Goal: Task Accomplishment & Management: Use online tool/utility

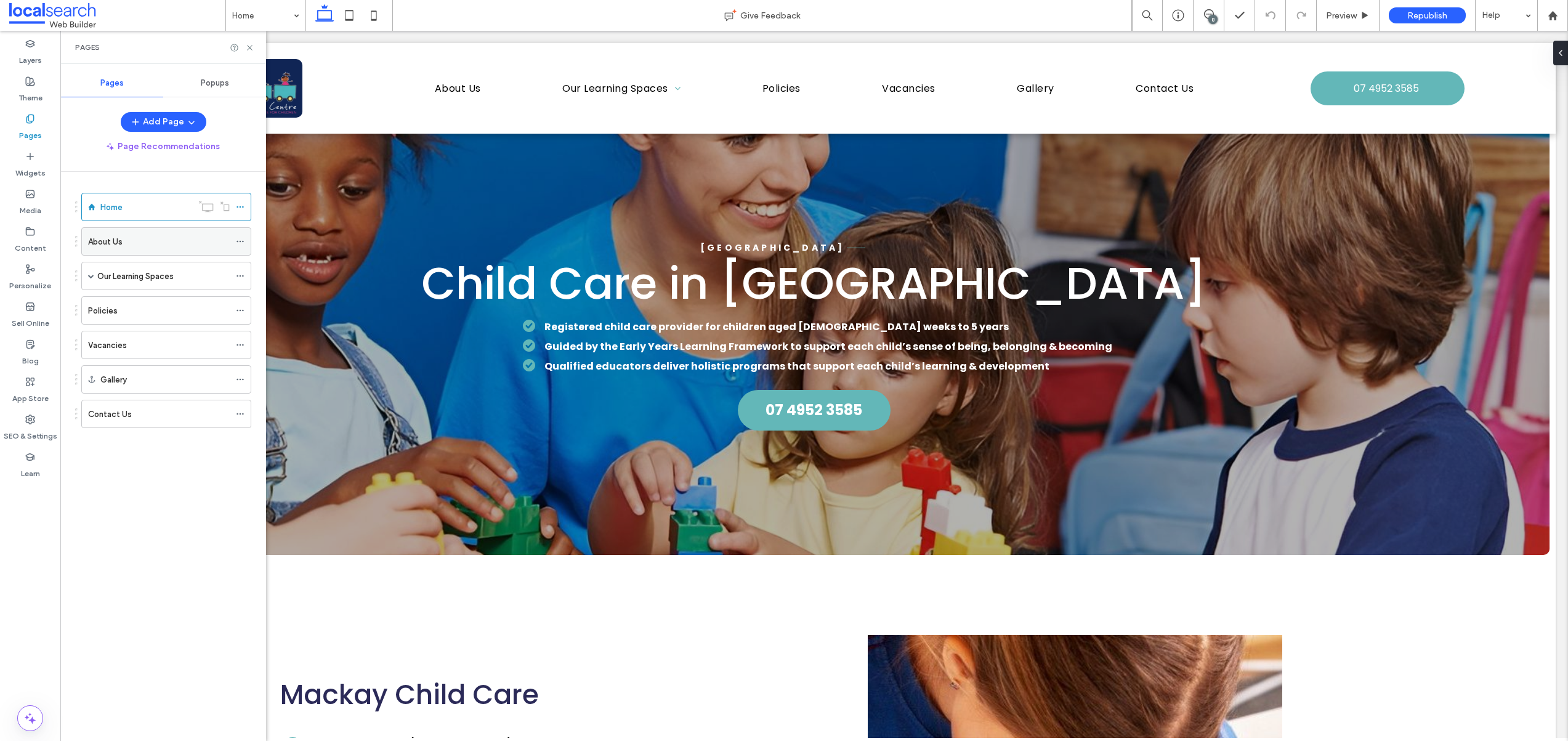
click at [137, 250] on div "About Us" at bounding box center [158, 242] width 142 height 28
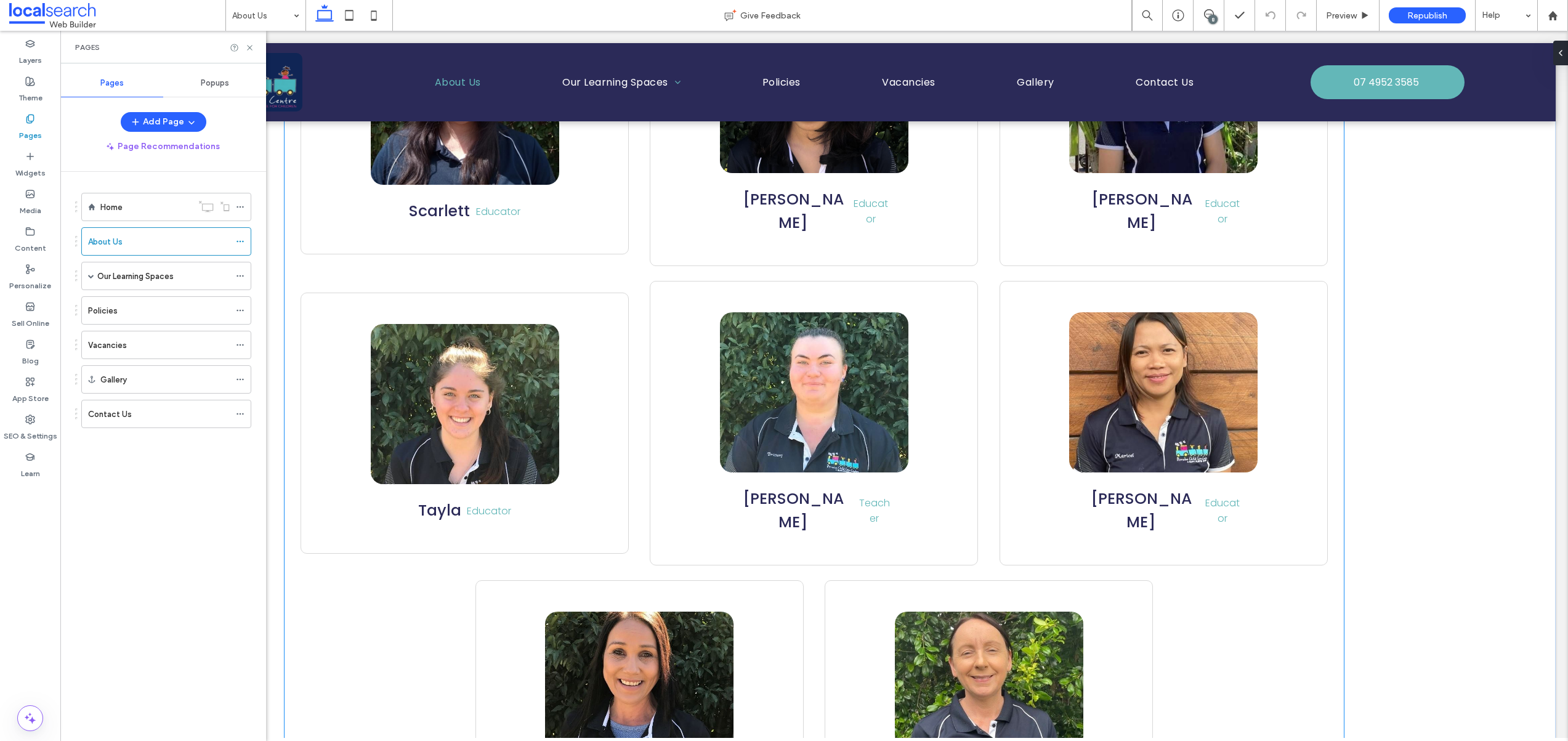
scroll to position [1979, 0]
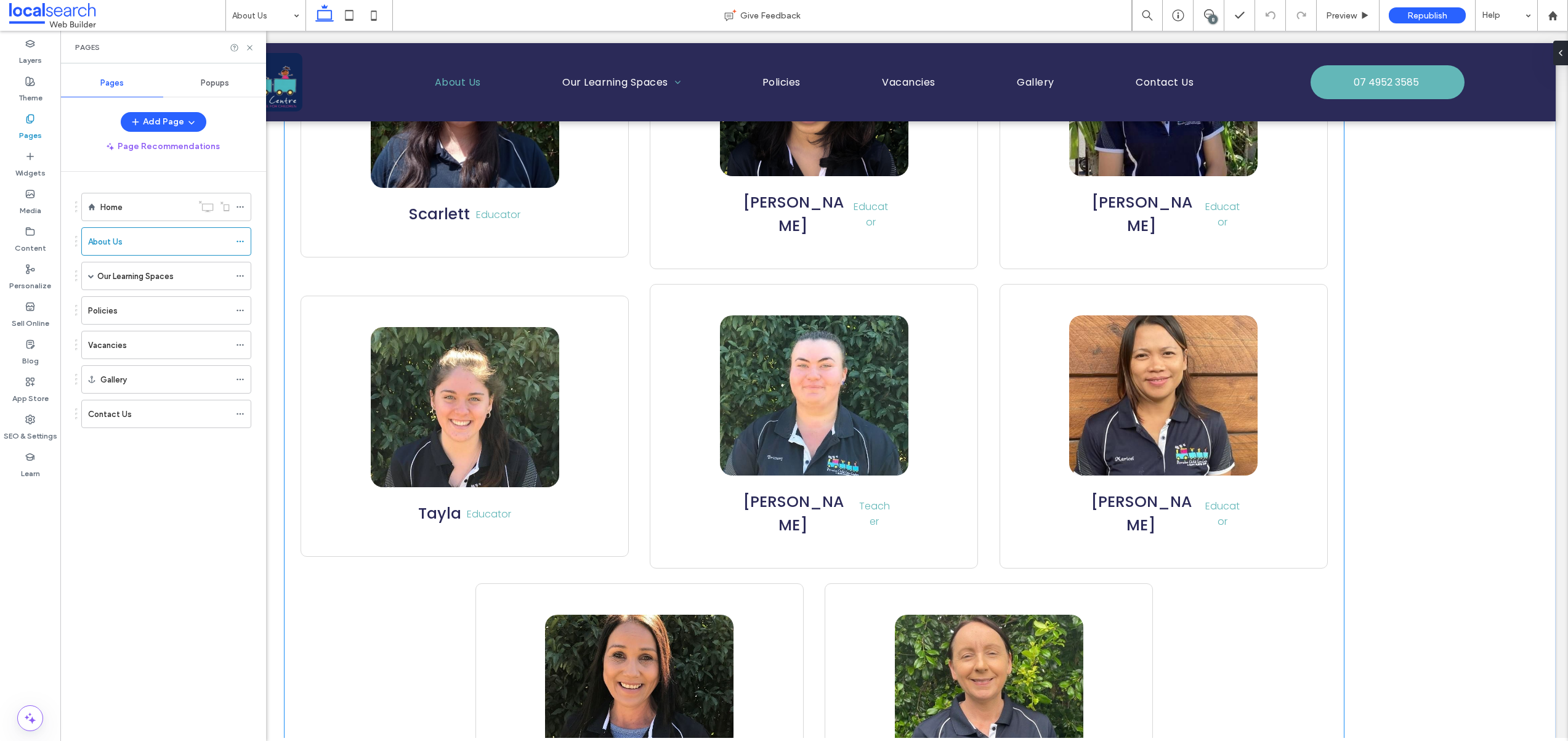
click at [572, 327] on div "Tayla [GEOGRAPHIC_DATA]" at bounding box center [464, 426] width 278 height 199
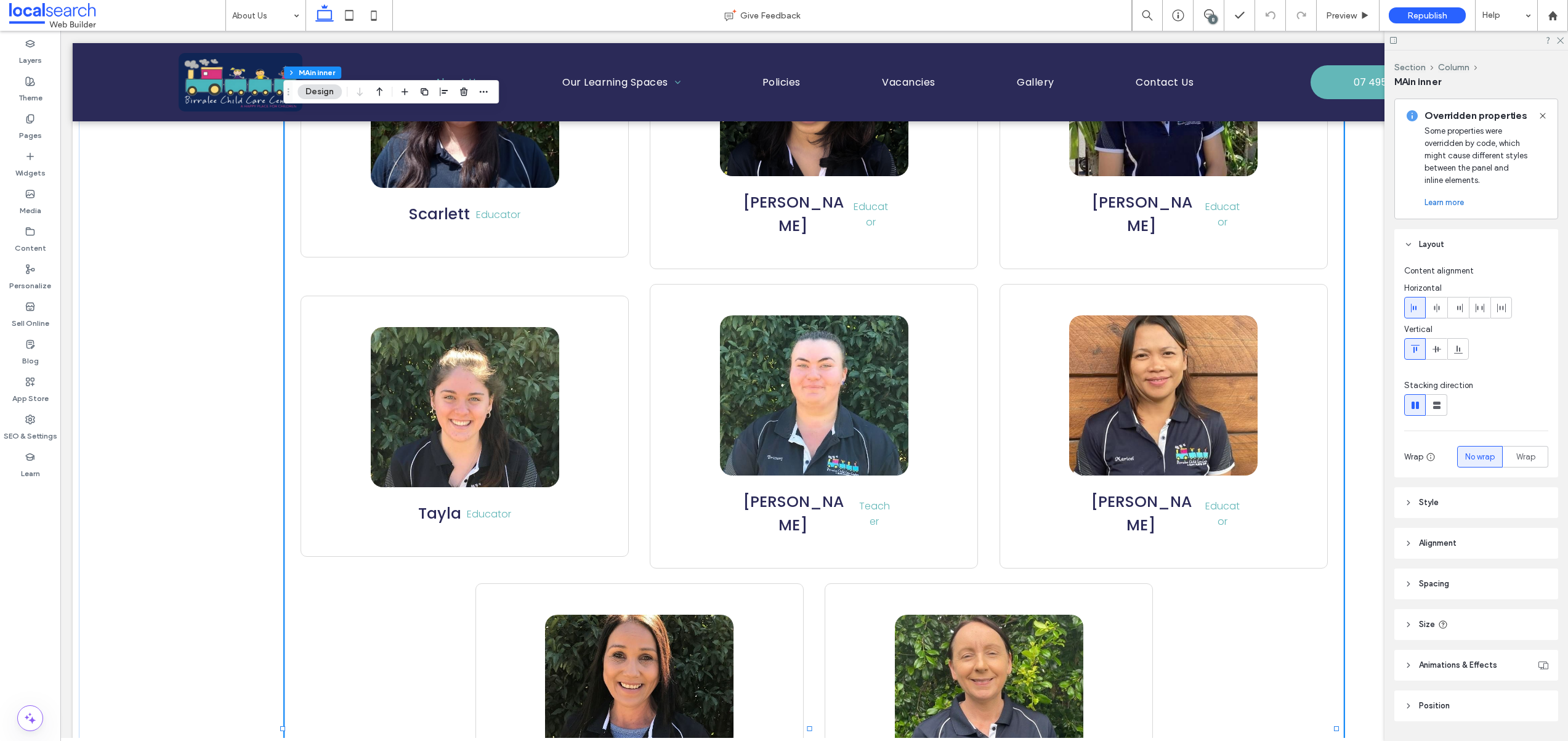
click at [578, 350] on div "Tayla [GEOGRAPHIC_DATA]" at bounding box center [464, 426] width 278 height 199
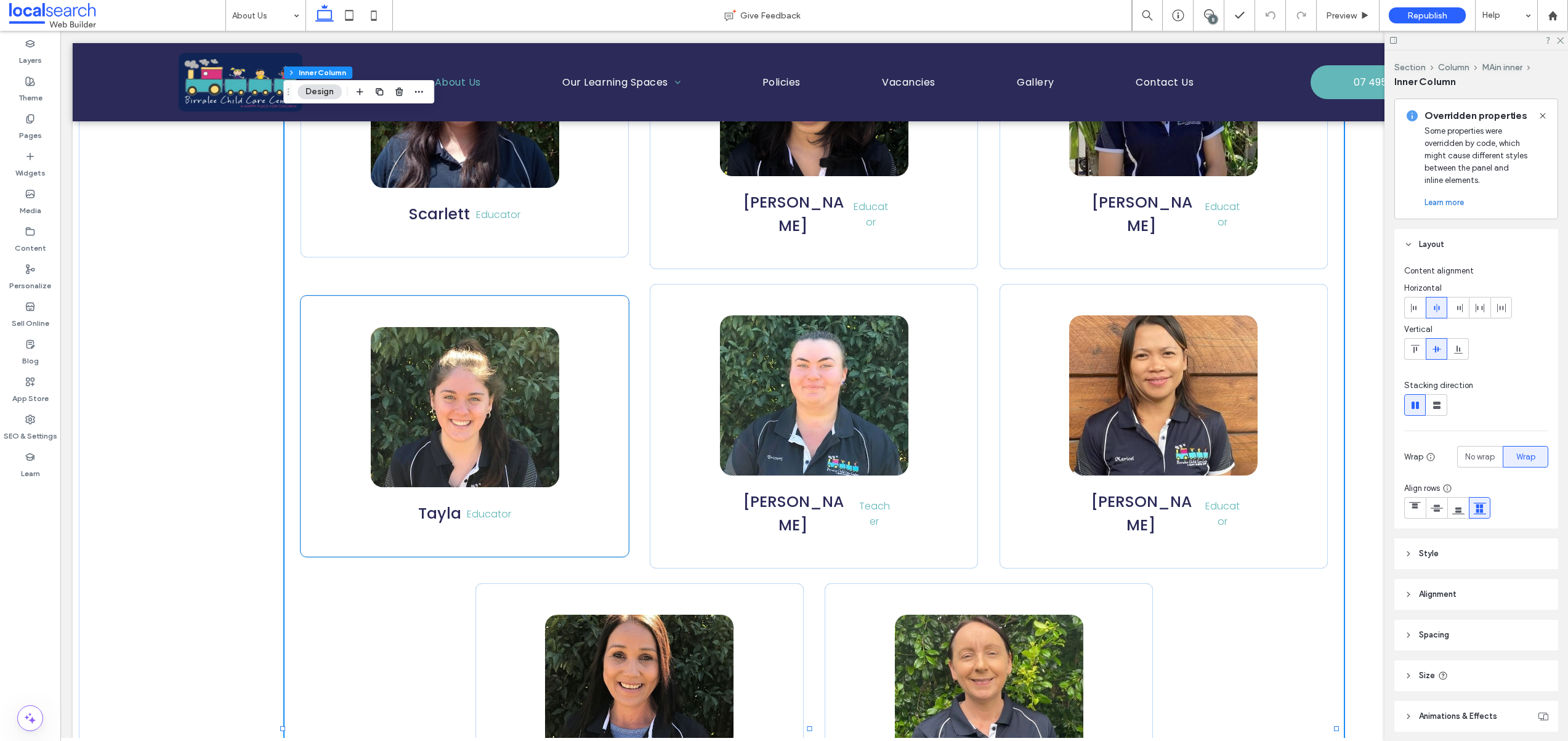
click at [484, 327] on link at bounding box center [464, 407] width 188 height 160
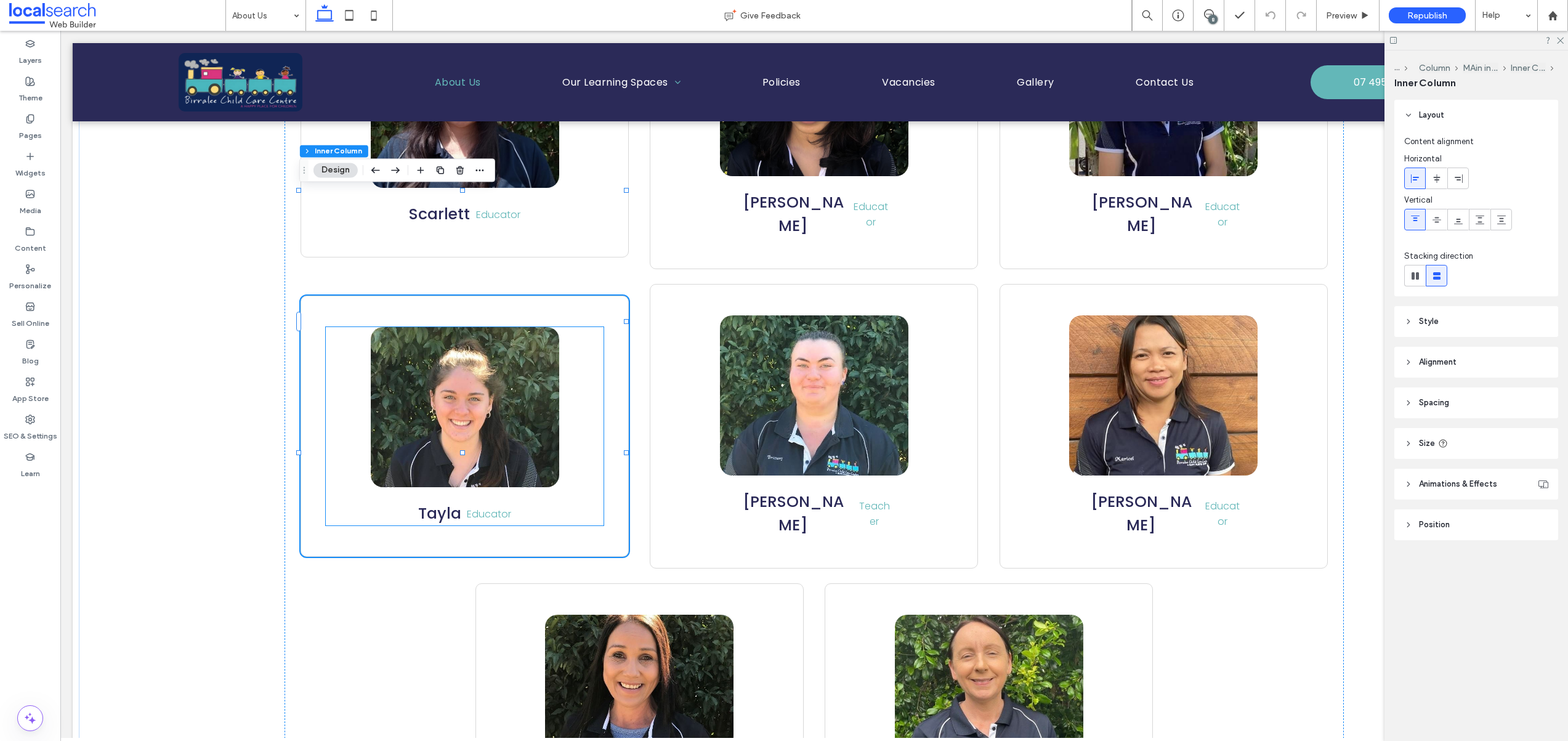
click at [506, 327] on link at bounding box center [464, 407] width 188 height 160
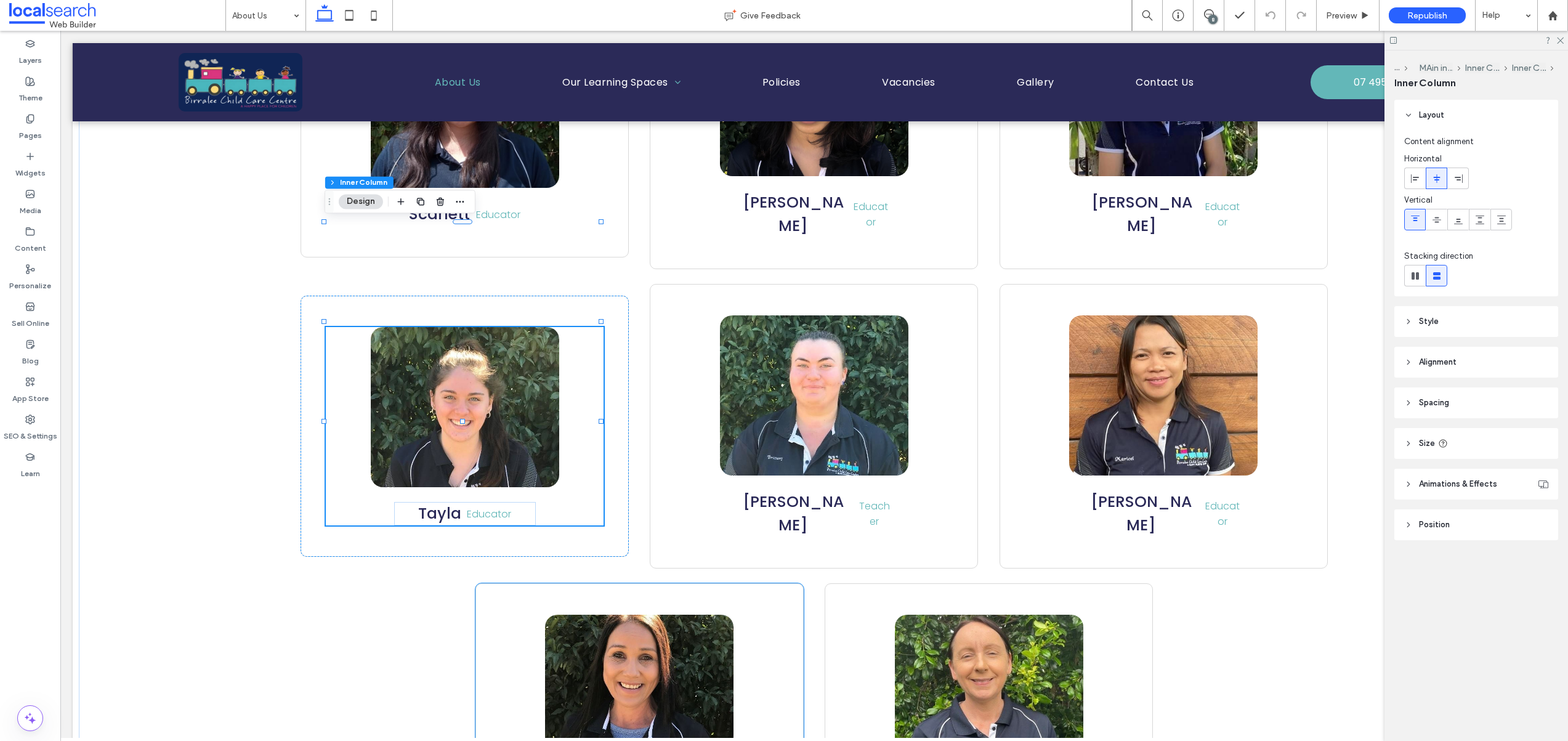
click at [665, 615] on link at bounding box center [639, 695] width 188 height 160
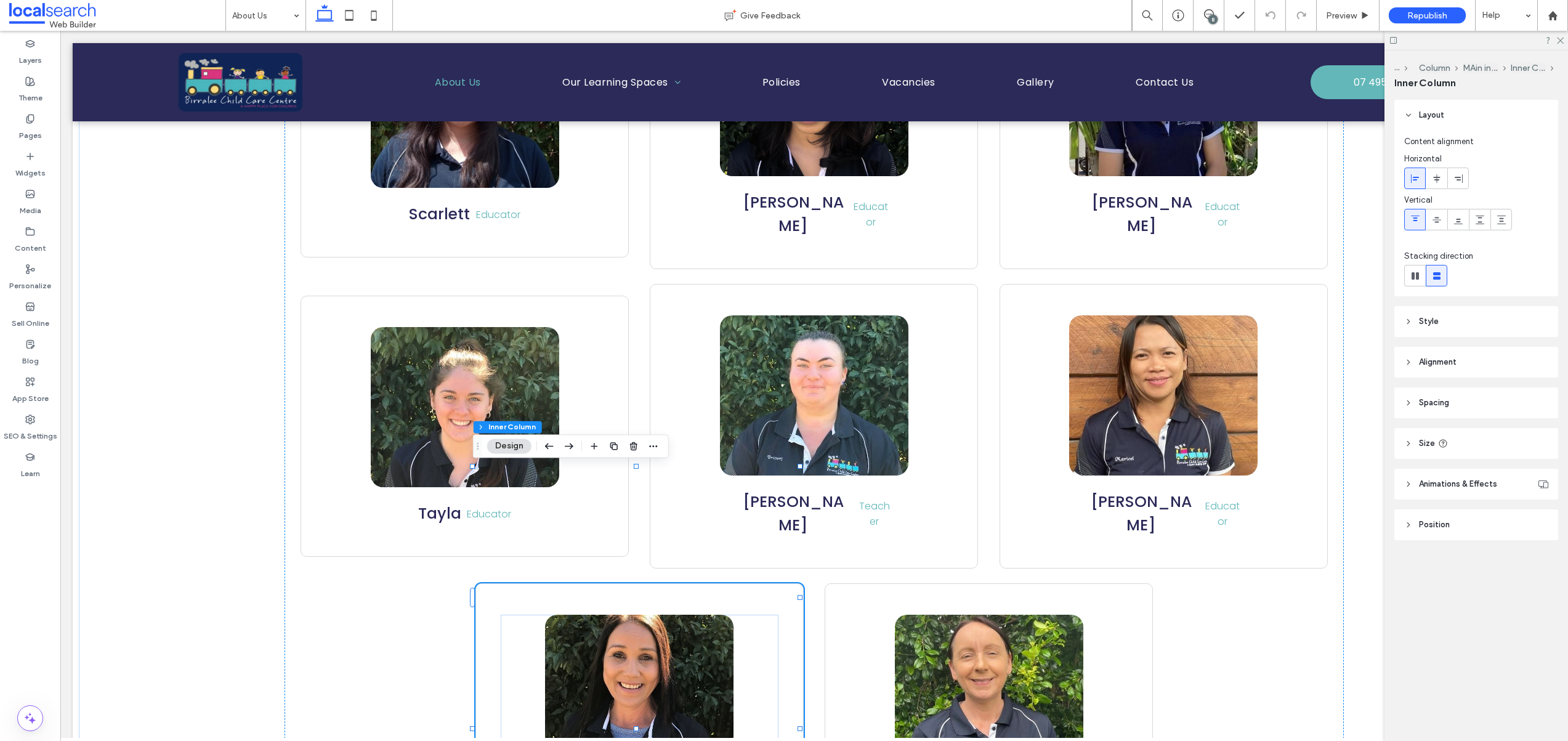
click at [665, 615] on link at bounding box center [639, 695] width 188 height 160
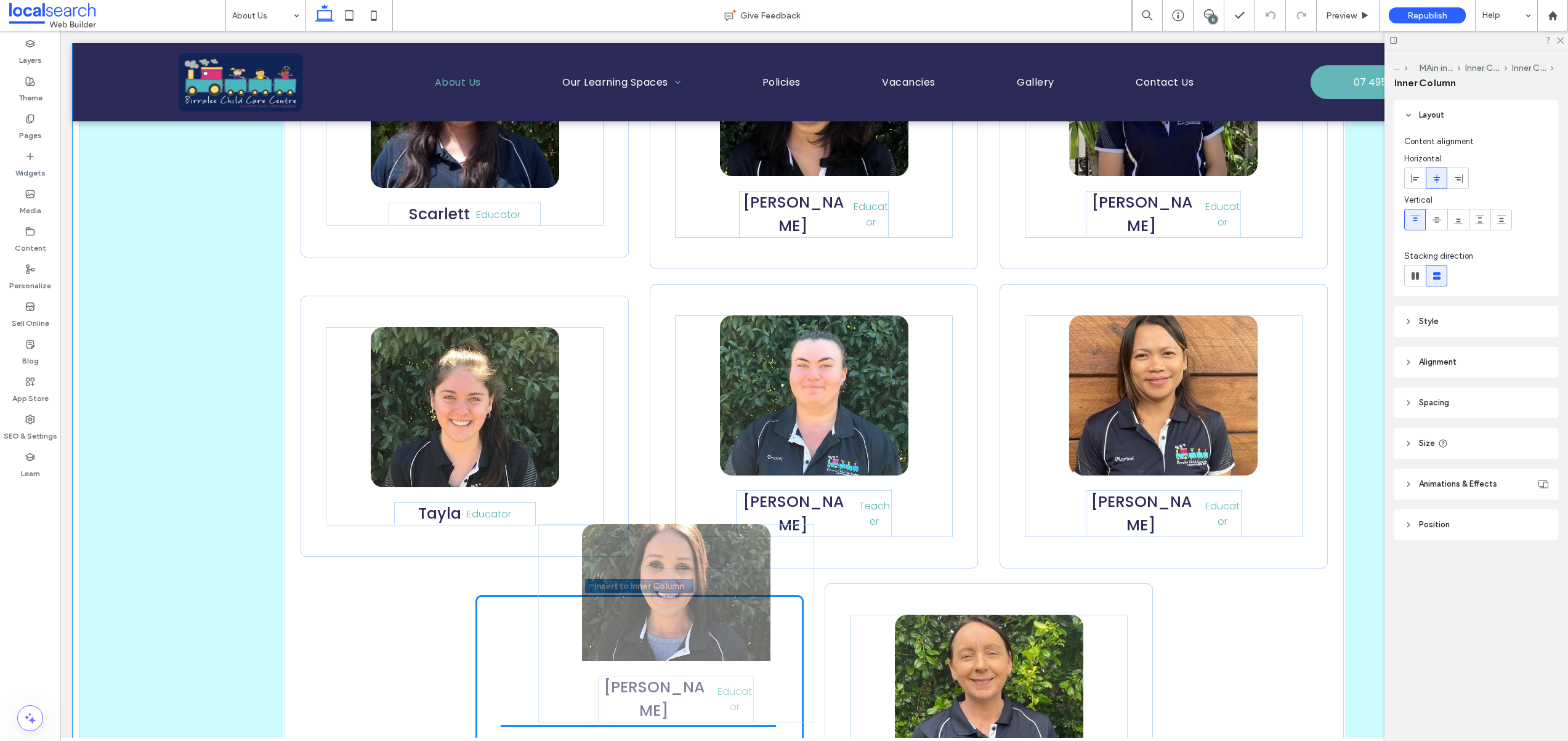
drag, startPoint x: 665, startPoint y: 562, endPoint x: 704, endPoint y: 588, distance: 46.9
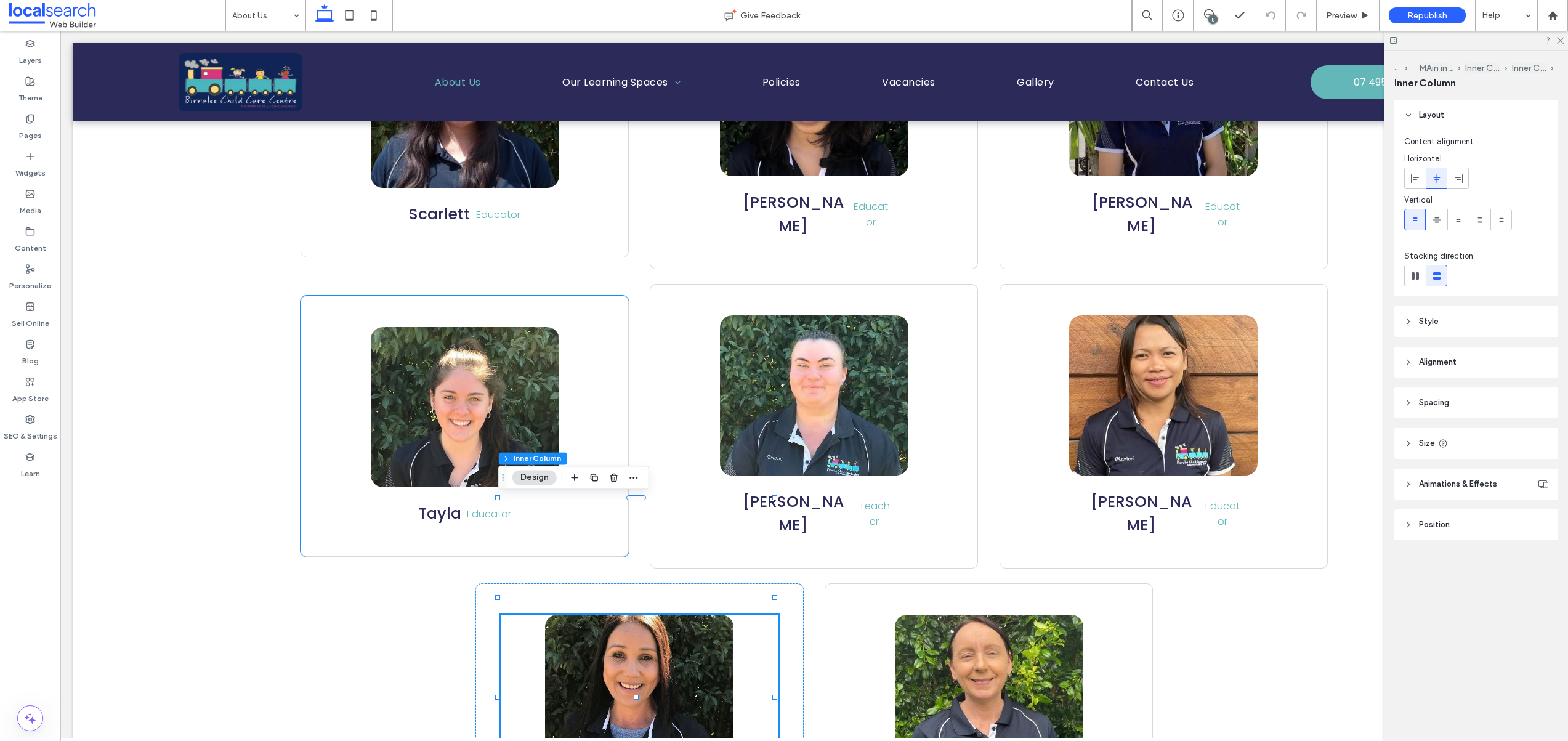
click at [502, 327] on link at bounding box center [464, 407] width 188 height 160
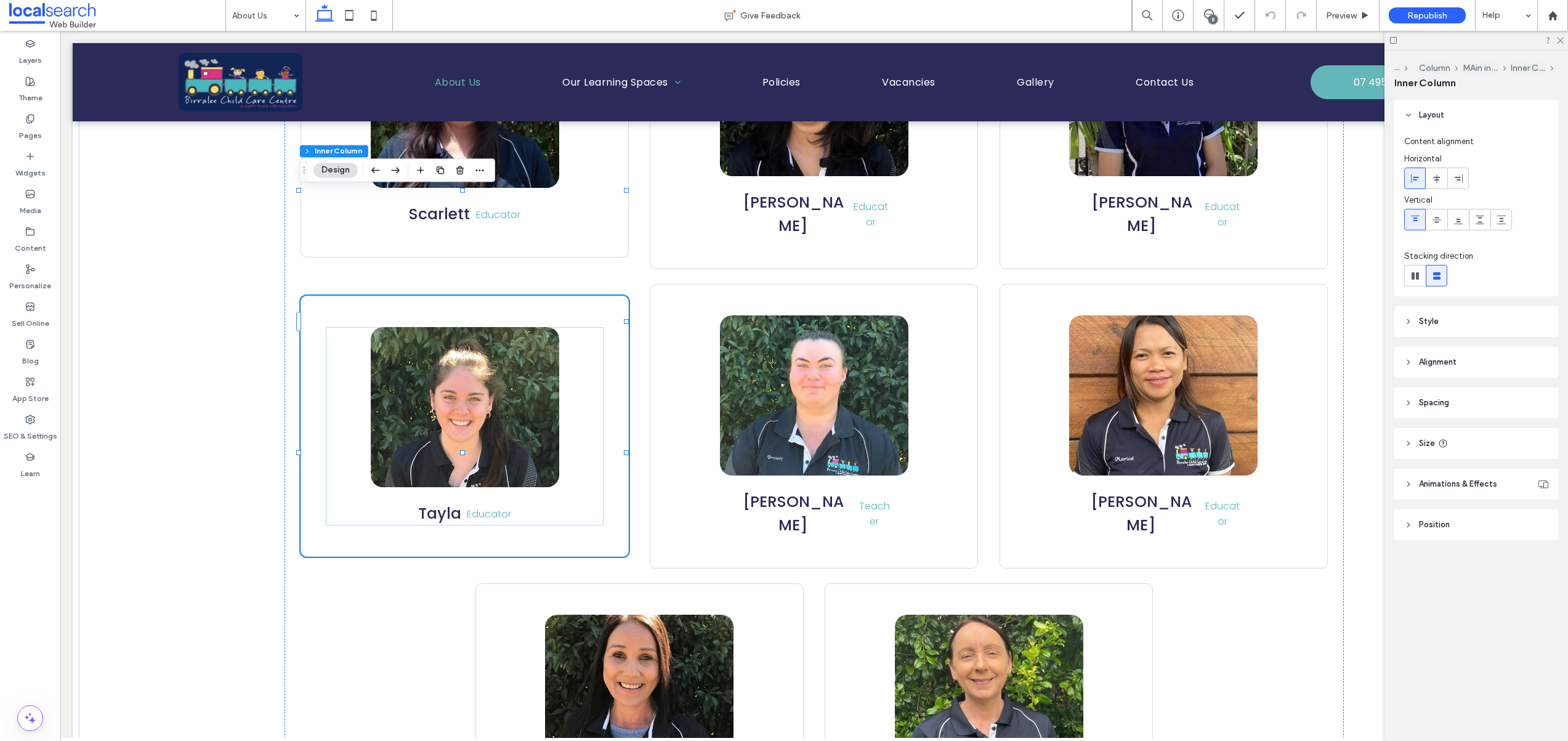
click at [479, 327] on link at bounding box center [464, 407] width 188 height 160
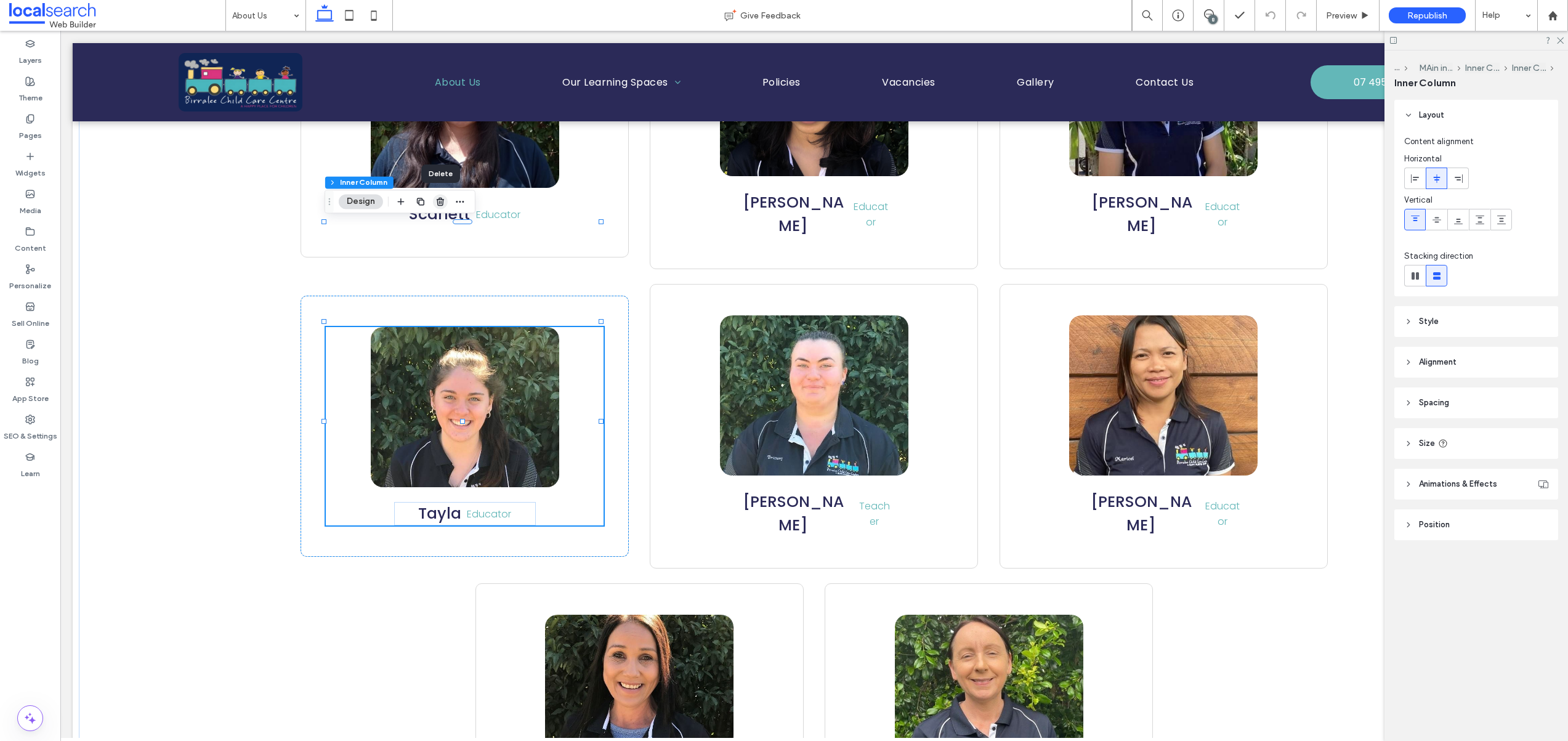
click at [443, 205] on icon "button" at bounding box center [440, 200] width 9 height 9
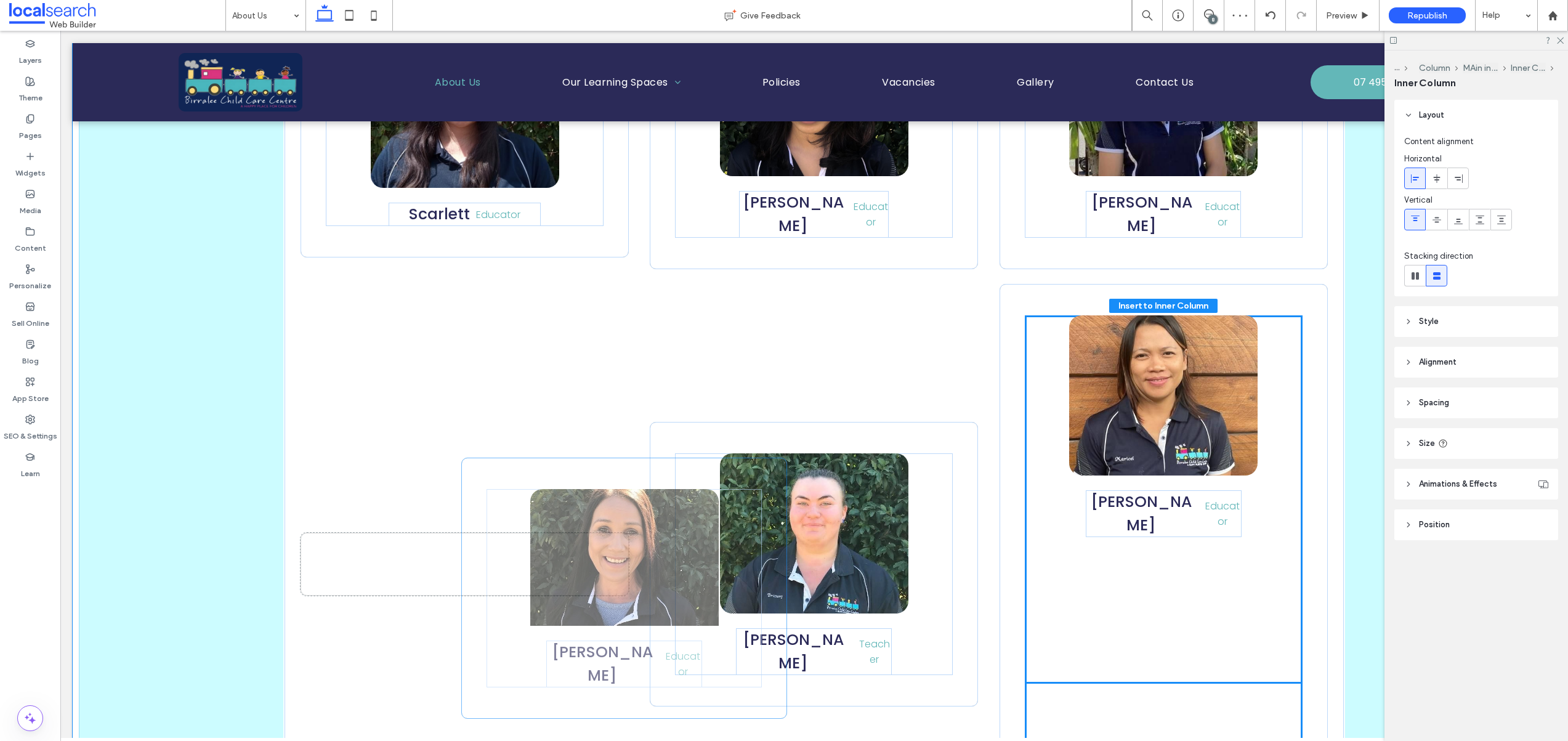
drag, startPoint x: 650, startPoint y: 602, endPoint x: 638, endPoint y: 593, distance: 15.0
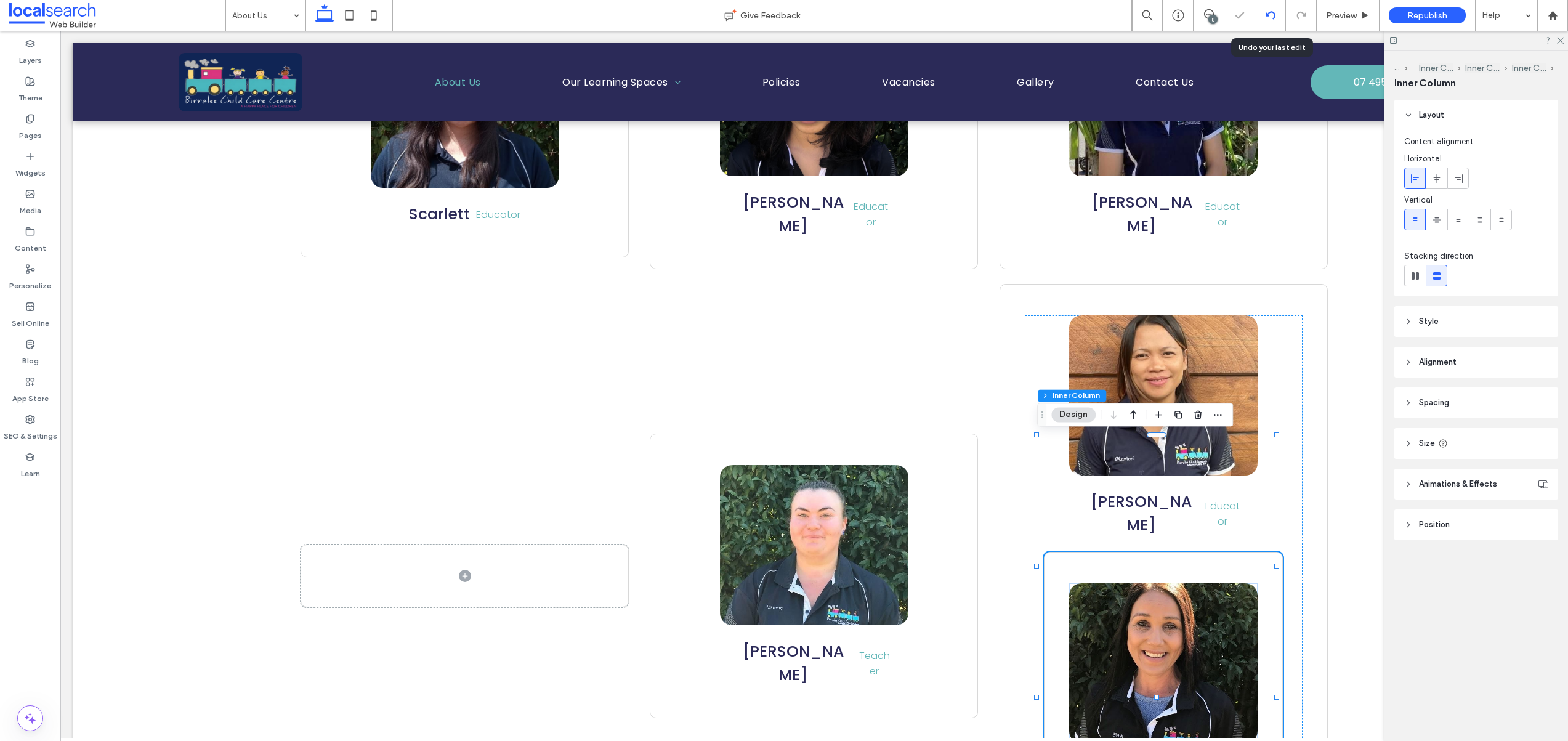
click at [1275, 11] on icon at bounding box center [1270, 15] width 9 height 9
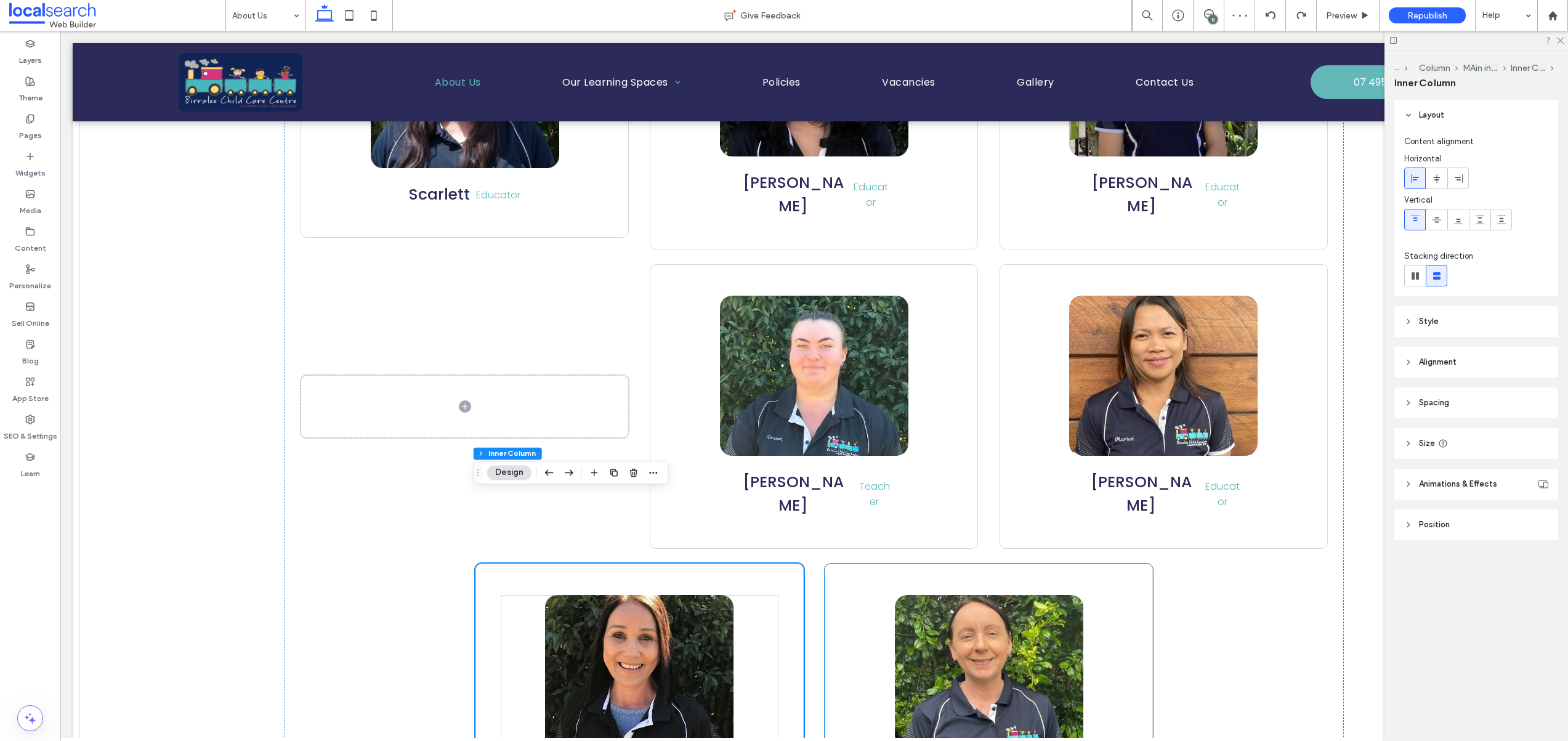
scroll to position [2023, 0]
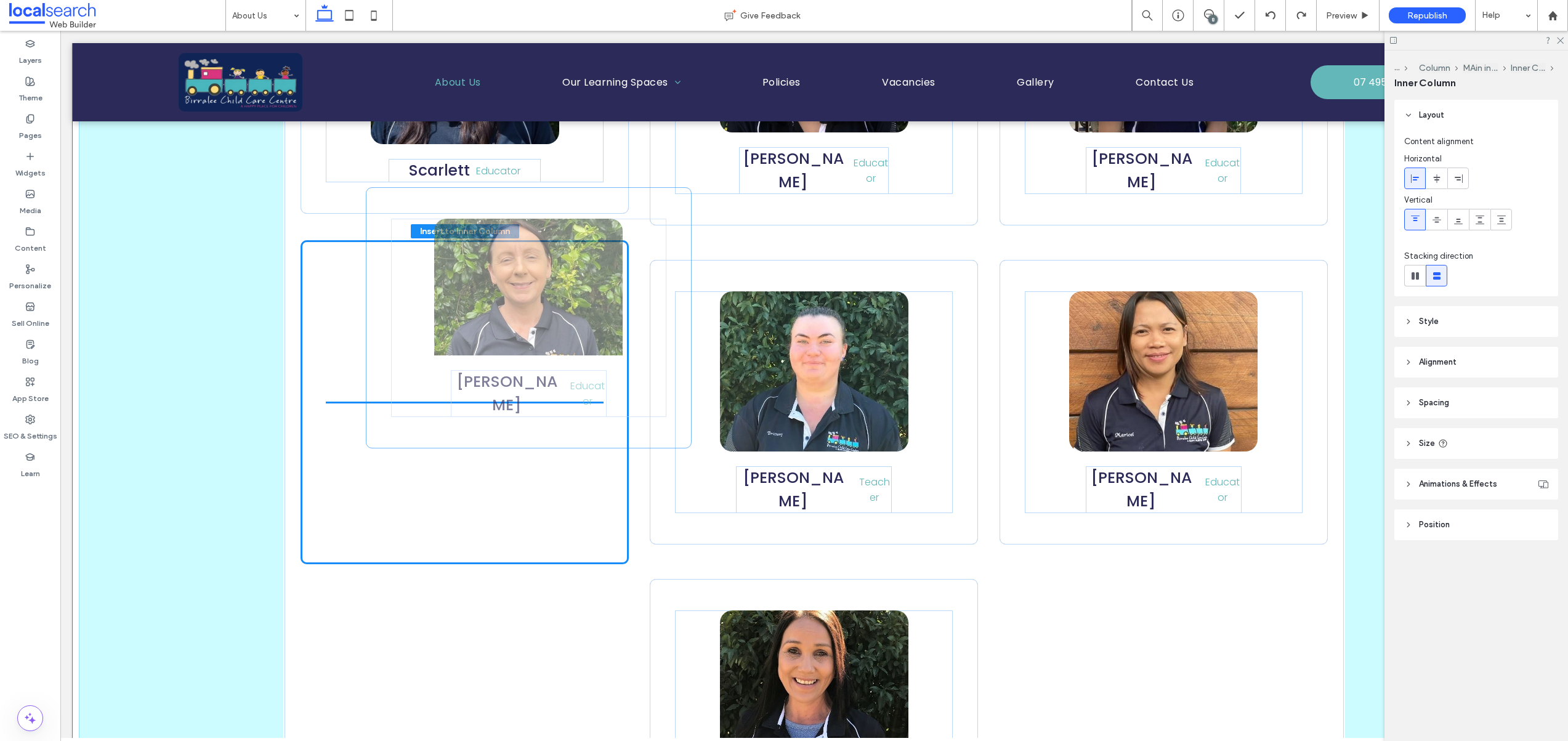
drag, startPoint x: 961, startPoint y: 510, endPoint x: 506, endPoint y: 274, distance: 512.6
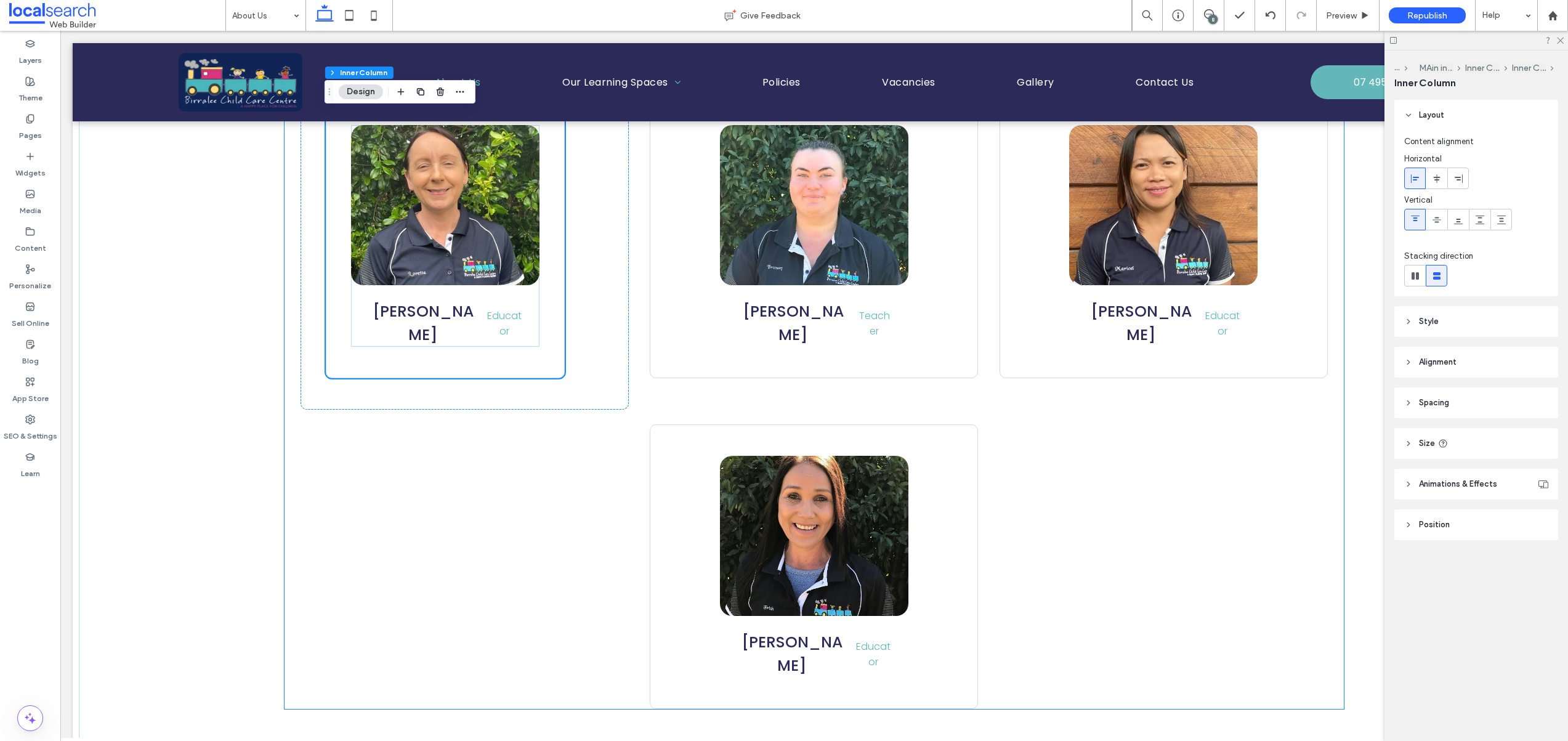
scroll to position [2066, 0]
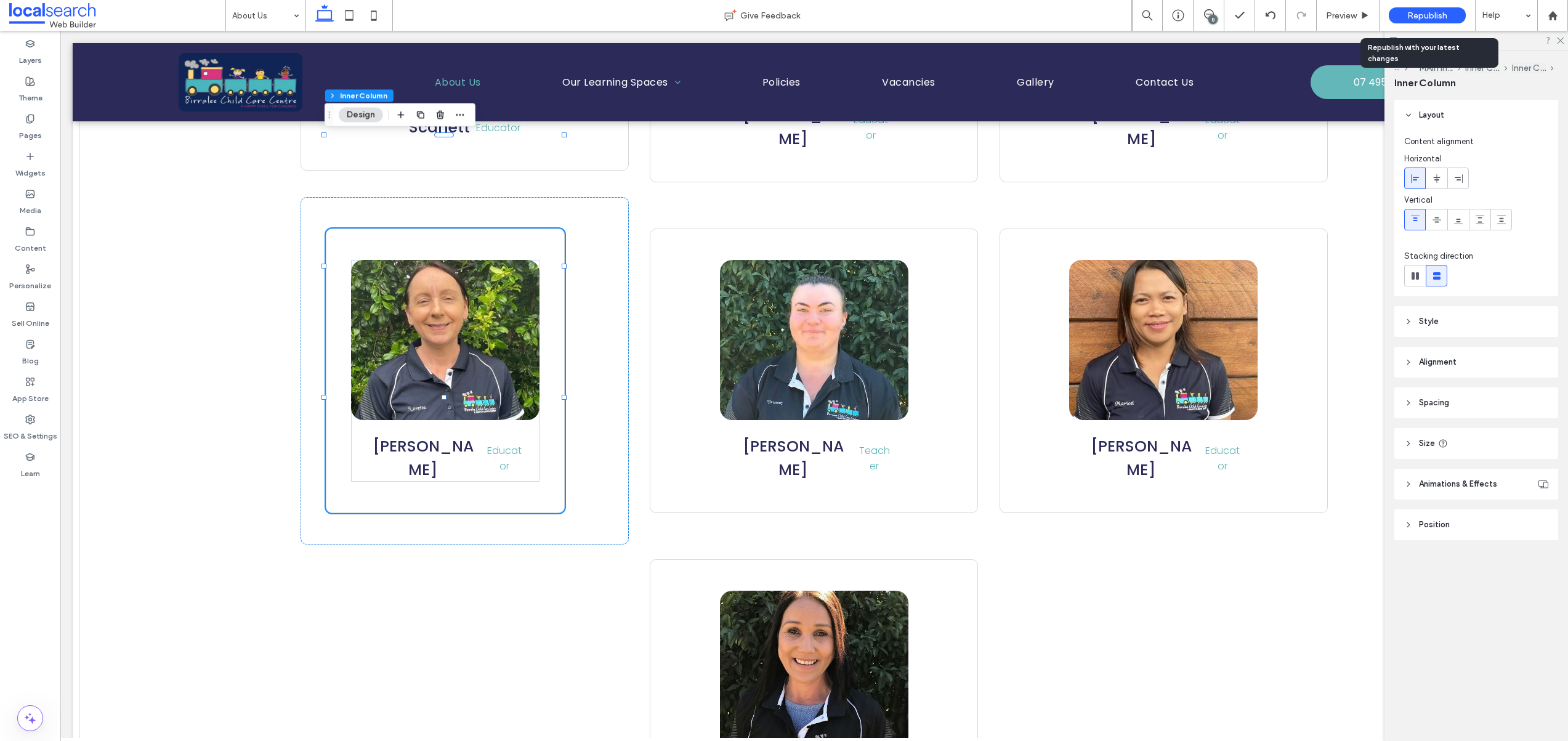
click at [1412, 15] on span "Republish" at bounding box center [1427, 15] width 40 height 10
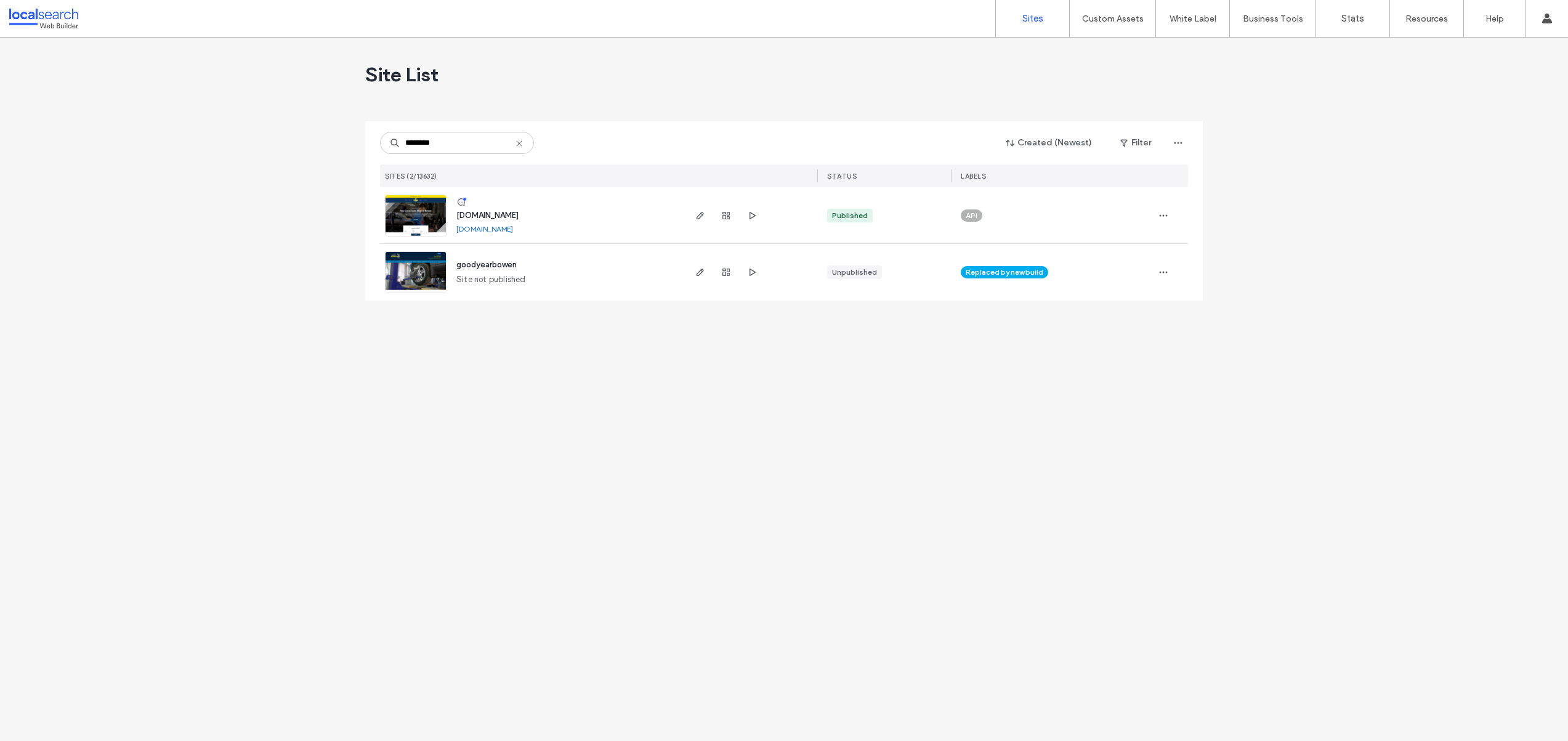
type input "********"
click at [396, 218] on img at bounding box center [415, 236] width 60 height 83
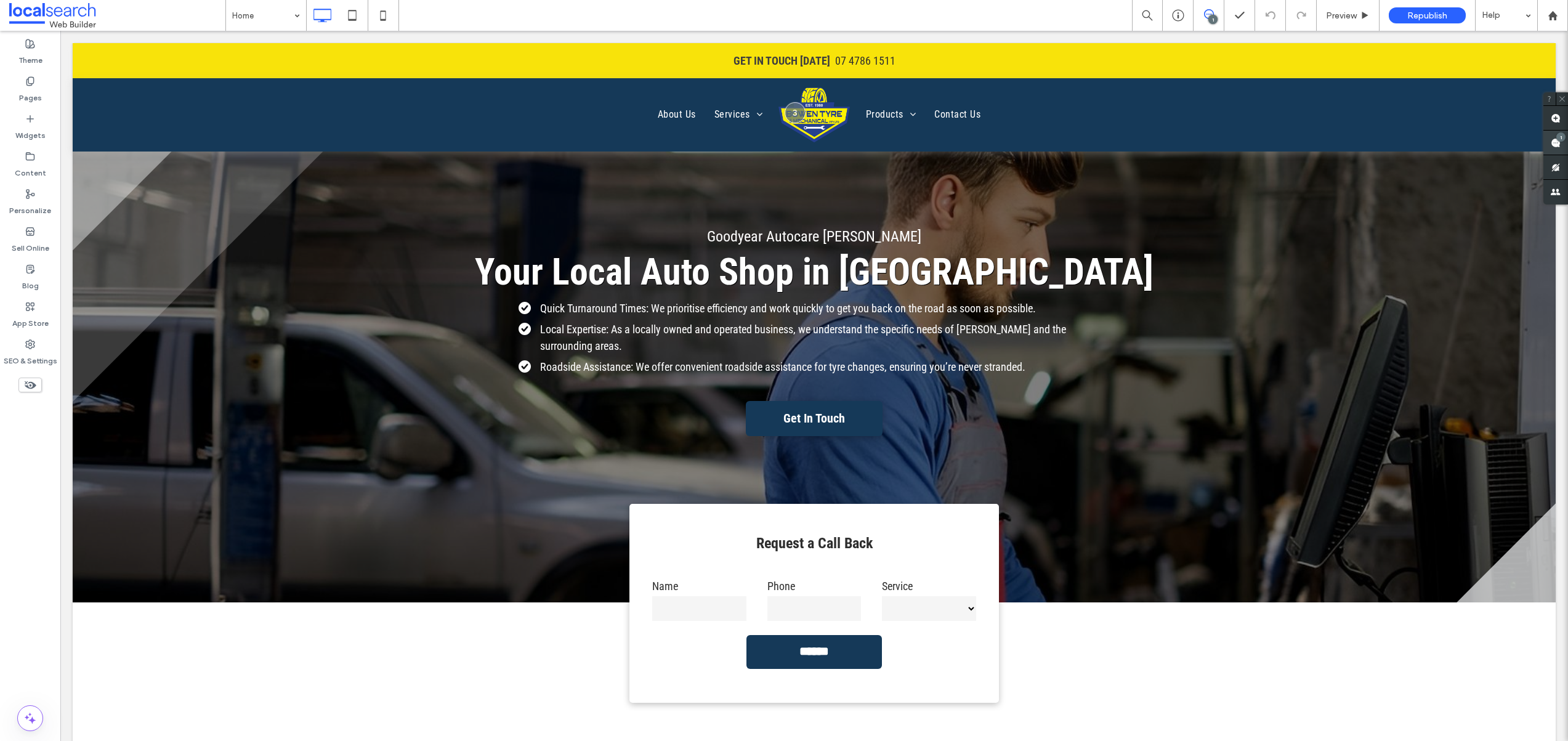
click at [1555, 142] on use at bounding box center [1555, 142] width 9 height 9
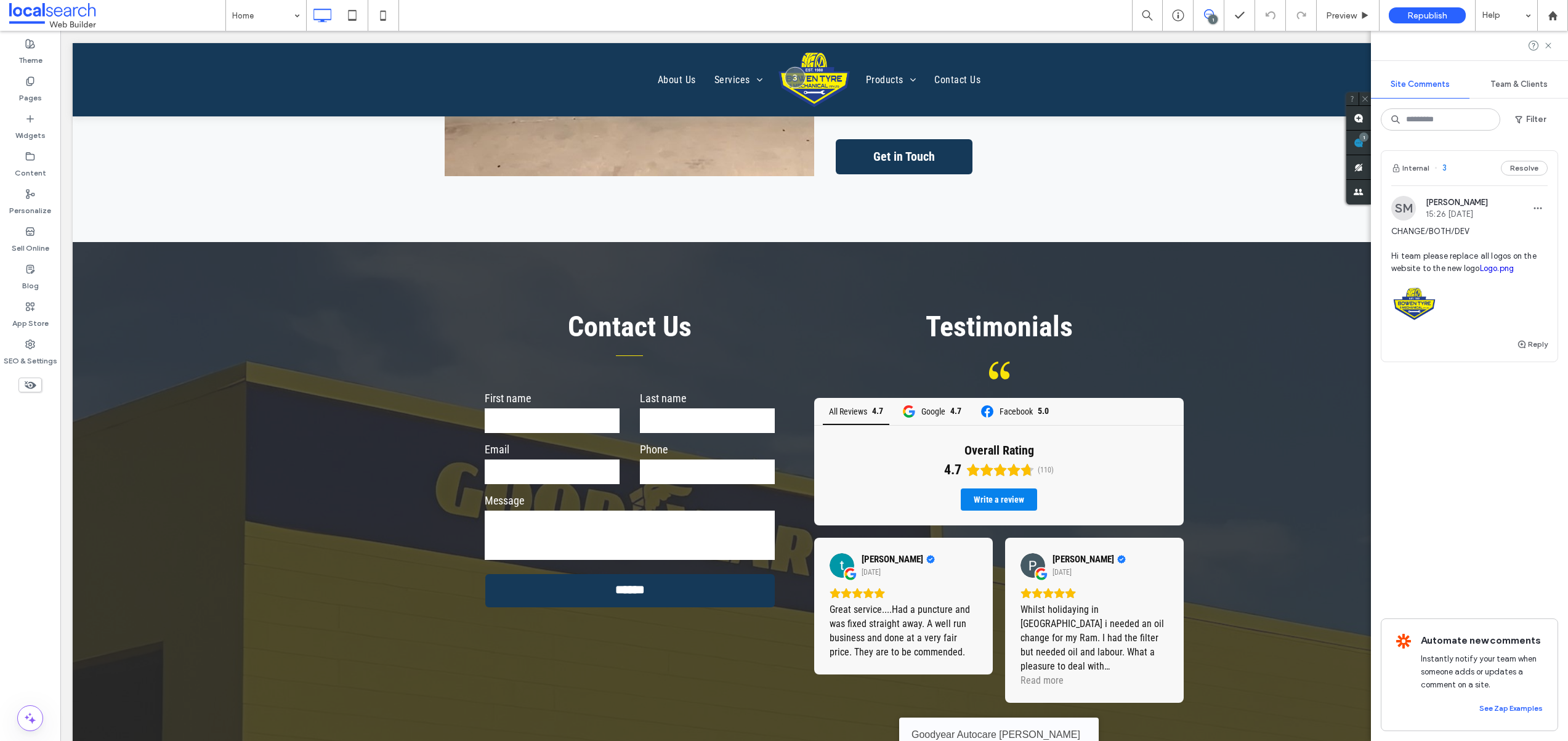
scroll to position [4909, 0]
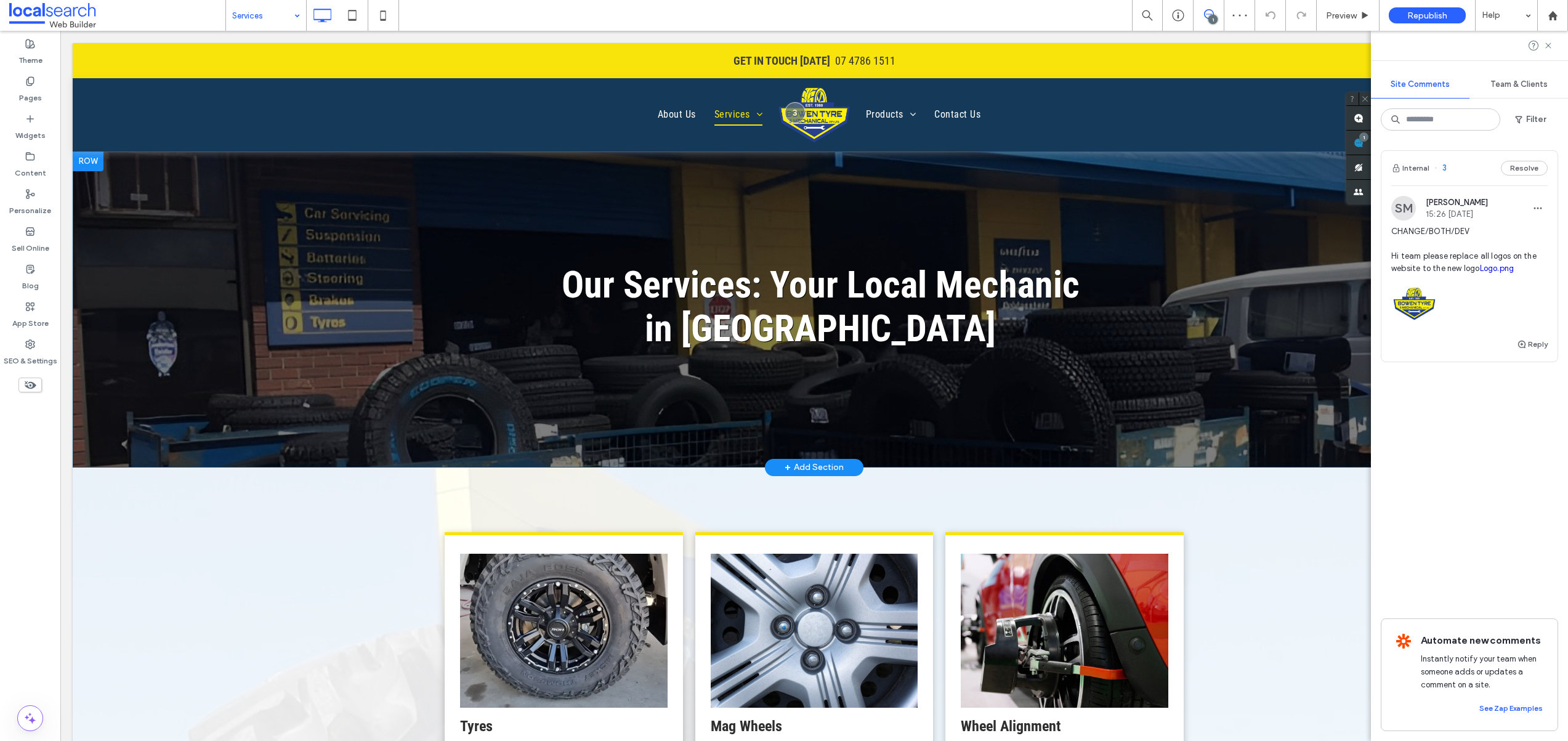
click at [273, 291] on div "Our Services: Your Local Mechanic in Bowen Click To Paste Row + Add Section" at bounding box center [815, 309] width 1484 height 315
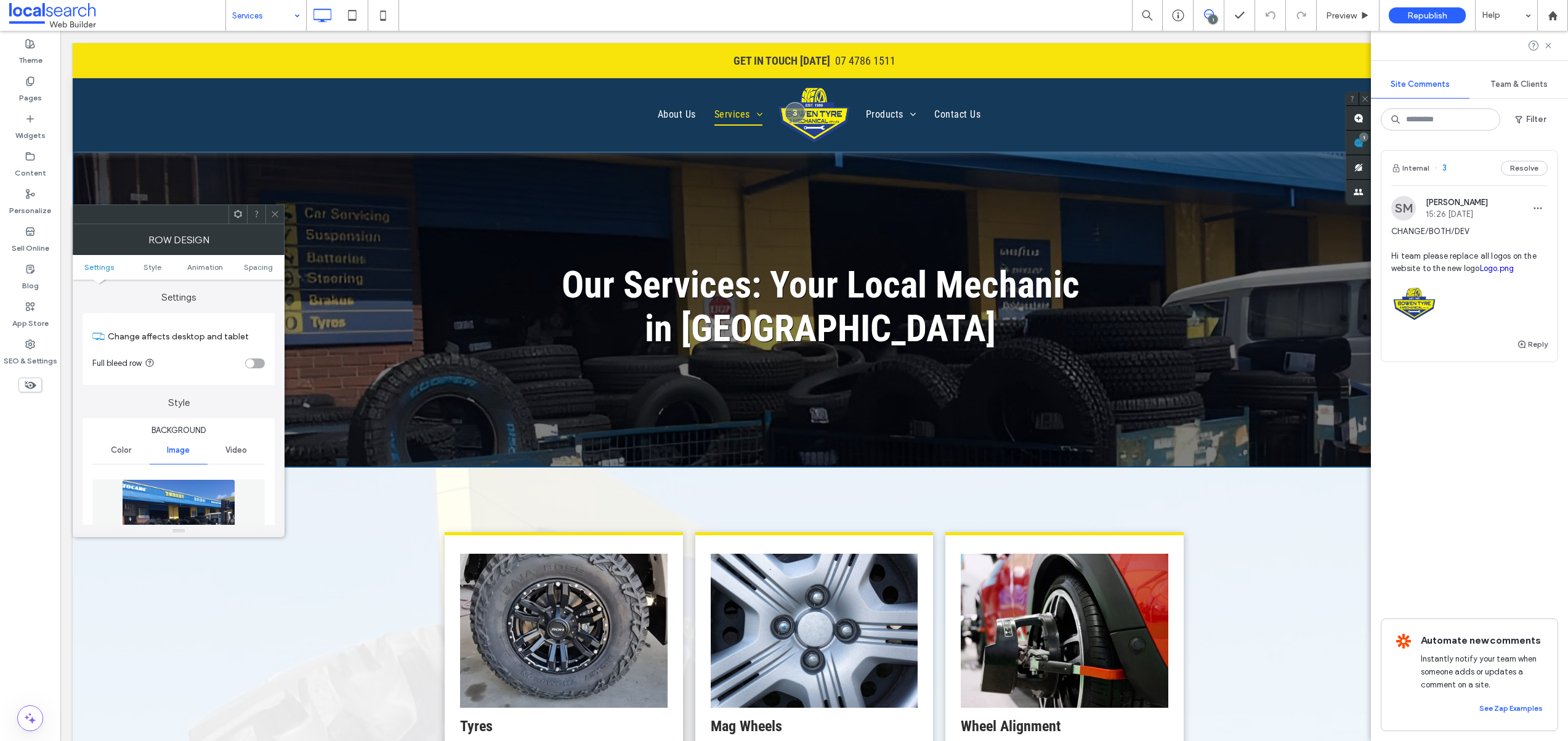
scroll to position [103, 0]
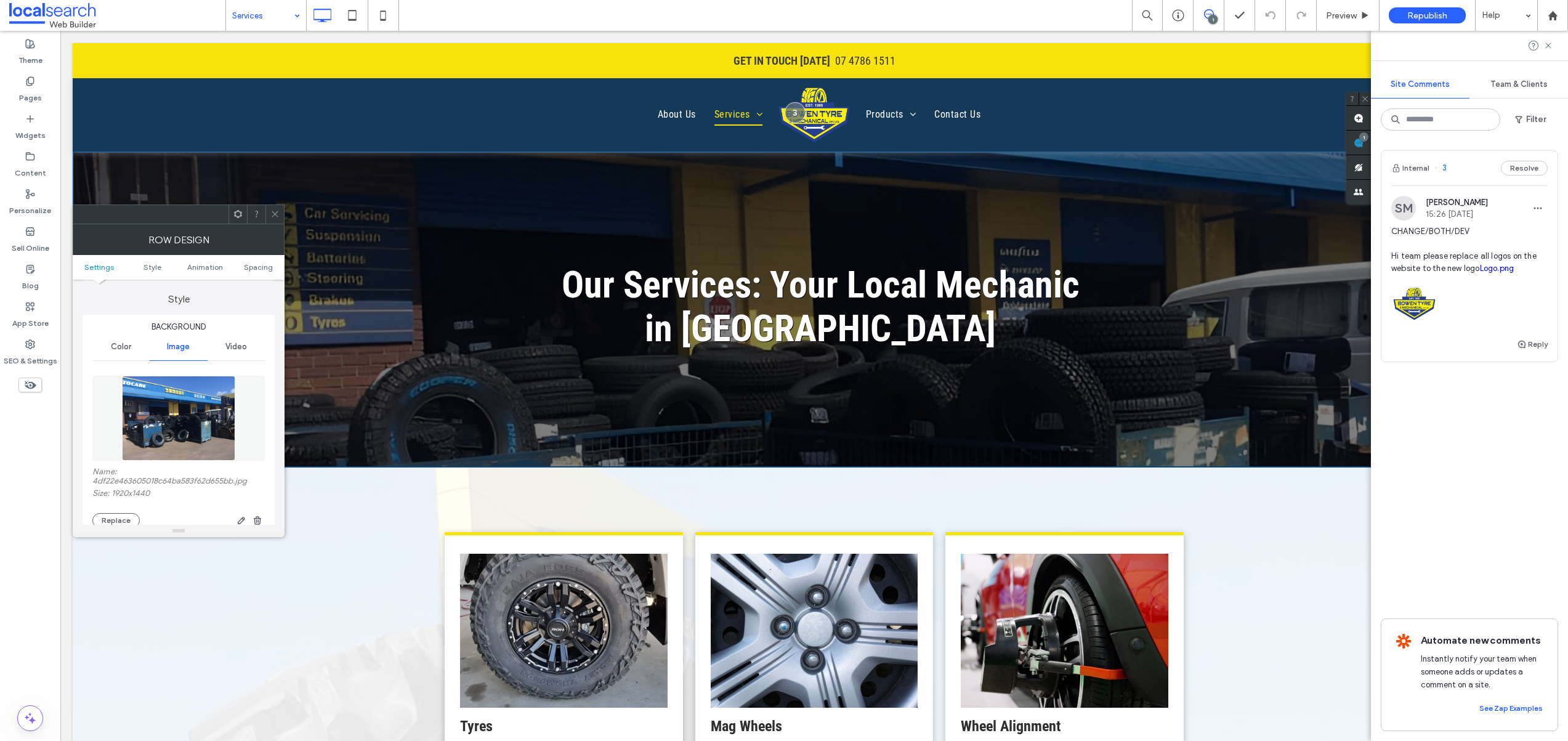
click at [169, 430] on img at bounding box center [178, 418] width 113 height 85
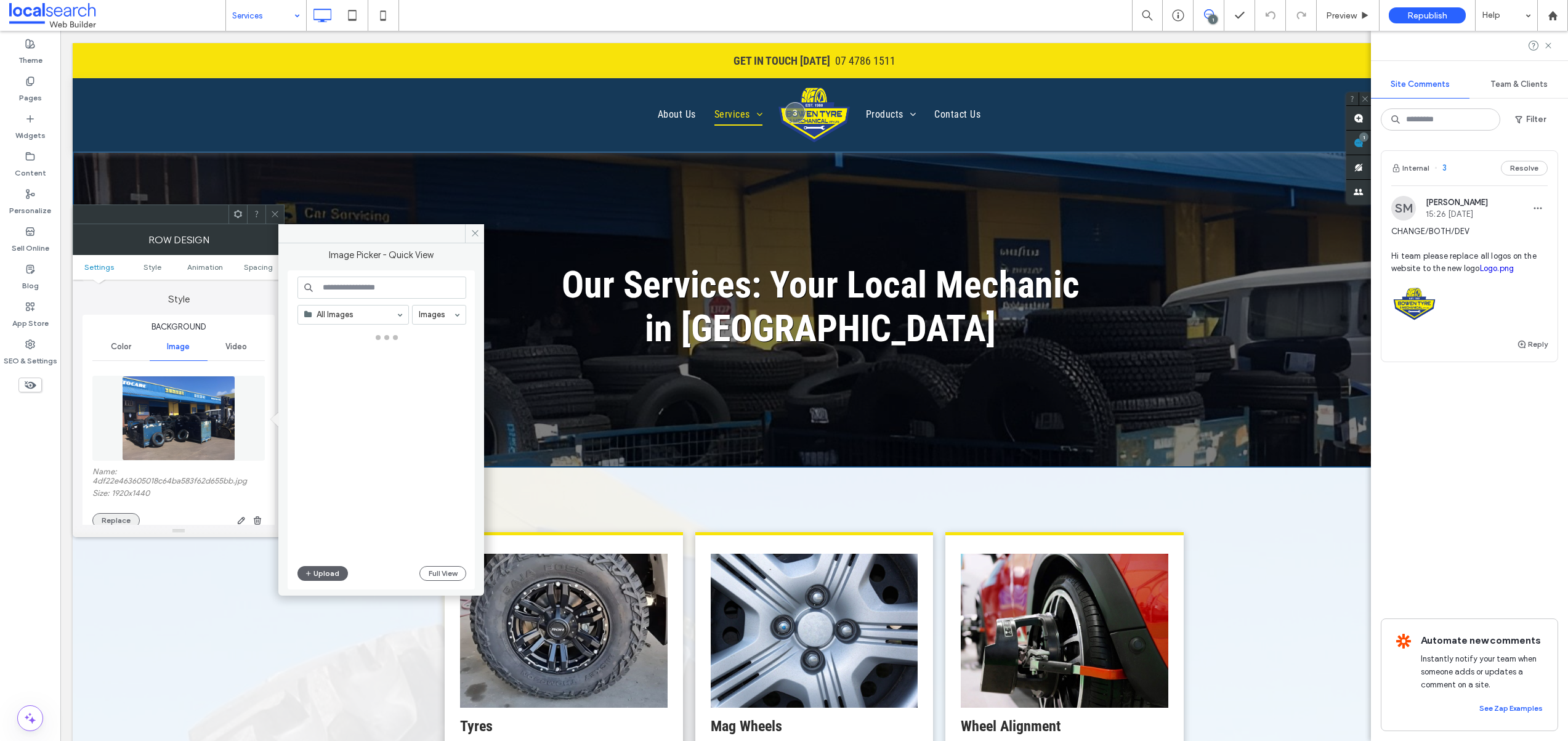
click at [127, 519] on button "Replace" at bounding box center [115, 520] width 47 height 15
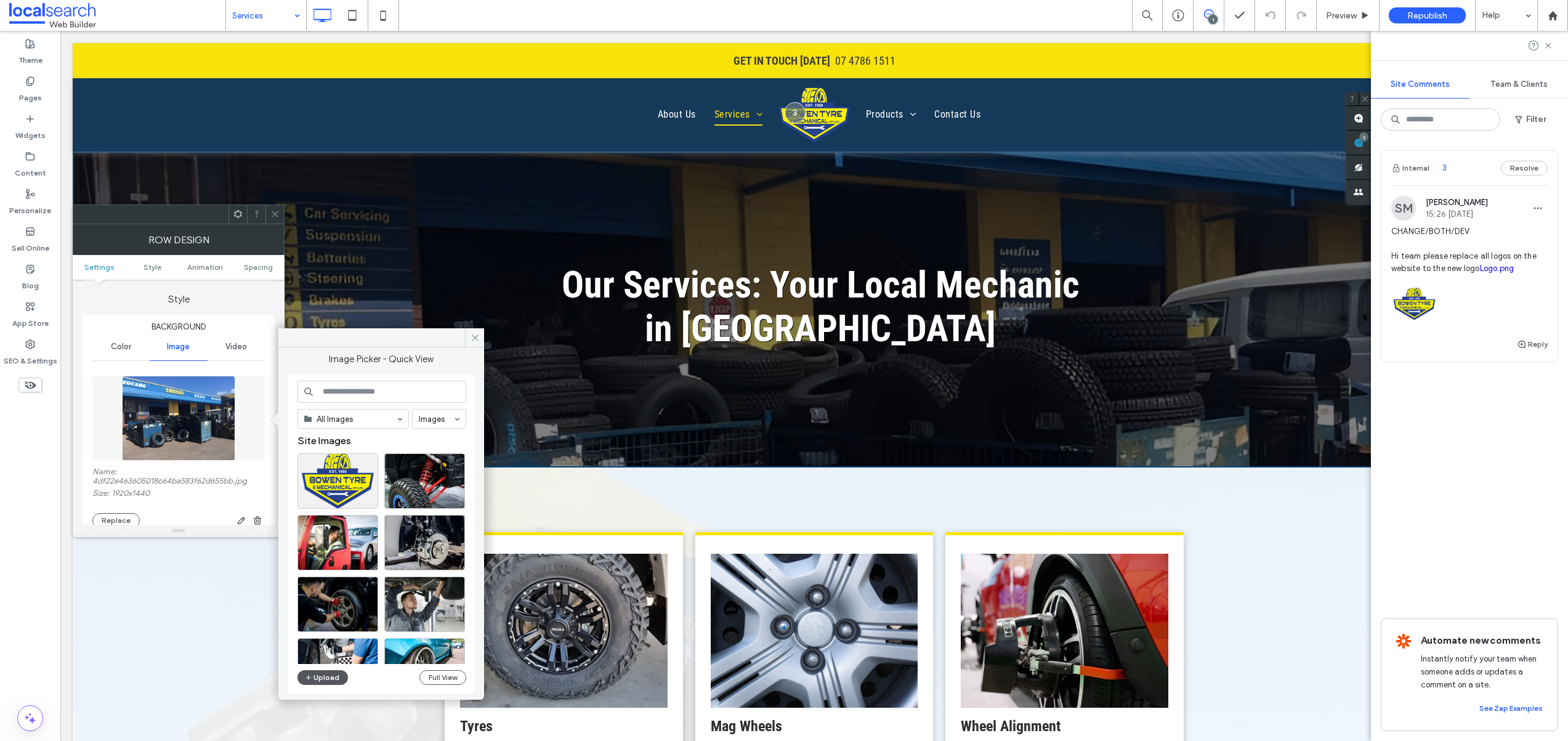
click at [318, 683] on button "Upload" at bounding box center [323, 677] width 51 height 15
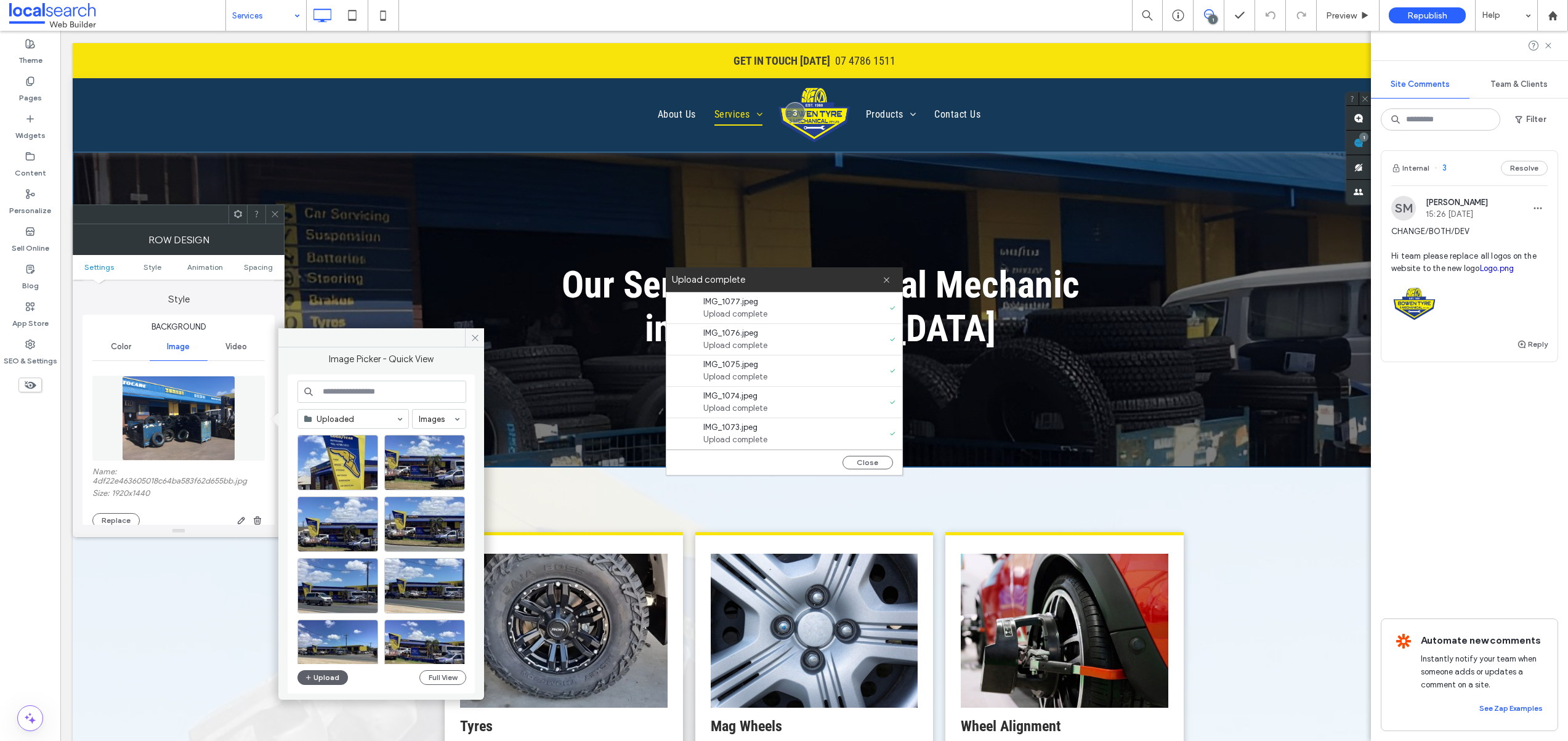
scroll to position [108, 0]
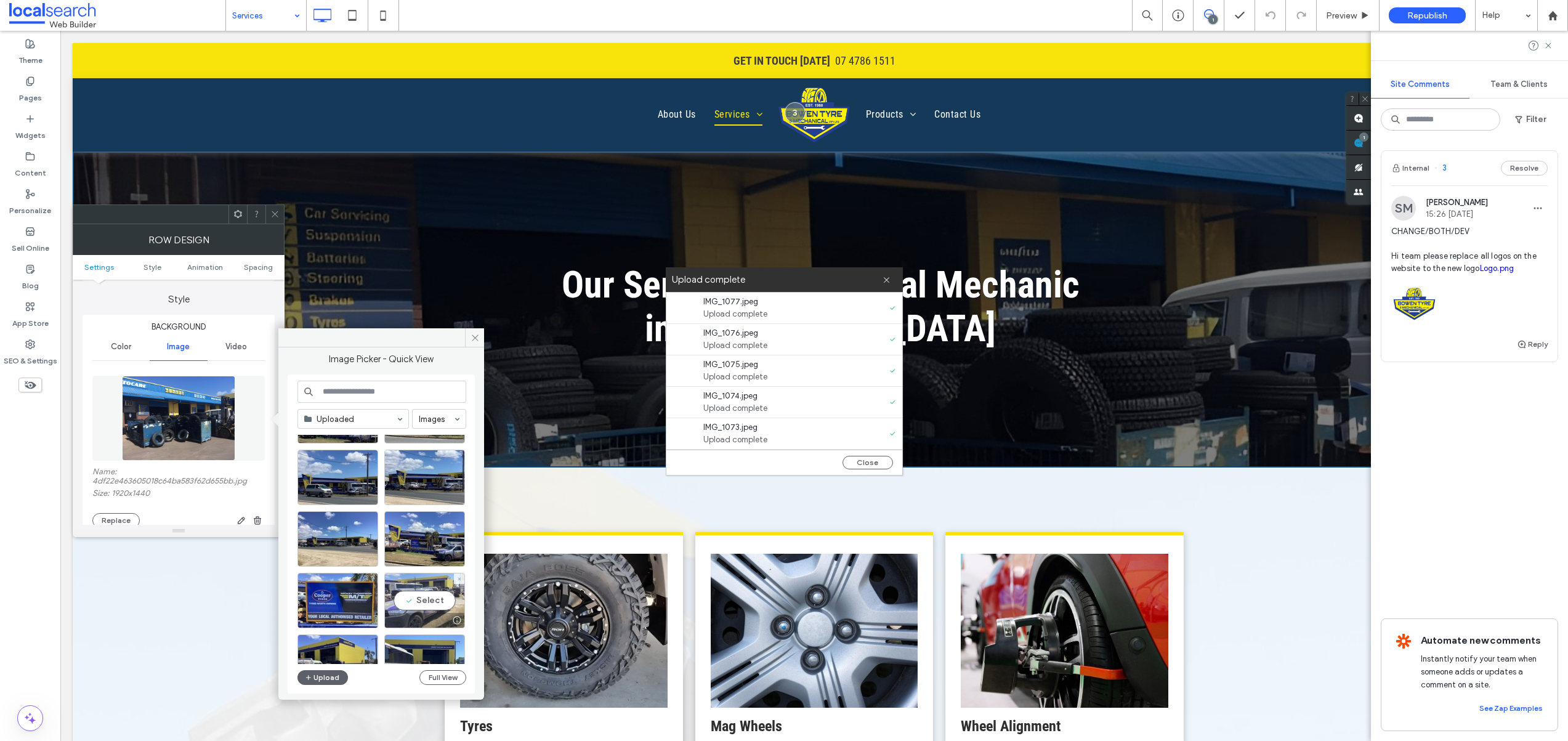
click at [424, 604] on div "Select" at bounding box center [425, 600] width 81 height 55
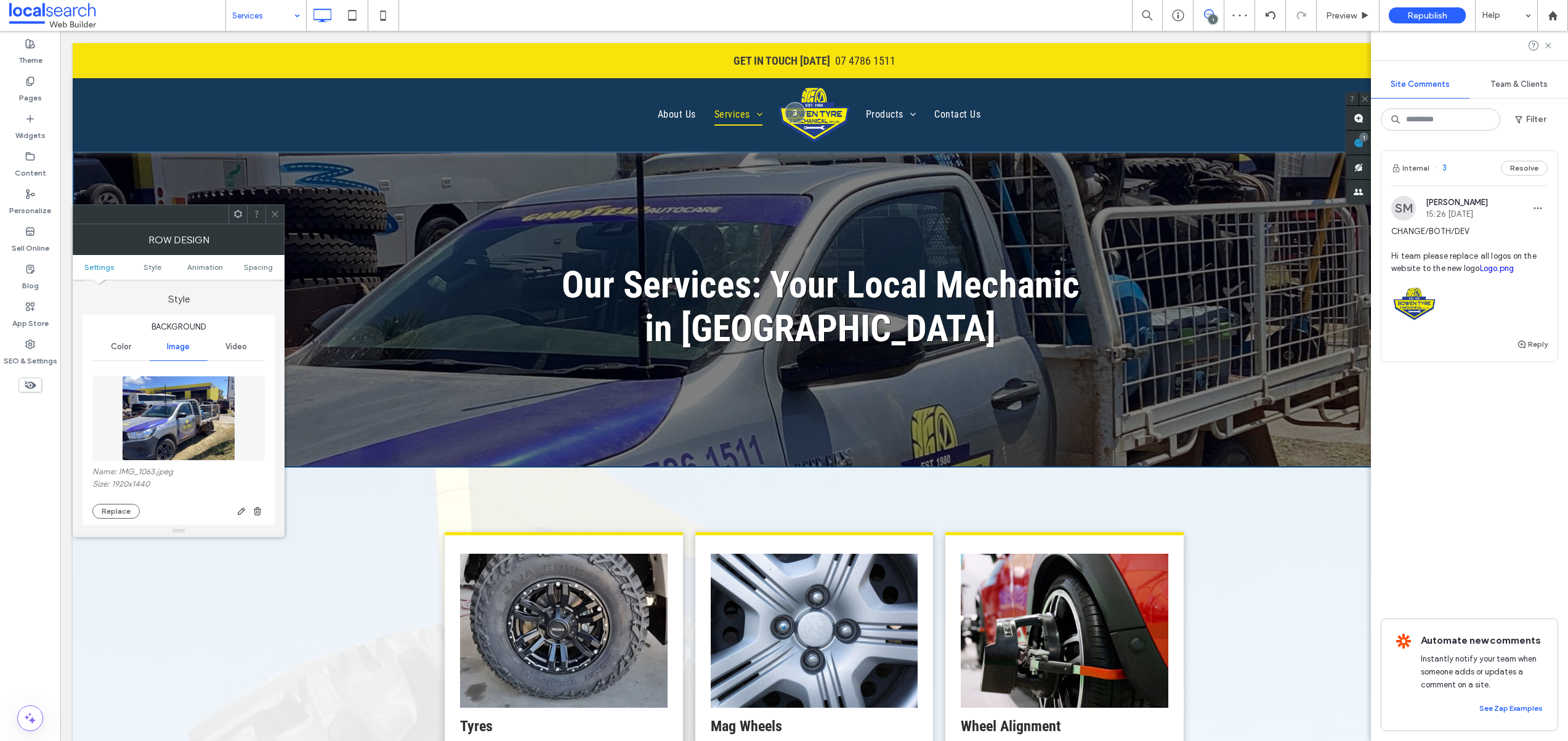
click at [177, 421] on img at bounding box center [178, 418] width 113 height 85
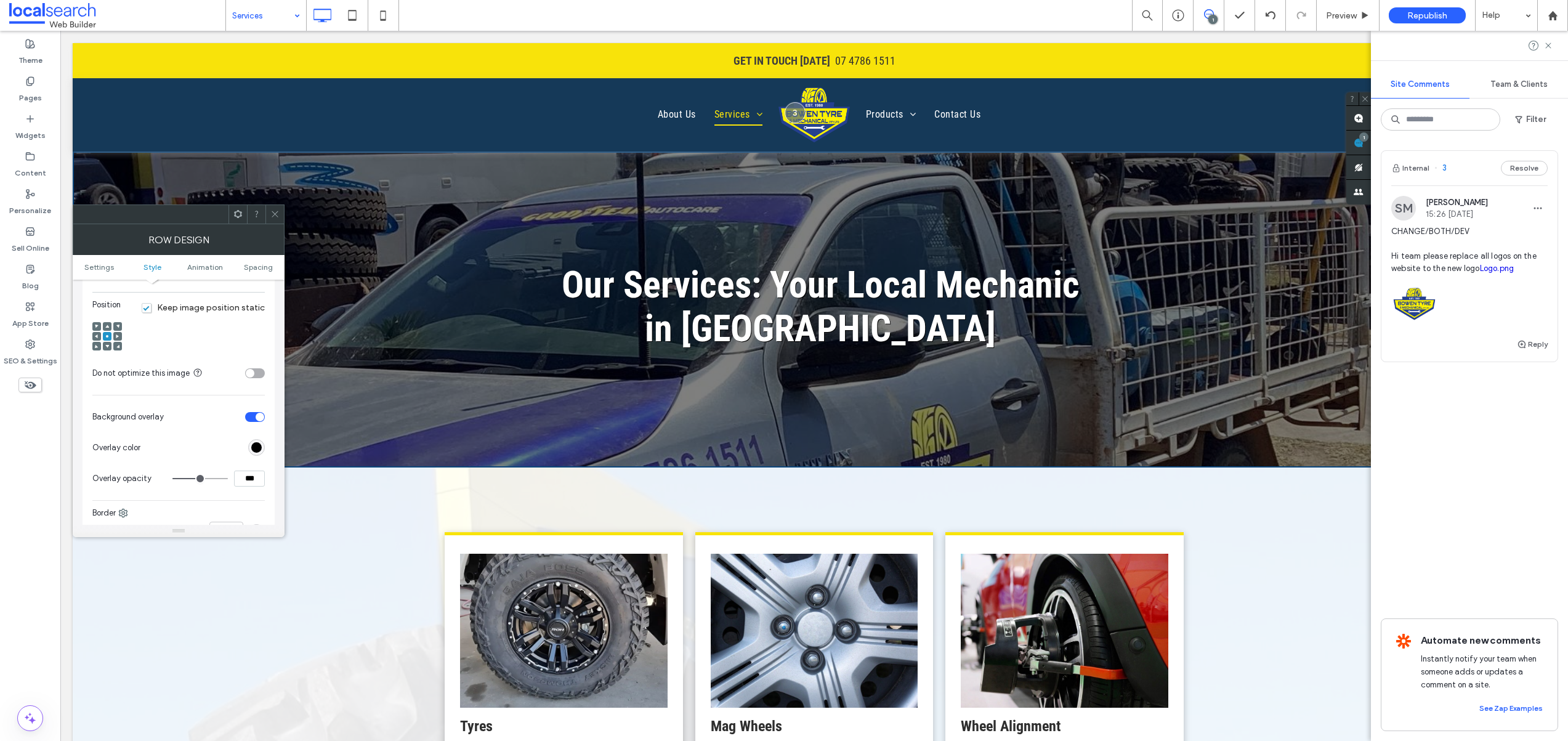
scroll to position [444, 0]
click at [107, 348] on span at bounding box center [107, 346] width 3 height 9
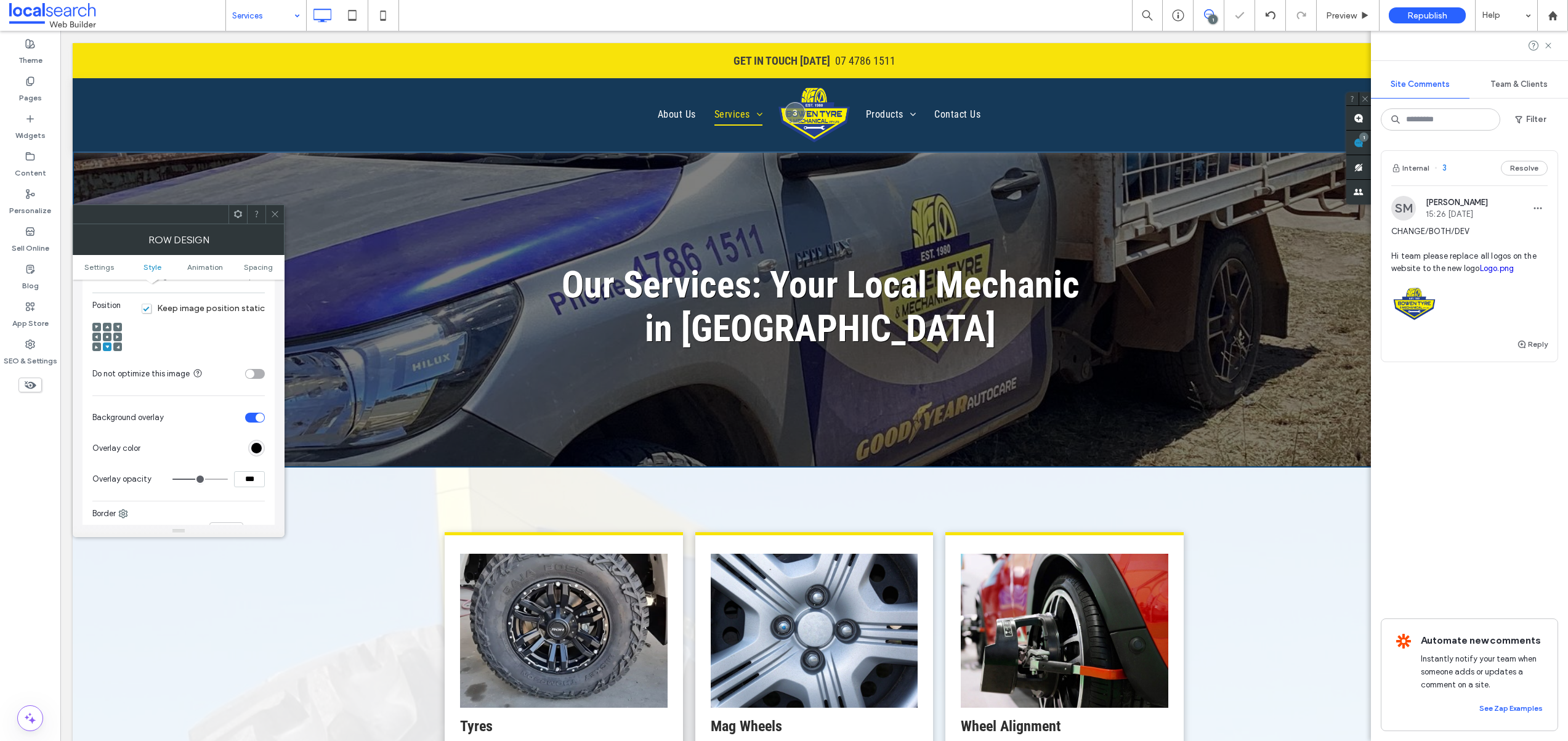
click at [108, 335] on icon at bounding box center [107, 337] width 3 height 3
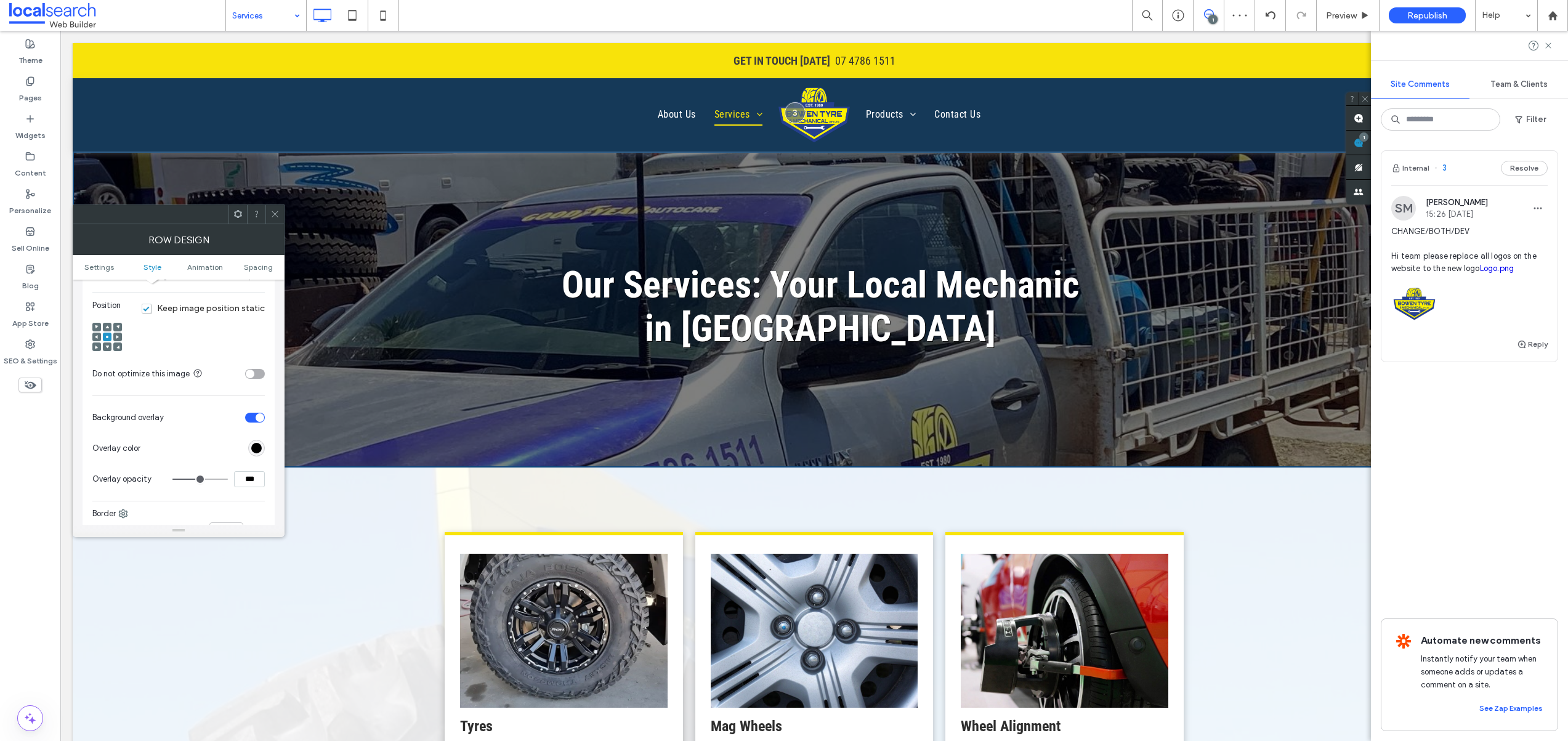
click at [280, 216] on div at bounding box center [274, 213] width 18 height 18
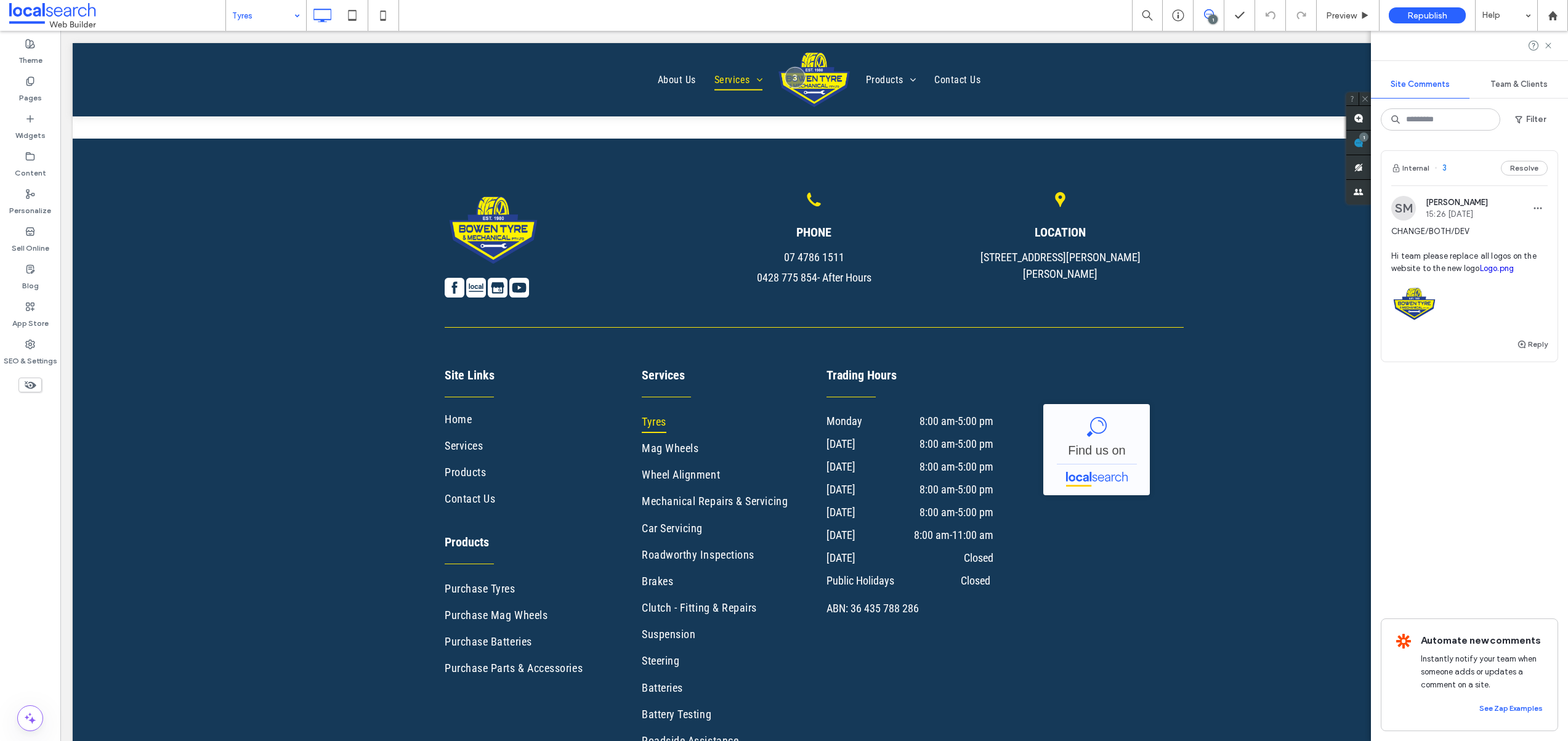
scroll to position [1730, 0]
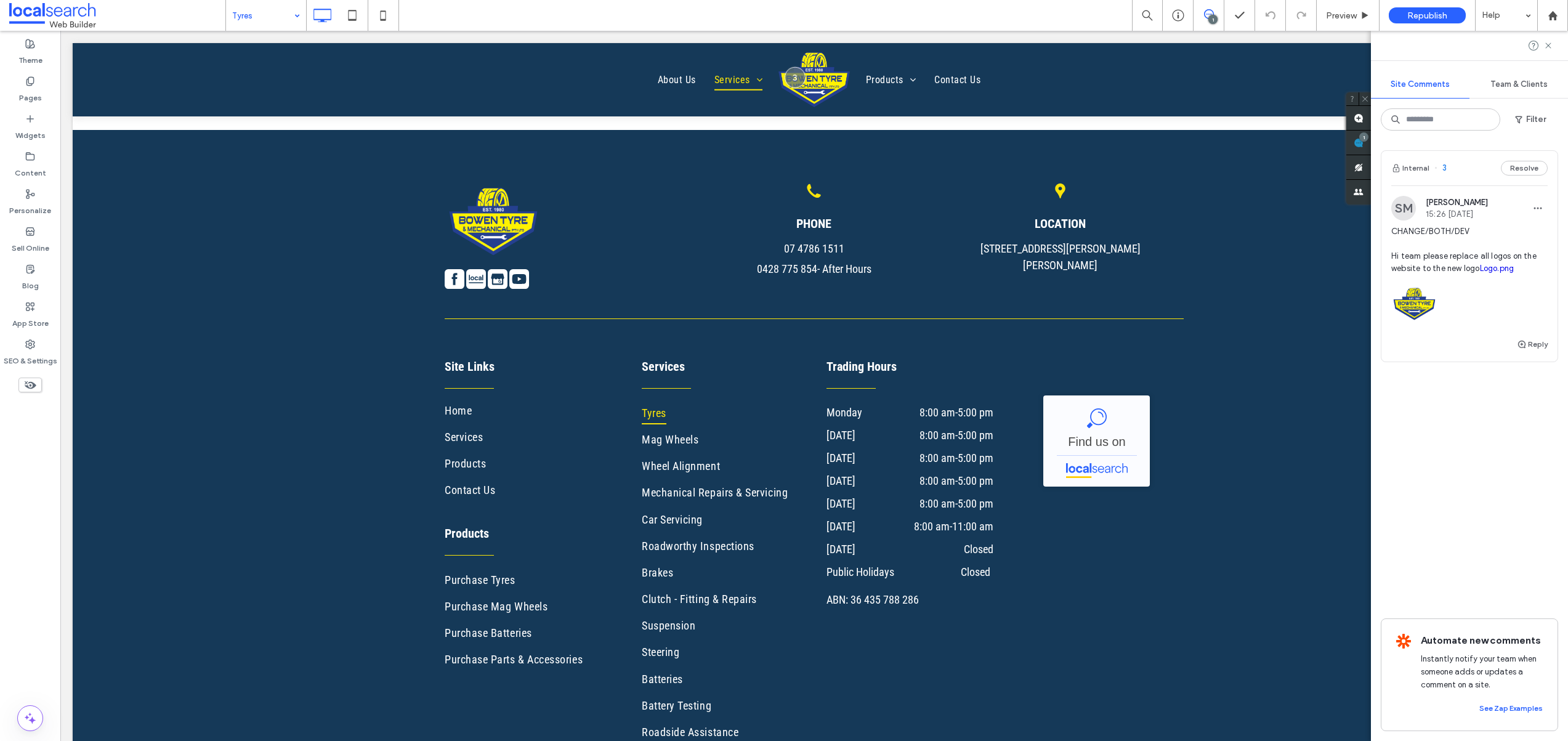
click at [267, 18] on input at bounding box center [263, 15] width 62 height 31
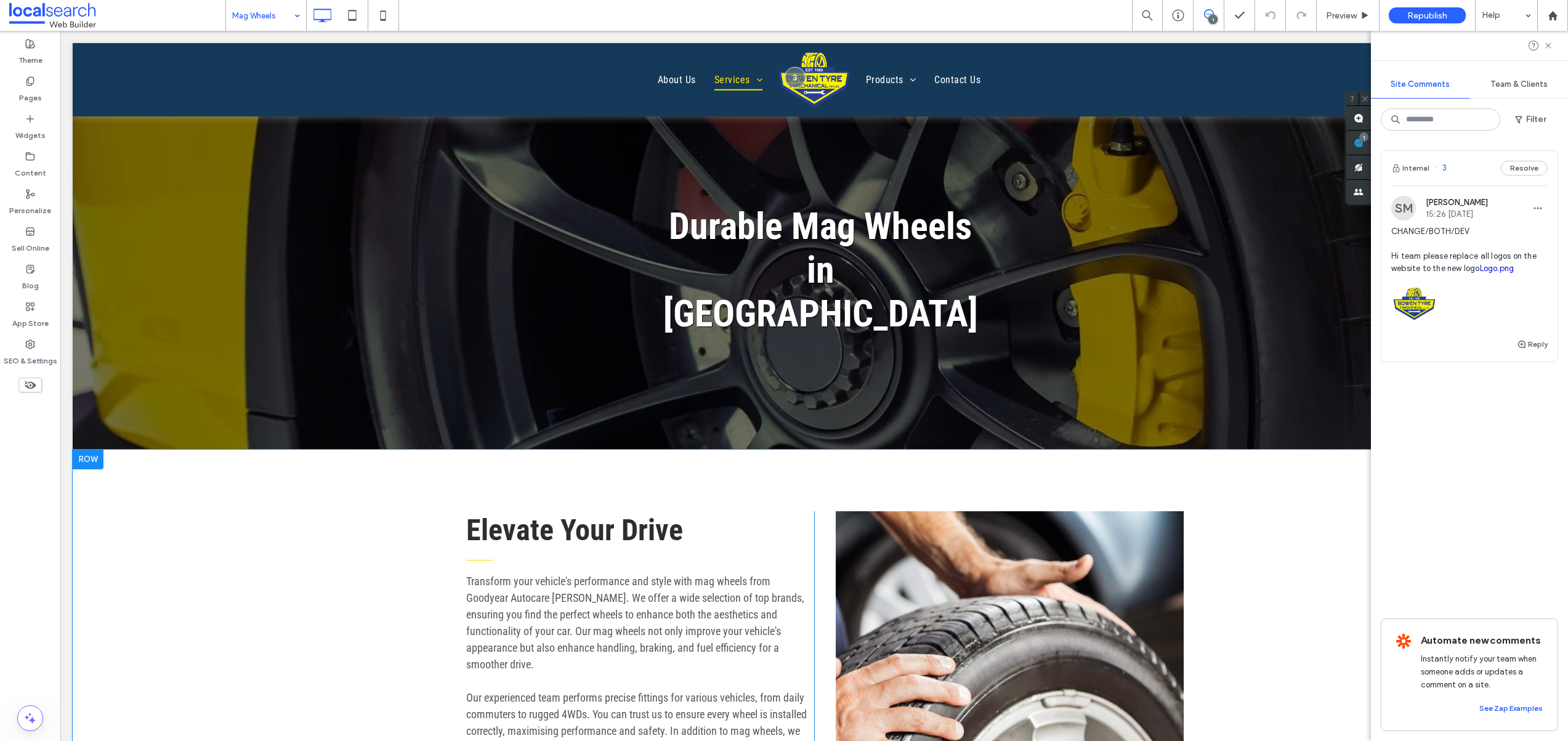
scroll to position [250, 0]
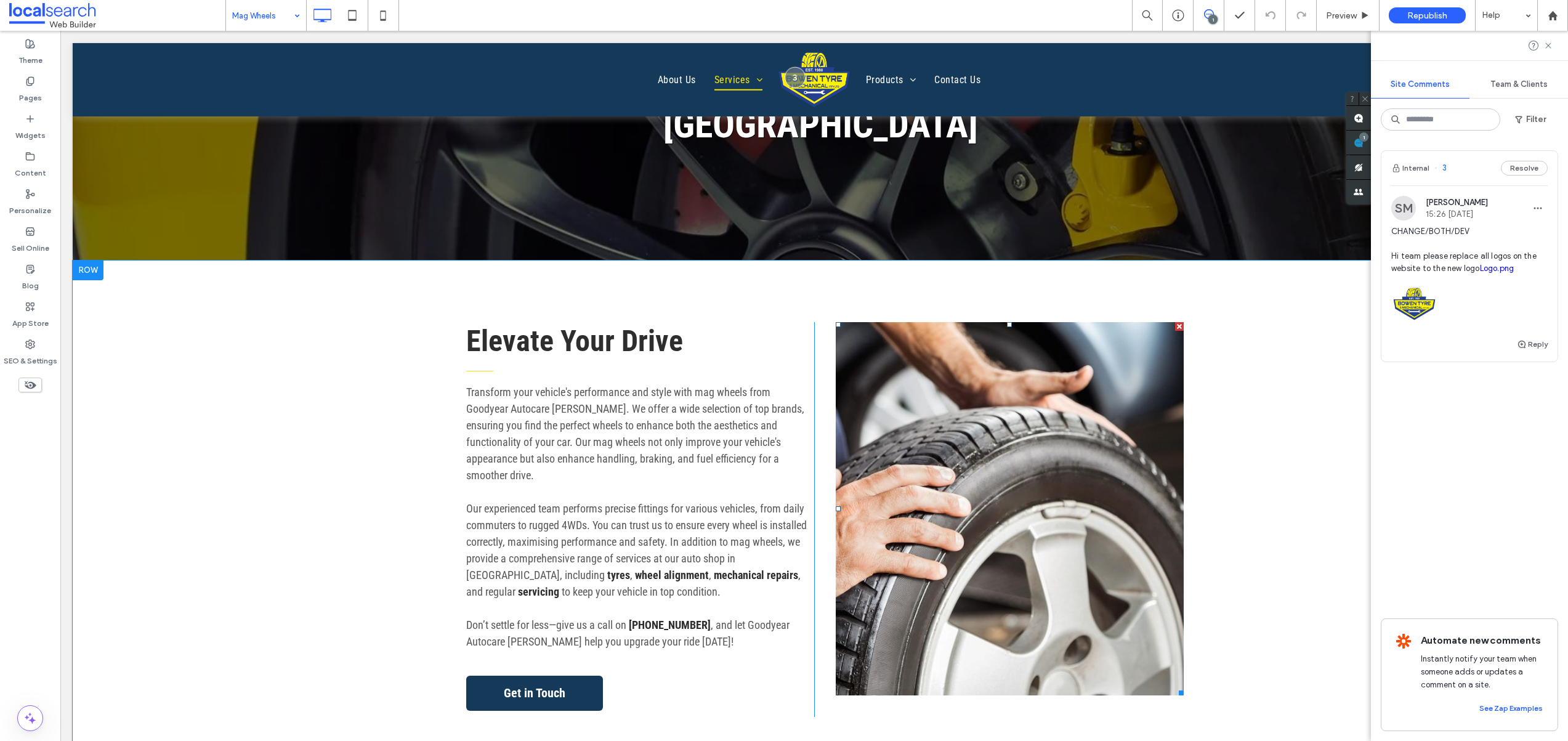
click at [1071, 415] on link at bounding box center [1010, 509] width 348 height 373
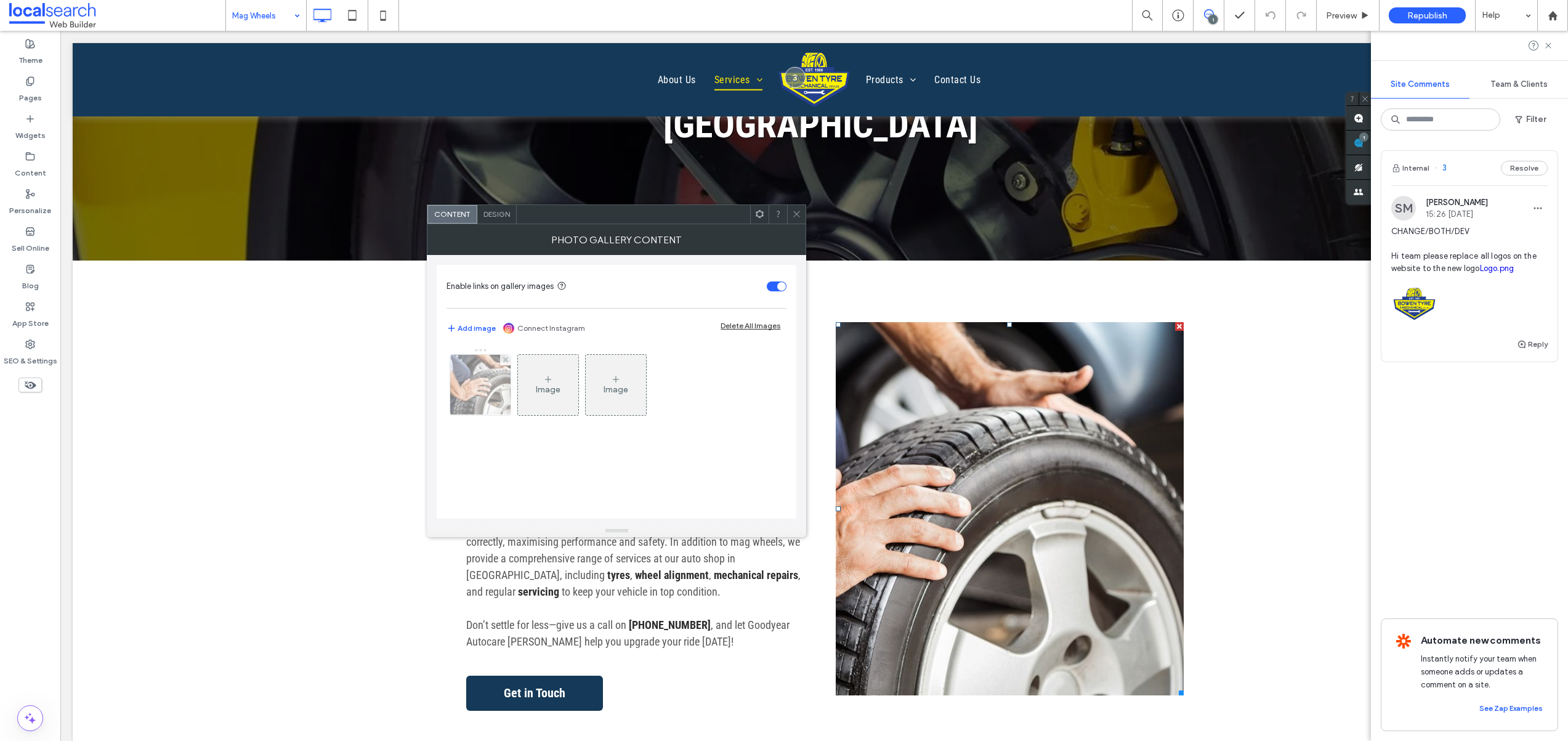
click at [496, 388] on div at bounding box center [481, 385] width 60 height 60
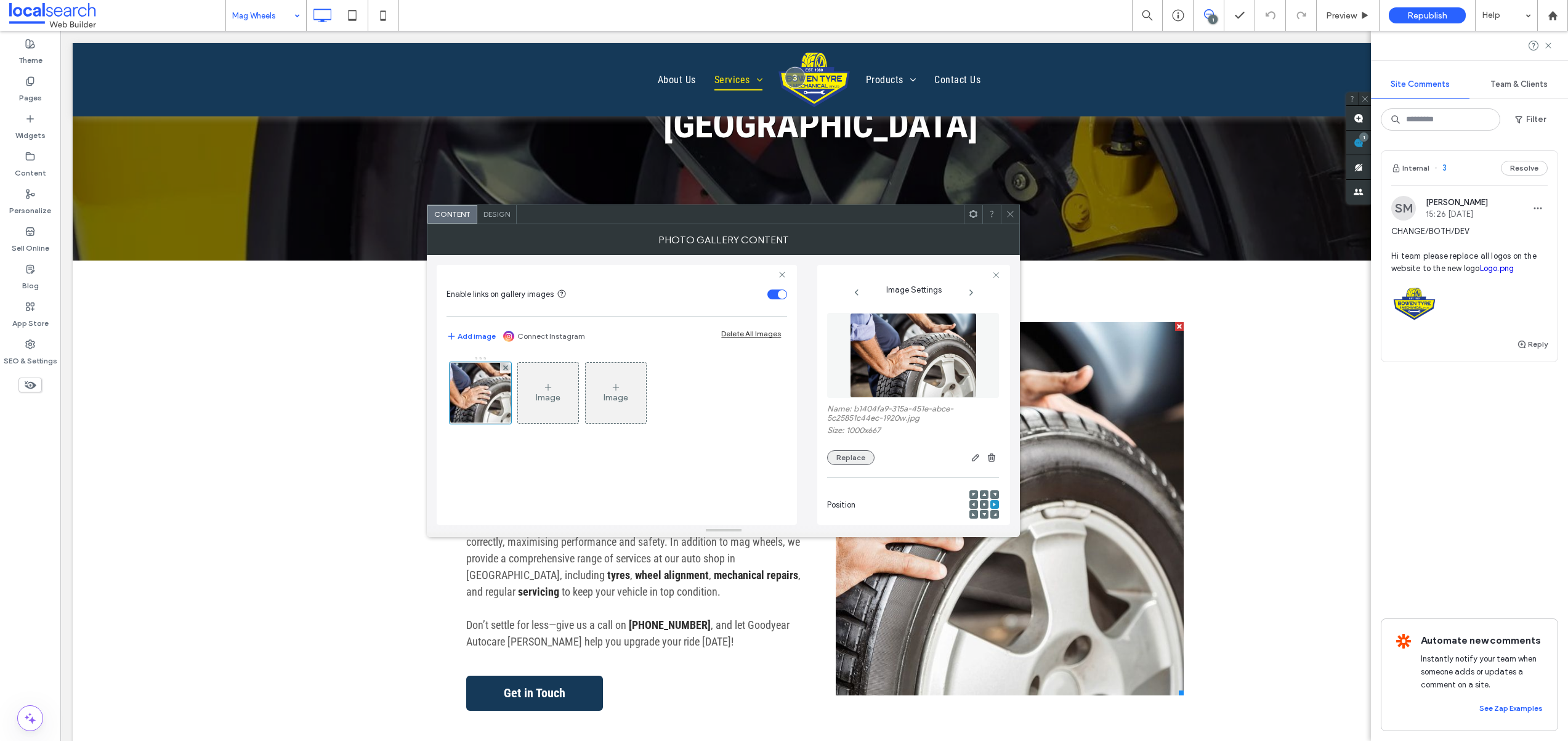
click at [847, 452] on button "Replace" at bounding box center [851, 457] width 47 height 15
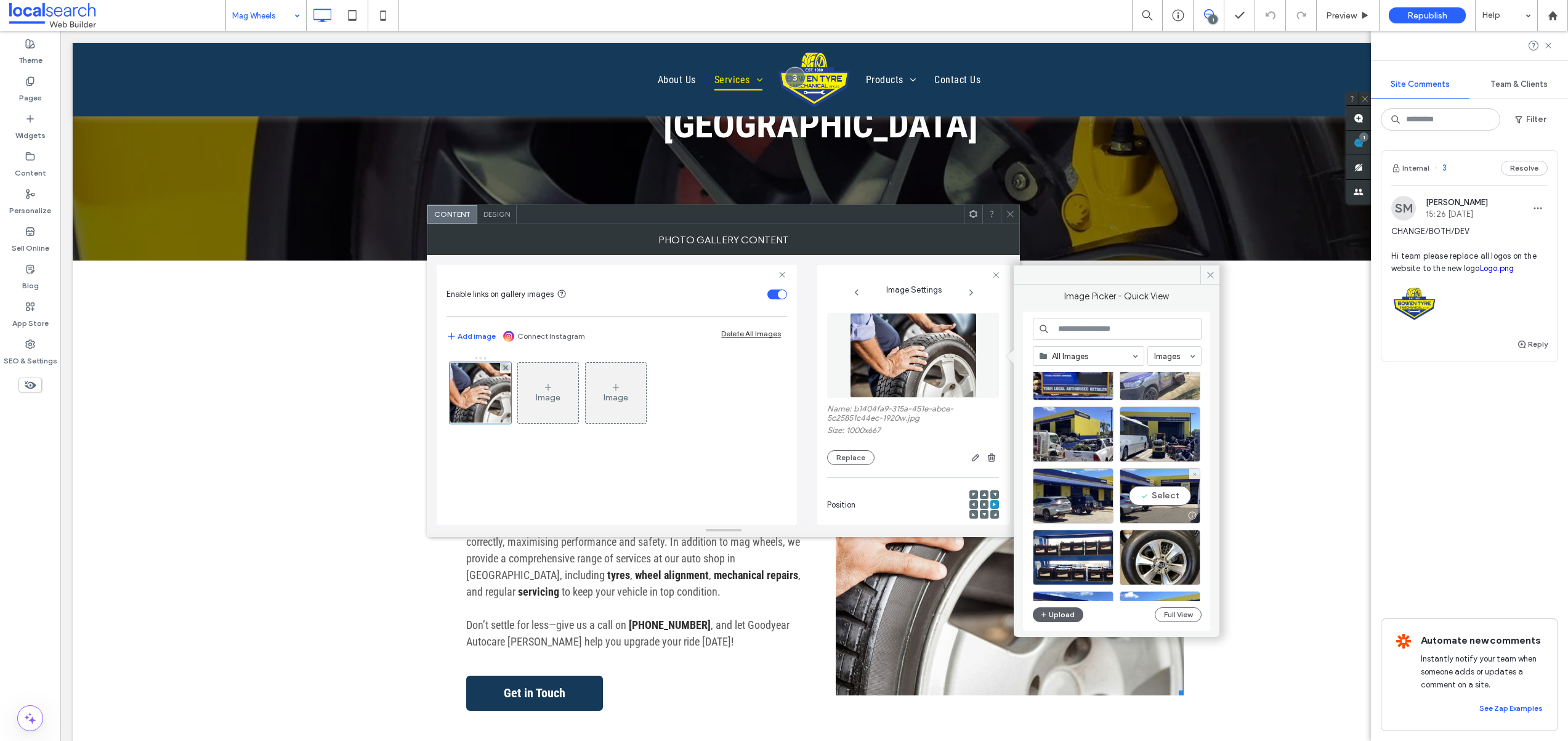
scroll to position [298, 0]
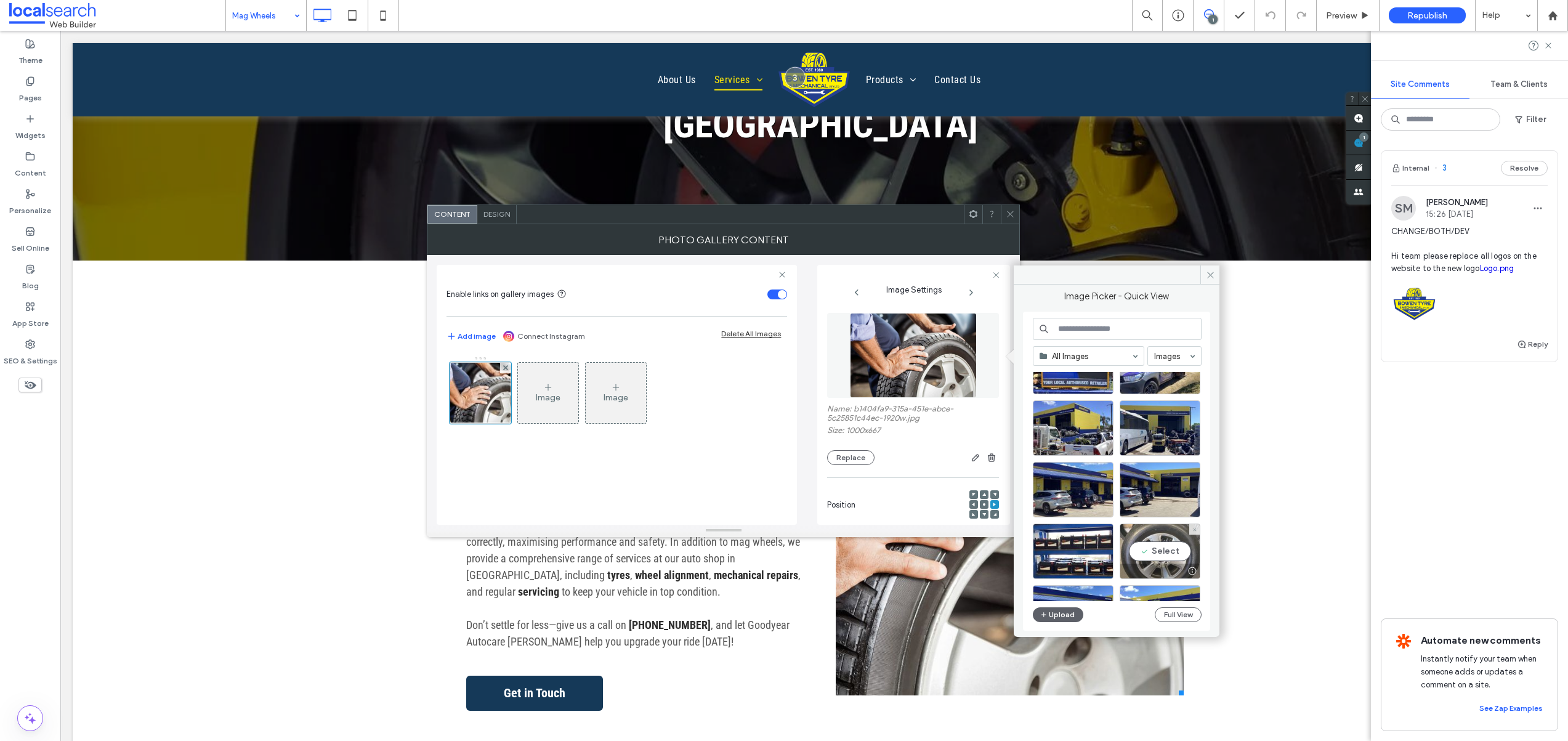
click at [1159, 547] on div "Select" at bounding box center [1160, 551] width 81 height 55
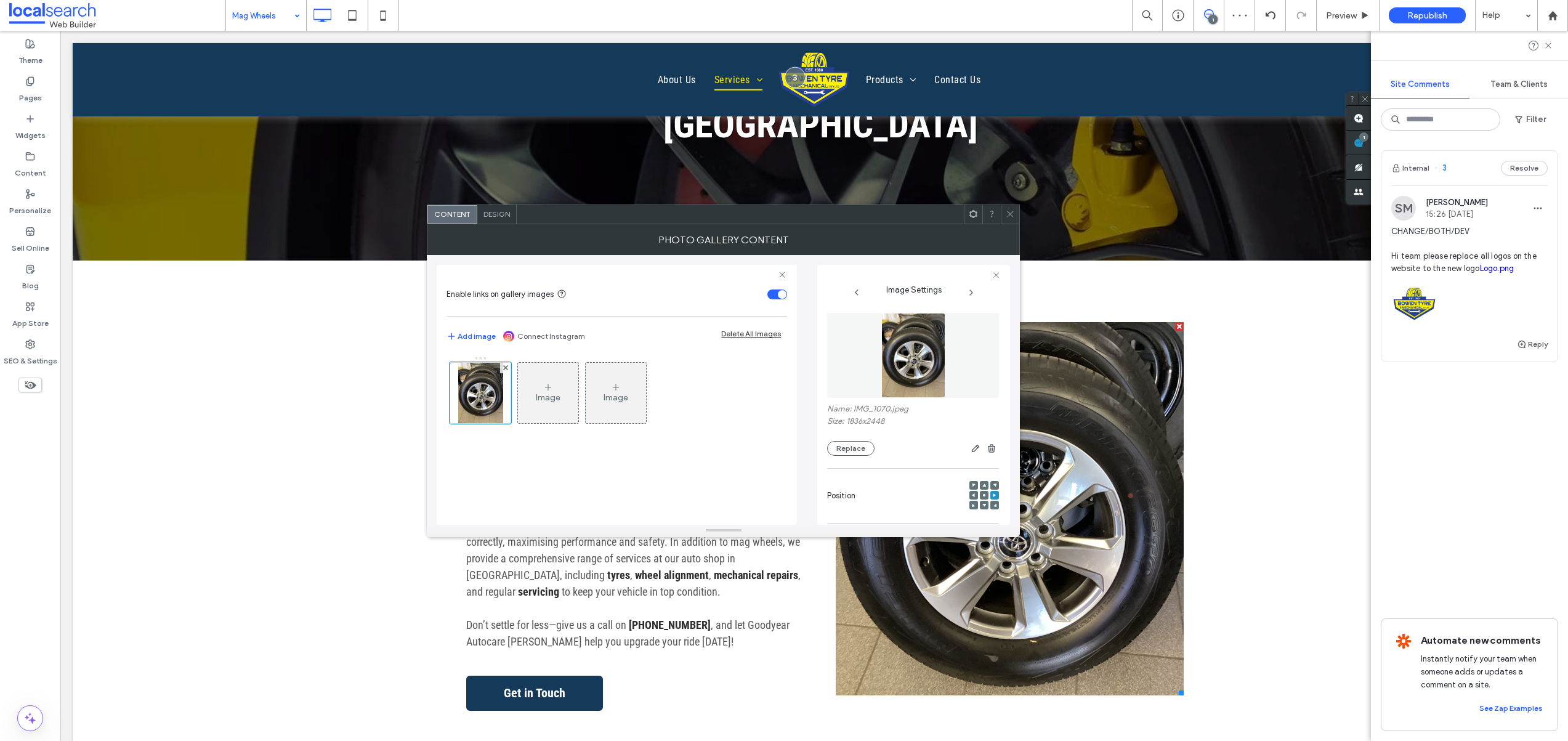
click at [1012, 225] on div "Photo Gallery Content" at bounding box center [723, 240] width 593 height 31
click at [1005, 214] on icon at bounding box center [1010, 213] width 9 height 9
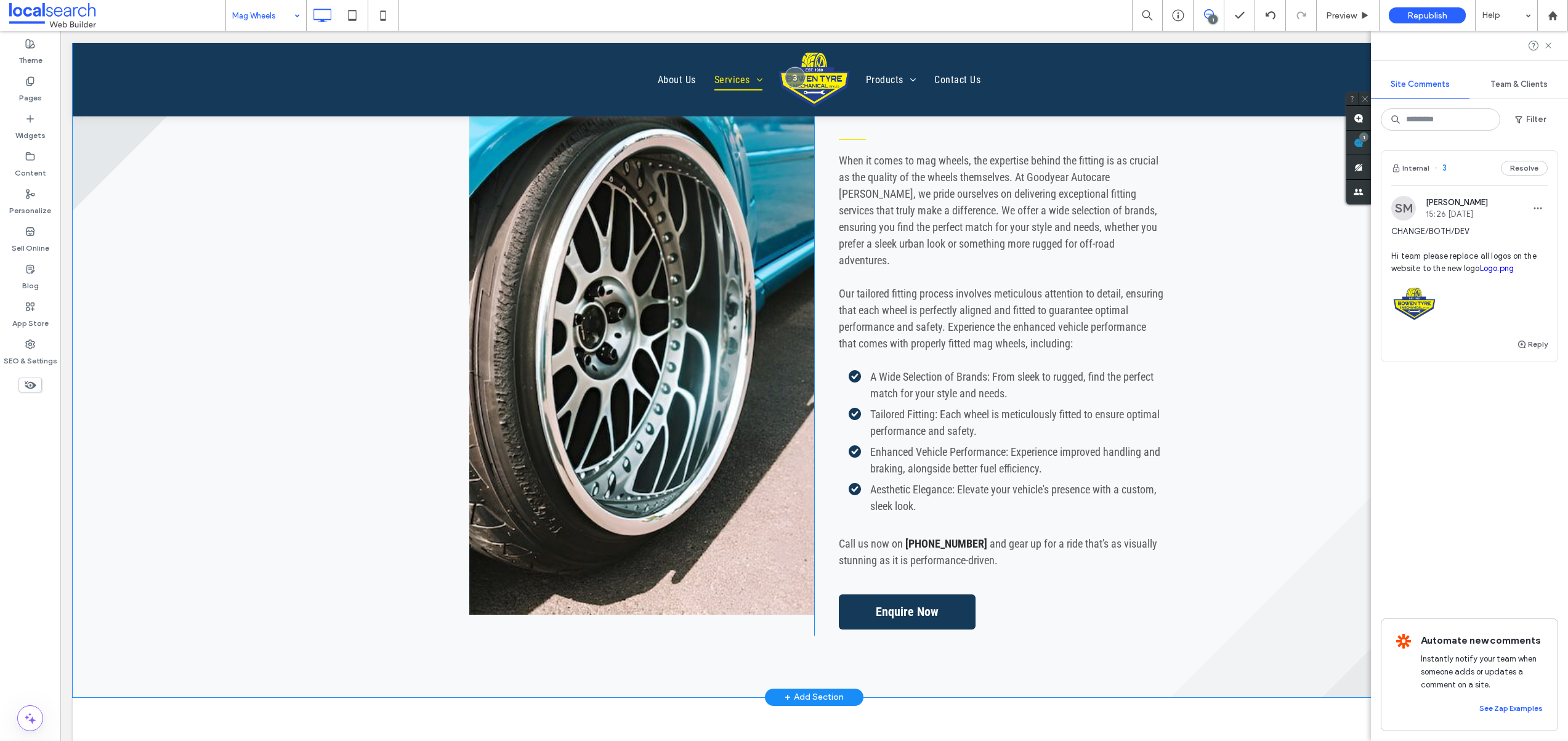
scroll to position [1069, 0]
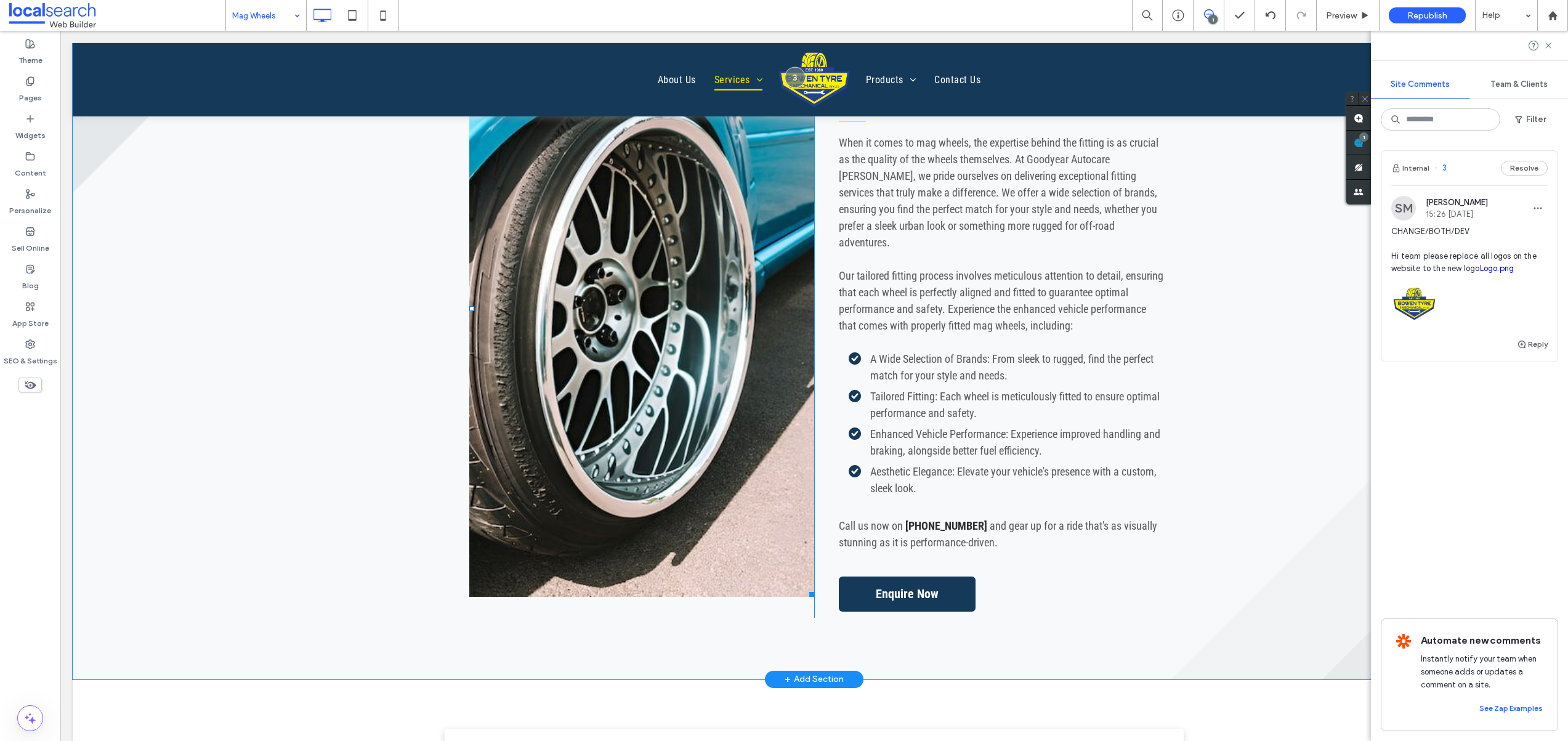
click at [672, 342] on link at bounding box center [642, 309] width 345 height 576
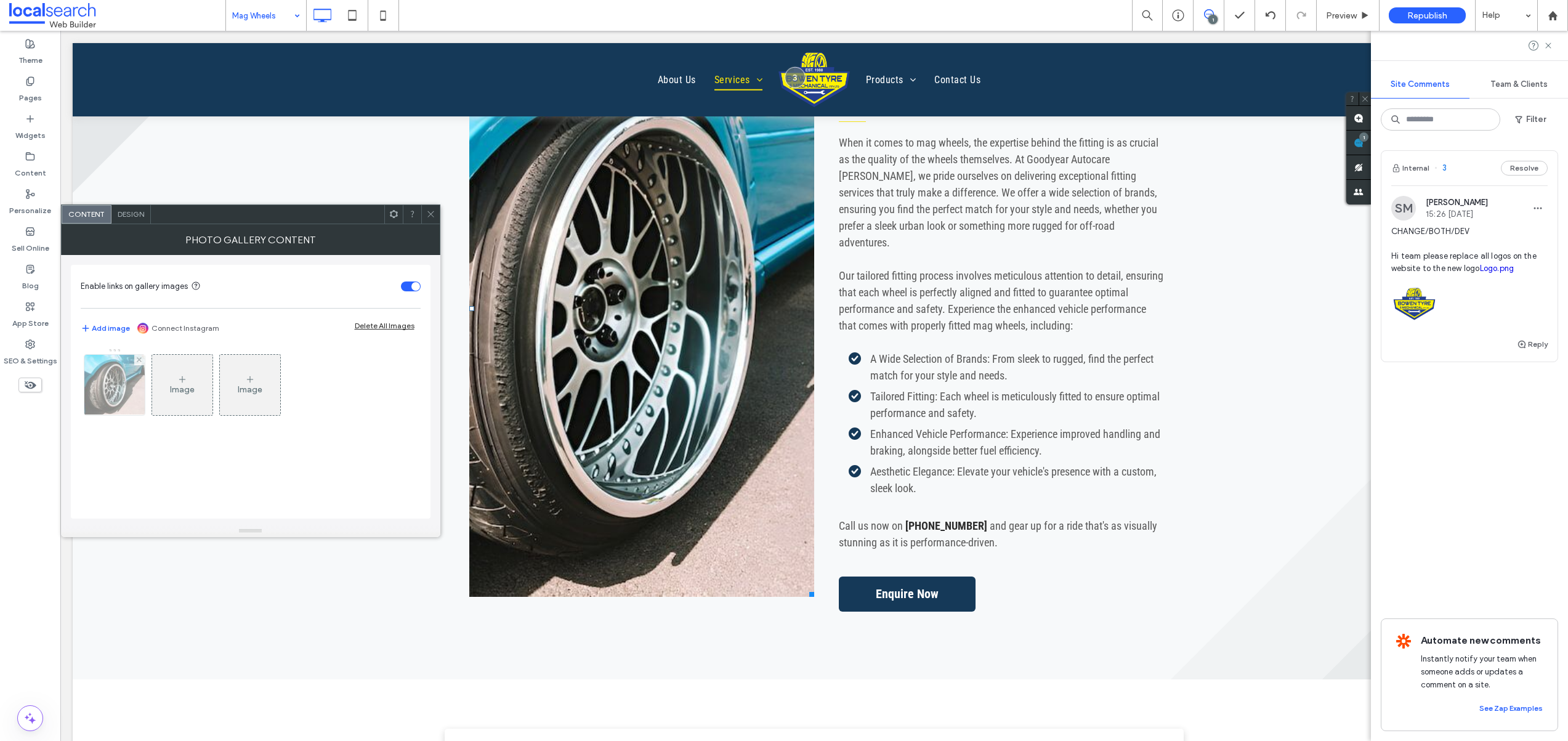
click at [131, 377] on img at bounding box center [114, 385] width 91 height 60
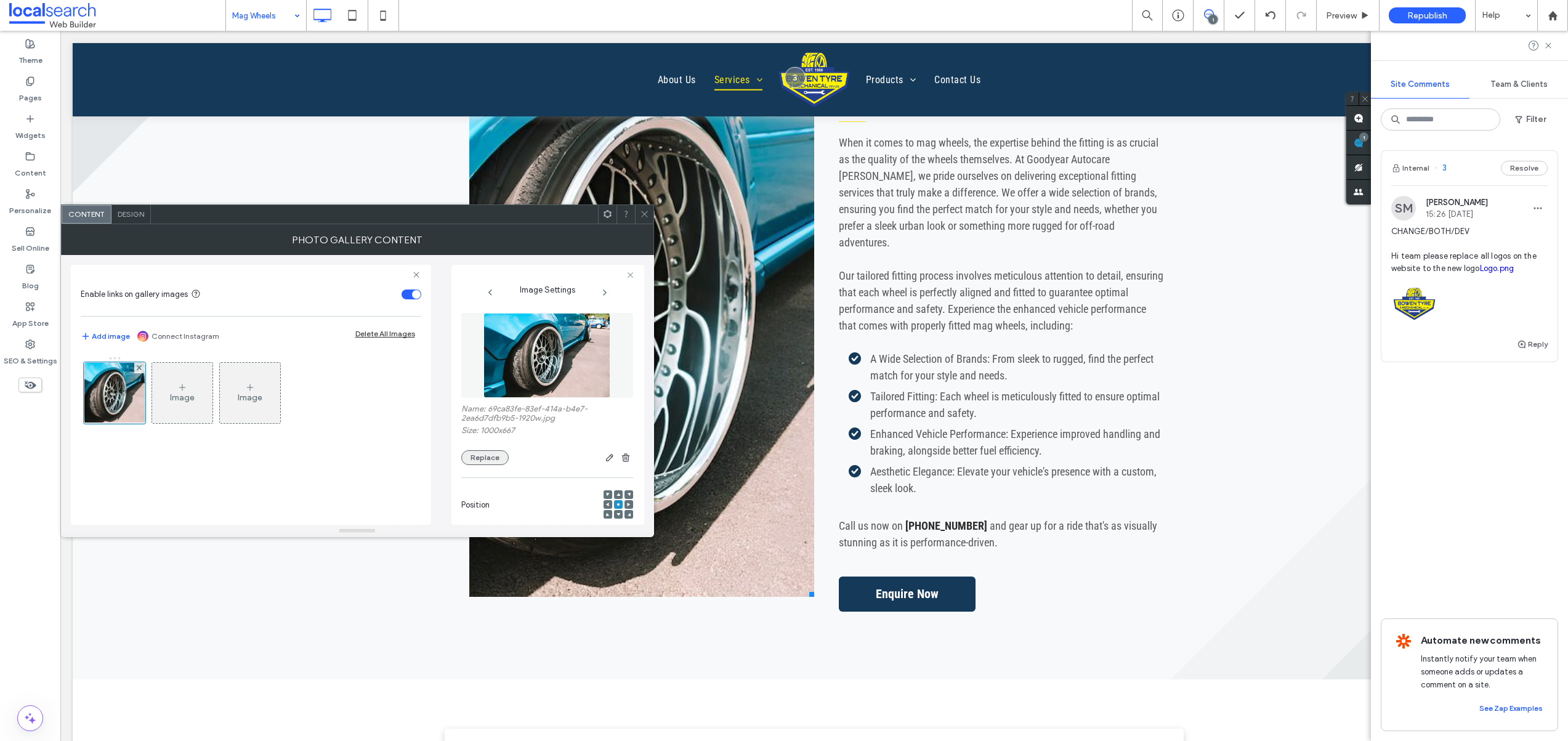
click at [487, 459] on button "Replace" at bounding box center [484, 457] width 47 height 15
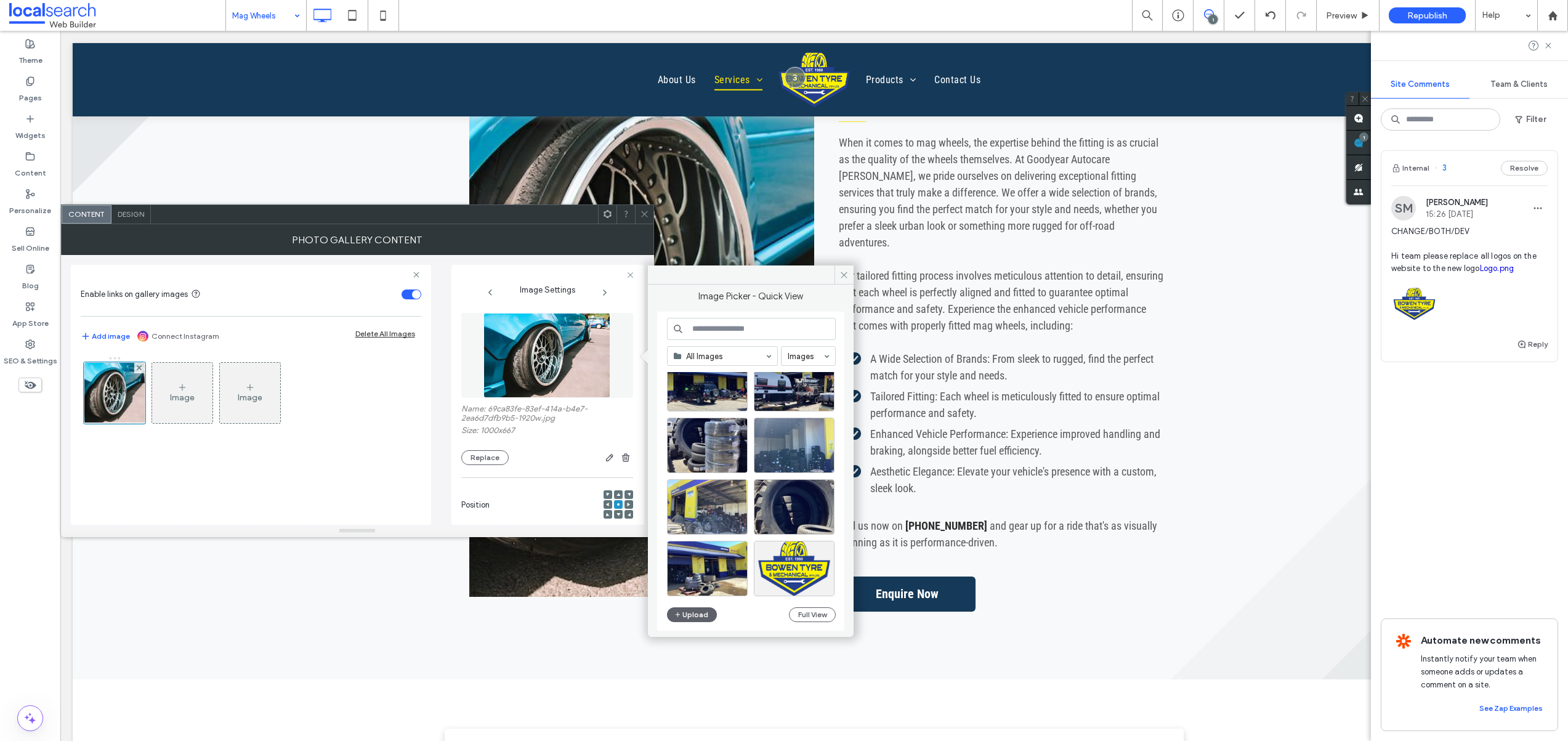
scroll to position [528, 0]
click at [701, 440] on div "Select" at bounding box center [708, 444] width 81 height 55
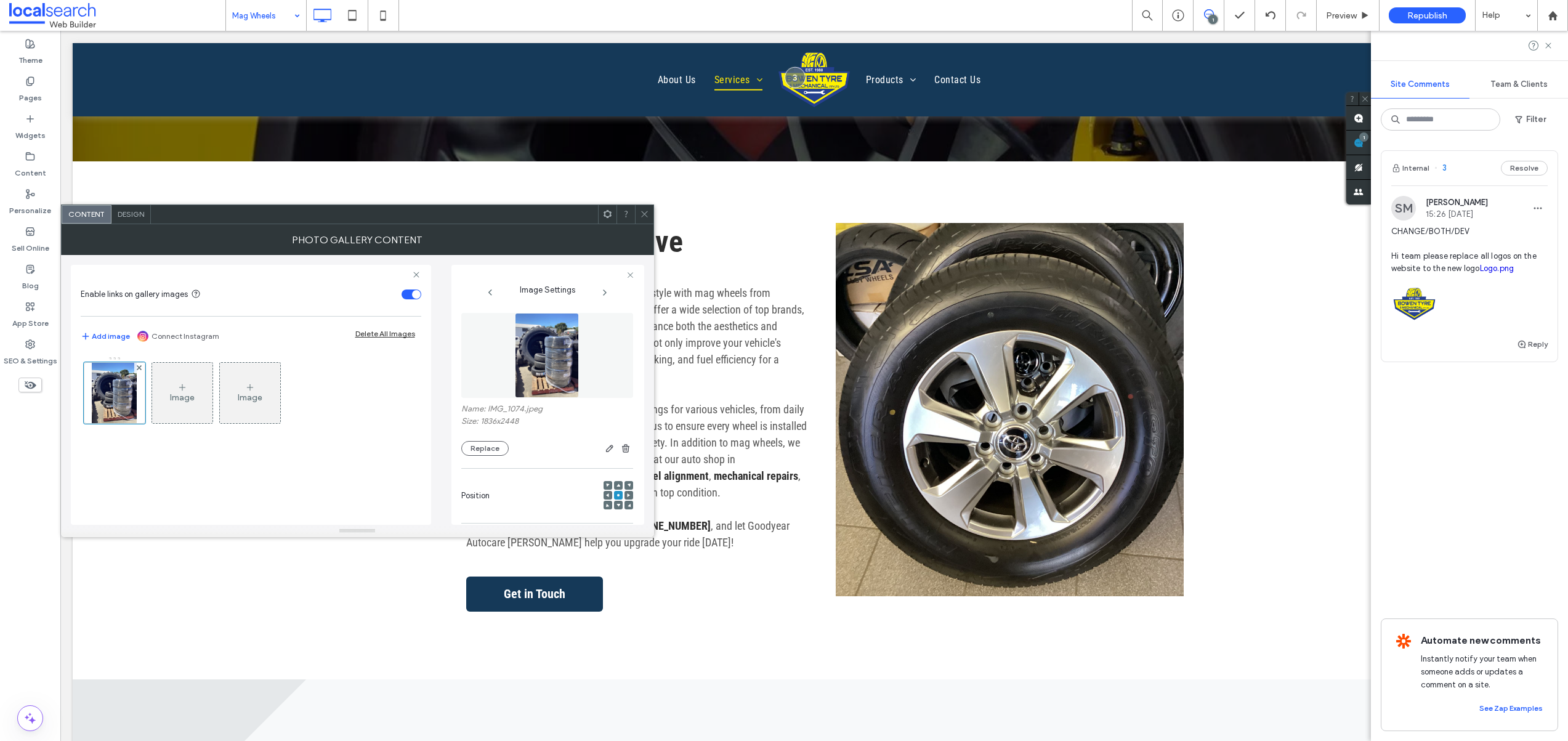
scroll to position [352, 0]
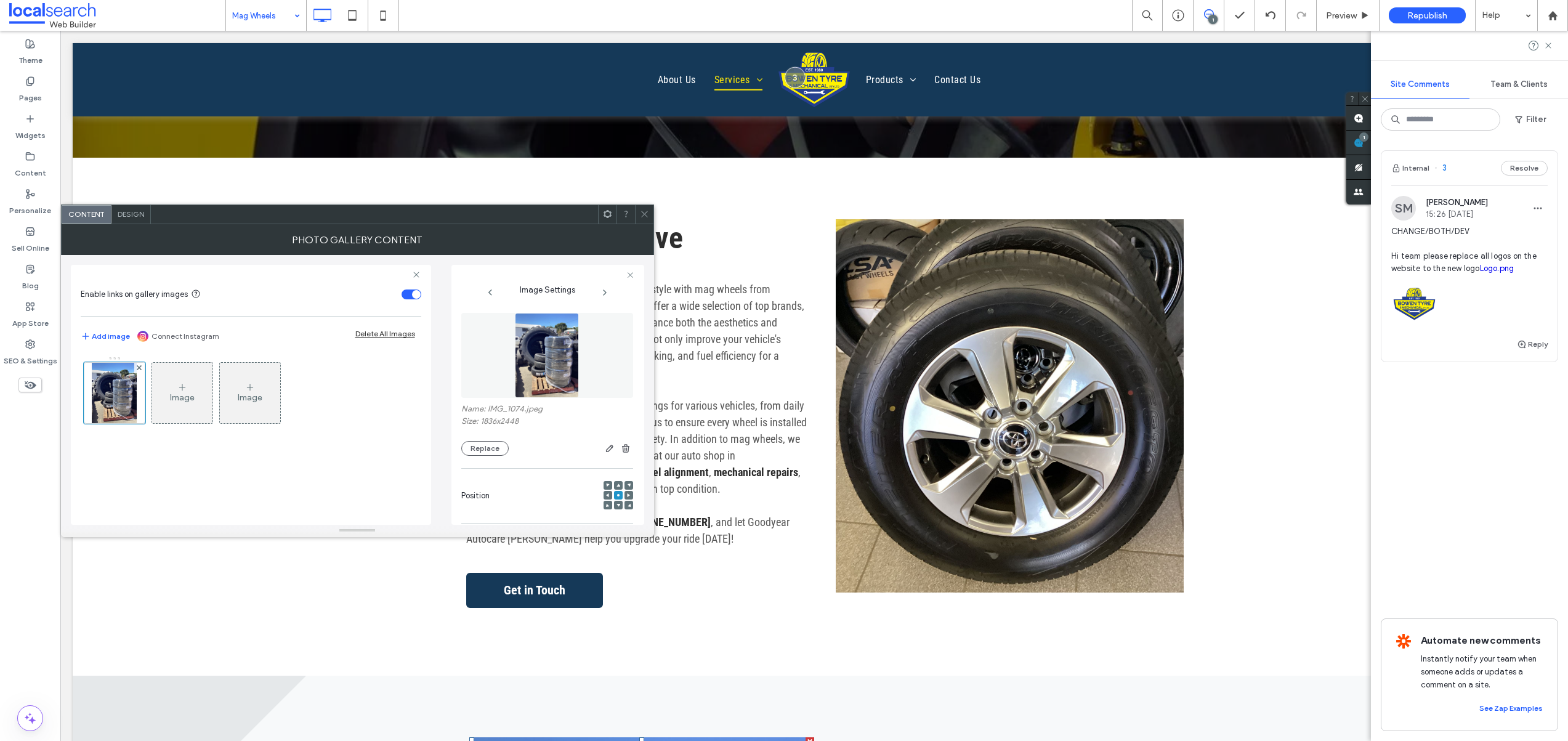
click at [1012, 412] on link at bounding box center [1010, 406] width 348 height 373
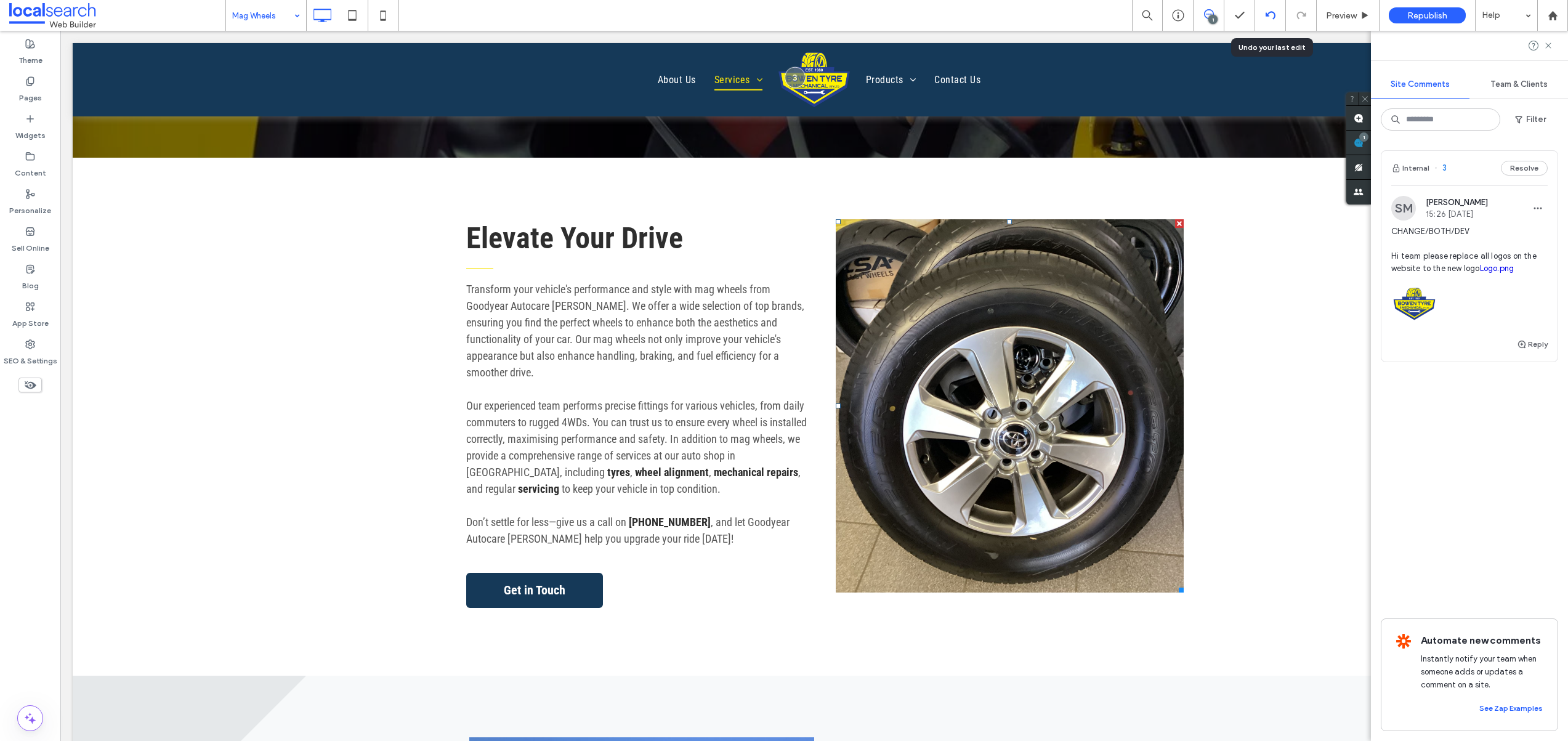
click at [1271, 21] on div at bounding box center [1271, 15] width 31 height 31
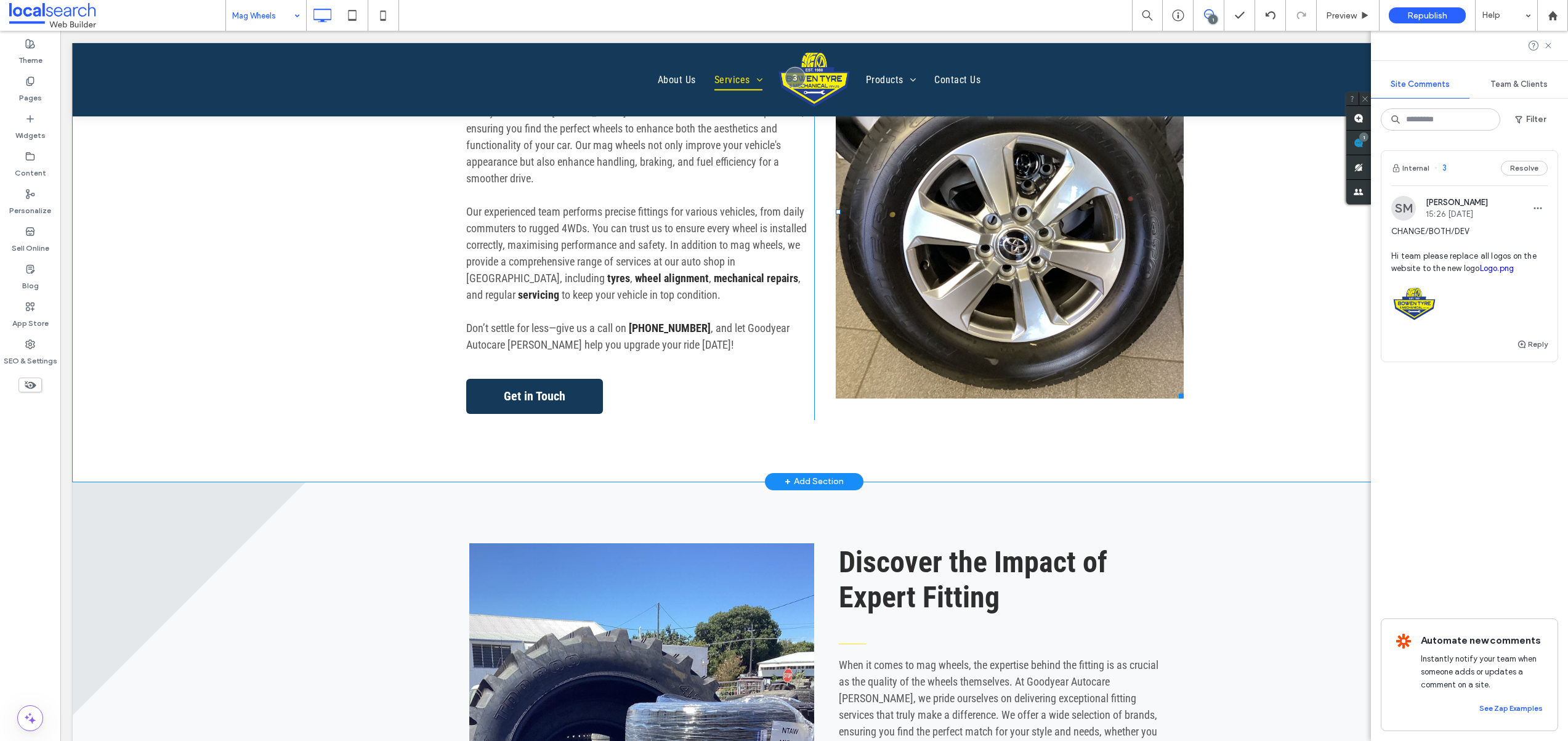
scroll to position [560, 0]
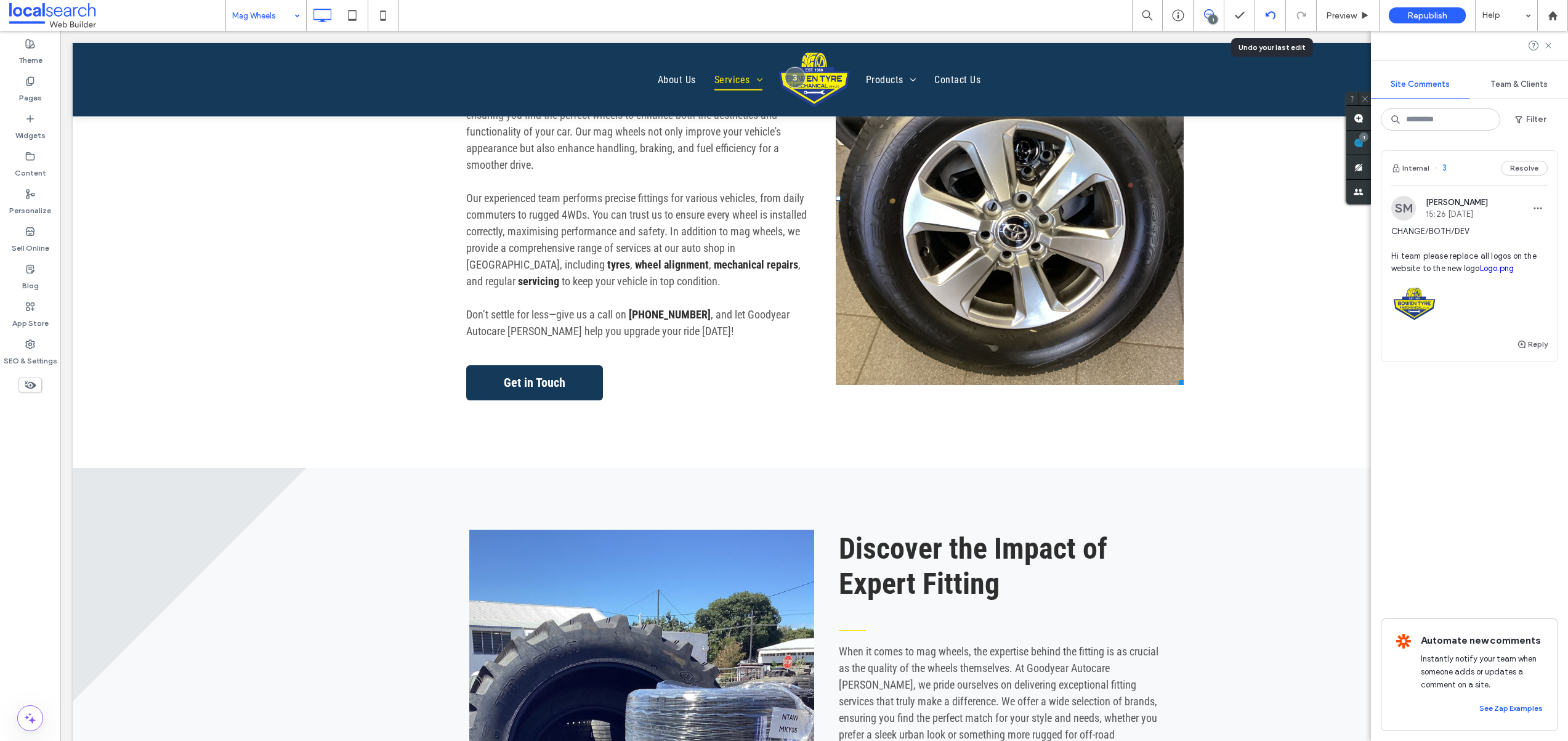
click at [1274, 18] on use at bounding box center [1270, 15] width 9 height 8
click at [1274, 18] on div at bounding box center [784, 370] width 1568 height 741
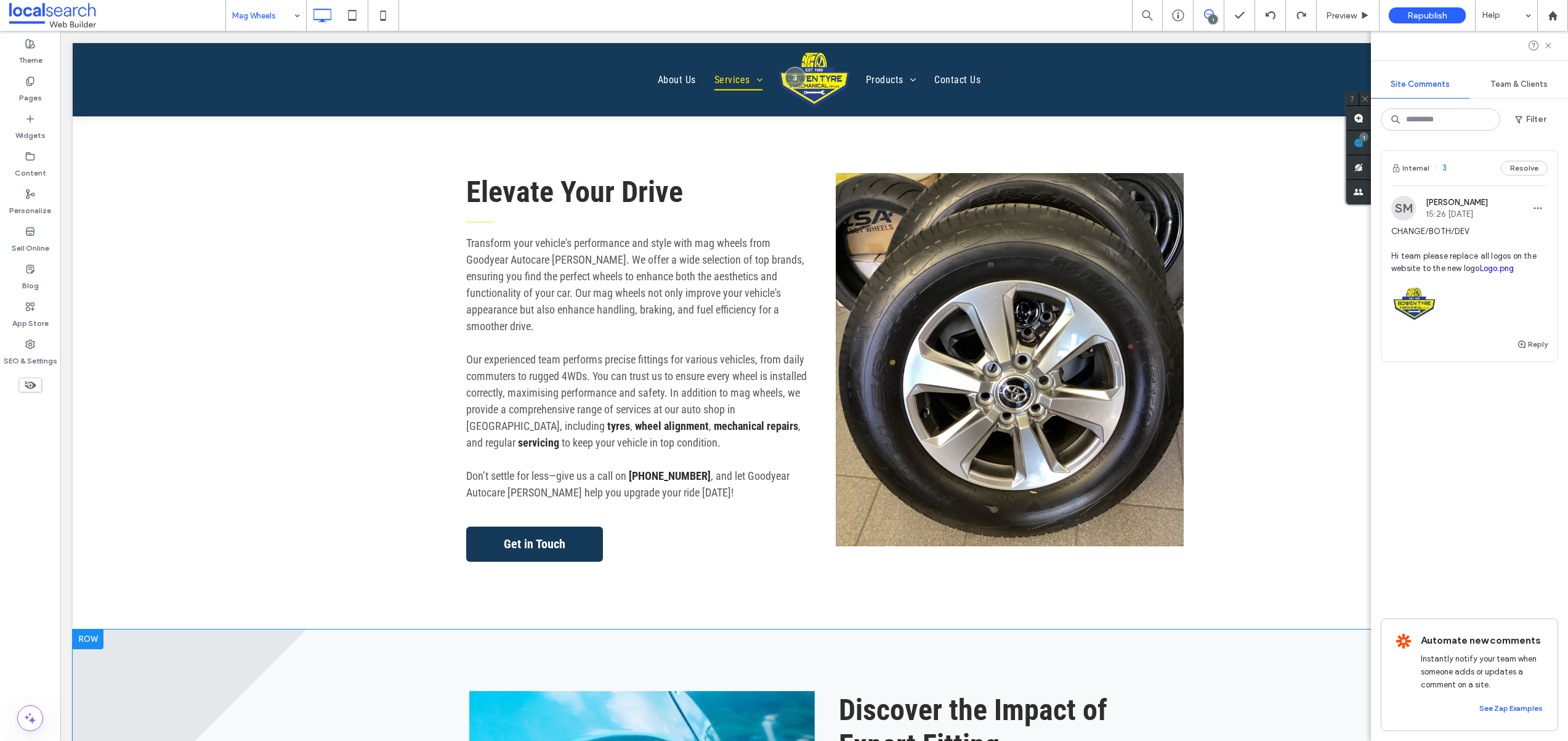
scroll to position [232, 0]
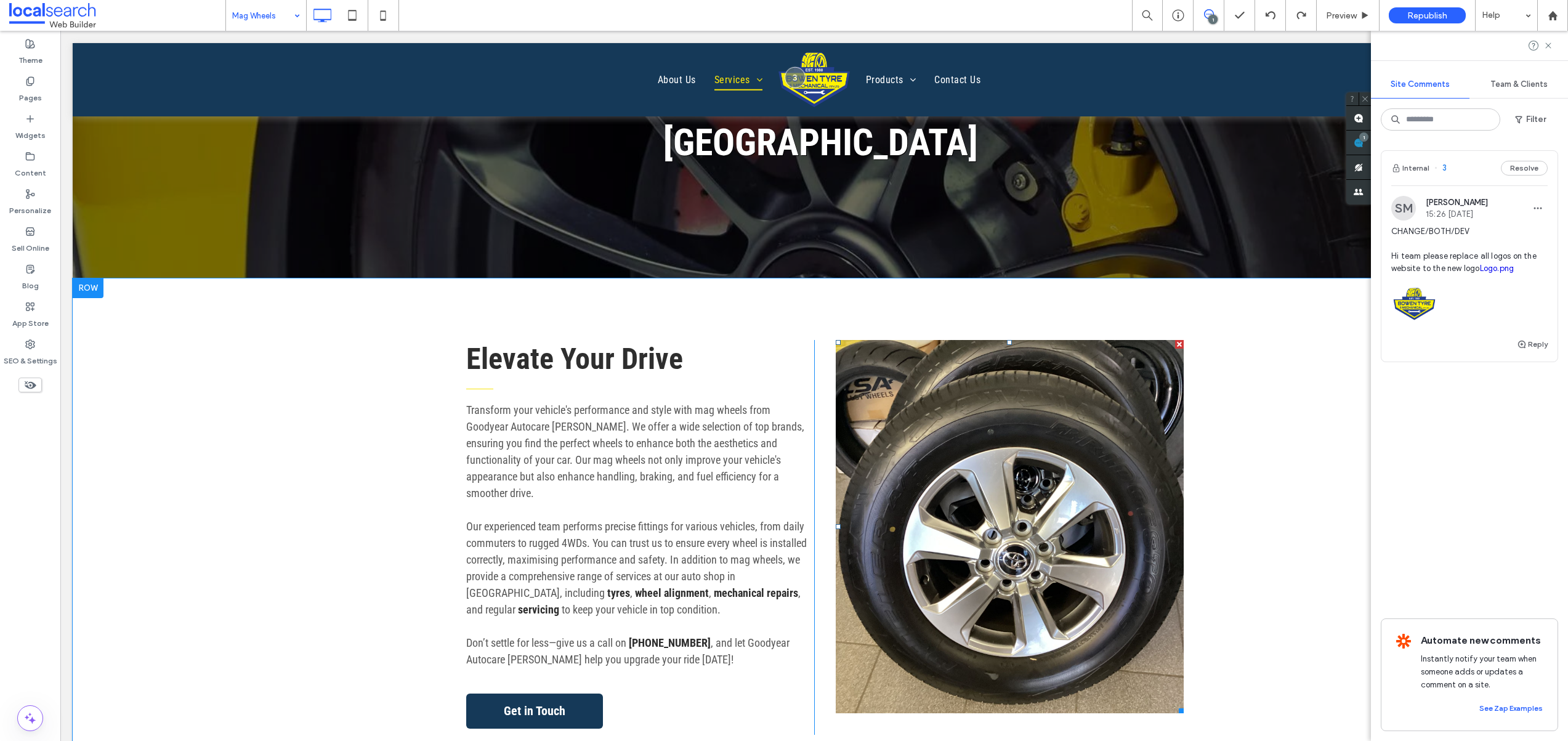
click at [943, 477] on link at bounding box center [1010, 526] width 348 height 373
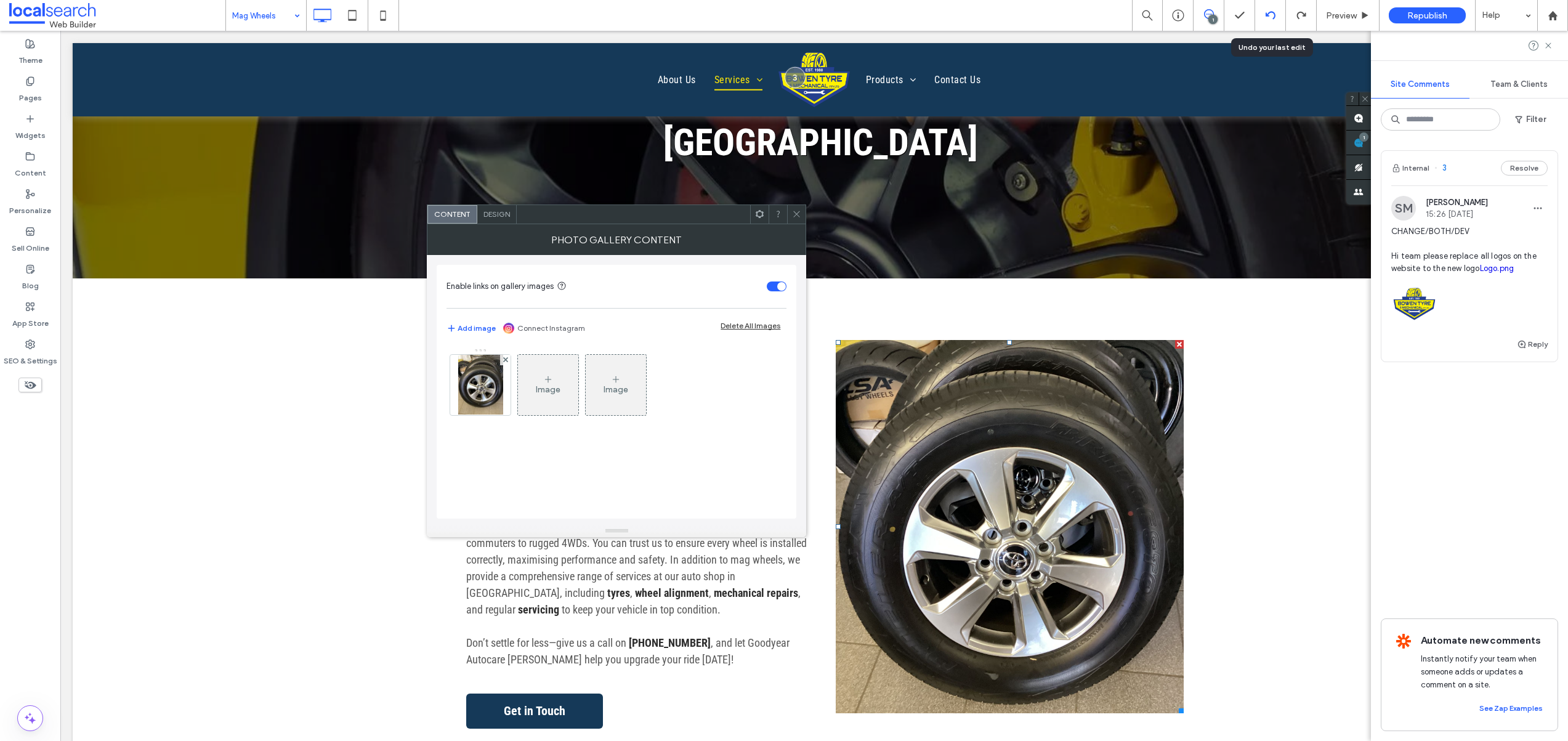
click at [1263, 18] on div at bounding box center [1270, 15] width 30 height 9
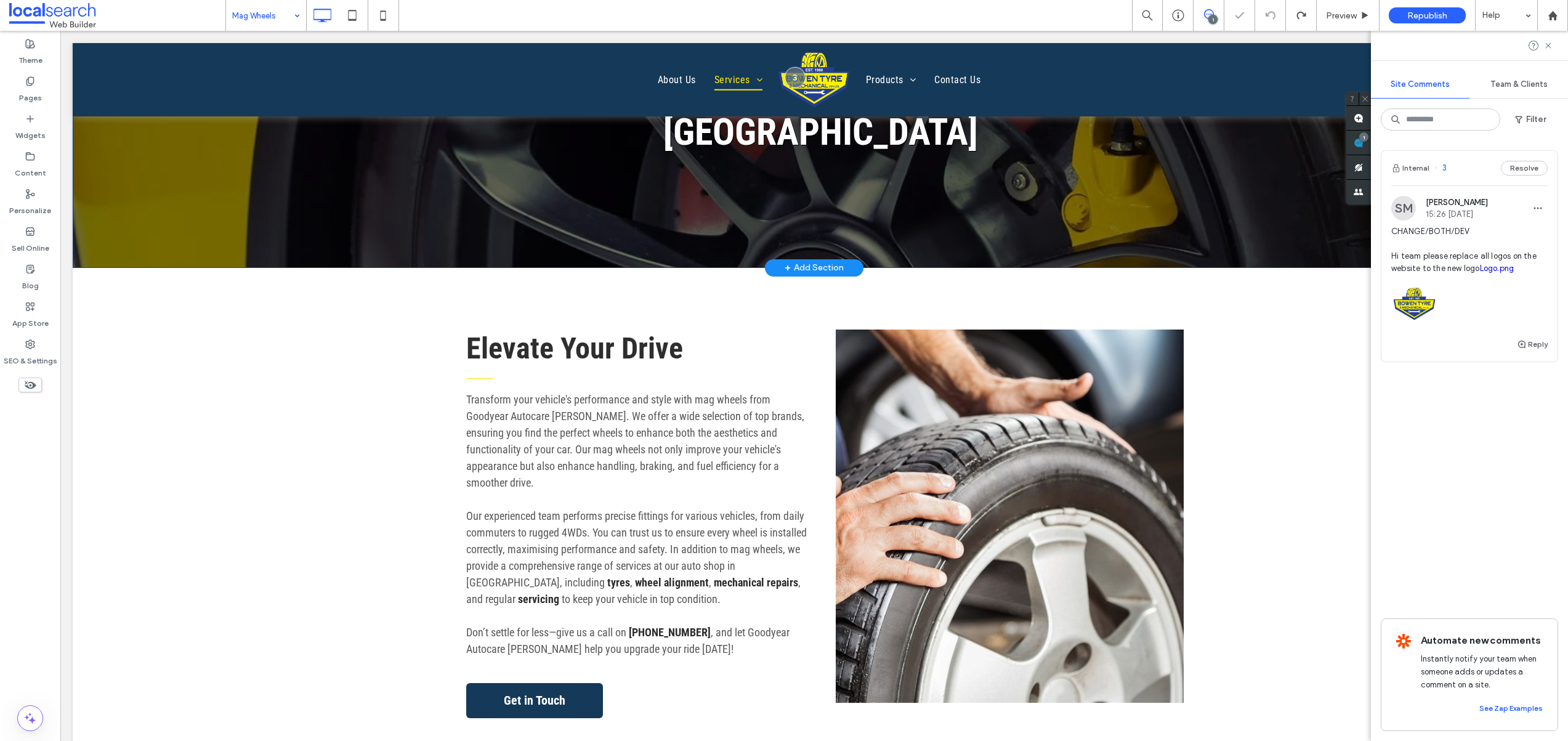
scroll to position [246, 0]
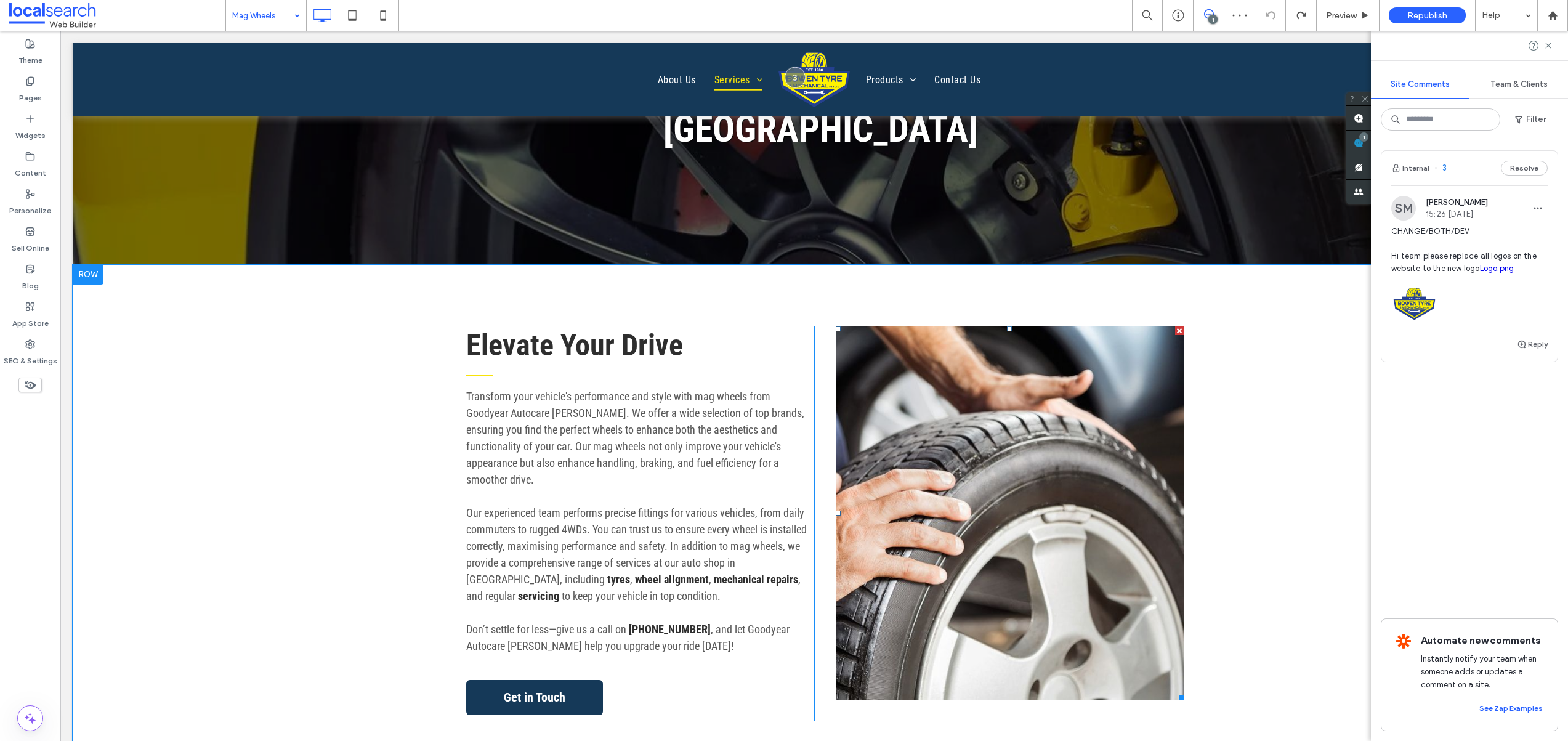
click at [1005, 488] on link at bounding box center [1010, 513] width 348 height 373
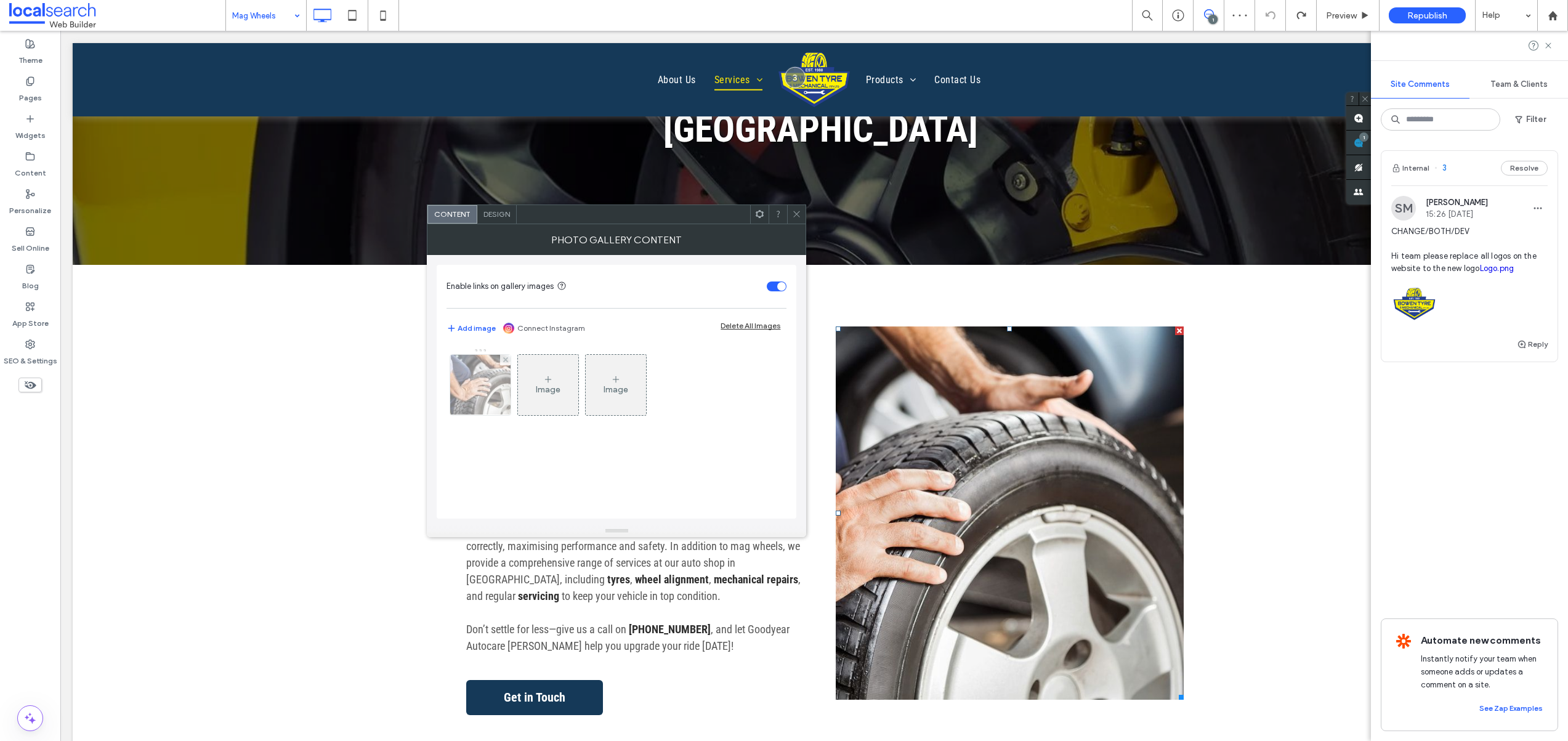
click at [463, 389] on img at bounding box center [481, 385] width 91 height 60
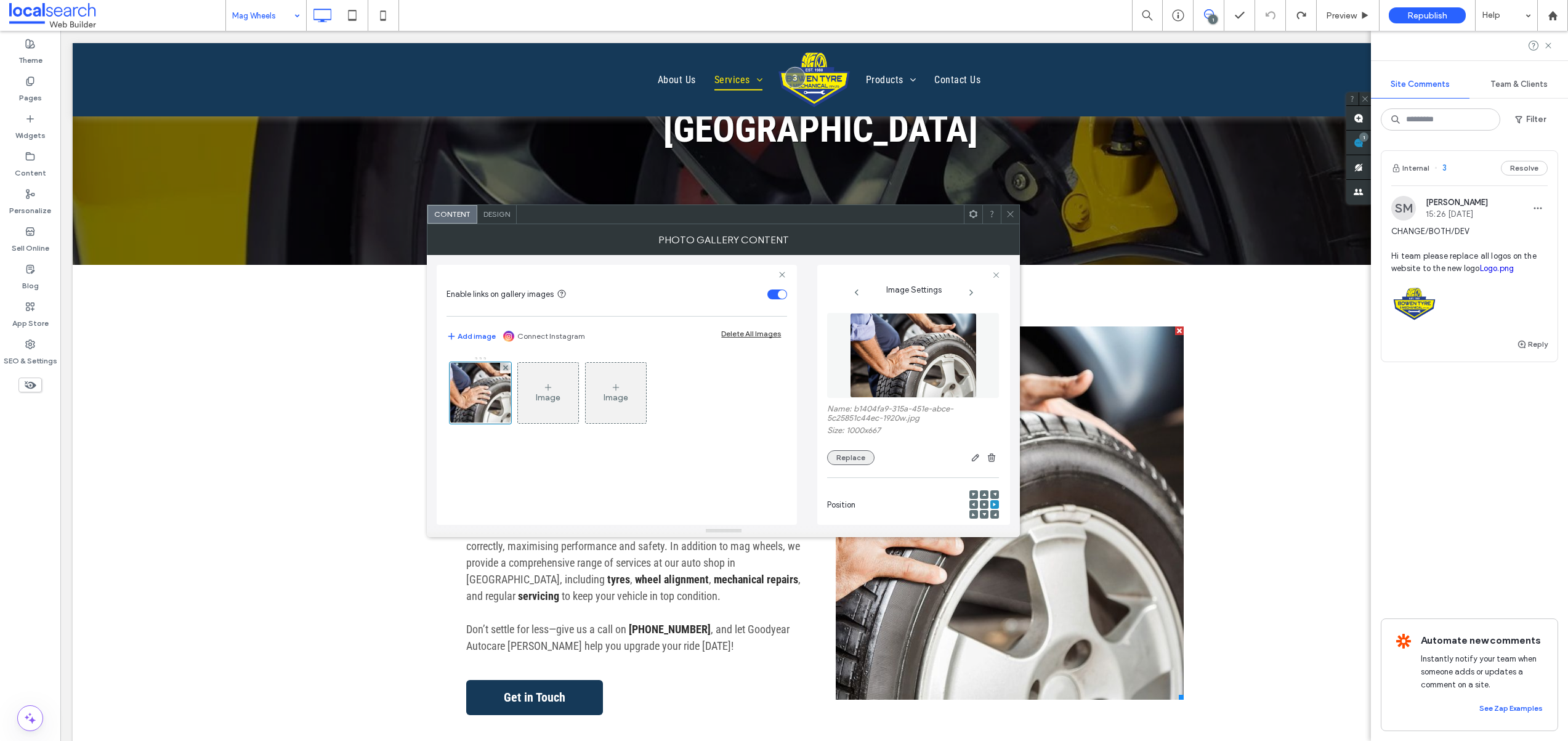
click at [848, 454] on button "Replace" at bounding box center [851, 457] width 47 height 15
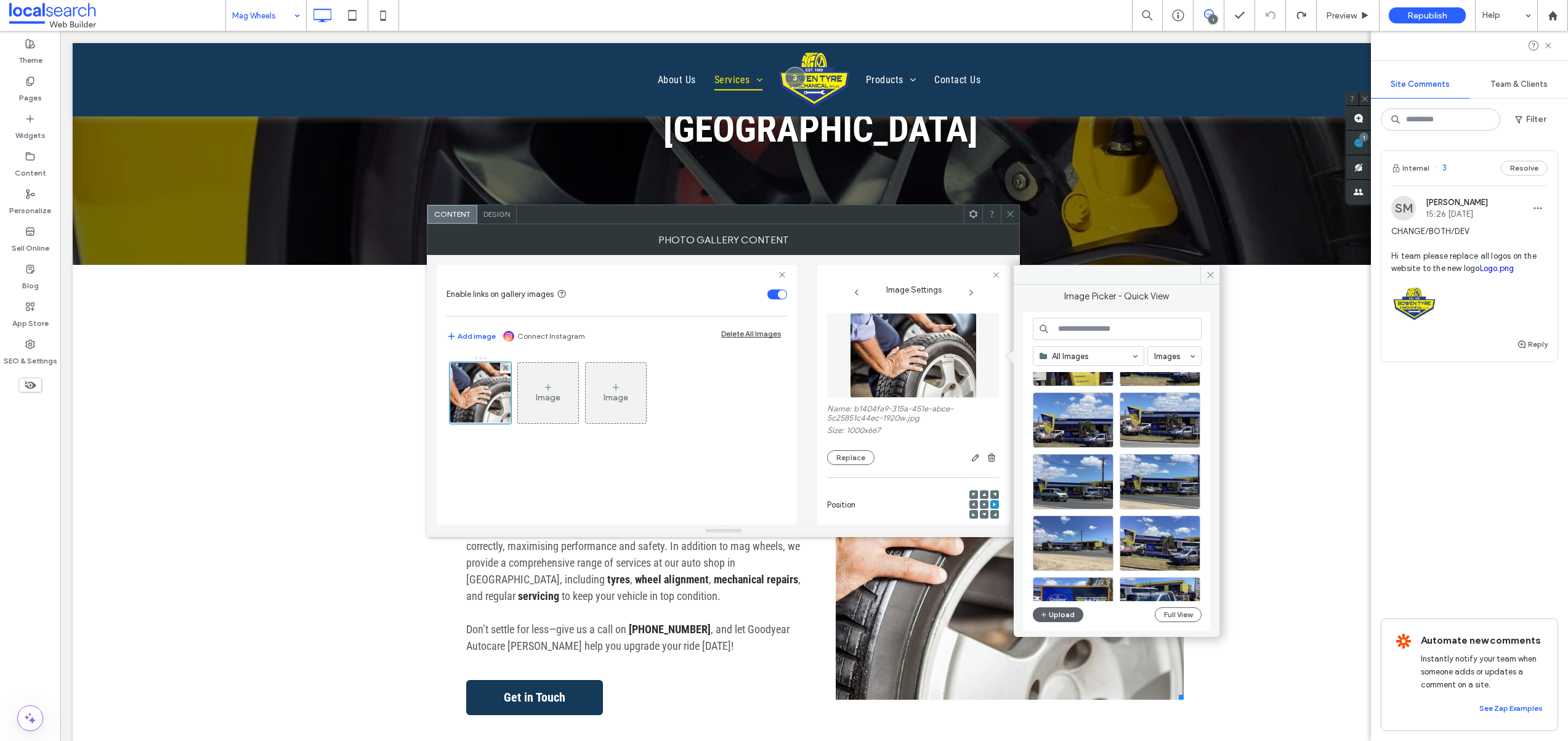
scroll to position [0, 0]
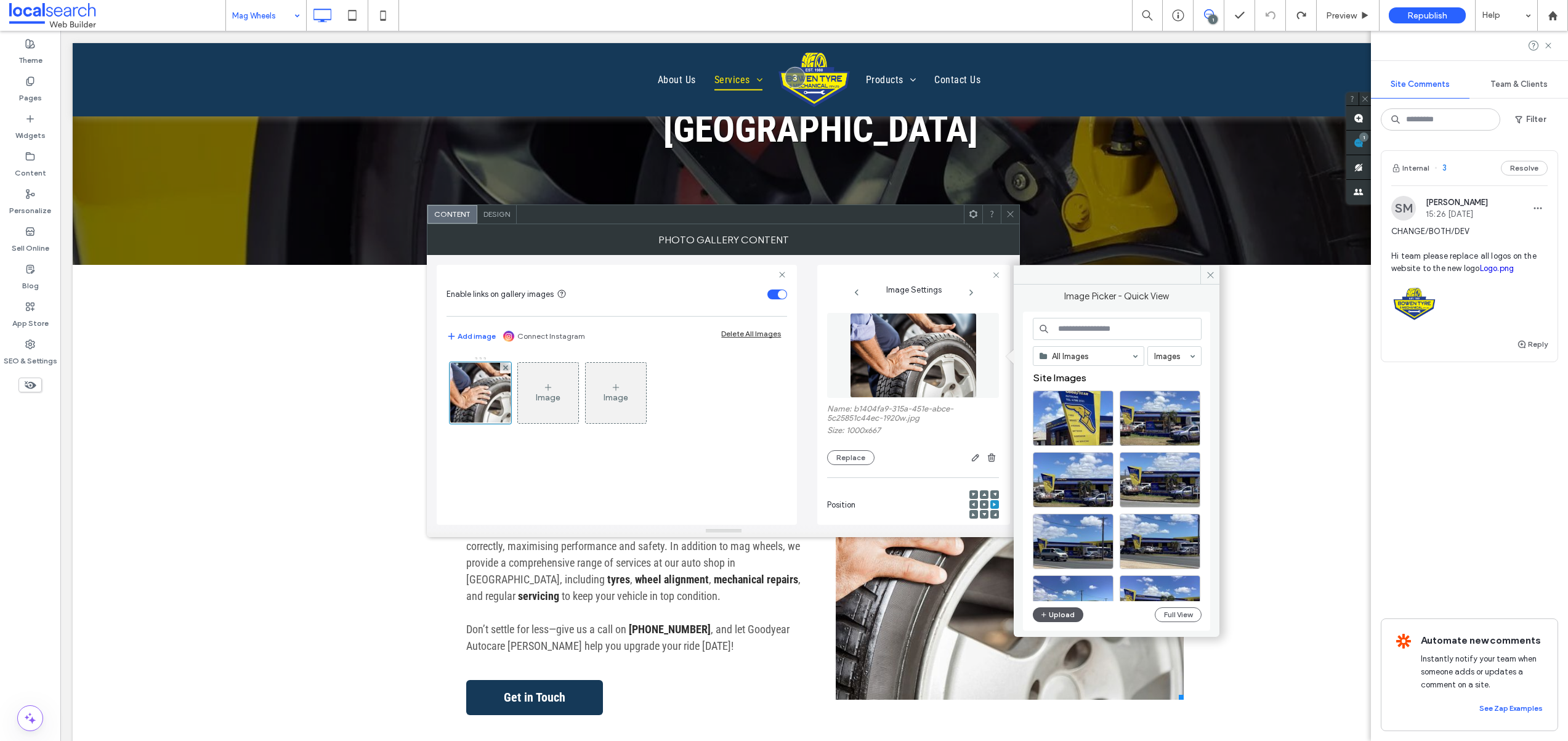
click at [1049, 615] on button "Upload" at bounding box center [1058, 614] width 51 height 15
click at [1208, 277] on use at bounding box center [1210, 274] width 6 height 6
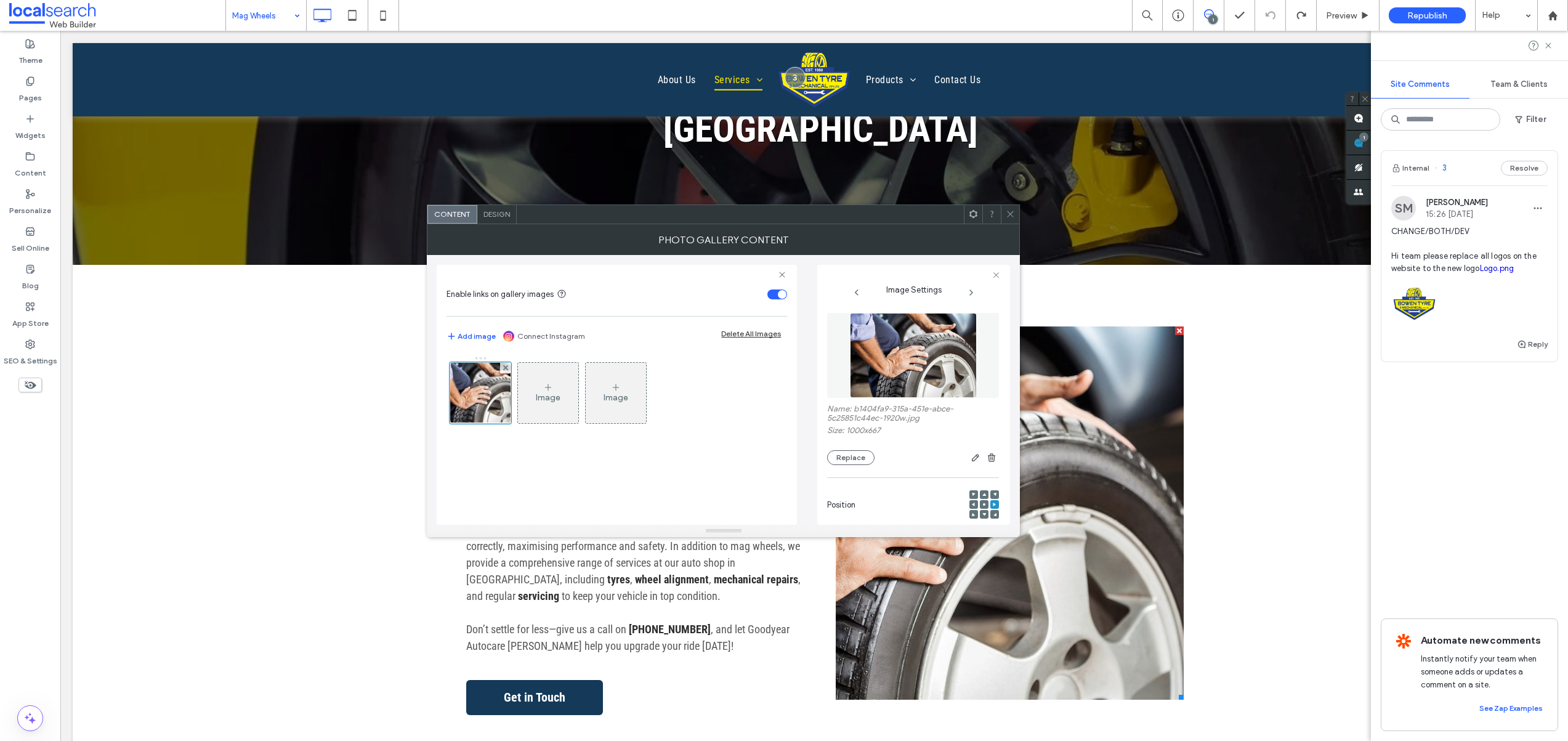
click at [1010, 224] on div "Photo Gallery Content" at bounding box center [723, 240] width 593 height 31
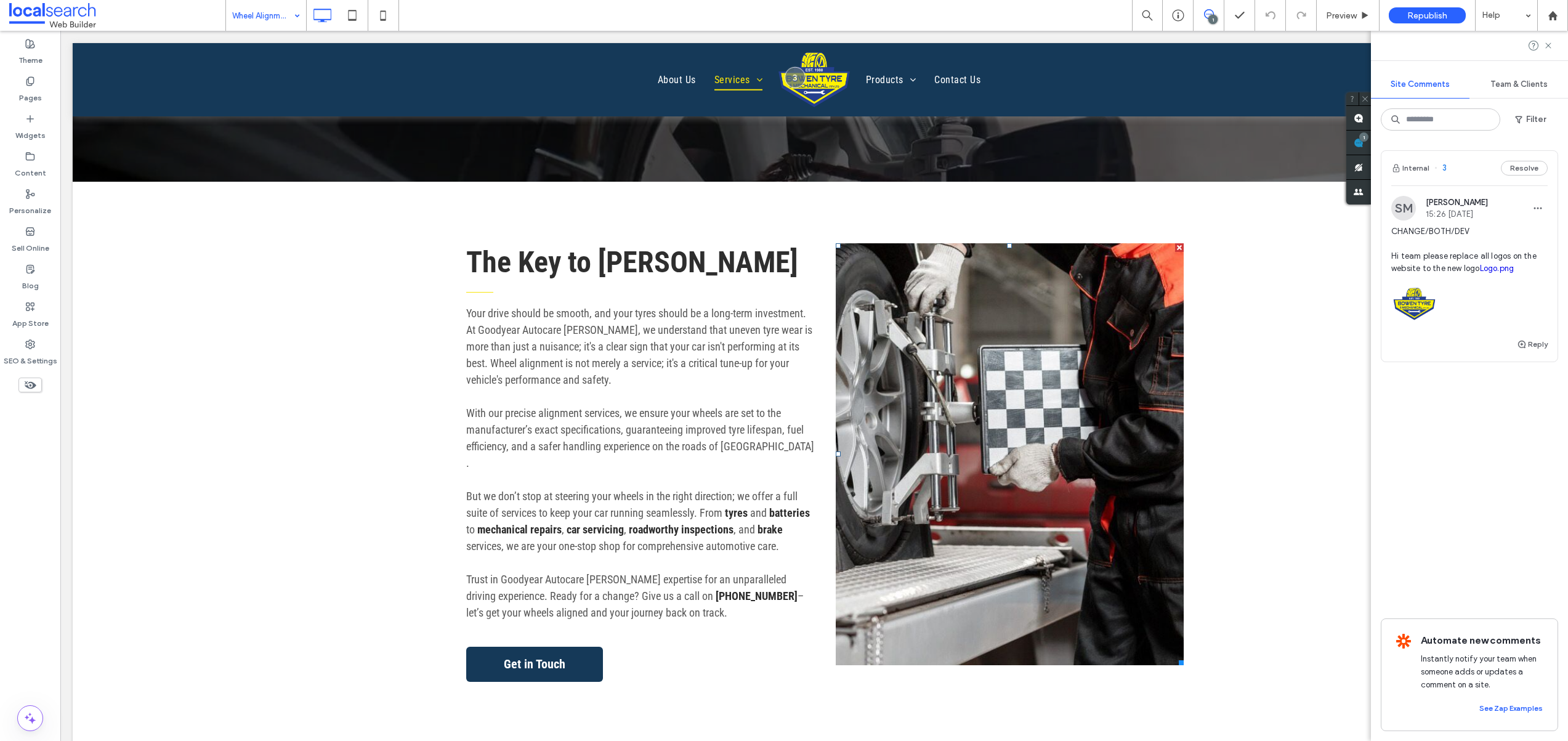
click at [1048, 422] on link at bounding box center [1010, 454] width 348 height 422
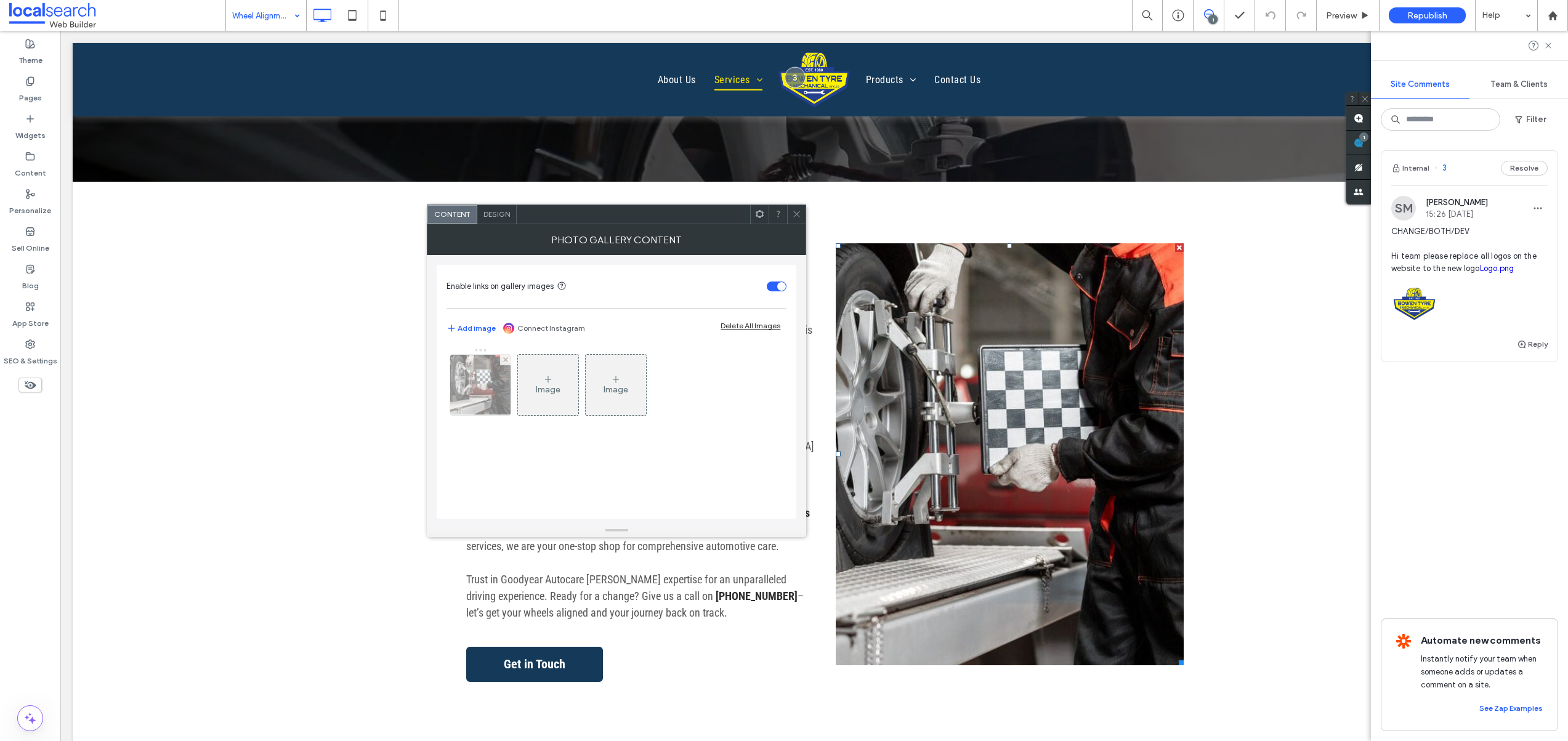
click at [474, 392] on div at bounding box center [481, 385] width 60 height 60
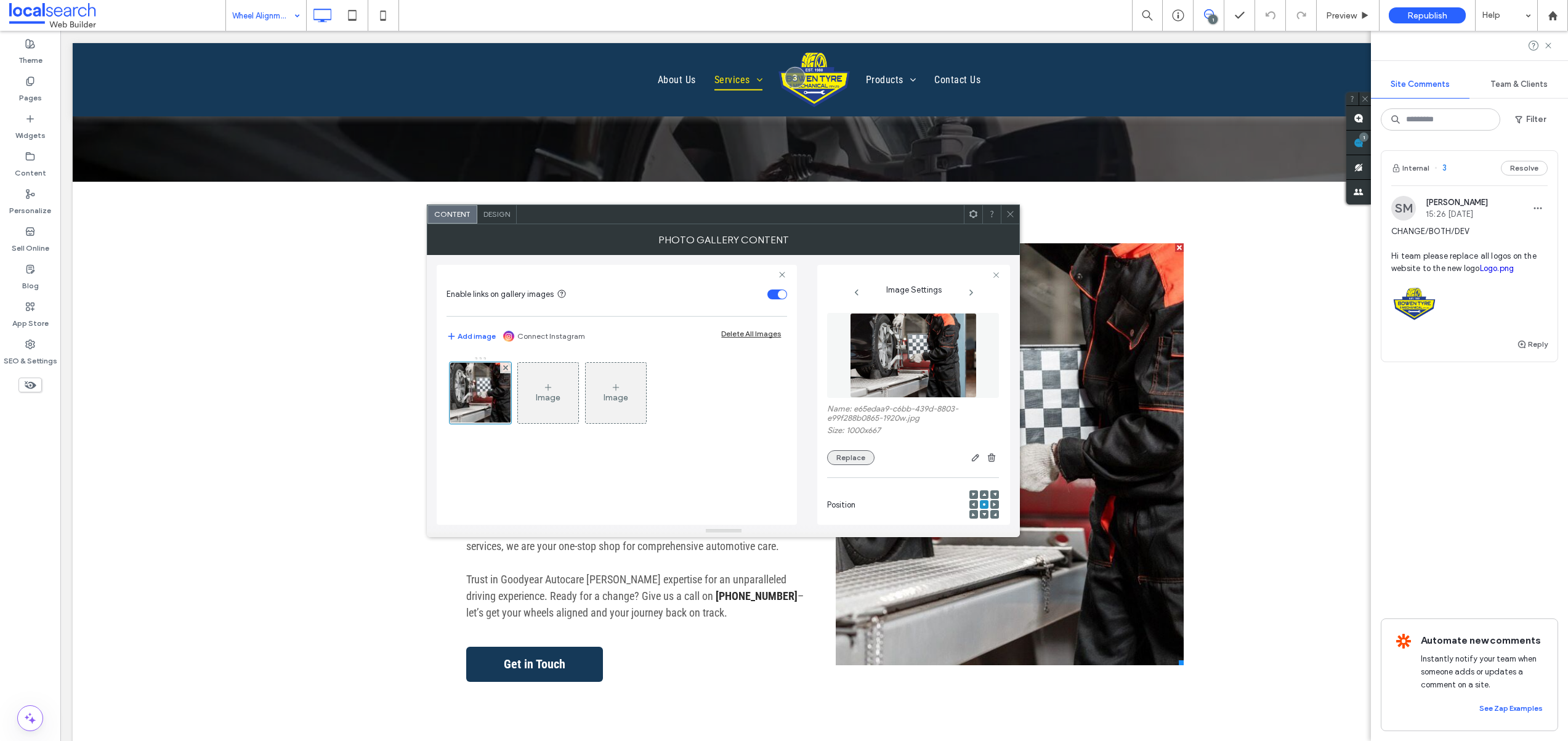
click at [845, 459] on button "Replace" at bounding box center [851, 457] width 47 height 15
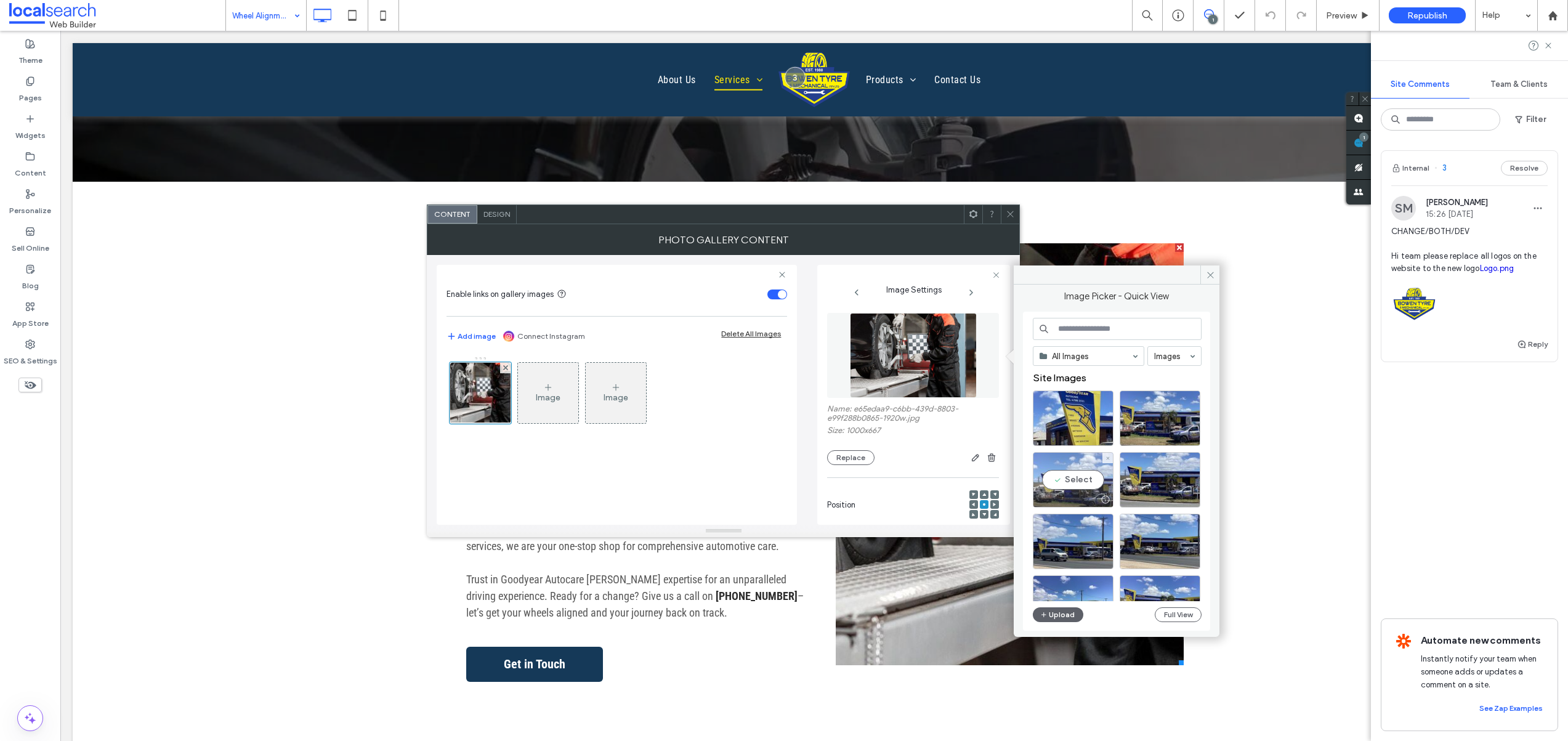
click at [1073, 477] on div "Select" at bounding box center [1073, 480] width 81 height 55
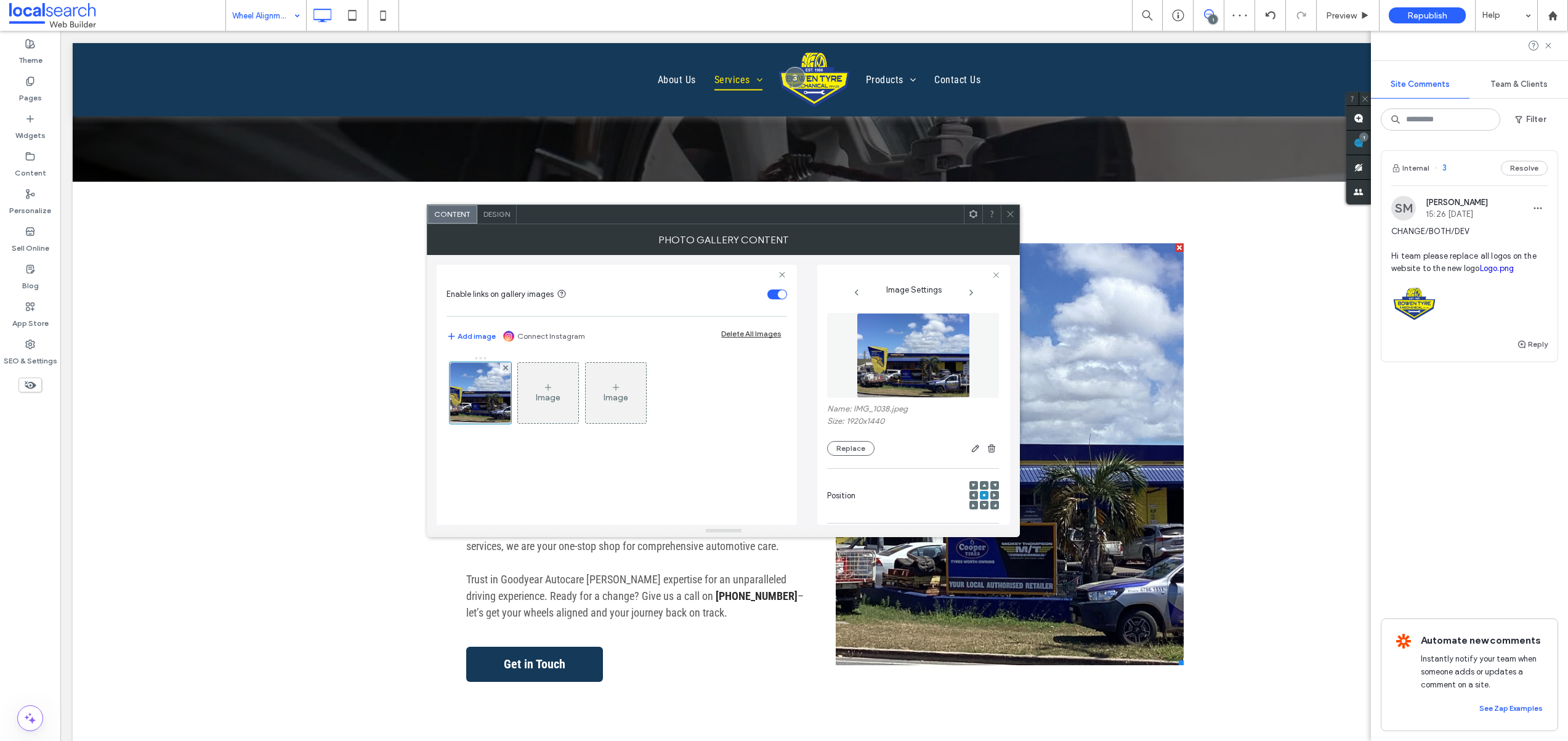
click at [1008, 214] on icon at bounding box center [1010, 213] width 9 height 9
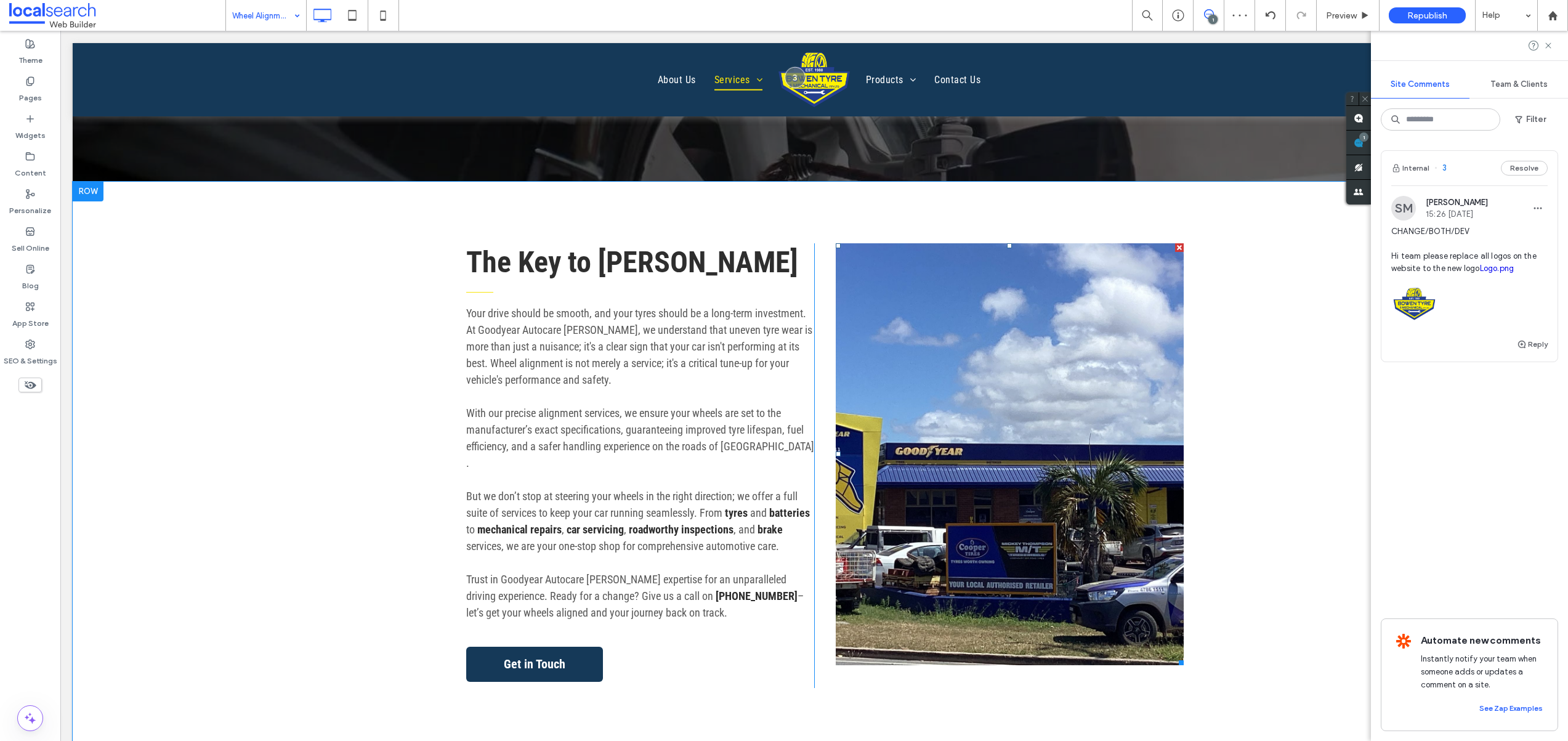
click at [914, 411] on link at bounding box center [1010, 454] width 348 height 422
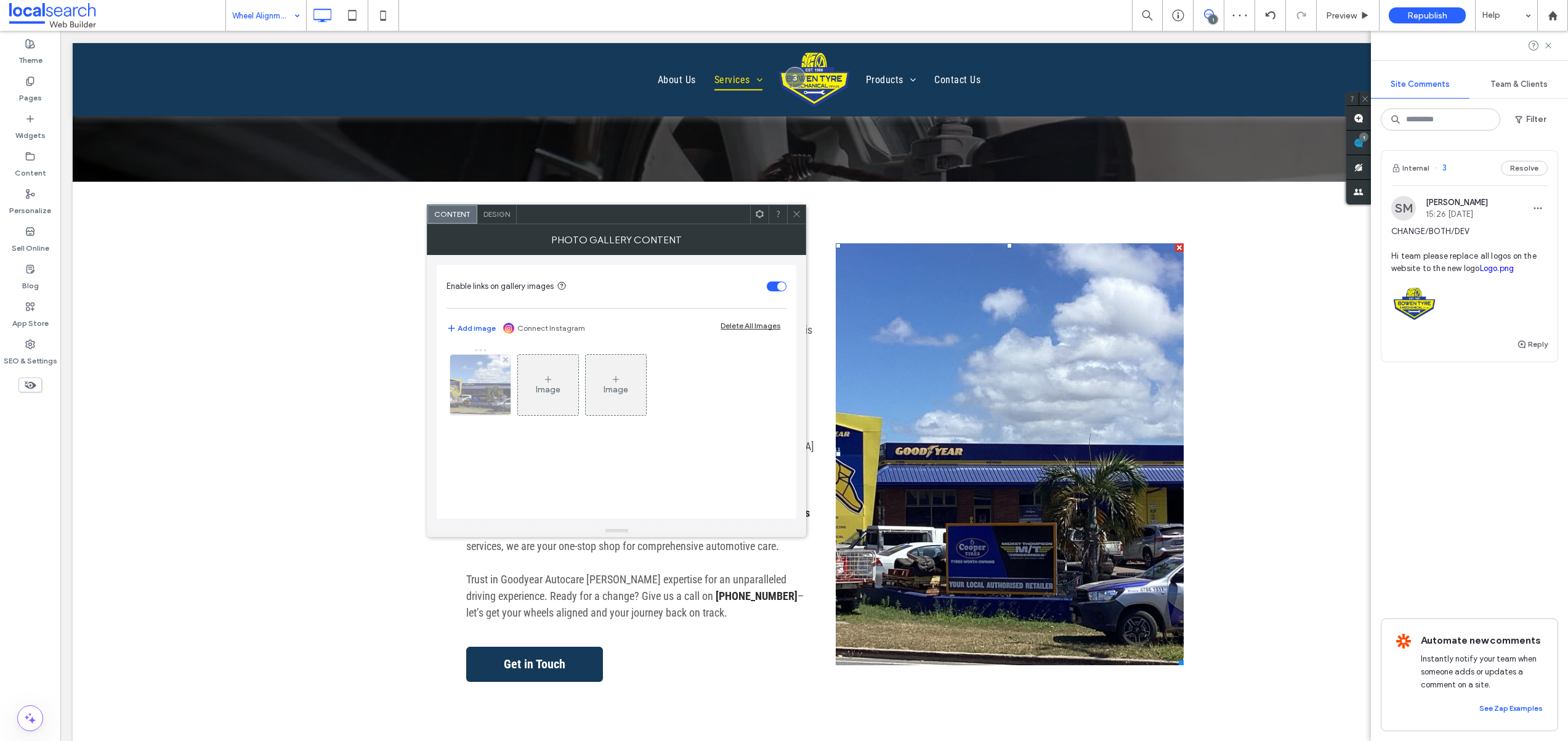
click at [478, 368] on img at bounding box center [481, 385] width 81 height 60
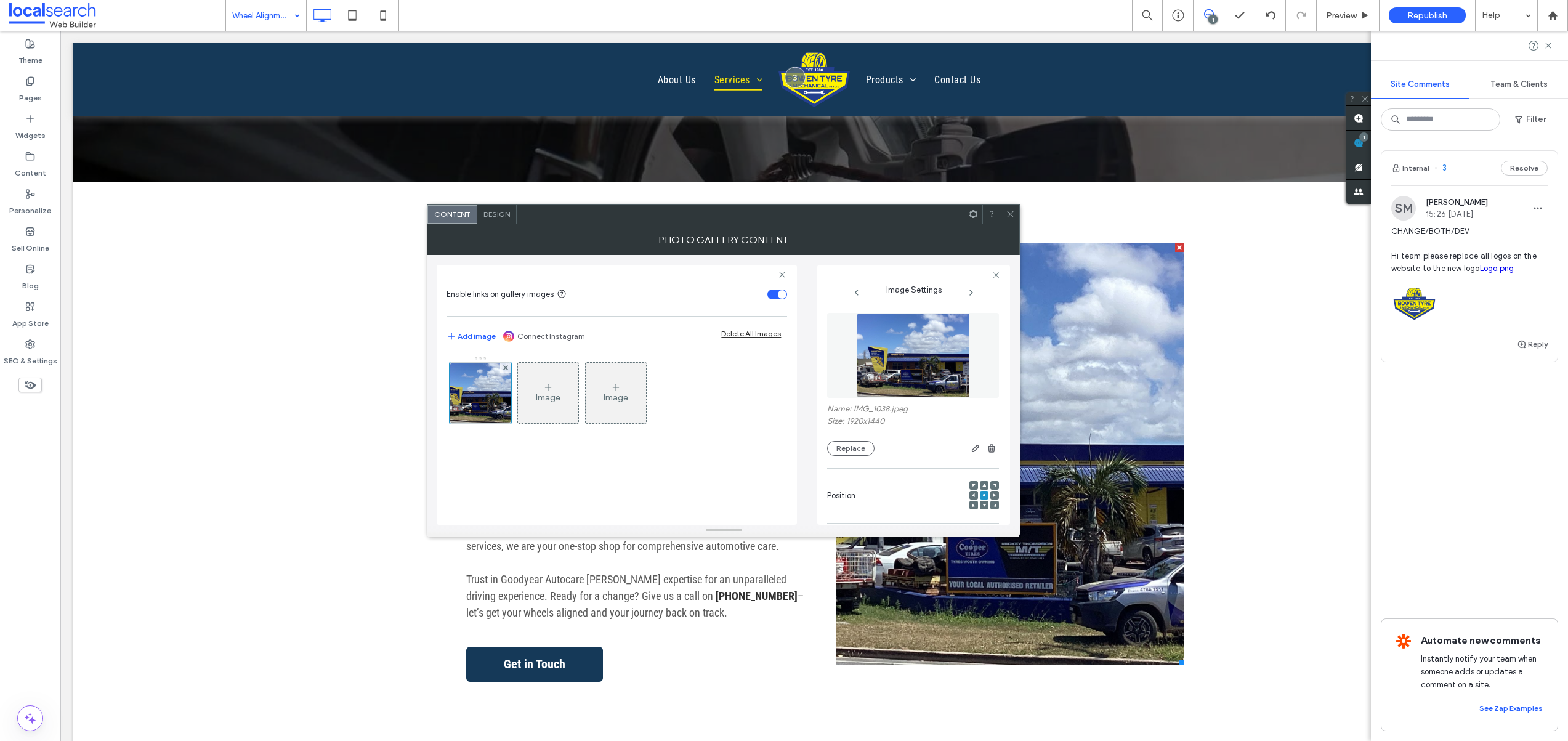
click at [970, 494] on div at bounding box center [974, 495] width 9 height 9
click at [972, 493] on use at bounding box center [974, 495] width 3 height 3
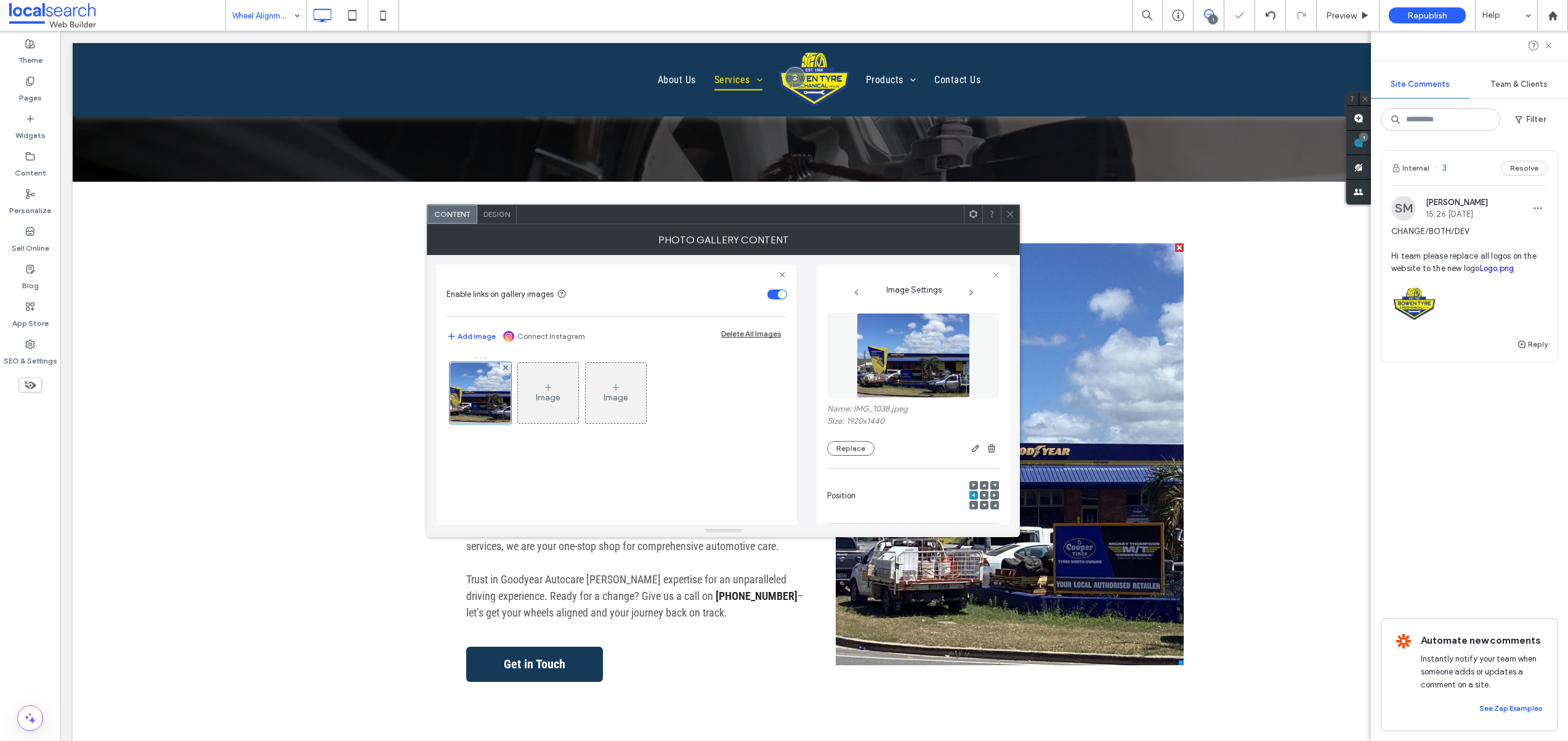
click at [1009, 217] on icon at bounding box center [1010, 213] width 9 height 9
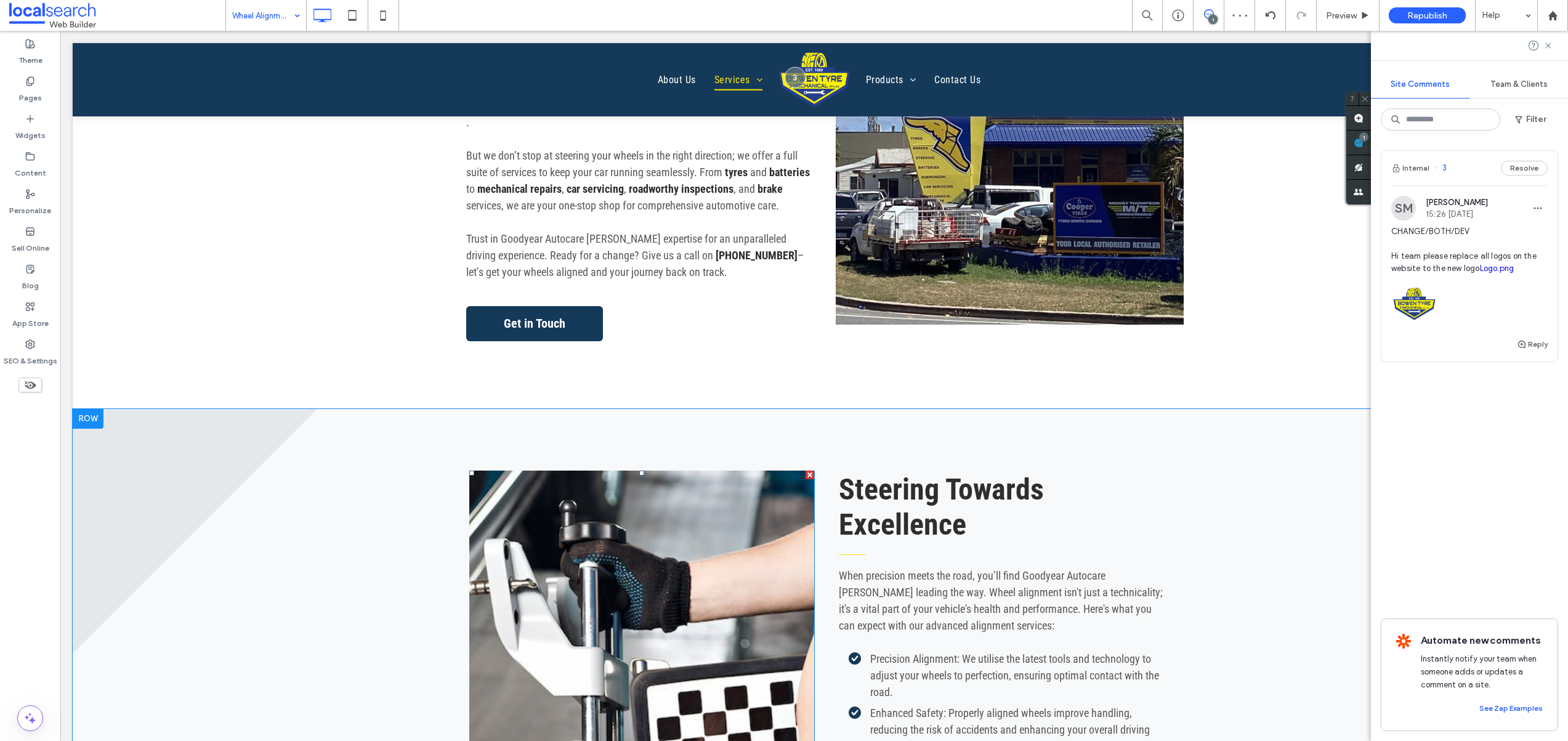
scroll to position [875, 0]
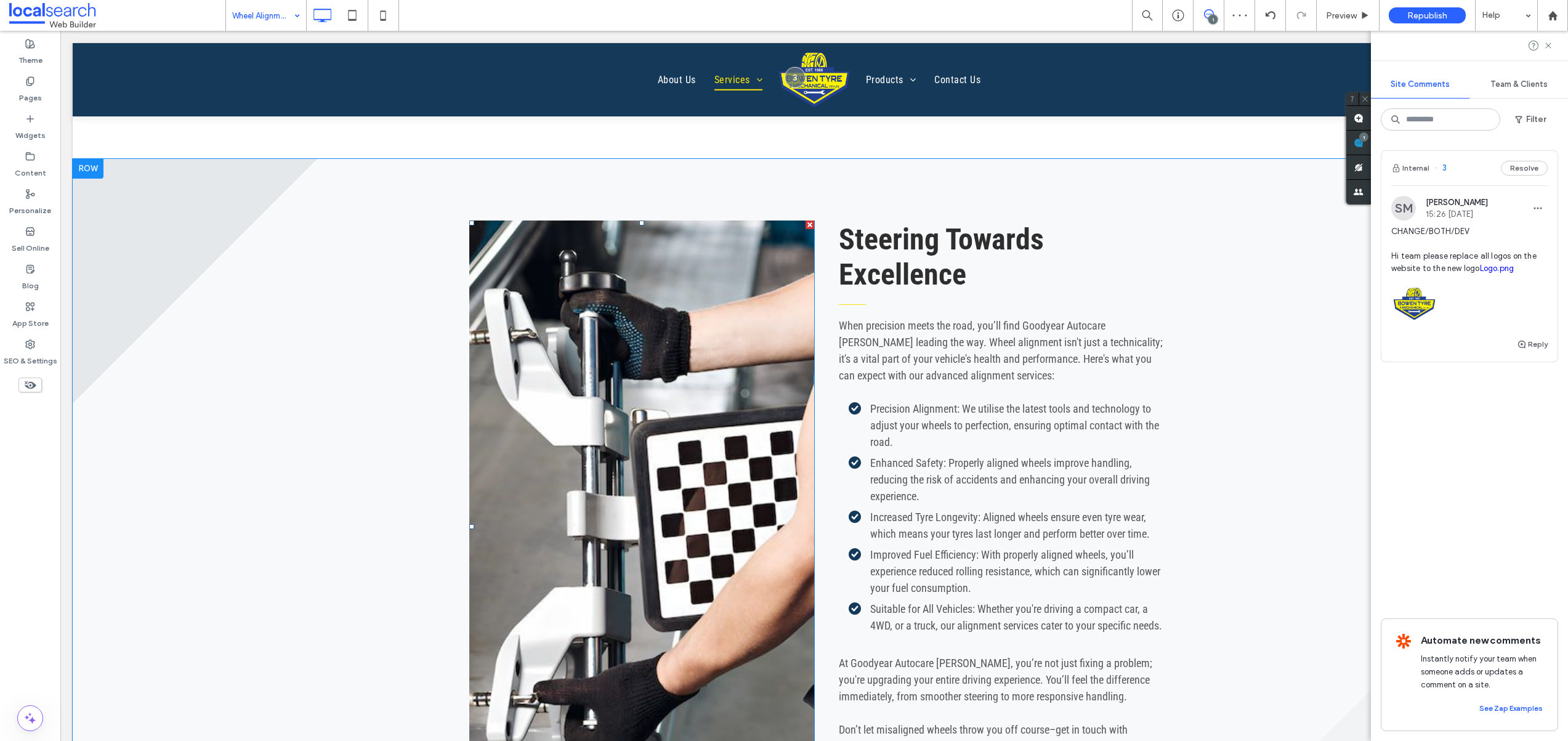
click at [613, 495] on link at bounding box center [642, 526] width 345 height 613
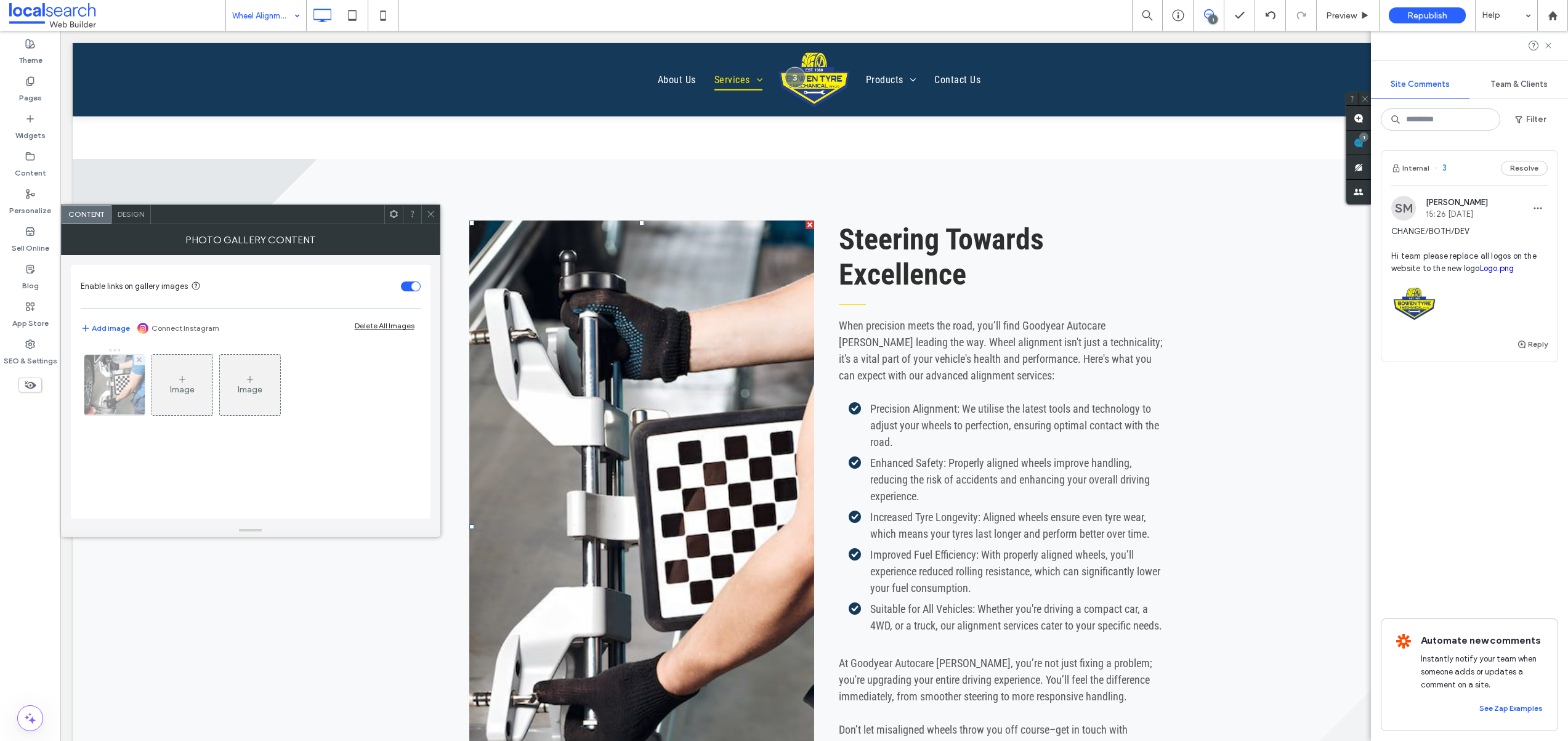
click at [125, 376] on img at bounding box center [114, 385] width 91 height 60
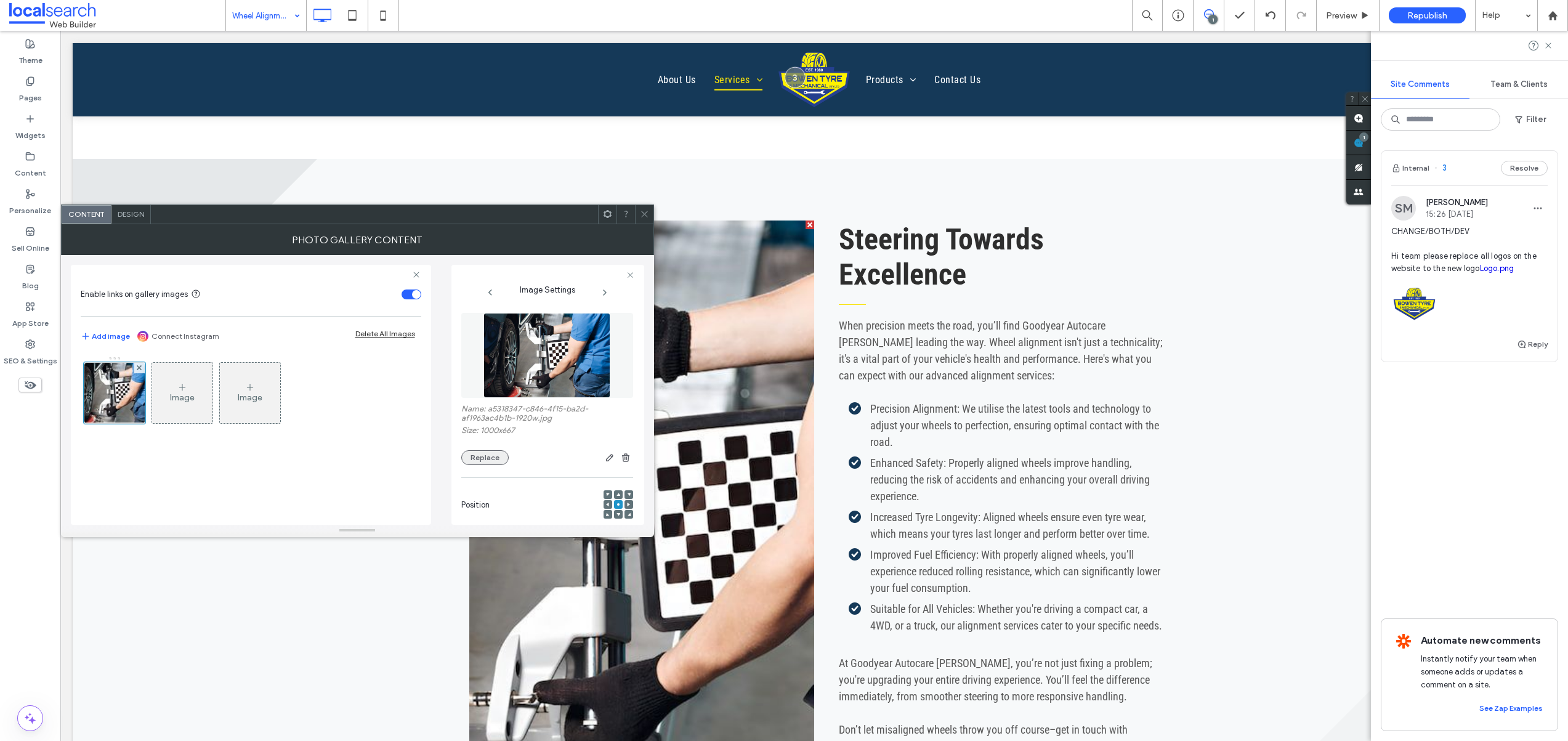
click at [479, 455] on button "Replace" at bounding box center [484, 457] width 47 height 15
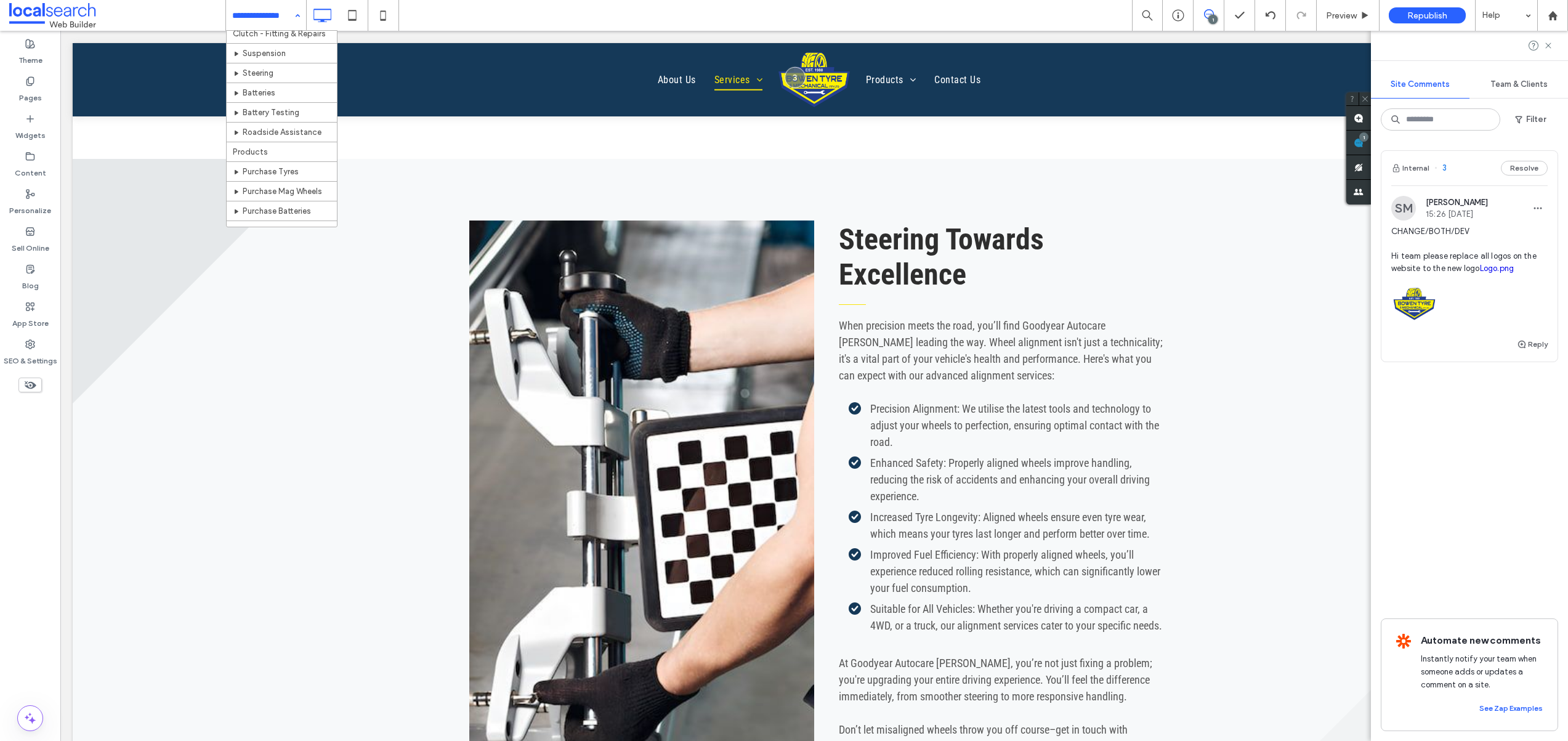
scroll to position [253, 0]
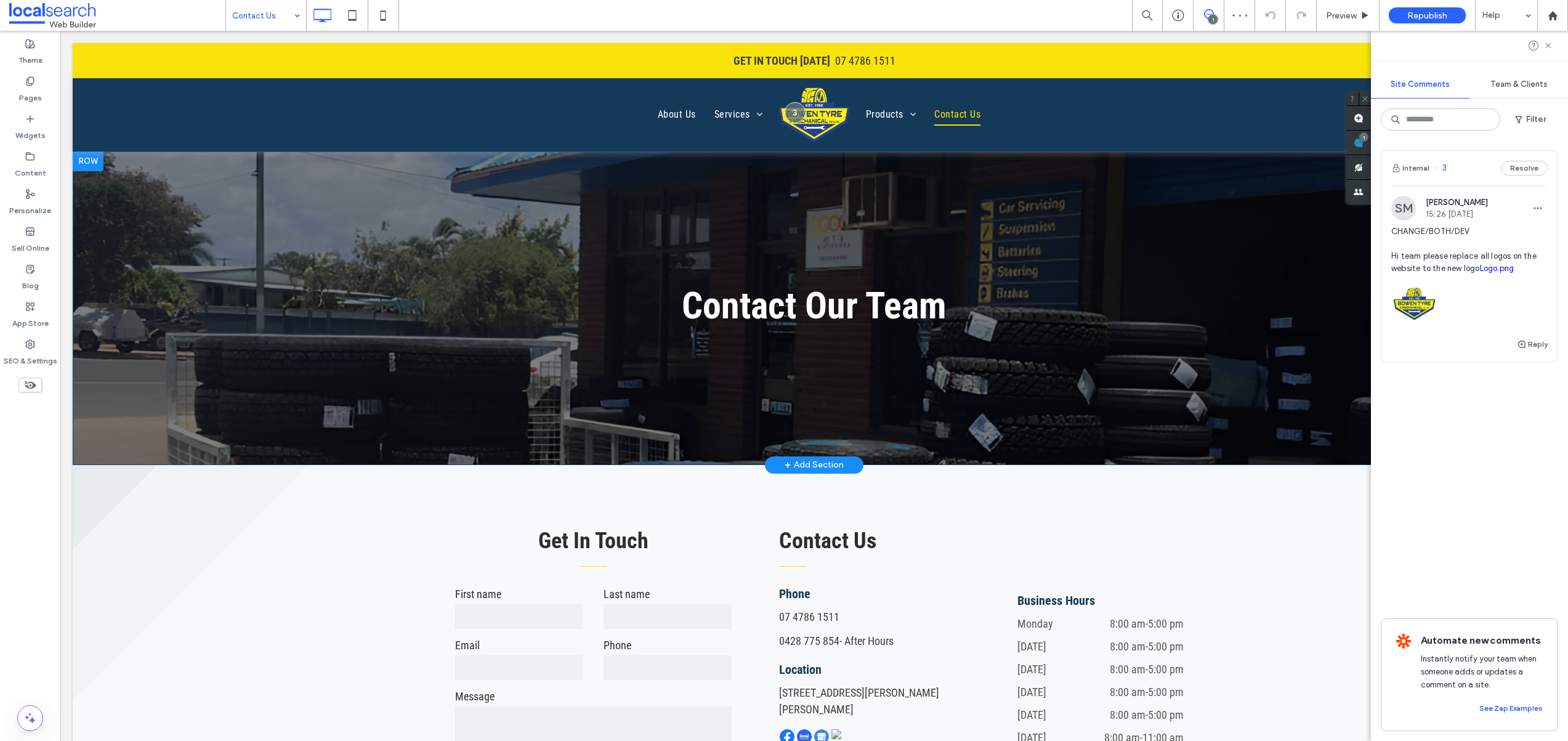
click at [261, 252] on div "Contact Our Team Click To Paste Row + Add Section" at bounding box center [815, 308] width 1484 height 314
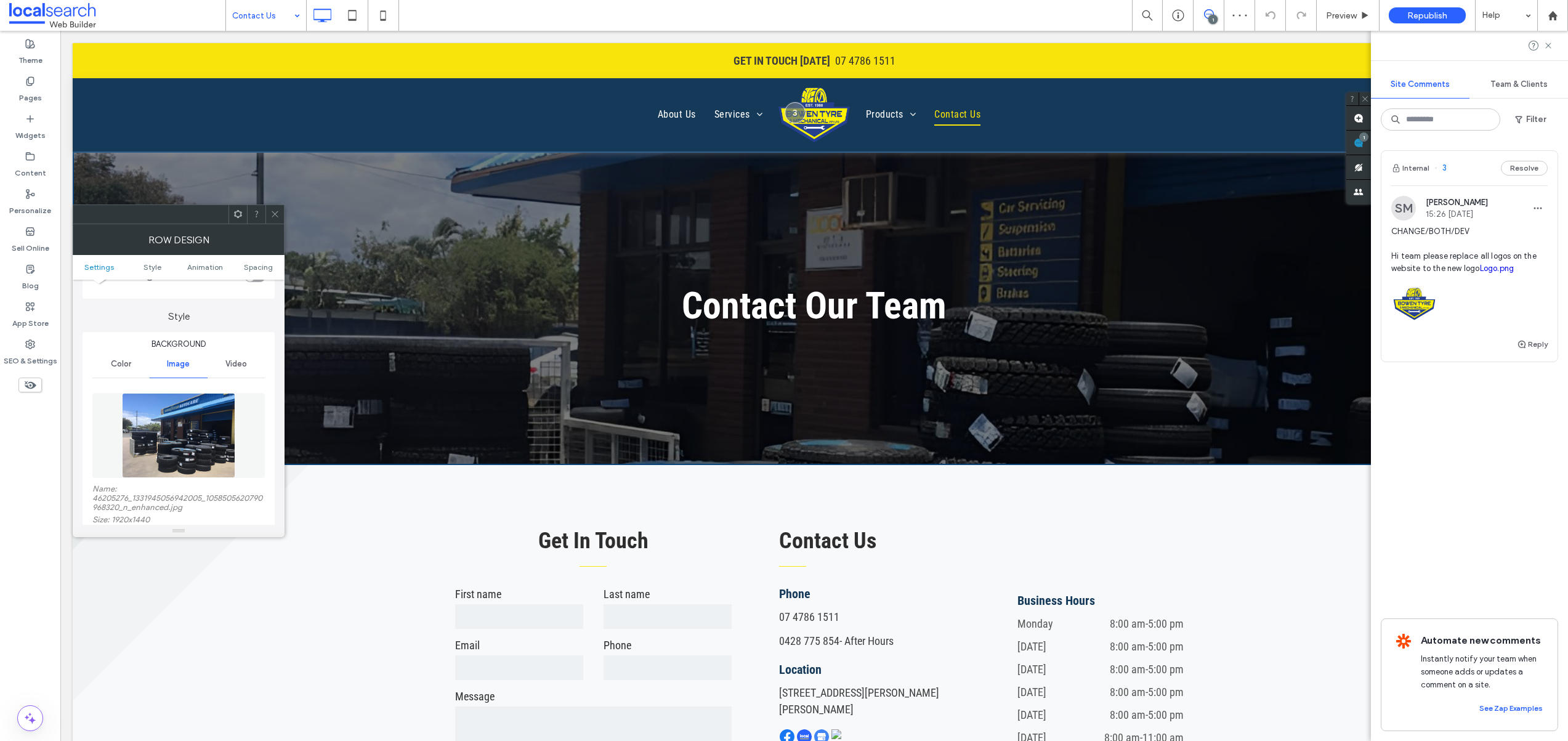
scroll to position [88, 0]
click at [194, 446] on img at bounding box center [178, 433] width 113 height 85
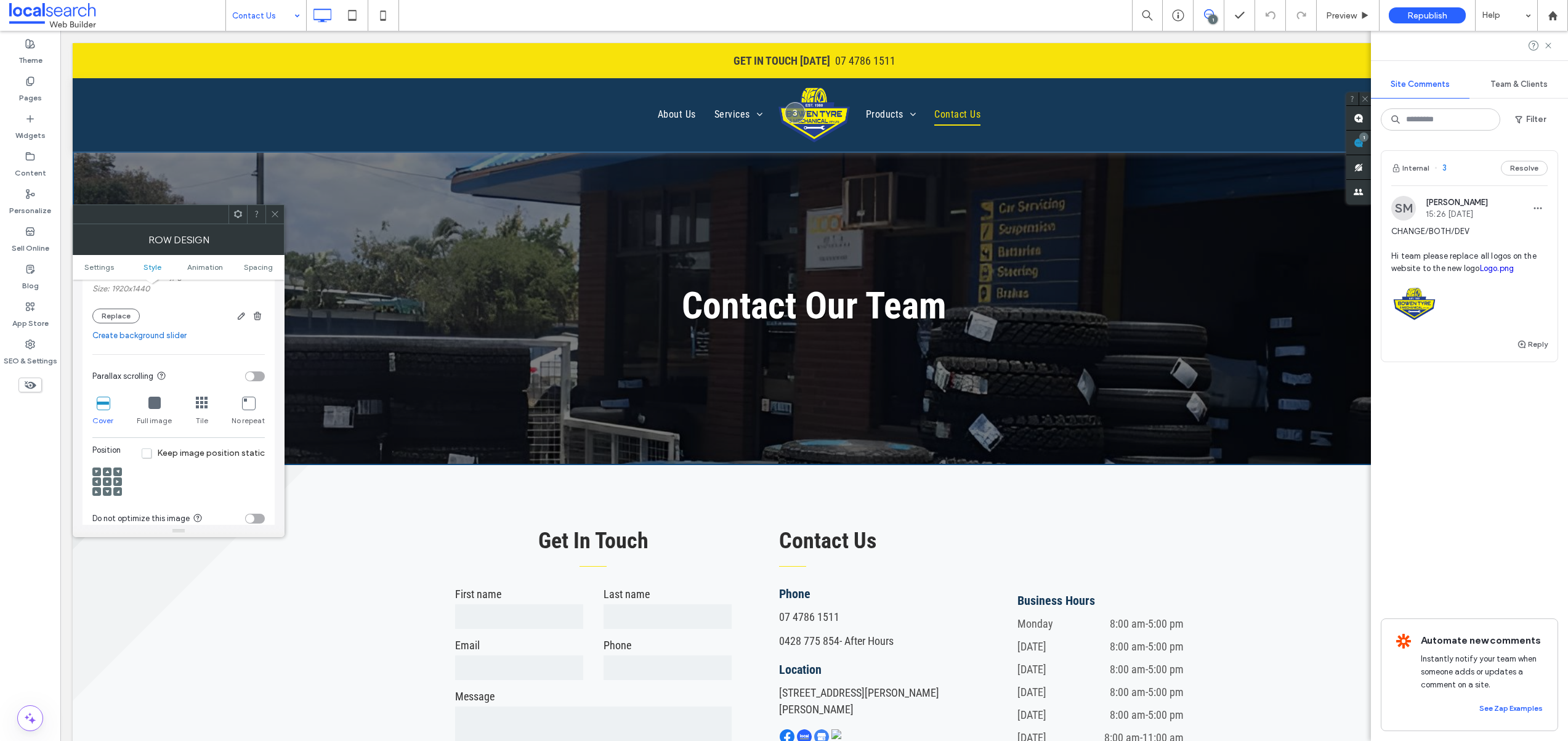
scroll to position [341, 0]
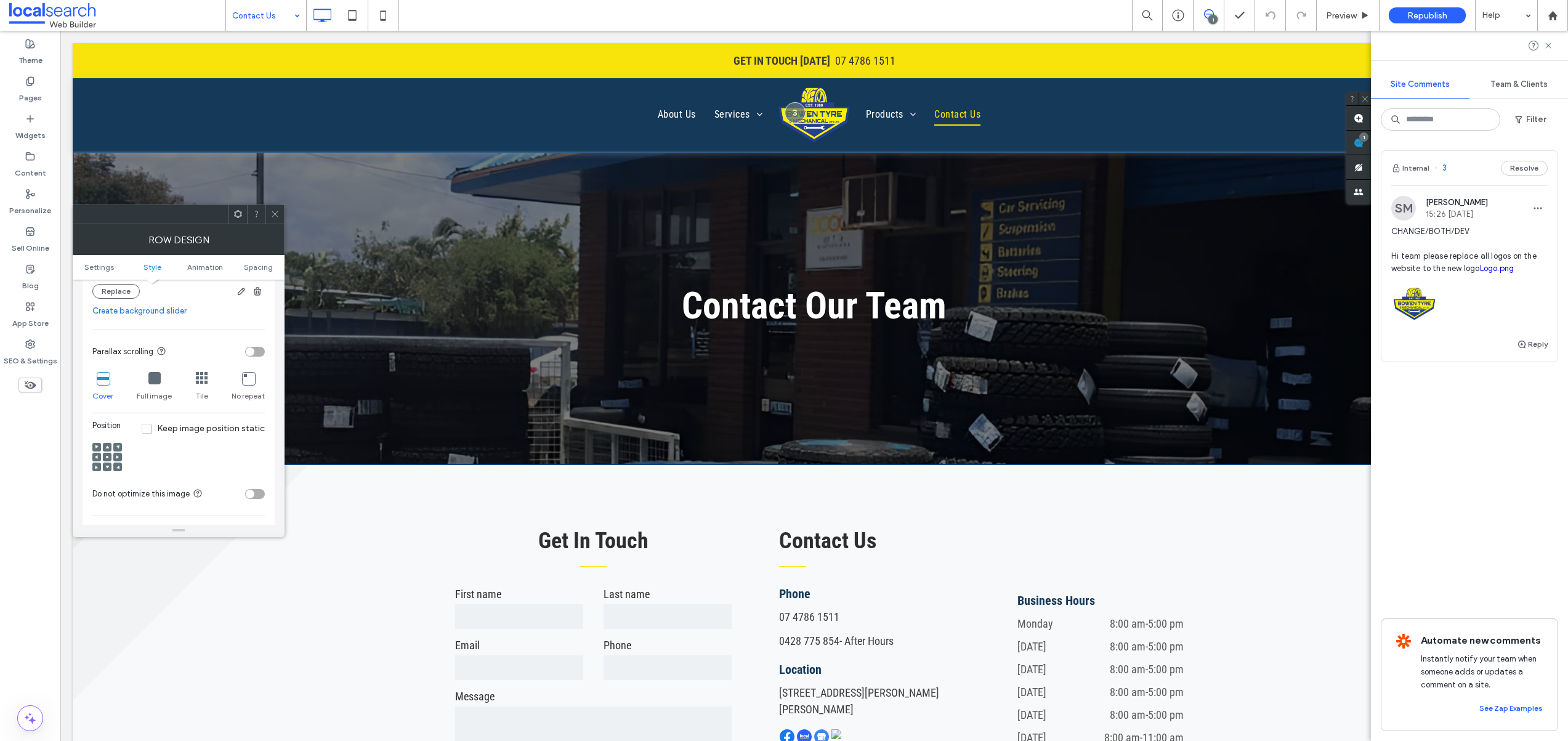
click at [108, 446] on use at bounding box center [107, 447] width 3 height 3
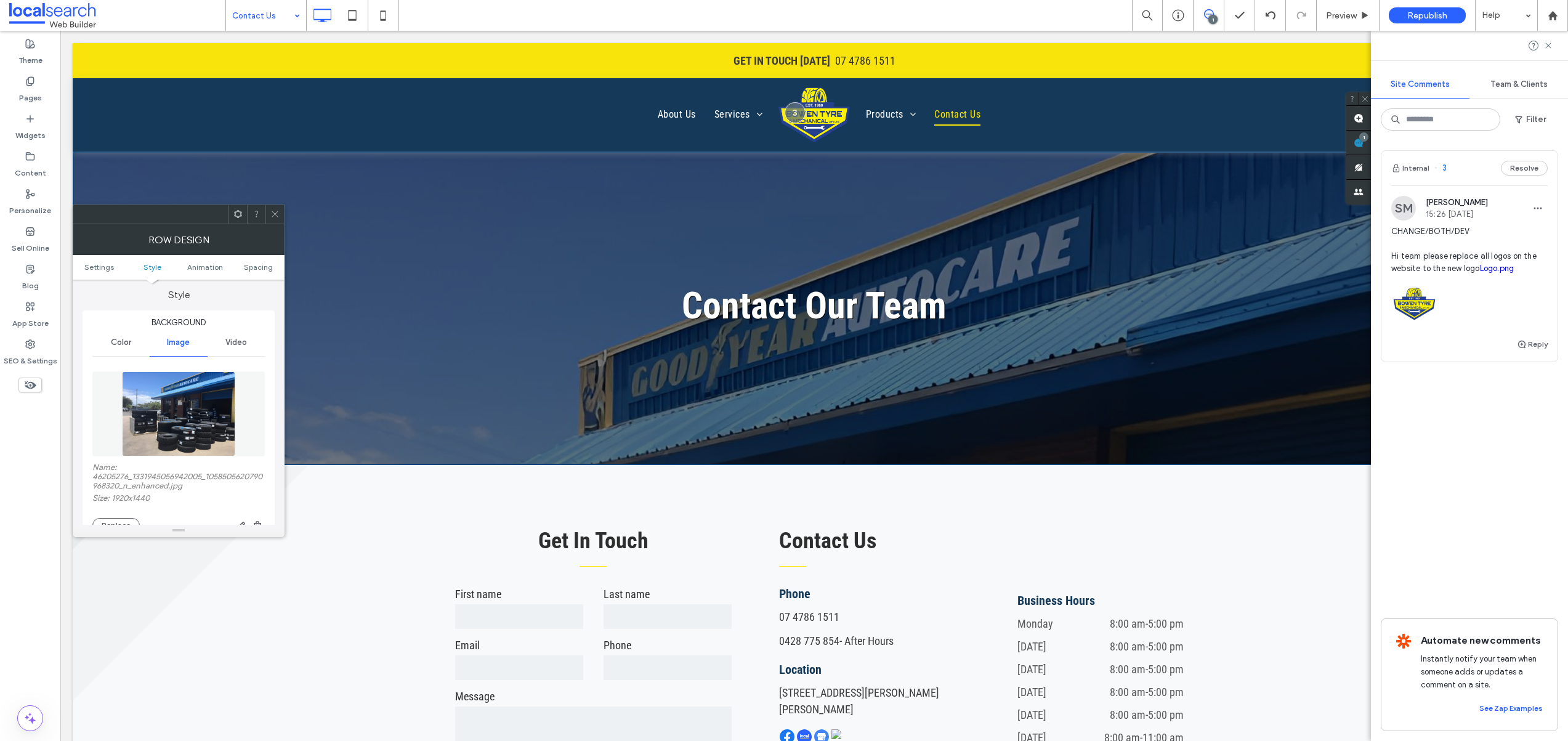
scroll to position [122, 0]
click at [129, 509] on button "Replace" at bounding box center [115, 511] width 47 height 15
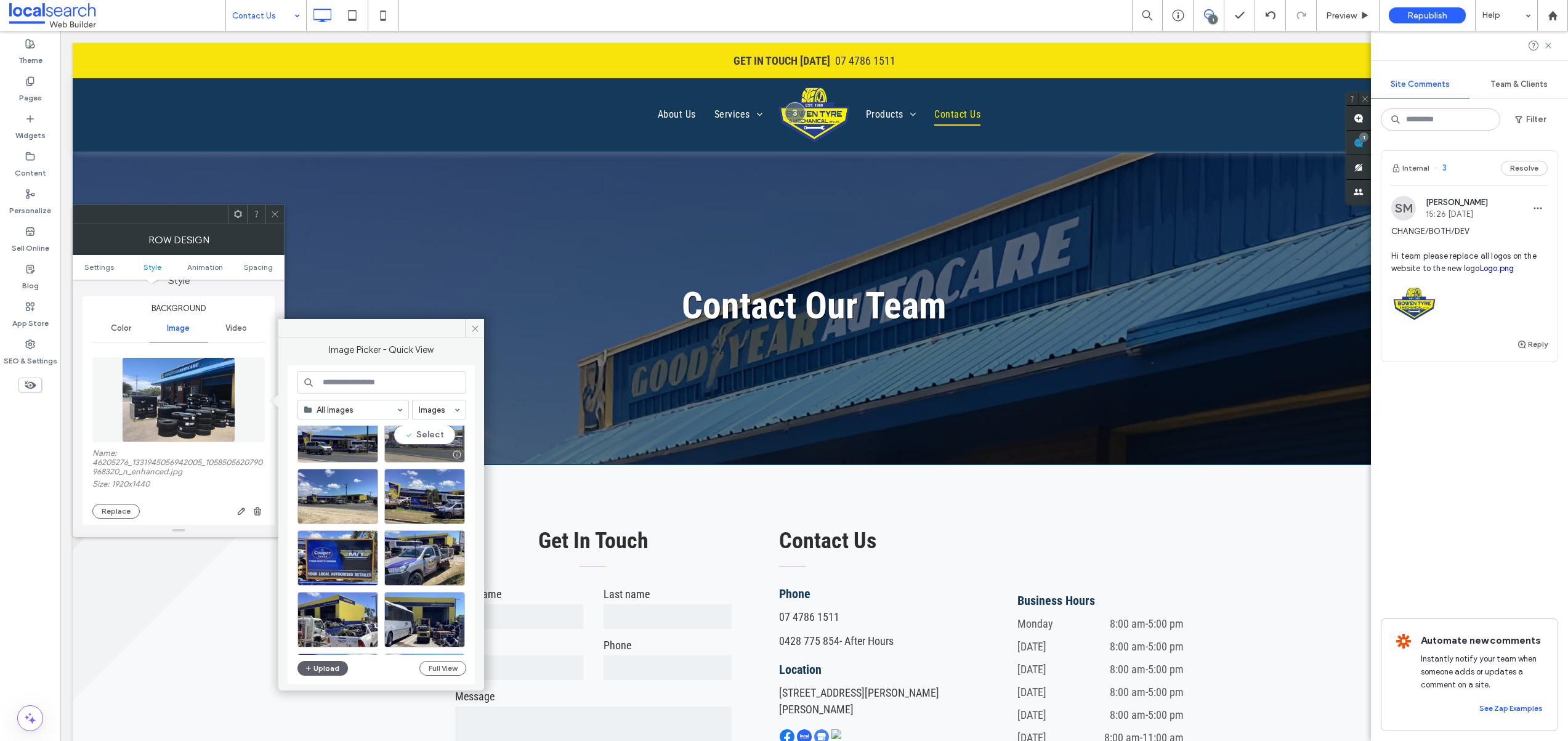
scroll to position [161, 0]
click at [355, 498] on div "Select" at bounding box center [338, 495] width 81 height 55
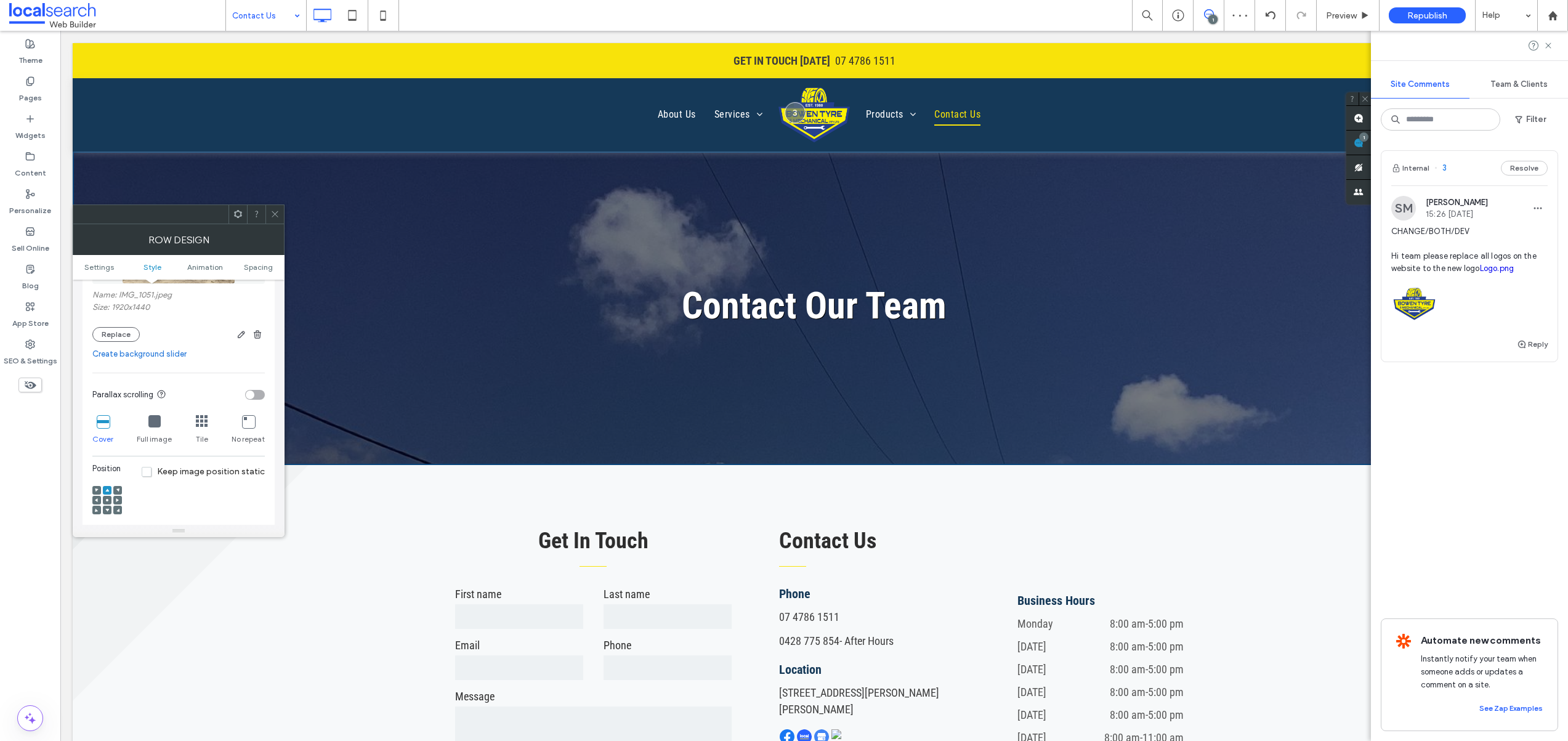
scroll to position [361, 0]
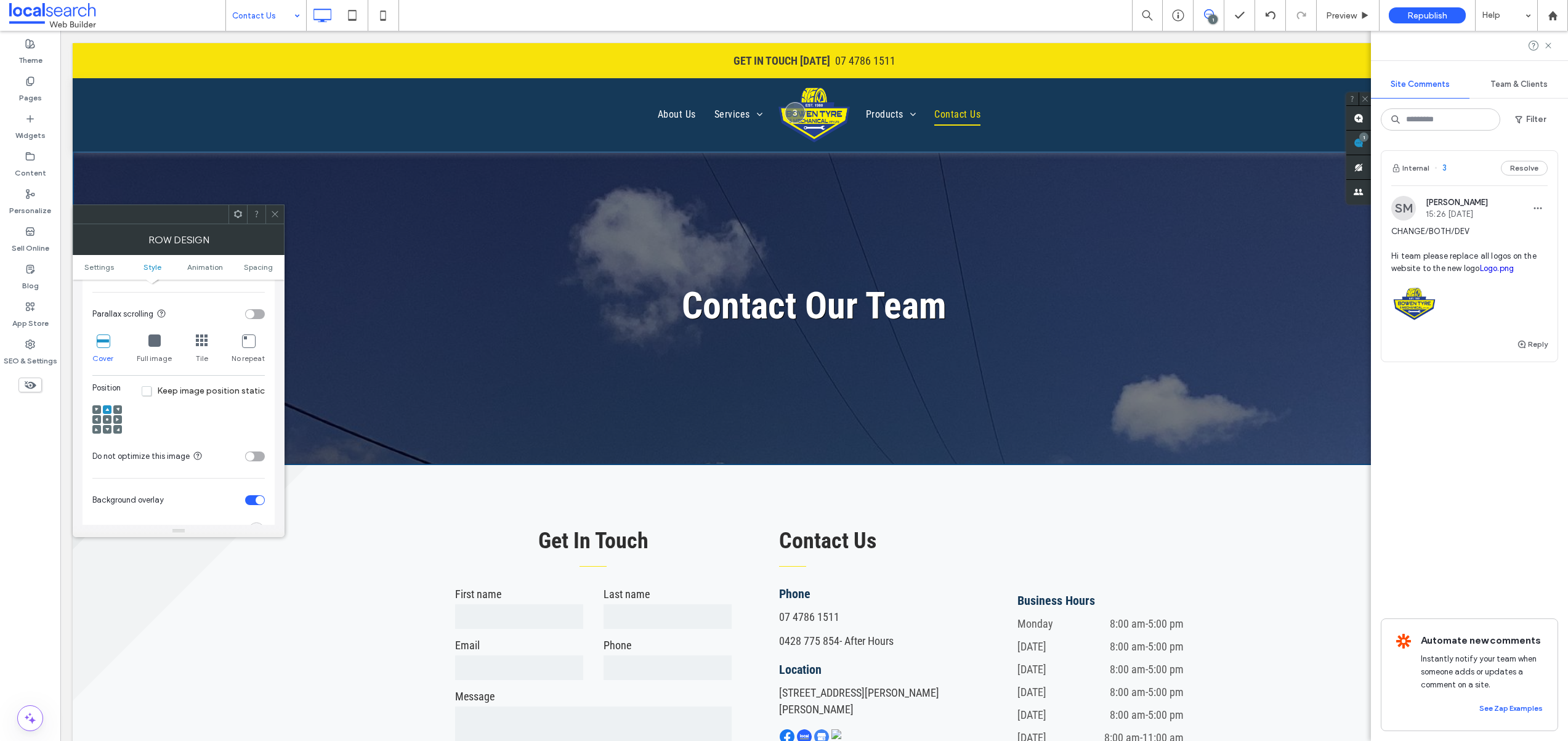
click at [106, 419] on use at bounding box center [107, 419] width 3 height 3
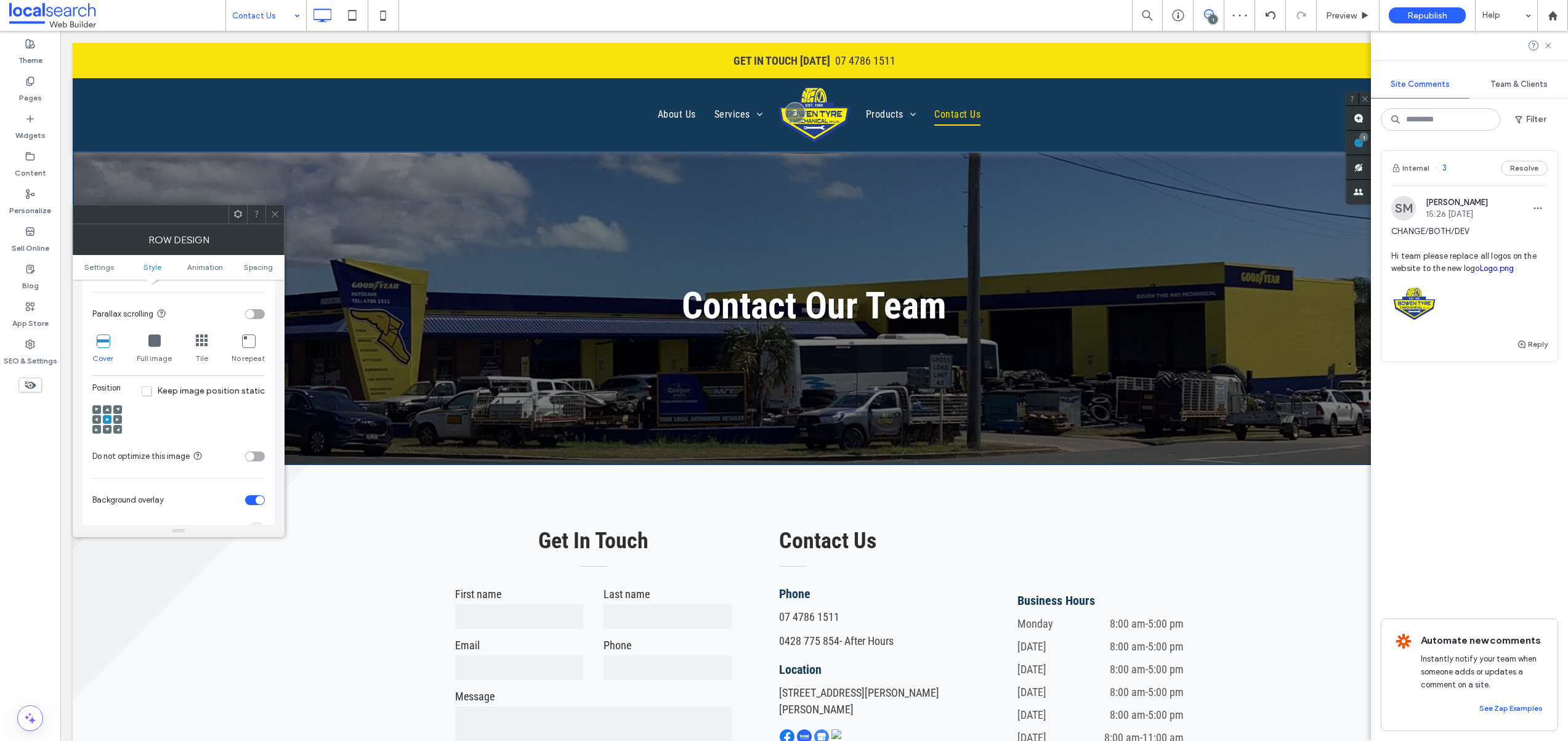
click at [277, 211] on icon at bounding box center [274, 213] width 9 height 9
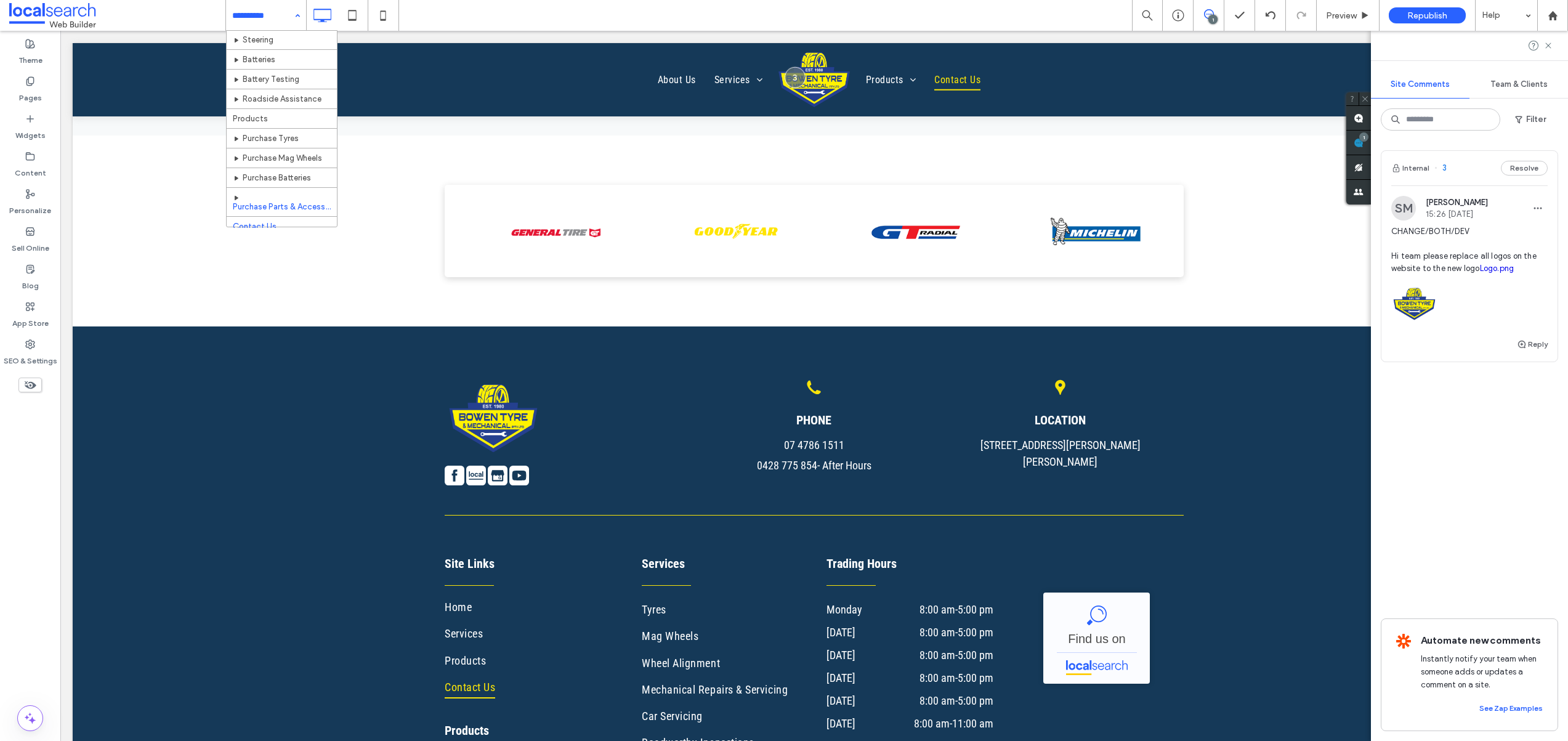
scroll to position [253, 0]
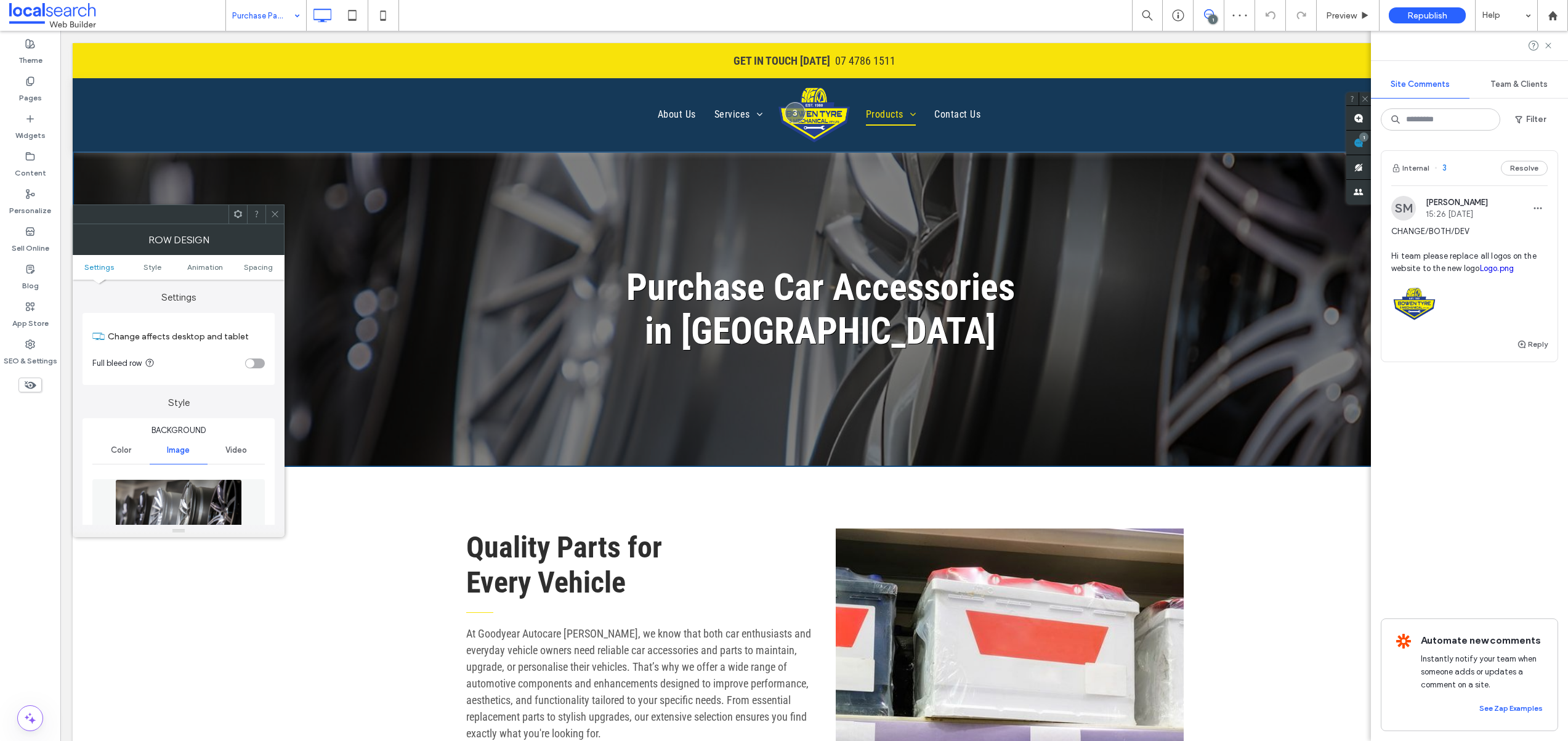
click at [264, 215] on div at bounding box center [255, 213] width 18 height 18
click at [273, 217] on icon at bounding box center [274, 213] width 9 height 9
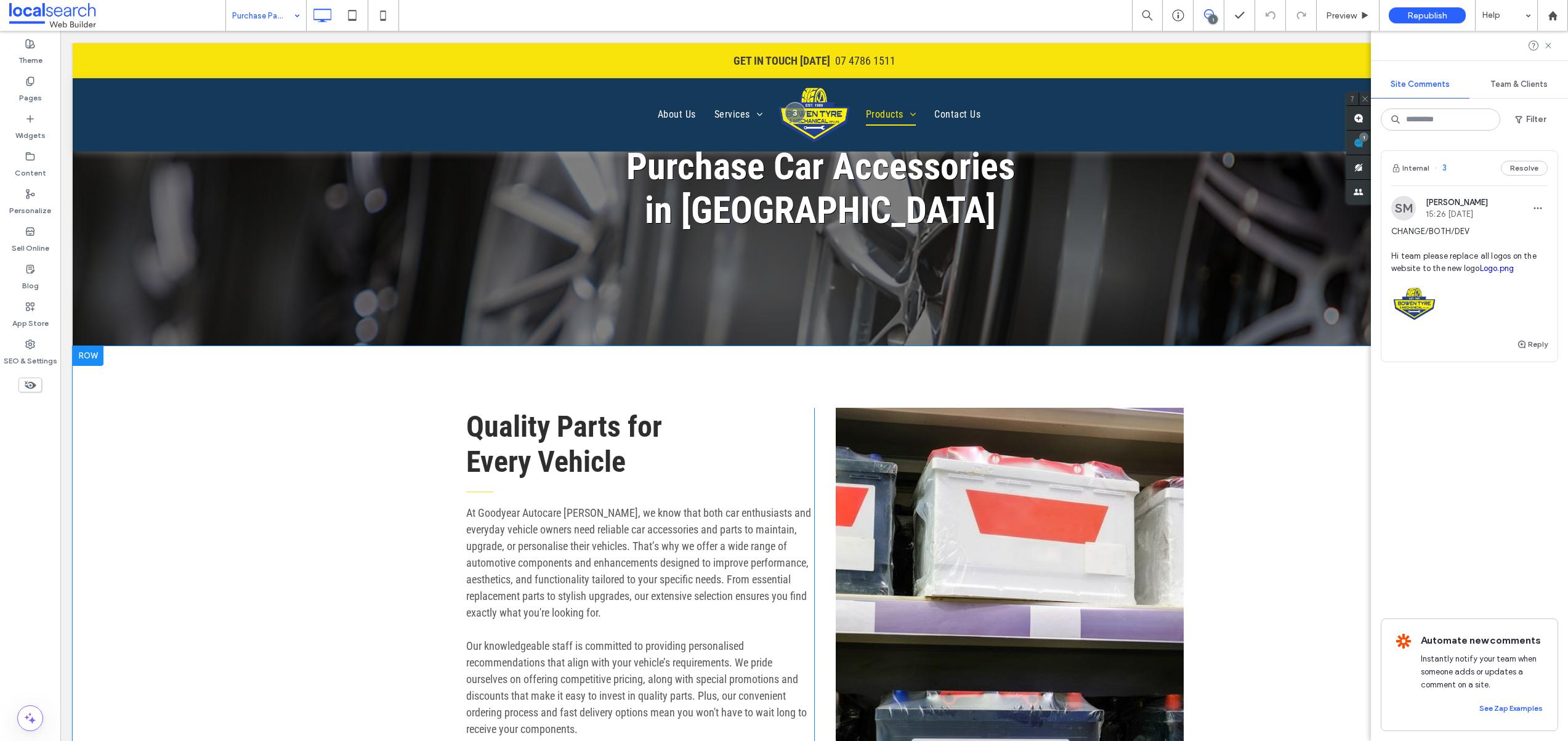
scroll to position [407, 0]
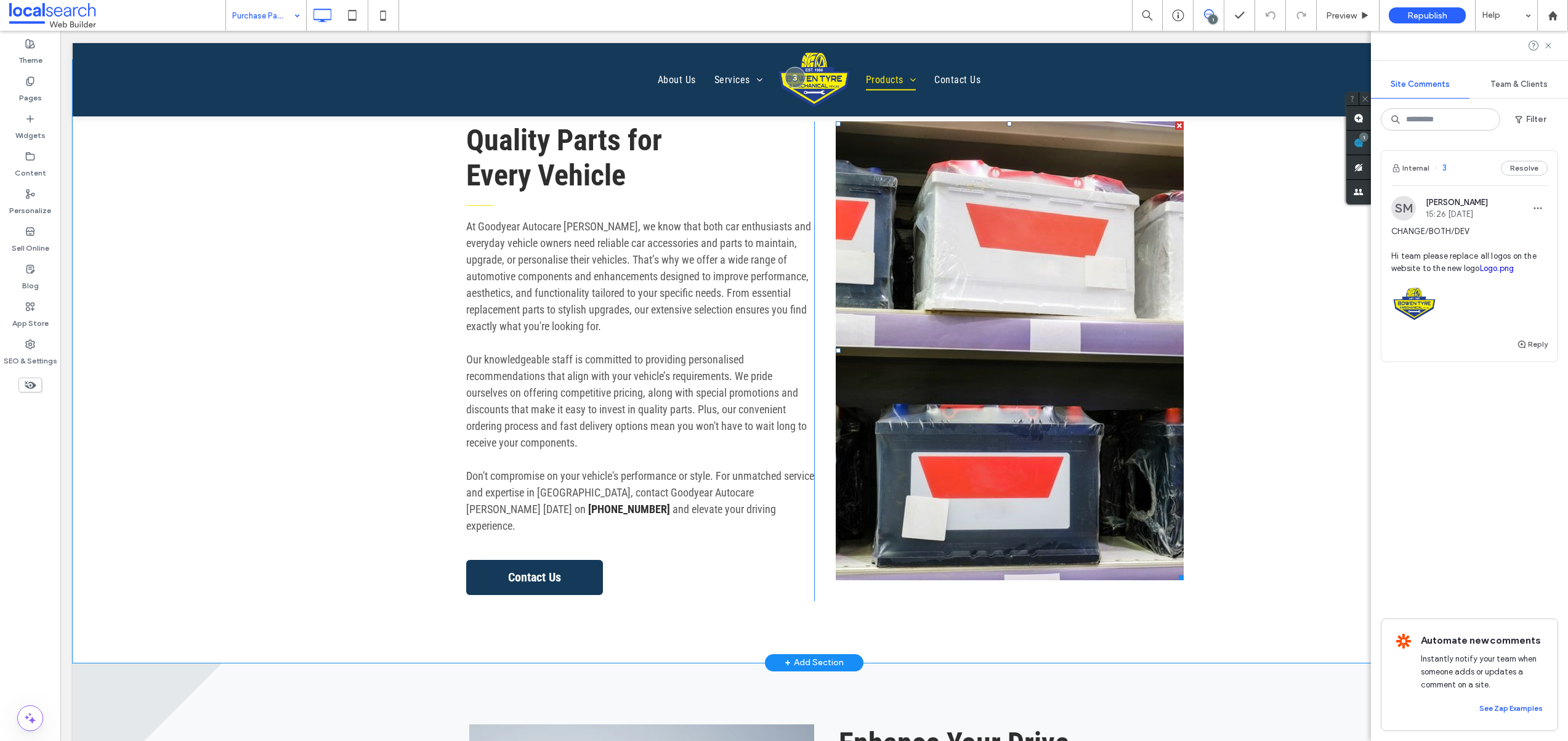
click at [913, 305] on link at bounding box center [1010, 351] width 348 height 459
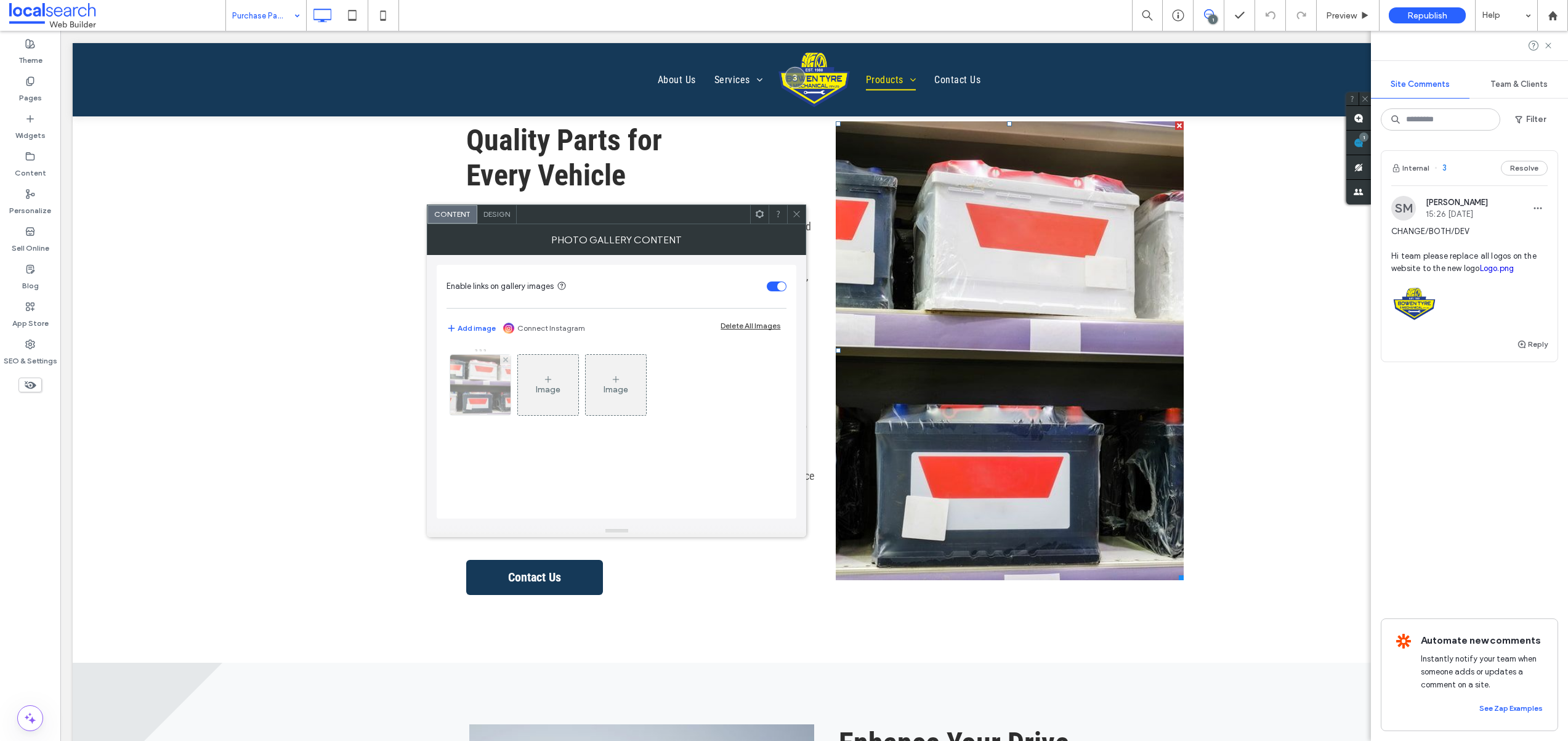
click at [482, 384] on img at bounding box center [481, 385] width 91 height 60
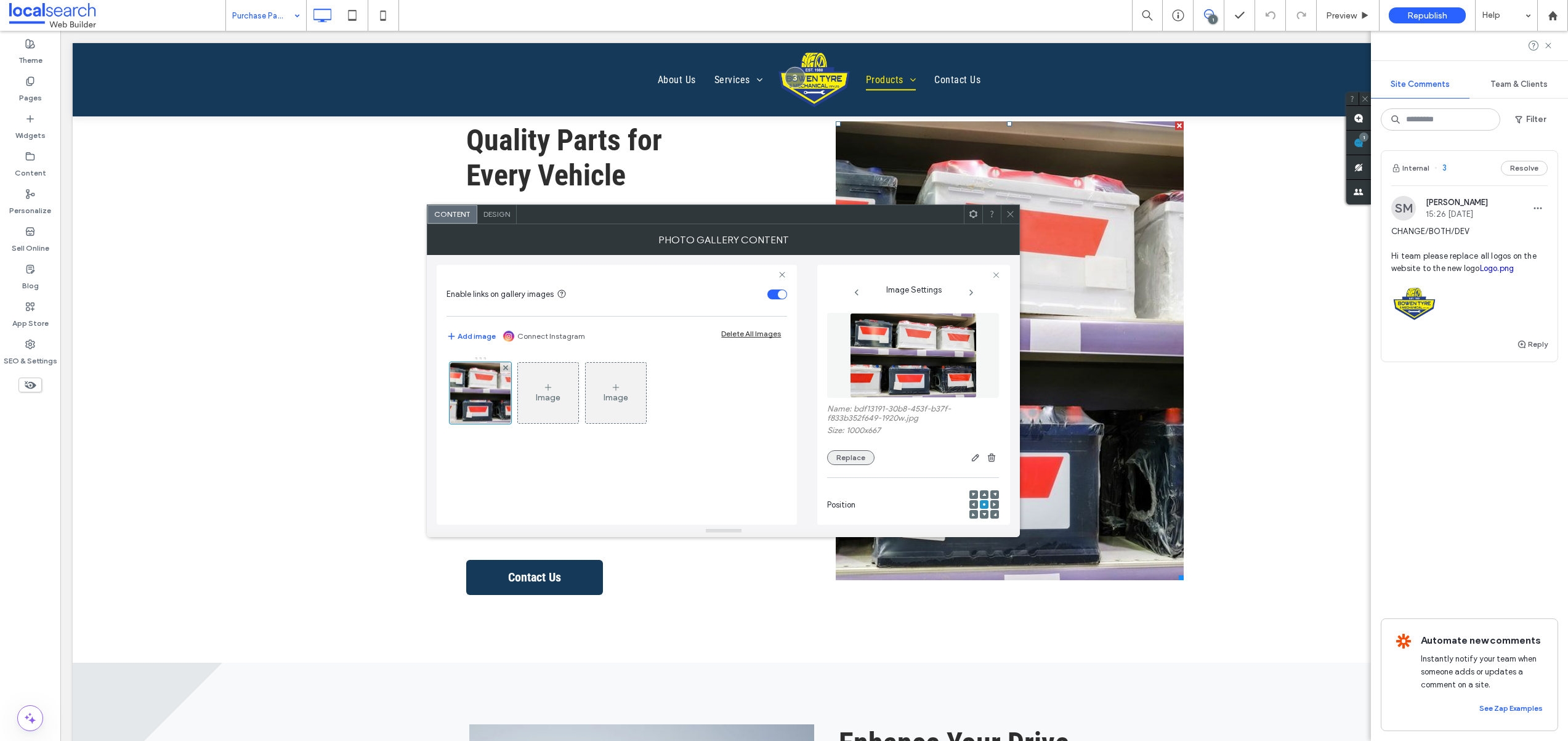
click at [841, 459] on button "Replace" at bounding box center [851, 457] width 47 height 15
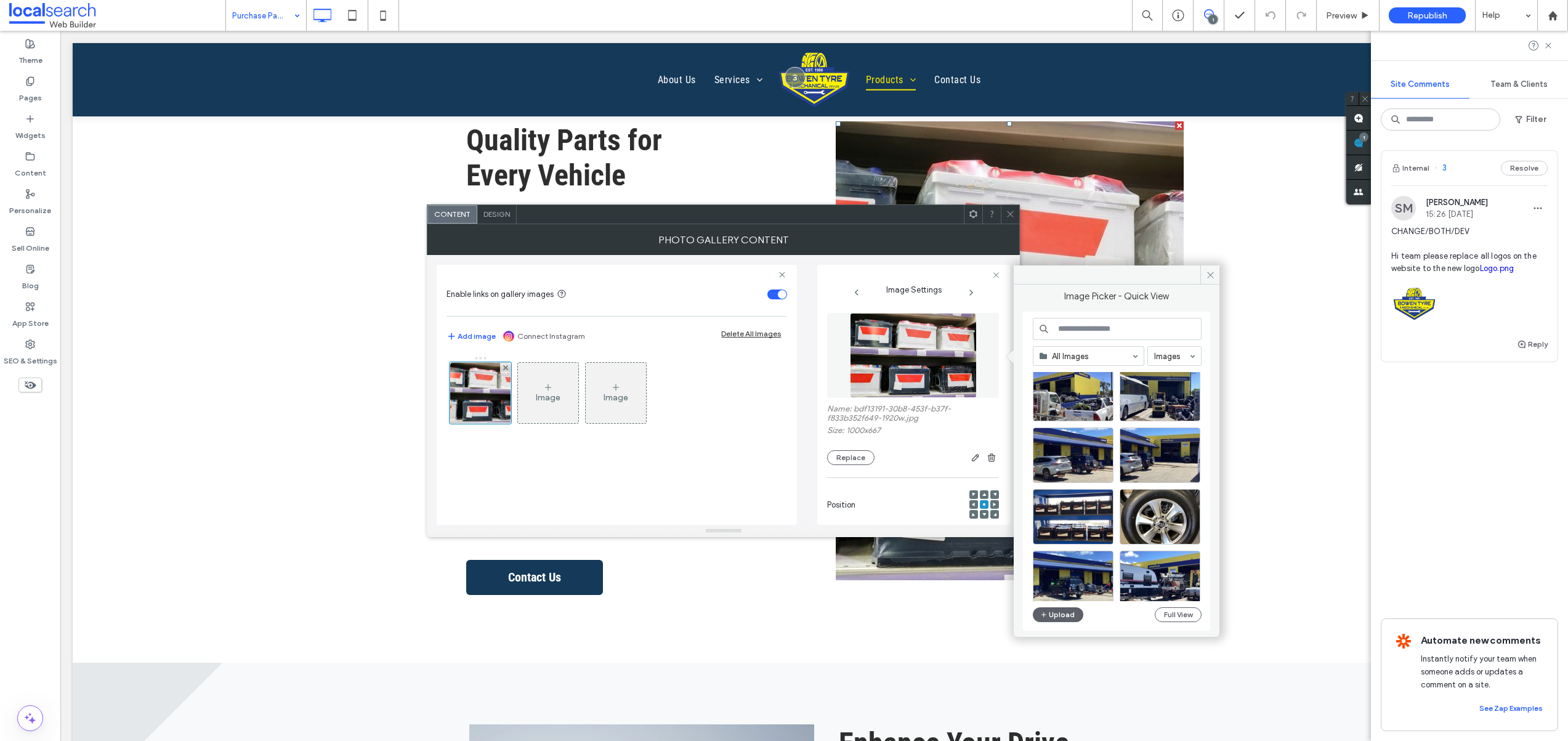
scroll to position [334, 0]
click at [1073, 518] on div "Select" at bounding box center [1073, 515] width 81 height 55
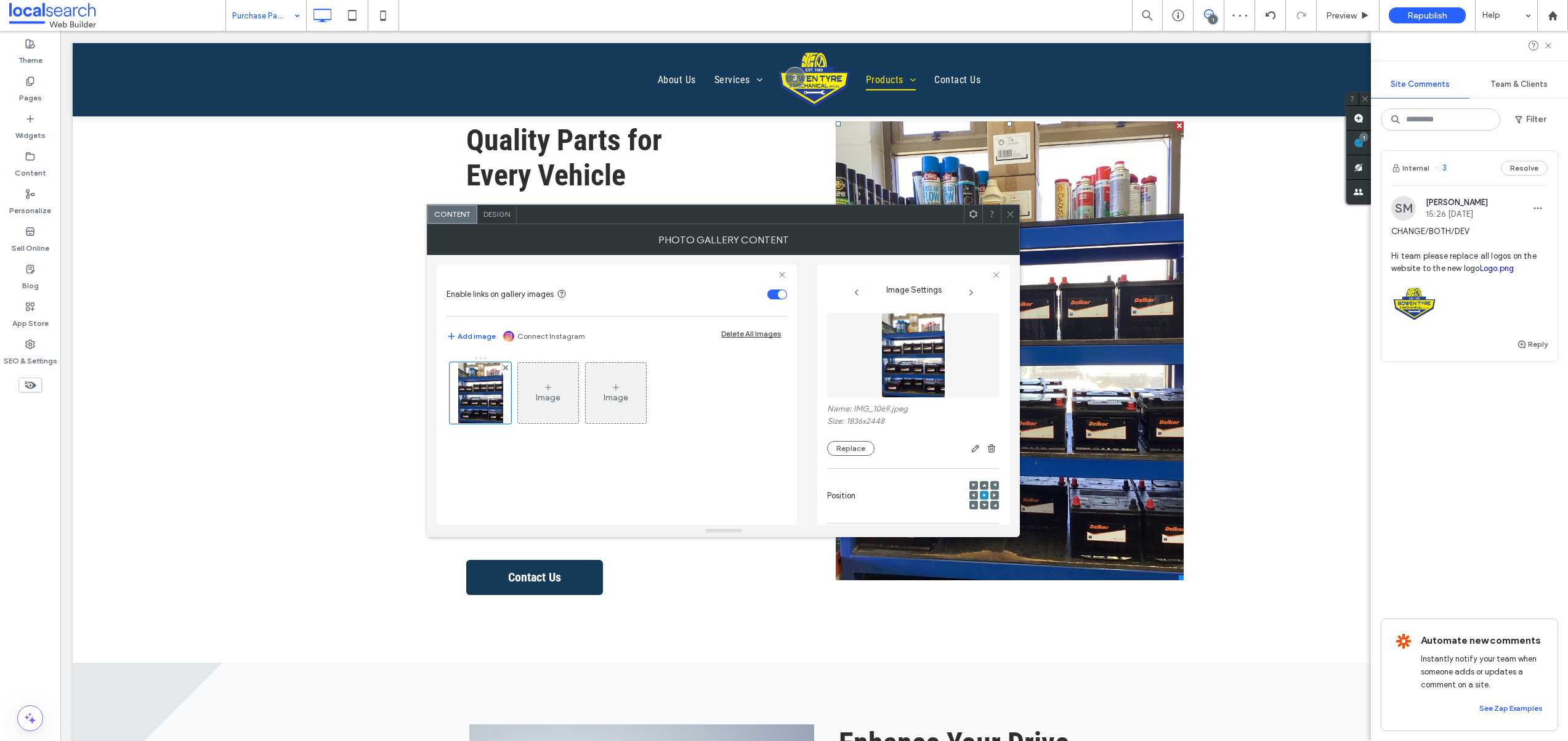
click at [1012, 216] on use at bounding box center [1011, 214] width 6 height 6
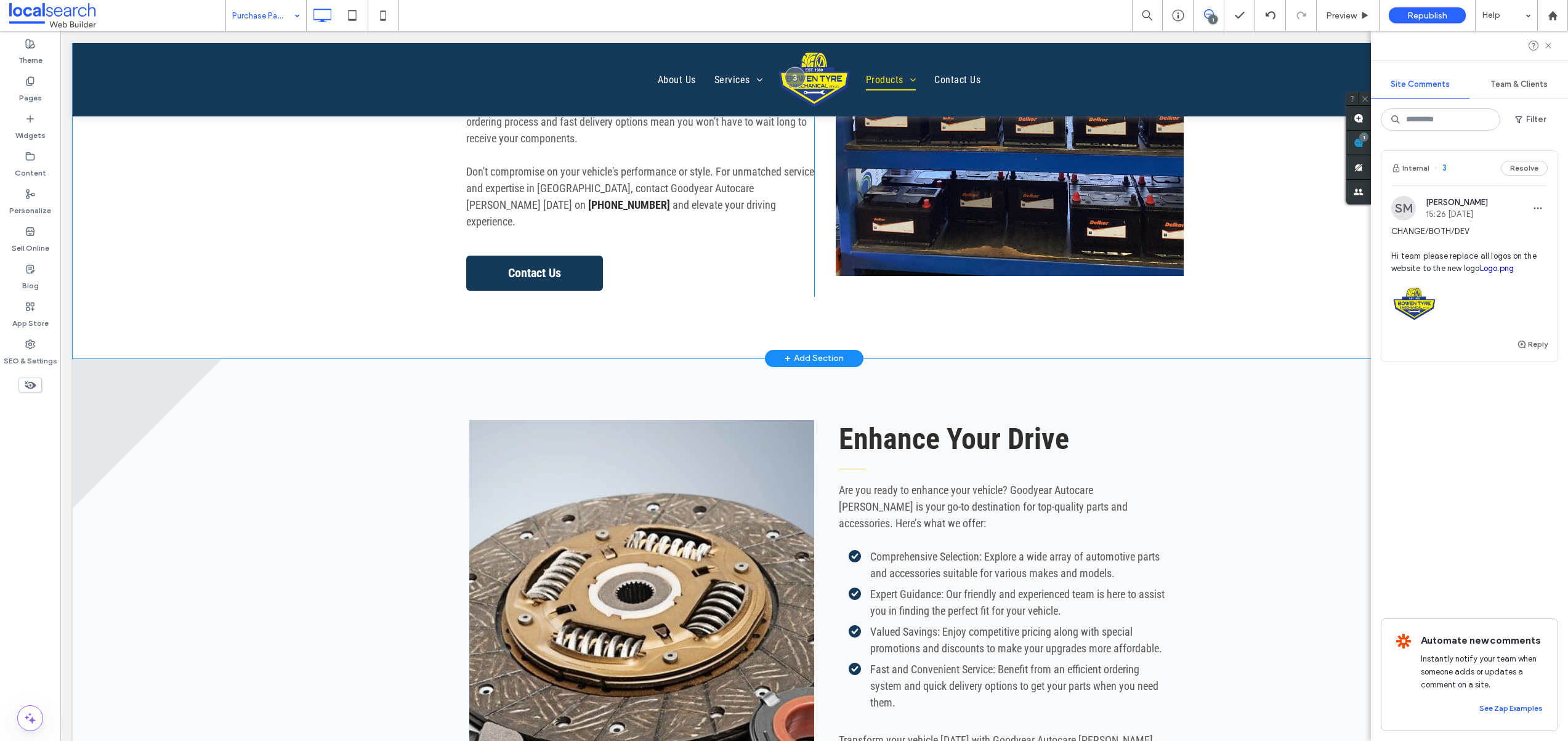
scroll to position [828, 0]
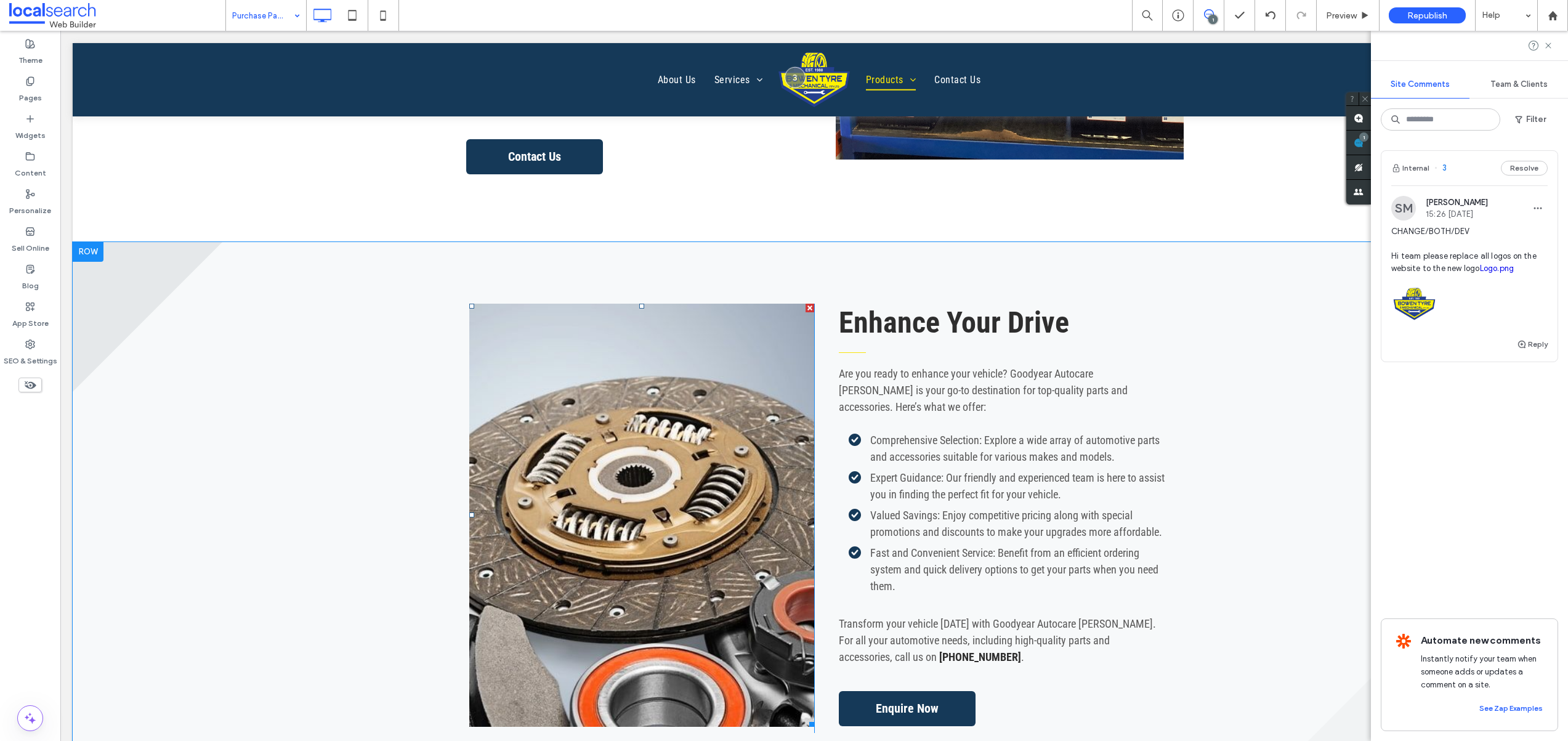
click at [661, 426] on link at bounding box center [642, 515] width 345 height 423
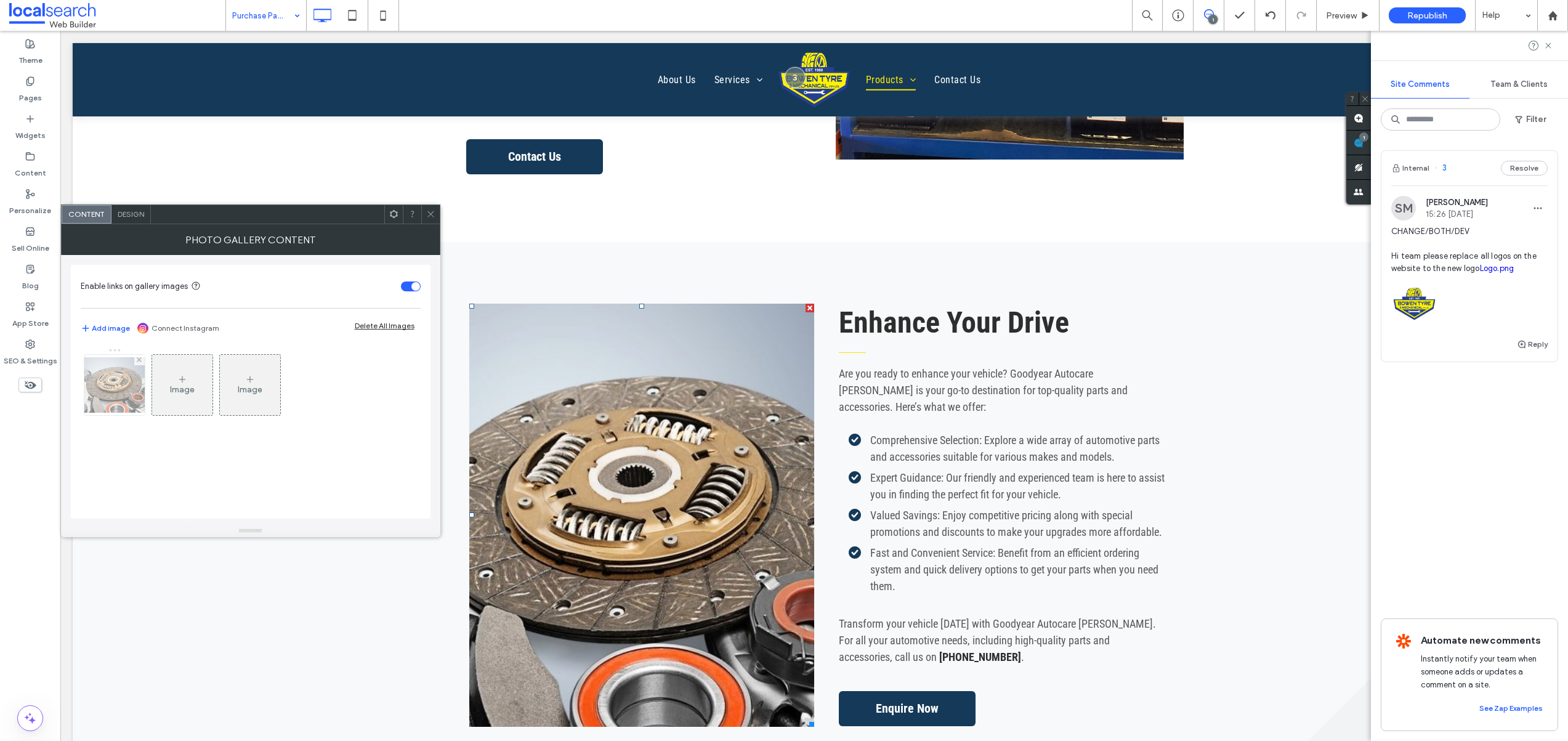
click at [108, 395] on img at bounding box center [114, 384] width 99 height 55
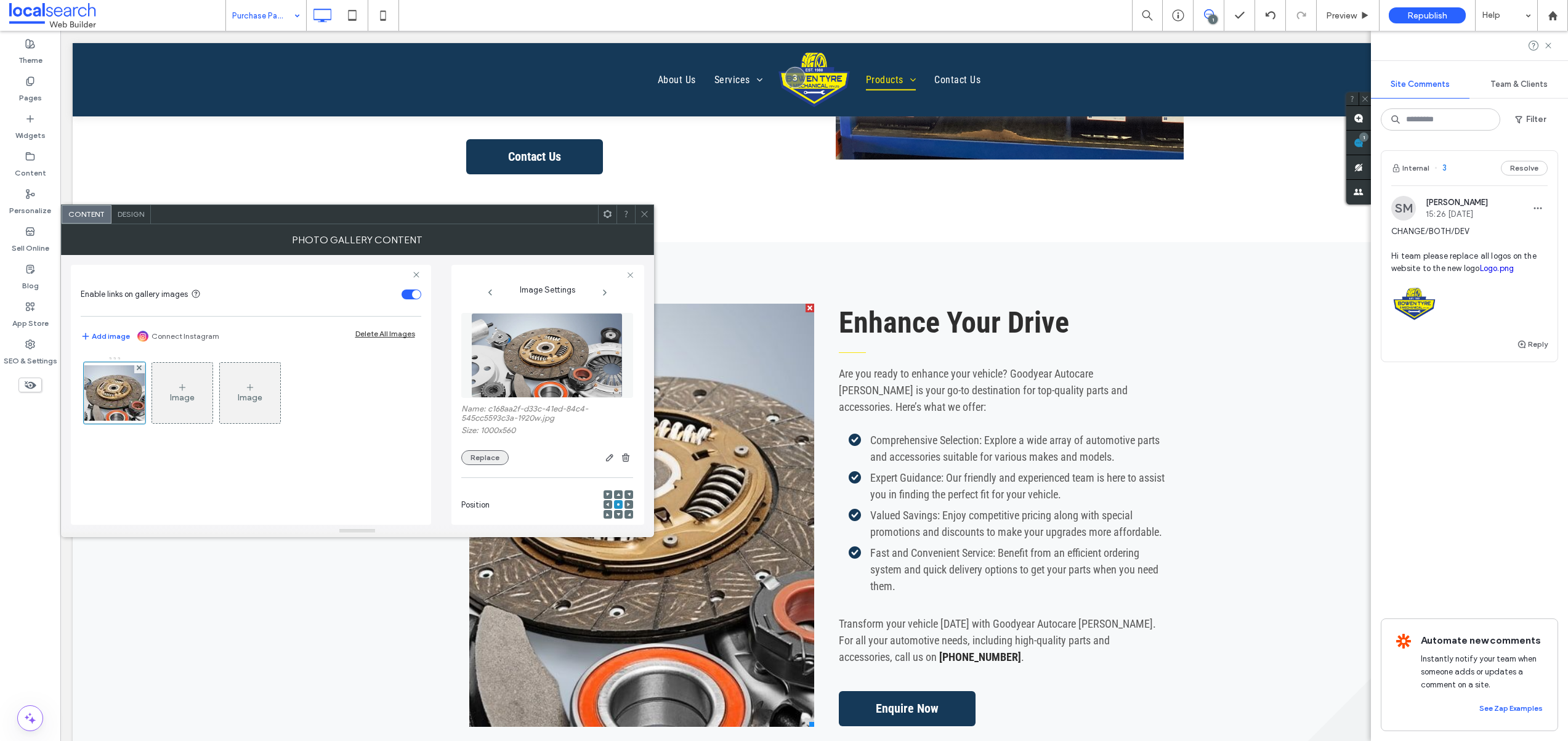
click at [478, 459] on button "Replace" at bounding box center [484, 457] width 47 height 15
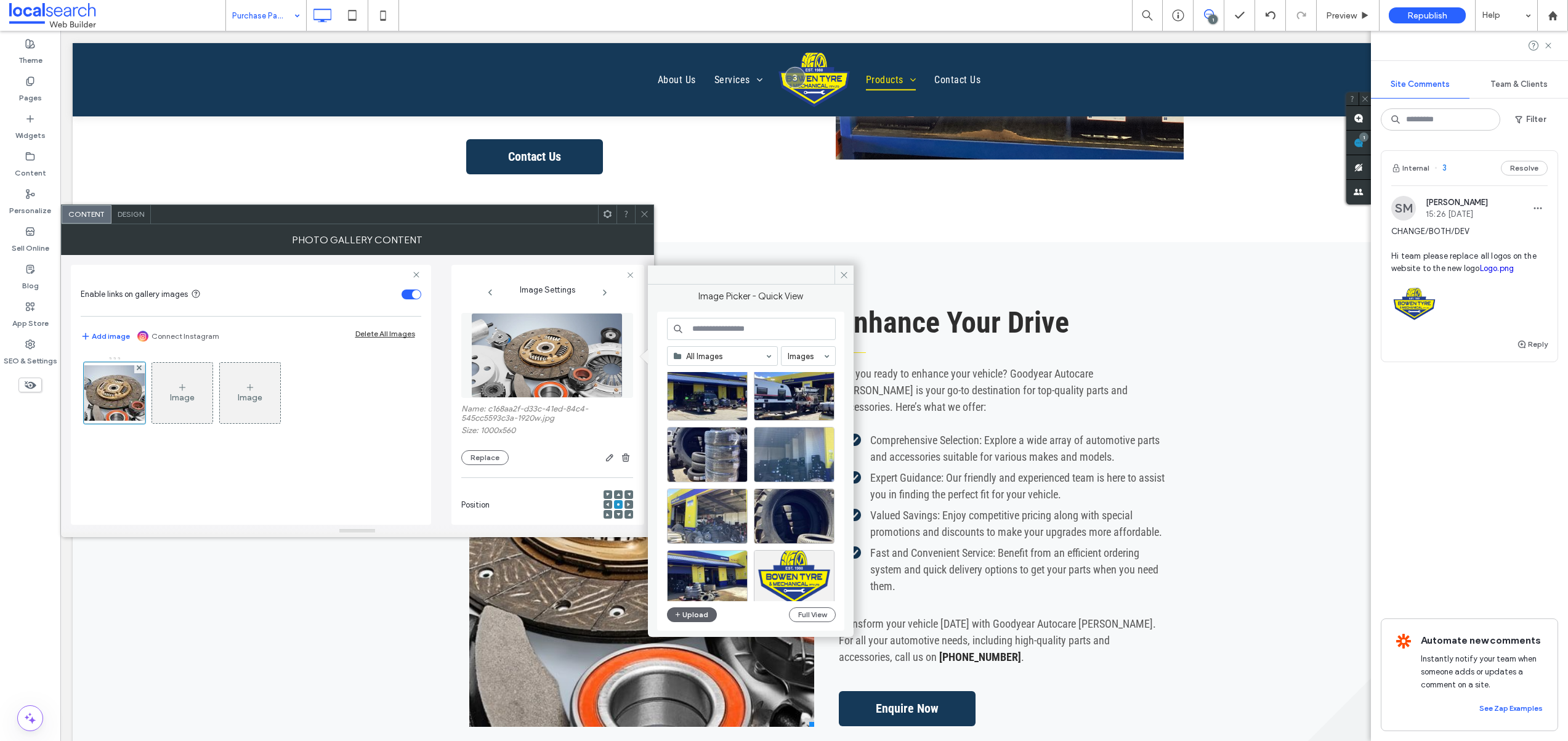
scroll to position [528, 0]
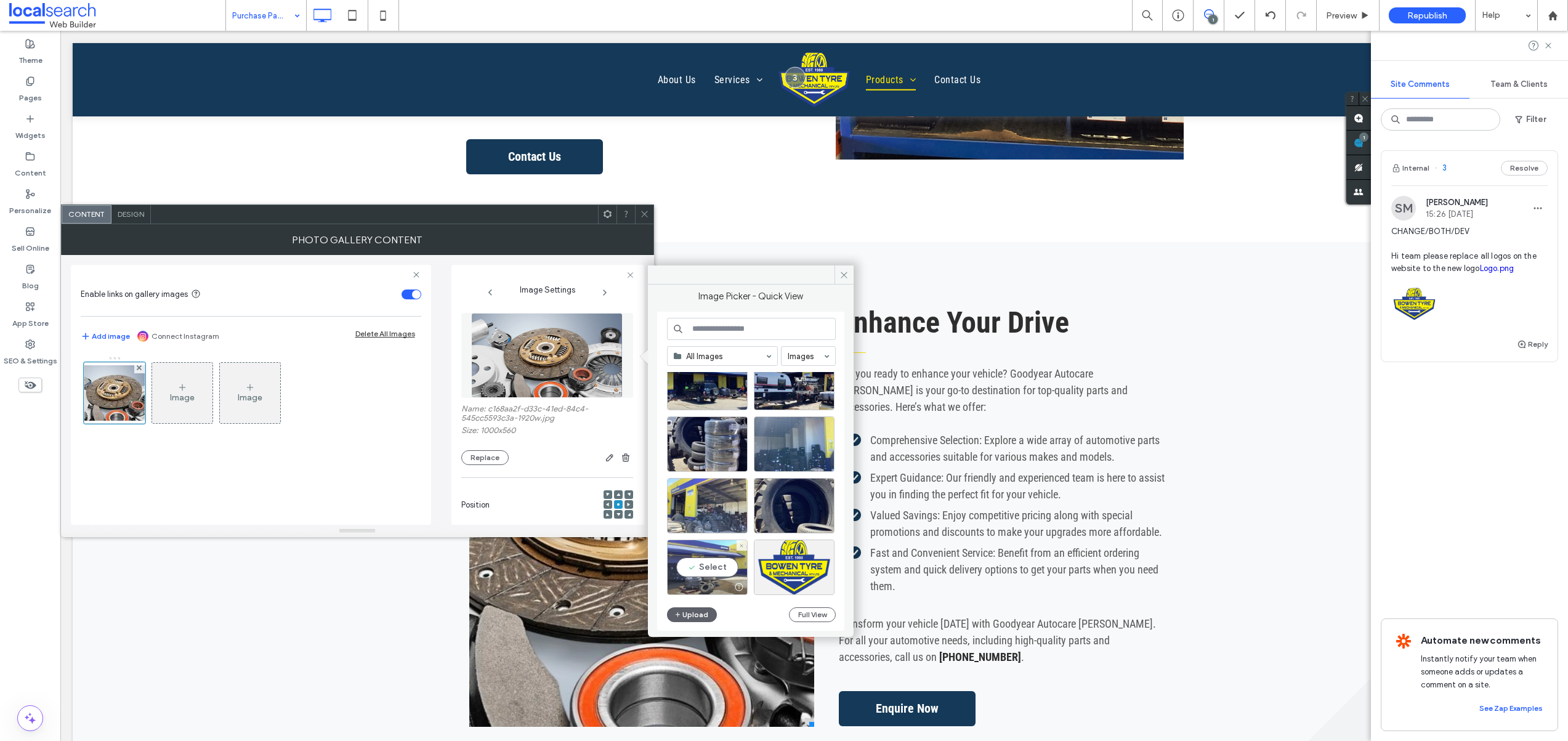
click at [718, 563] on div "Select" at bounding box center [708, 566] width 81 height 55
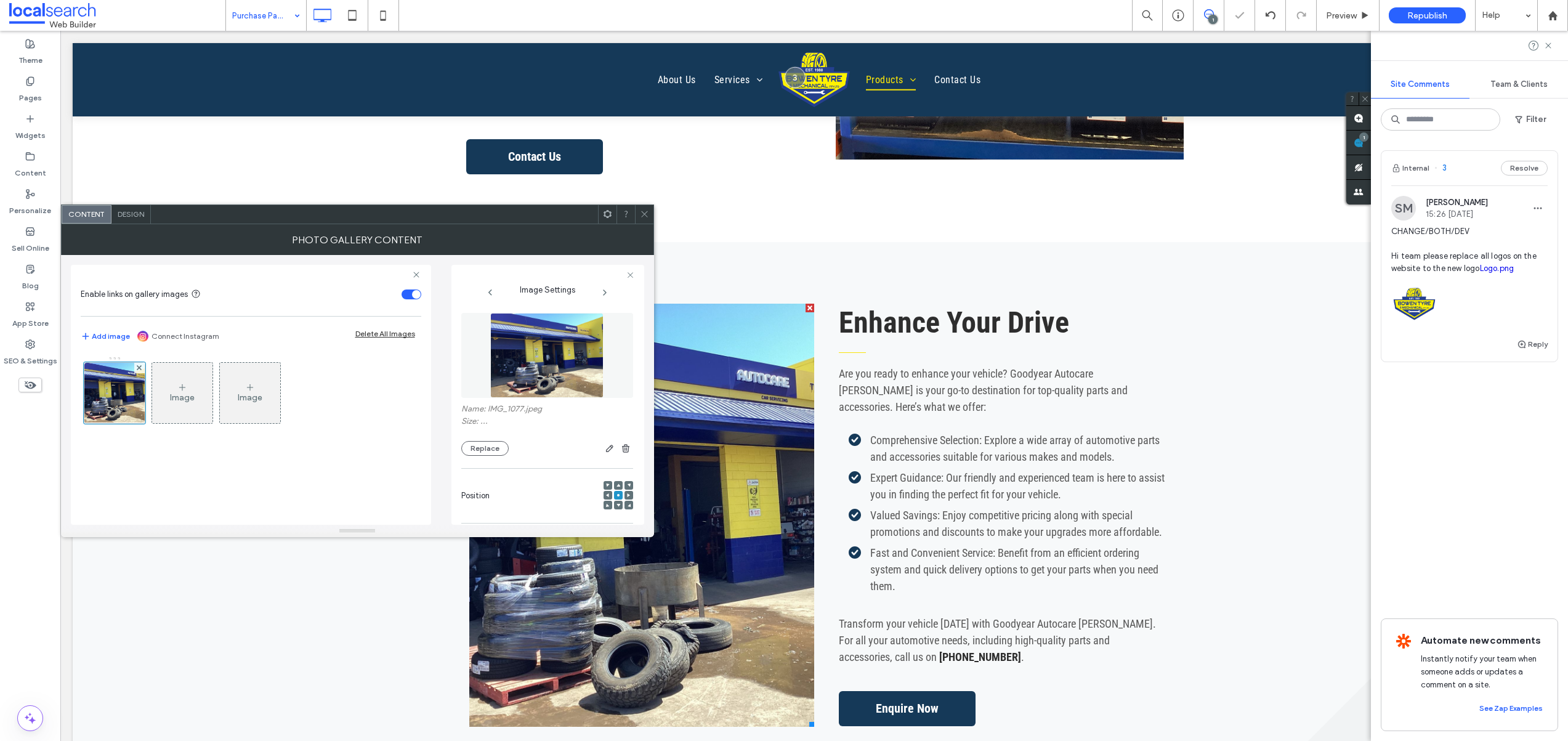
click at [647, 211] on icon at bounding box center [644, 213] width 9 height 9
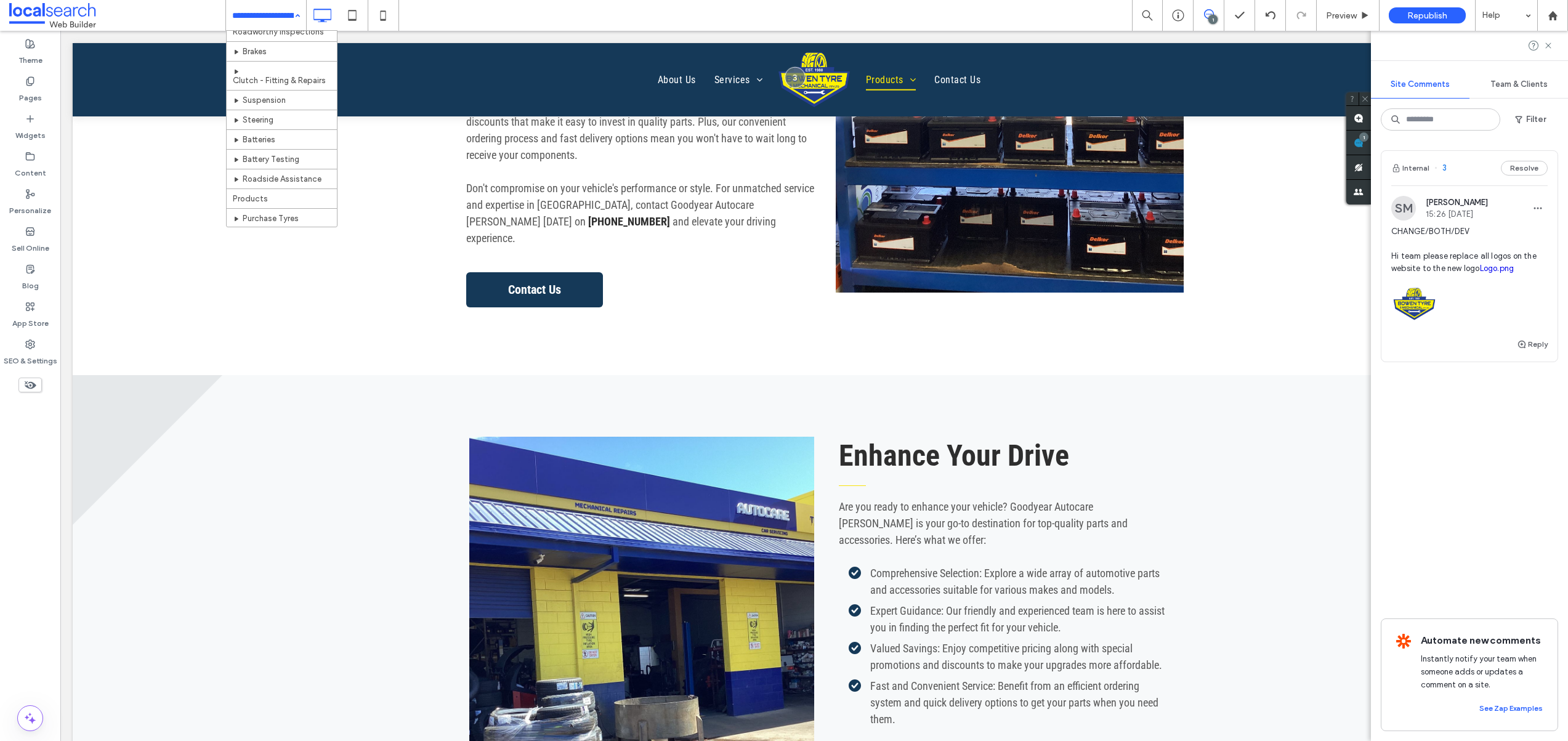
scroll to position [253, 0]
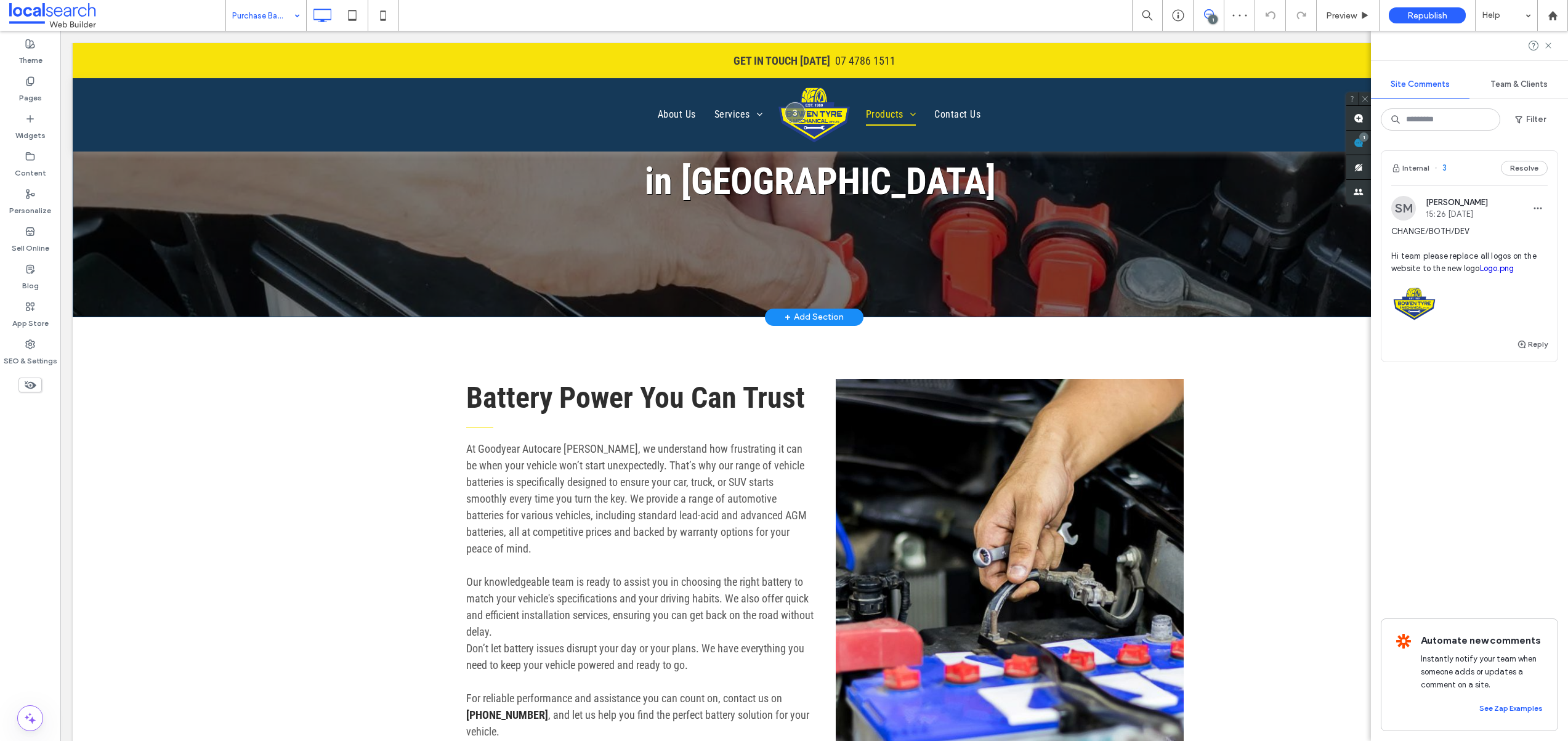
scroll to position [260, 0]
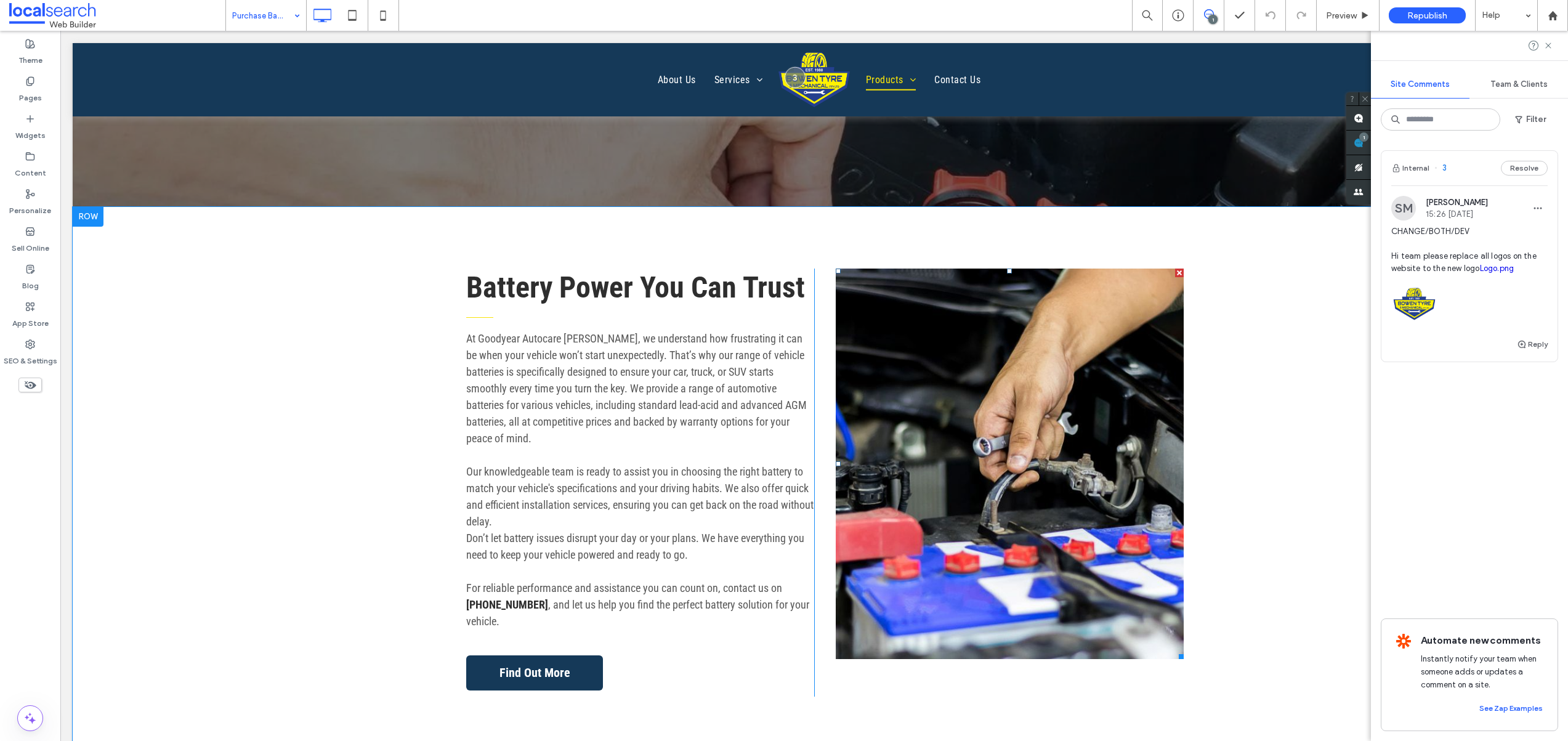
click at [961, 421] on link at bounding box center [1010, 463] width 348 height 390
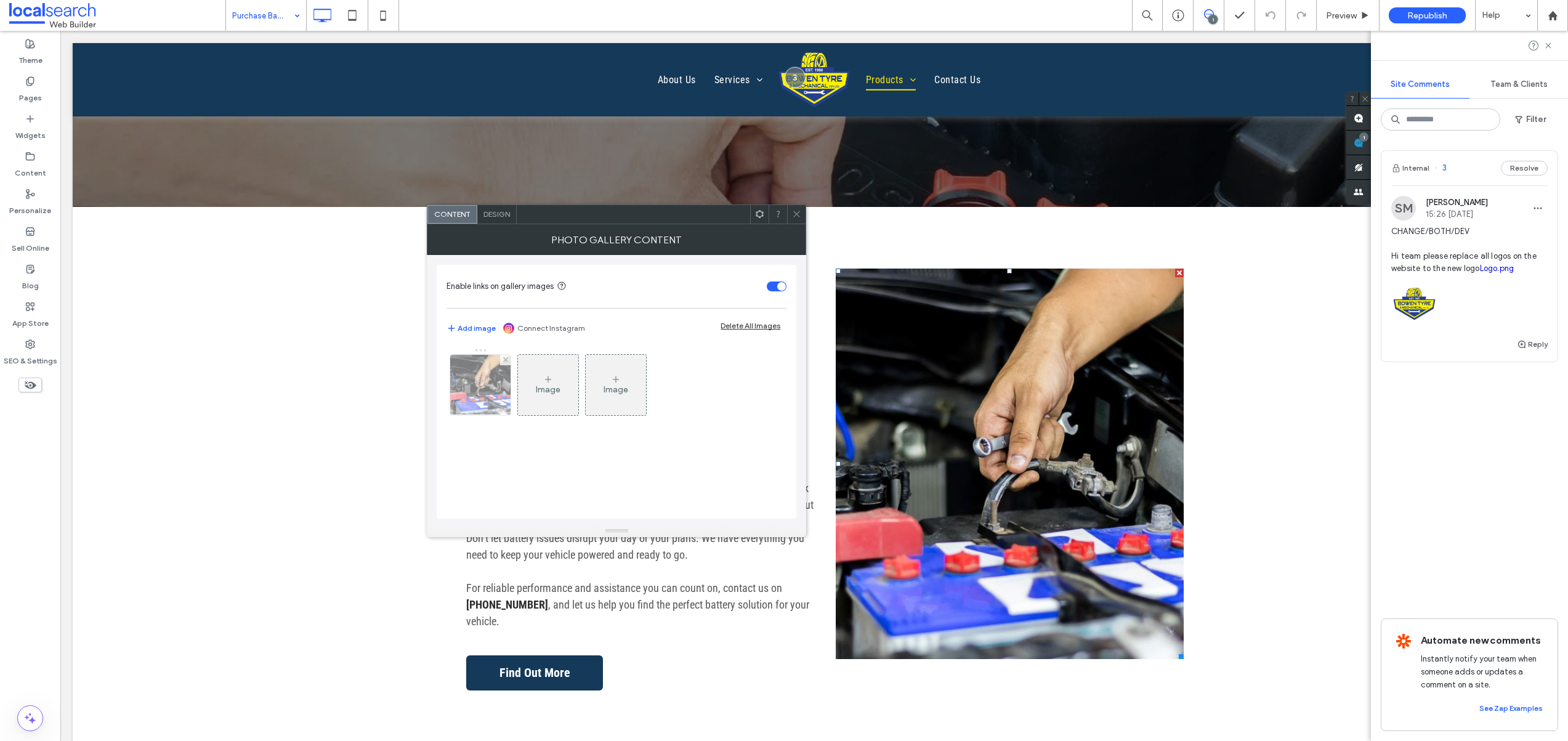
click at [474, 386] on div at bounding box center [481, 385] width 60 height 60
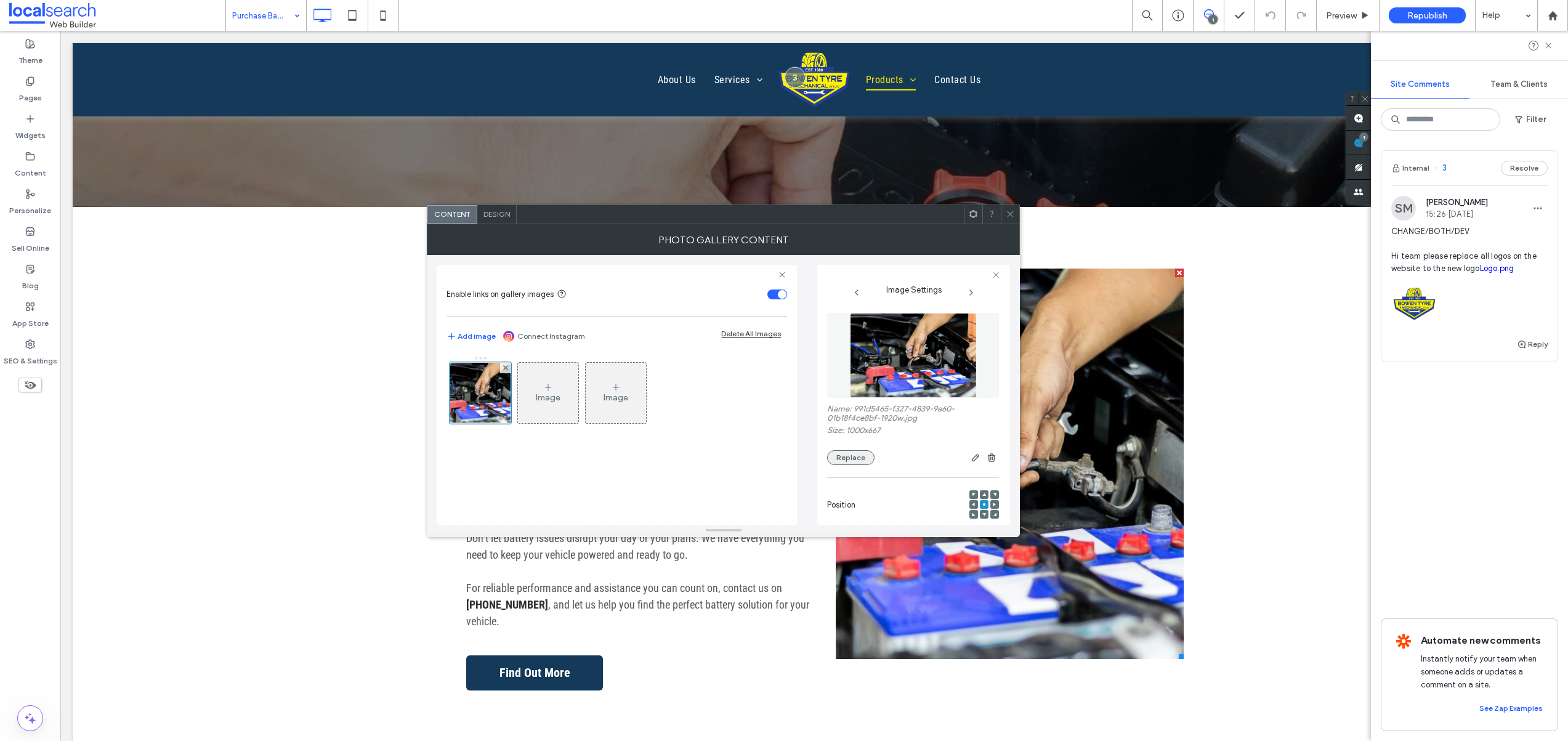
click at [863, 463] on button "Replace" at bounding box center [851, 457] width 47 height 15
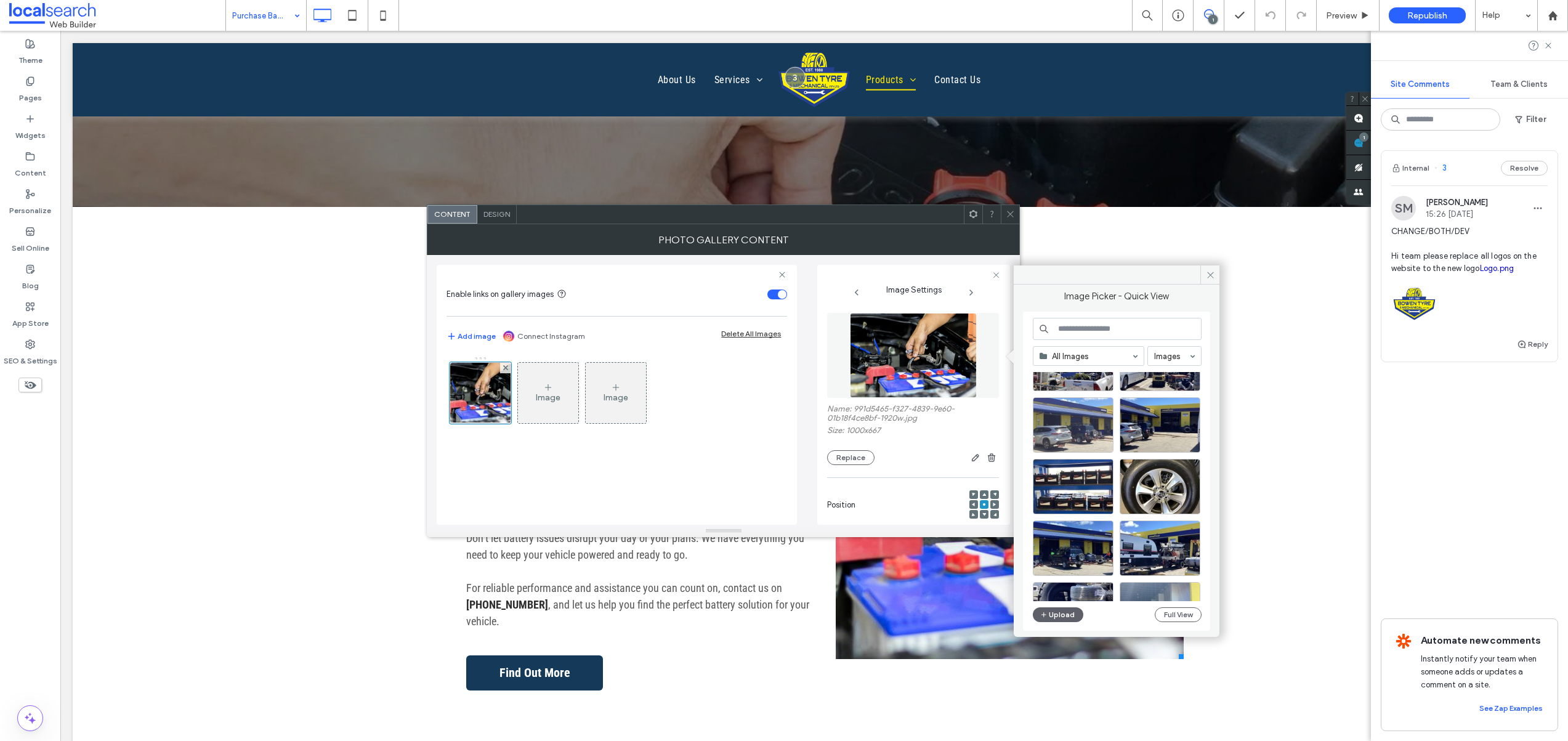
scroll to position [340, 0]
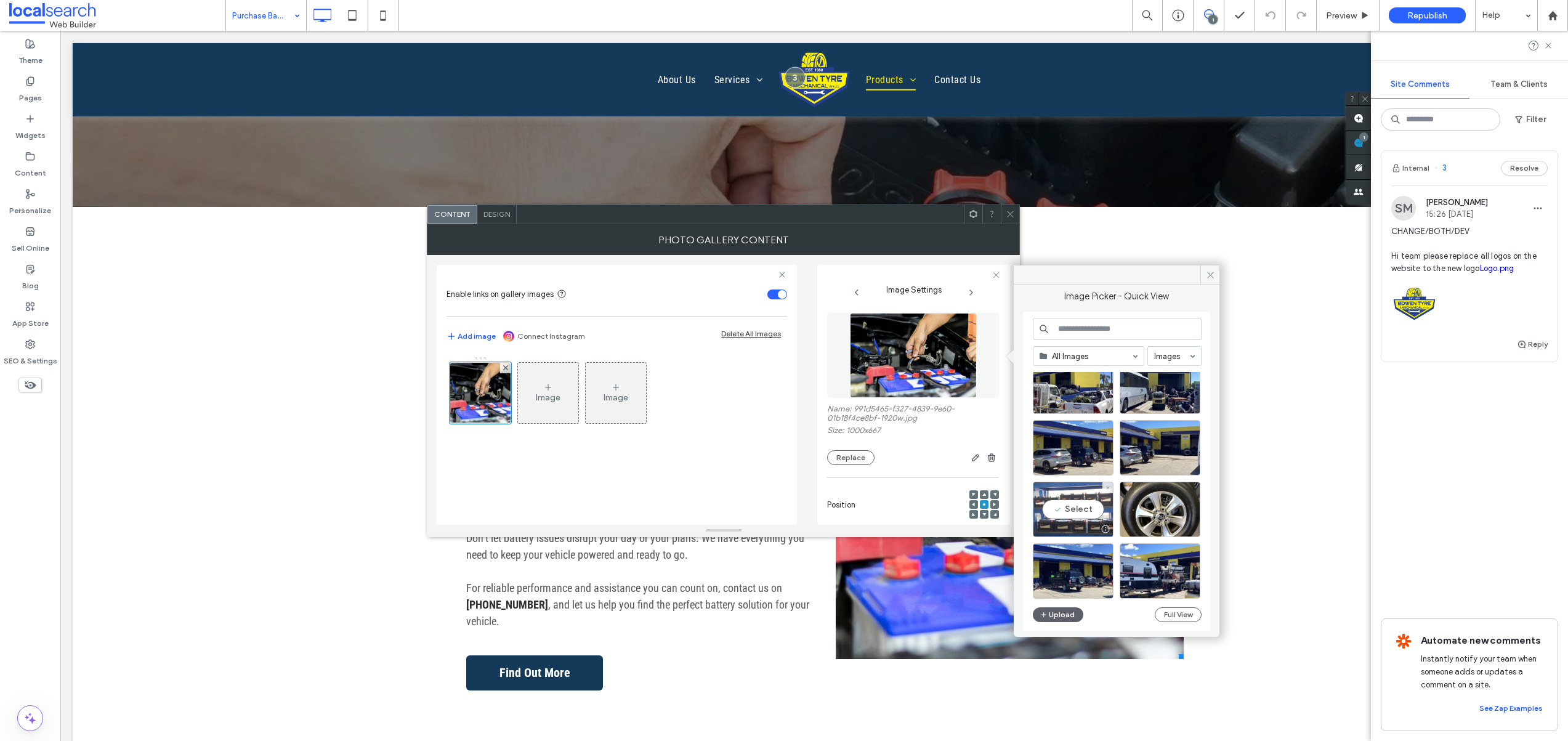
click at [1077, 512] on div "Select" at bounding box center [1073, 509] width 81 height 55
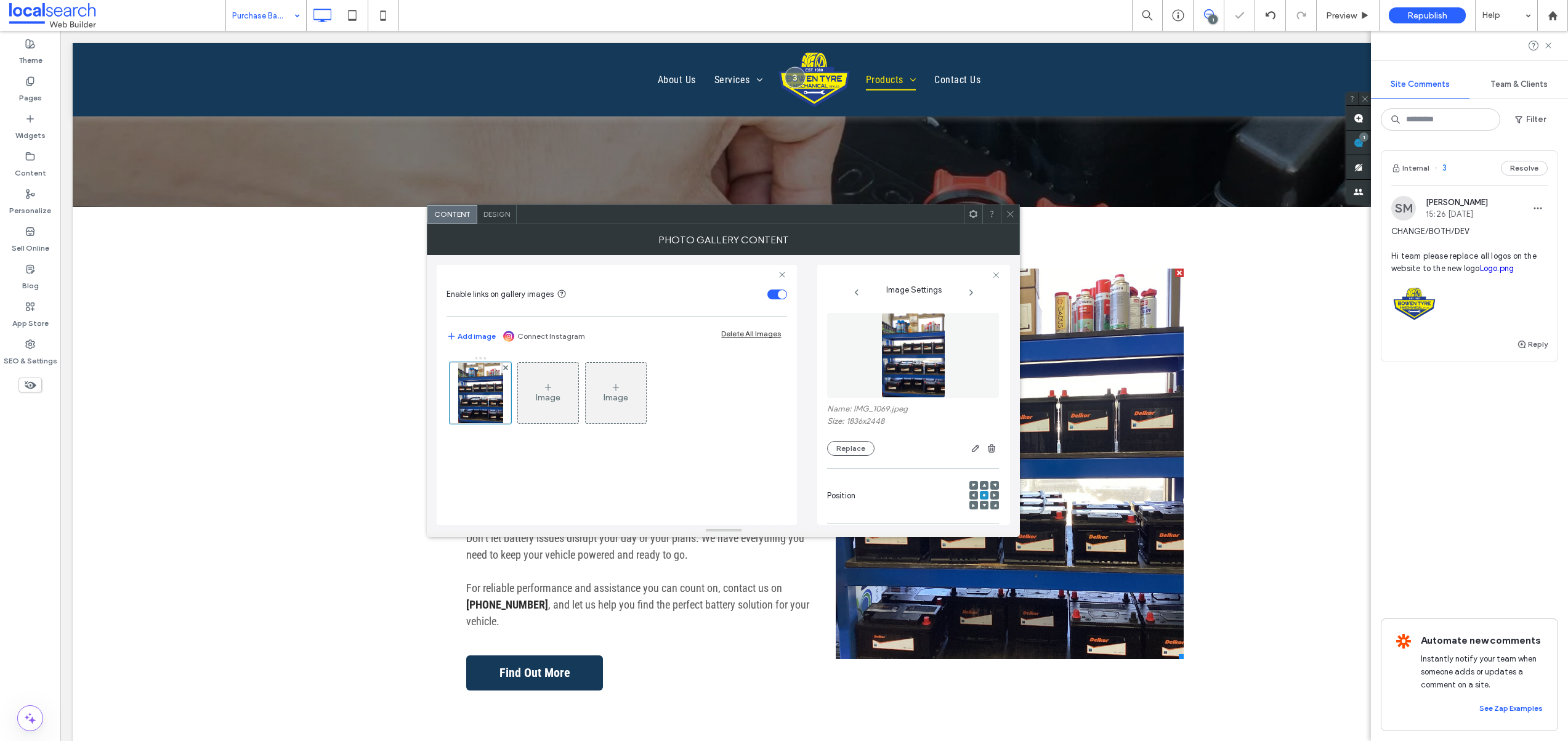
click at [1008, 217] on icon at bounding box center [1010, 213] width 9 height 9
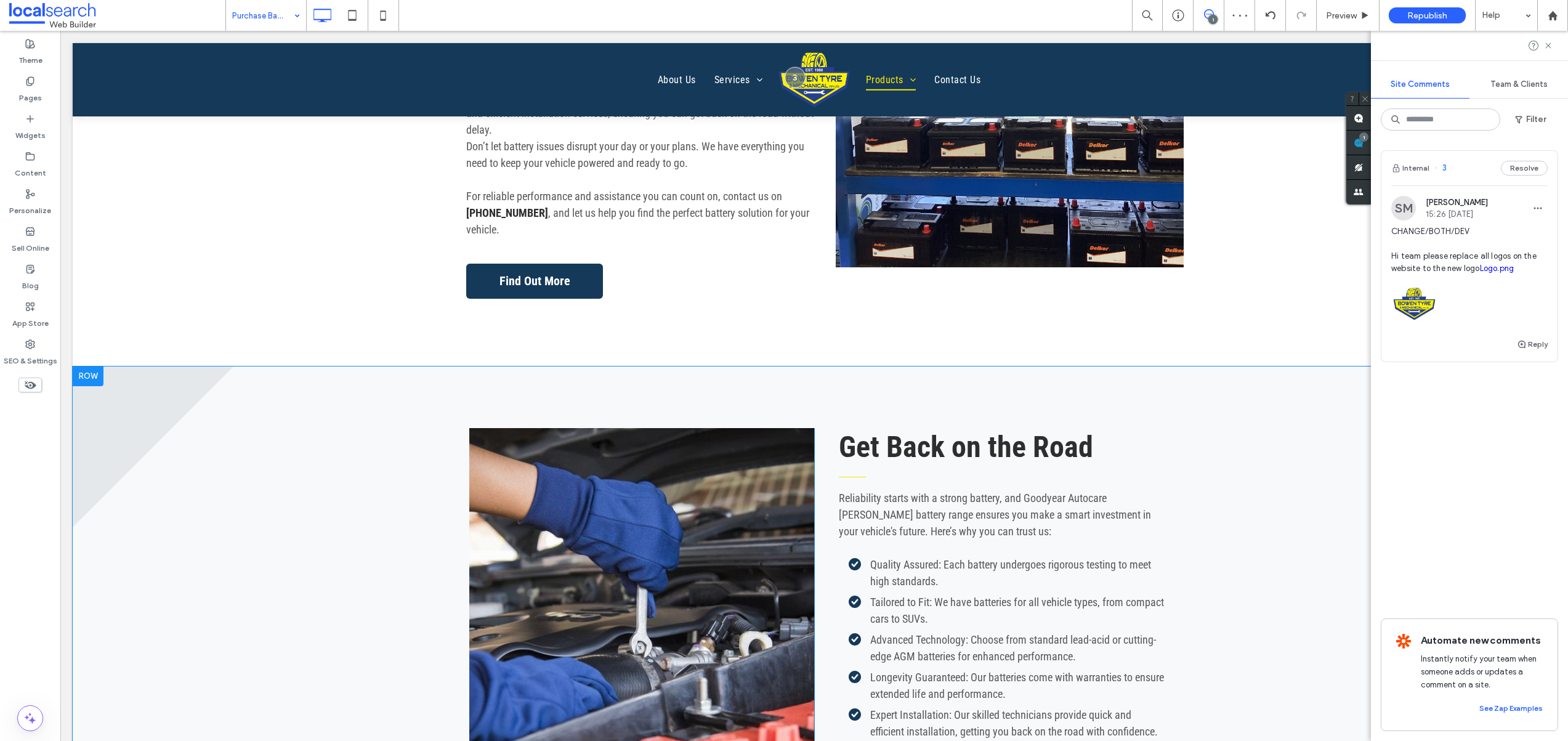
scroll to position [885, 0]
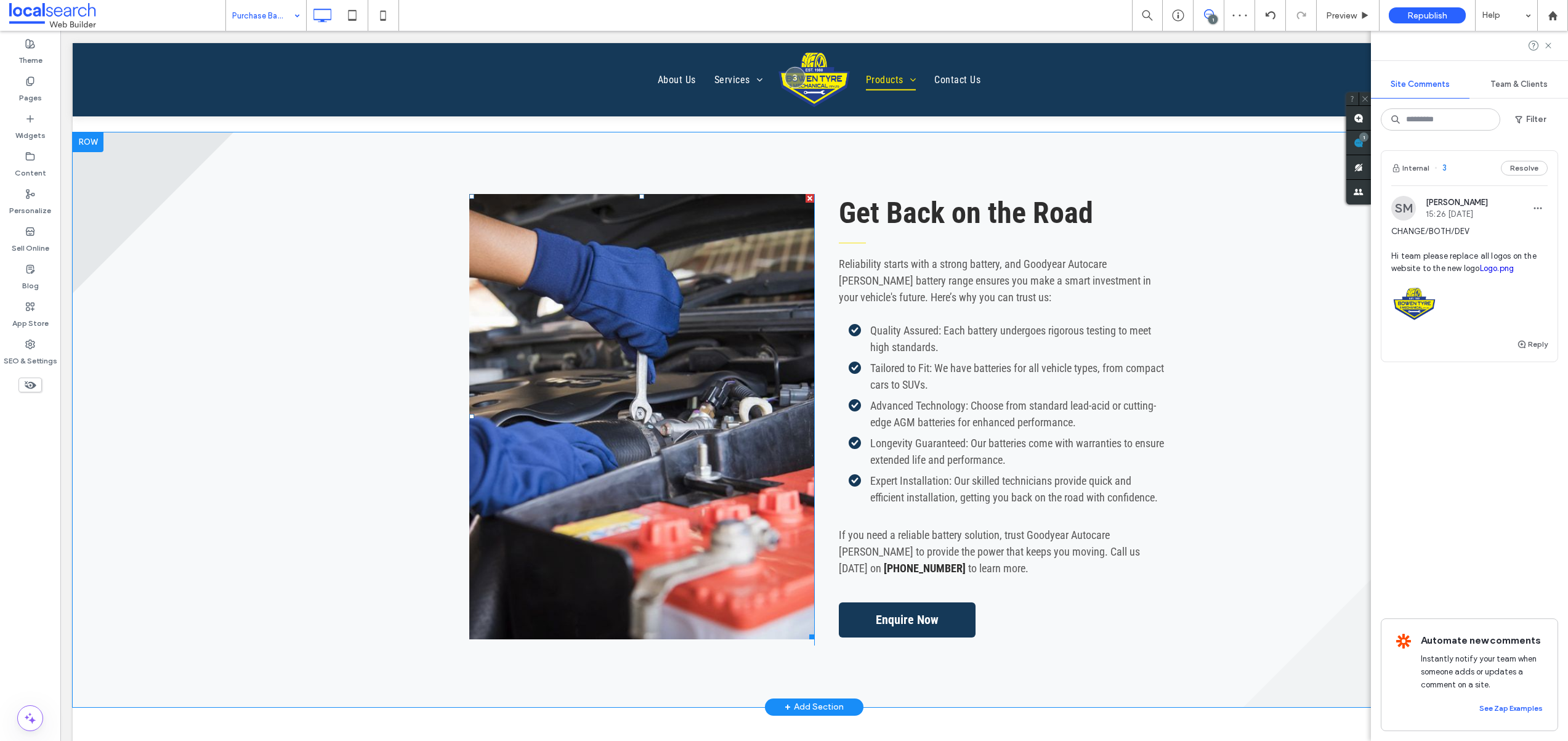
click at [568, 352] on link at bounding box center [642, 417] width 345 height 445
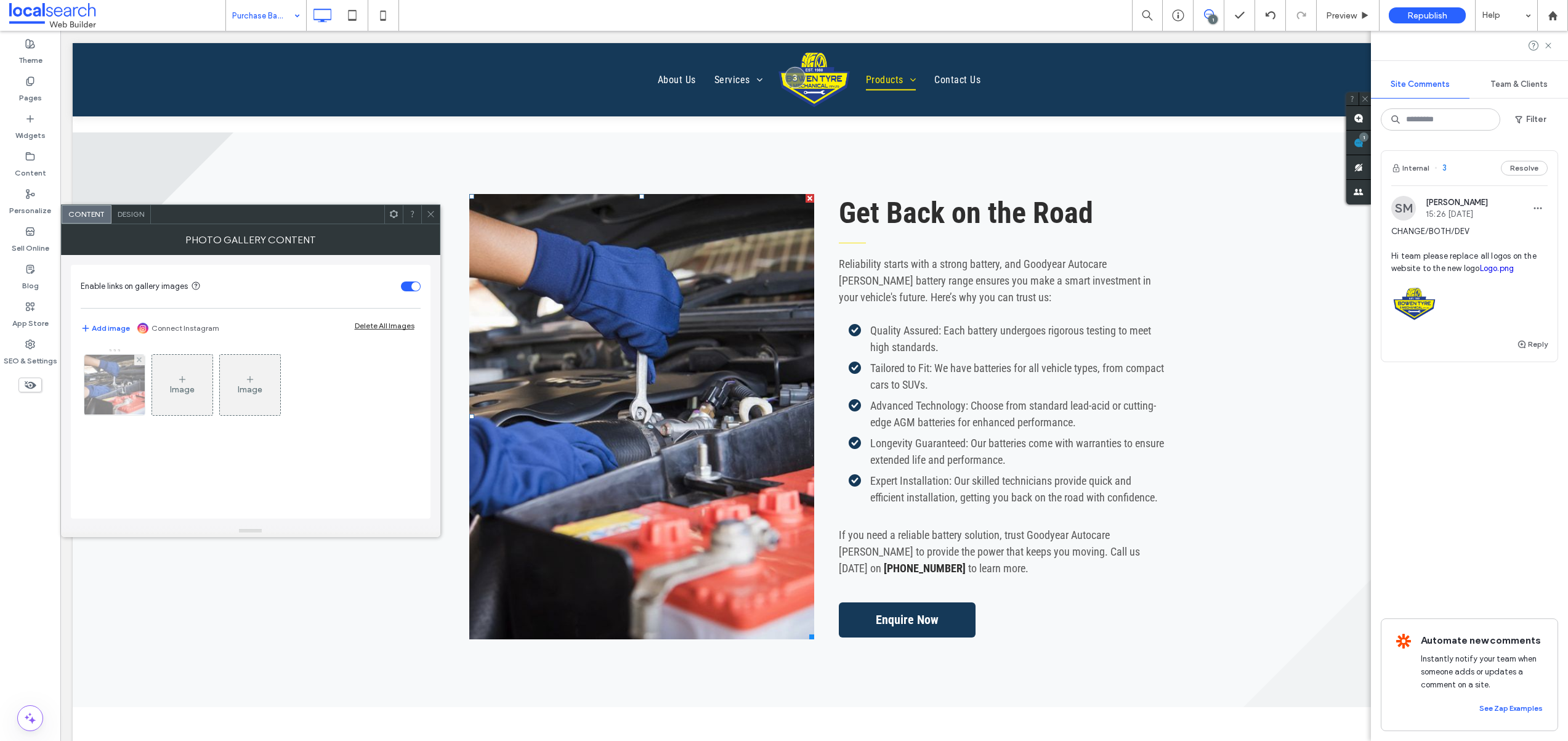
click at [120, 391] on div at bounding box center [114, 385] width 60 height 60
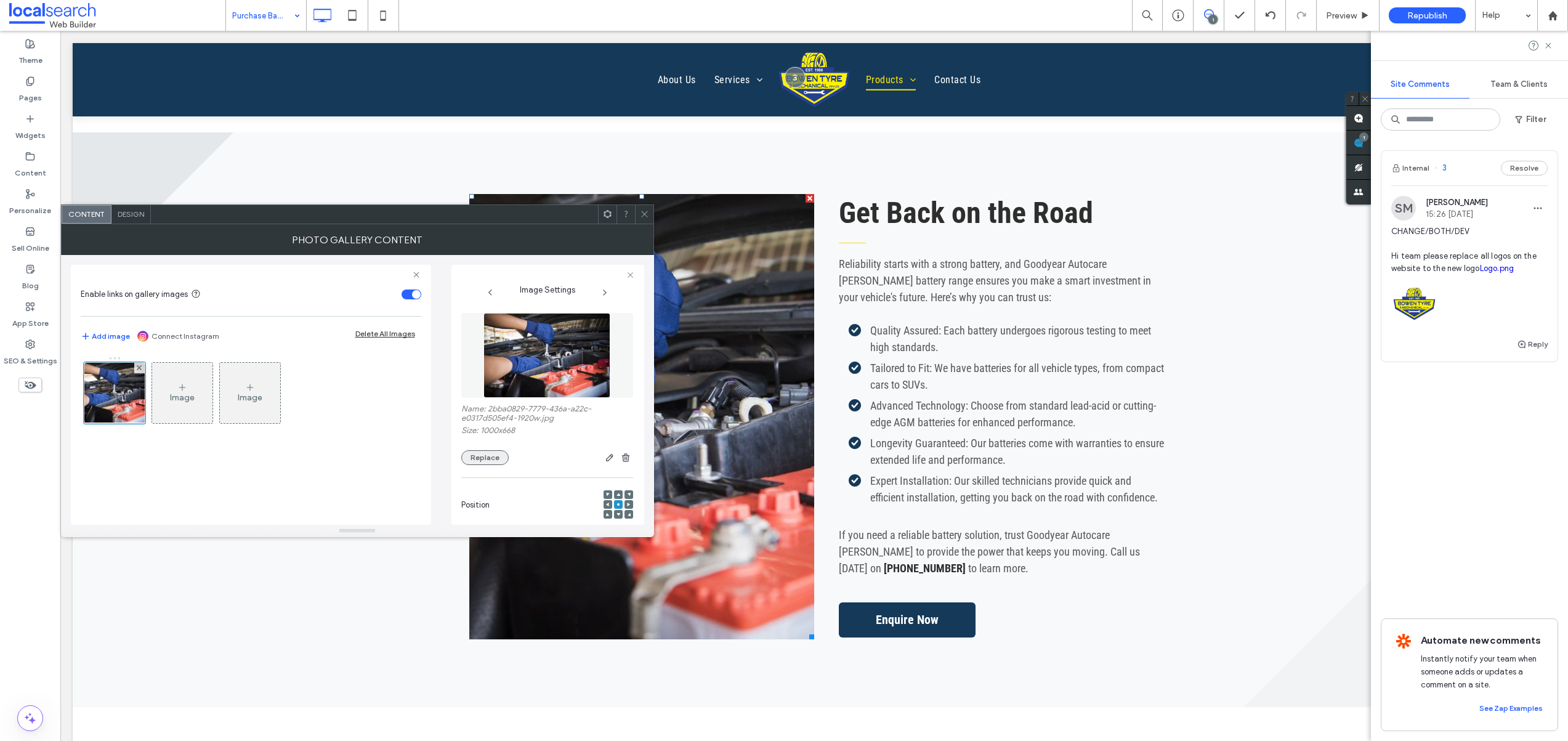
click at [493, 459] on button "Replace" at bounding box center [484, 457] width 47 height 15
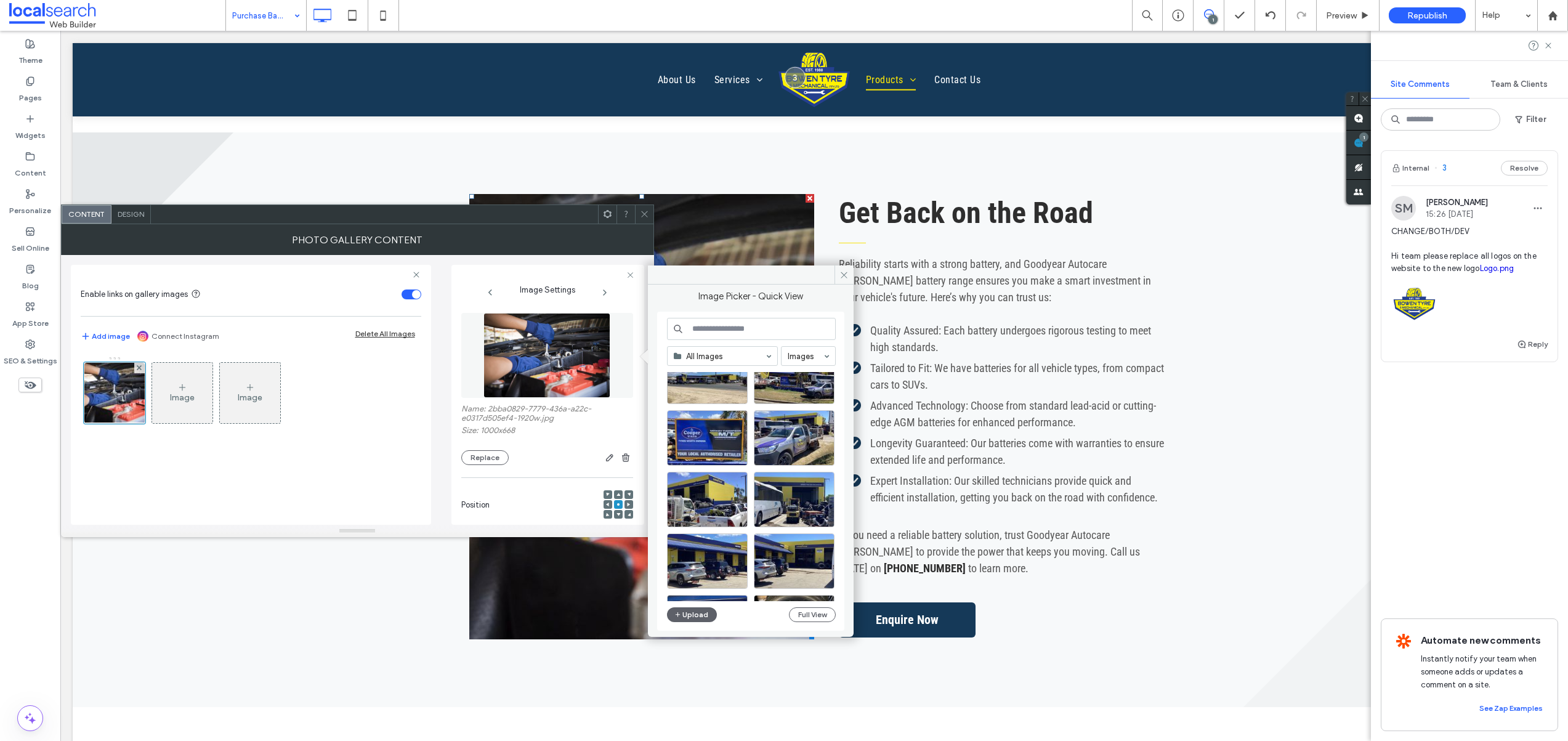
scroll to position [224, 0]
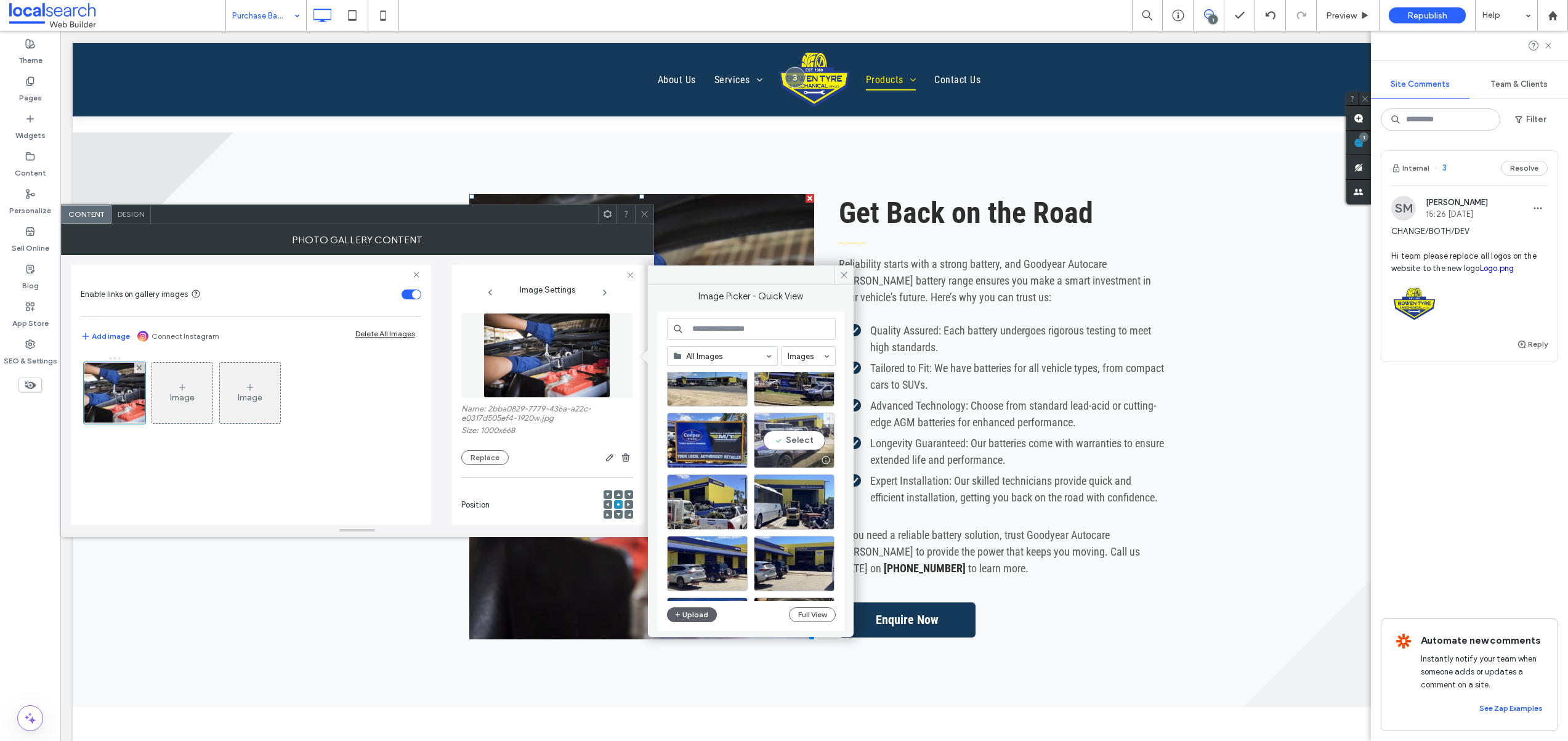
click at [802, 438] on div "Select" at bounding box center [795, 440] width 81 height 55
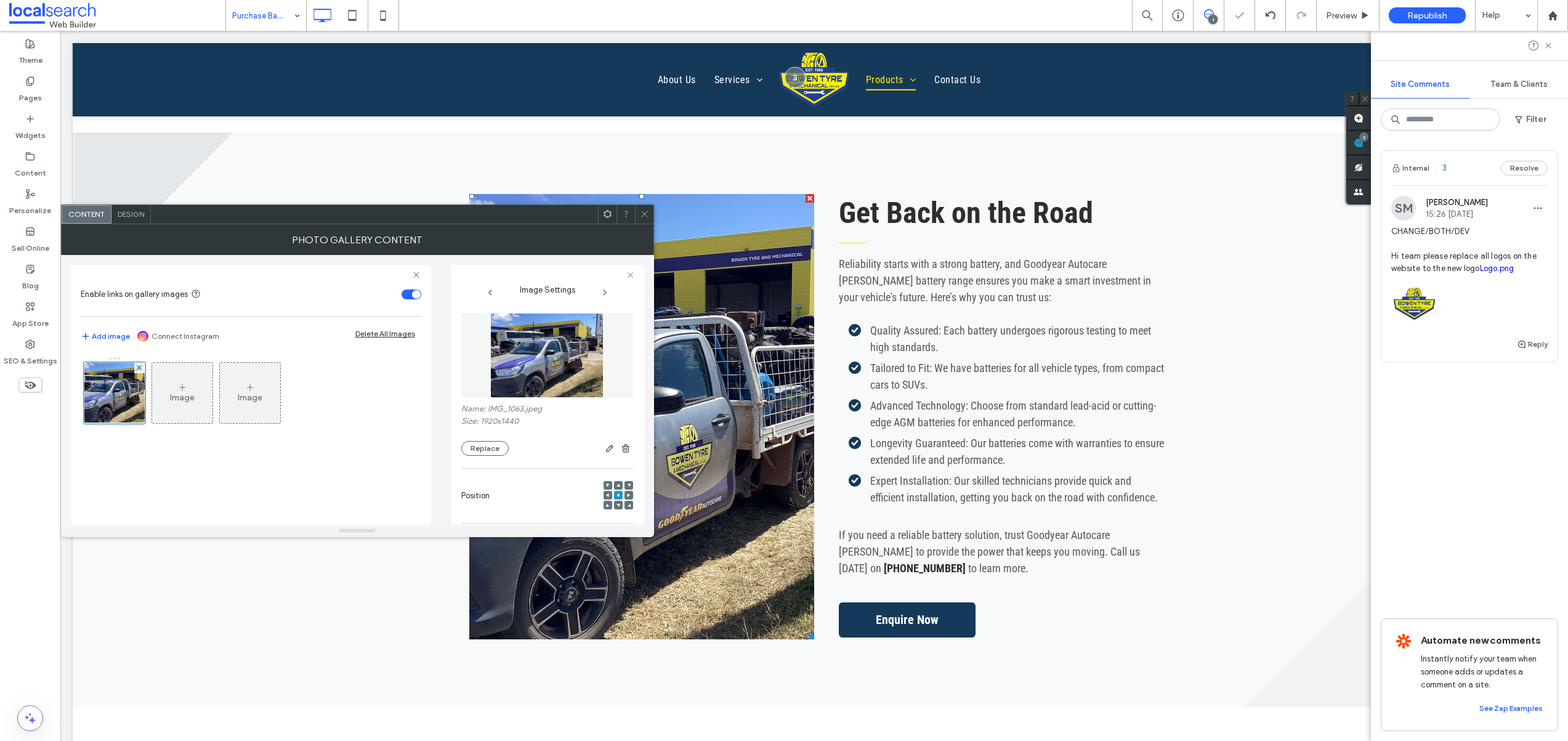
click at [643, 215] on use at bounding box center [644, 214] width 6 height 6
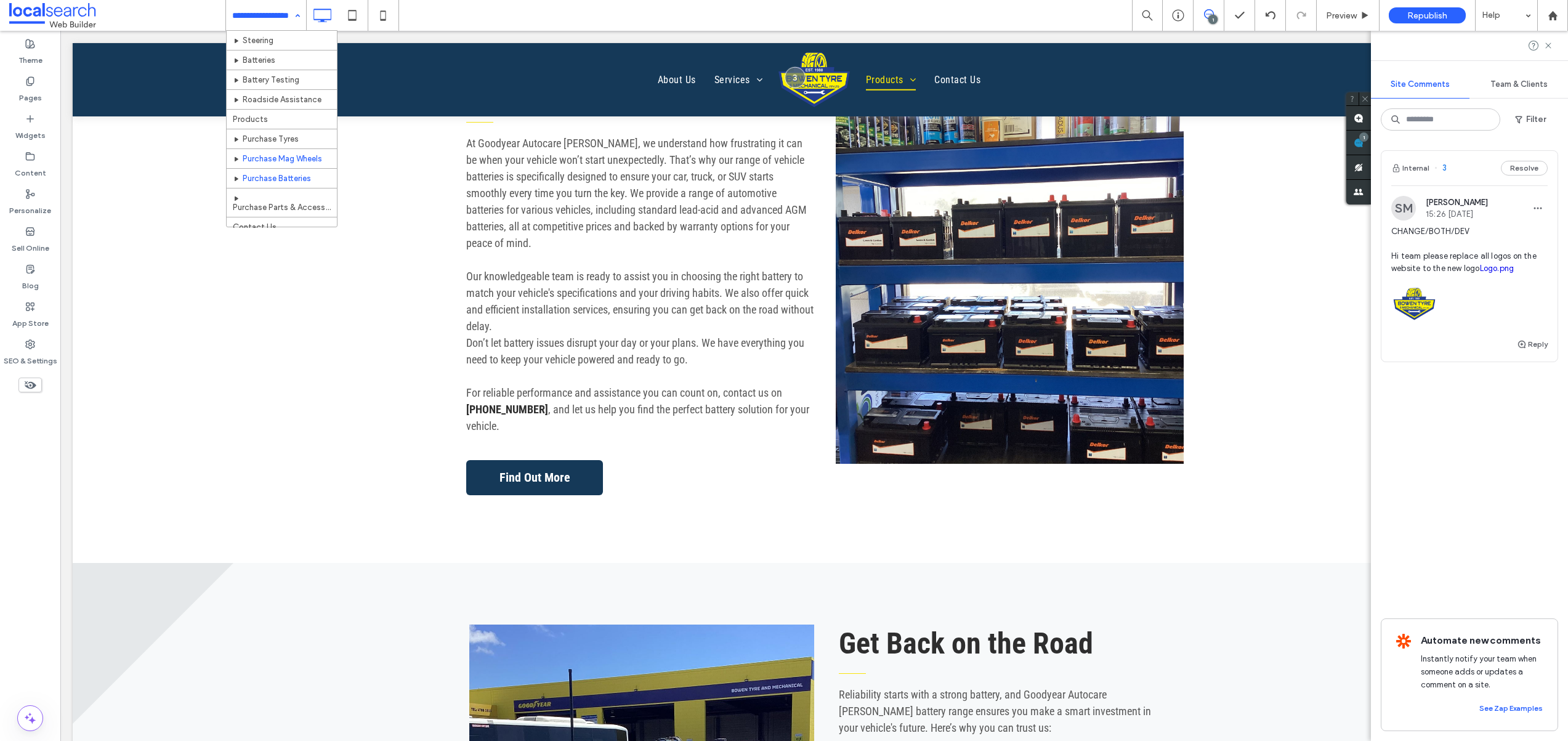
scroll to position [253, 0]
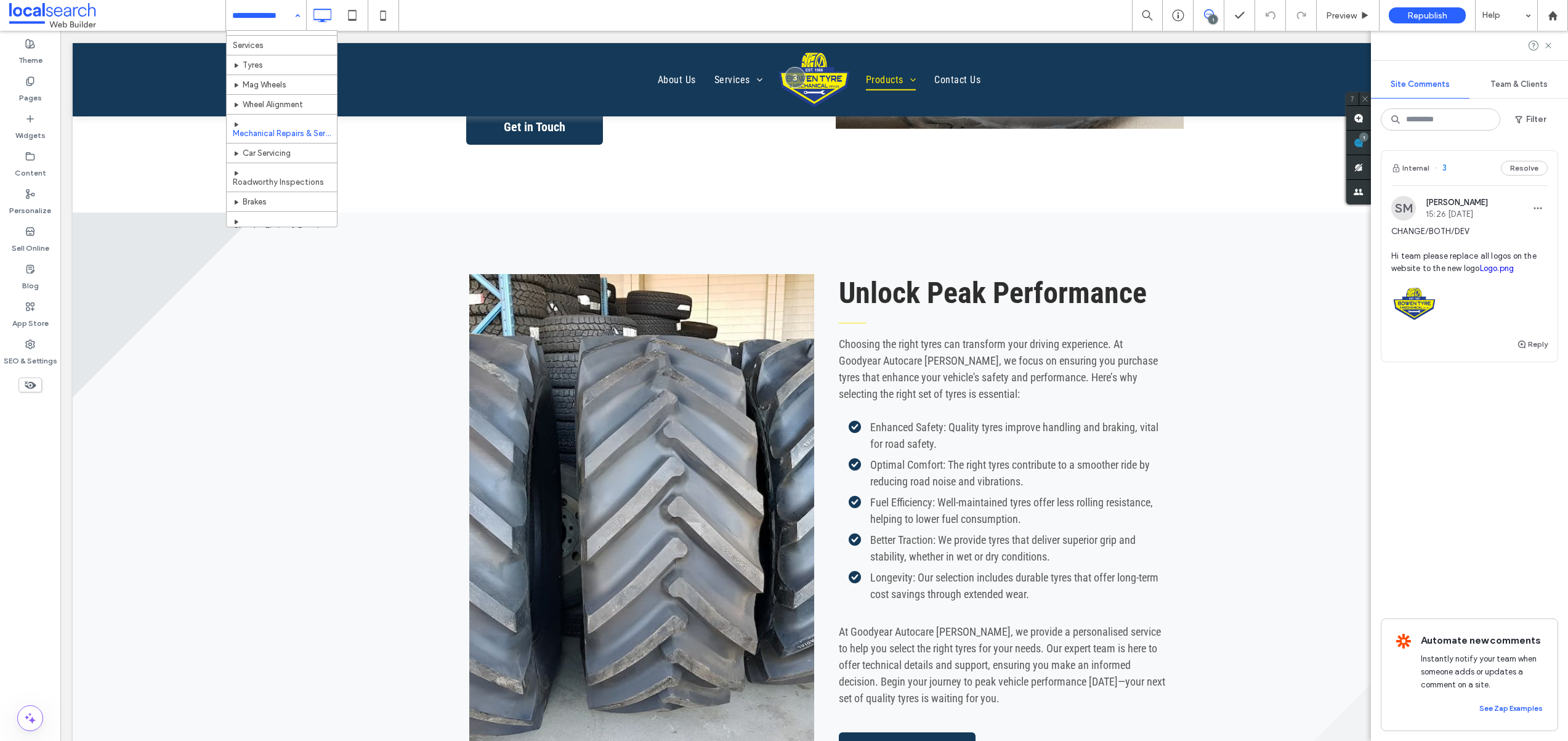
scroll to position [16, 0]
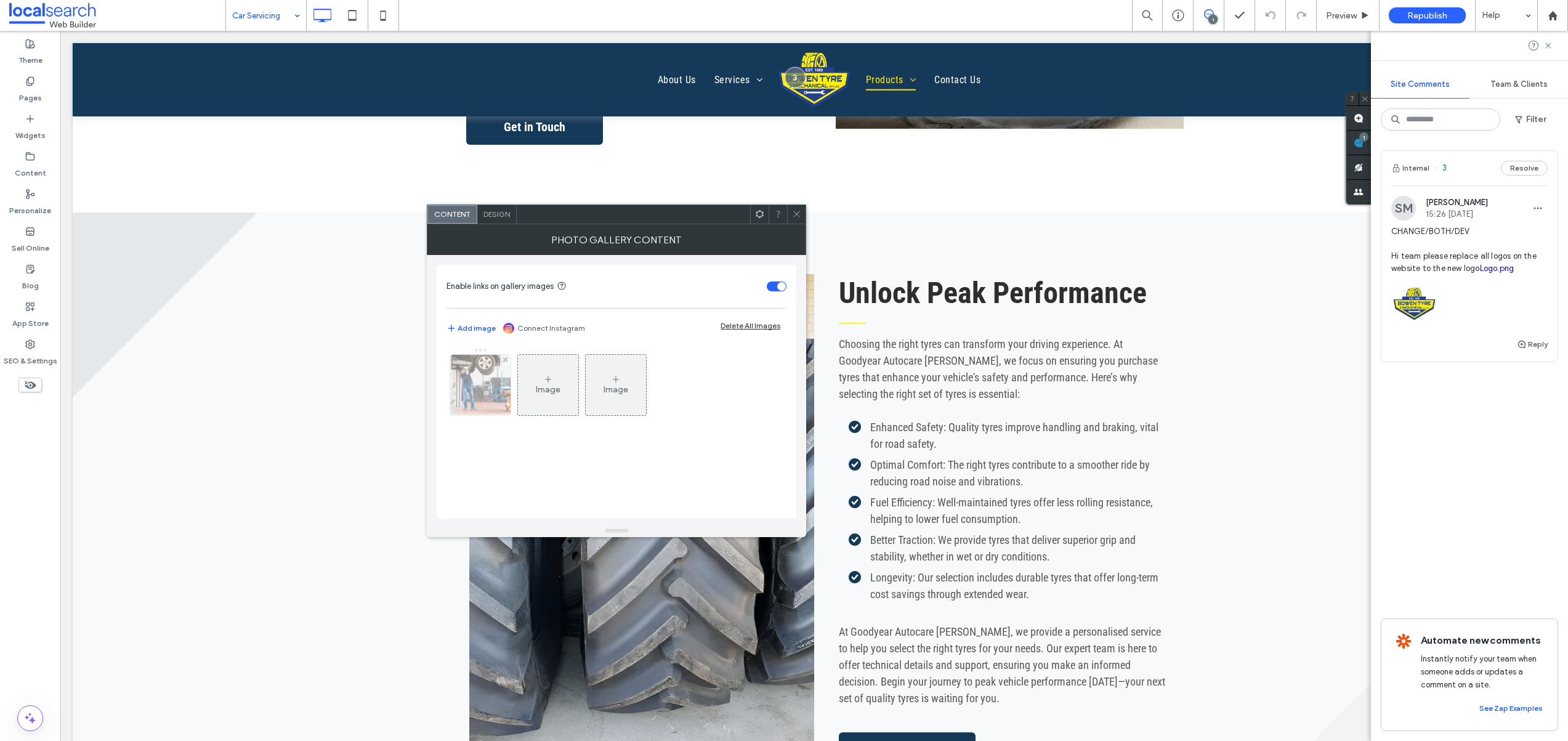
click at [485, 389] on div at bounding box center [481, 385] width 60 height 60
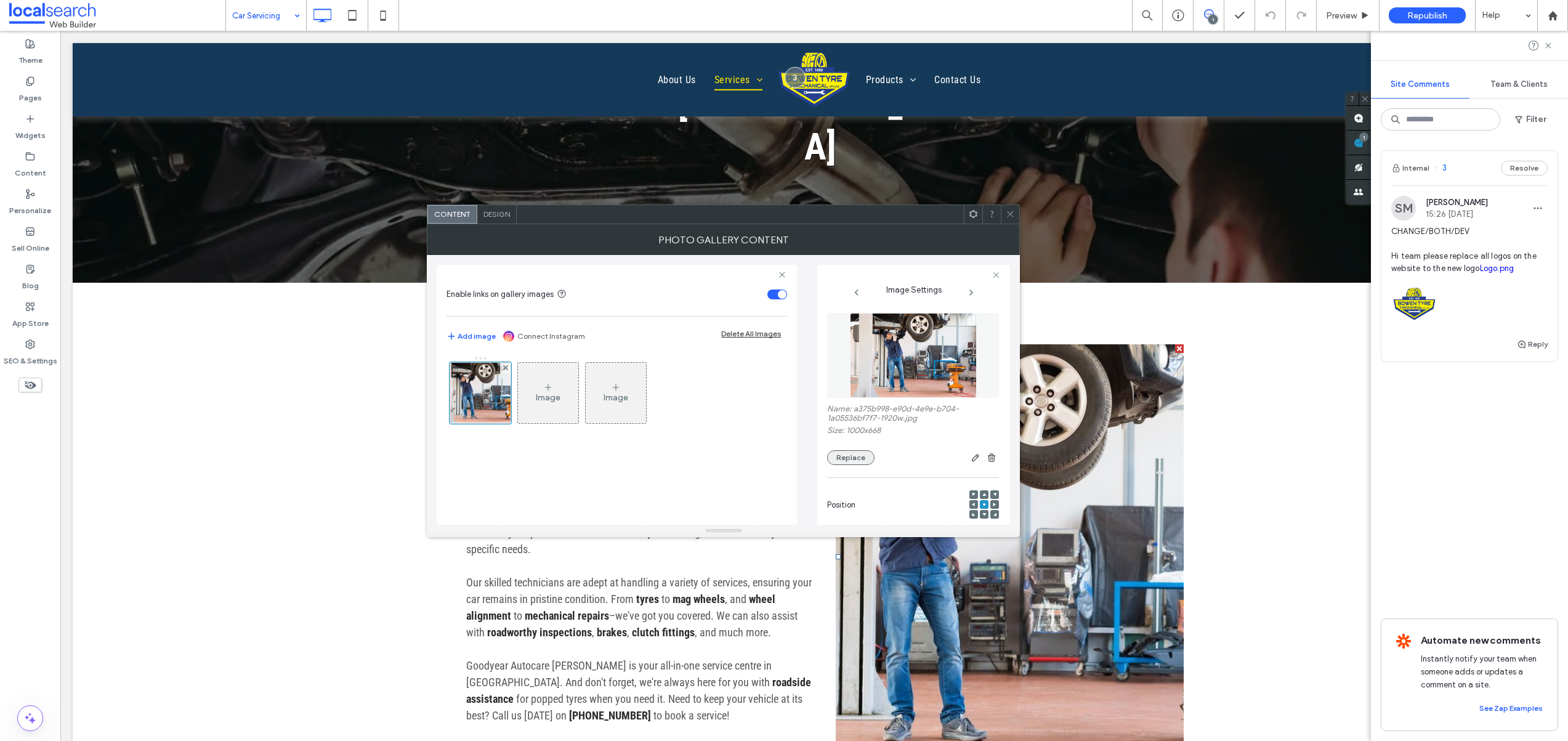
click at [850, 454] on button "Replace" at bounding box center [851, 457] width 47 height 15
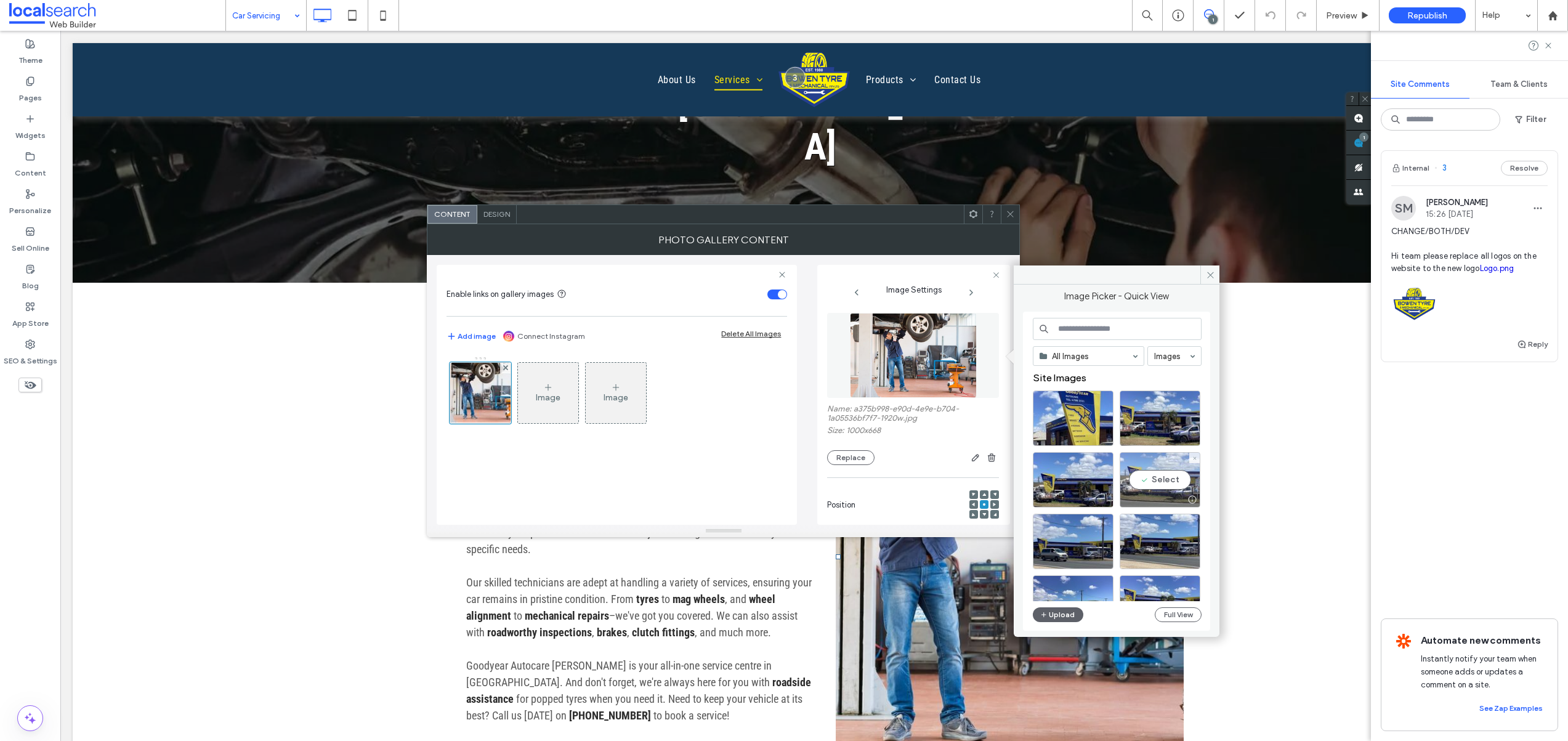
scroll to position [19, 0]
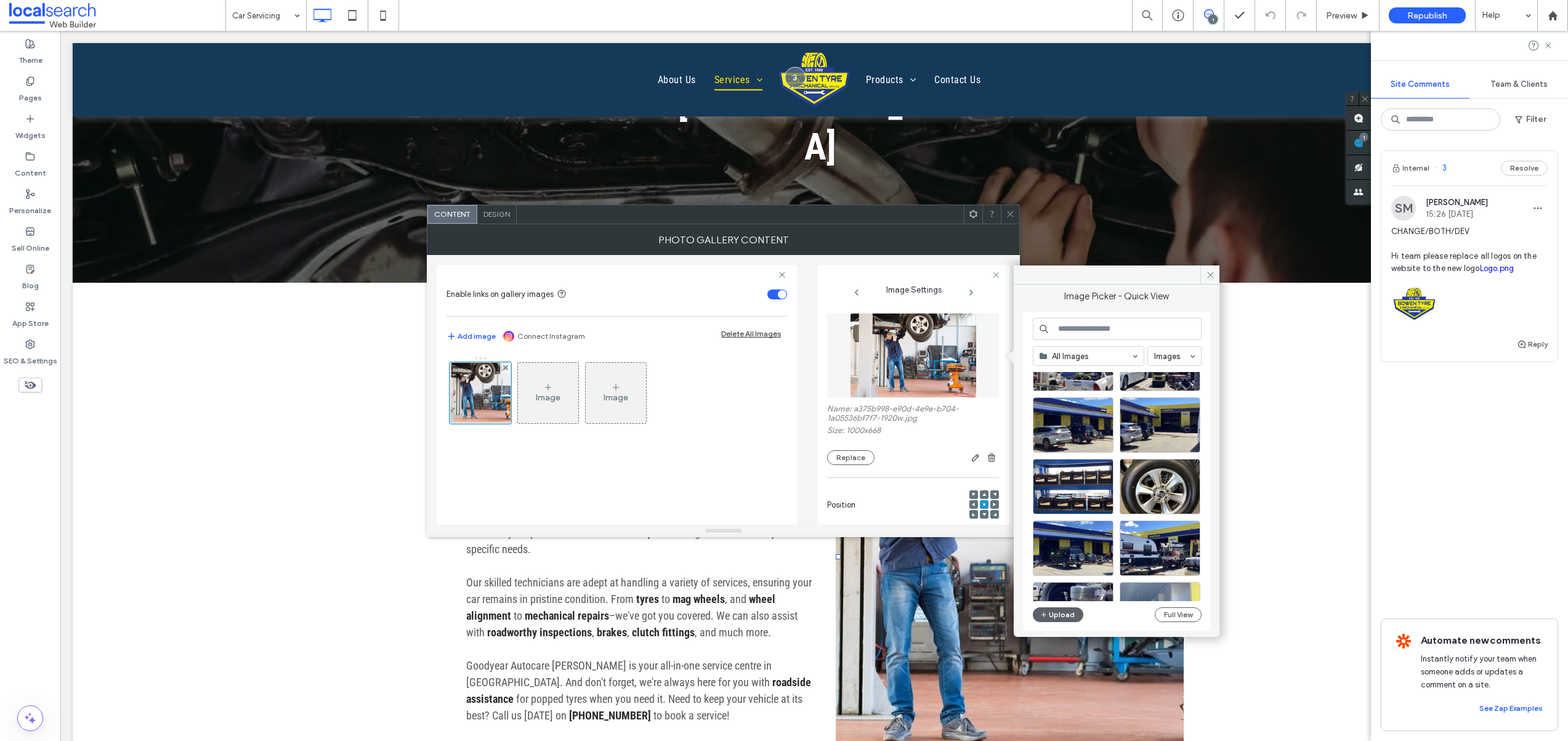
scroll to position [383, 0]
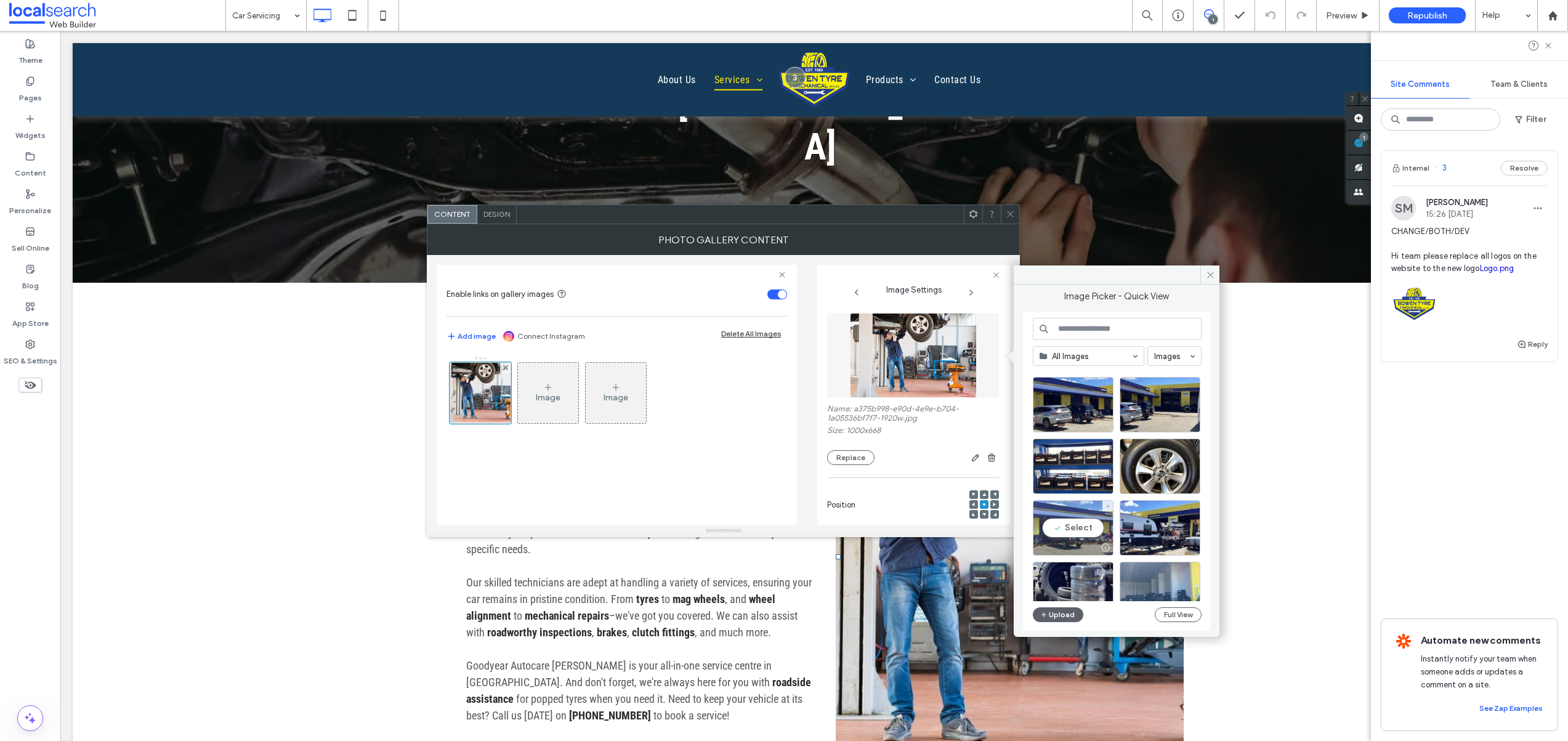
click at [1073, 524] on div "Select" at bounding box center [1073, 528] width 81 height 55
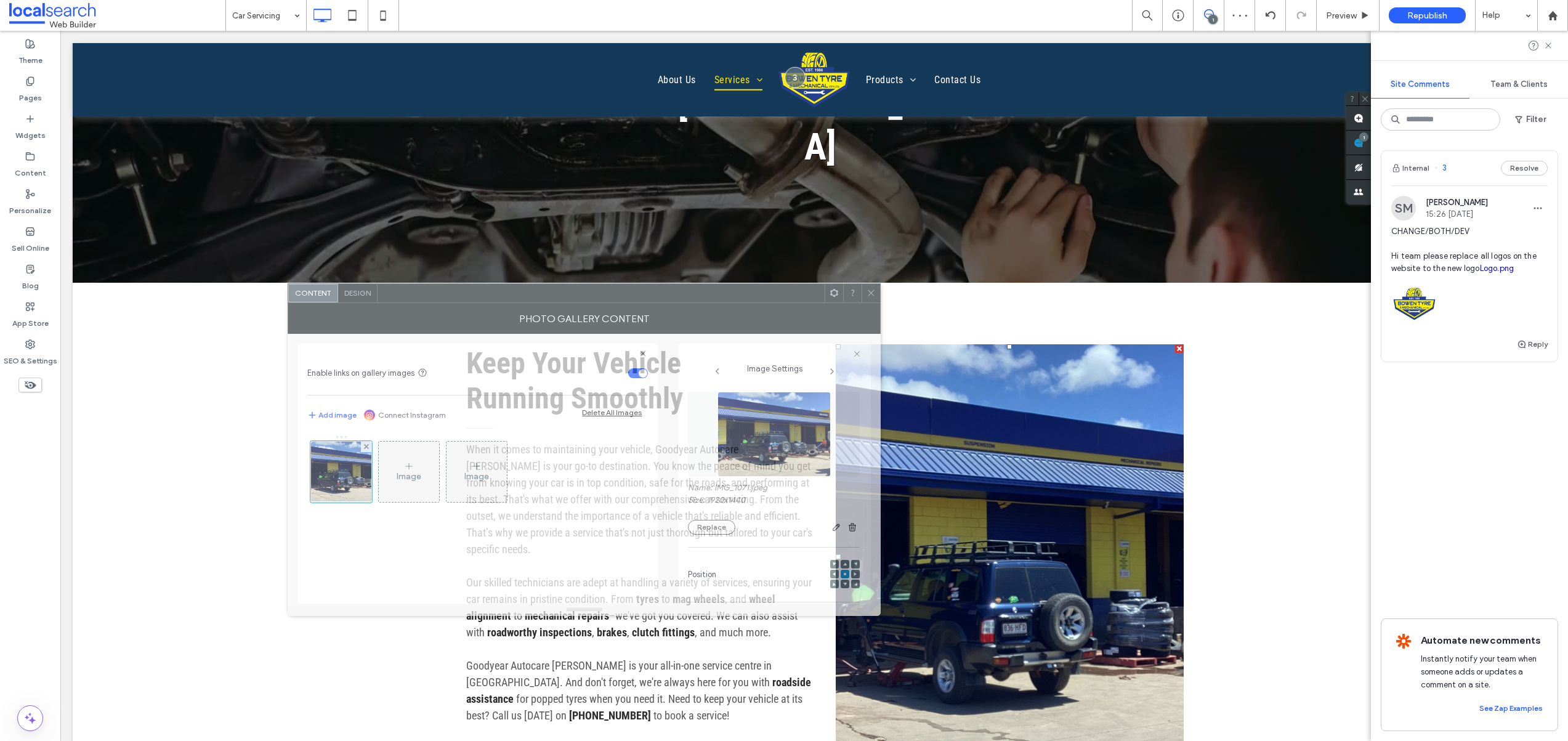
drag, startPoint x: 868, startPoint y: 220, endPoint x: 729, endPoint y: 298, distance: 159.4
click at [729, 298] on div at bounding box center [601, 292] width 447 height 18
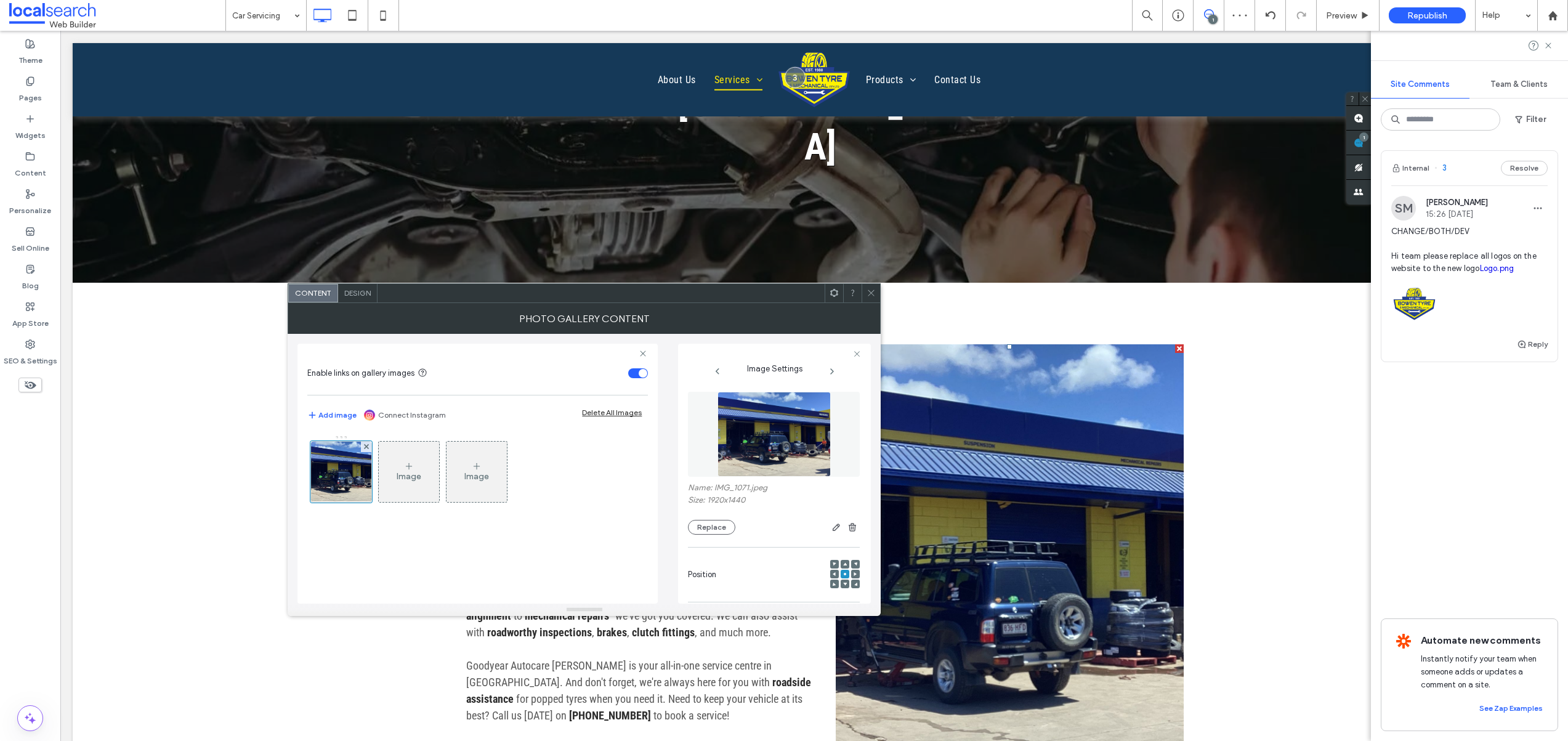
click at [867, 291] on icon at bounding box center [871, 292] width 9 height 9
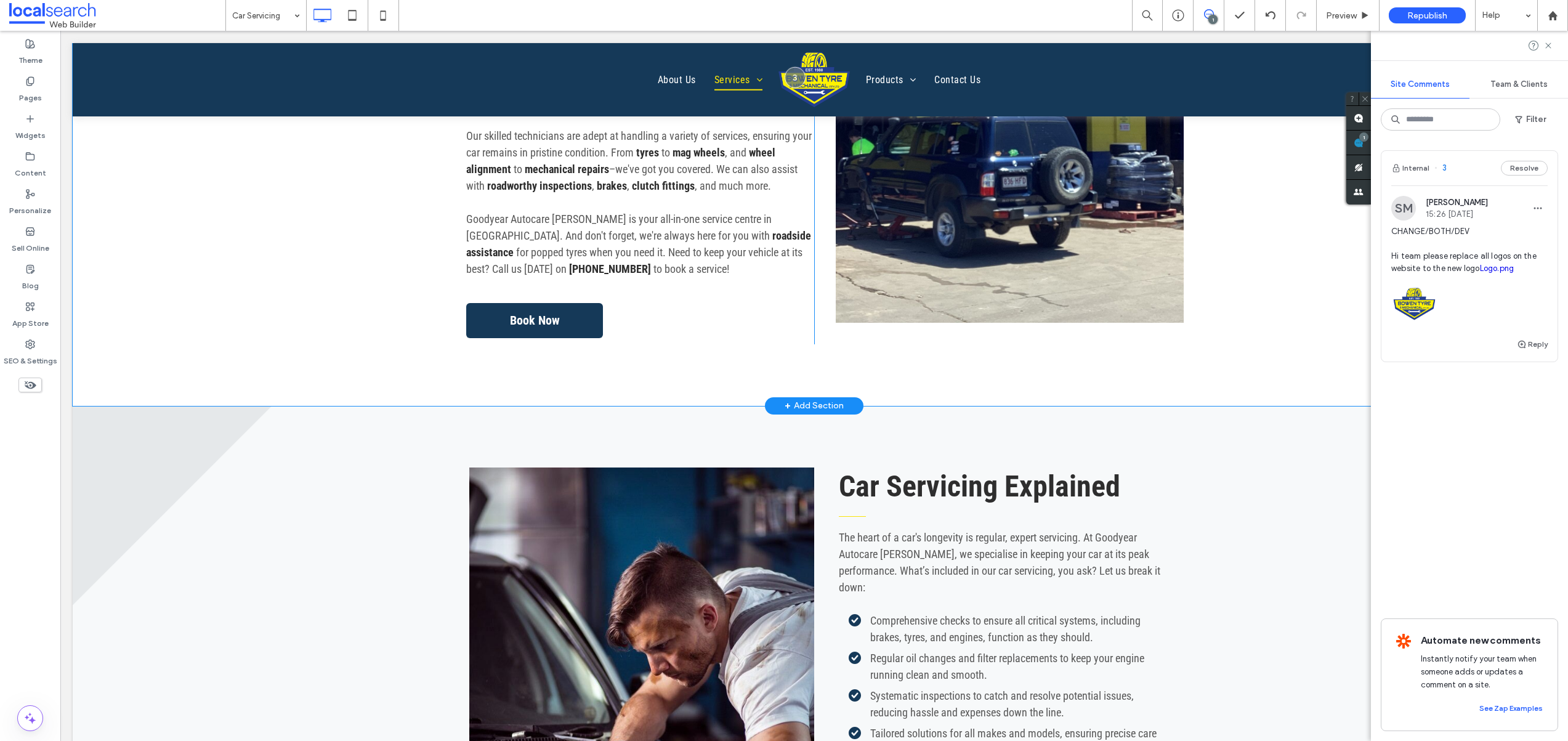
scroll to position [875, 0]
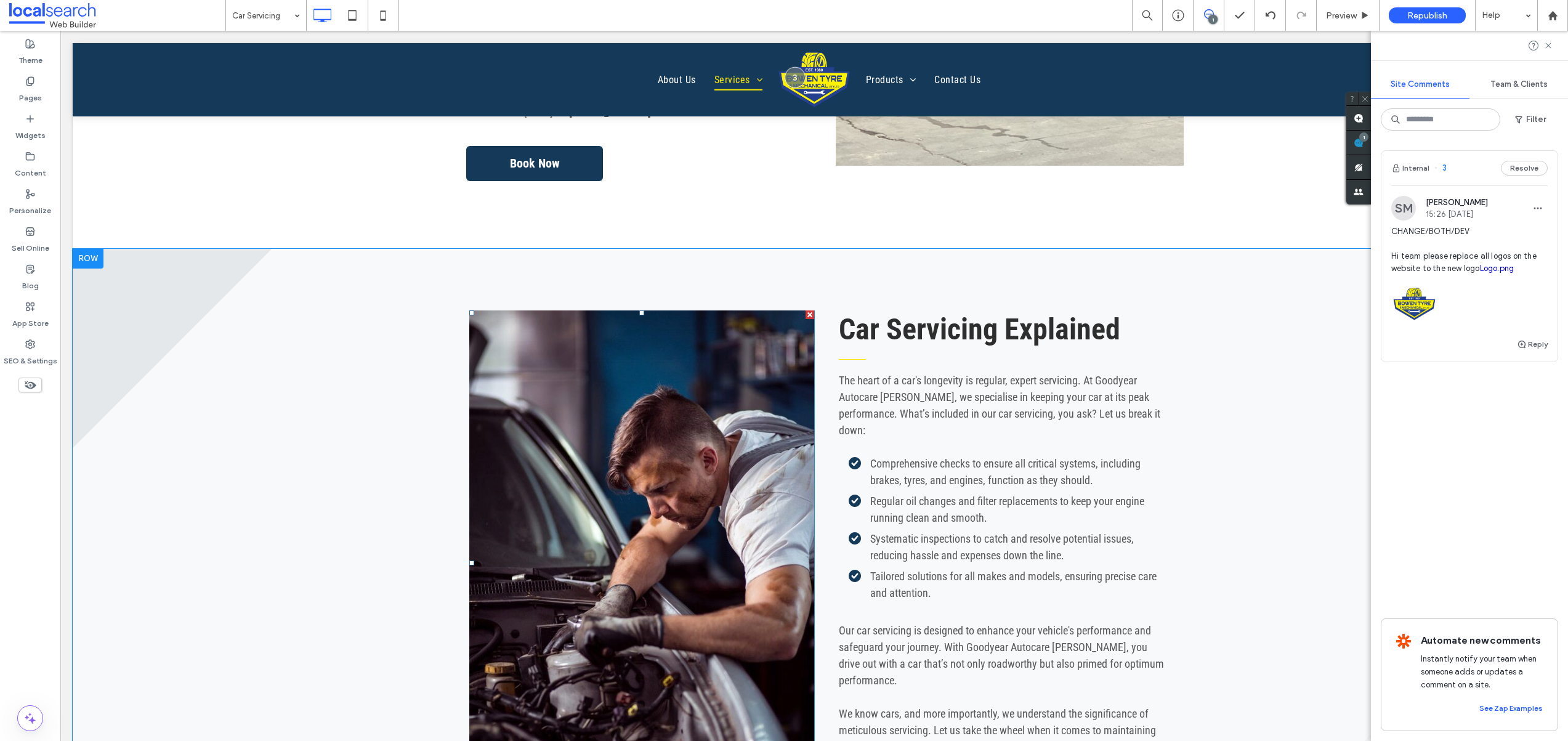
click at [715, 400] on link at bounding box center [642, 562] width 345 height 505
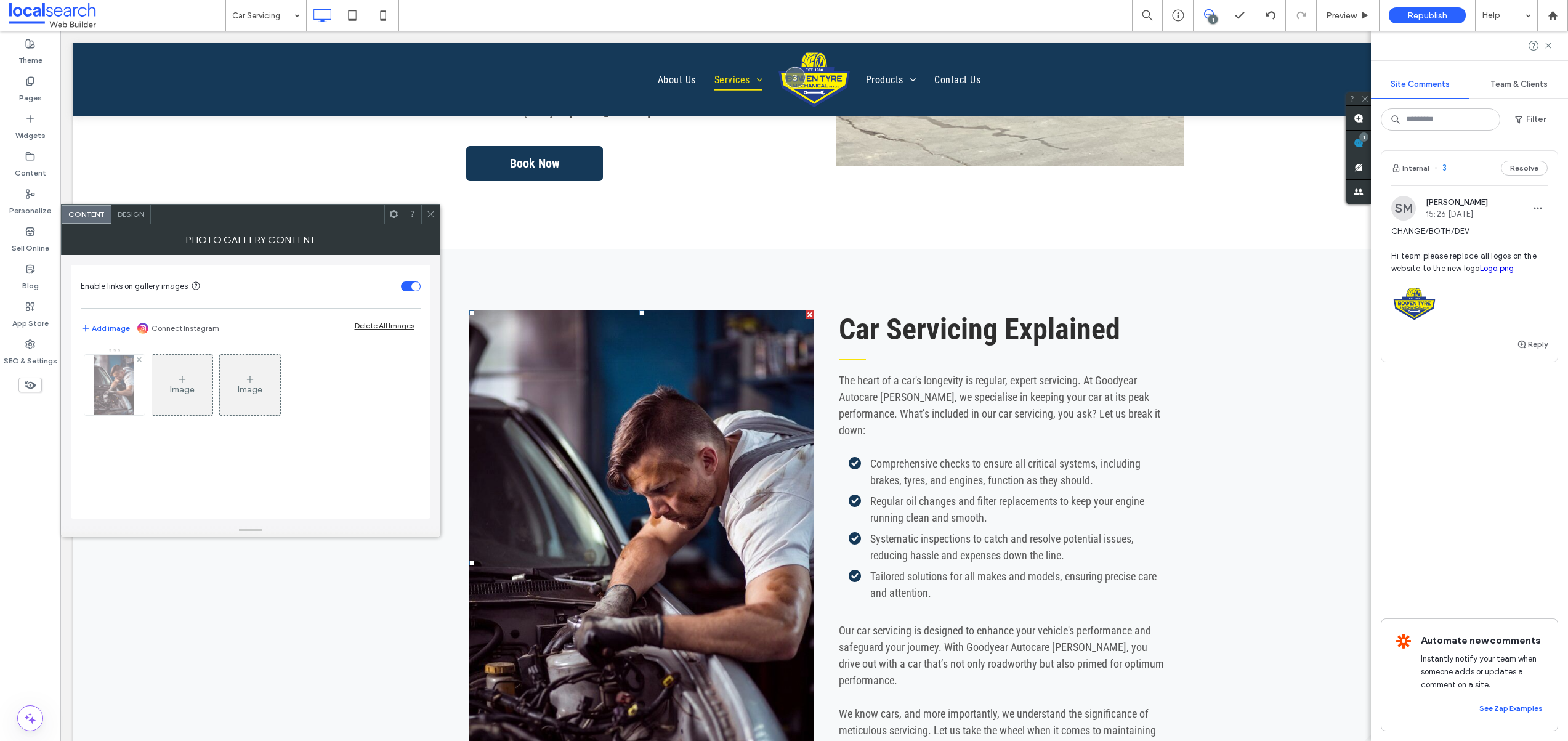
click at [105, 383] on div at bounding box center [114, 385] width 60 height 60
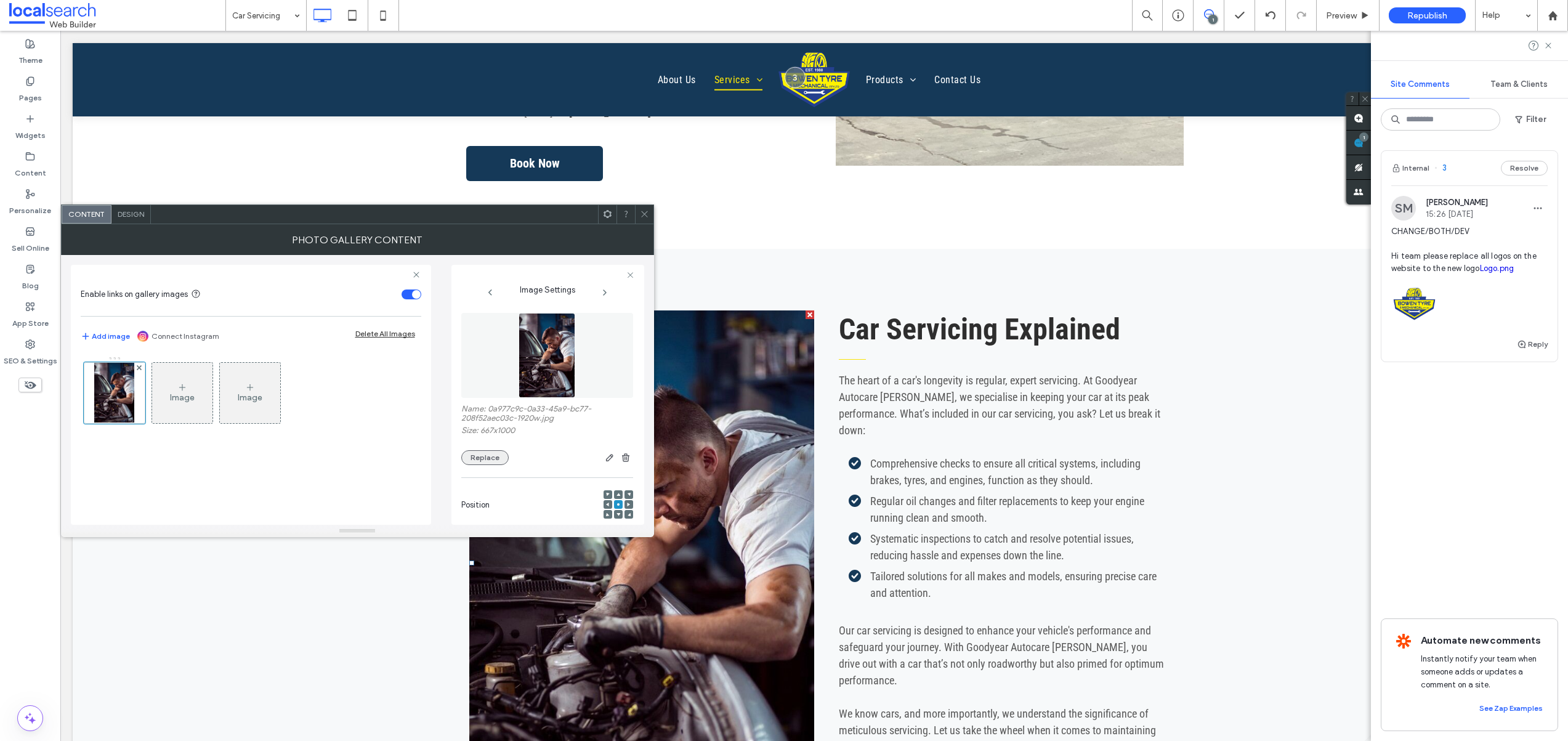
click at [475, 452] on button "Replace" at bounding box center [484, 457] width 47 height 15
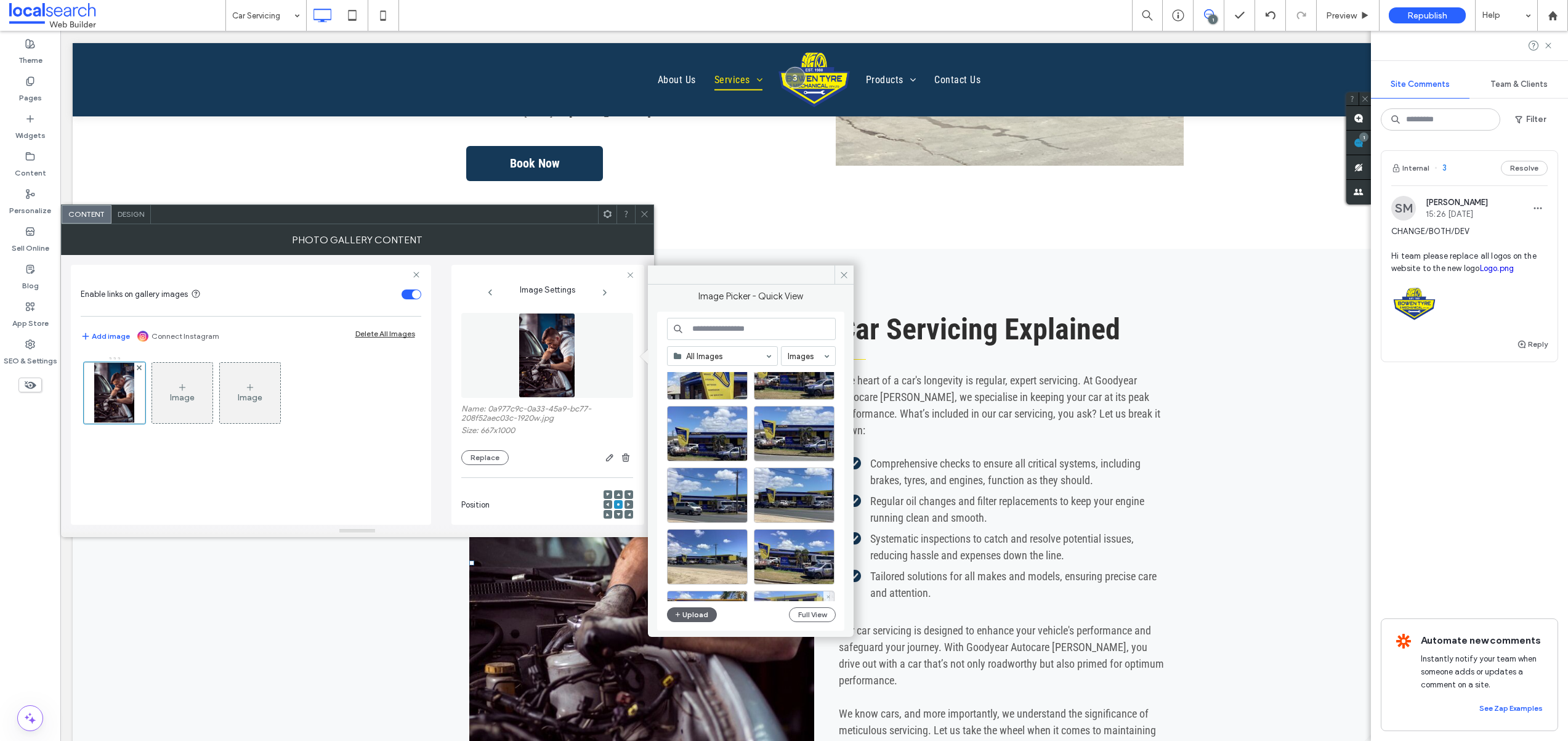
scroll to position [0, 0]
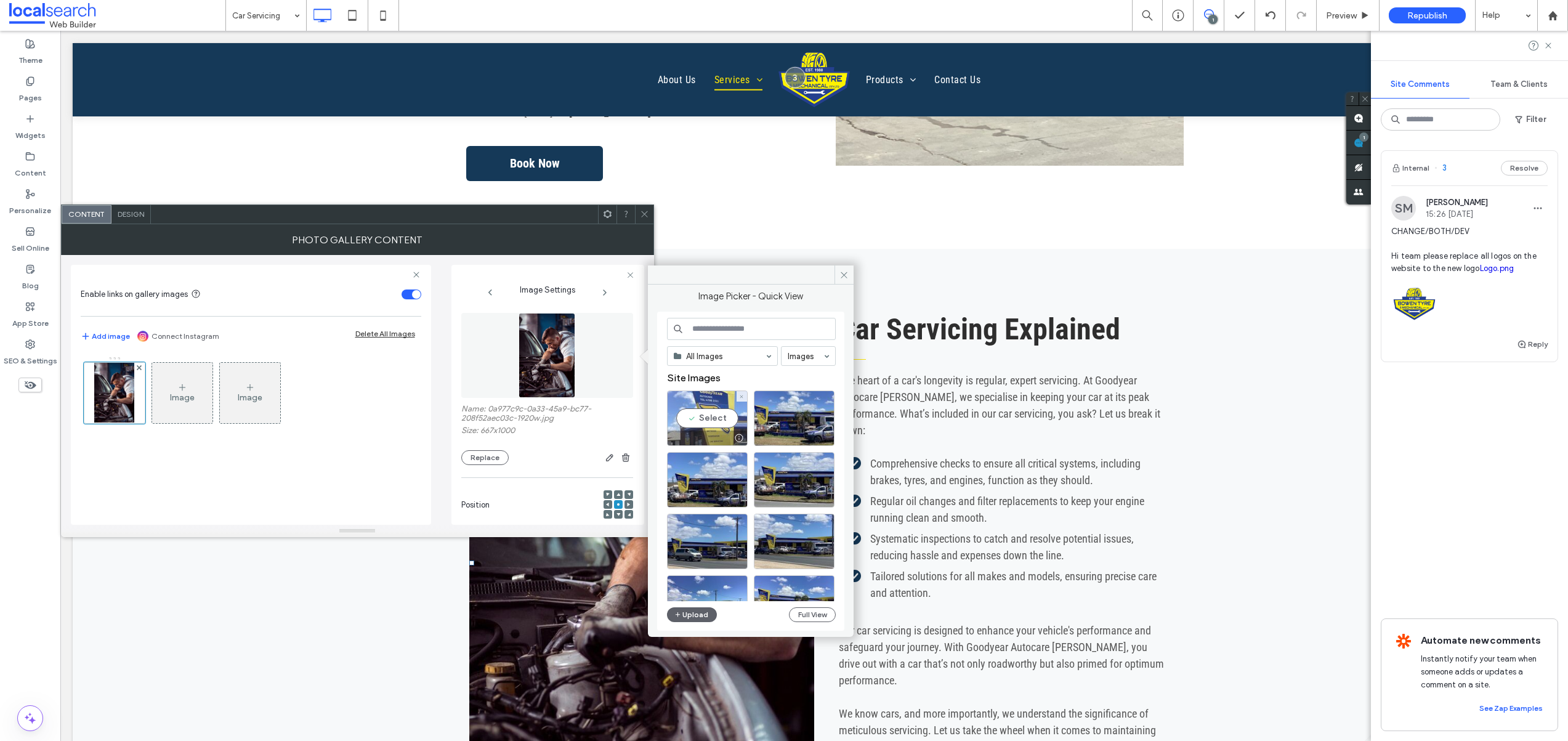
click at [699, 428] on div "Select" at bounding box center [708, 418] width 81 height 55
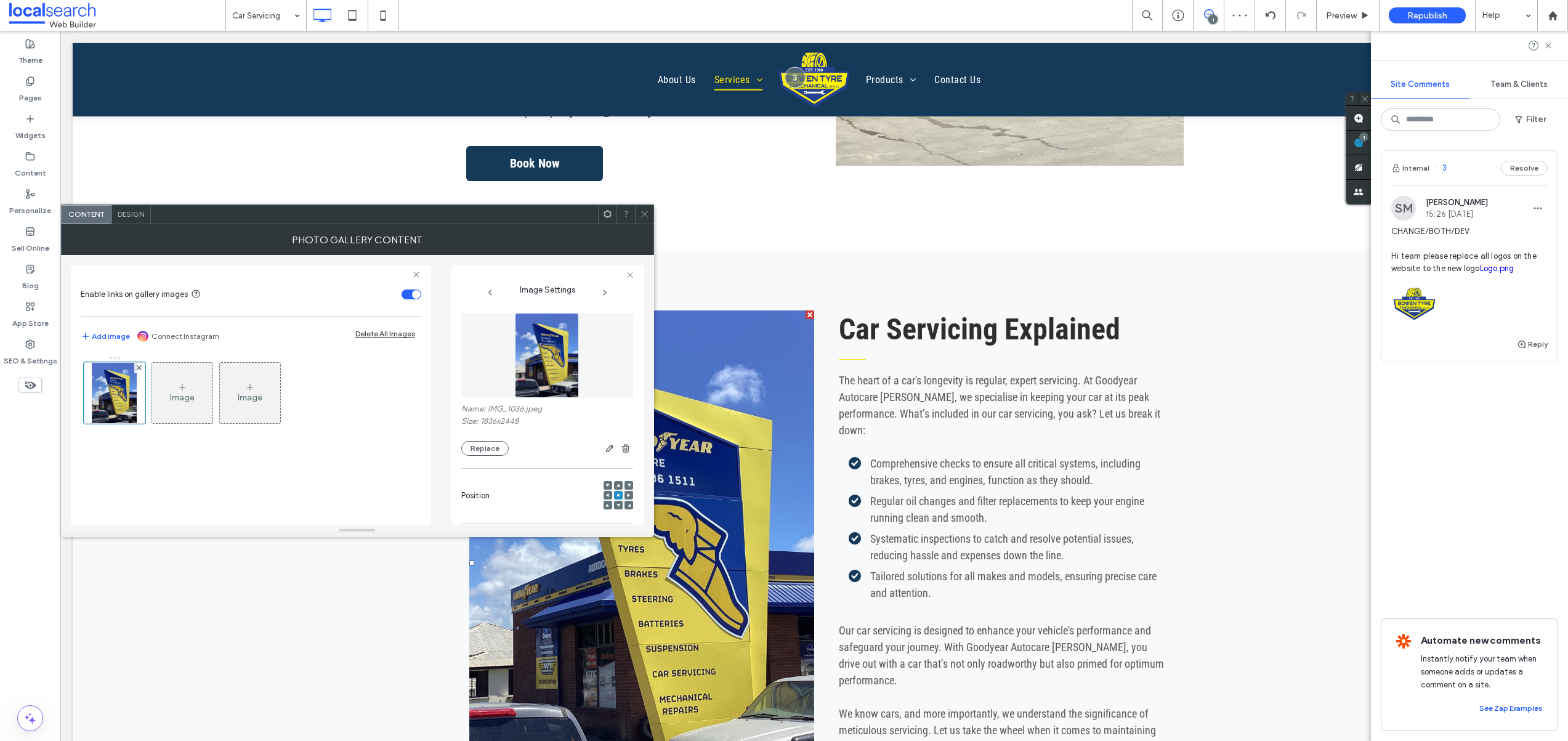
click at [648, 216] on icon at bounding box center [644, 213] width 9 height 9
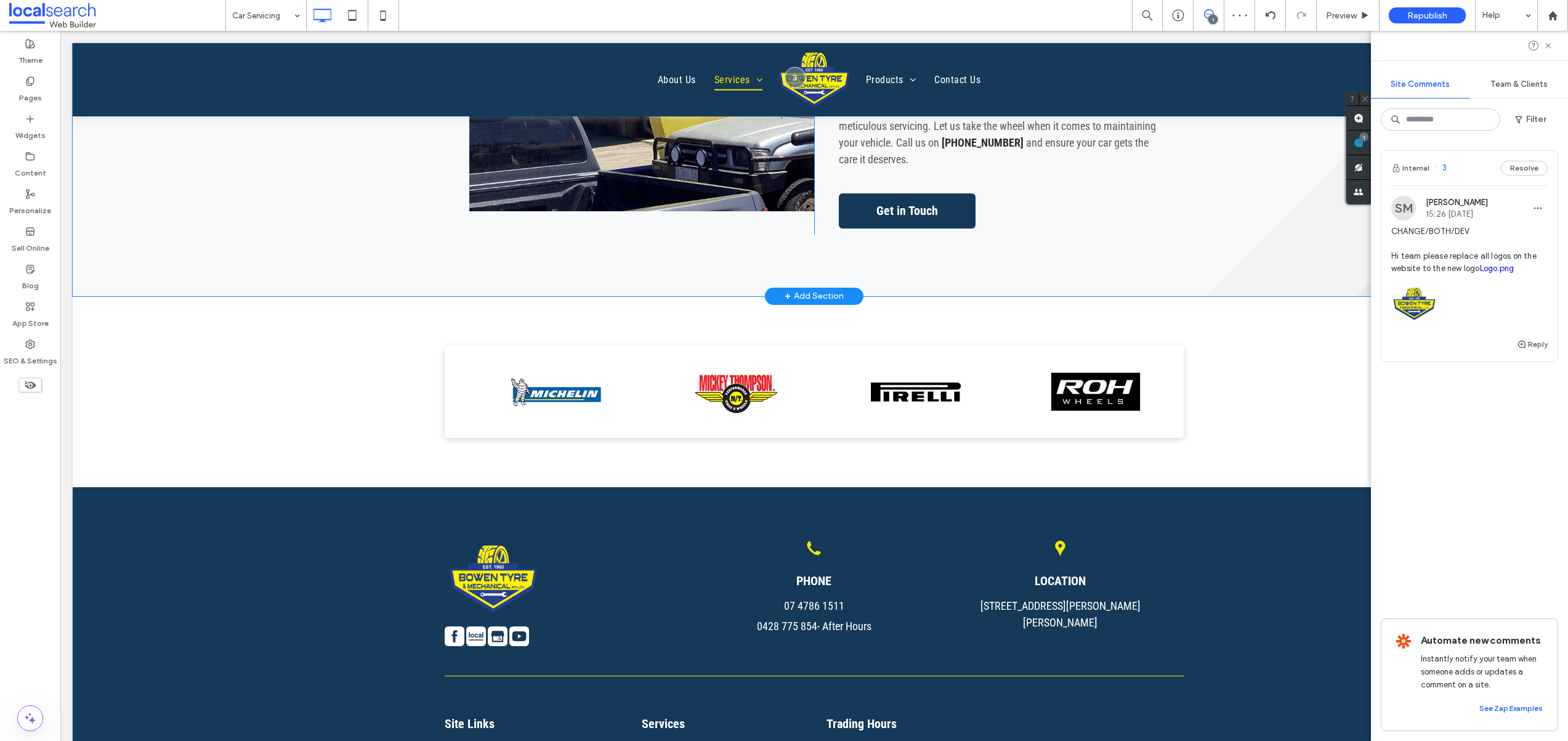
scroll to position [910, 0]
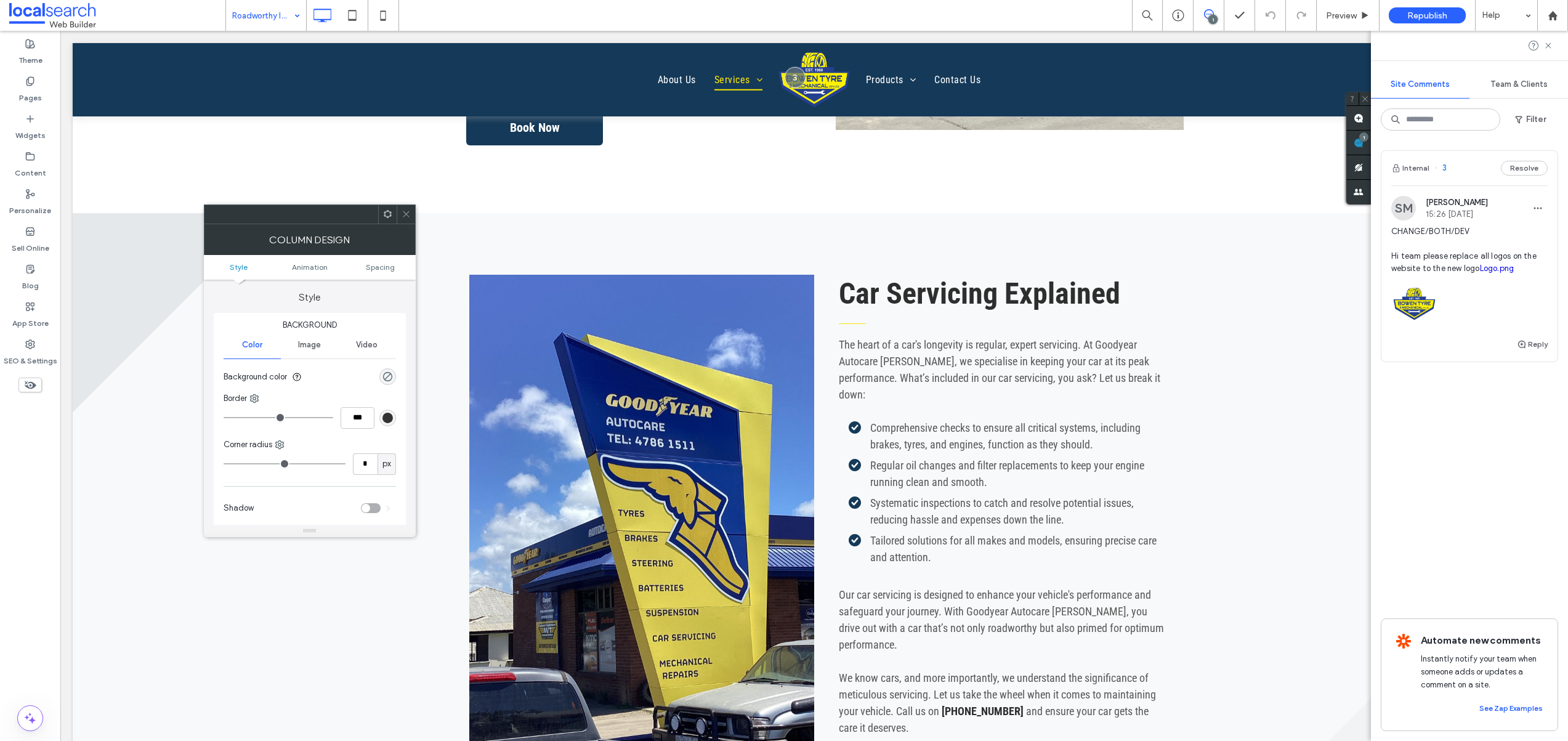
click at [409, 215] on icon at bounding box center [406, 213] width 9 height 9
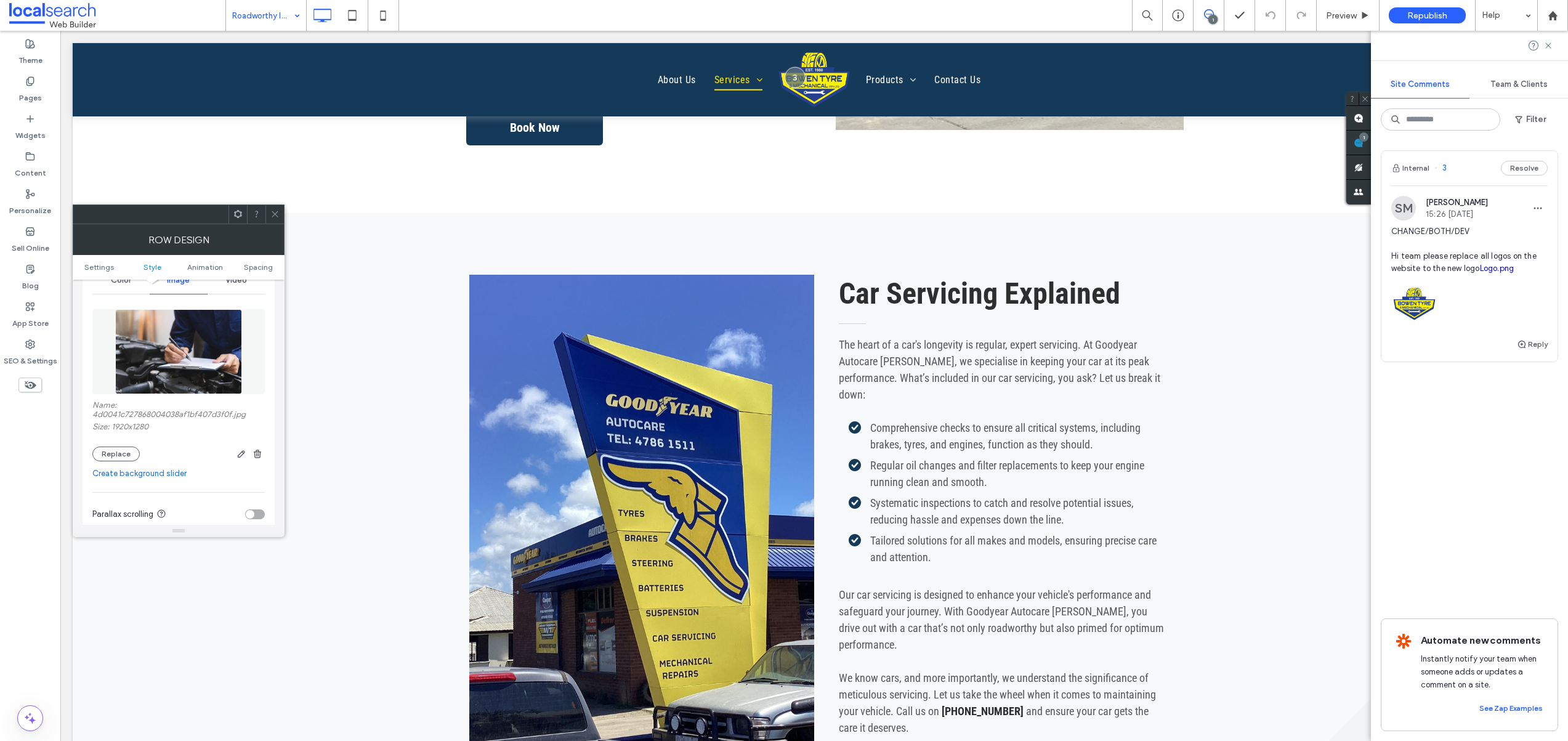
scroll to position [245, 0]
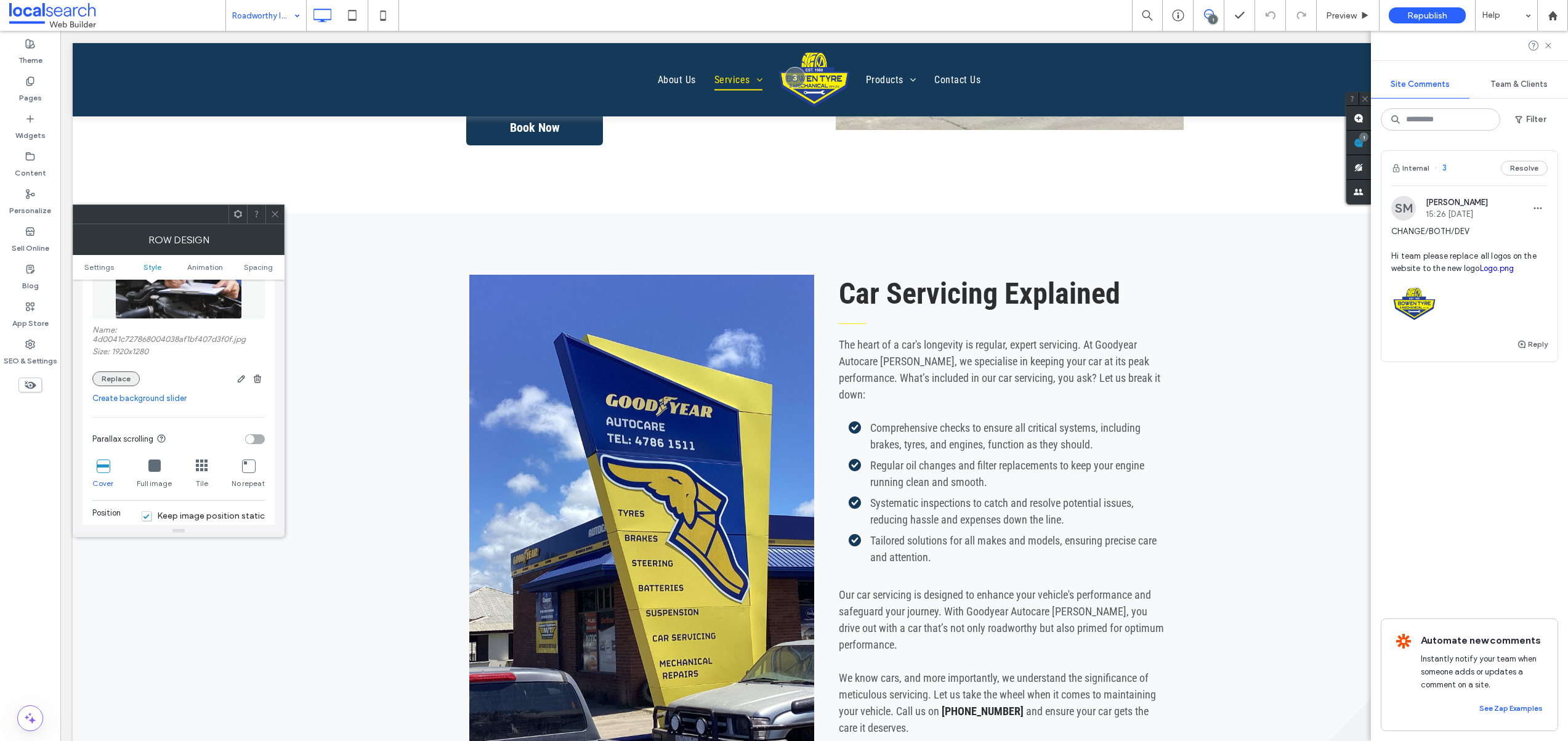
click at [109, 380] on button "Replace" at bounding box center [115, 378] width 47 height 15
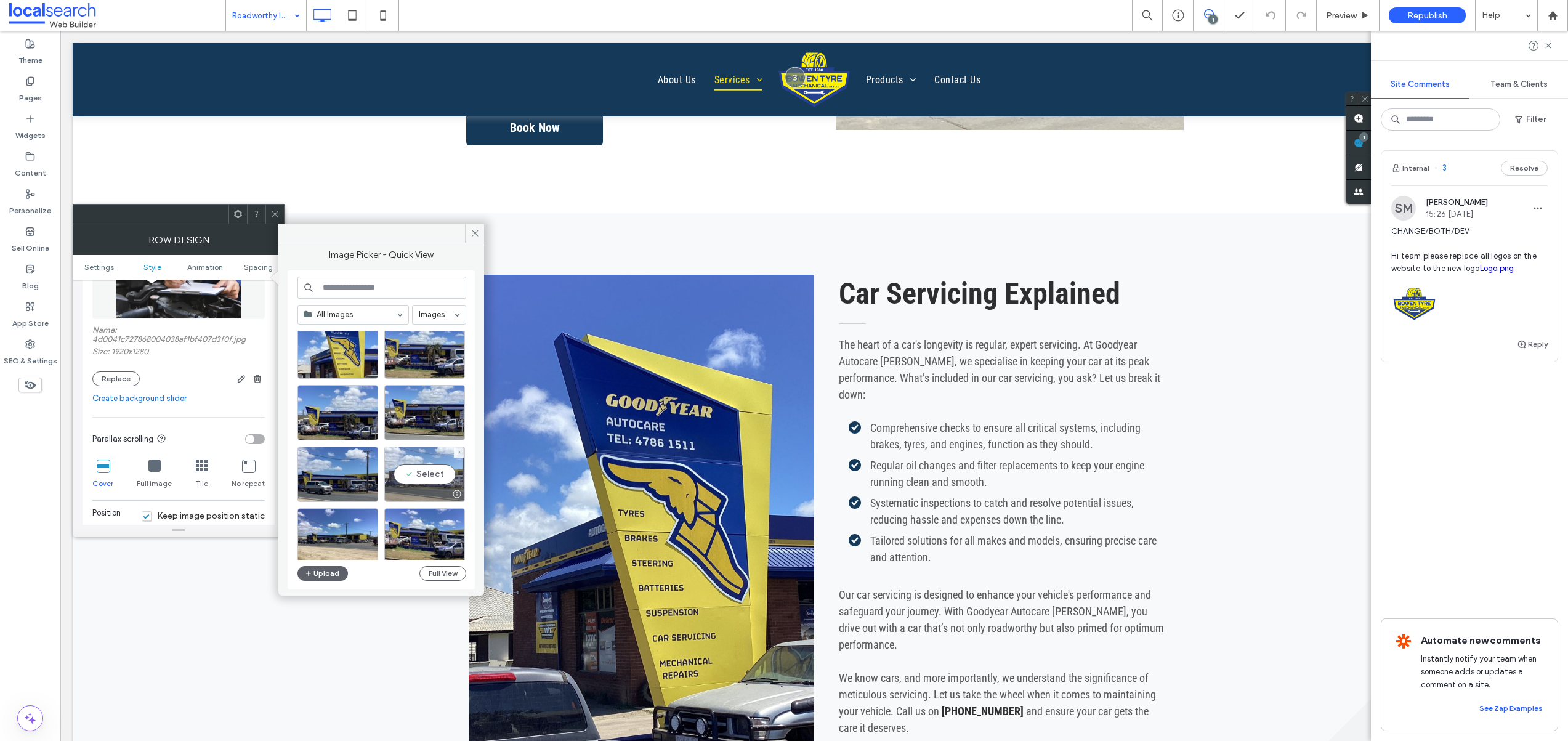
scroll to position [33, 0]
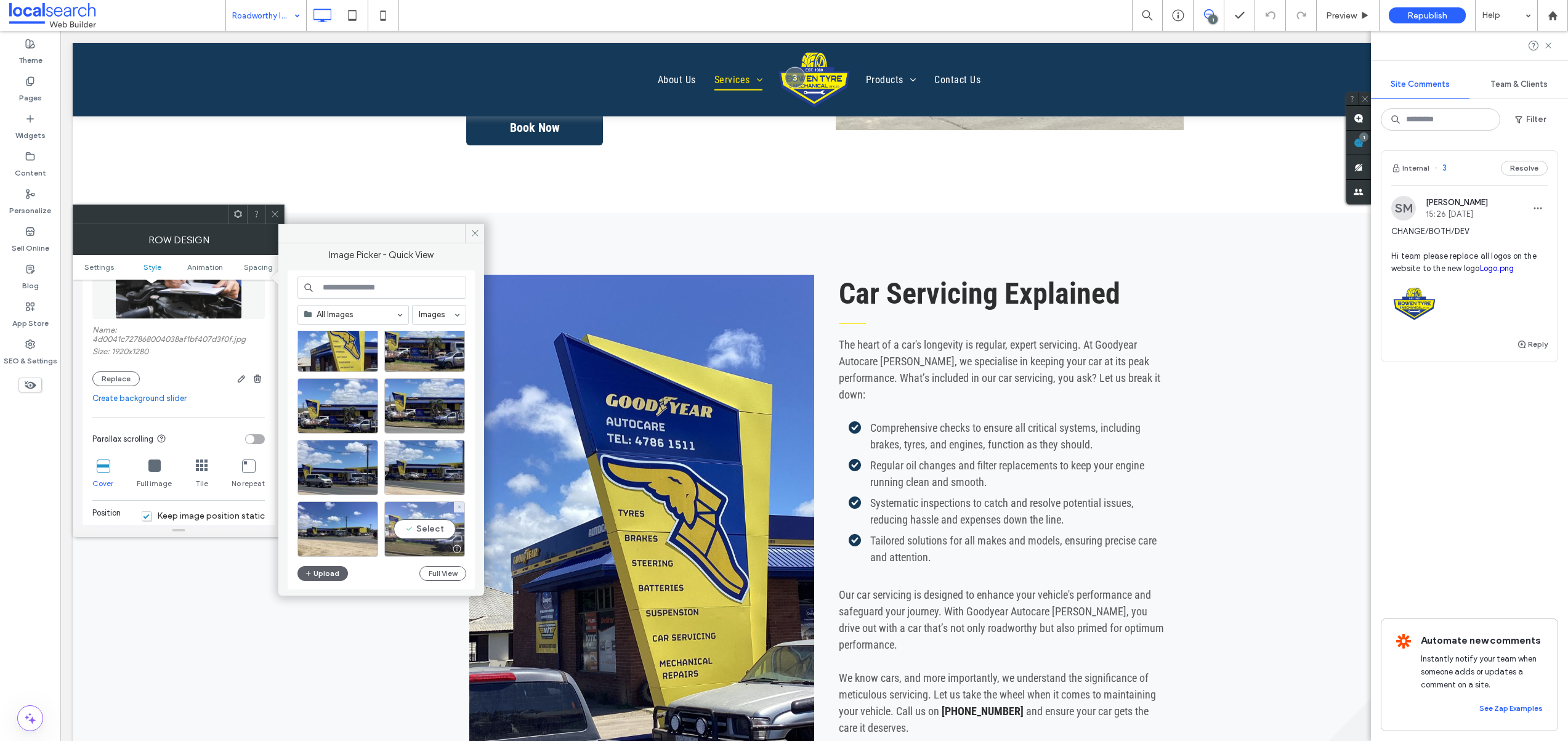
click at [427, 528] on div "Select" at bounding box center [425, 529] width 81 height 55
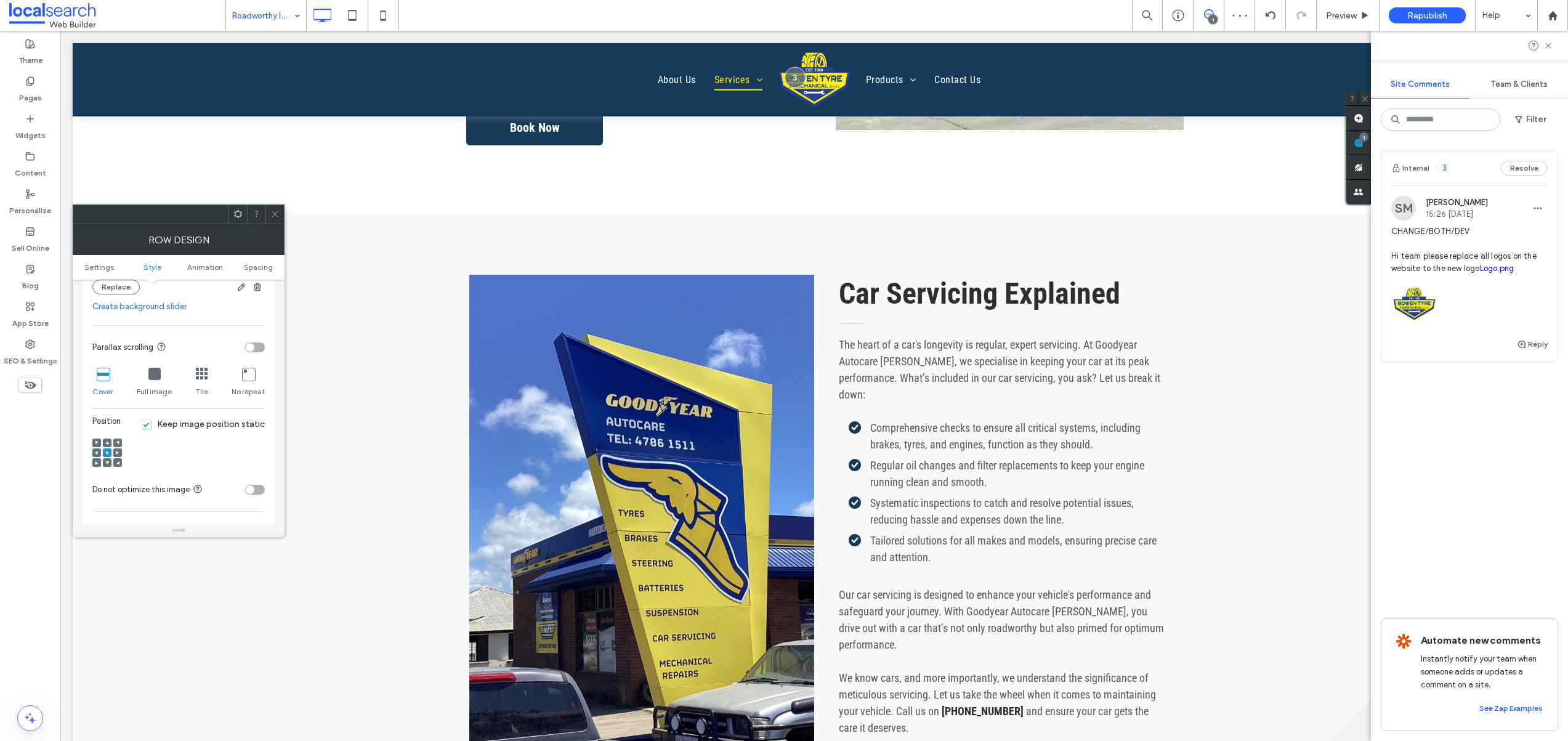
scroll to position [328, 0]
click at [108, 462] on icon at bounding box center [107, 462] width 3 height 3
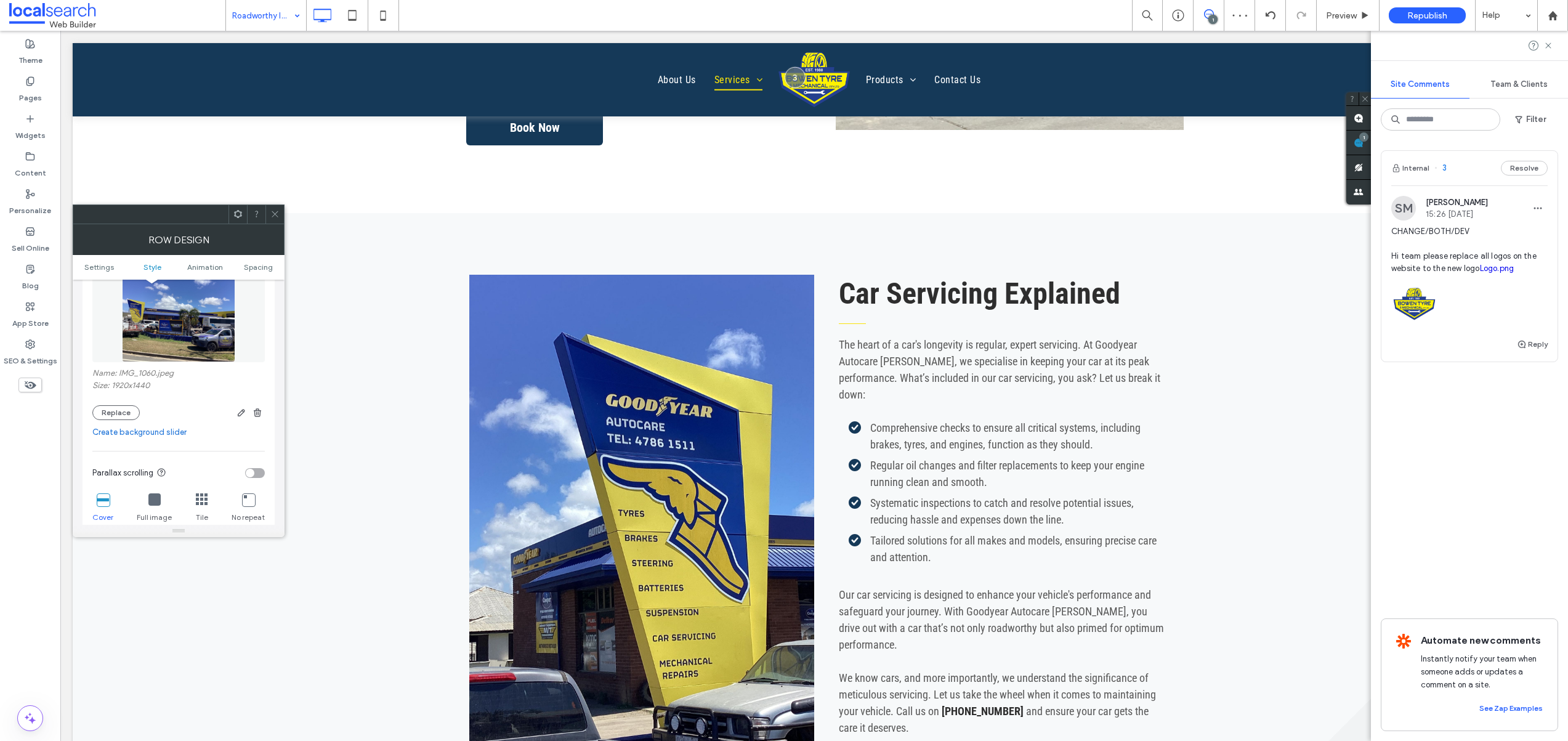
scroll to position [276, 0]
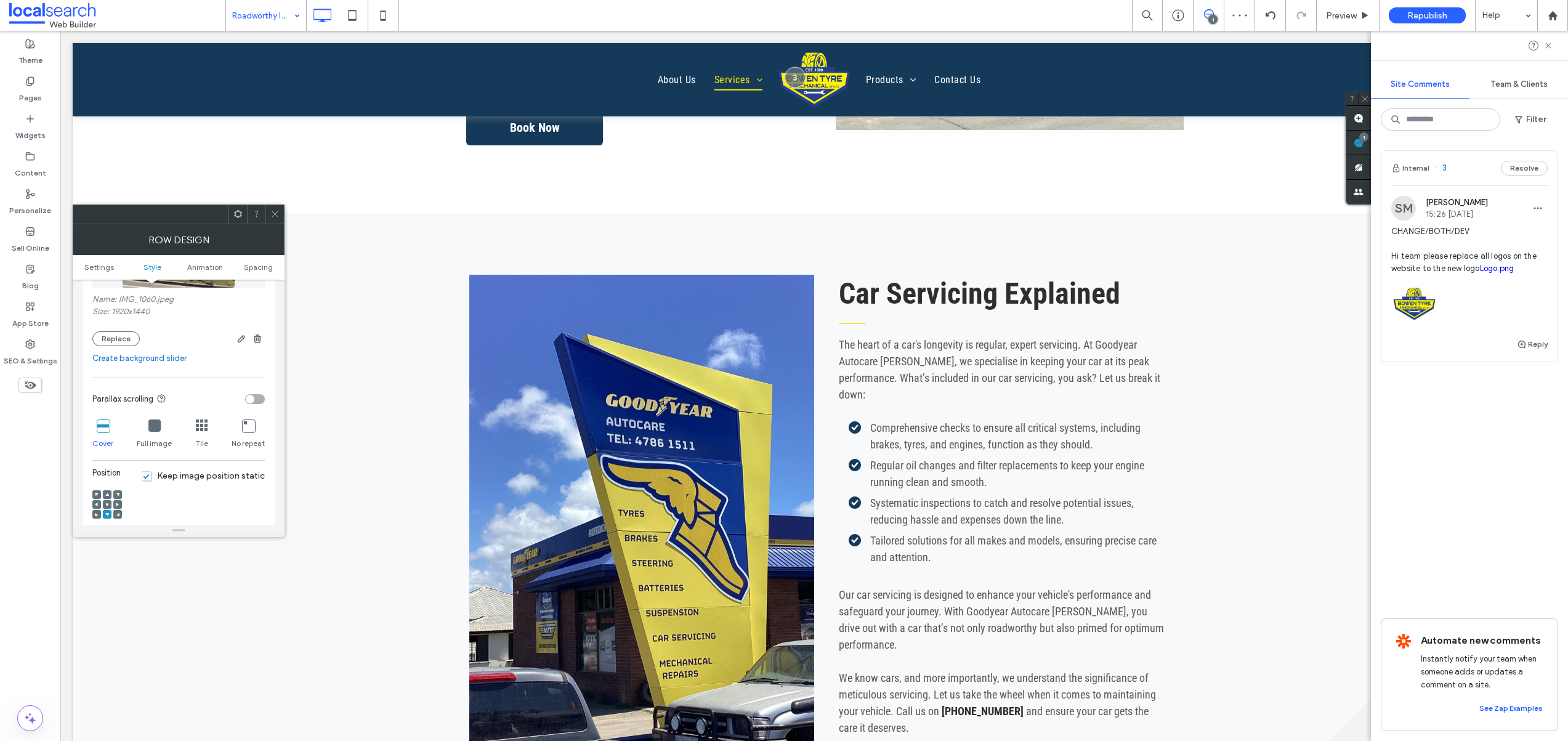
click at [108, 493] on use at bounding box center [107, 494] width 3 height 3
click at [105, 503] on icon at bounding box center [107, 504] width 3 height 3
click at [129, 342] on button "Replace" at bounding box center [115, 338] width 47 height 15
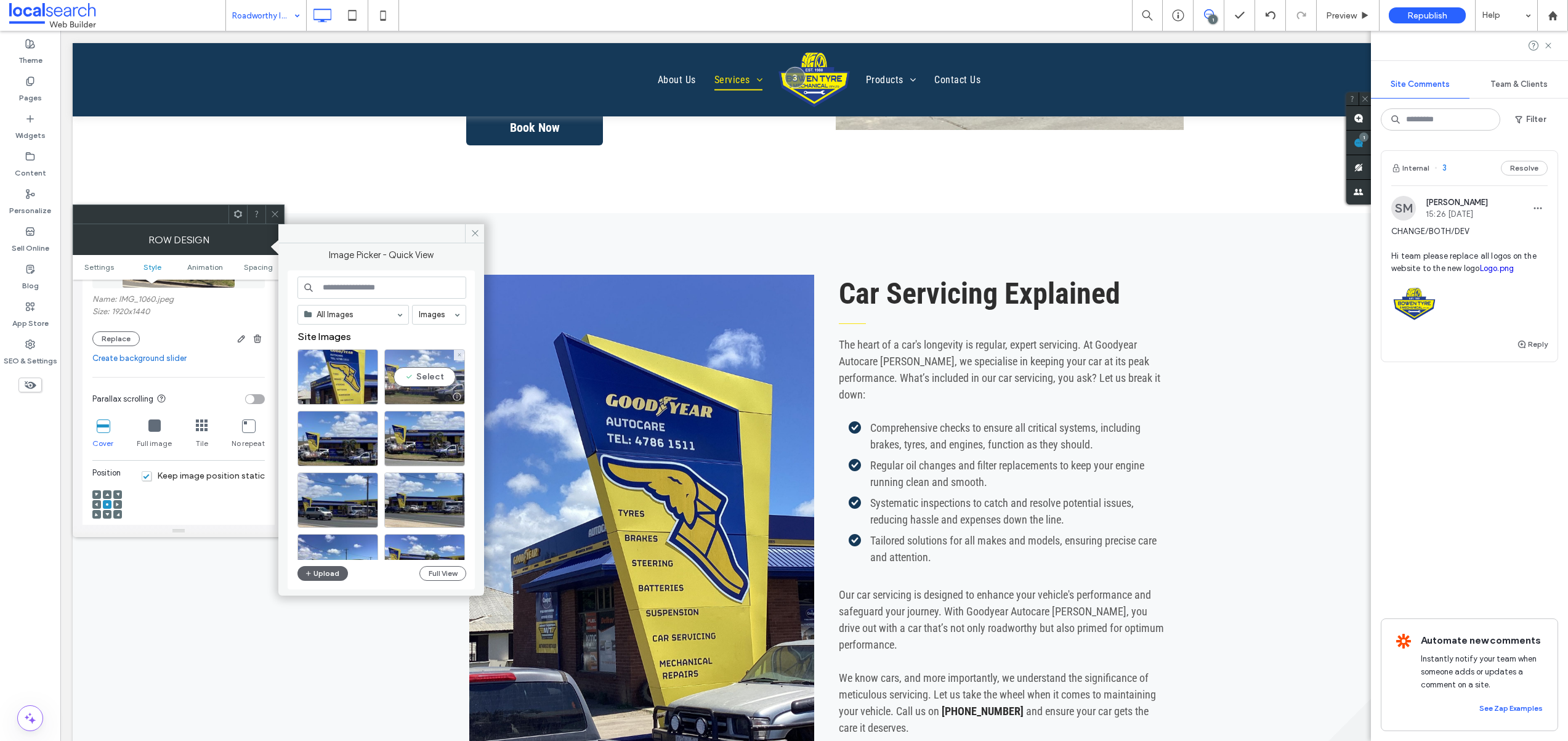
click at [407, 375] on div "Select" at bounding box center [425, 377] width 81 height 55
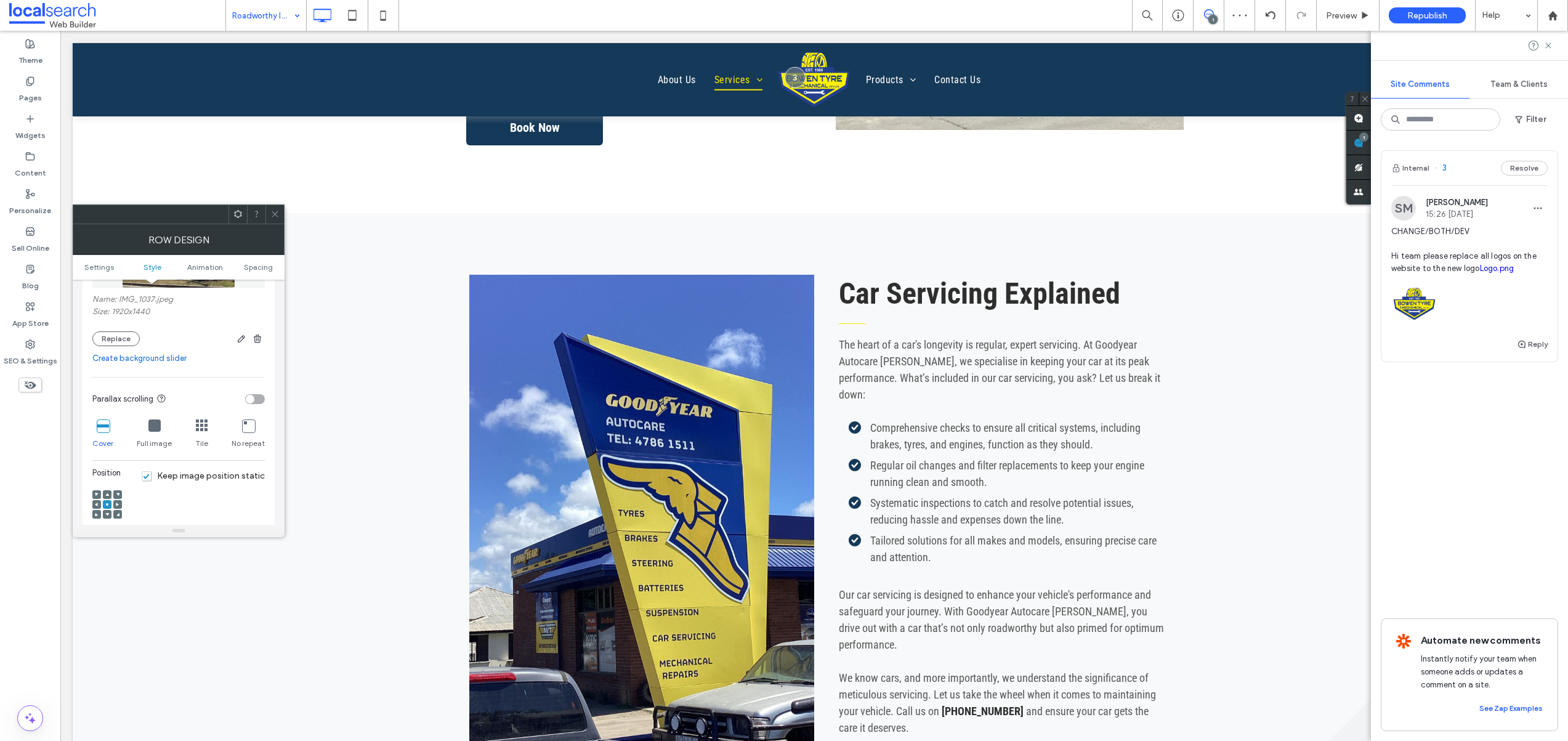
click at [274, 215] on icon at bounding box center [274, 213] width 9 height 9
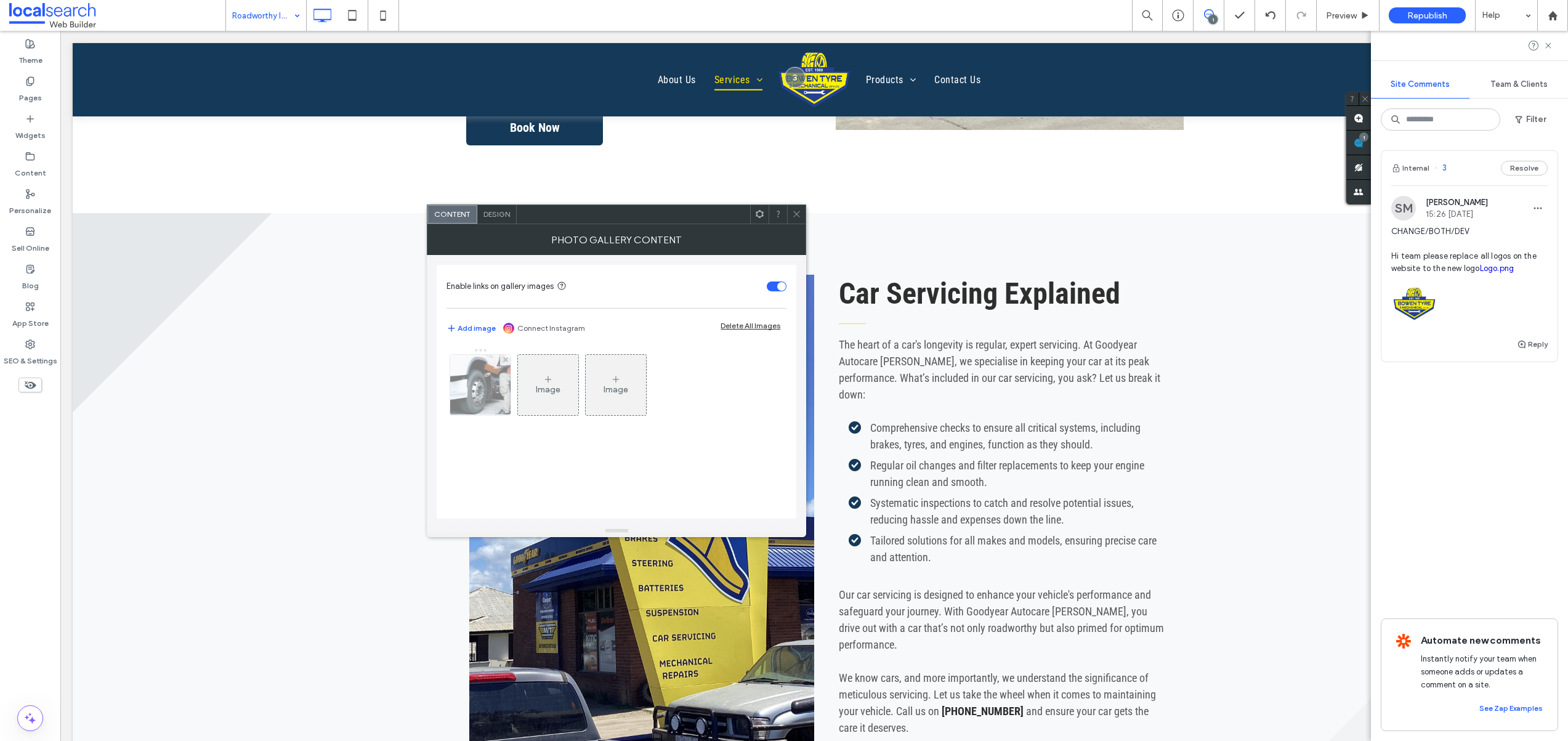
click at [476, 370] on div at bounding box center [481, 385] width 60 height 60
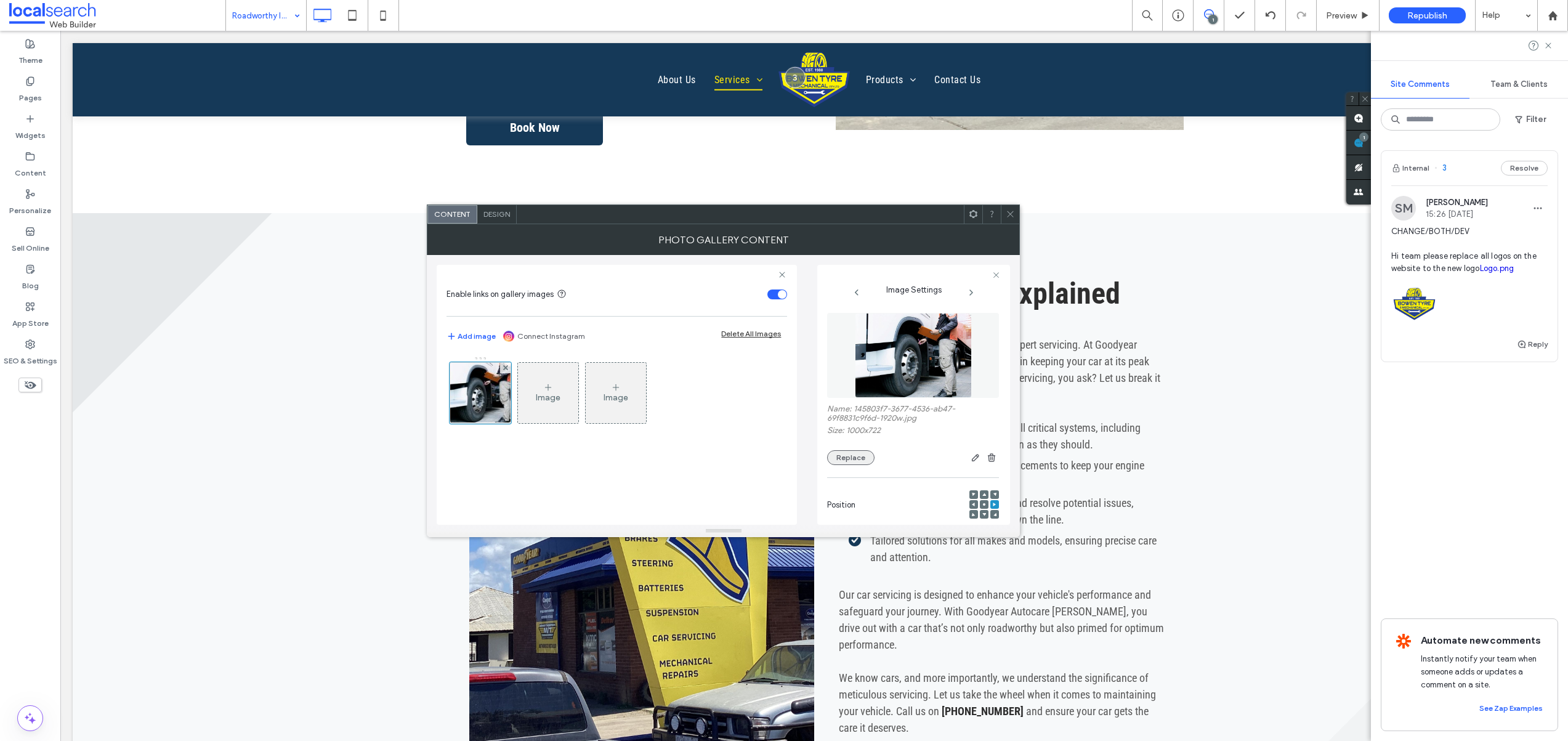
click at [852, 455] on button "Replace" at bounding box center [851, 457] width 47 height 15
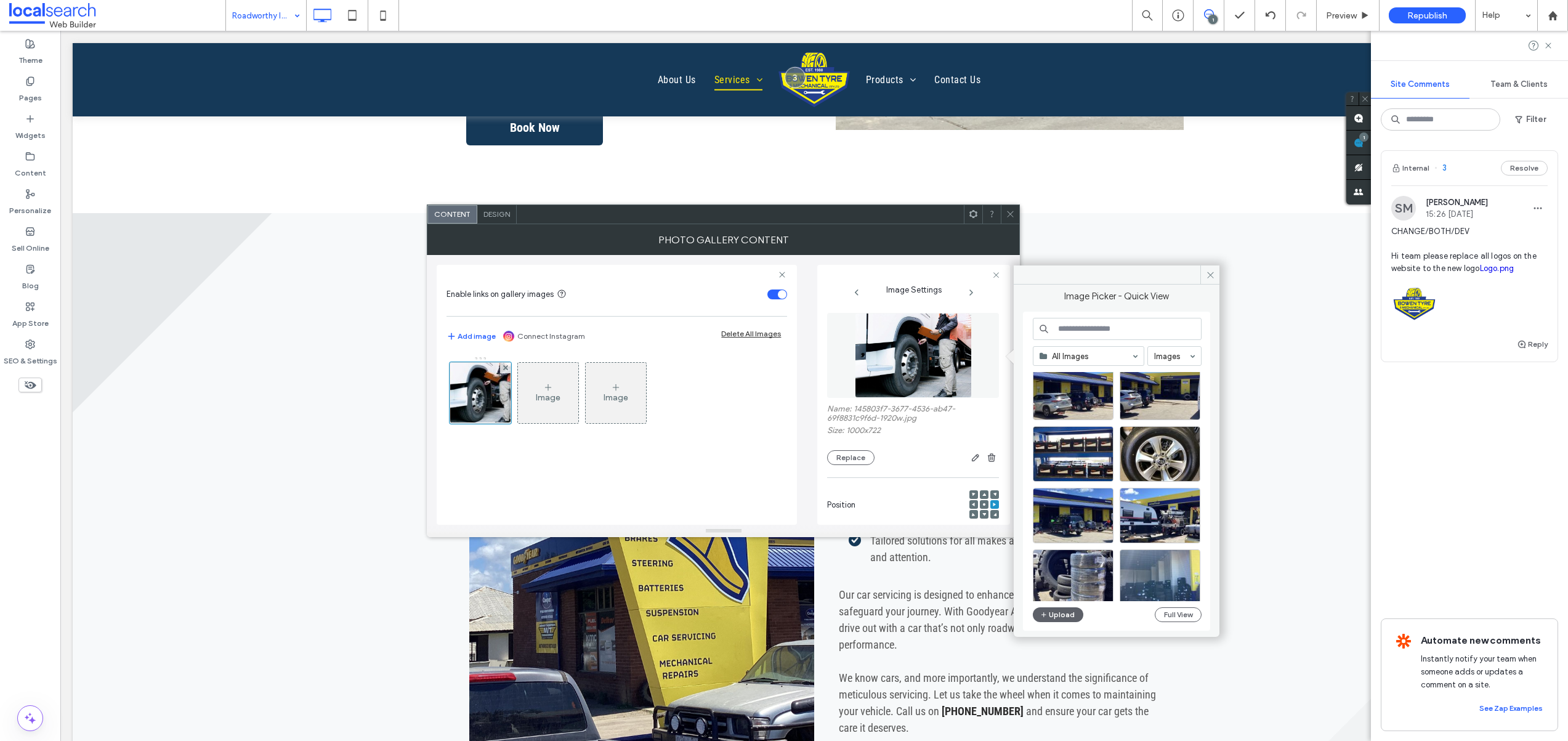
scroll to position [395, 0]
click at [1154, 509] on div "Select" at bounding box center [1160, 514] width 81 height 55
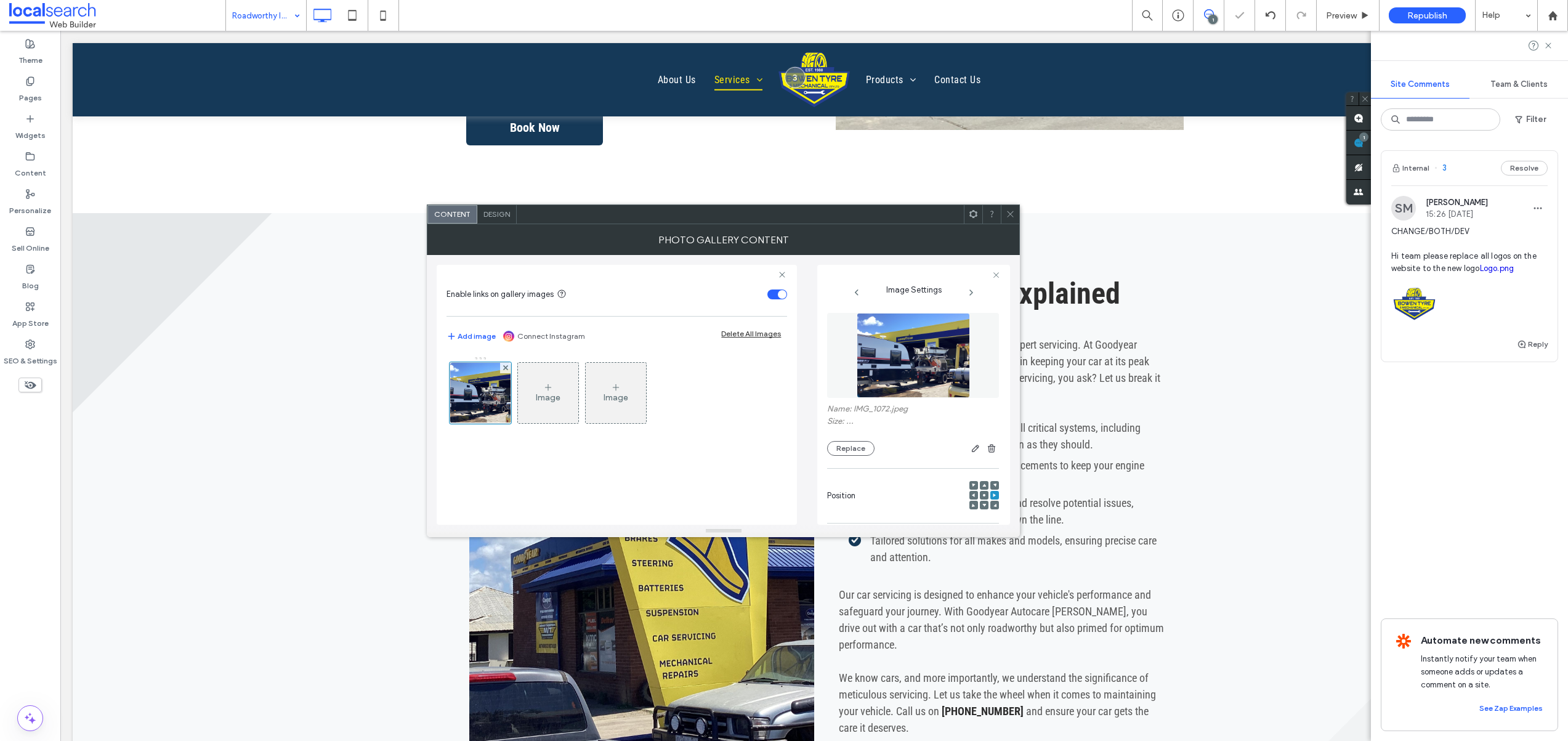
click at [1012, 213] on icon at bounding box center [1010, 213] width 9 height 9
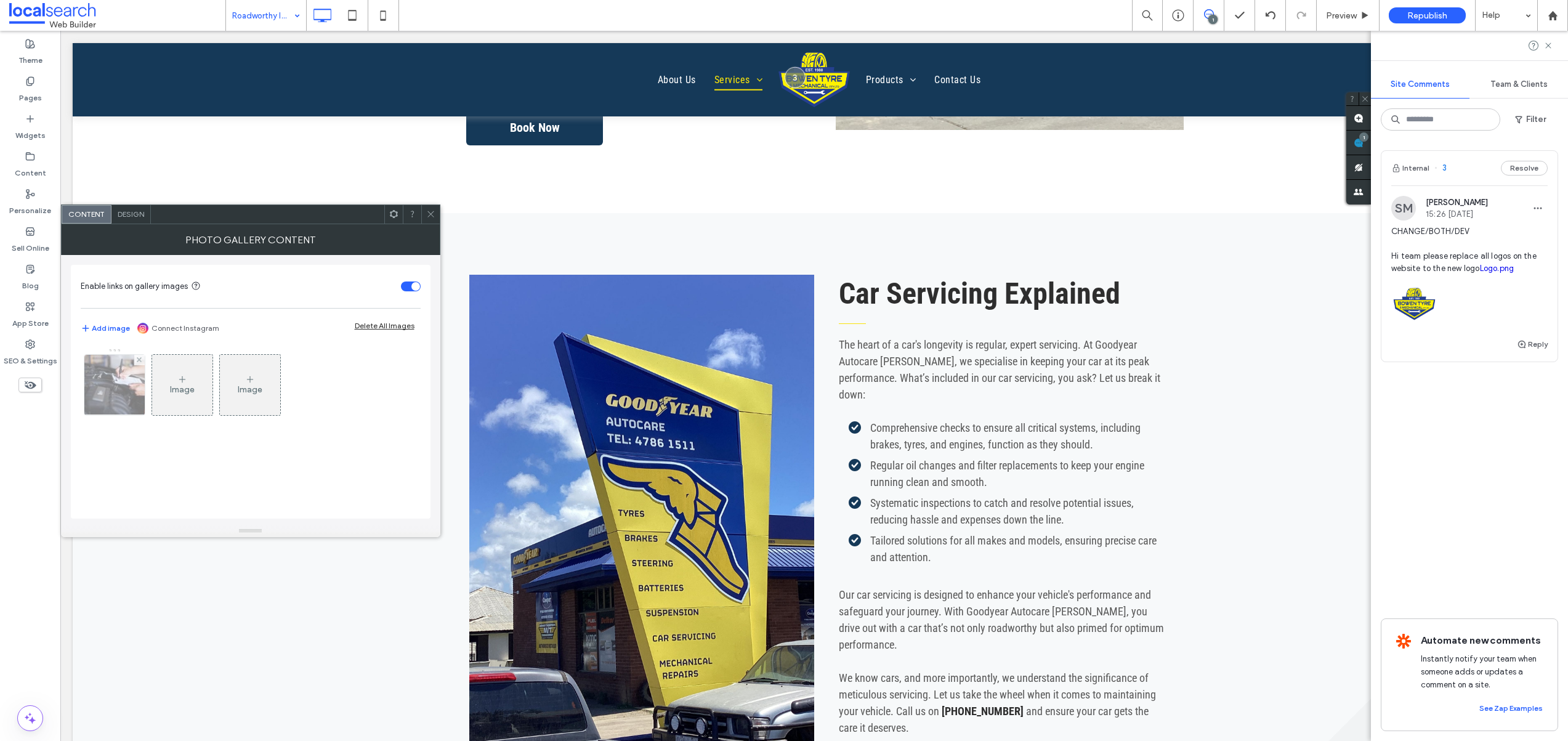
click at [116, 400] on div at bounding box center [114, 385] width 60 height 60
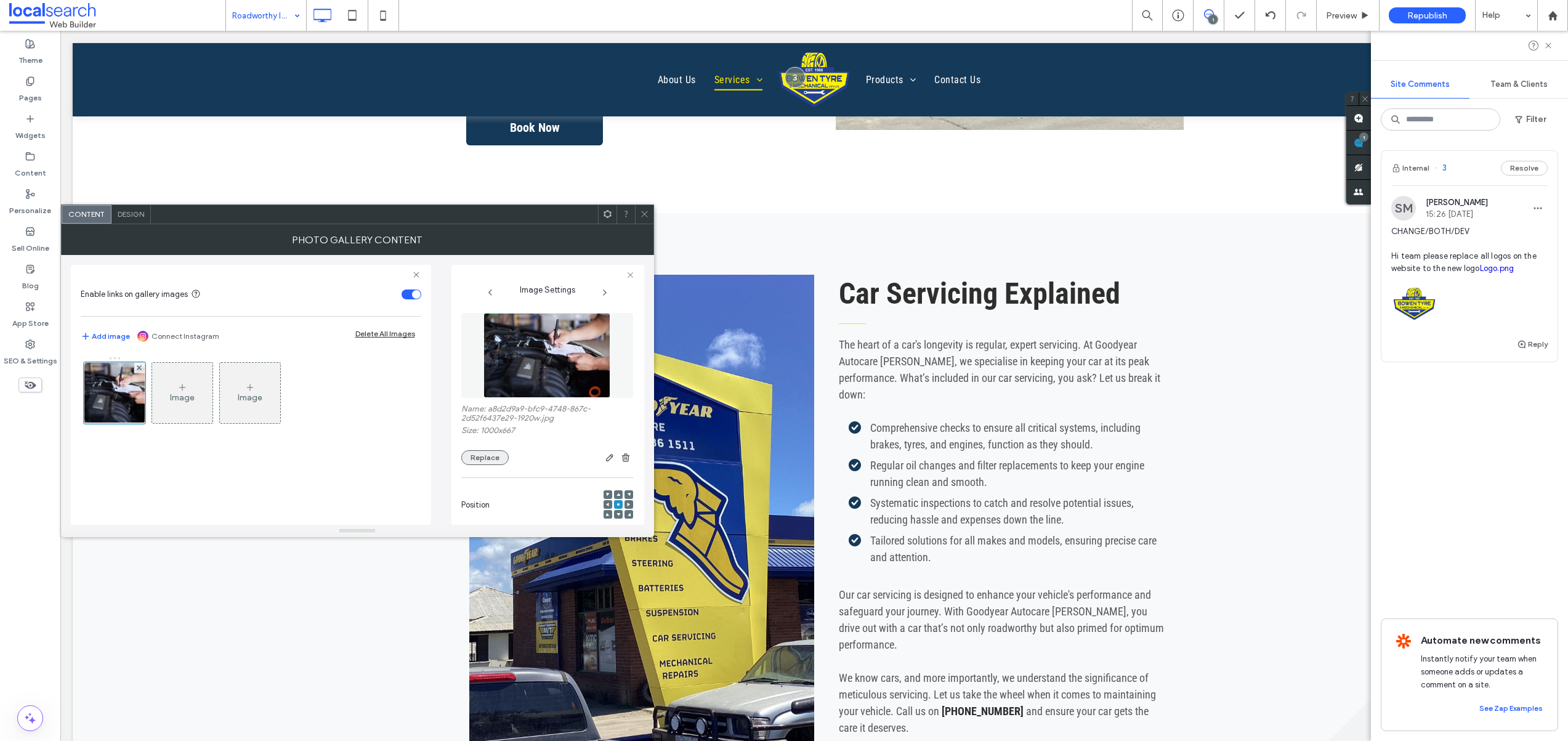
click at [477, 459] on button "Replace" at bounding box center [484, 457] width 47 height 15
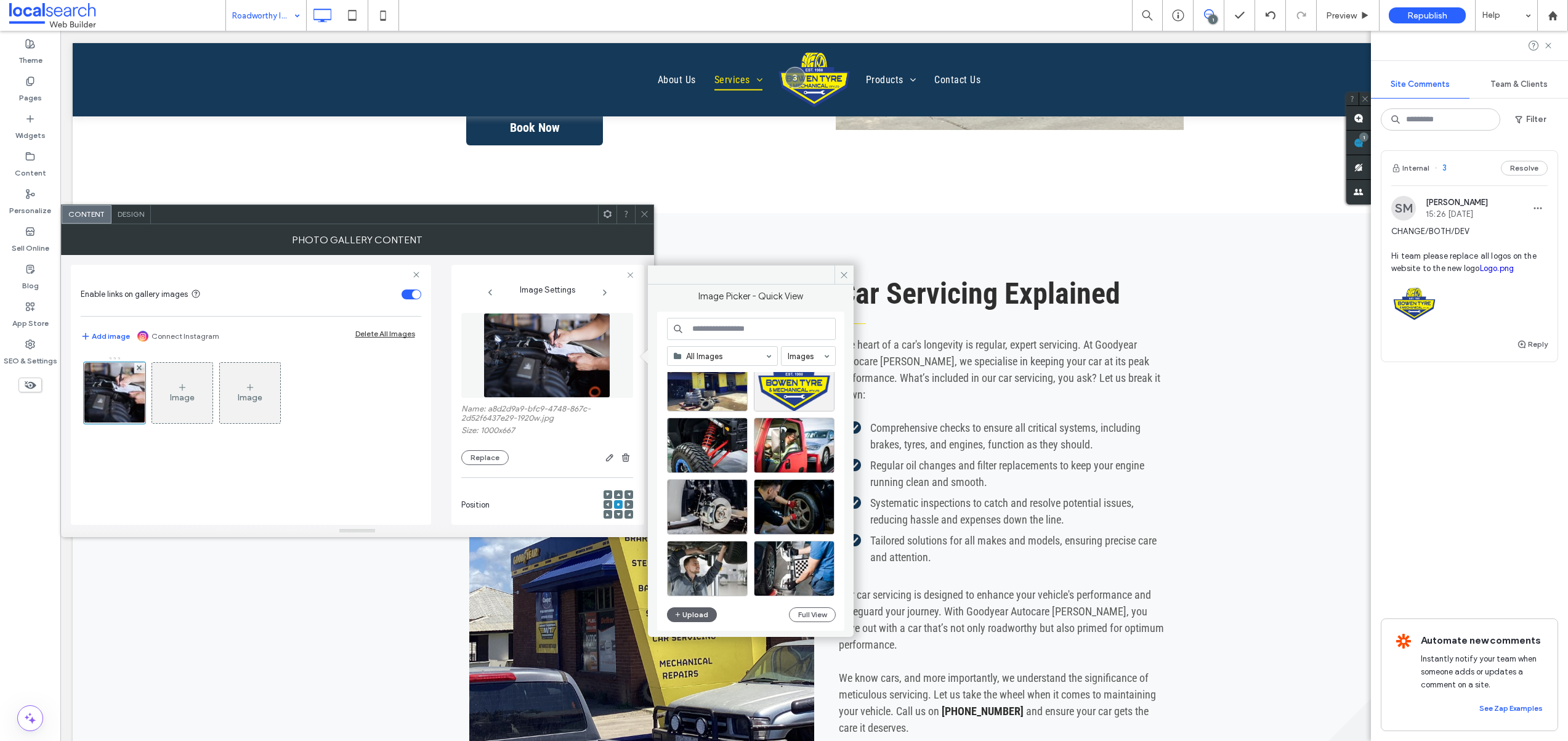
scroll to position [340, 0]
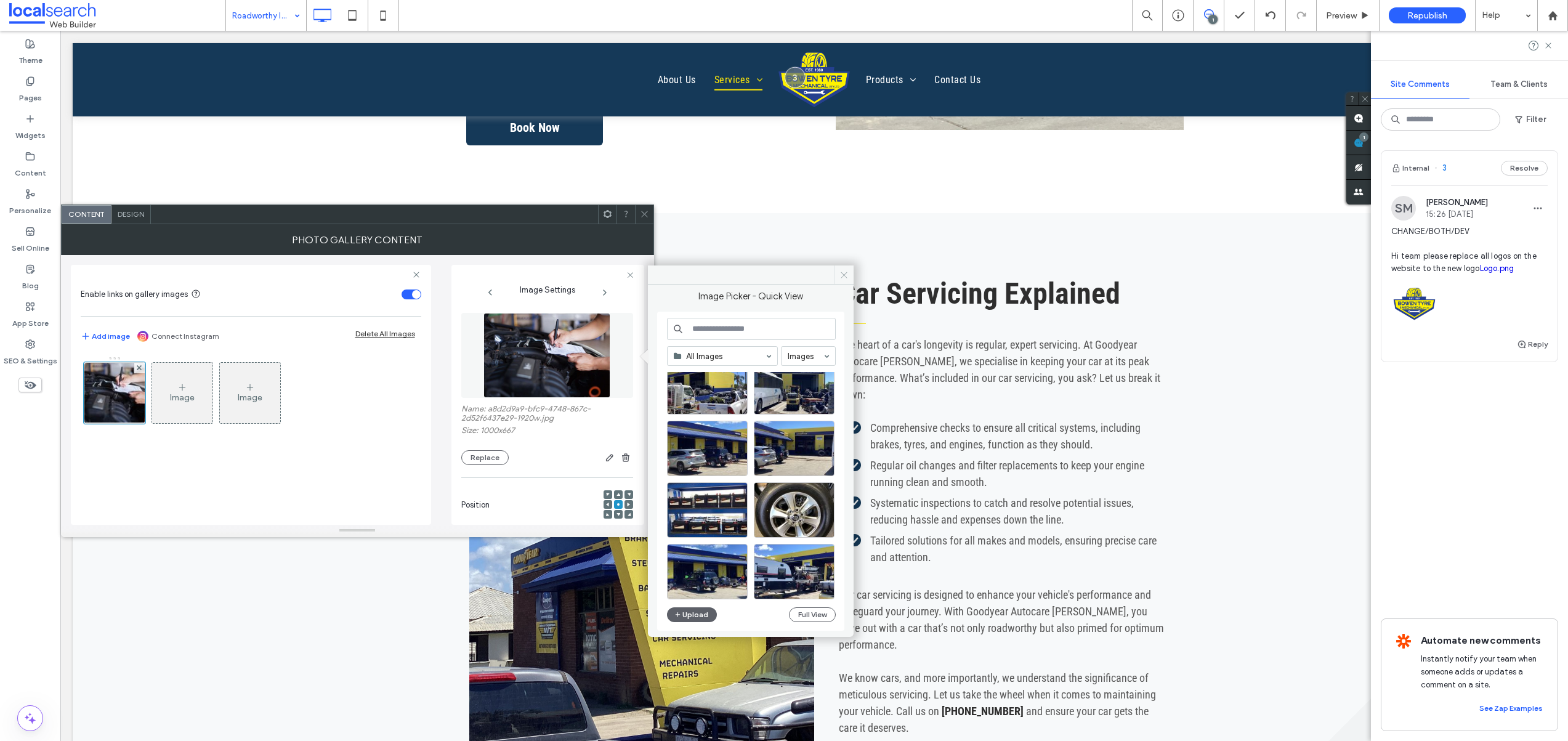
click at [840, 274] on icon at bounding box center [844, 274] width 9 height 9
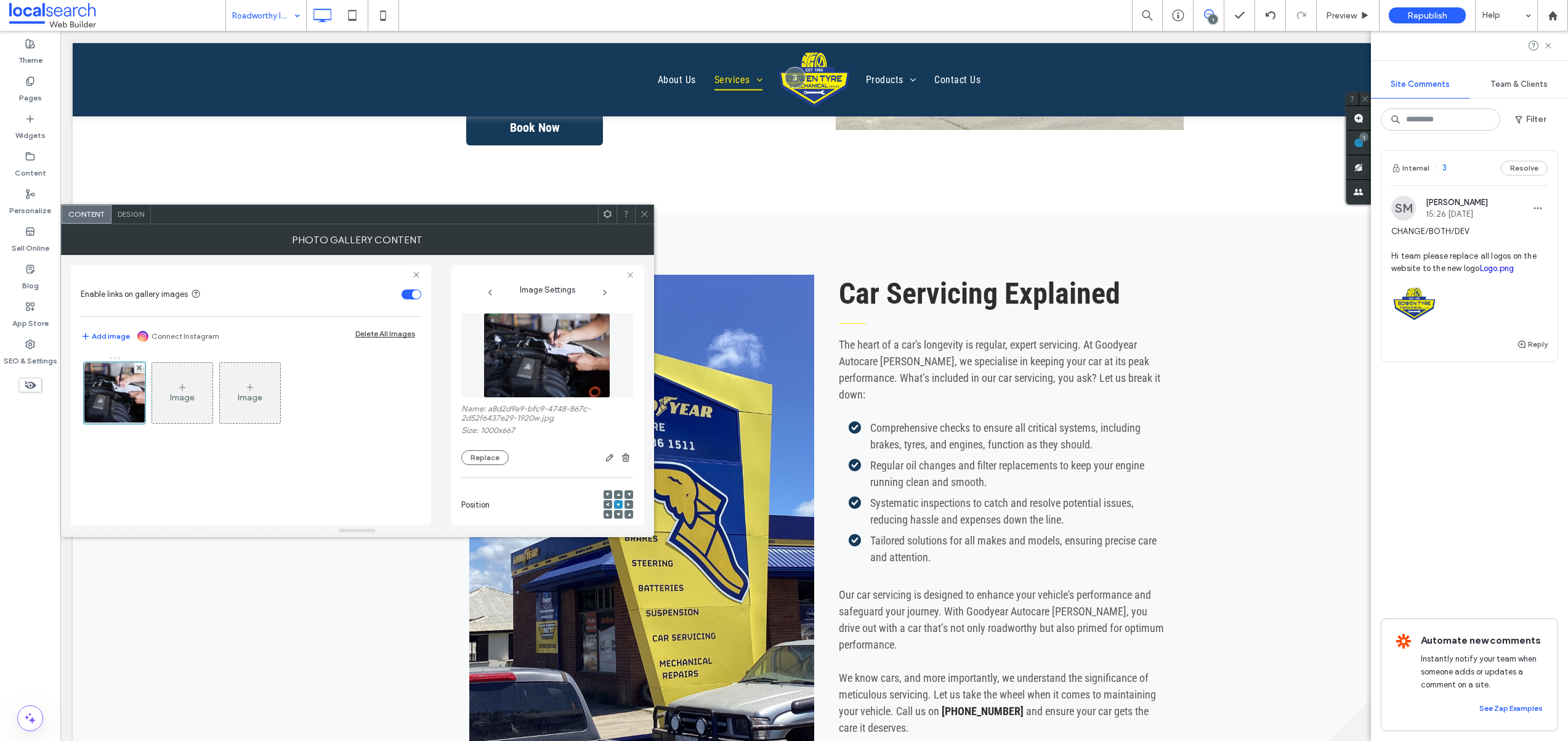
click at [643, 212] on icon at bounding box center [644, 213] width 9 height 9
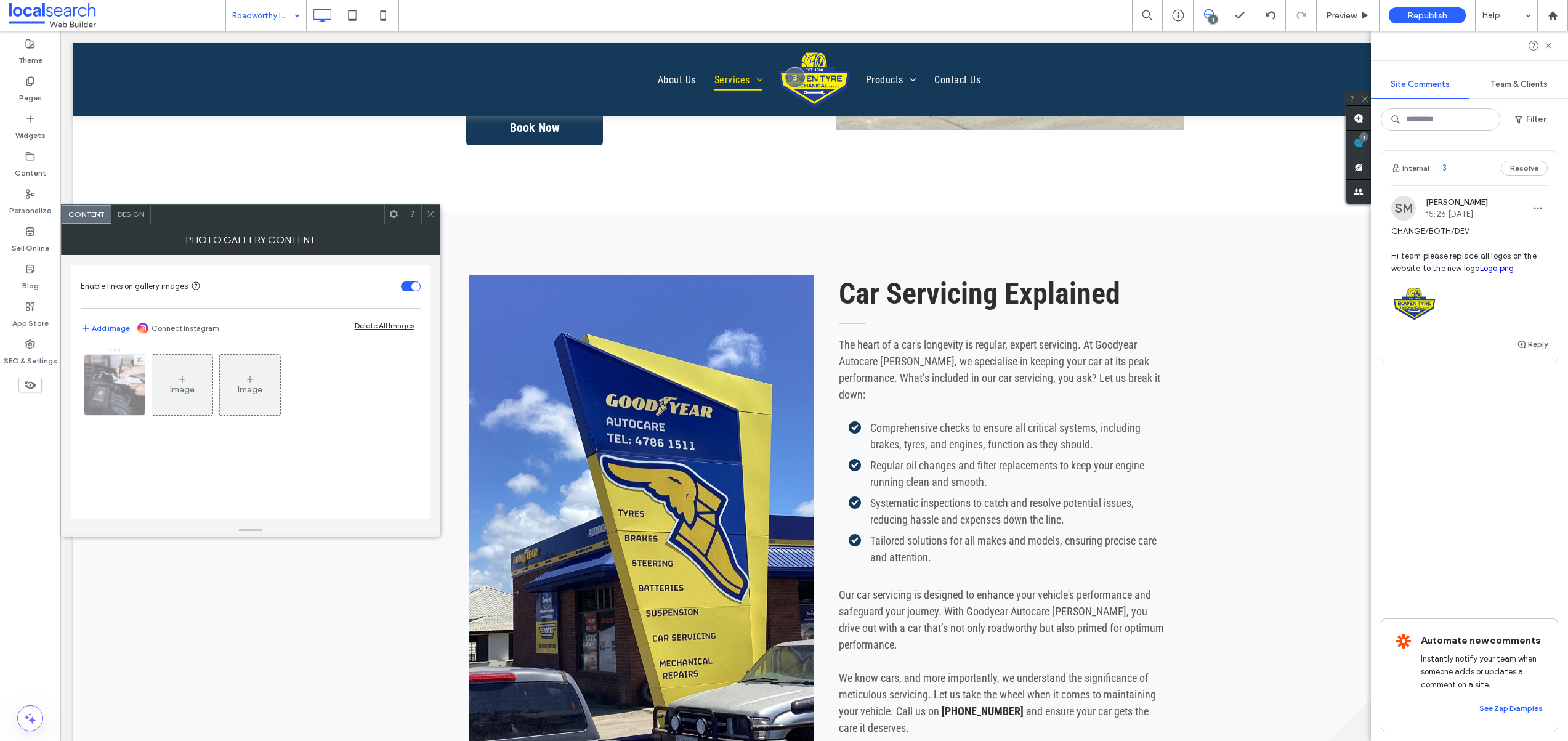
click at [109, 381] on img at bounding box center [114, 385] width 91 height 60
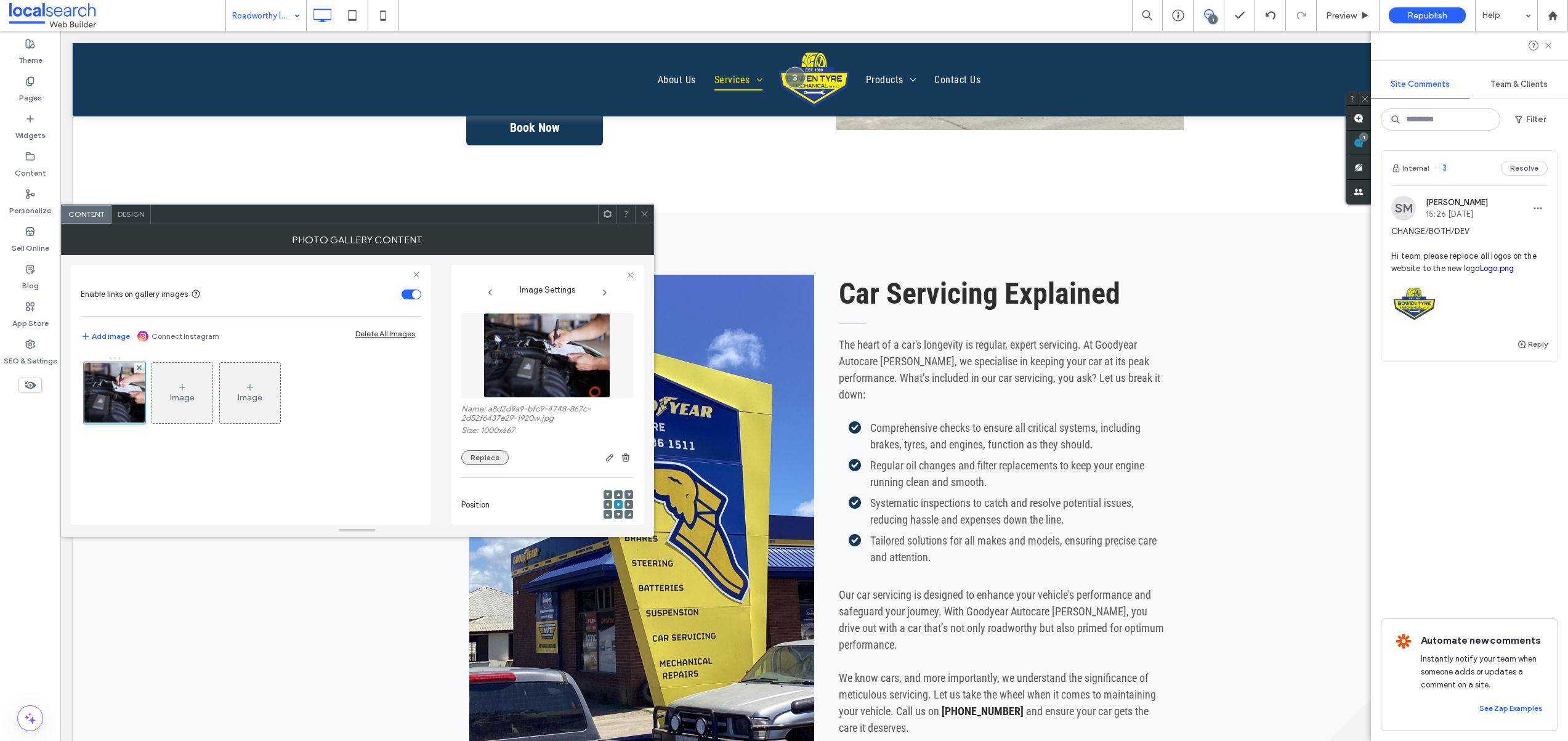
click at [478, 459] on button "Replace" at bounding box center [484, 457] width 47 height 15
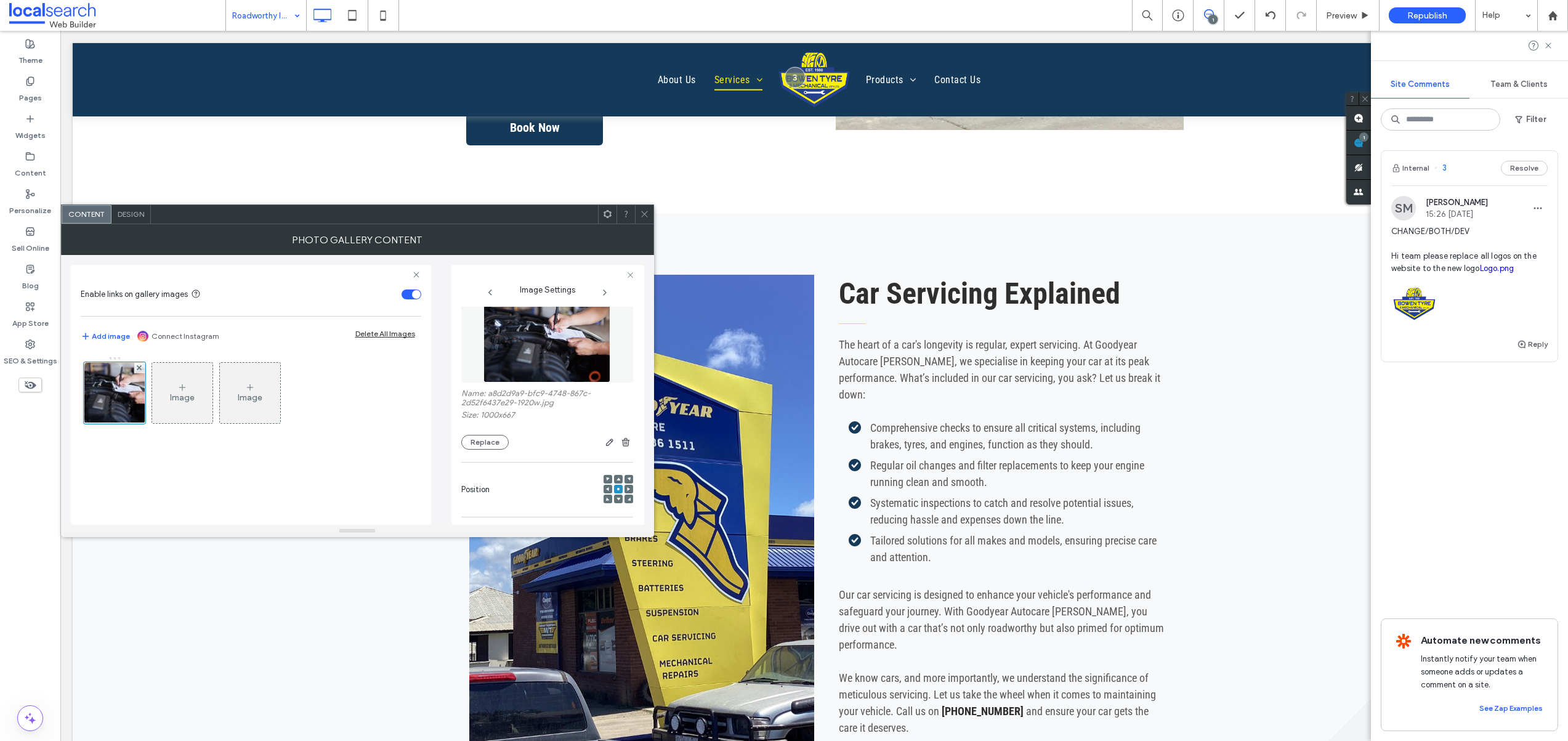
scroll to position [23, 0]
click at [474, 432] on button "Replace" at bounding box center [484, 433] width 47 height 15
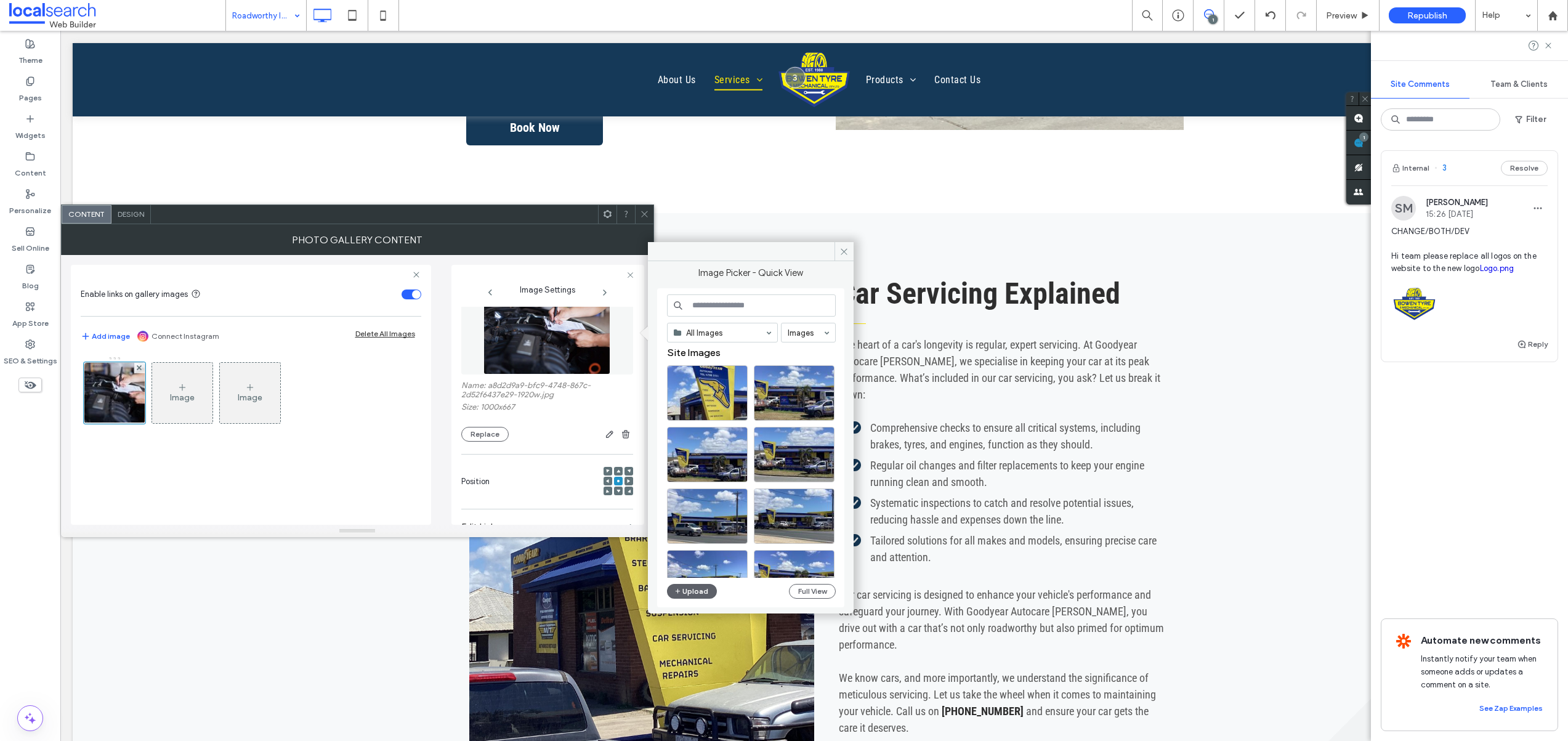
scroll to position [0, 0]
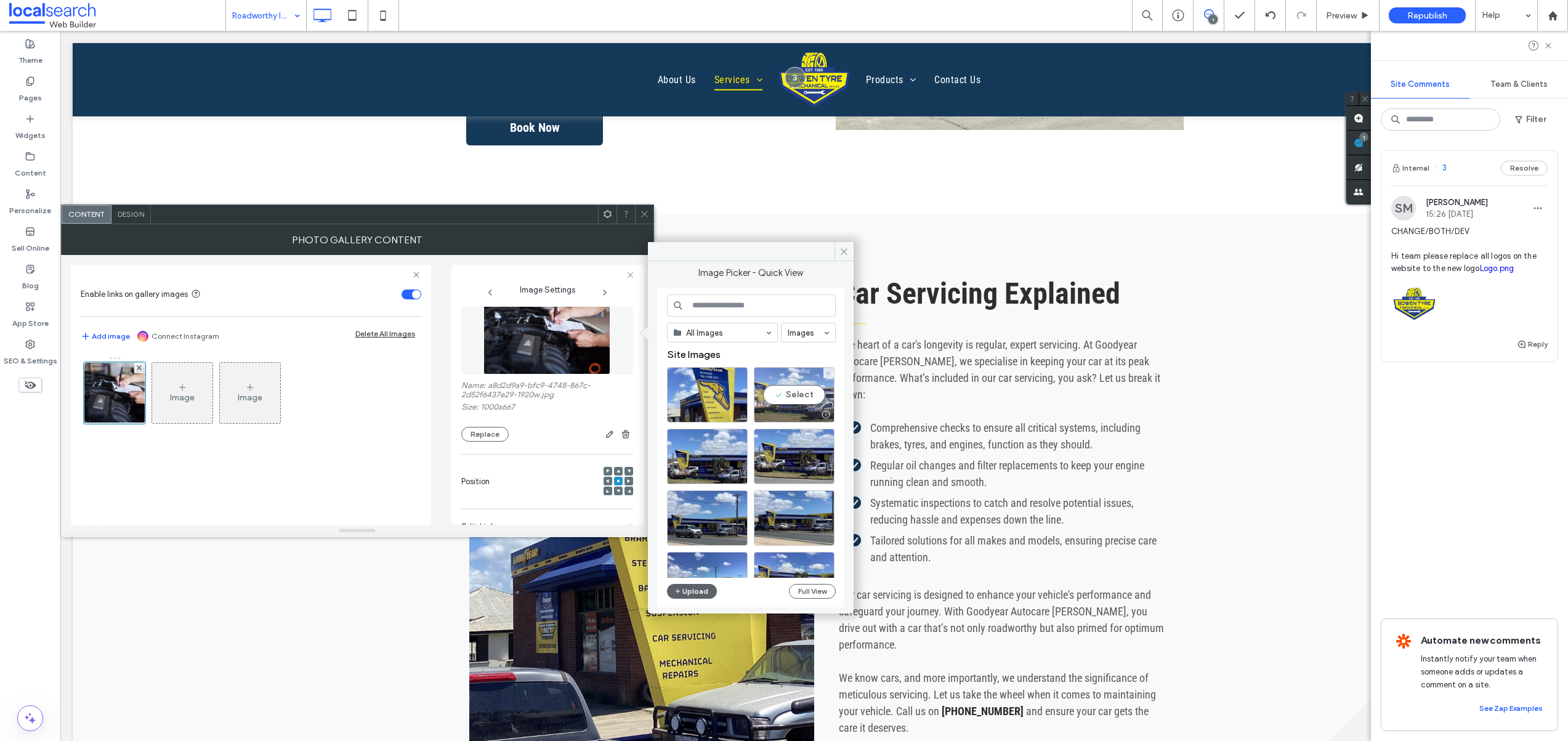
click at [784, 401] on div "Select" at bounding box center [795, 395] width 81 height 55
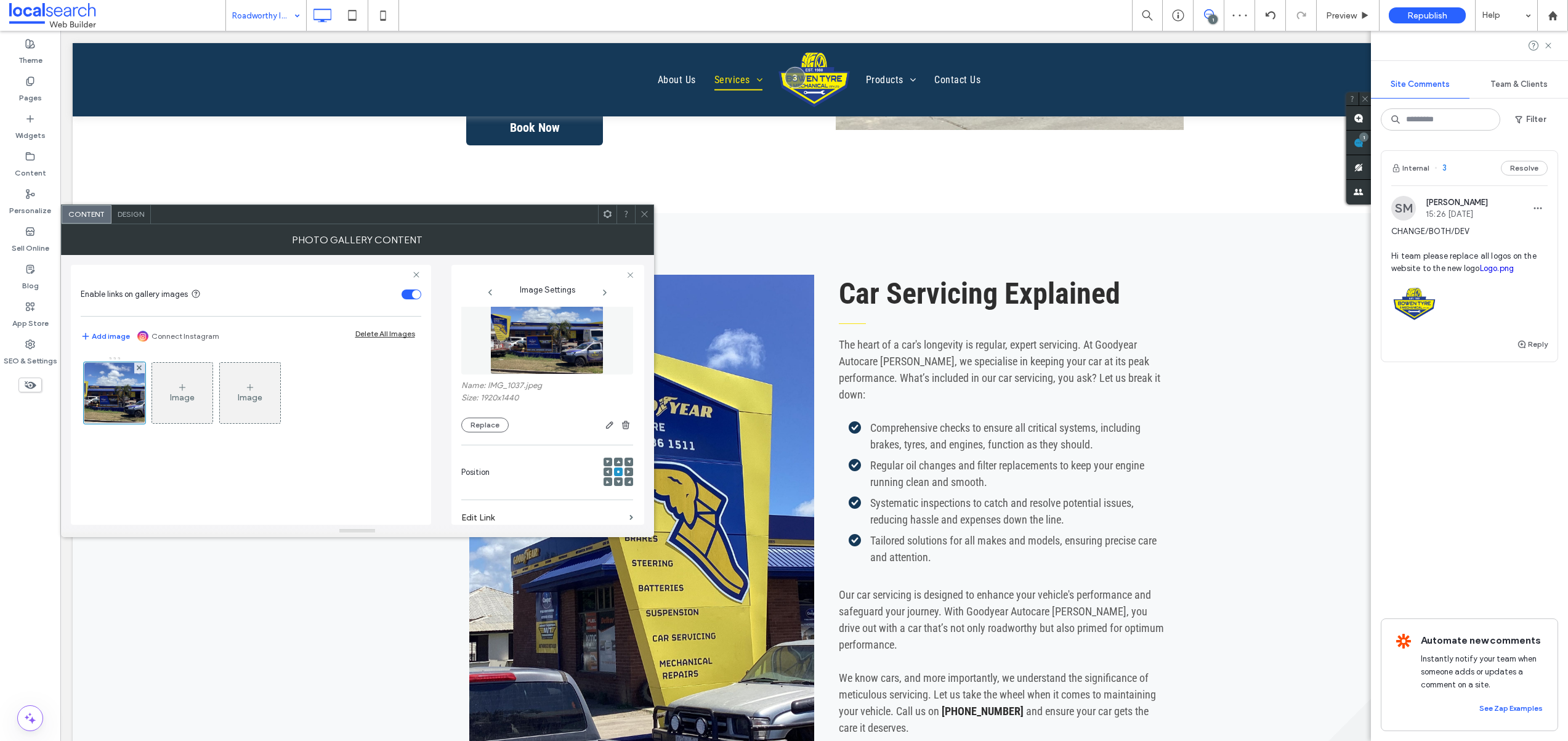
click at [606, 471] on icon at bounding box center [608, 471] width 3 height 3
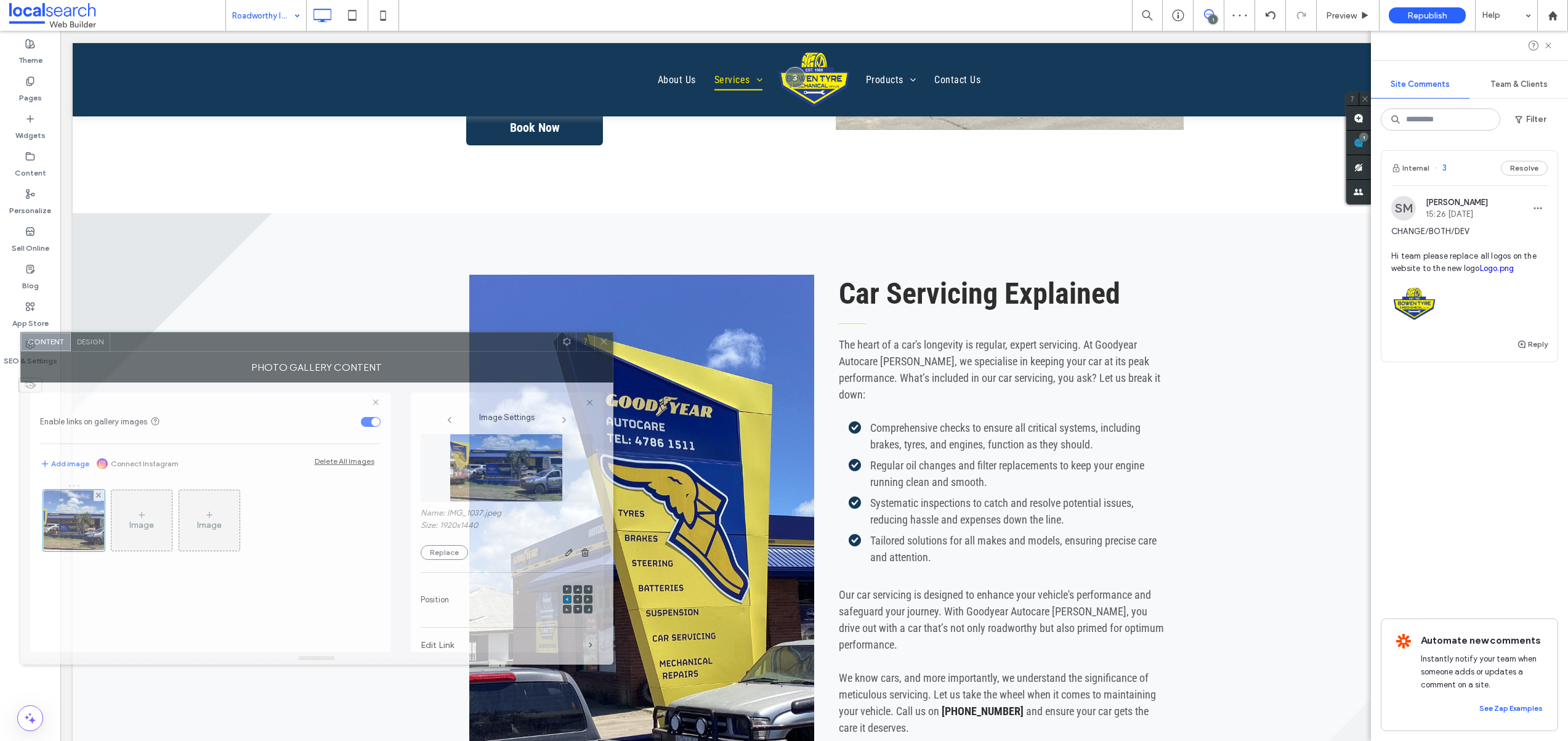
drag, startPoint x: 534, startPoint y: 218, endPoint x: 497, endPoint y: 338, distance: 125.6
click at [495, 337] on div at bounding box center [334, 341] width 447 height 18
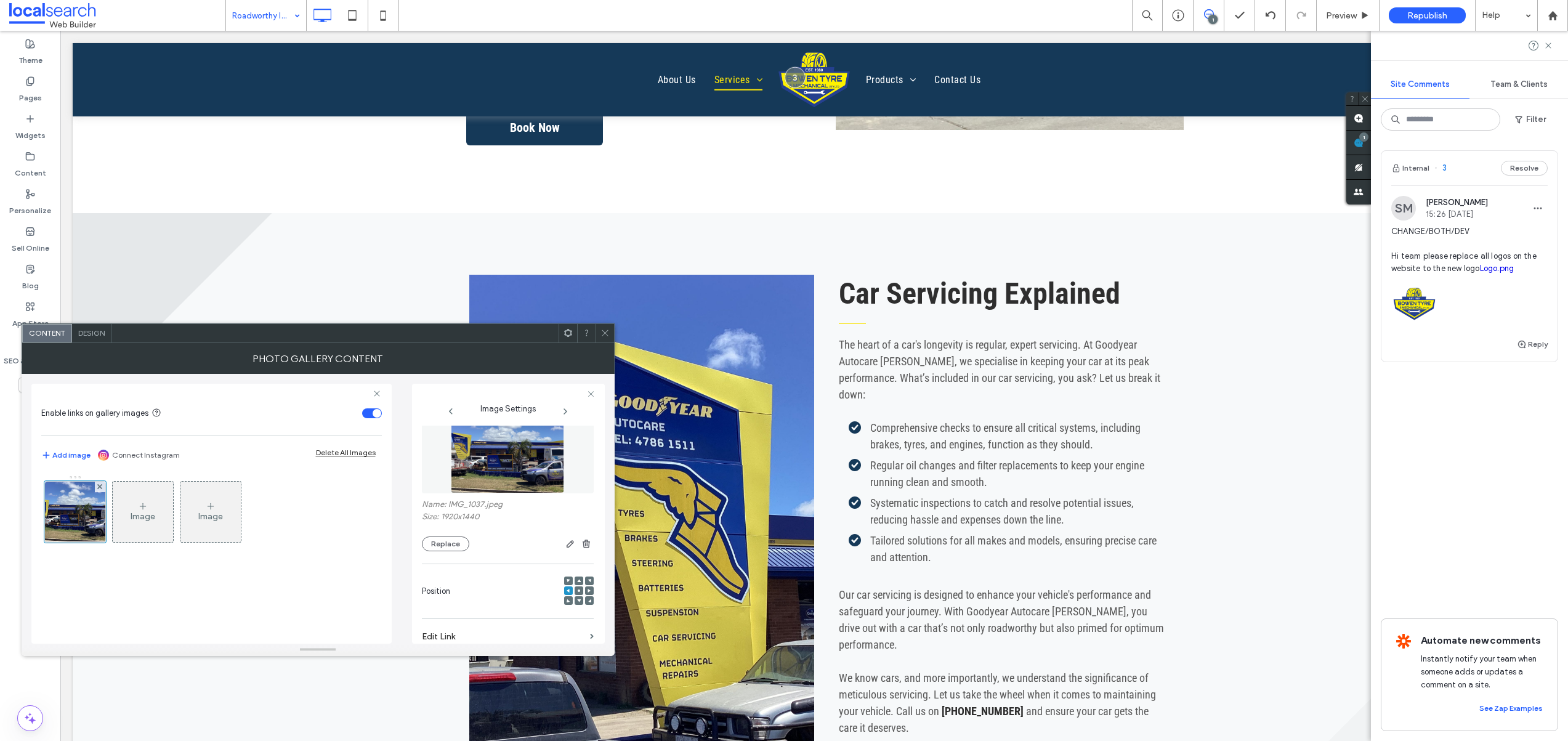
click at [605, 340] on span at bounding box center [605, 333] width 9 height 18
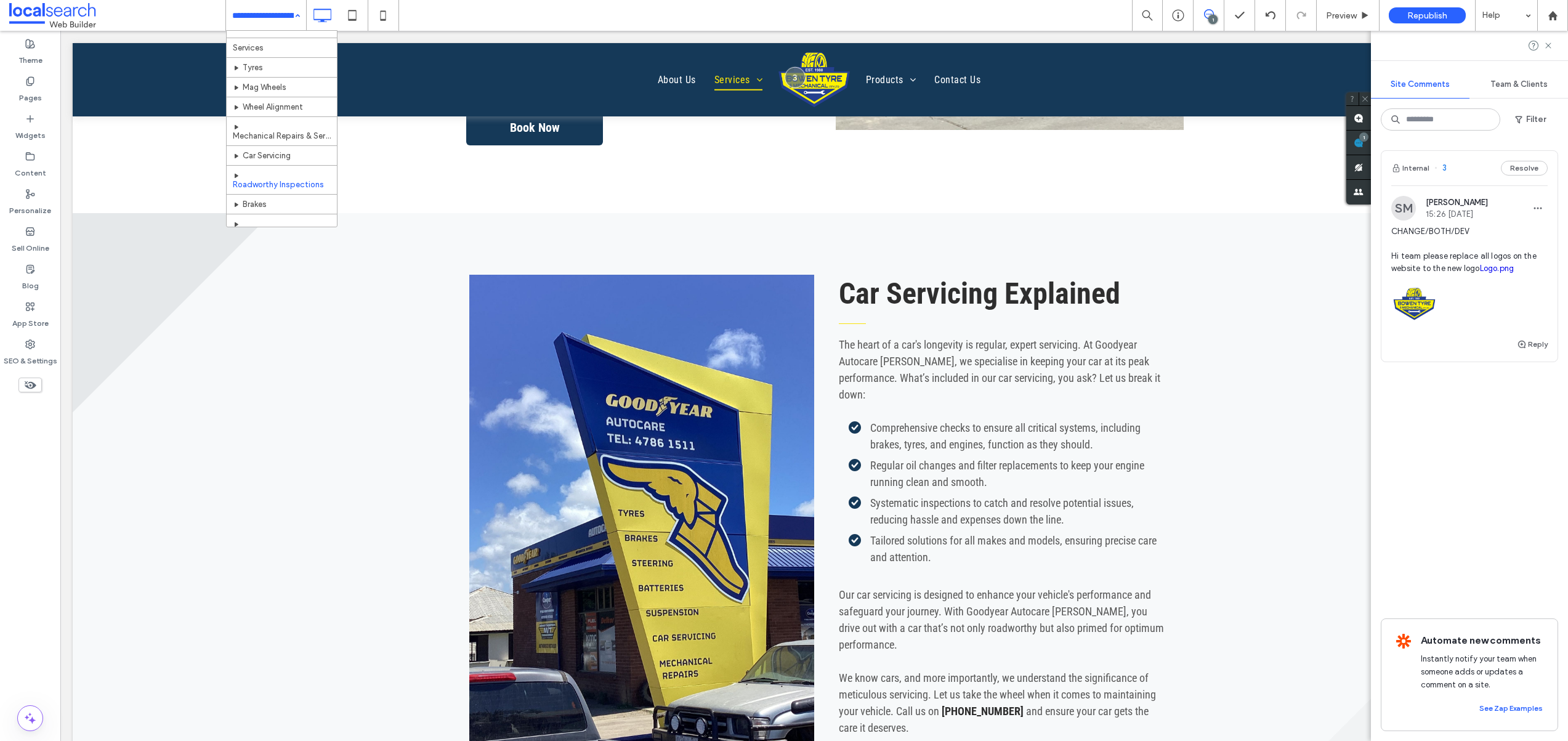
scroll to position [25, 0]
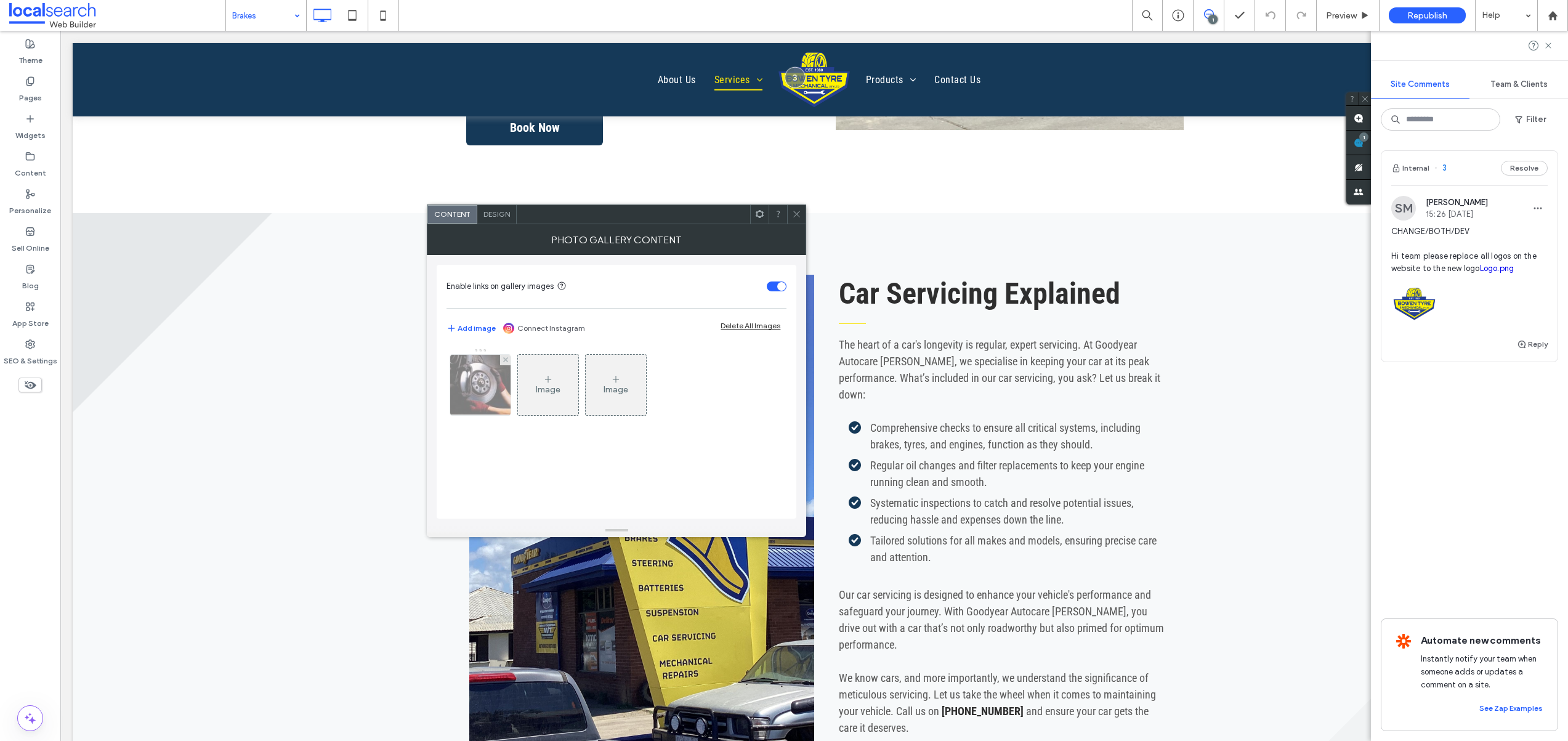
click at [485, 393] on div at bounding box center [481, 385] width 60 height 60
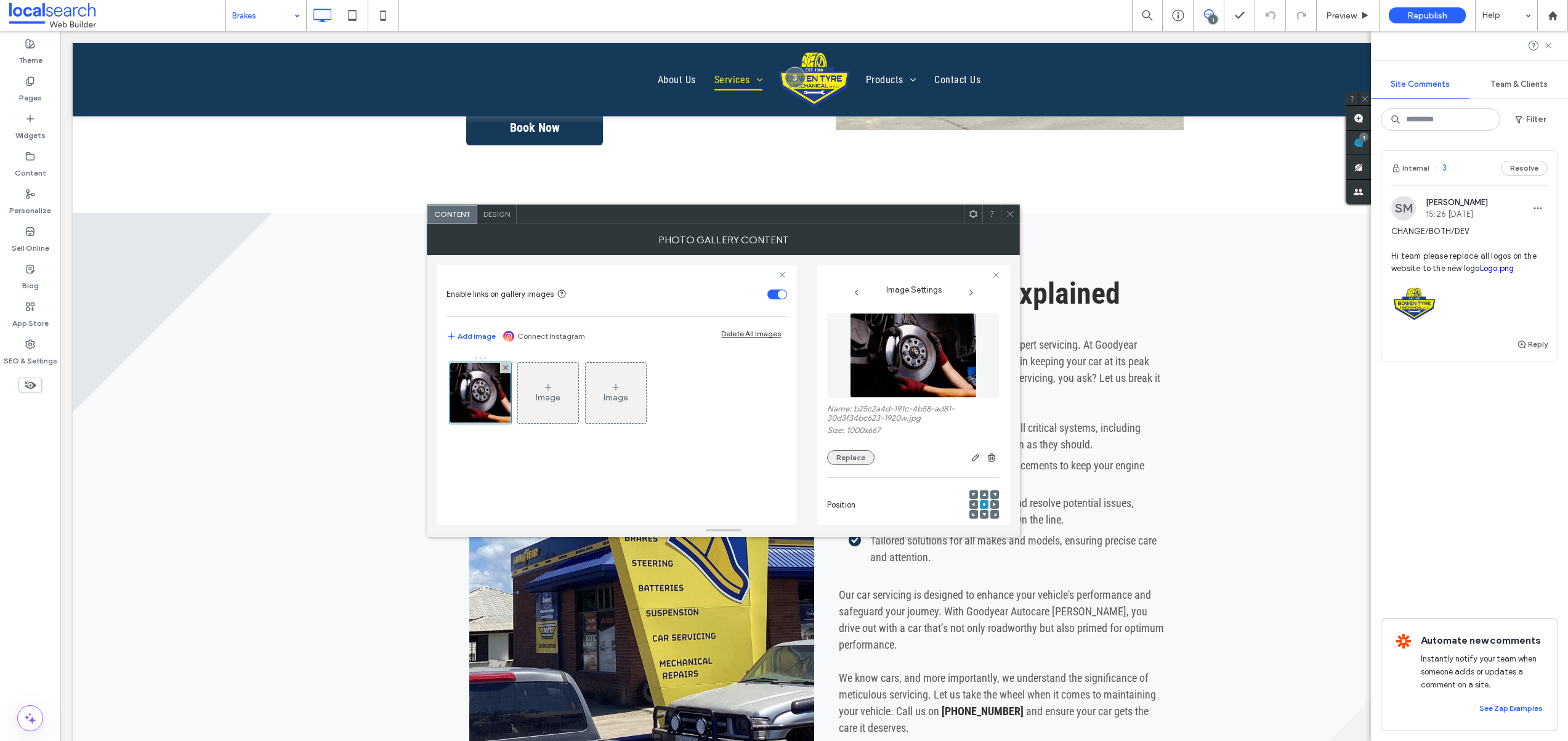
click at [860, 456] on button "Replace" at bounding box center [851, 457] width 47 height 15
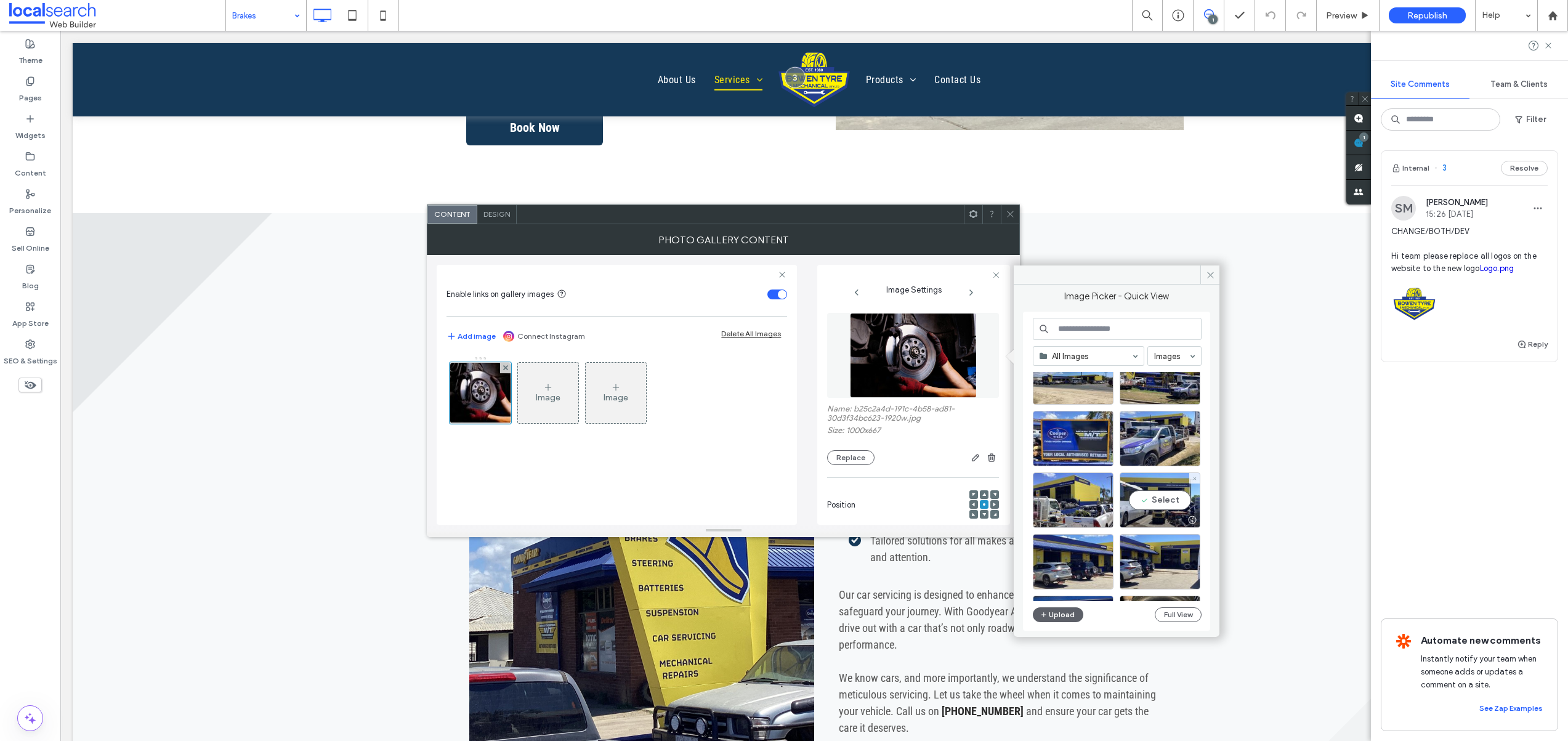
scroll to position [242, 0]
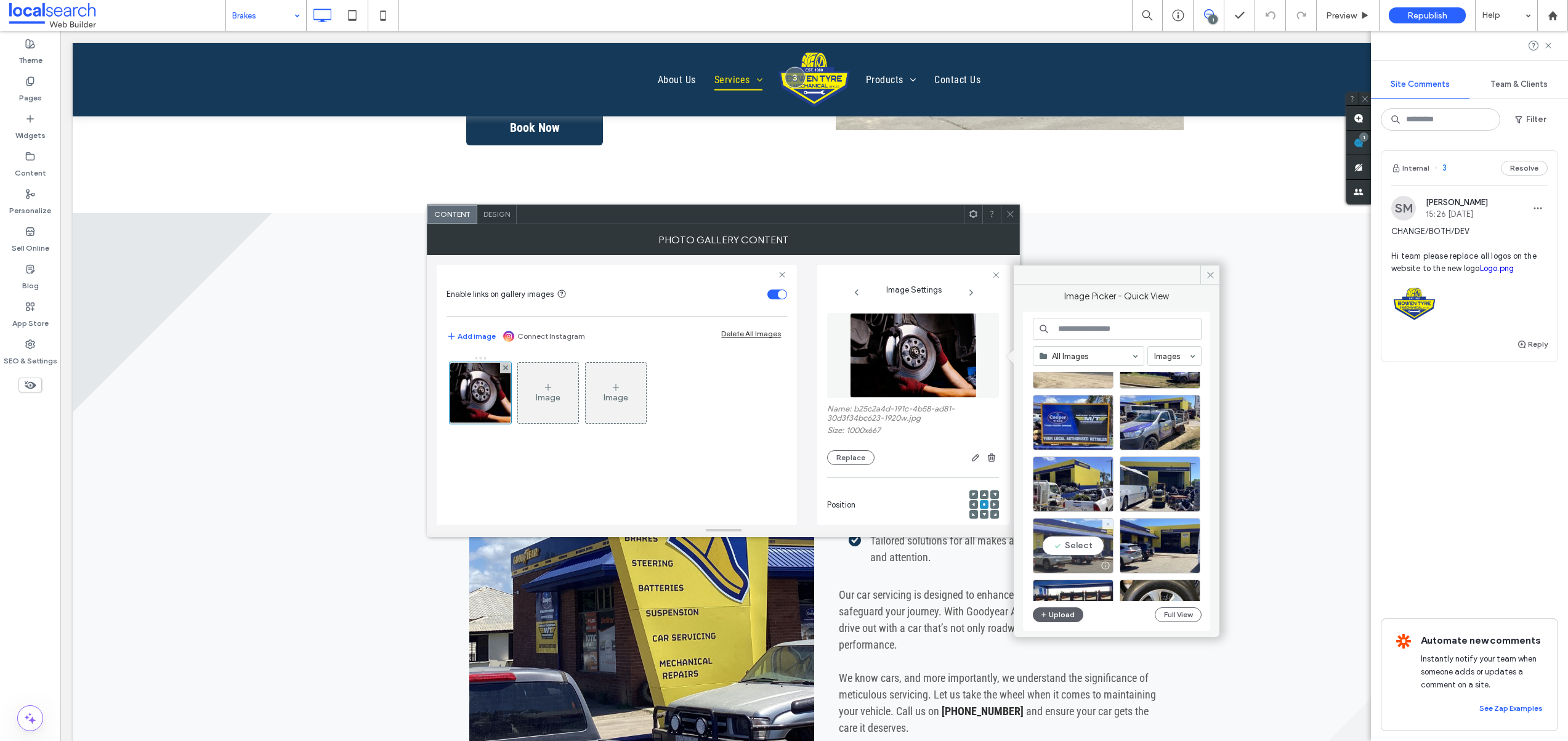
click at [1076, 542] on div "Select" at bounding box center [1073, 545] width 81 height 55
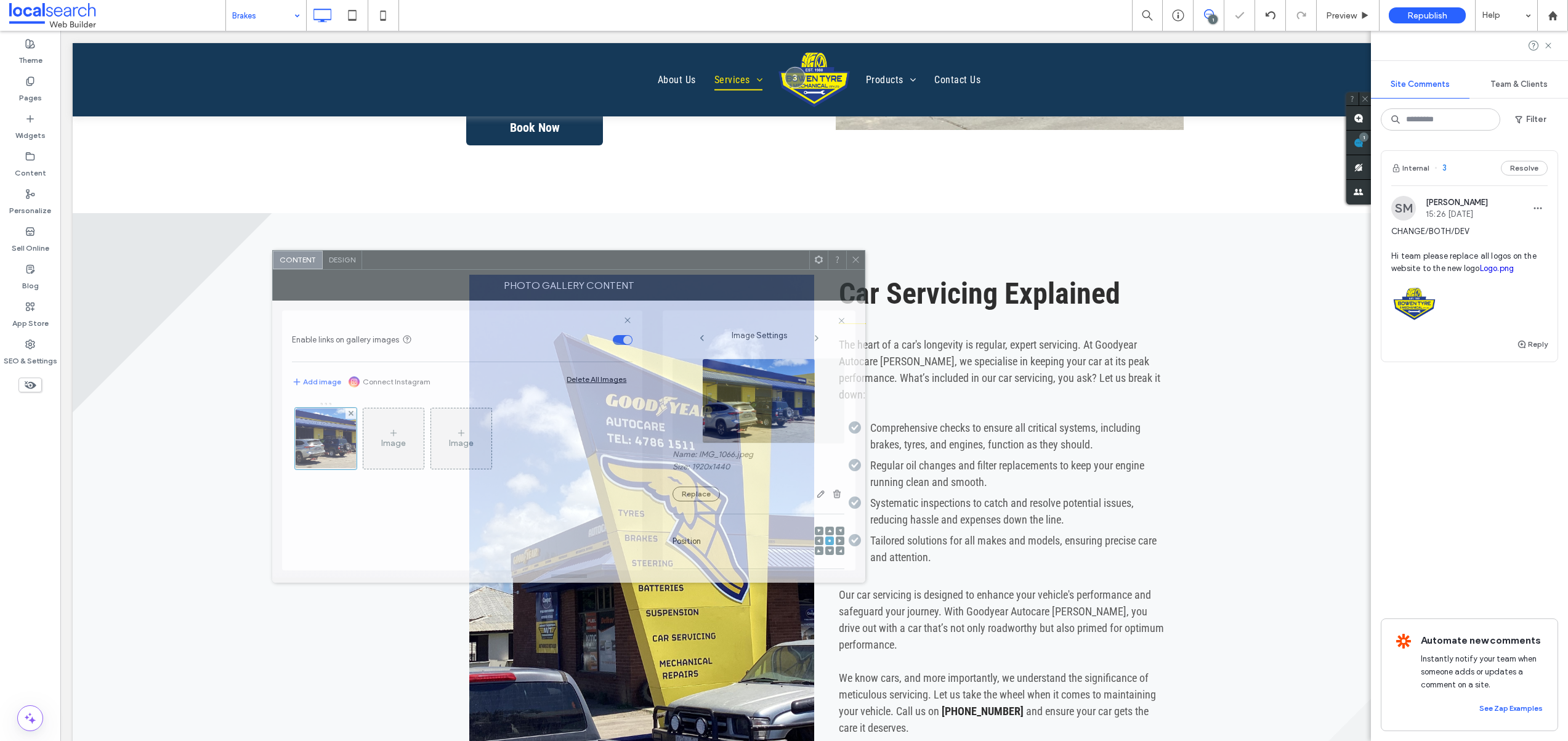
drag, startPoint x: 913, startPoint y: 216, endPoint x: 759, endPoint y: 261, distance: 160.4
click at [759, 261] on div at bounding box center [586, 259] width 447 height 18
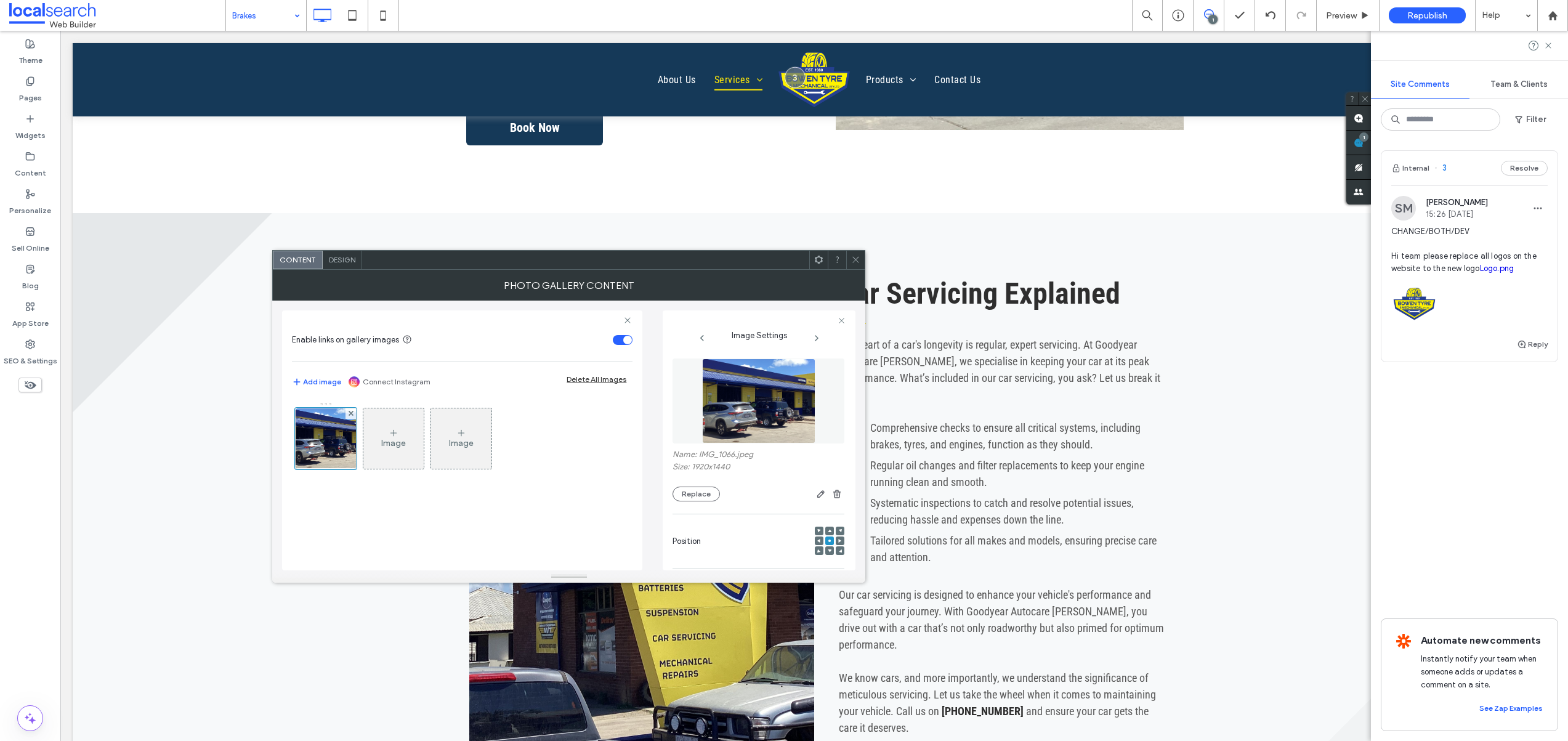
click at [858, 259] on icon at bounding box center [856, 259] width 9 height 9
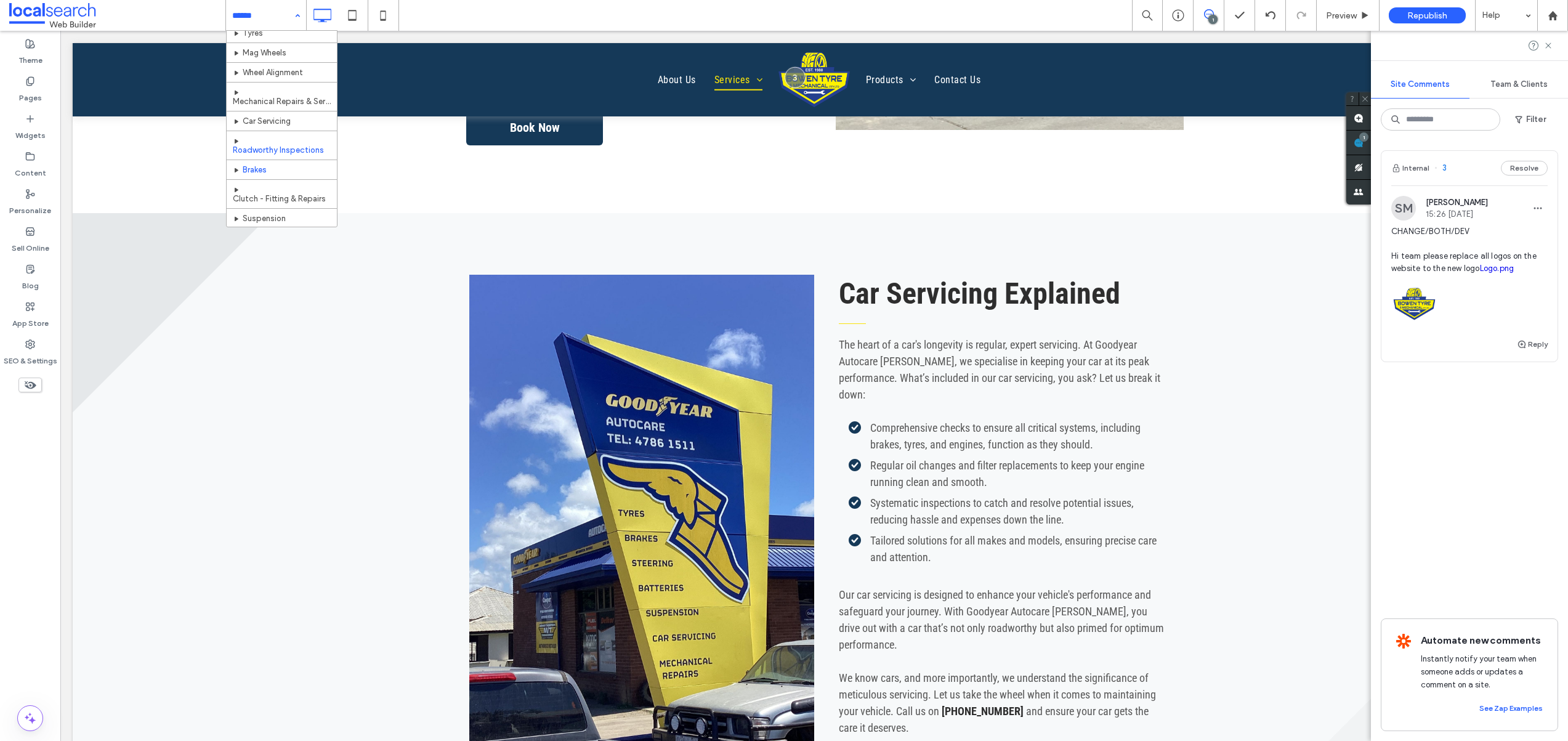
scroll to position [64, 0]
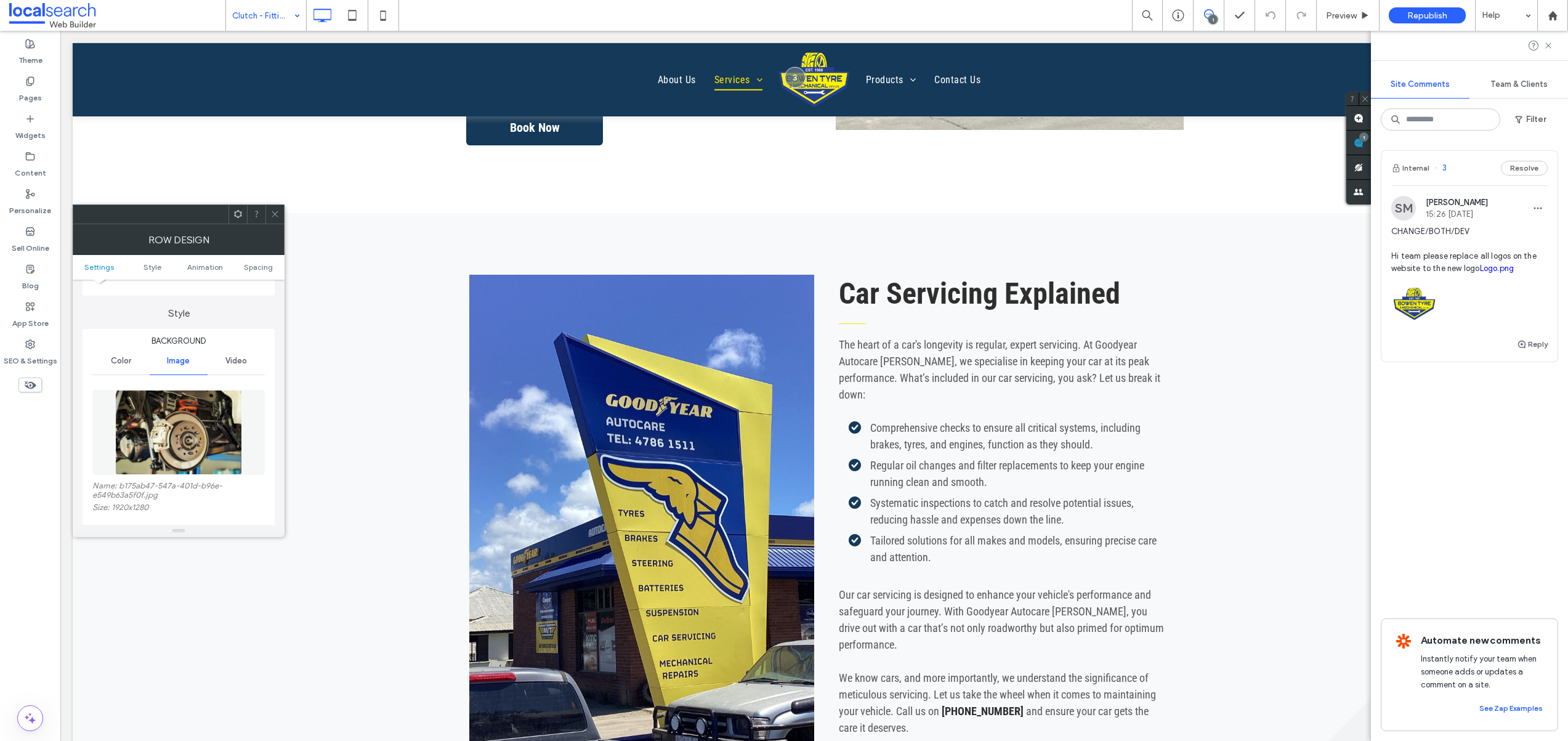
scroll to position [101, 0]
click at [173, 441] on img at bounding box center [179, 420] width 127 height 85
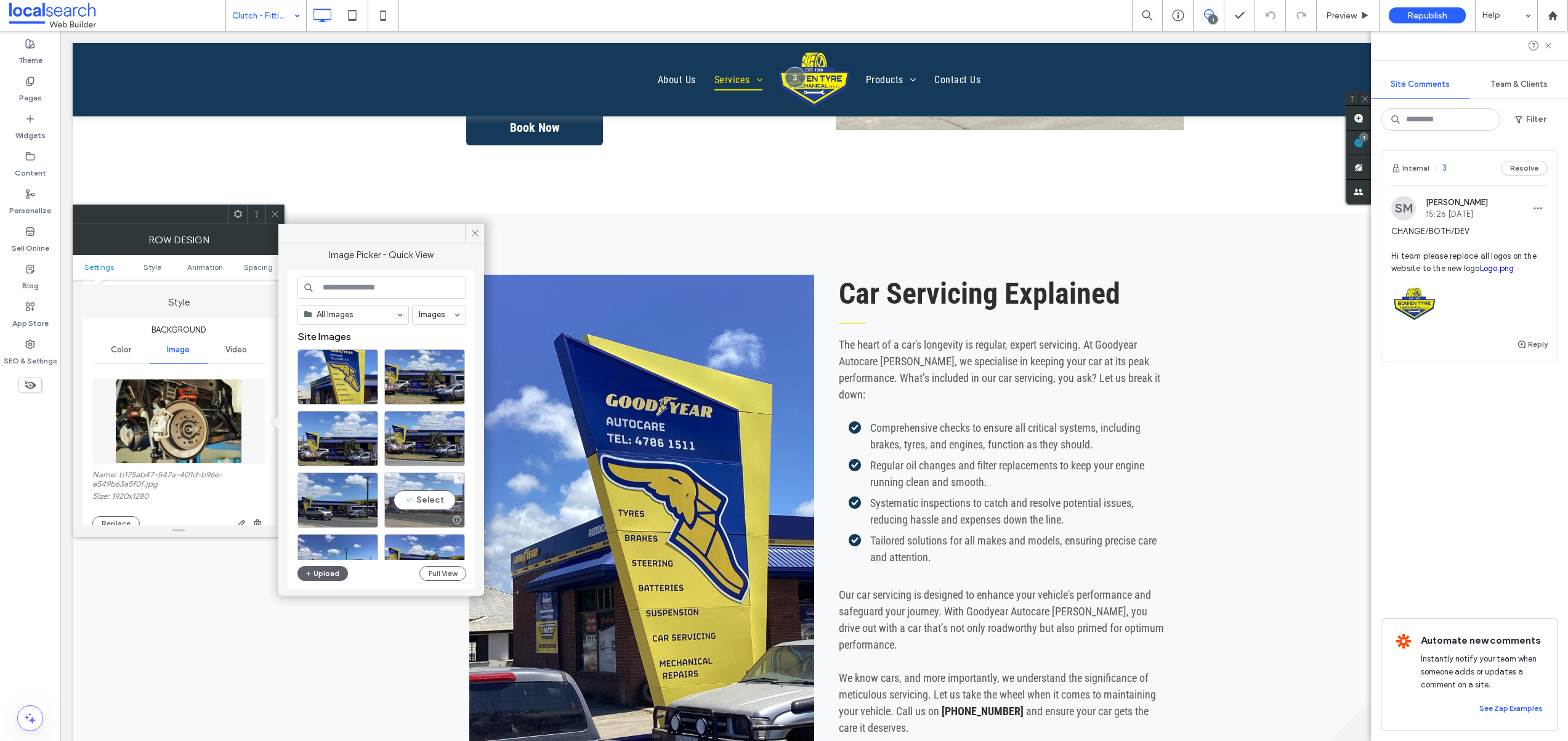
click at [421, 499] on div "Select" at bounding box center [425, 499] width 81 height 55
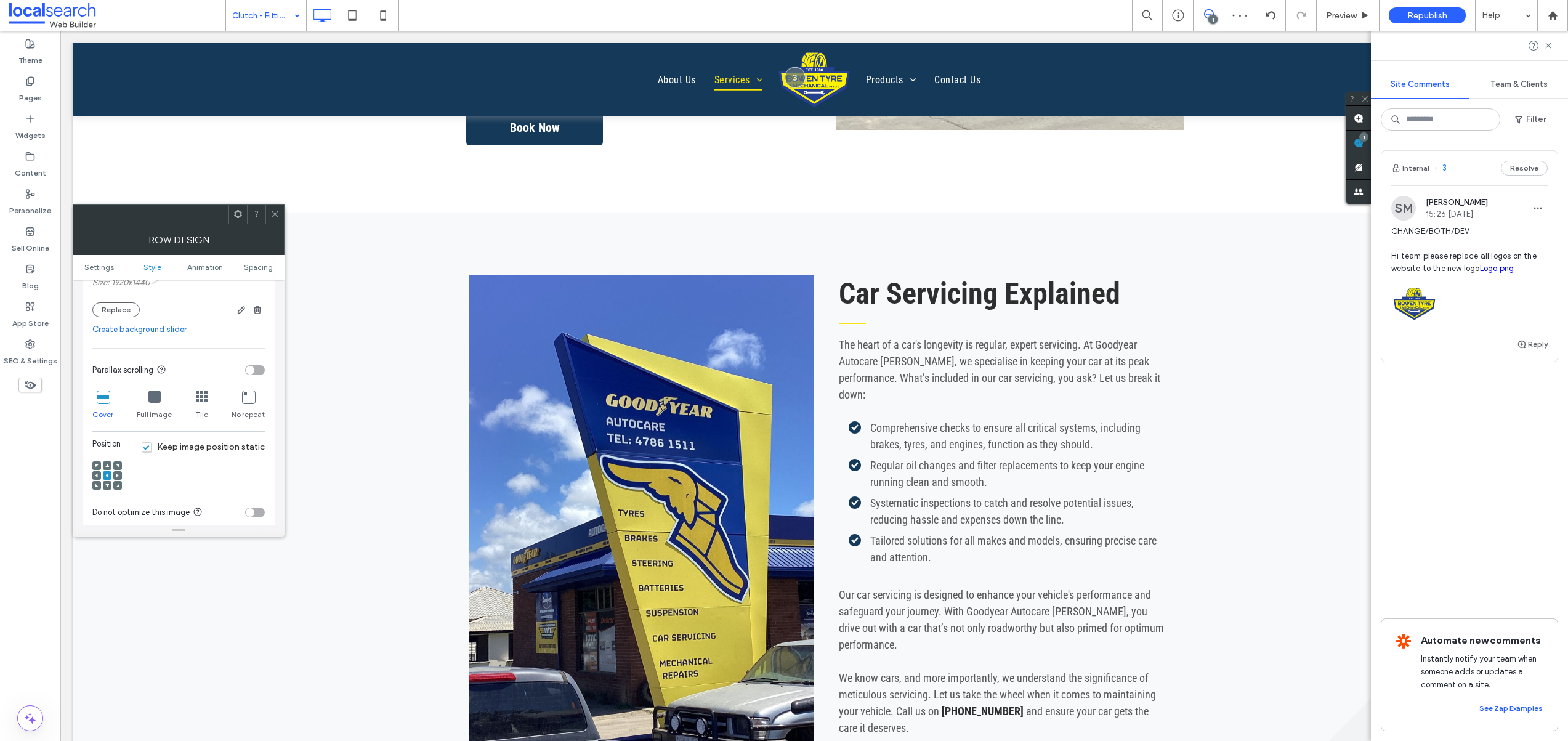
scroll to position [305, 0]
click at [105, 482] on icon at bounding box center [107, 484] width 3 height 3
click at [116, 305] on button "Replace" at bounding box center [115, 311] width 47 height 15
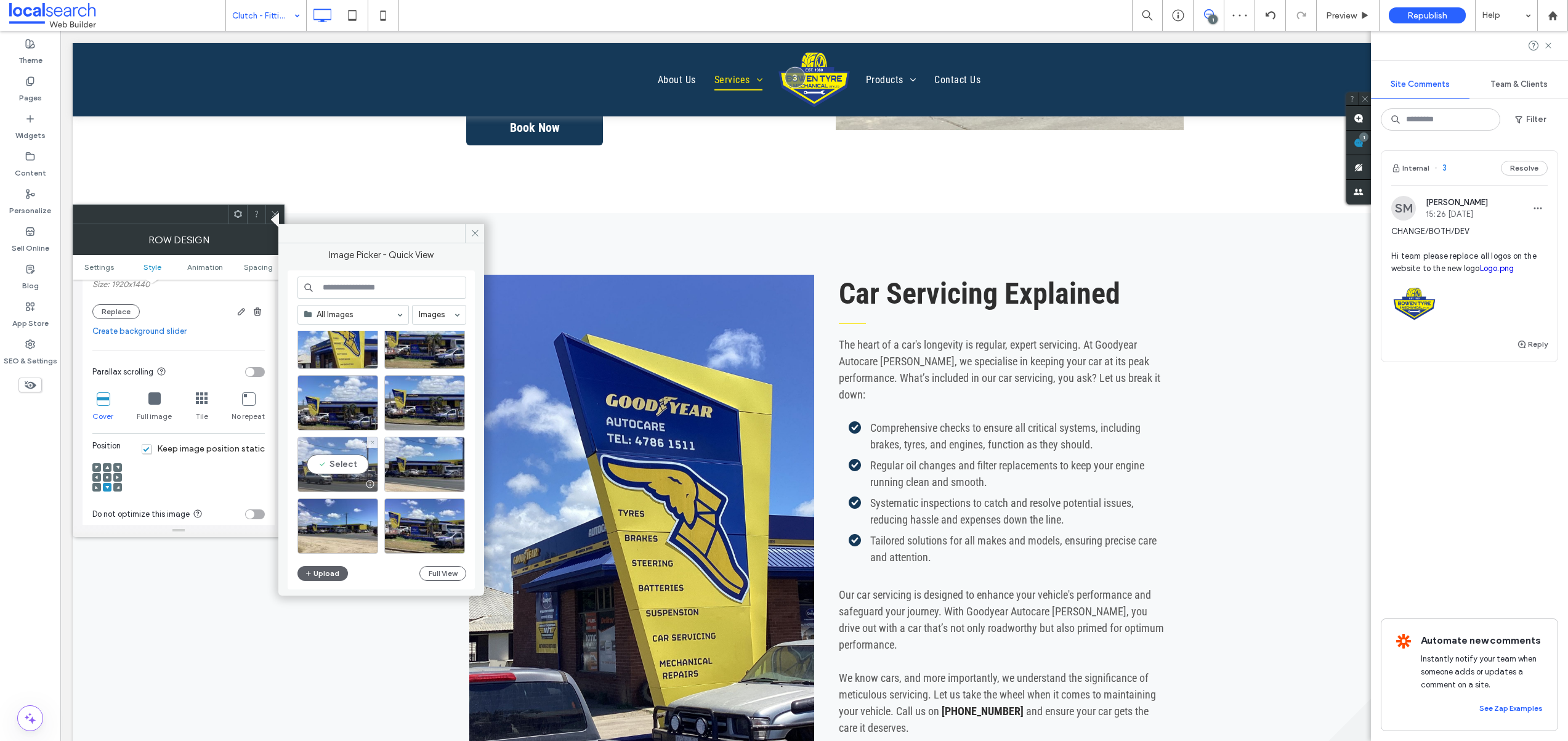
scroll to position [38, 0]
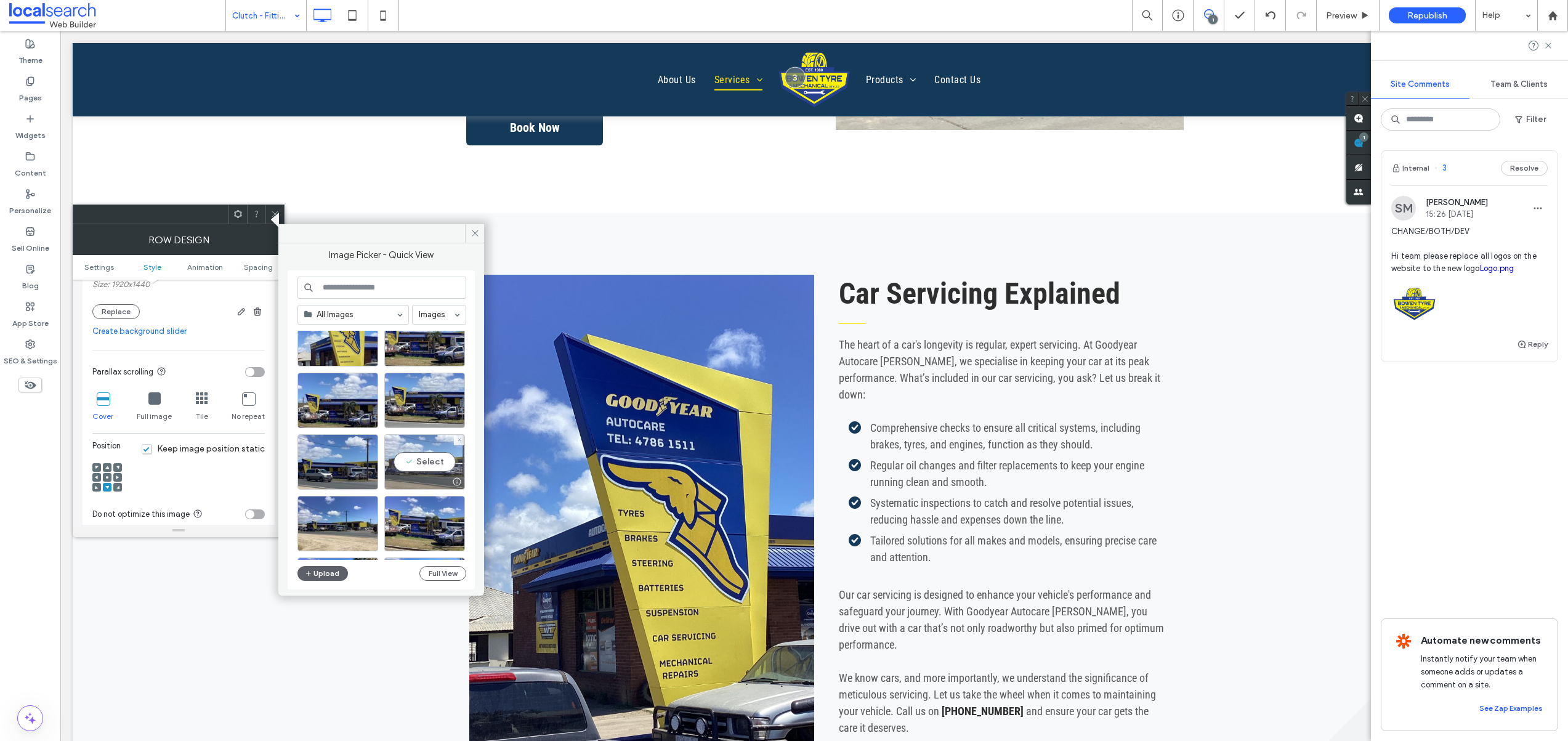
click at [432, 468] on div "Select" at bounding box center [425, 462] width 81 height 55
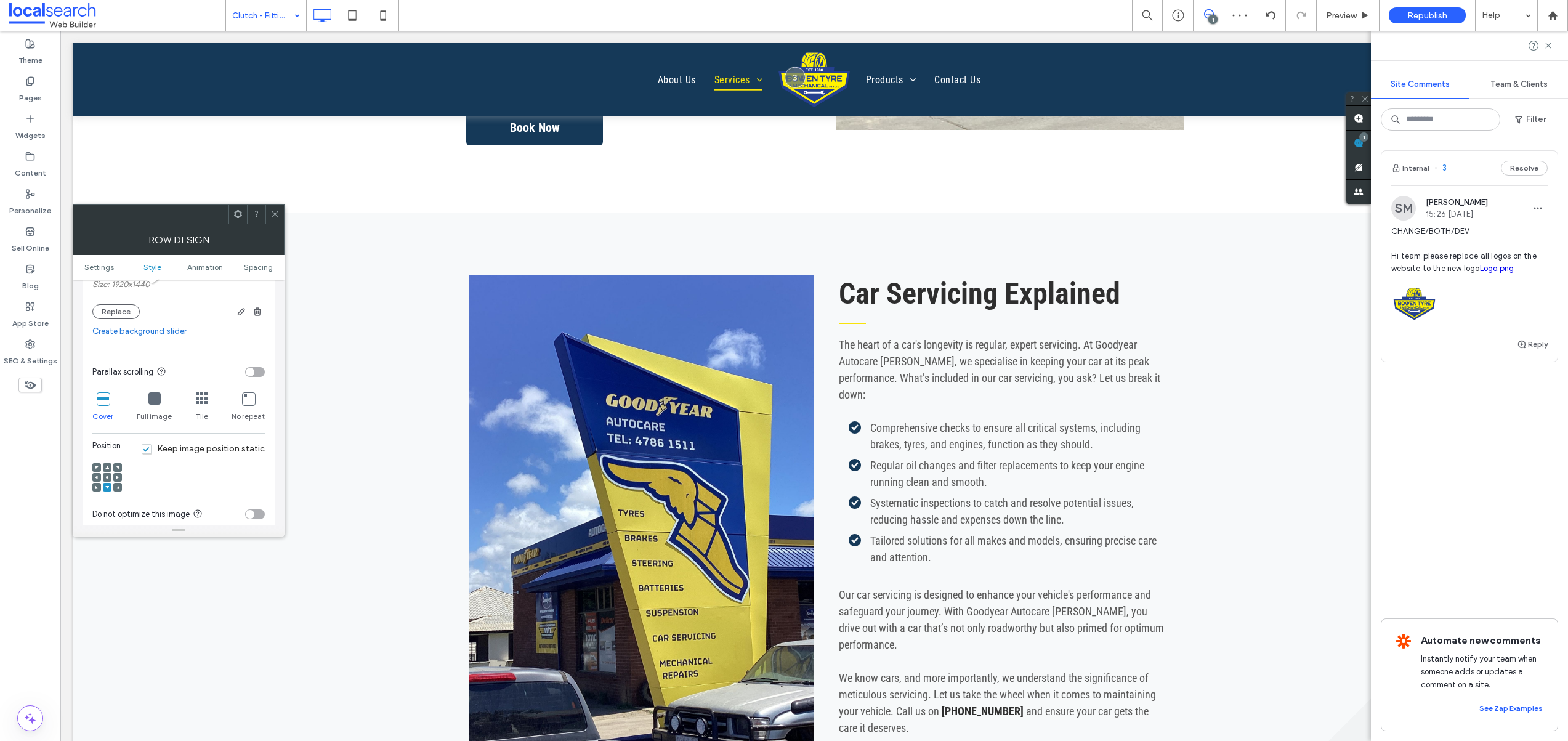
click at [107, 476] on use at bounding box center [107, 477] width 3 height 3
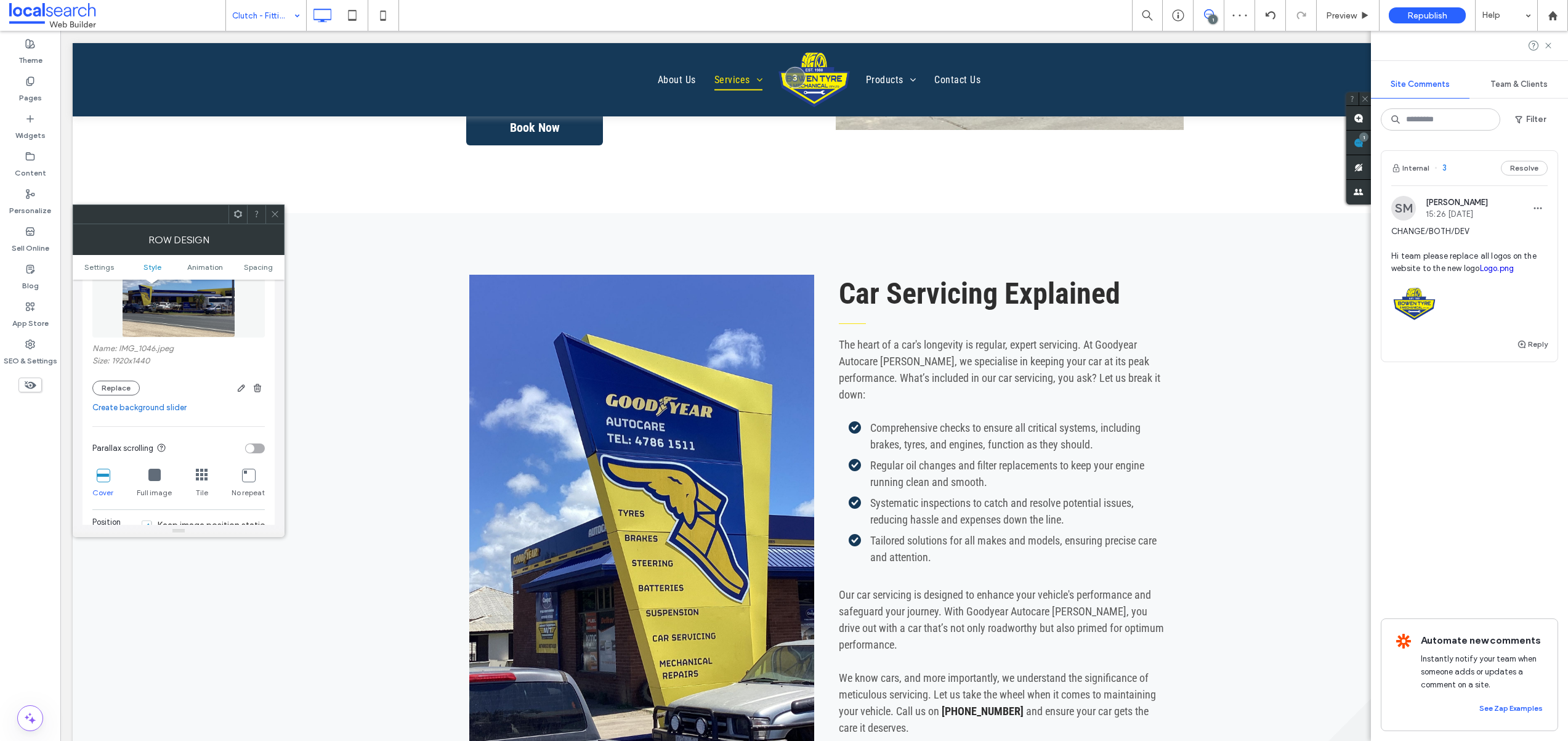
scroll to position [105, 0]
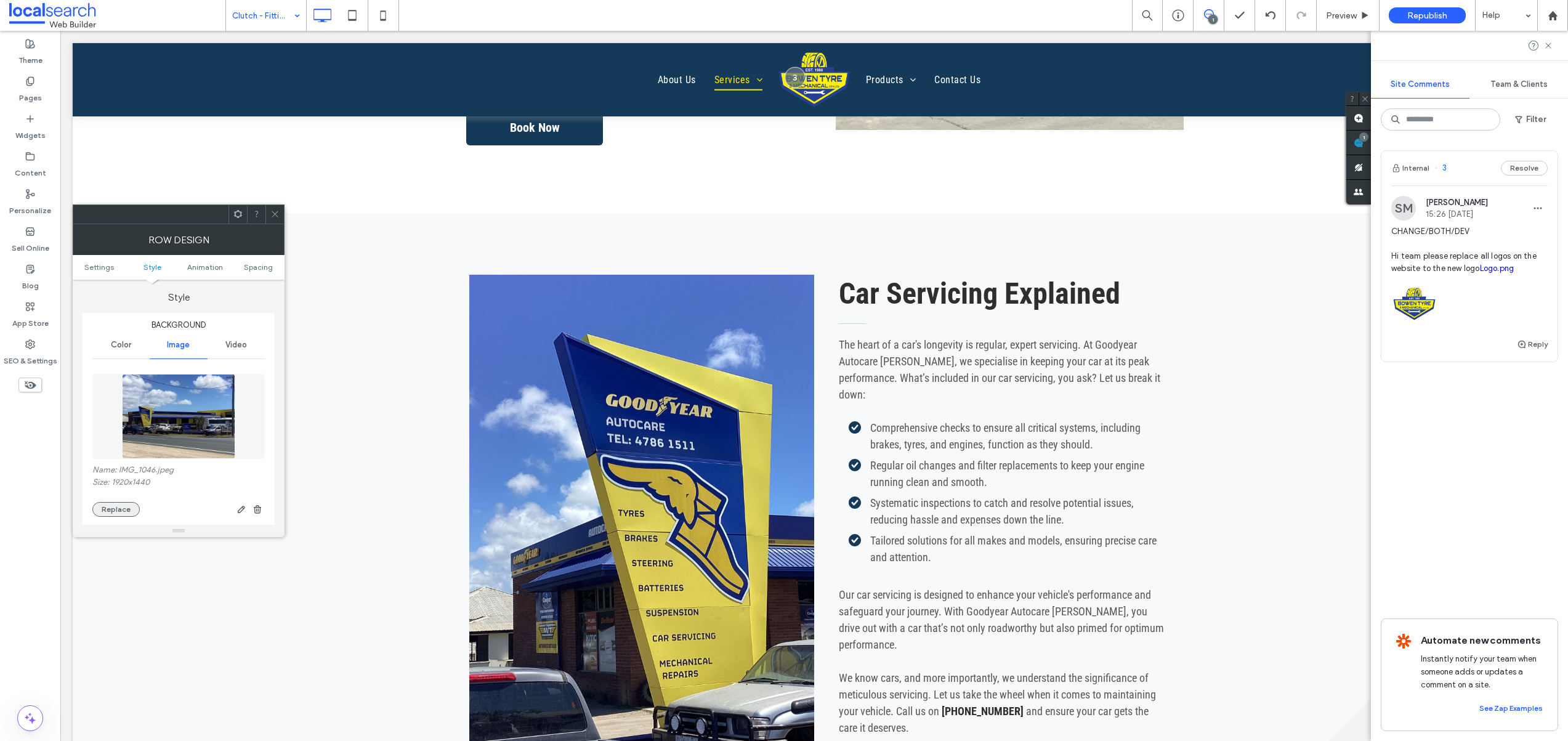
click at [115, 506] on button "Replace" at bounding box center [115, 509] width 47 height 15
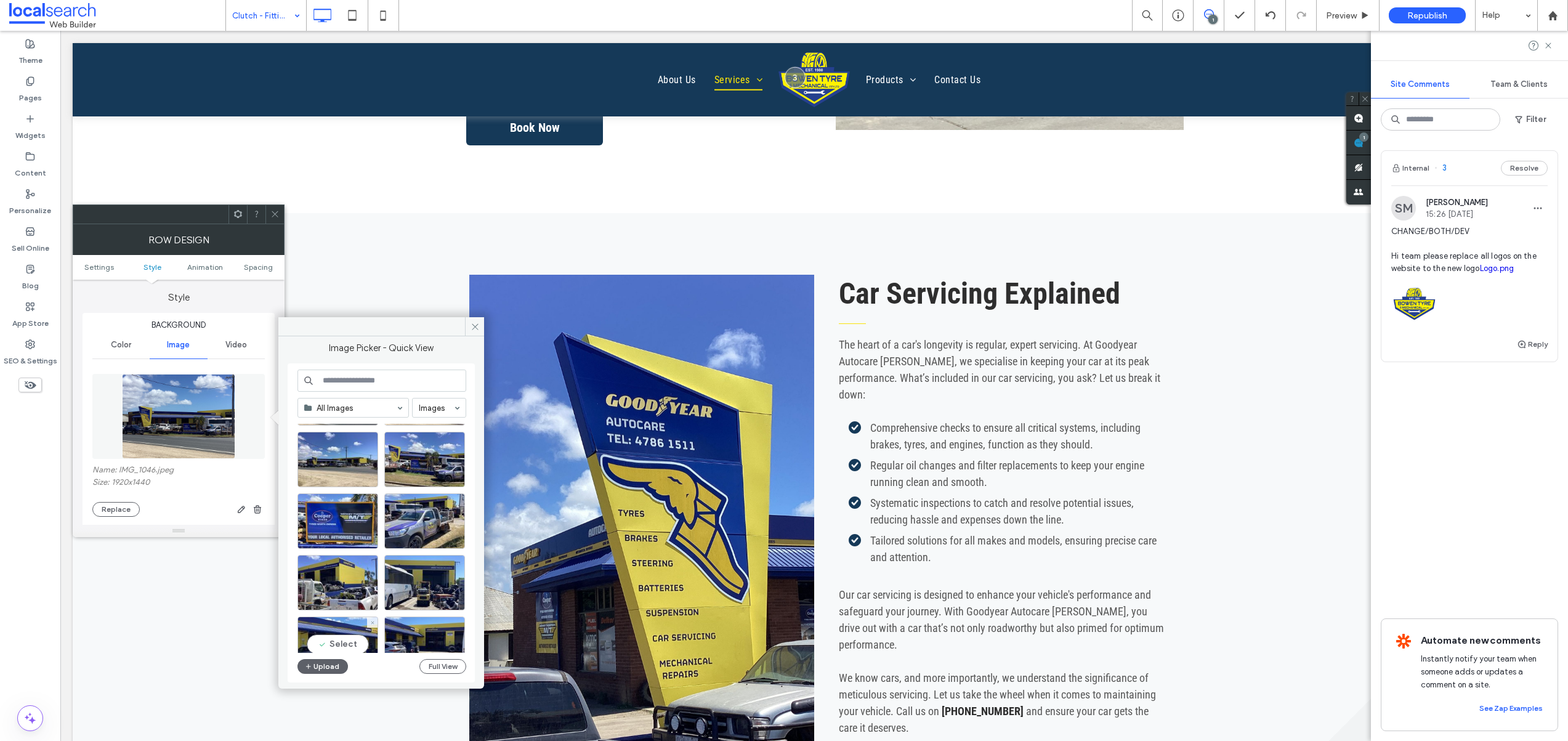
scroll to position [193, 0]
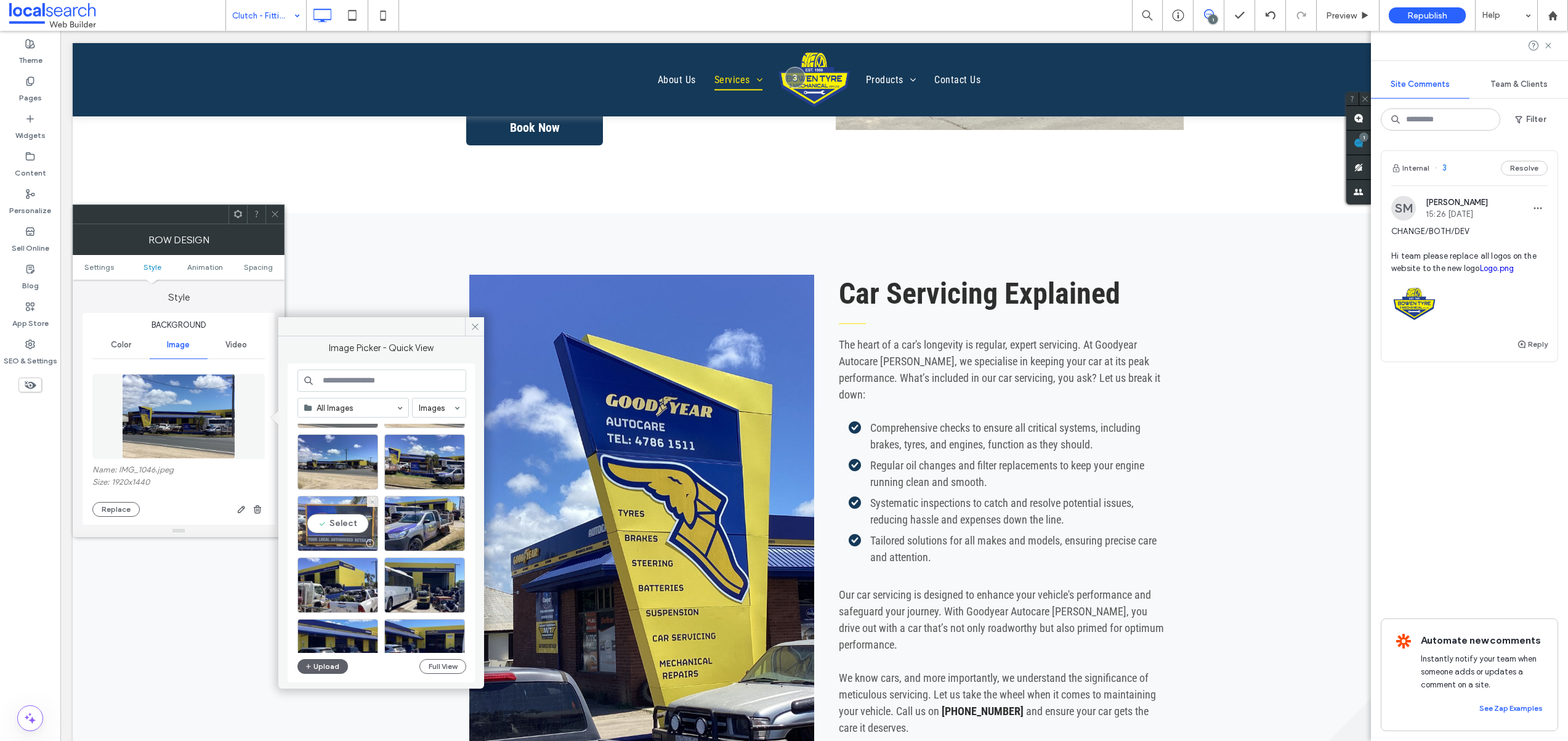
click at [336, 524] on div "Select" at bounding box center [338, 524] width 81 height 55
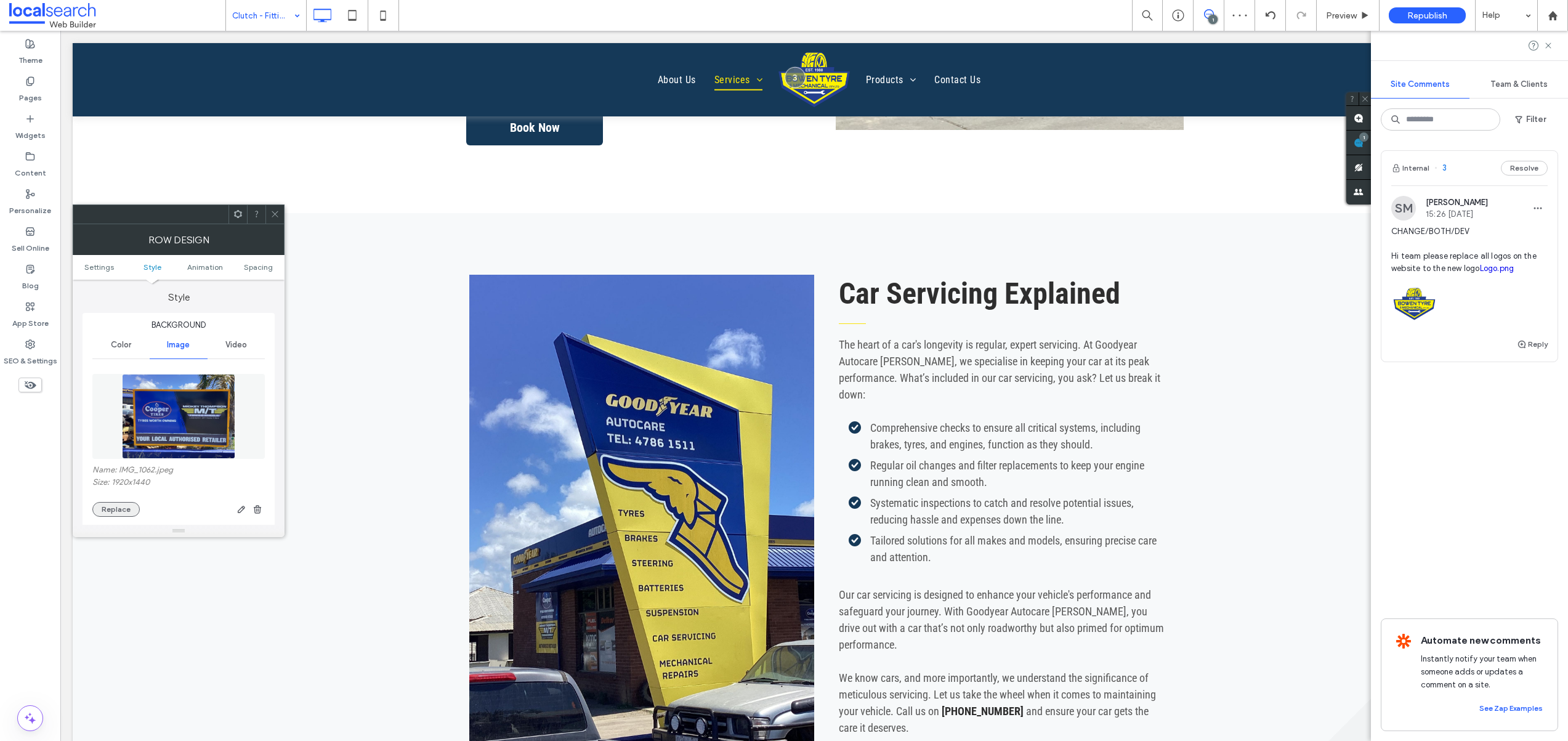
click at [108, 508] on button "Replace" at bounding box center [115, 509] width 47 height 15
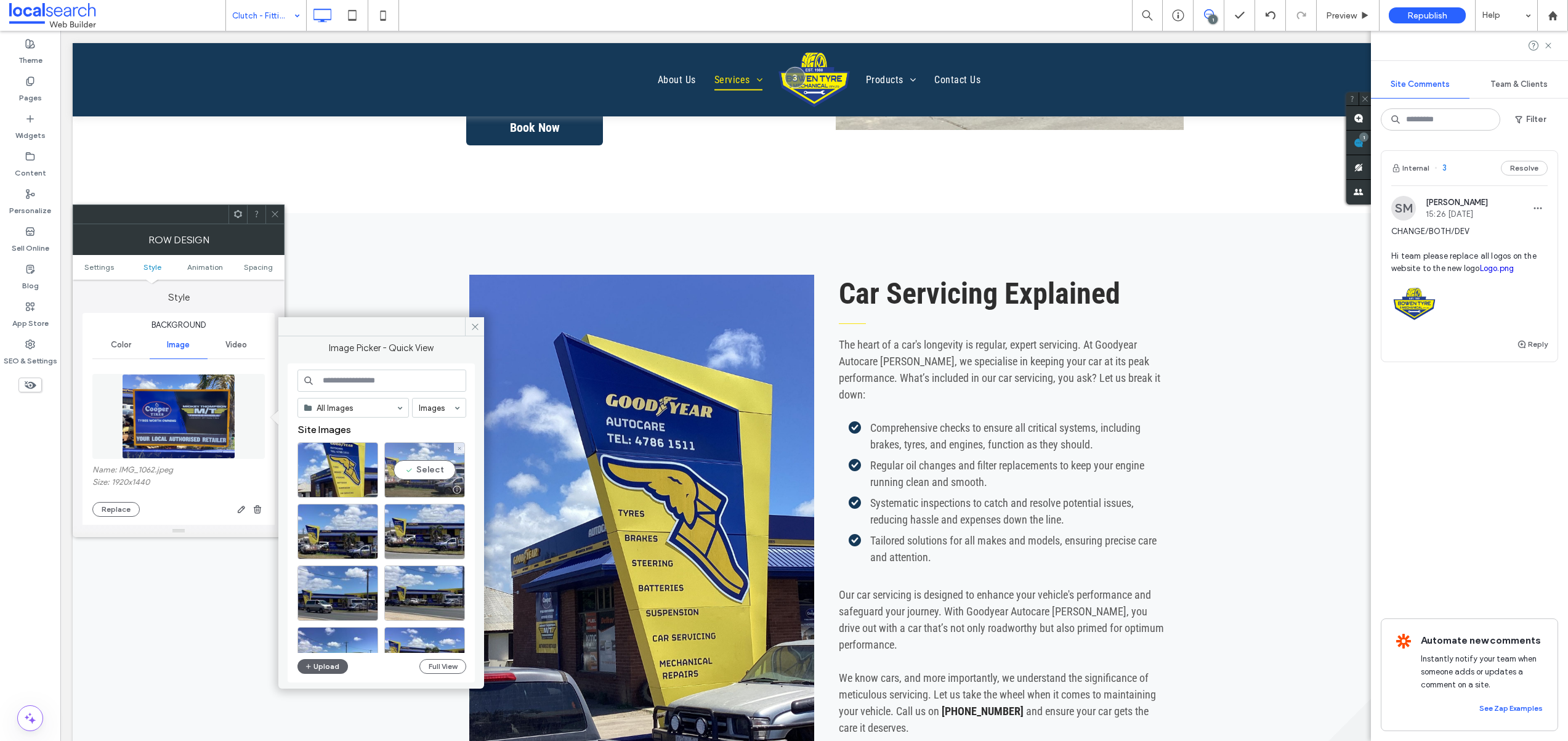
click at [435, 476] on div "Select" at bounding box center [425, 469] width 81 height 55
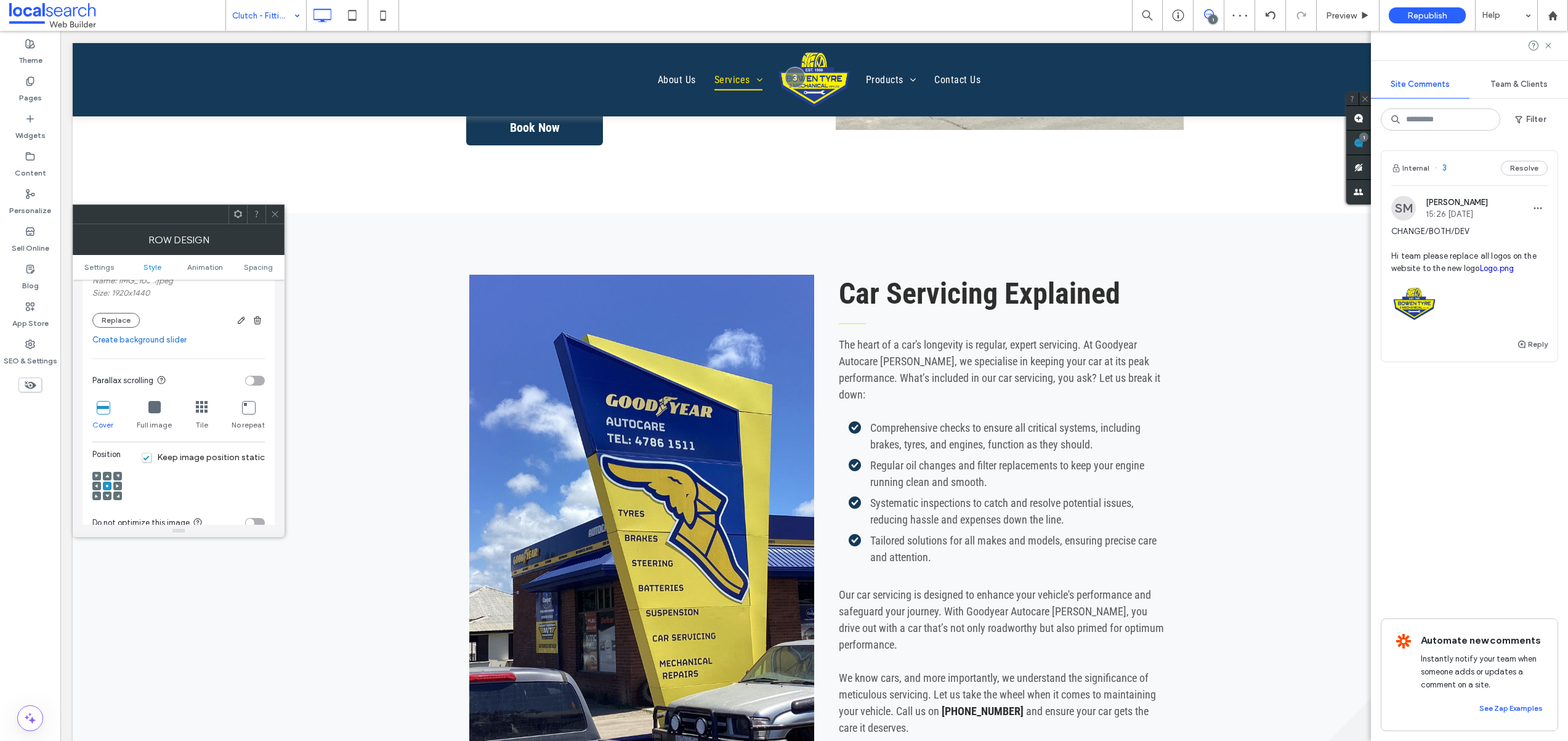
scroll to position [297, 0]
click at [98, 483] on icon at bounding box center [96, 483] width 3 height 3
click at [99, 475] on div at bounding box center [96, 474] width 9 height 9
click at [95, 472] on use at bounding box center [96, 473] width 3 height 3
click at [110, 485] on div at bounding box center [108, 483] width 9 height 9
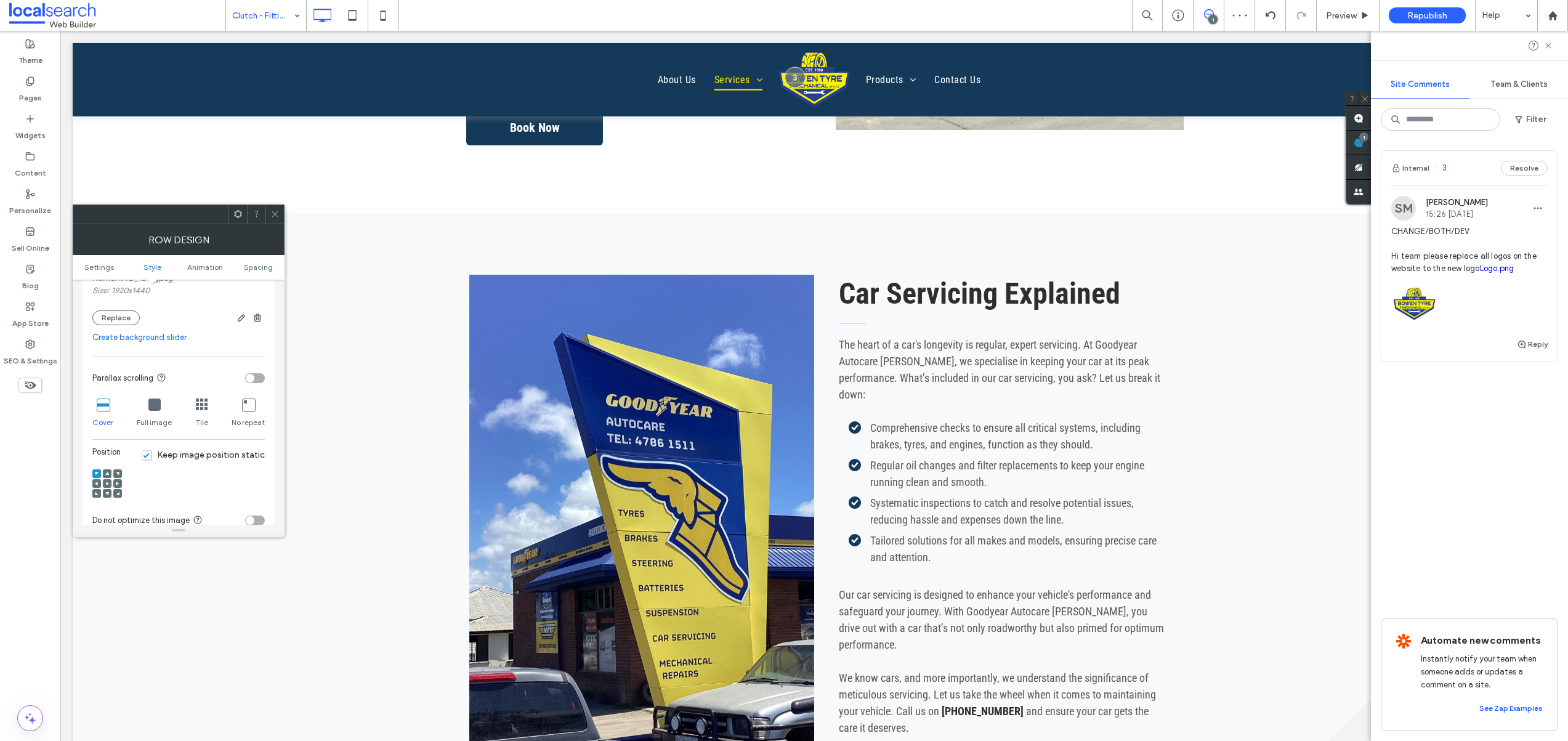
click at [108, 482] on use at bounding box center [107, 483] width 3 height 3
click at [281, 213] on div at bounding box center [274, 213] width 18 height 18
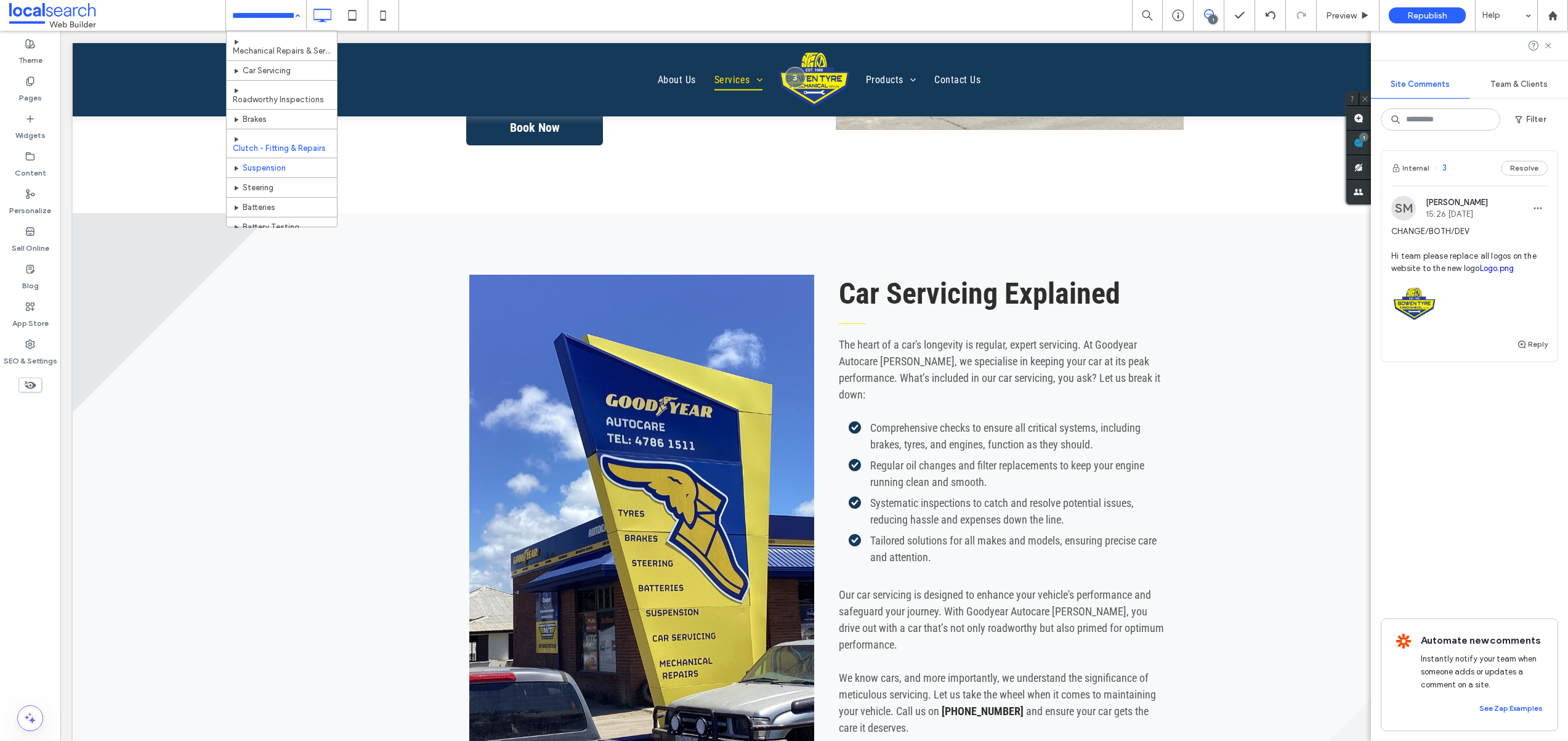
scroll to position [98, 0]
click at [261, 21] on input at bounding box center [263, 15] width 62 height 31
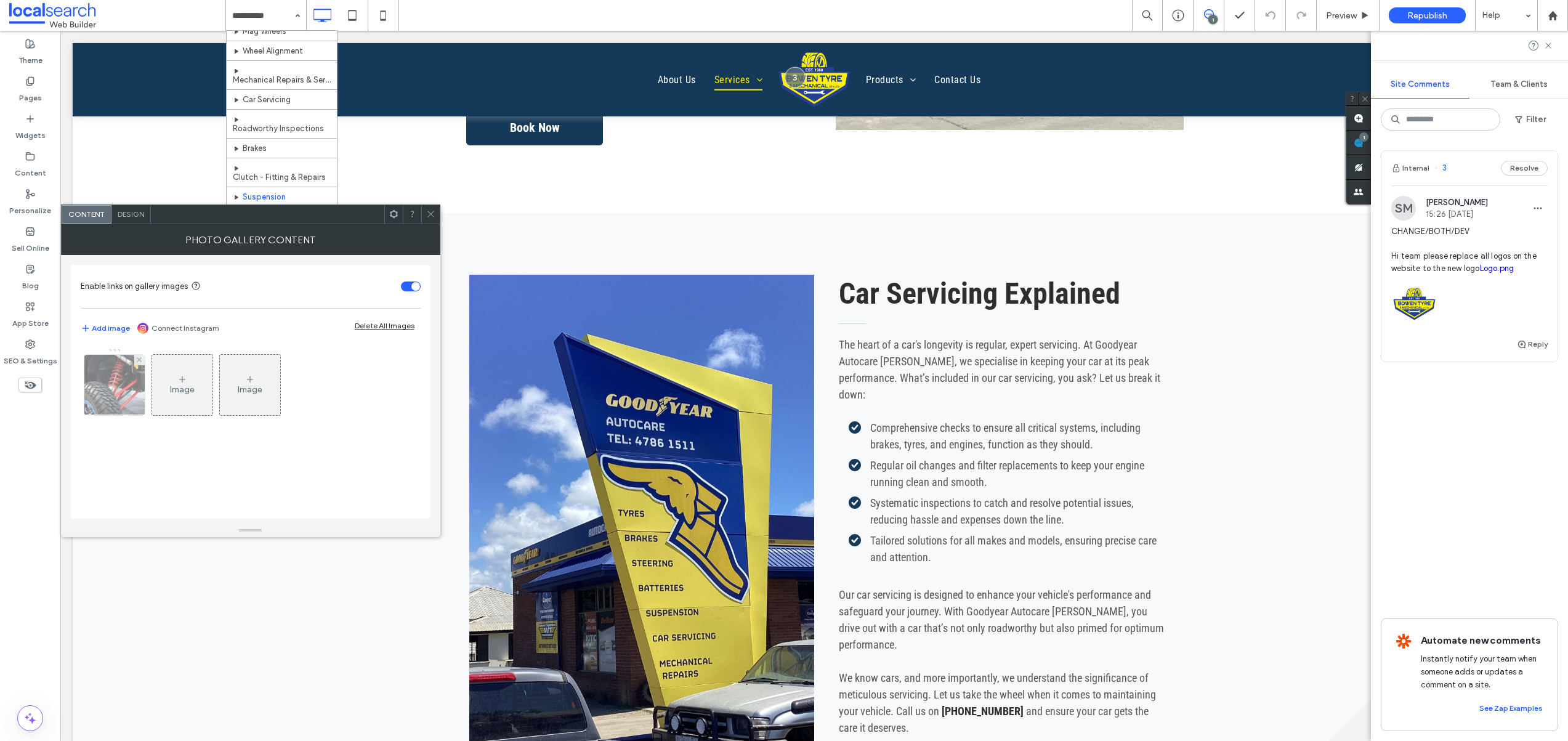
click at [116, 381] on img at bounding box center [114, 385] width 91 height 60
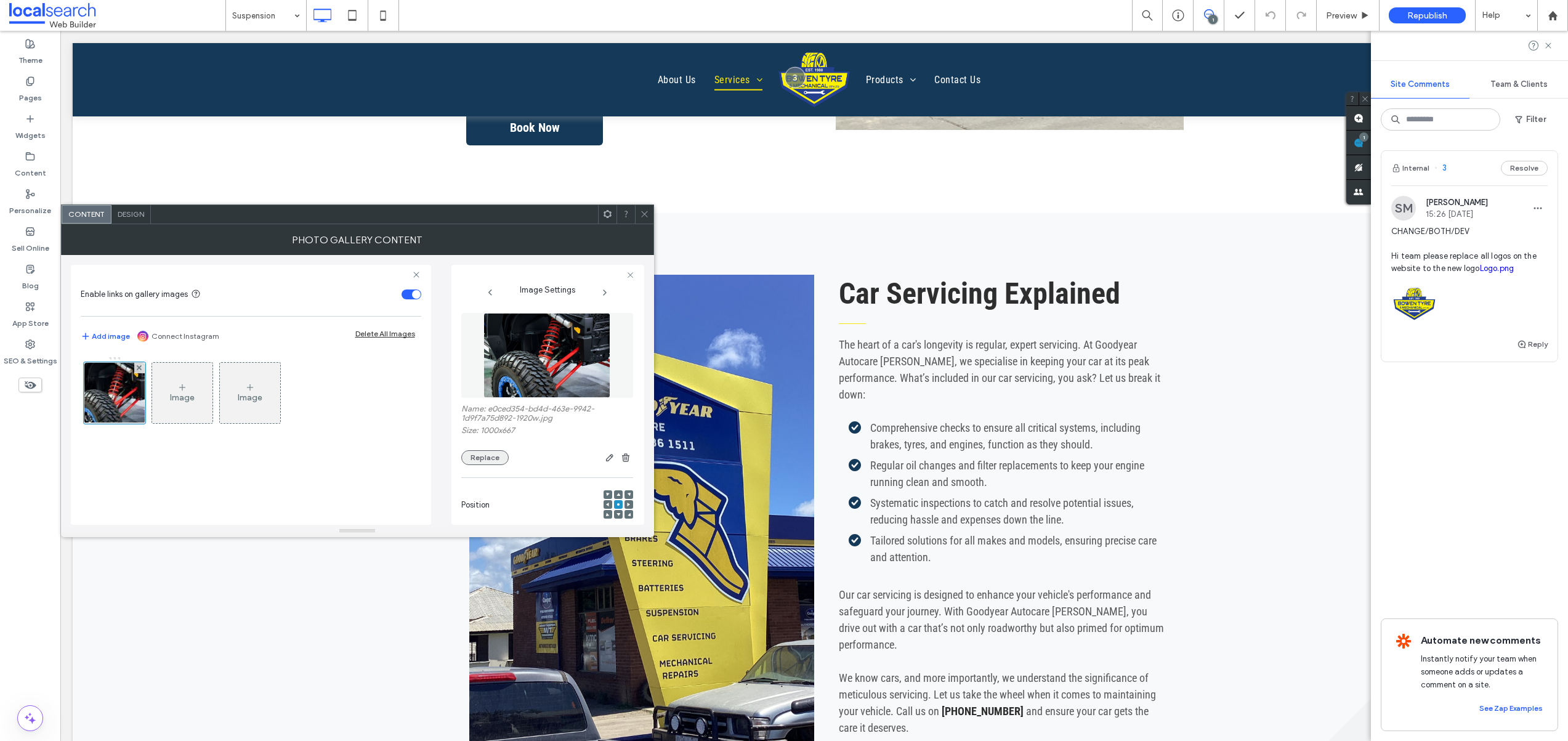
click at [487, 456] on button "Replace" at bounding box center [484, 457] width 47 height 15
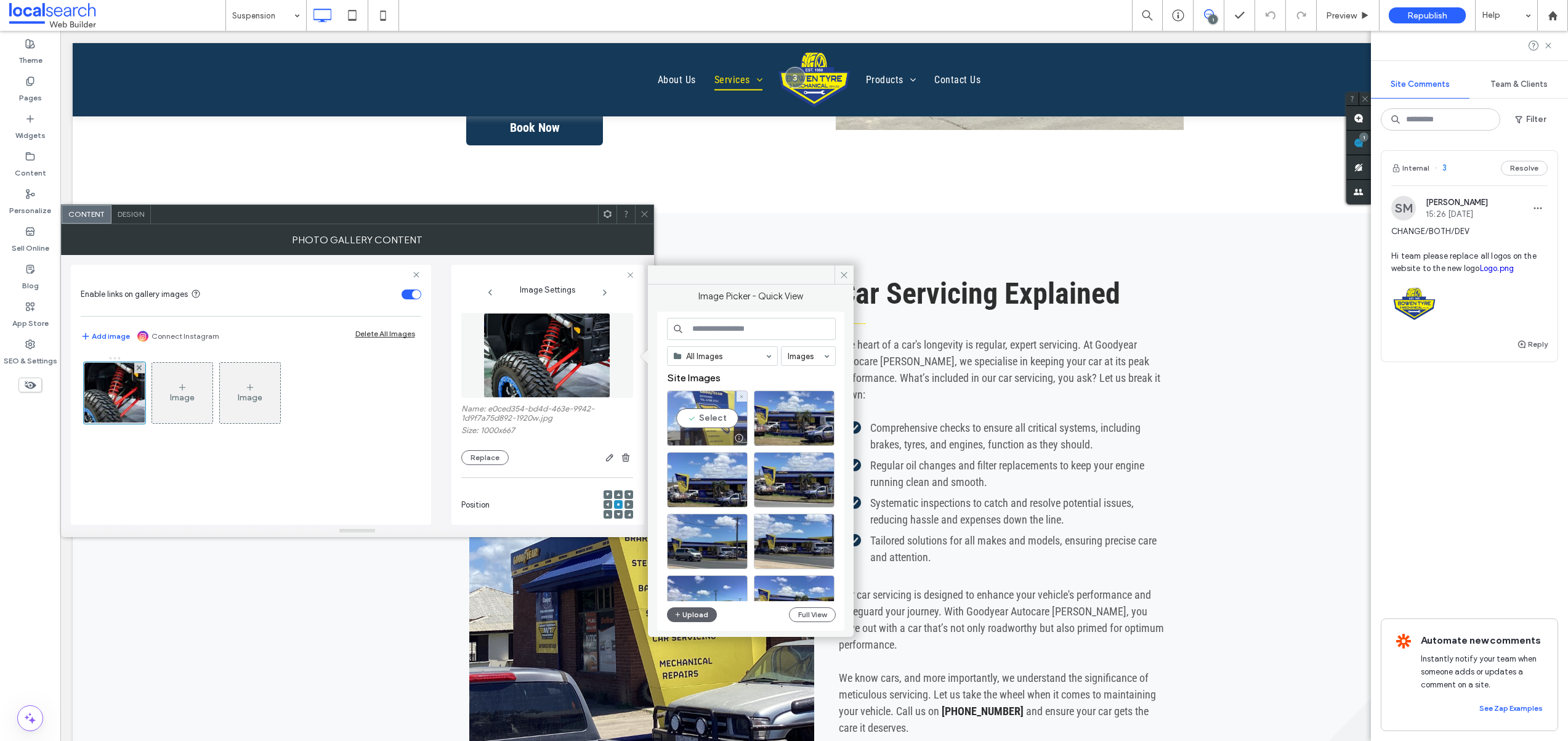
click at [721, 420] on div "Select" at bounding box center [708, 418] width 81 height 55
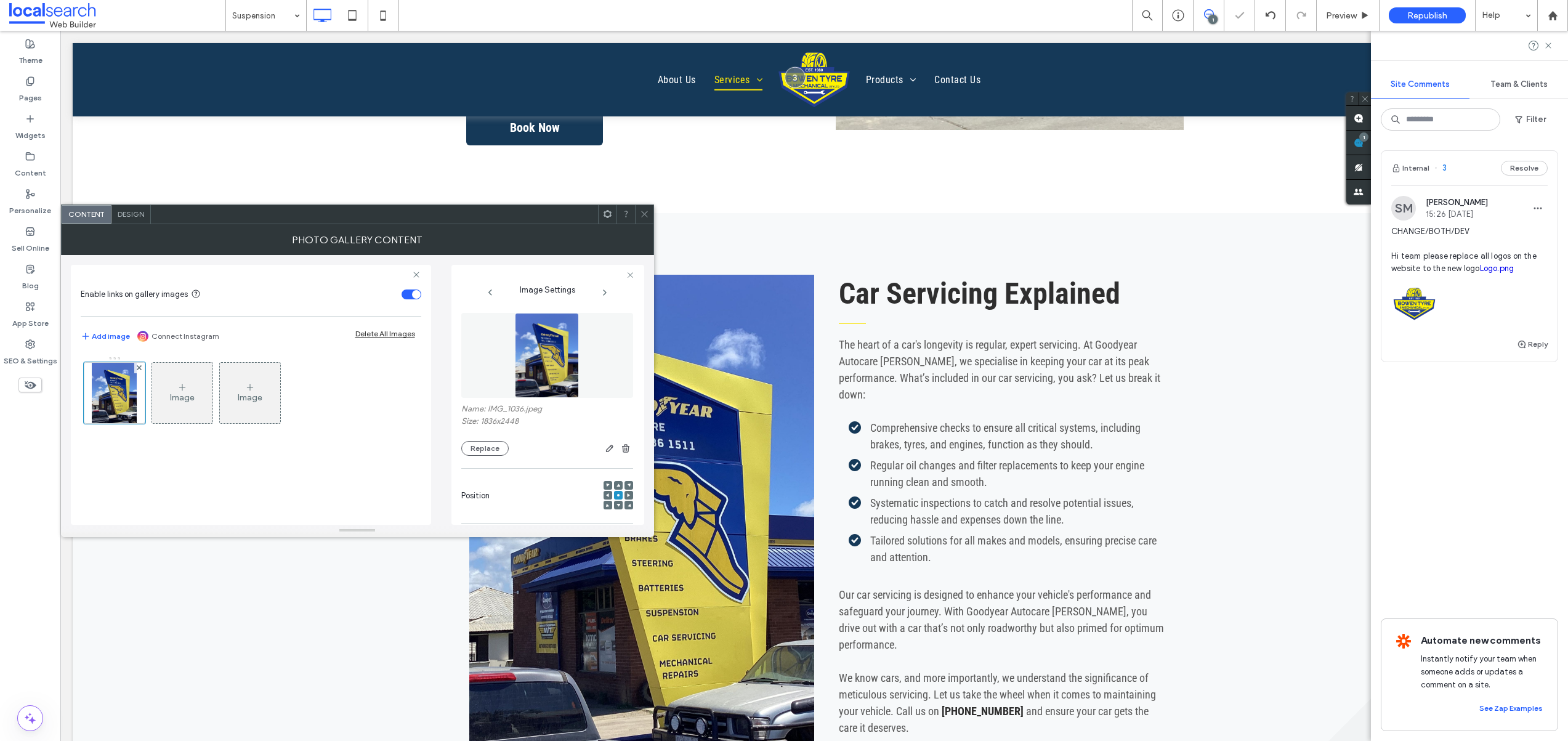
click at [647, 214] on icon at bounding box center [644, 213] width 9 height 9
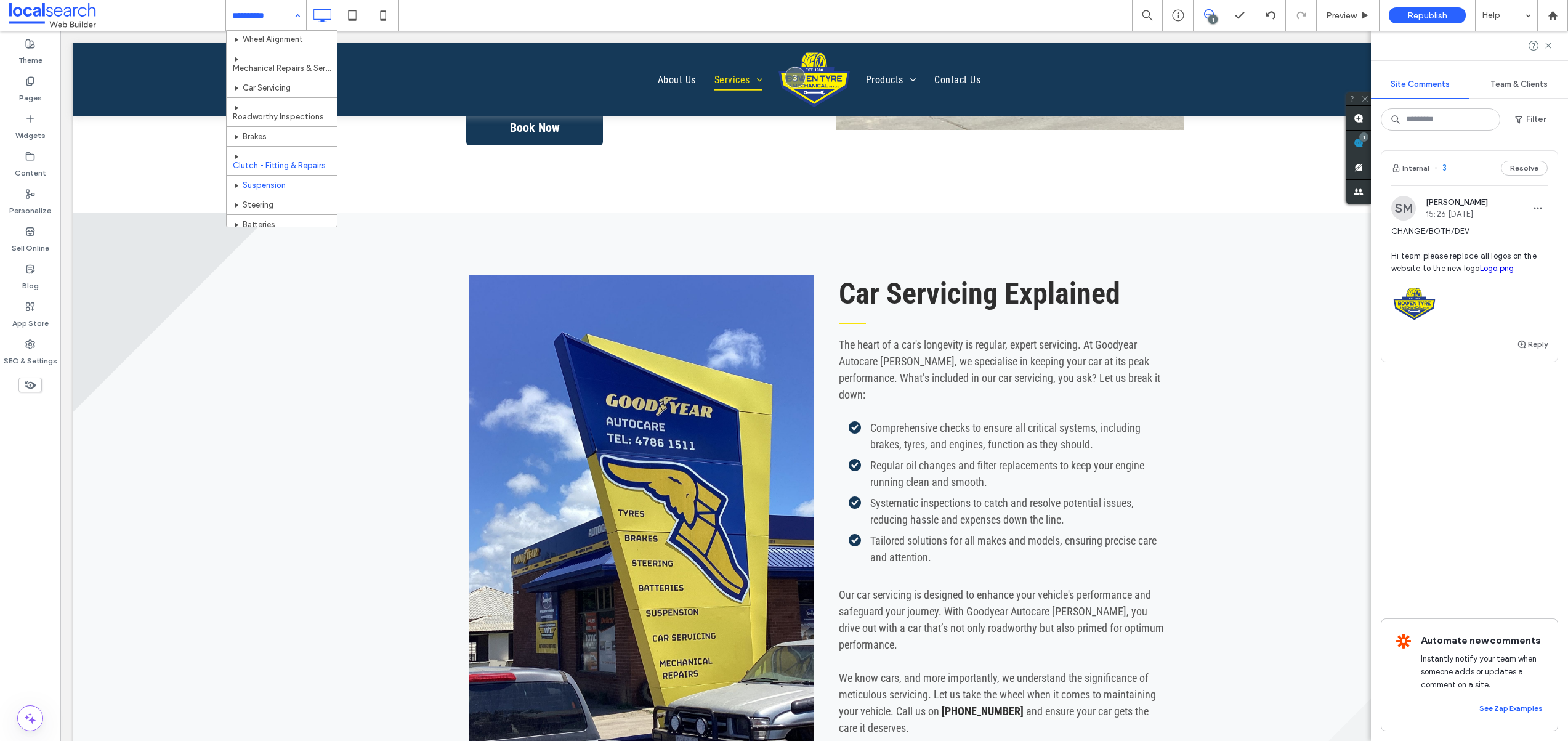
scroll to position [94, 0]
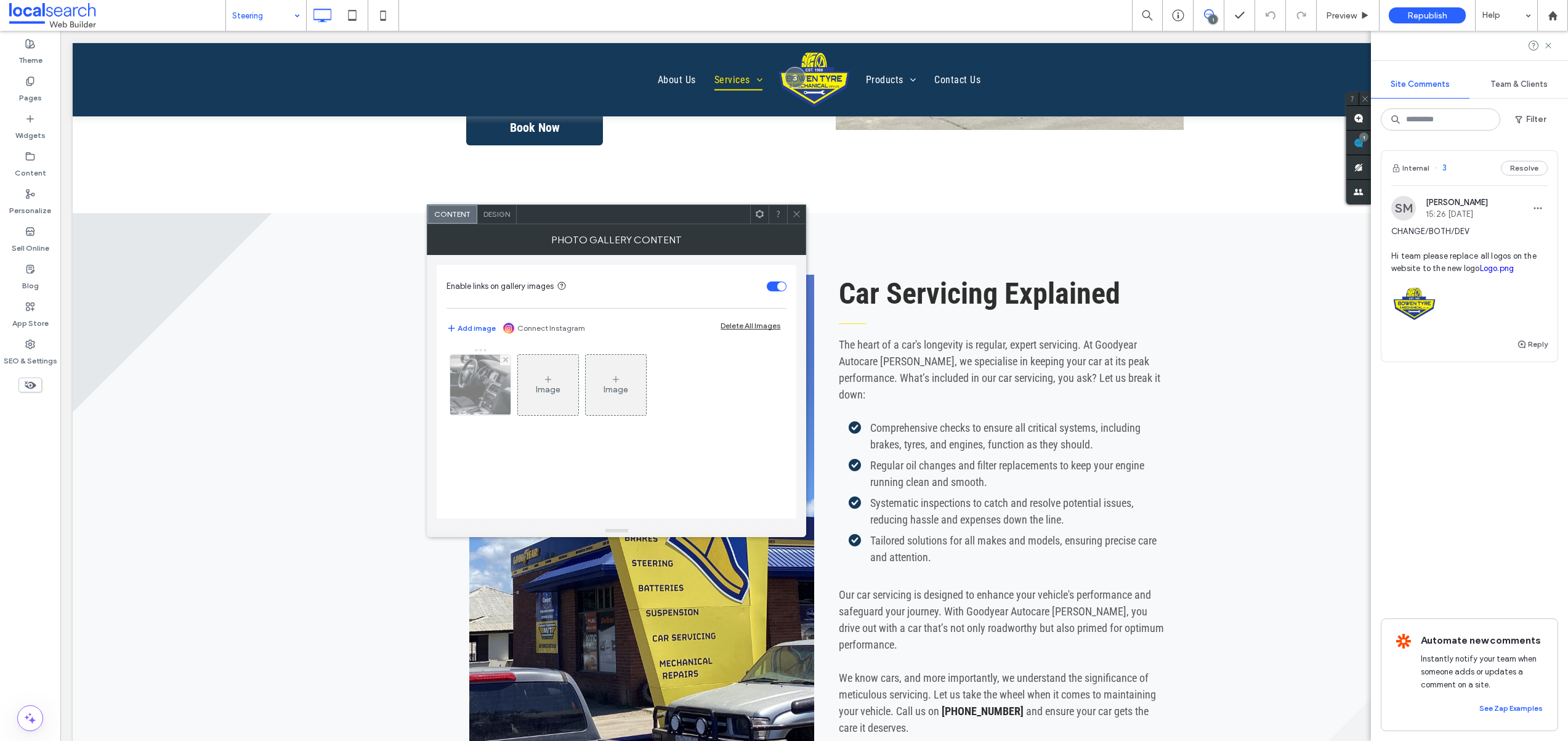
click at [464, 401] on div at bounding box center [481, 385] width 60 height 60
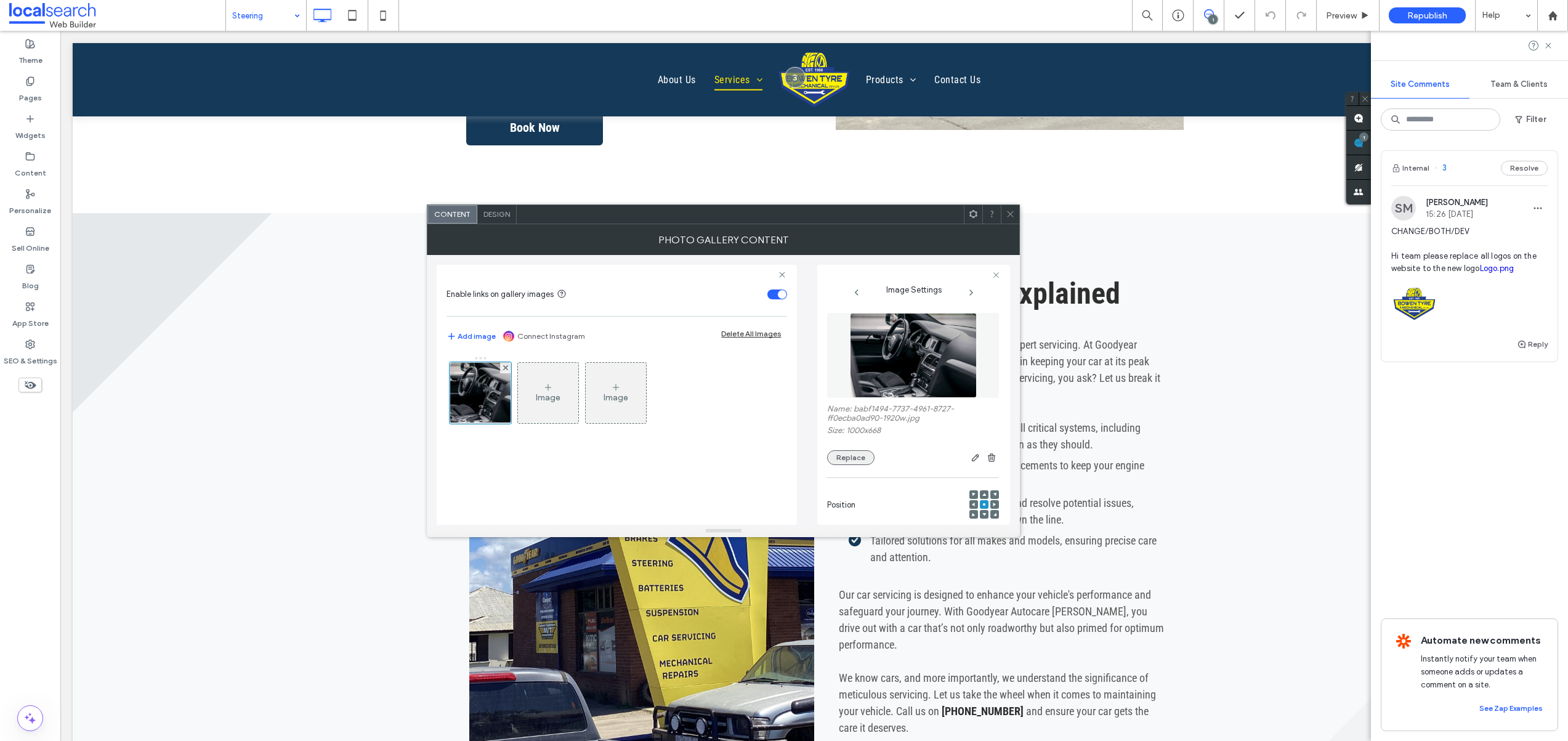
click at [839, 463] on button "Replace" at bounding box center [851, 457] width 47 height 15
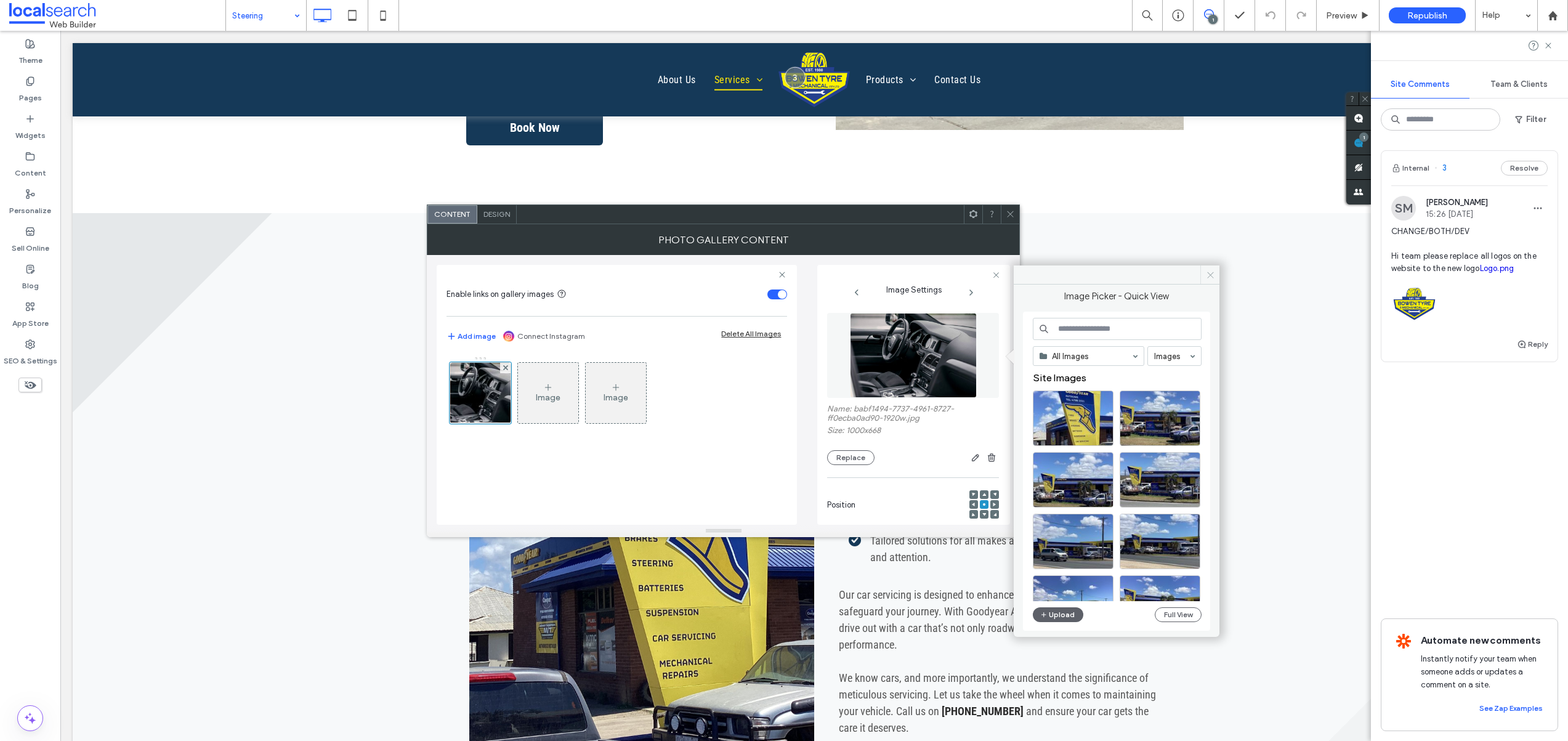
click at [1211, 273] on icon at bounding box center [1210, 274] width 9 height 9
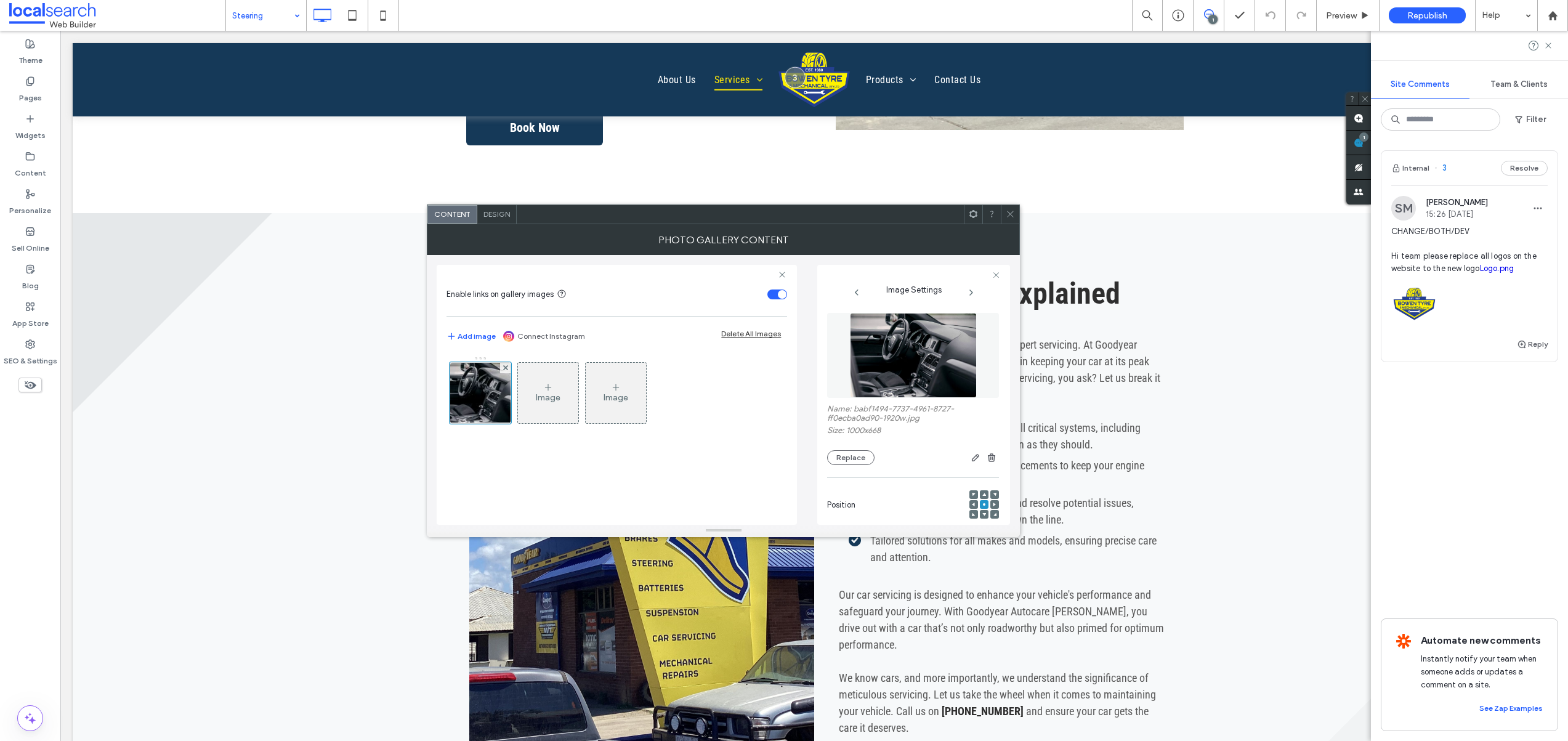
click at [1011, 218] on span at bounding box center [1010, 213] width 9 height 18
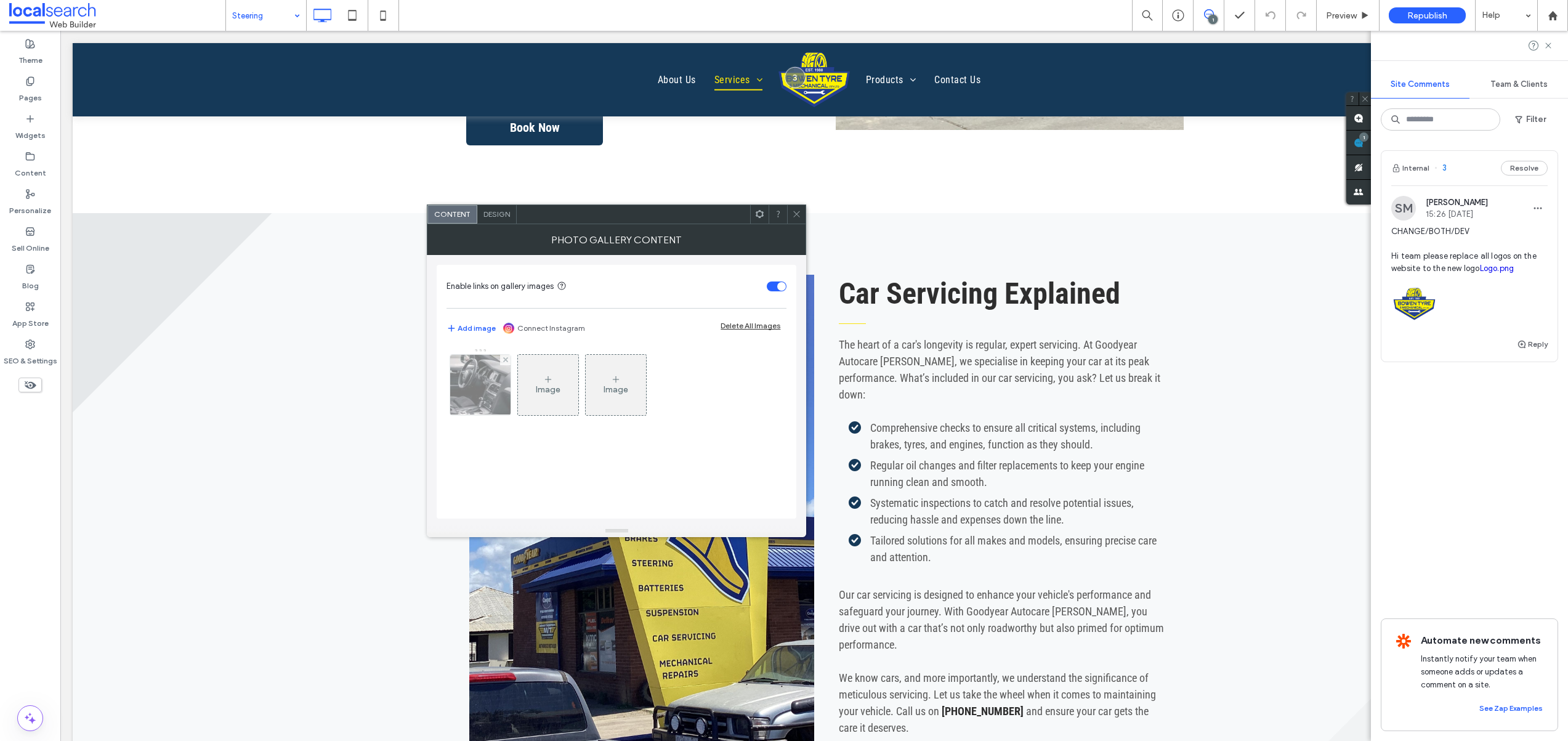
click at [494, 387] on img at bounding box center [480, 385] width 90 height 60
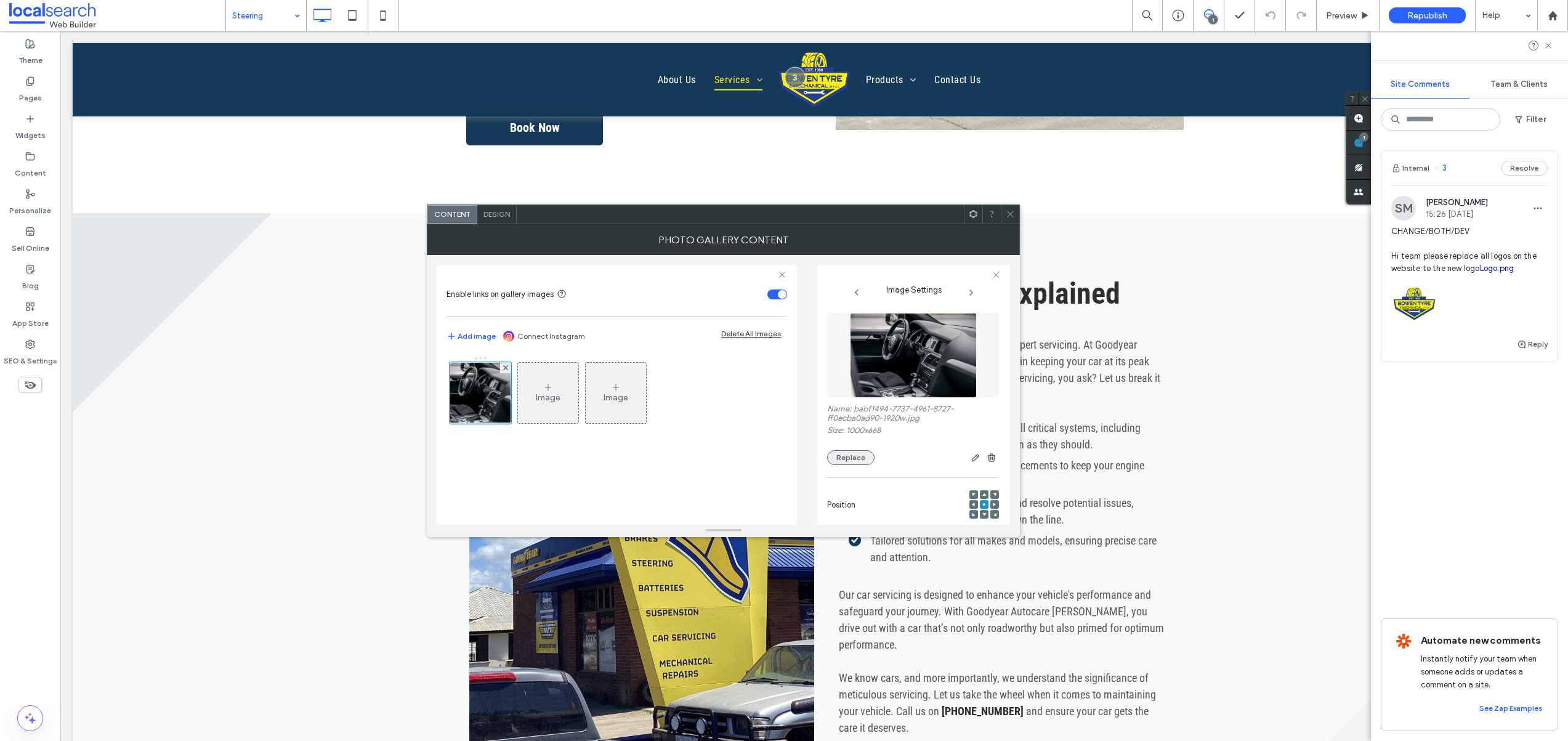
click at [852, 453] on button "Replace" at bounding box center [851, 457] width 47 height 15
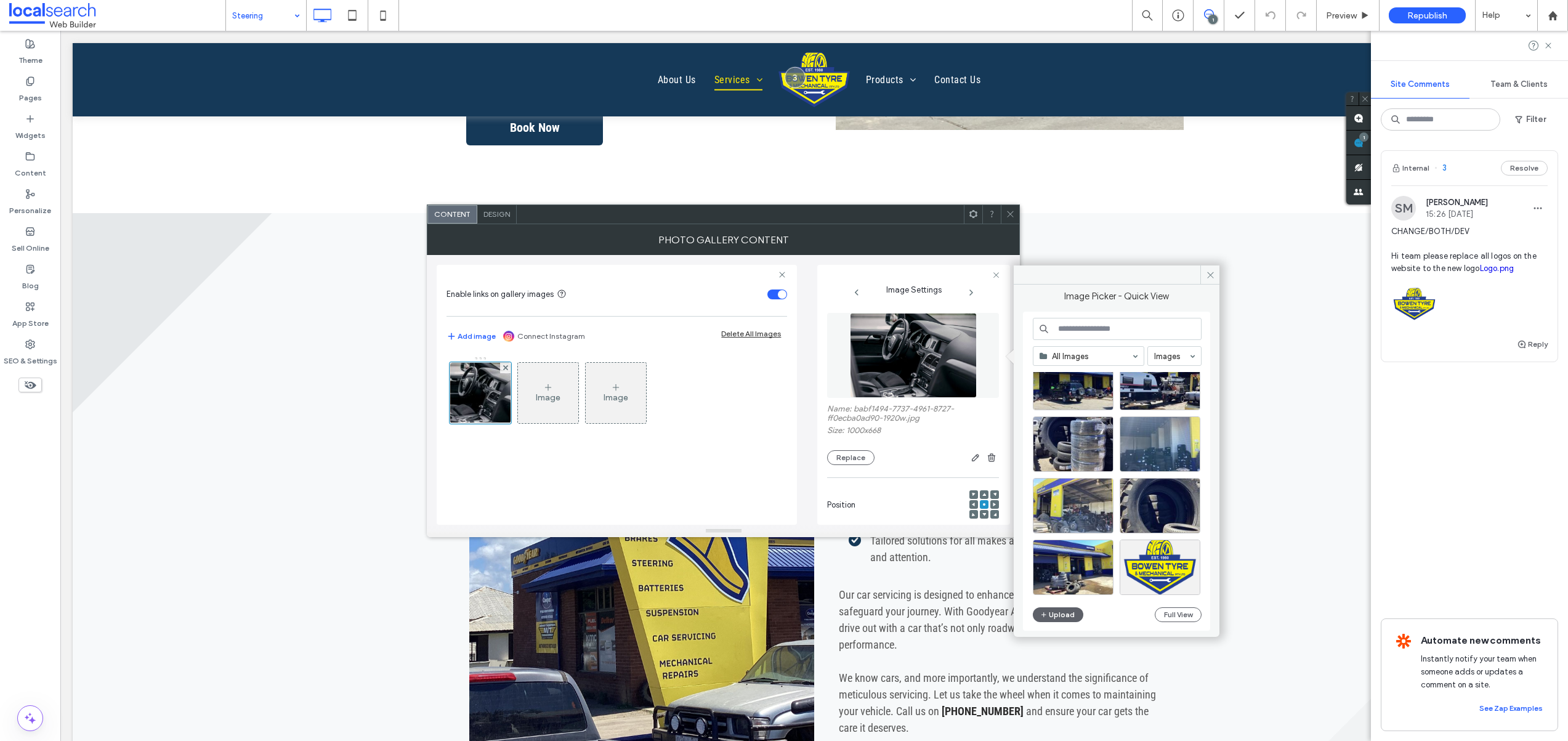
scroll to position [540, 0]
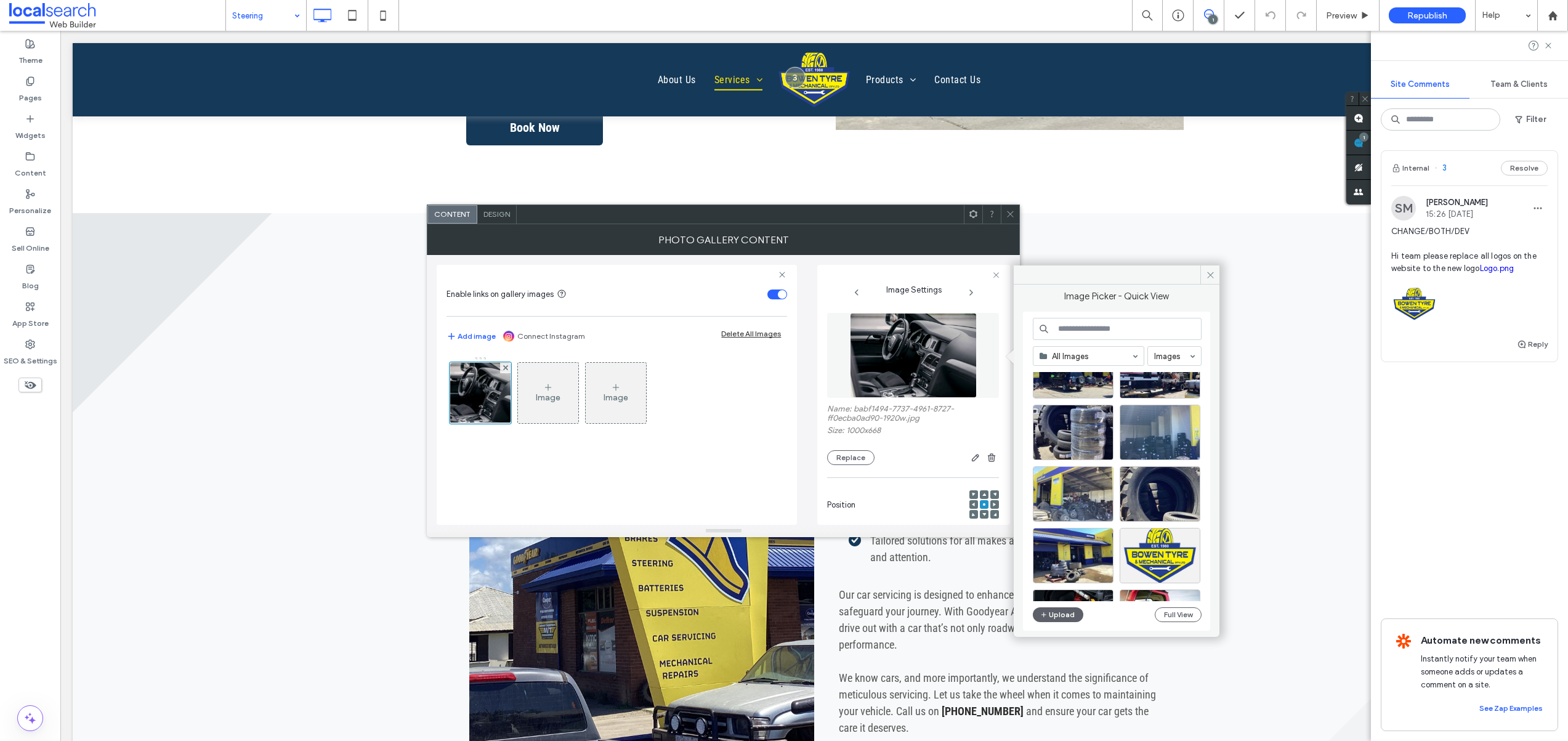
click at [1083, 327] on input at bounding box center [1117, 329] width 169 height 22
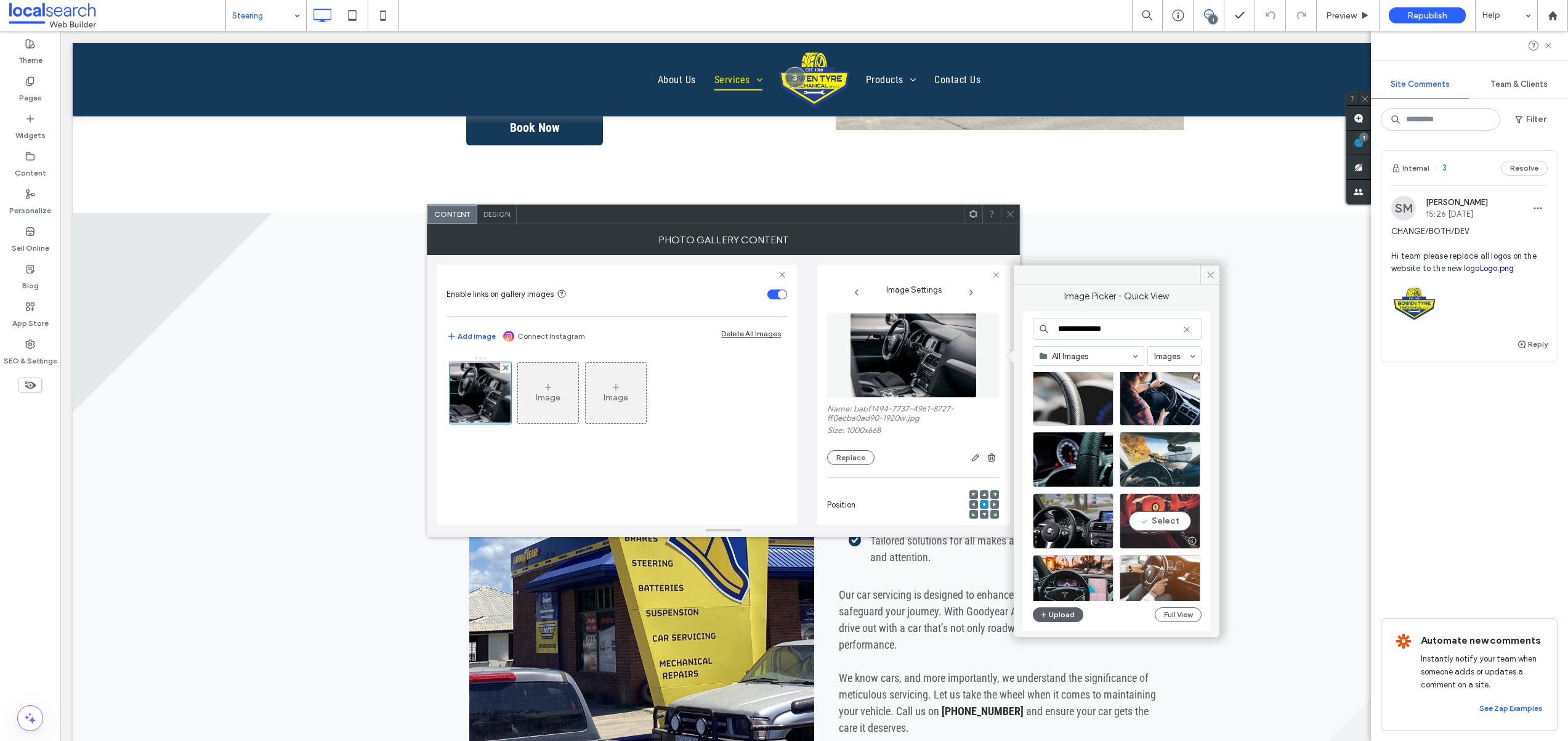
scroll to position [95, 0]
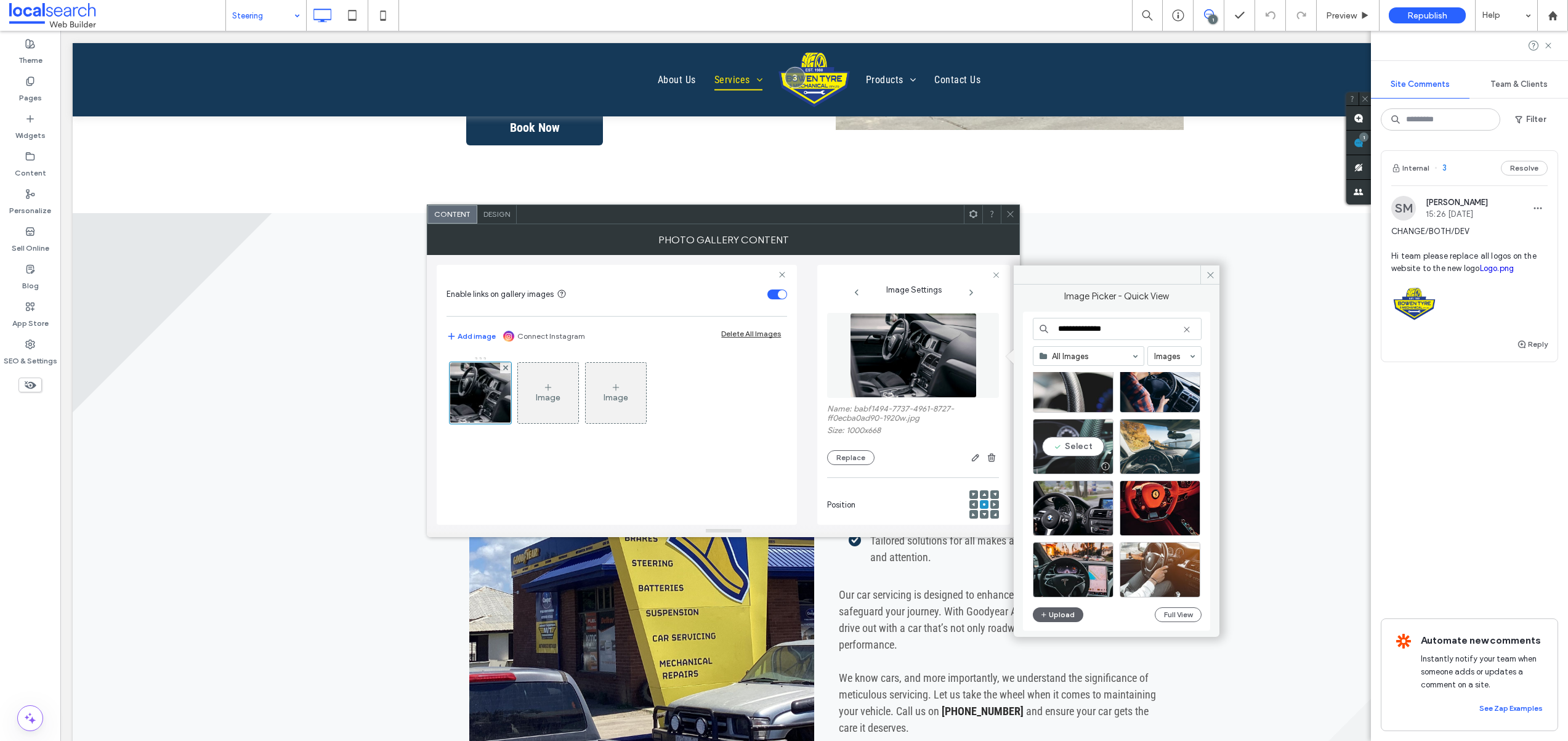
type input "**********"
click at [1082, 444] on div "Select" at bounding box center [1073, 446] width 81 height 55
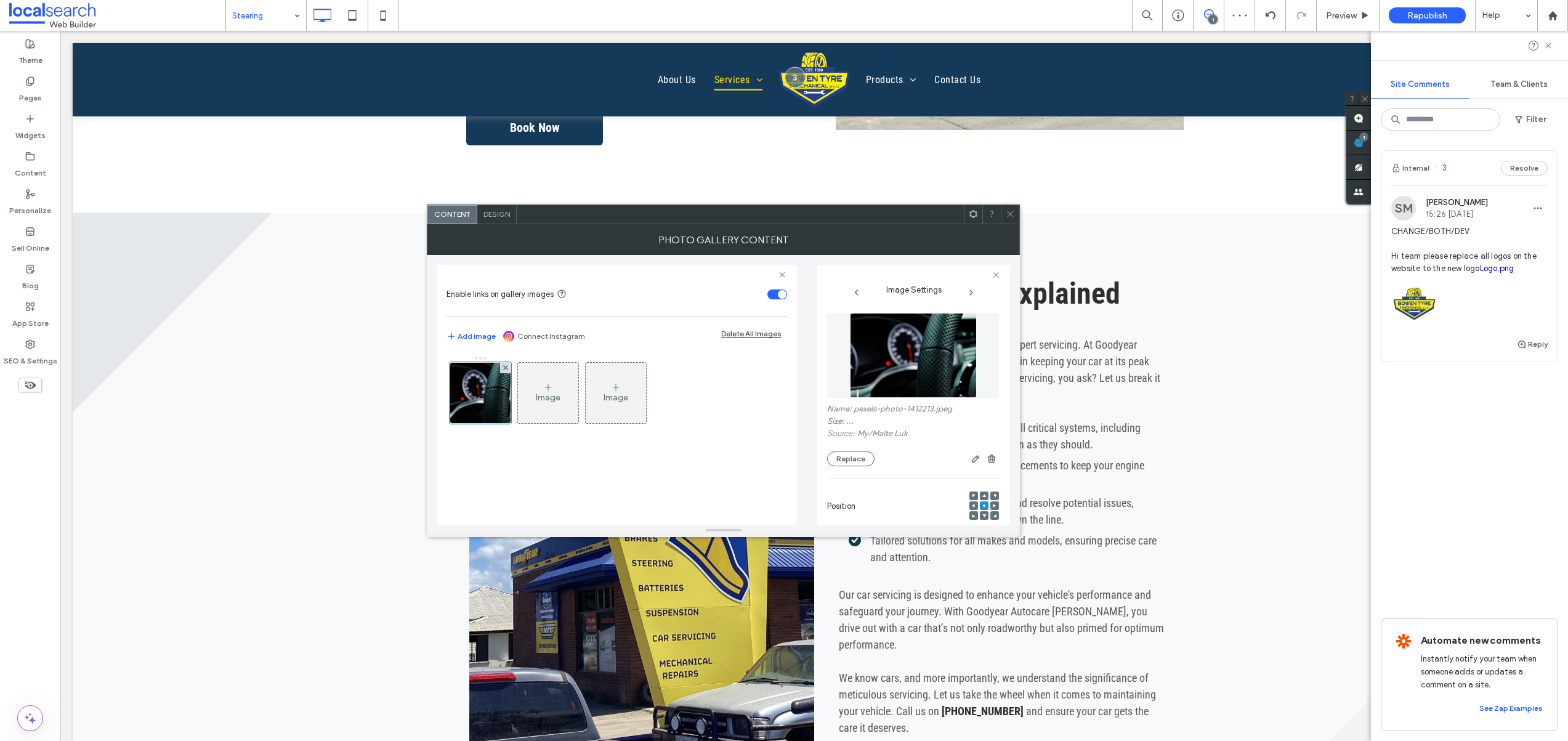
click at [1011, 211] on icon at bounding box center [1010, 213] width 9 height 9
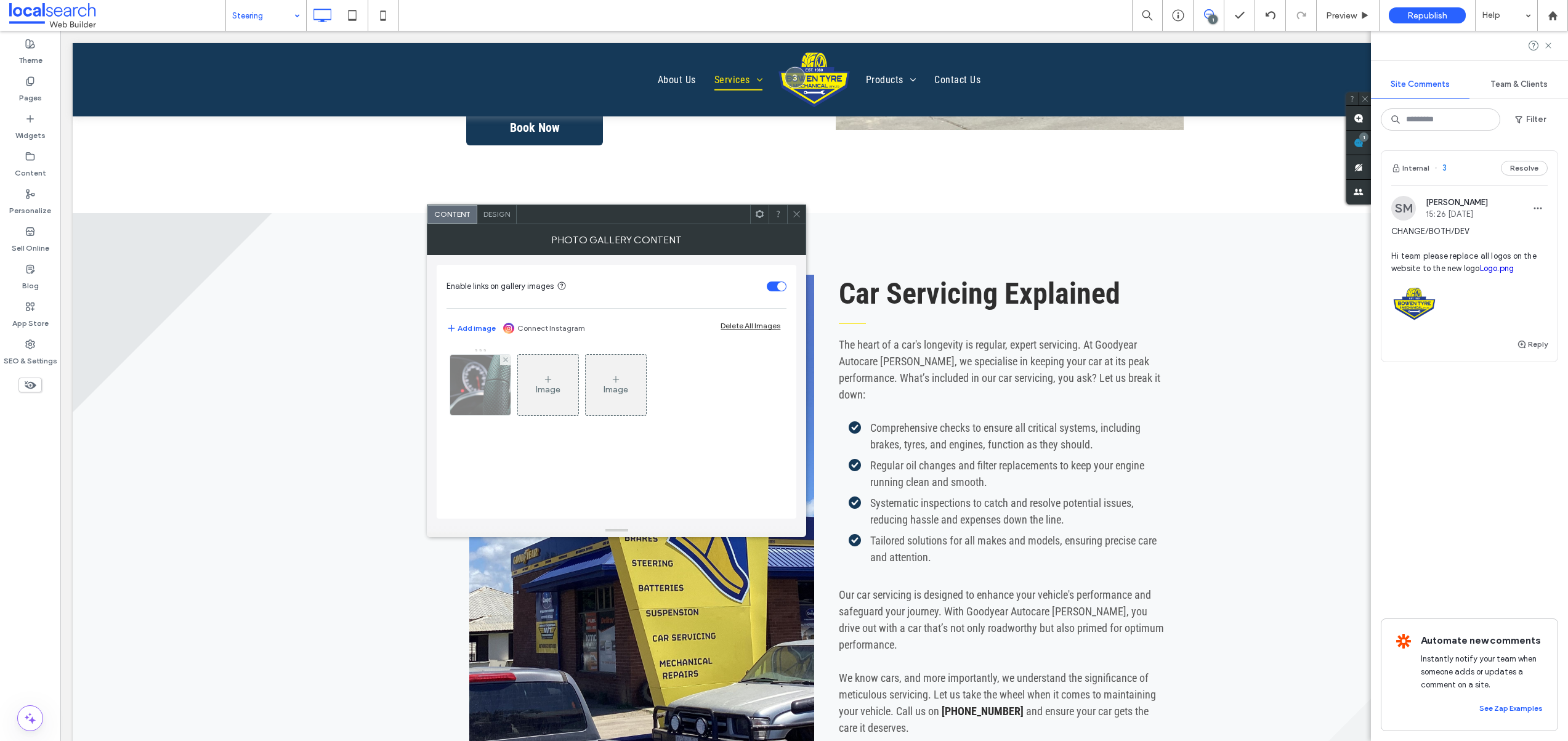
click at [496, 390] on img at bounding box center [480, 385] width 90 height 60
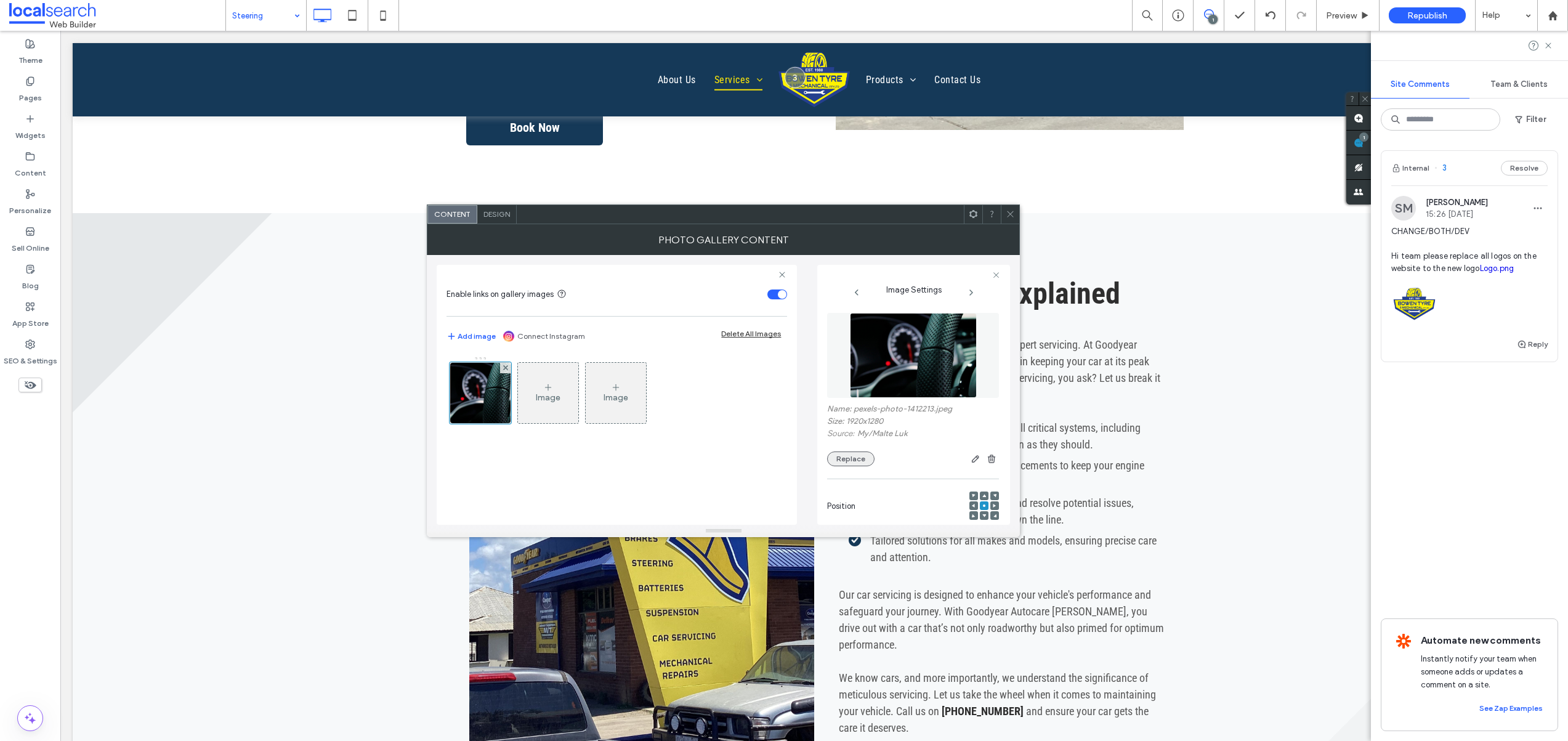
click at [856, 456] on button "Replace" at bounding box center [851, 458] width 47 height 15
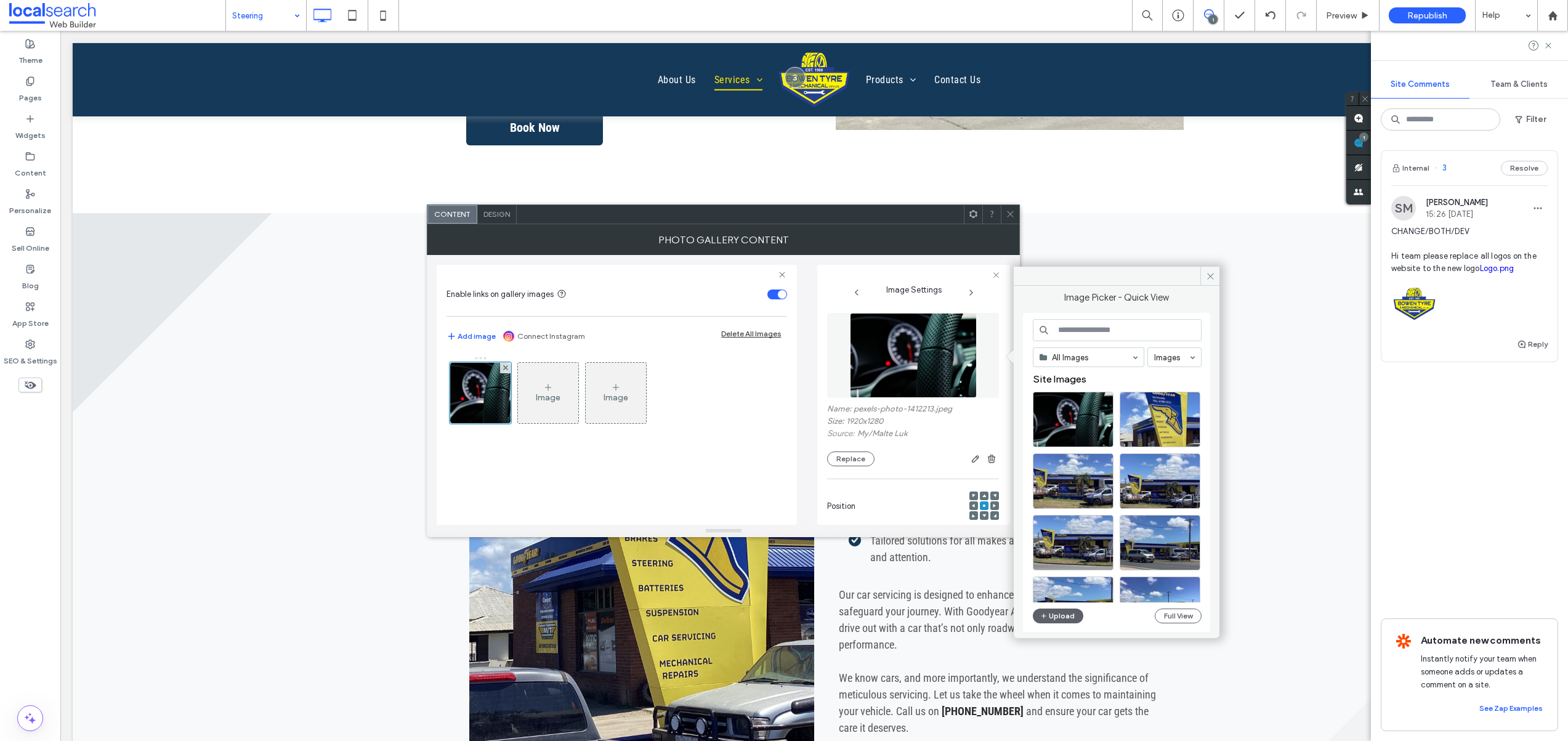
click at [1092, 328] on input at bounding box center [1117, 330] width 169 height 22
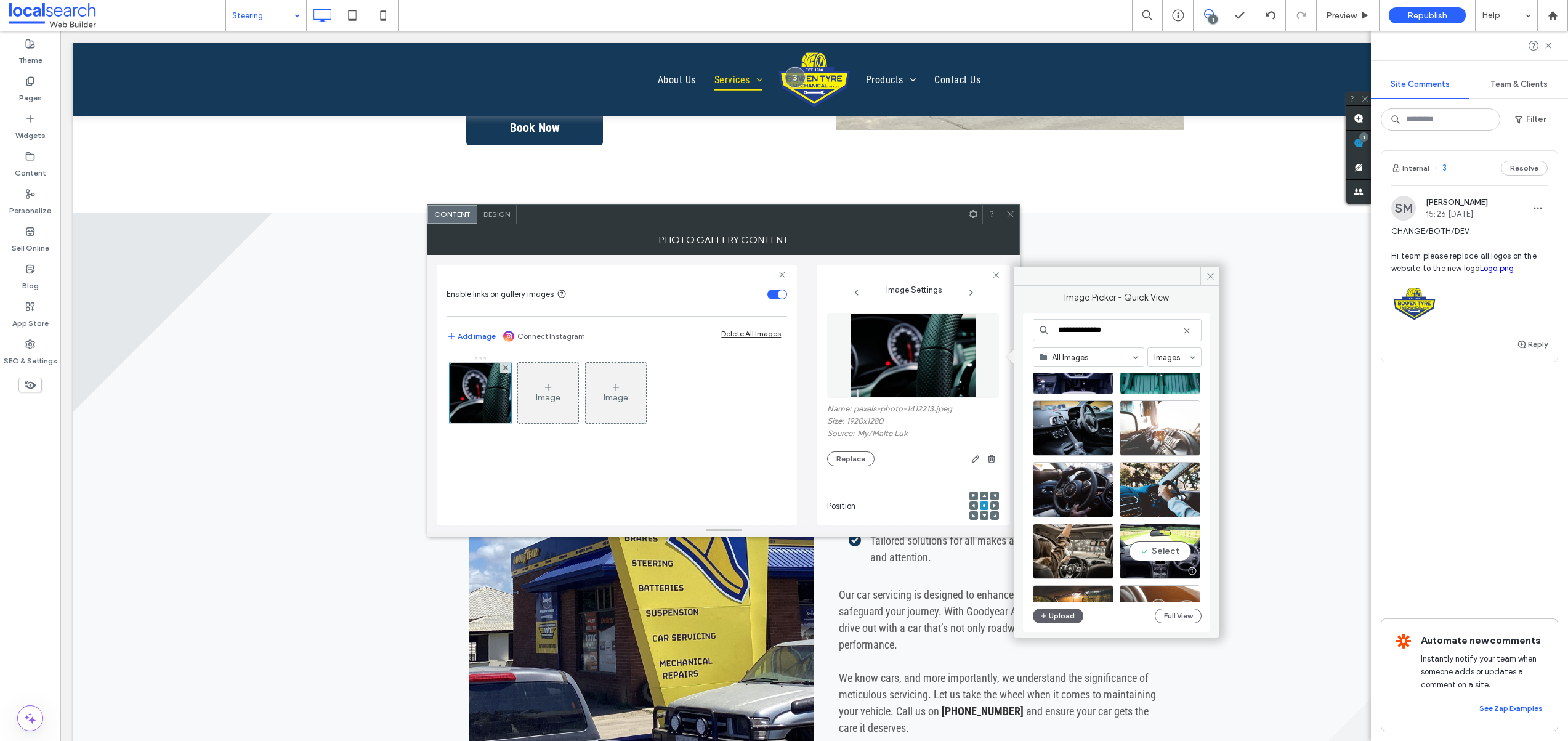
scroll to position [429, 0]
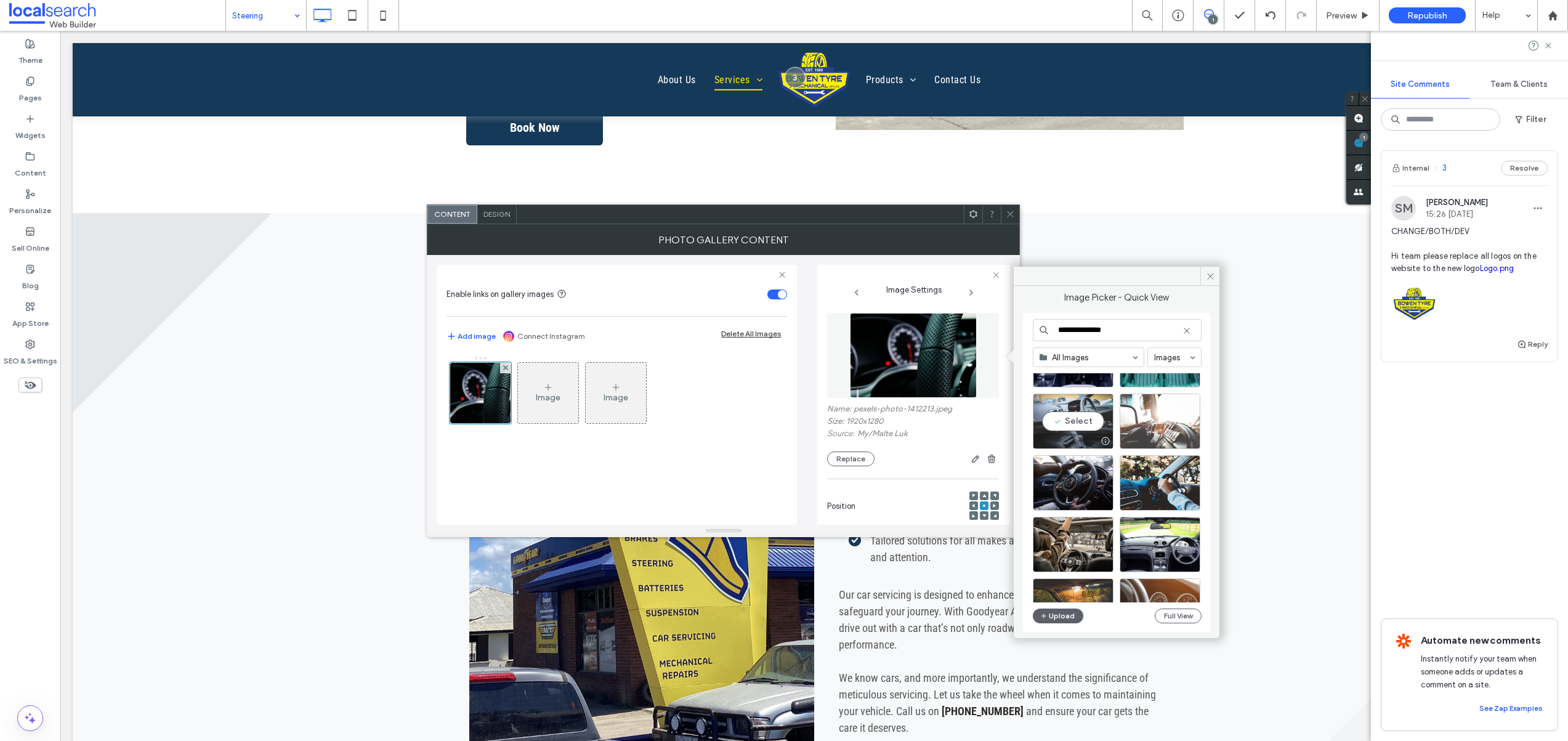
type input "**********"
click at [1069, 418] on div "Select" at bounding box center [1073, 421] width 81 height 55
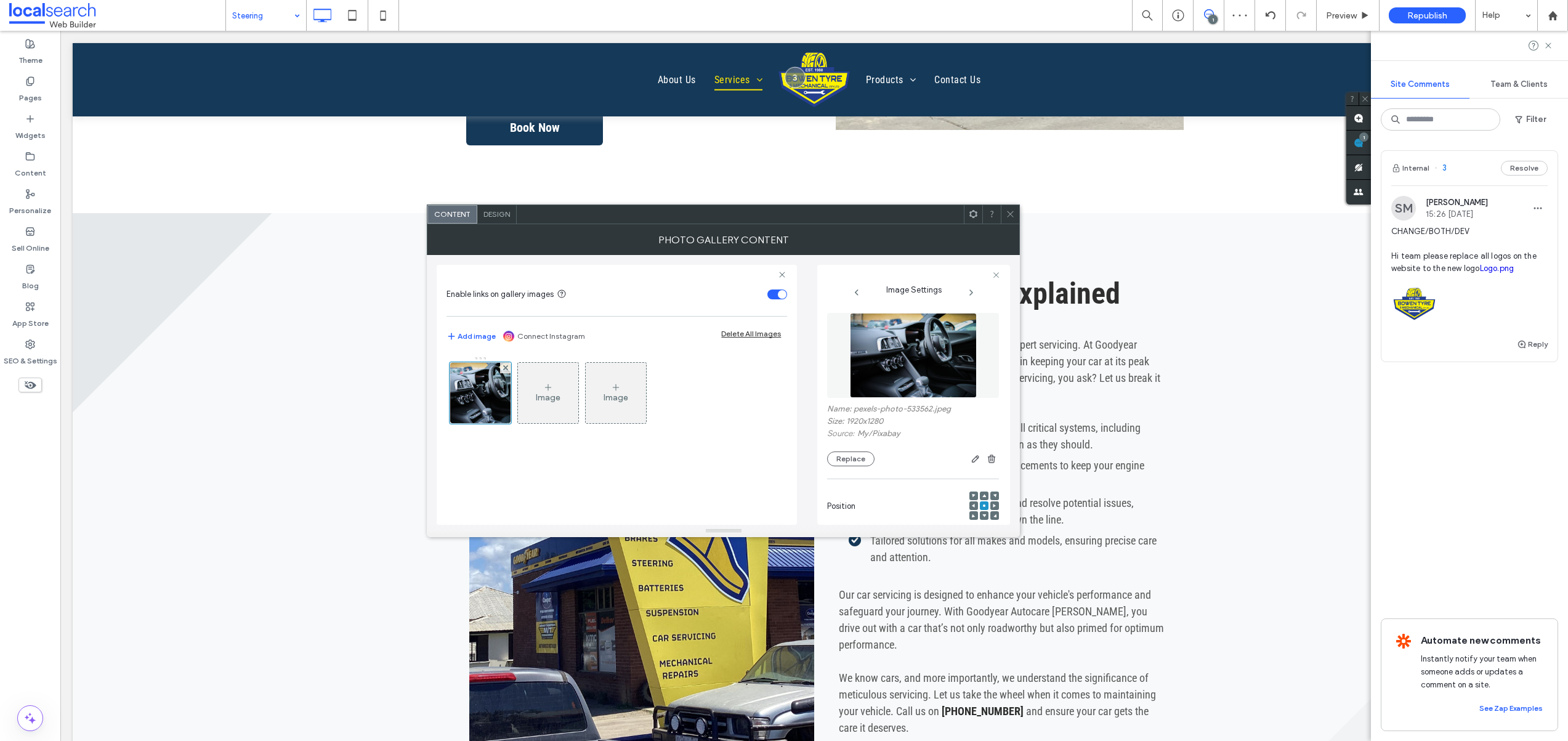
click at [1007, 214] on icon at bounding box center [1010, 213] width 9 height 9
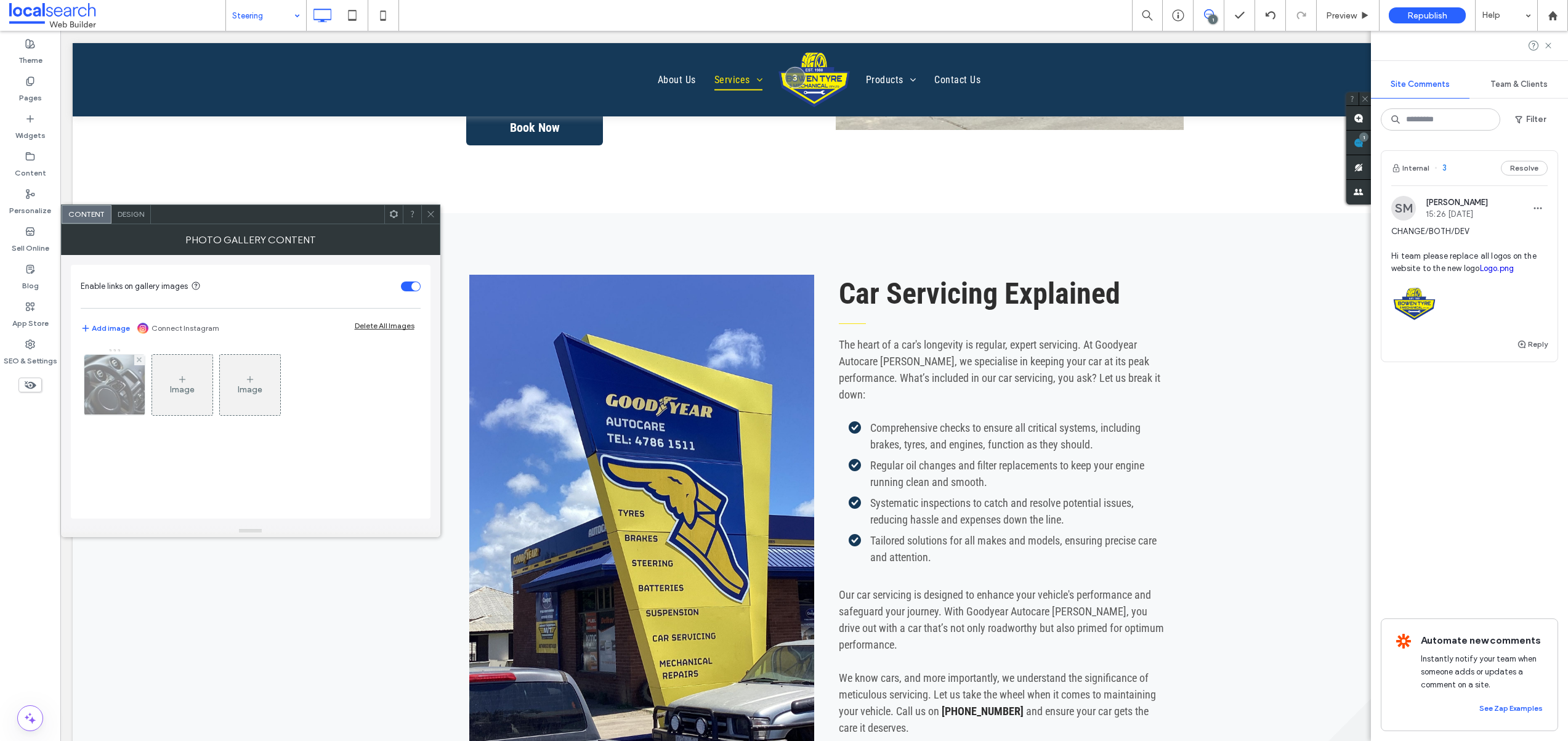
click at [97, 390] on div at bounding box center [114, 385] width 60 height 60
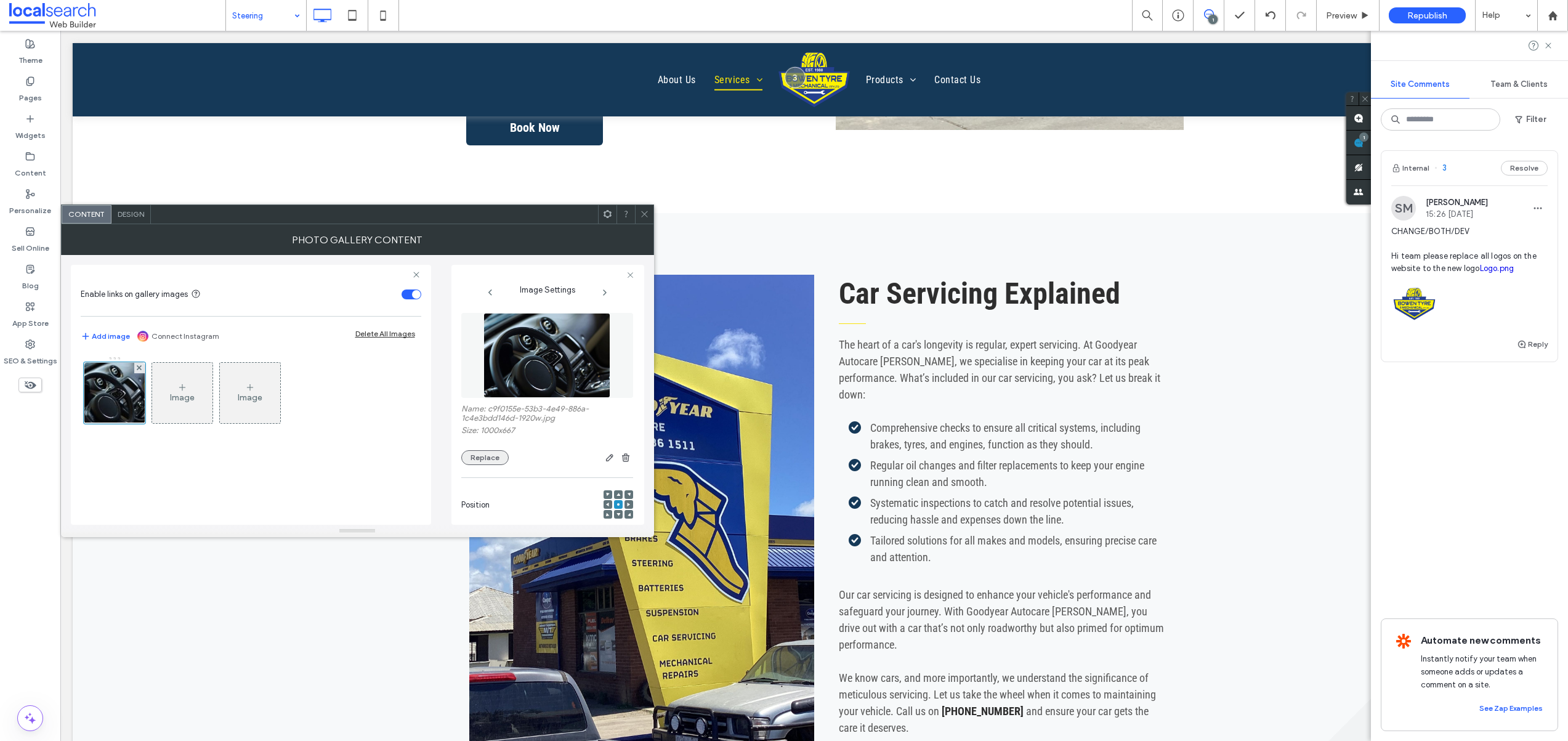
click at [483, 459] on button "Replace" at bounding box center [484, 457] width 47 height 15
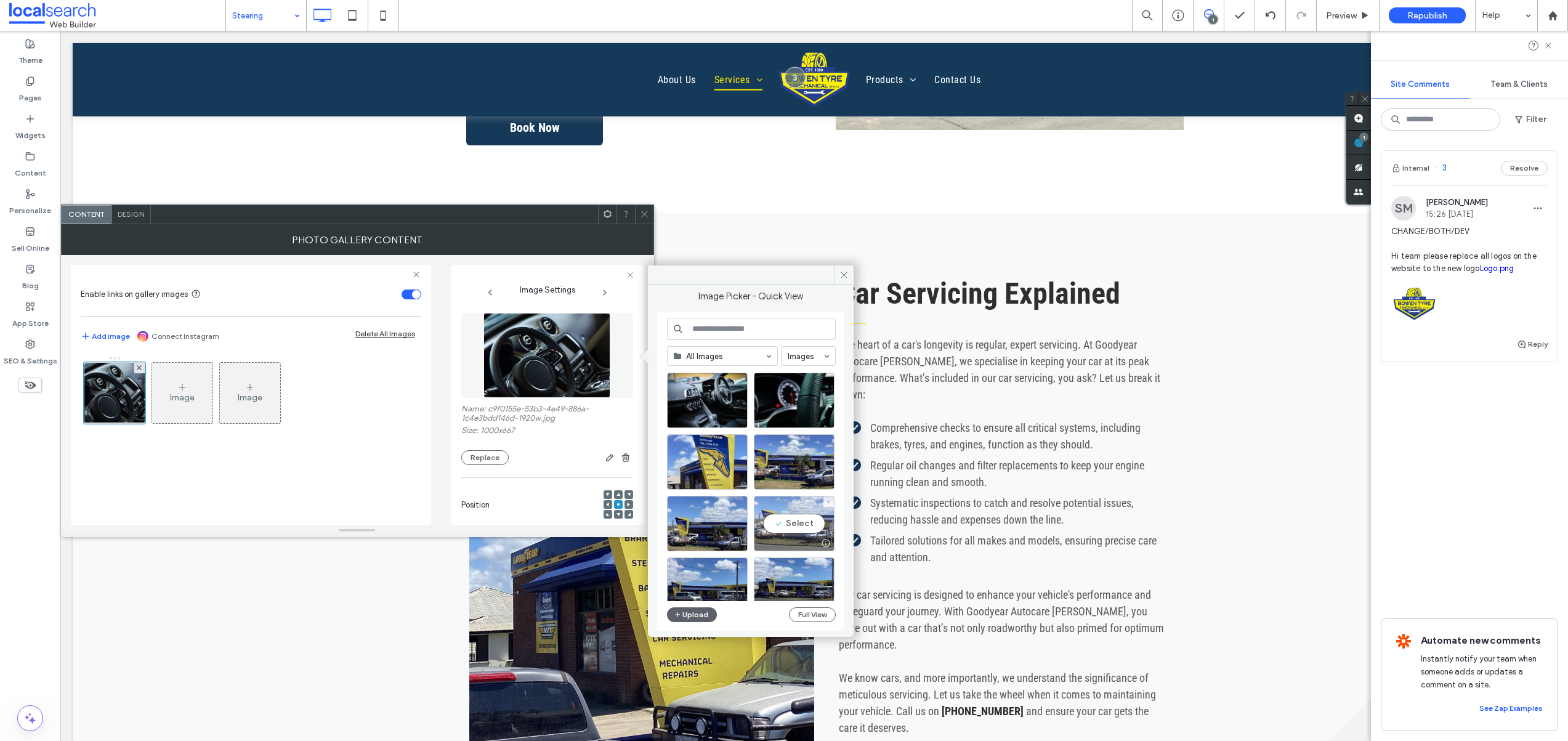
scroll to position [110, 0]
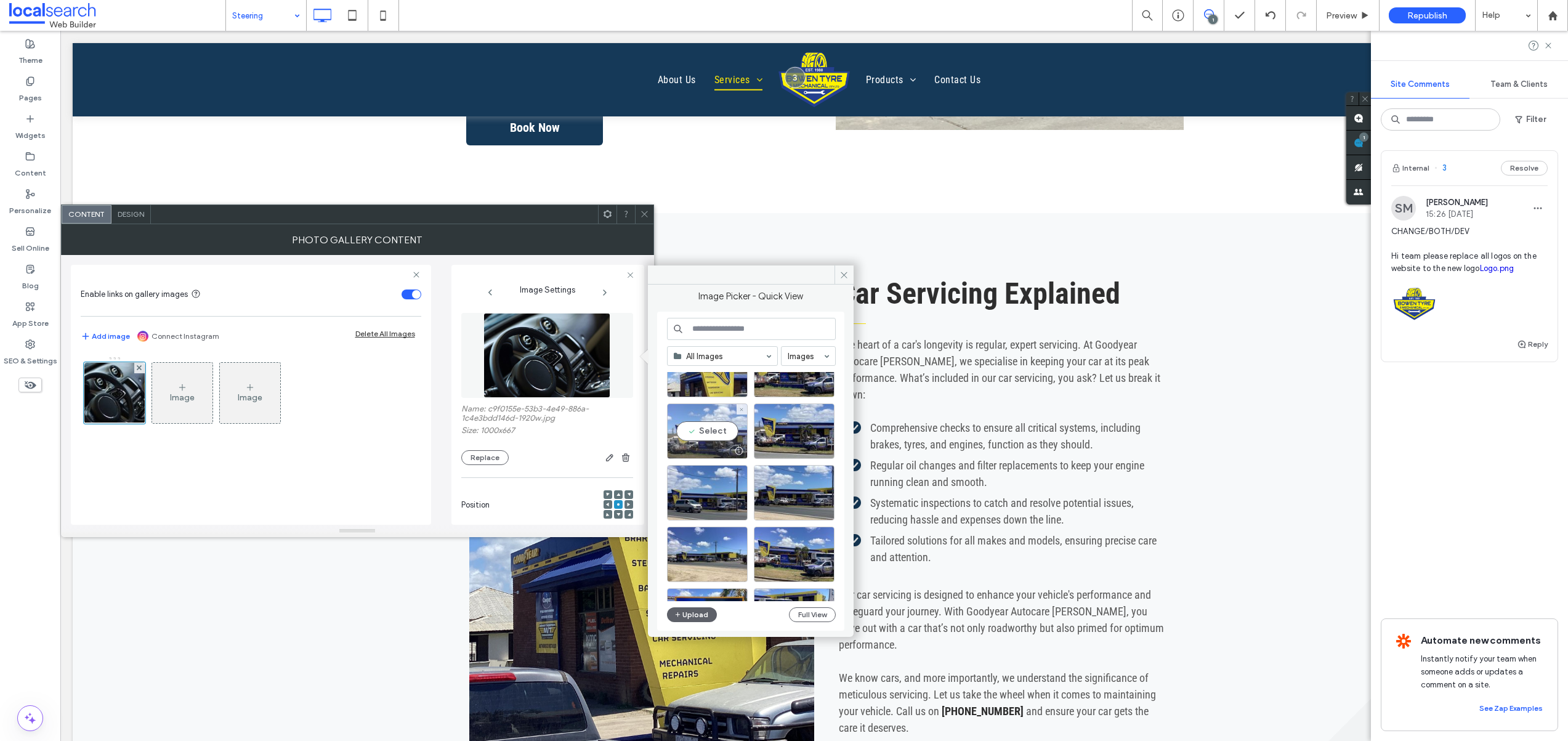
click at [705, 428] on div "Select" at bounding box center [708, 431] width 81 height 55
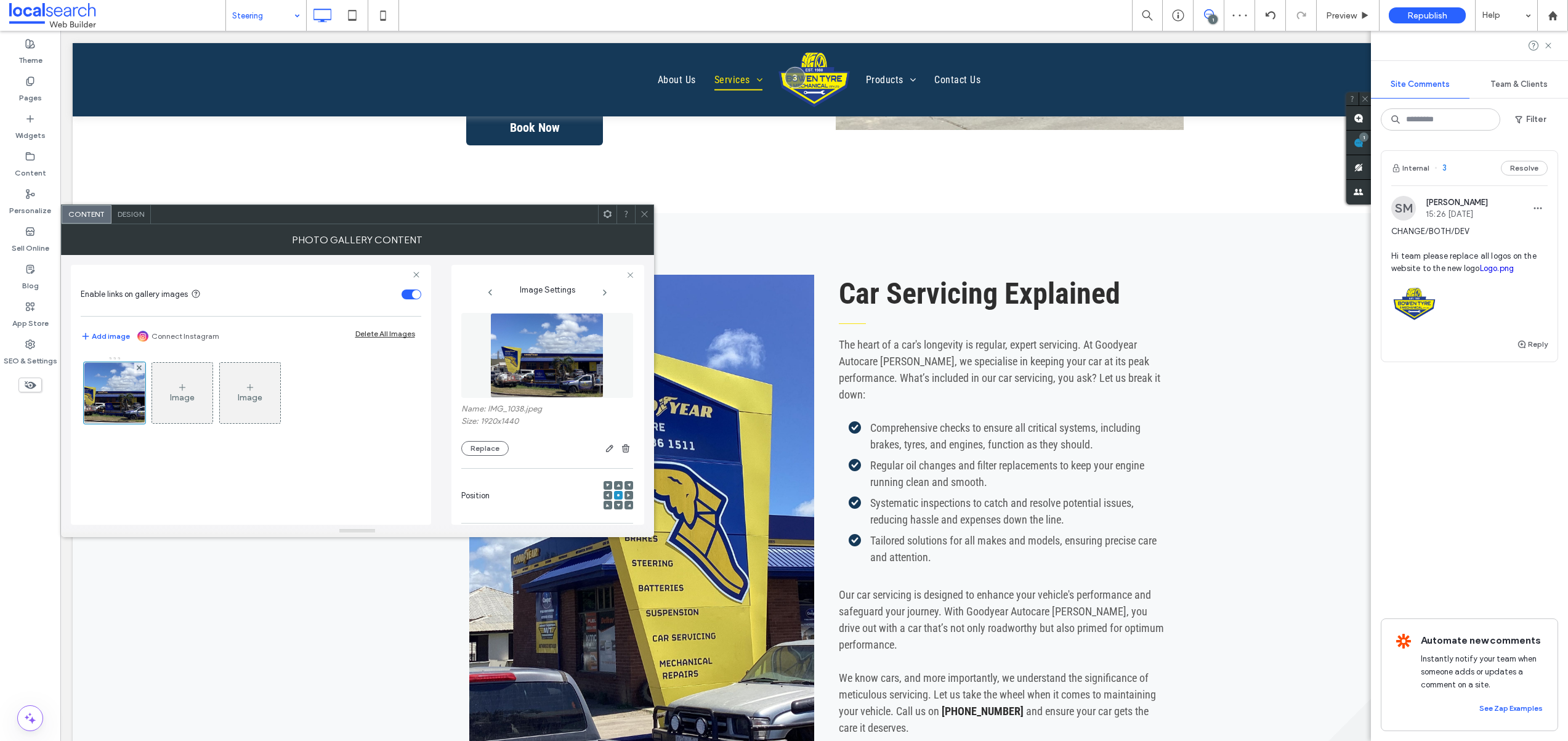
click at [606, 493] on icon at bounding box center [608, 495] width 3 height 3
click at [643, 211] on icon at bounding box center [644, 213] width 9 height 9
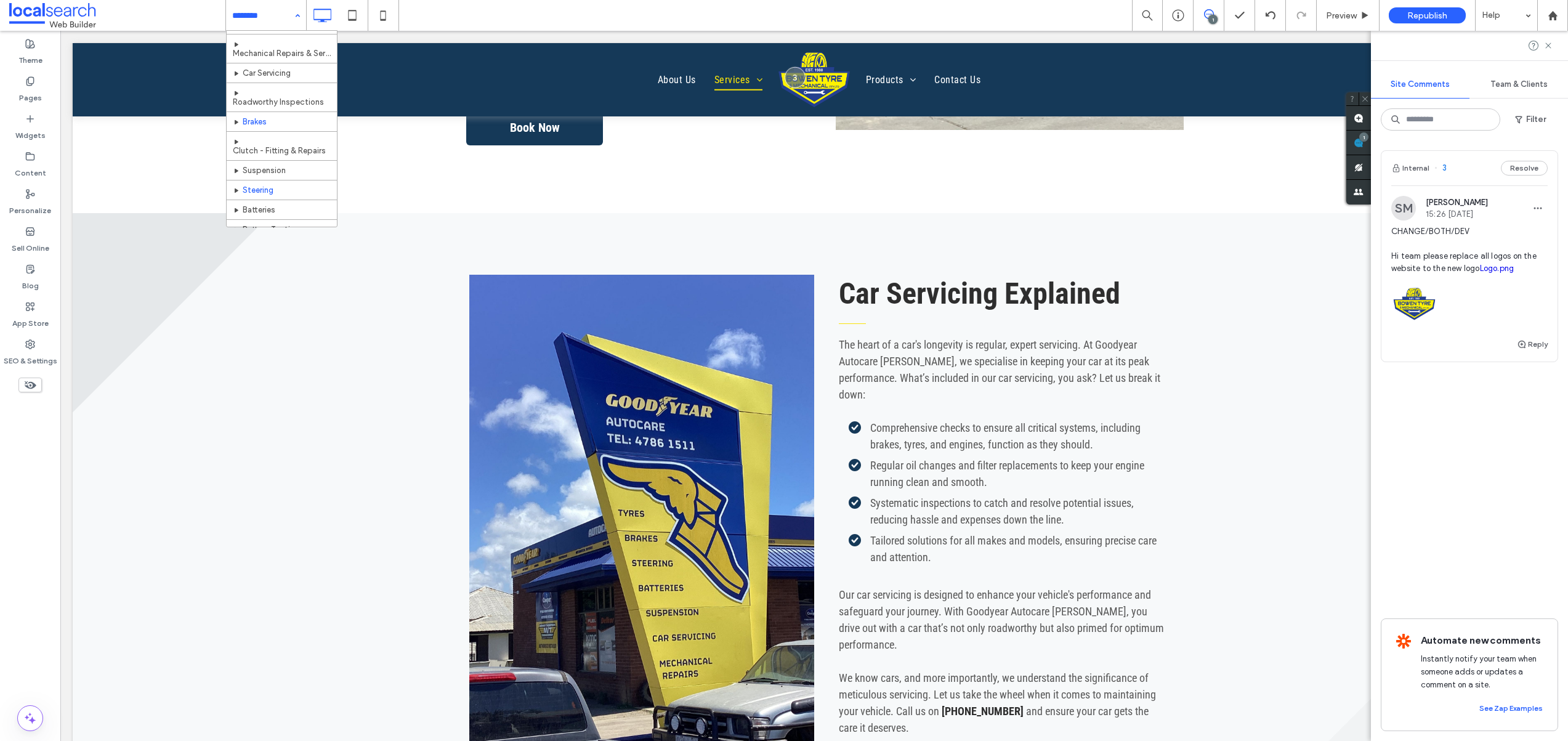
scroll to position [96, 0]
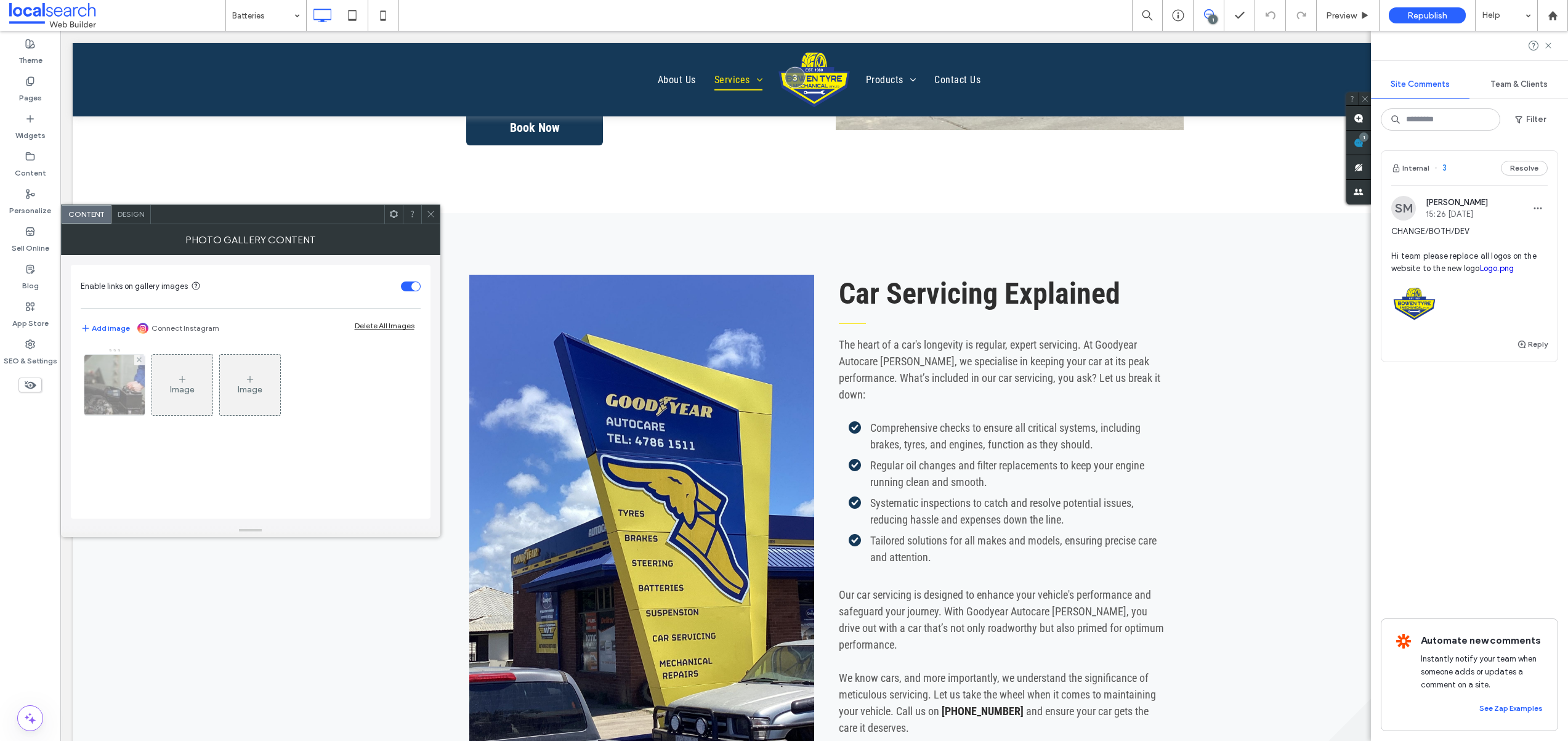
click at [101, 395] on div at bounding box center [114, 385] width 60 height 60
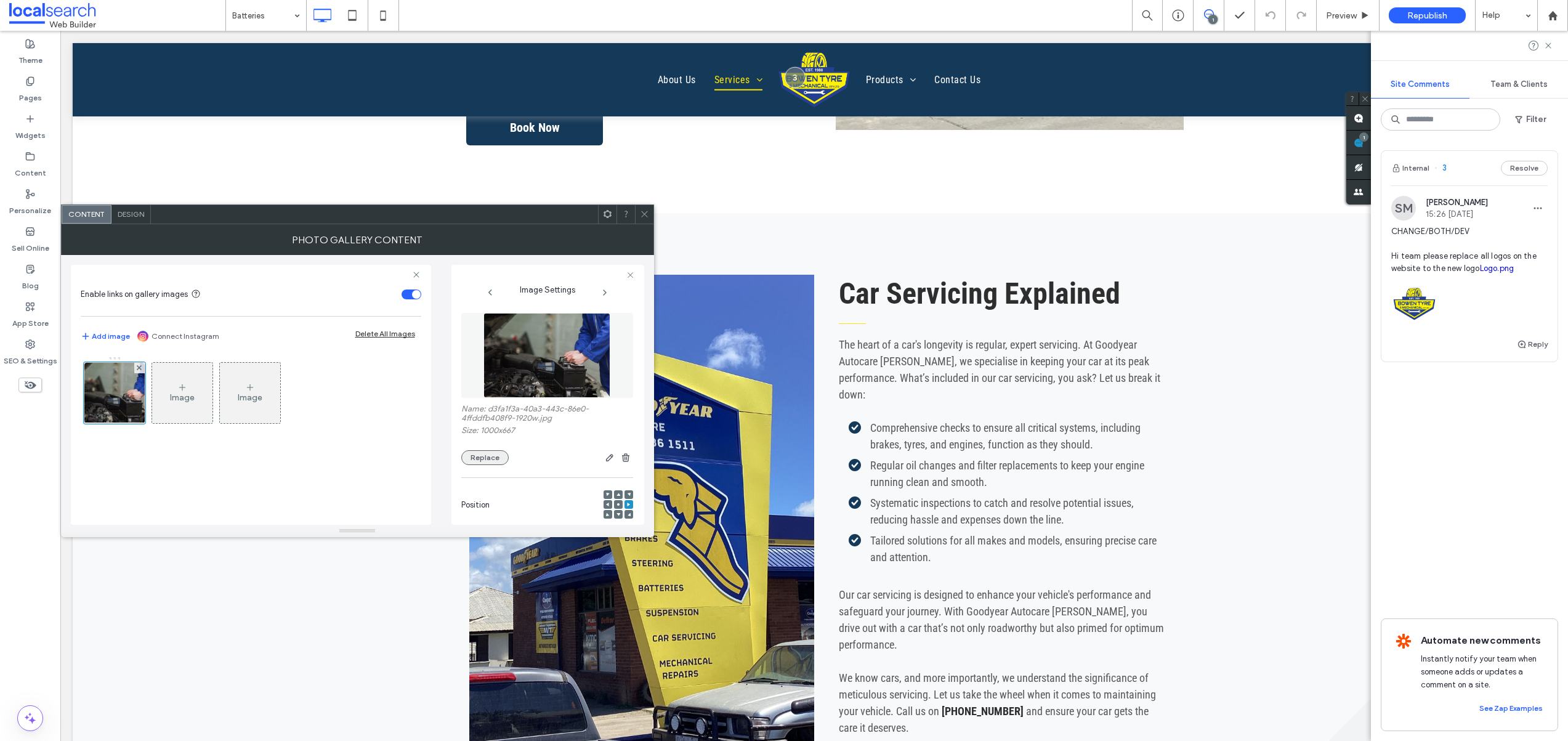
click at [483, 455] on button "Replace" at bounding box center [484, 457] width 47 height 15
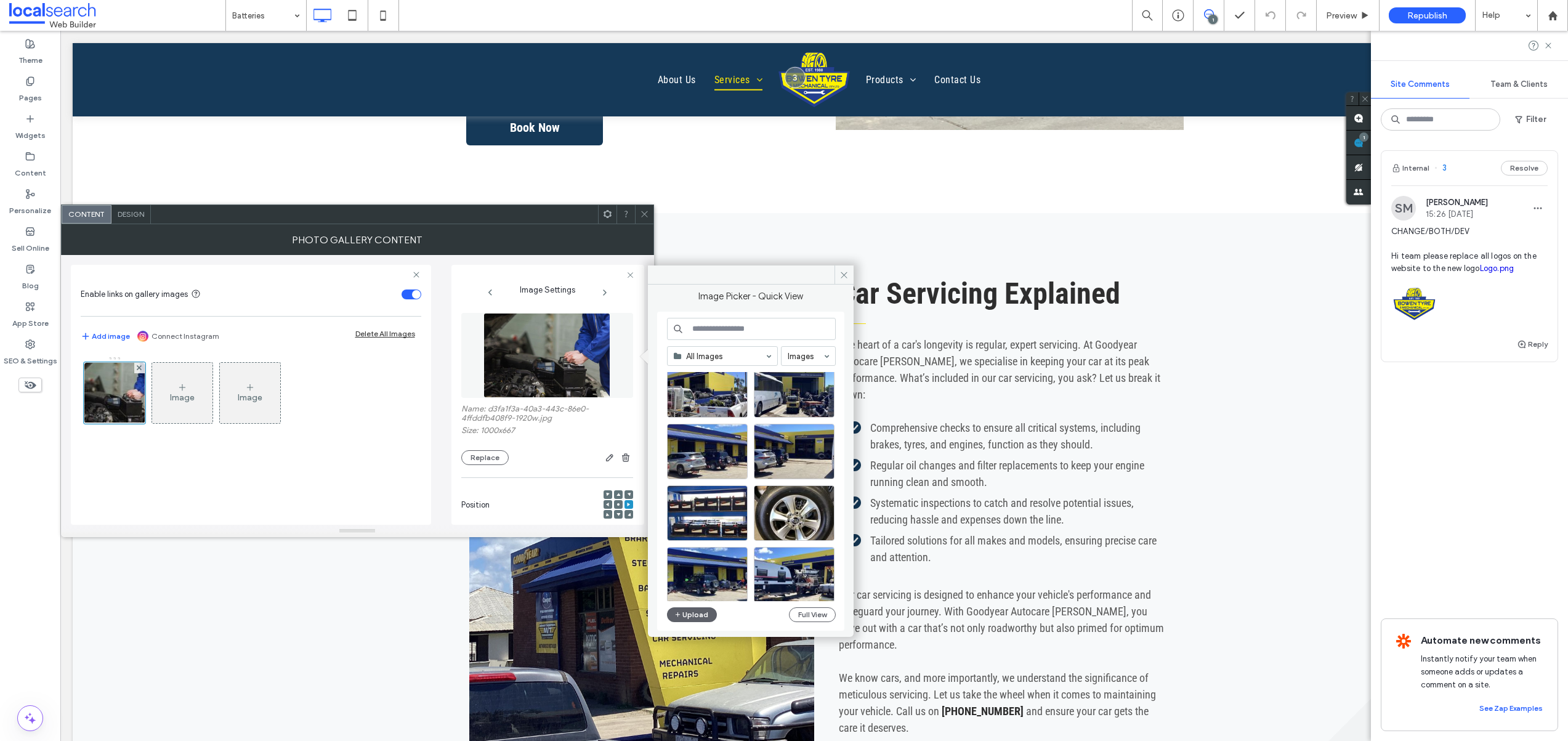
scroll to position [377, 0]
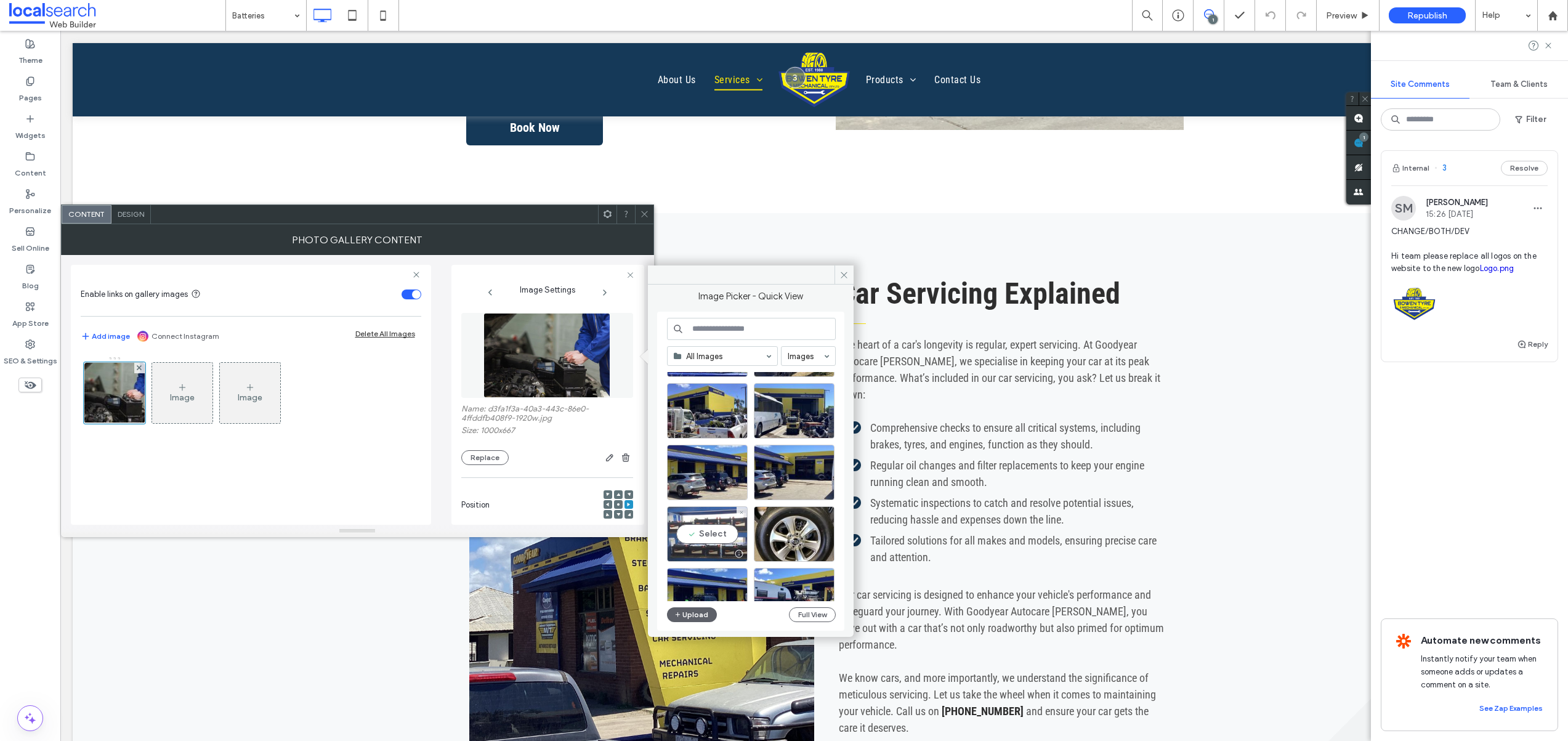
click at [722, 532] on div "Select" at bounding box center [708, 534] width 81 height 55
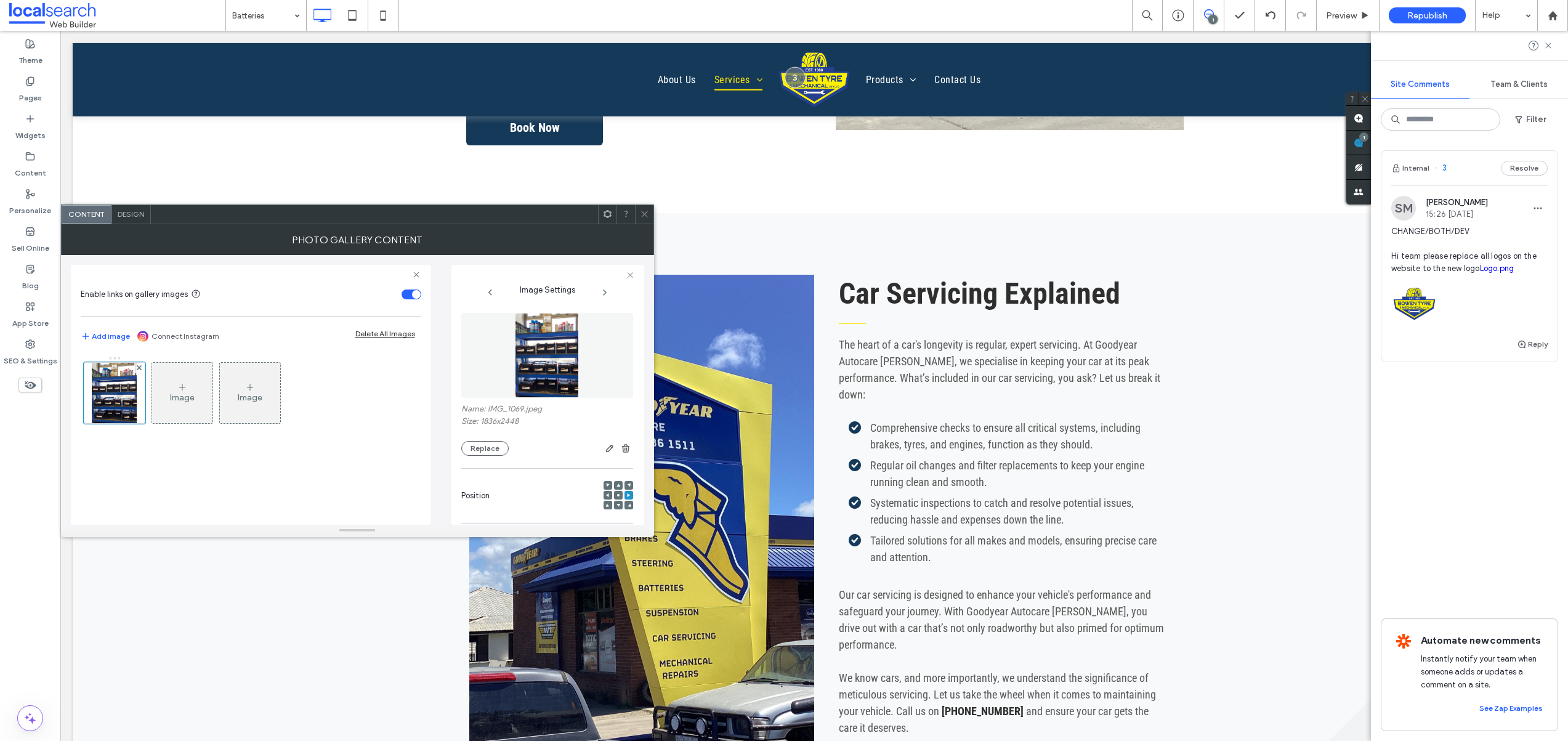
click at [642, 220] on span at bounding box center [644, 213] width 9 height 18
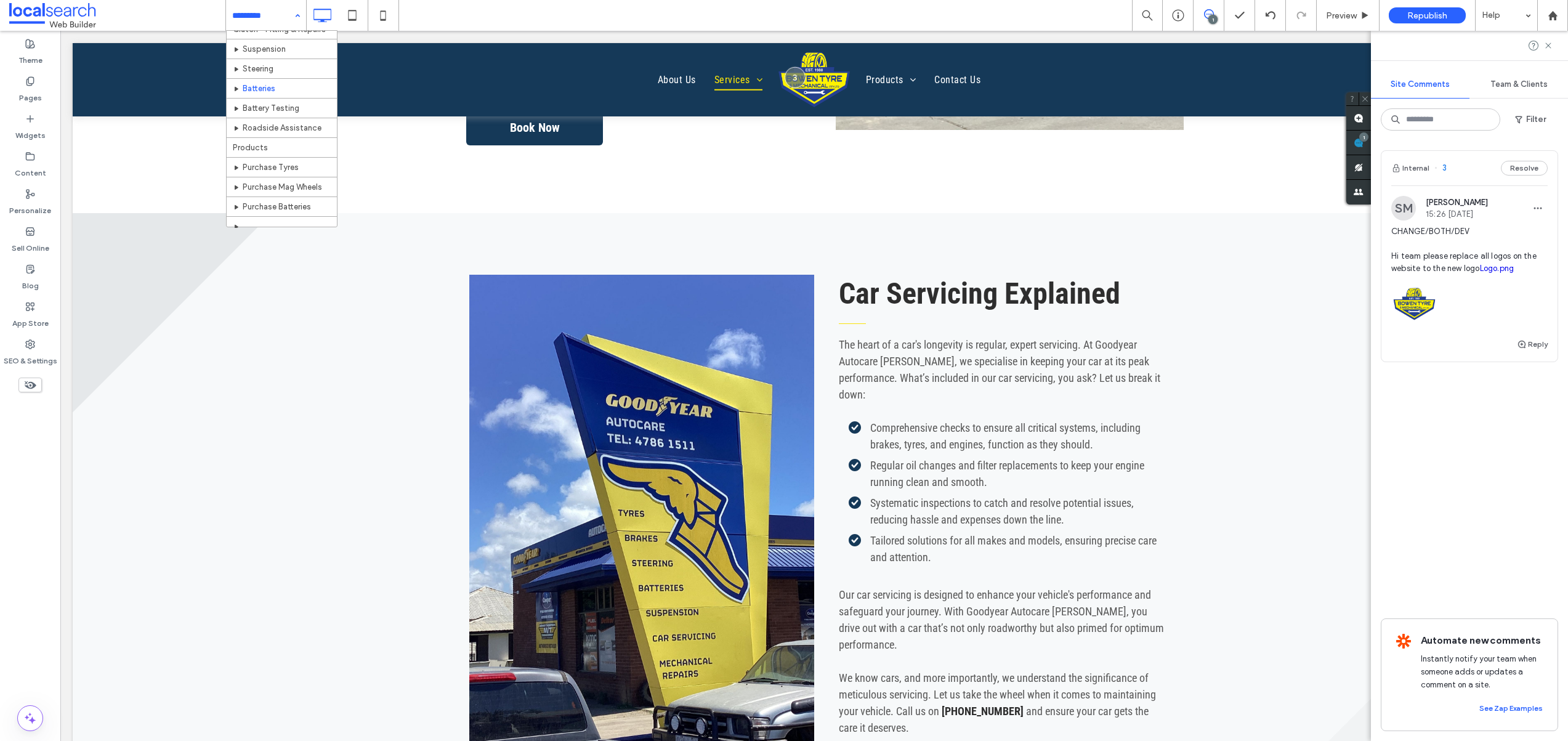
scroll to position [218, 0]
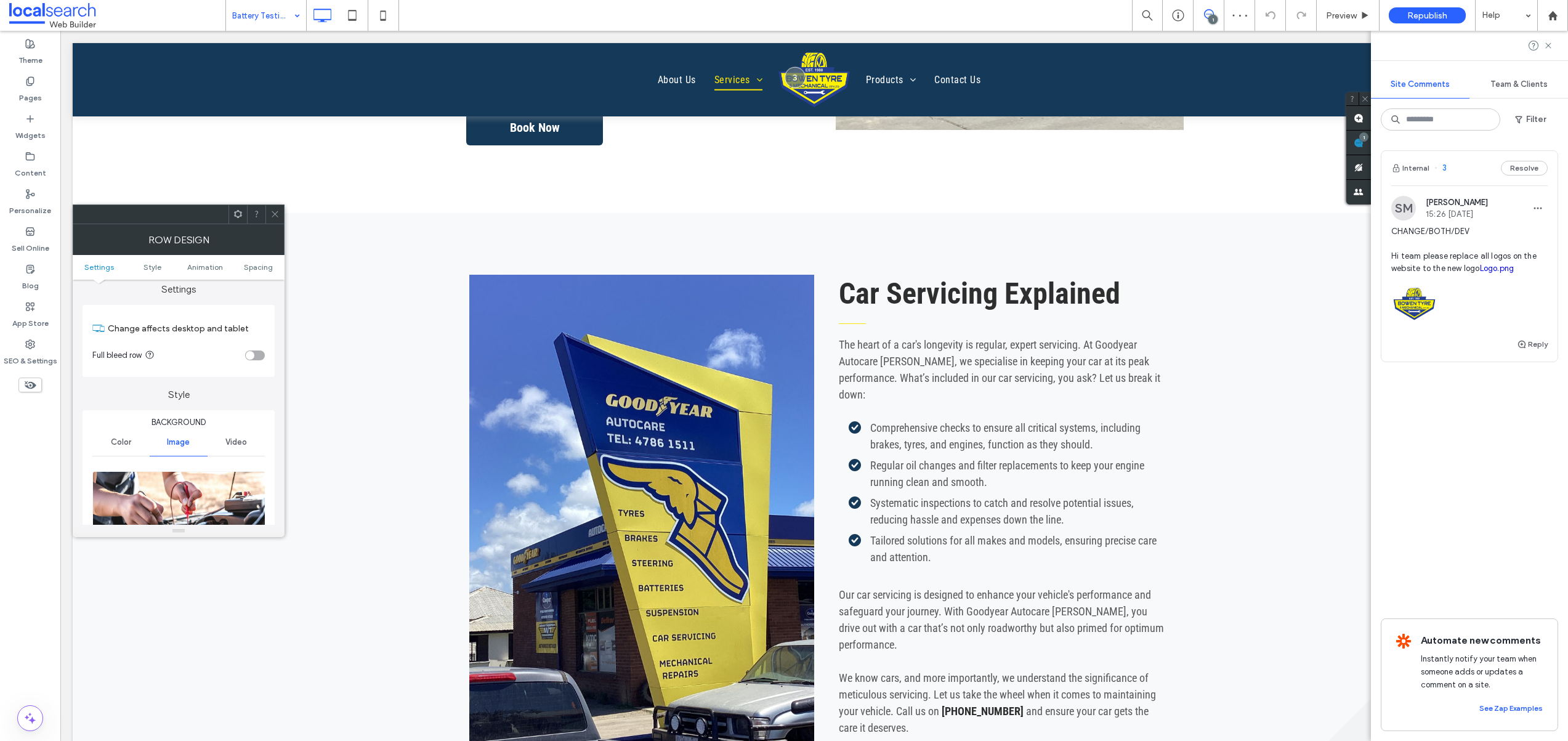
scroll to position [66, 0]
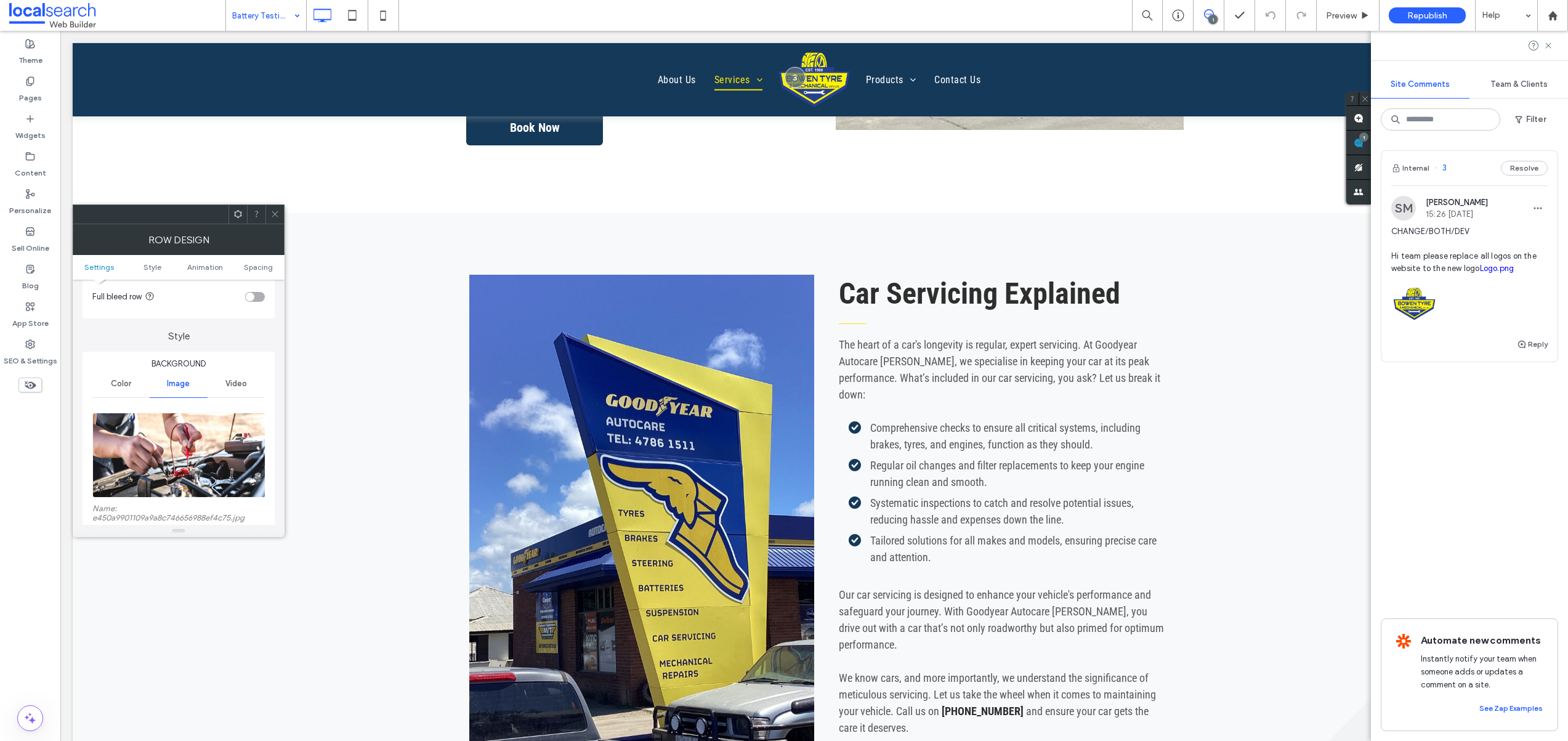
click at [140, 448] on img at bounding box center [179, 455] width 174 height 85
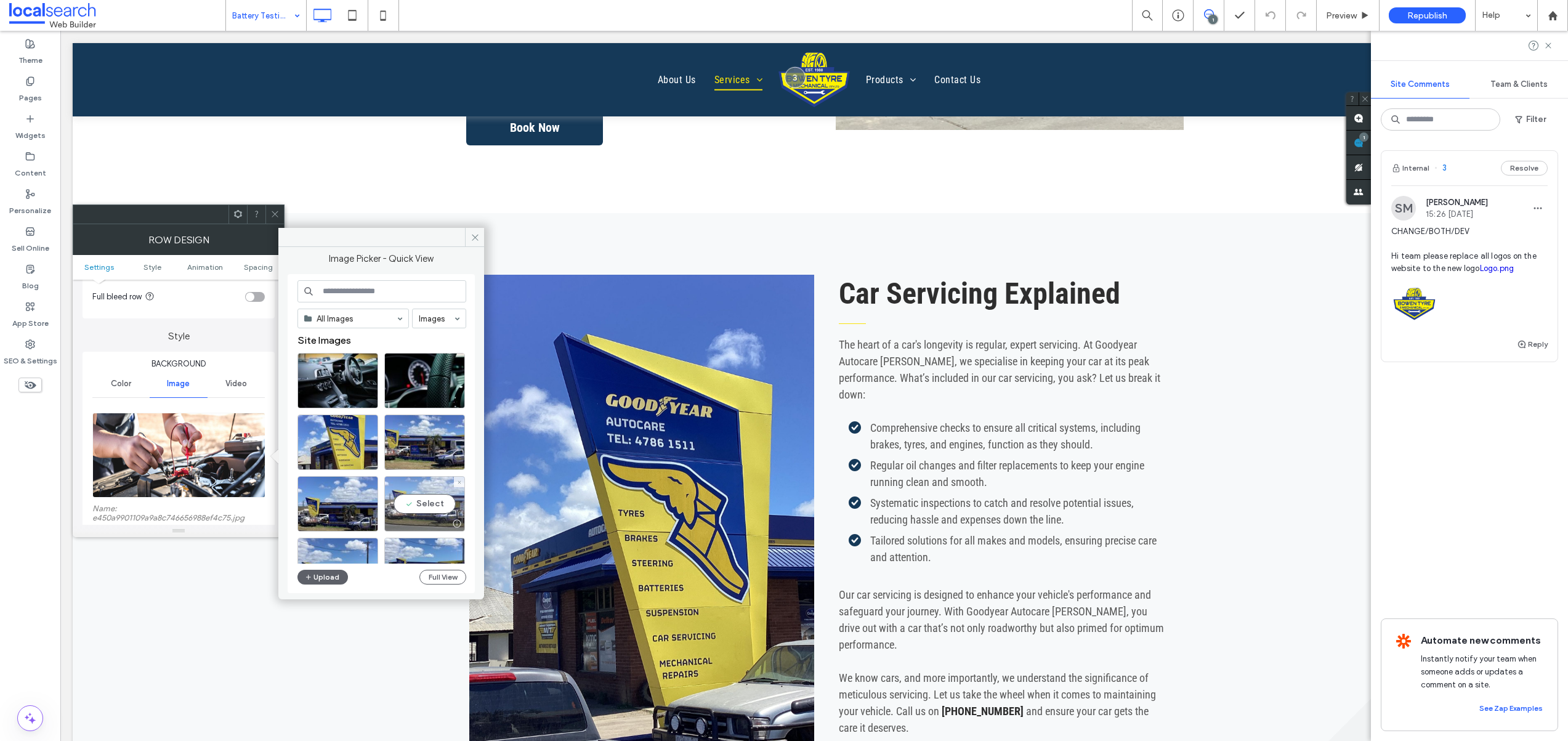
click at [440, 505] on div "Select" at bounding box center [425, 504] width 81 height 55
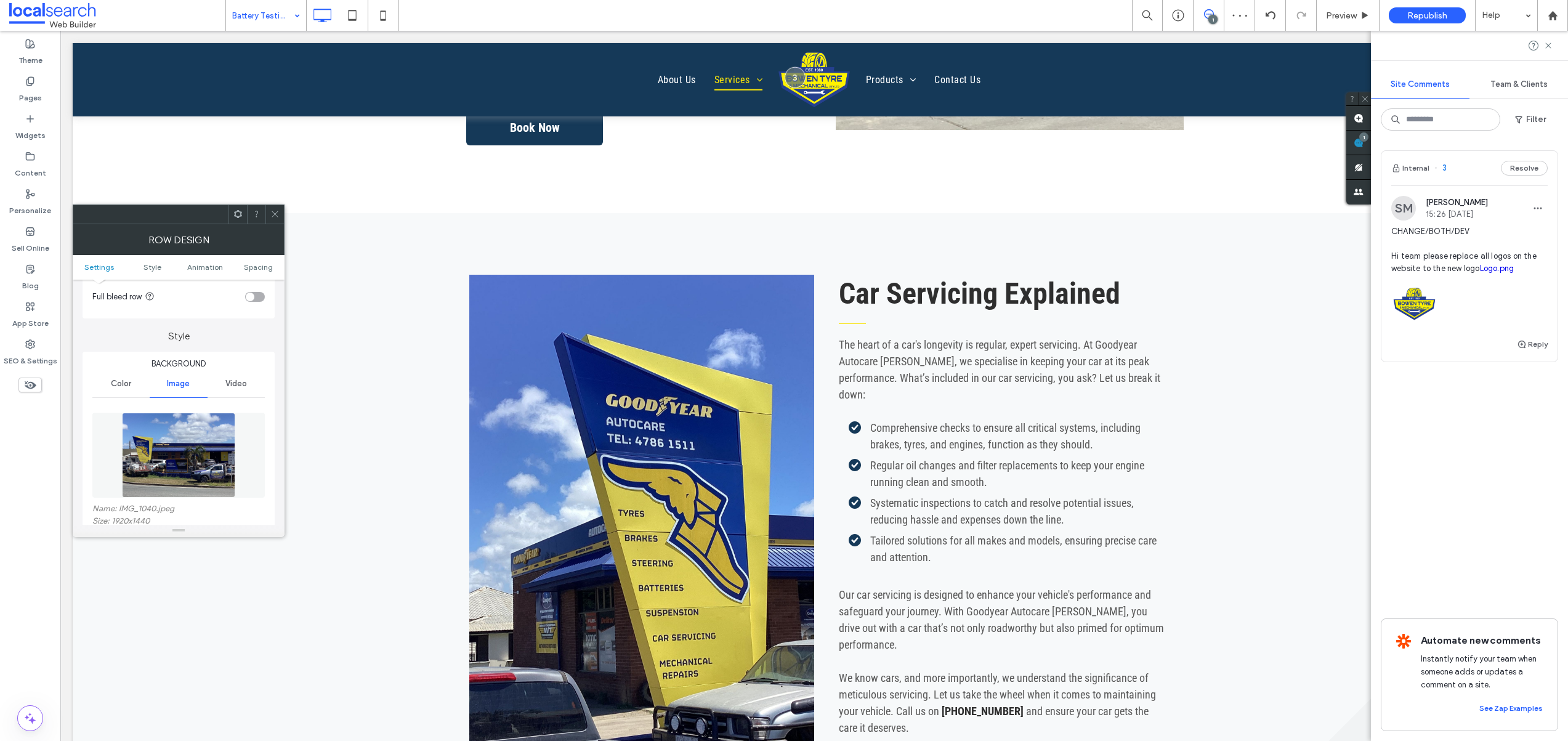
click at [274, 218] on icon at bounding box center [274, 213] width 9 height 9
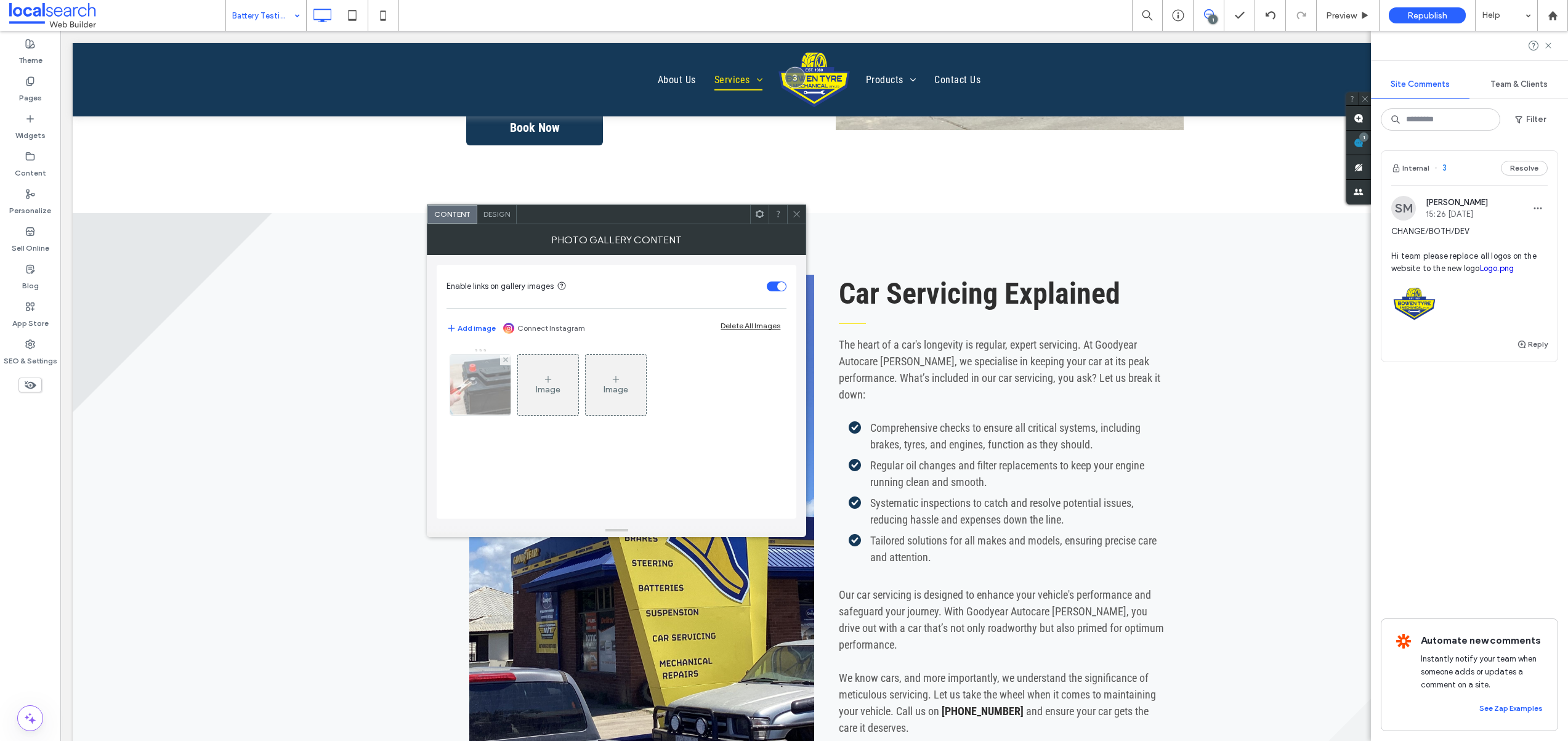
click at [473, 392] on div at bounding box center [481, 385] width 60 height 60
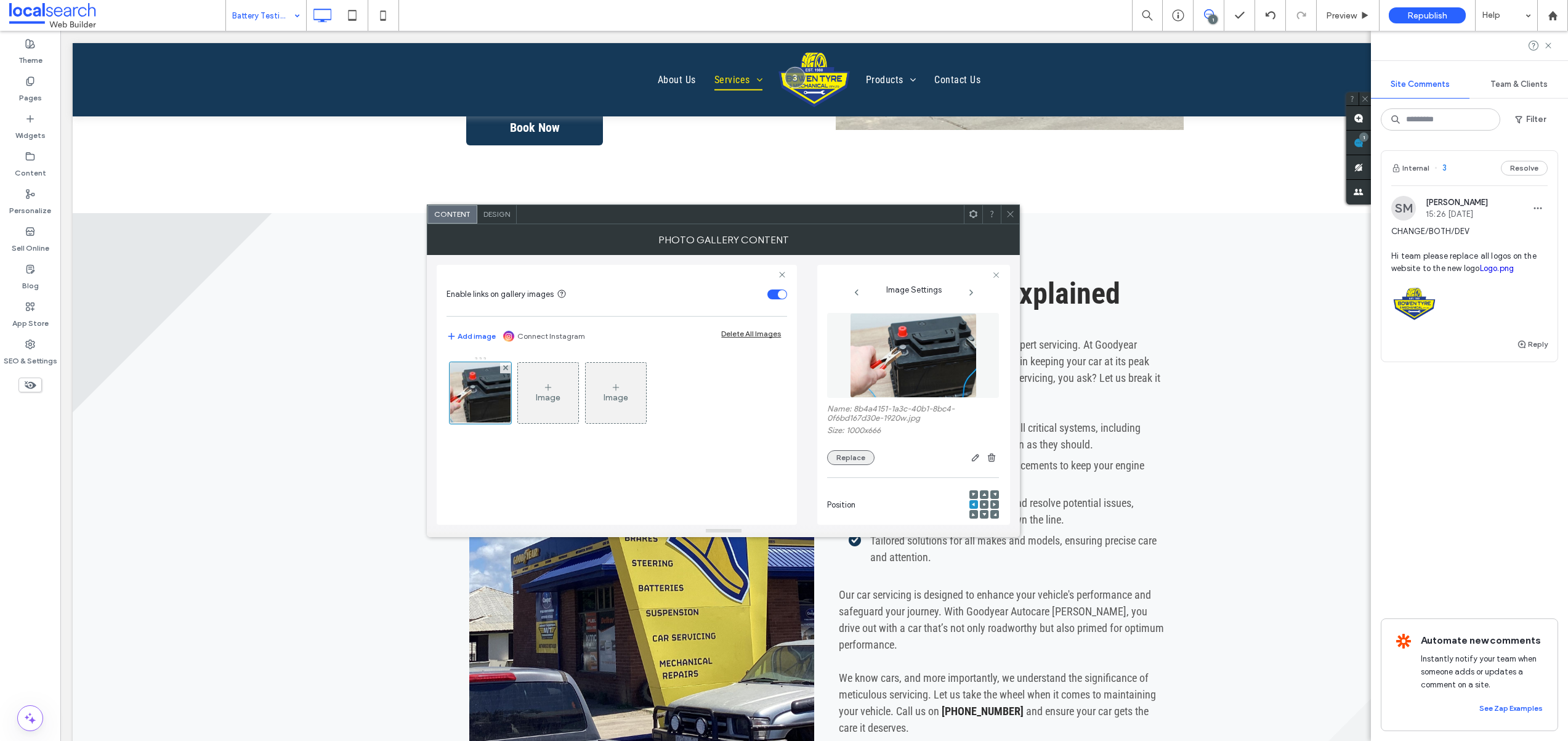
click at [846, 459] on button "Replace" at bounding box center [851, 457] width 47 height 15
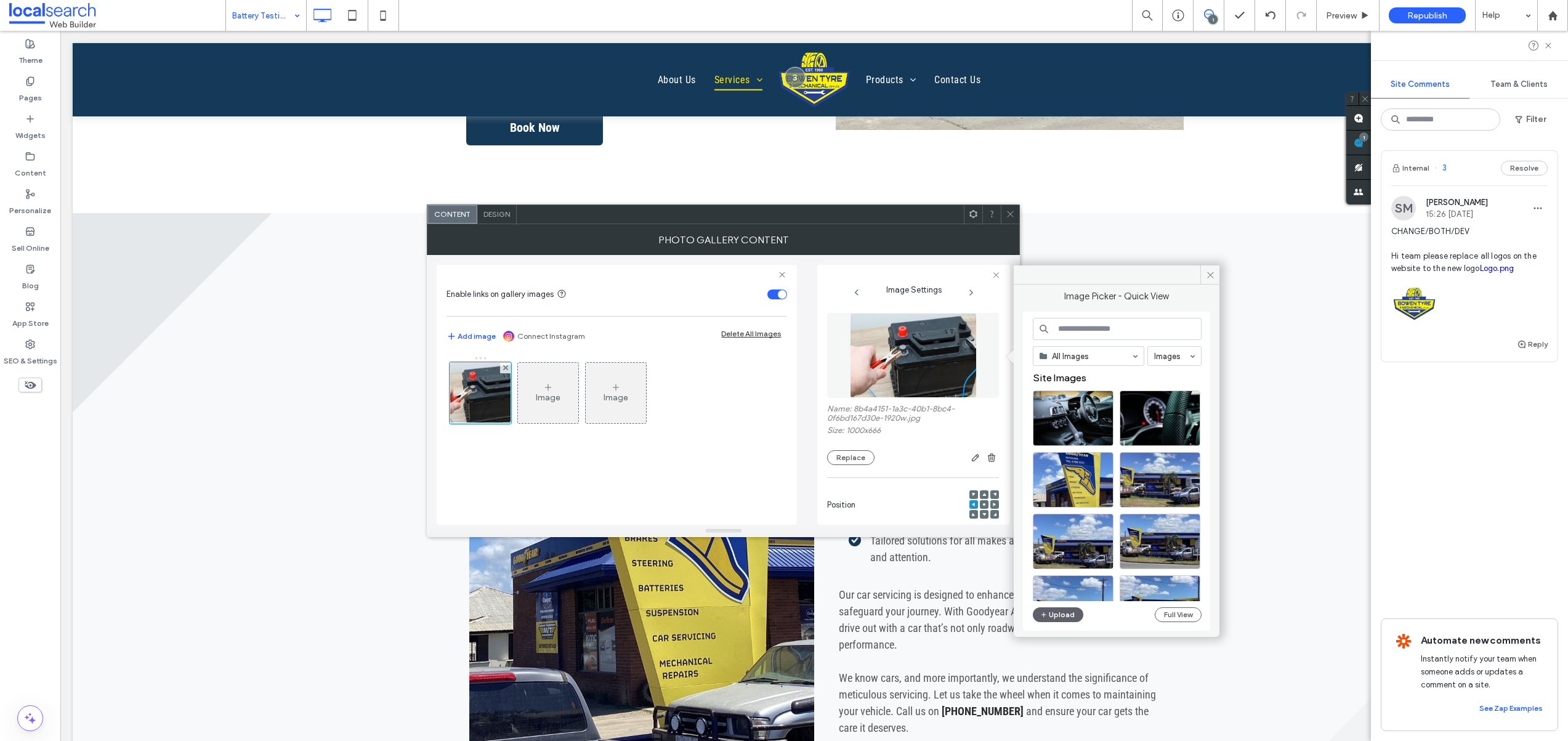
click at [1075, 331] on input at bounding box center [1117, 329] width 169 height 22
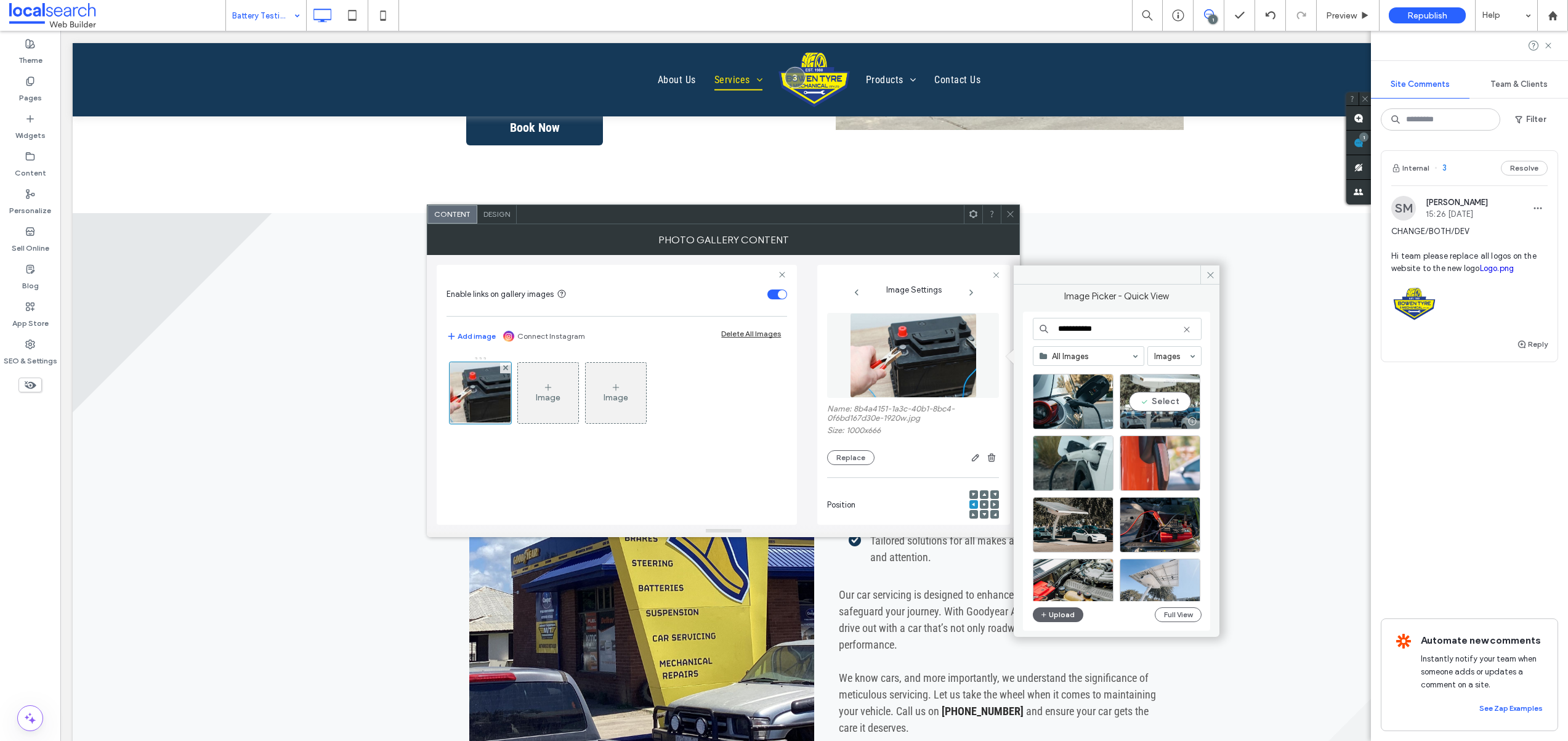
scroll to position [141, 0]
type input "**********"
click at [1171, 526] on div "Select" at bounding box center [1160, 524] width 81 height 55
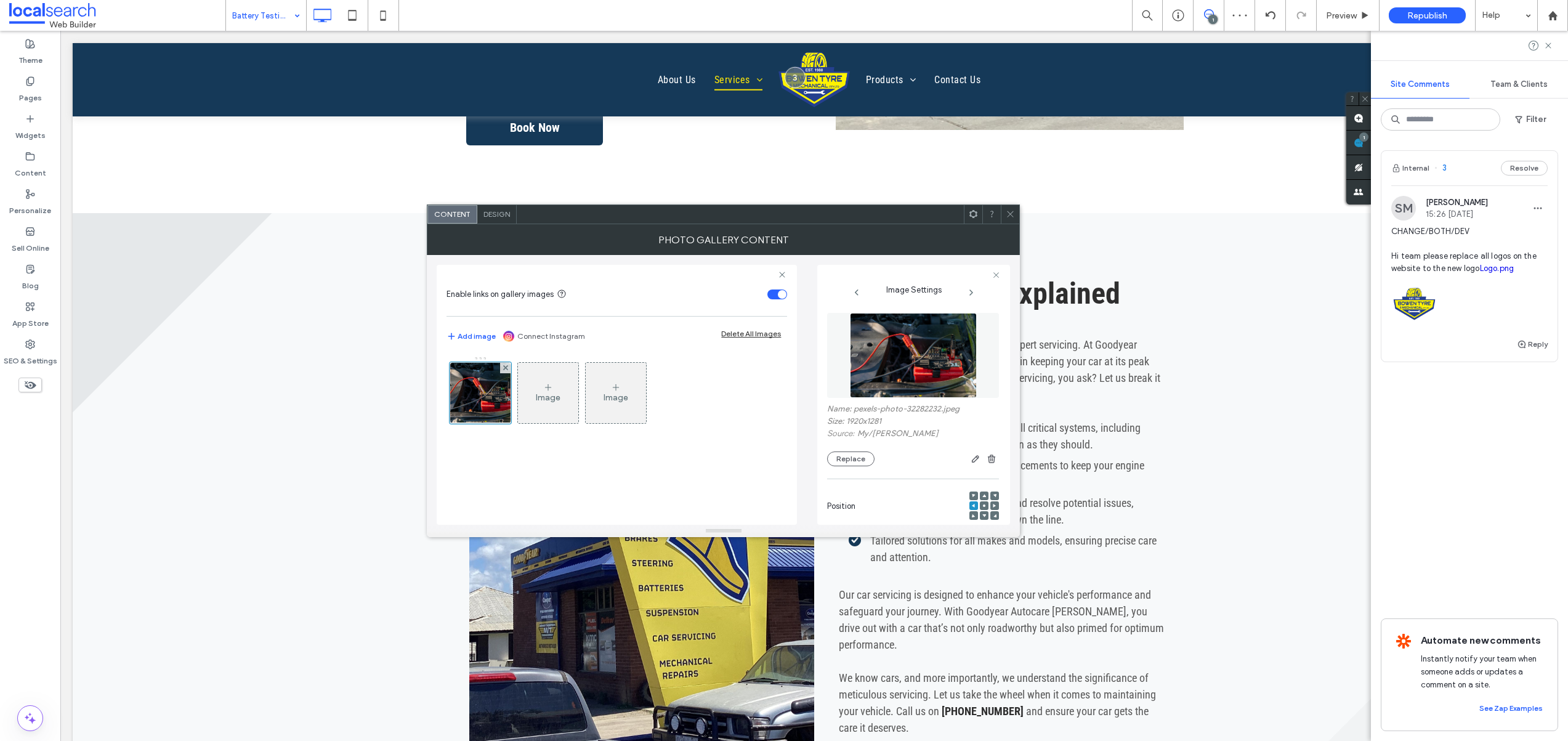
click at [1014, 216] on icon at bounding box center [1010, 213] width 9 height 9
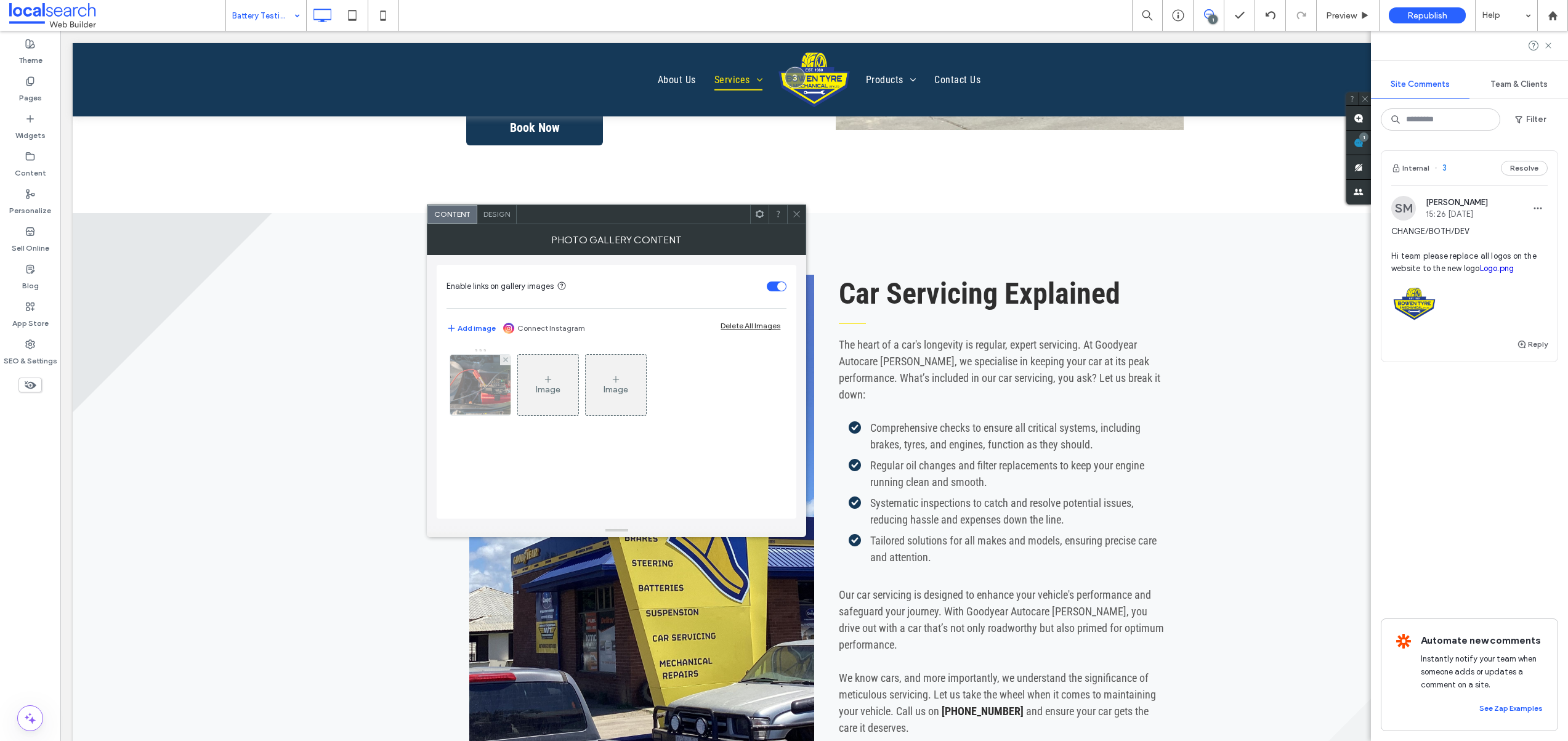
click at [493, 385] on img at bounding box center [480, 385] width 90 height 60
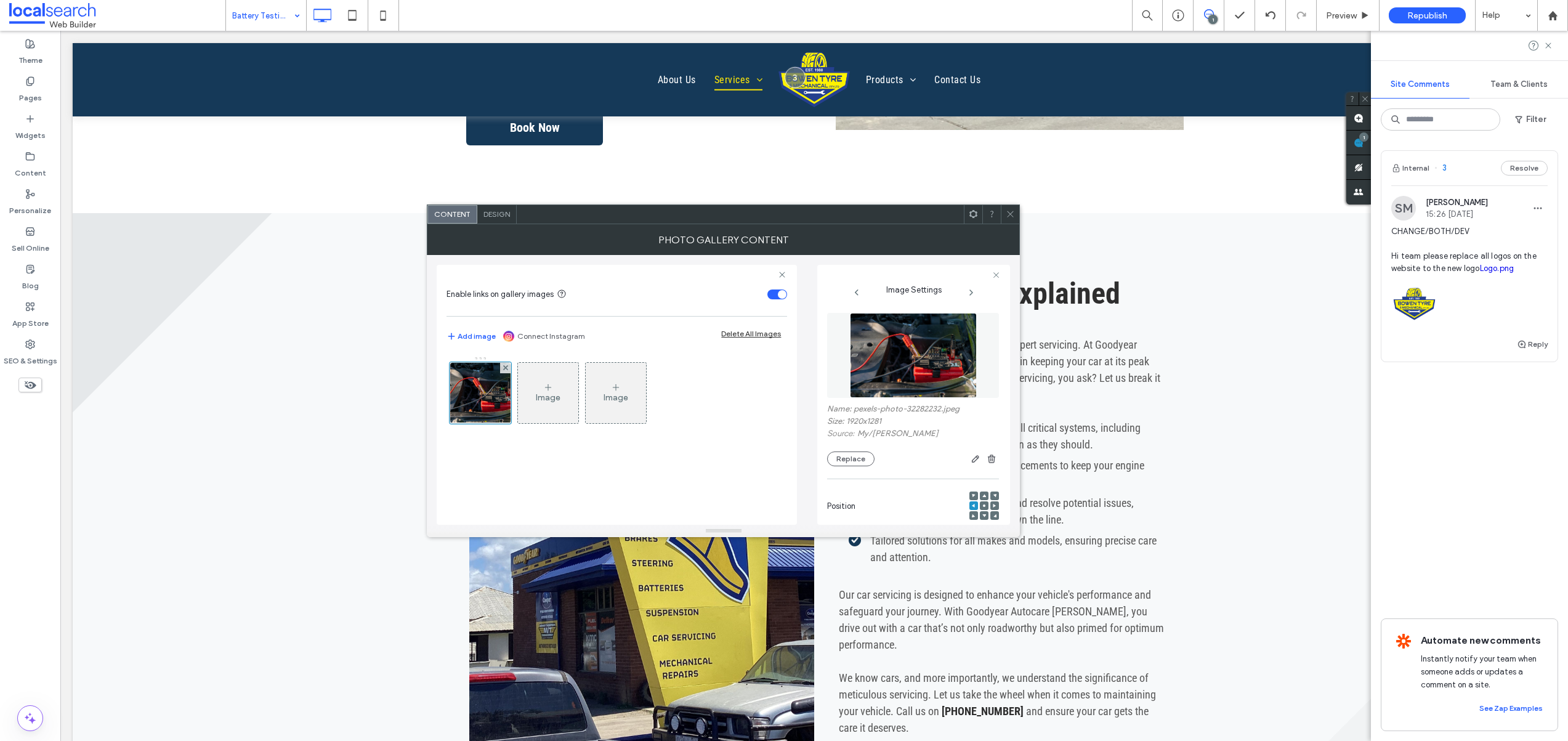
click at [993, 505] on icon at bounding box center [994, 505] width 3 height 3
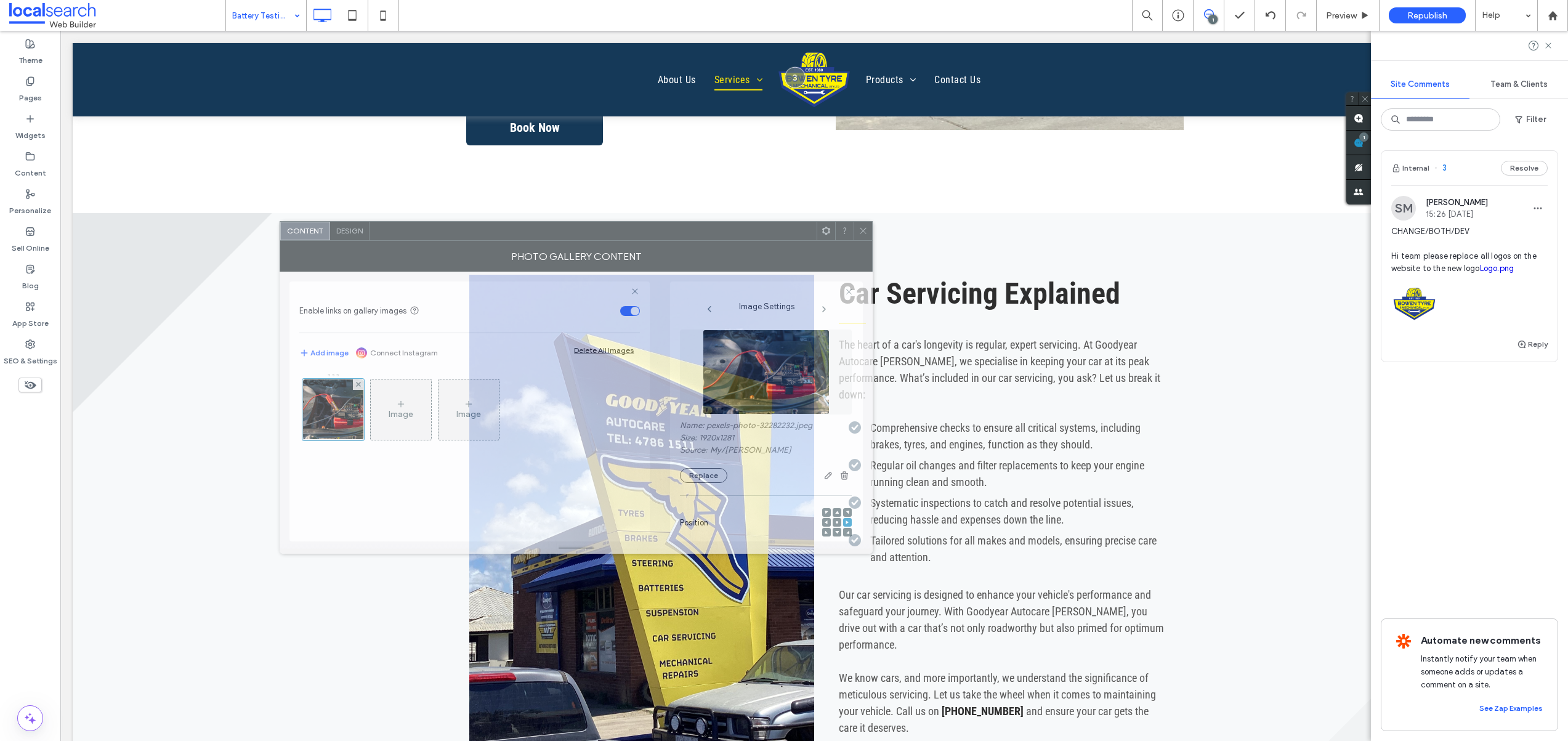
drag, startPoint x: 895, startPoint y: 215, endPoint x: 748, endPoint y: 231, distance: 147.9
click at [748, 231] on div at bounding box center [593, 230] width 447 height 18
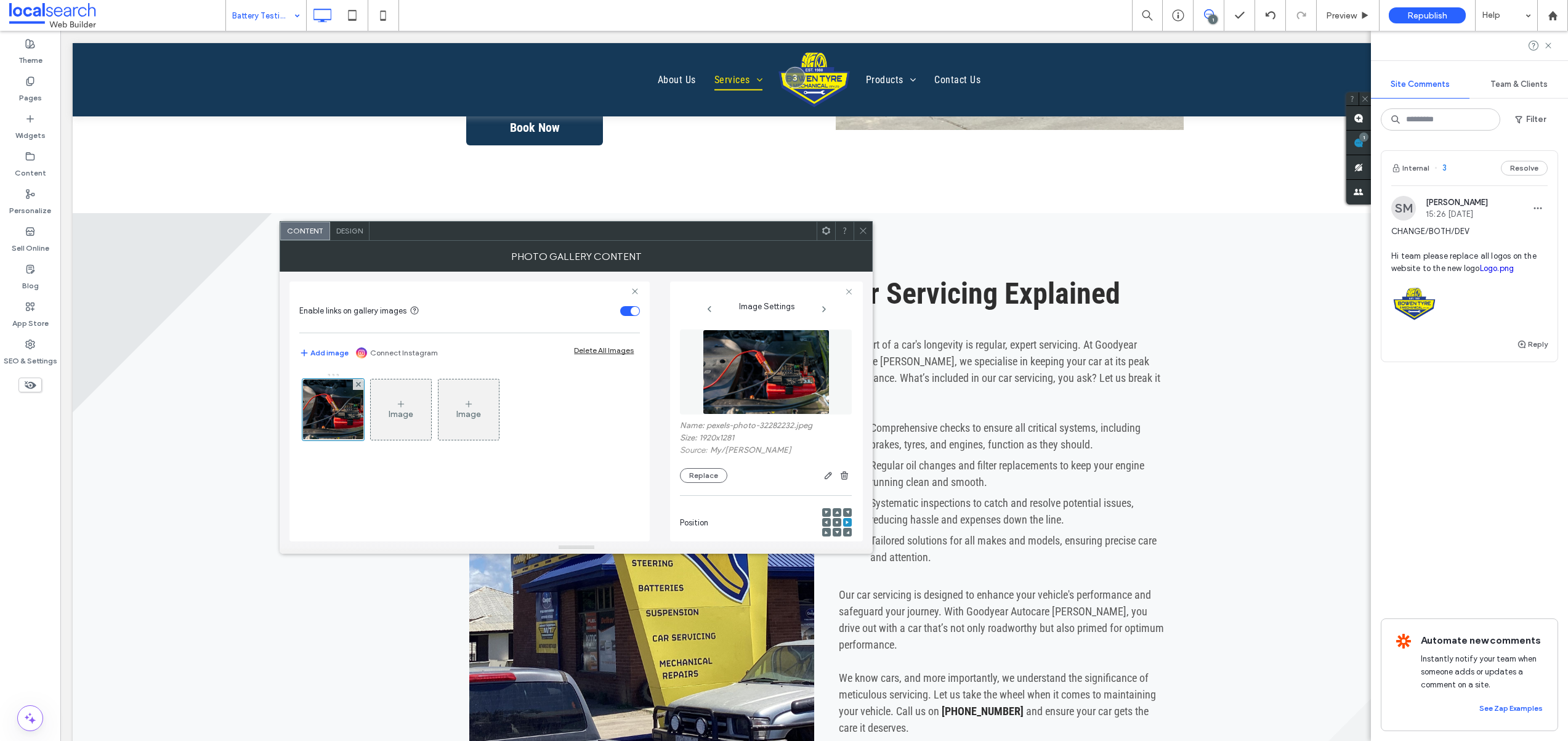
click at [863, 231] on use at bounding box center [863, 230] width 6 height 6
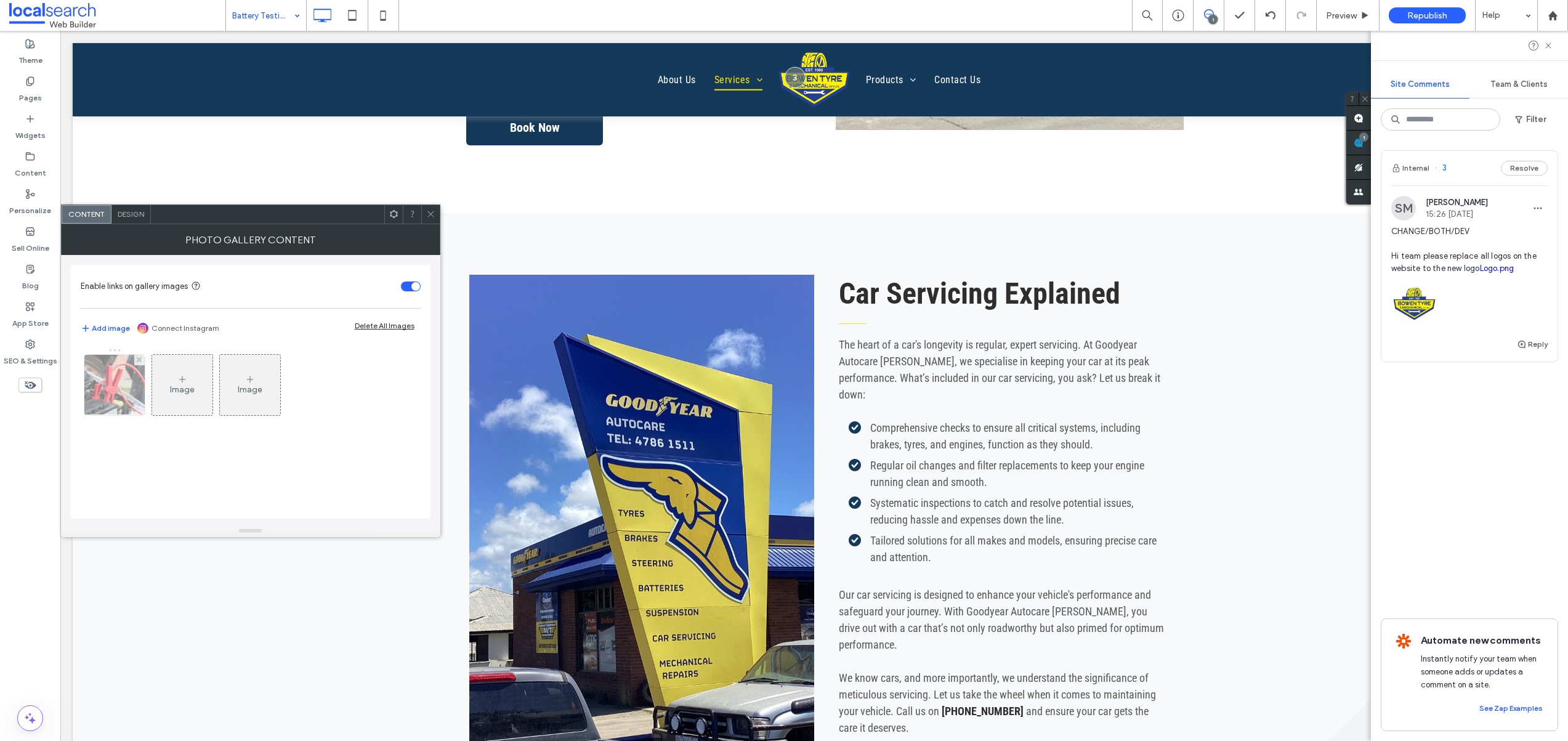
click at [114, 390] on div at bounding box center [114, 385] width 60 height 60
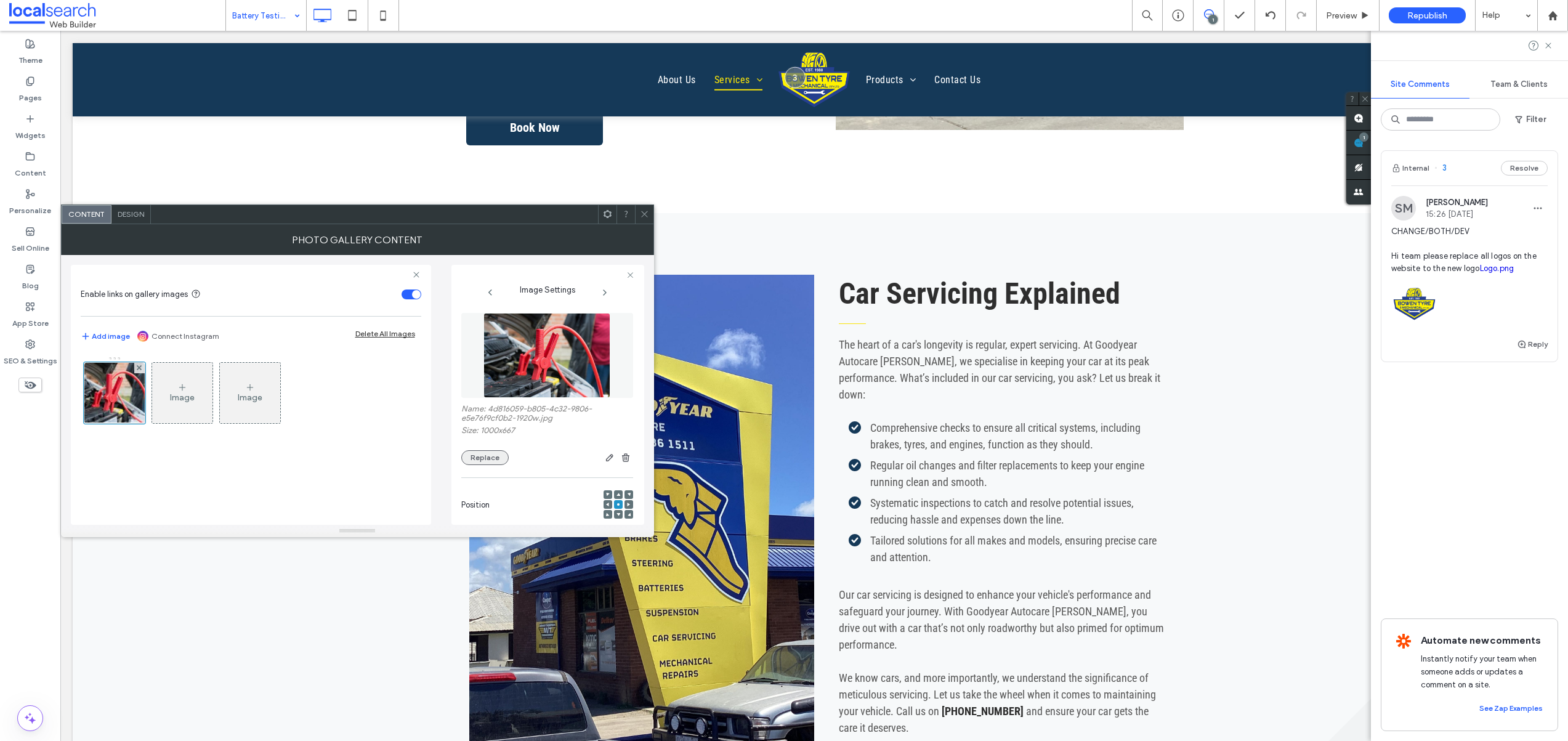
click at [495, 456] on button "Replace" at bounding box center [484, 457] width 47 height 15
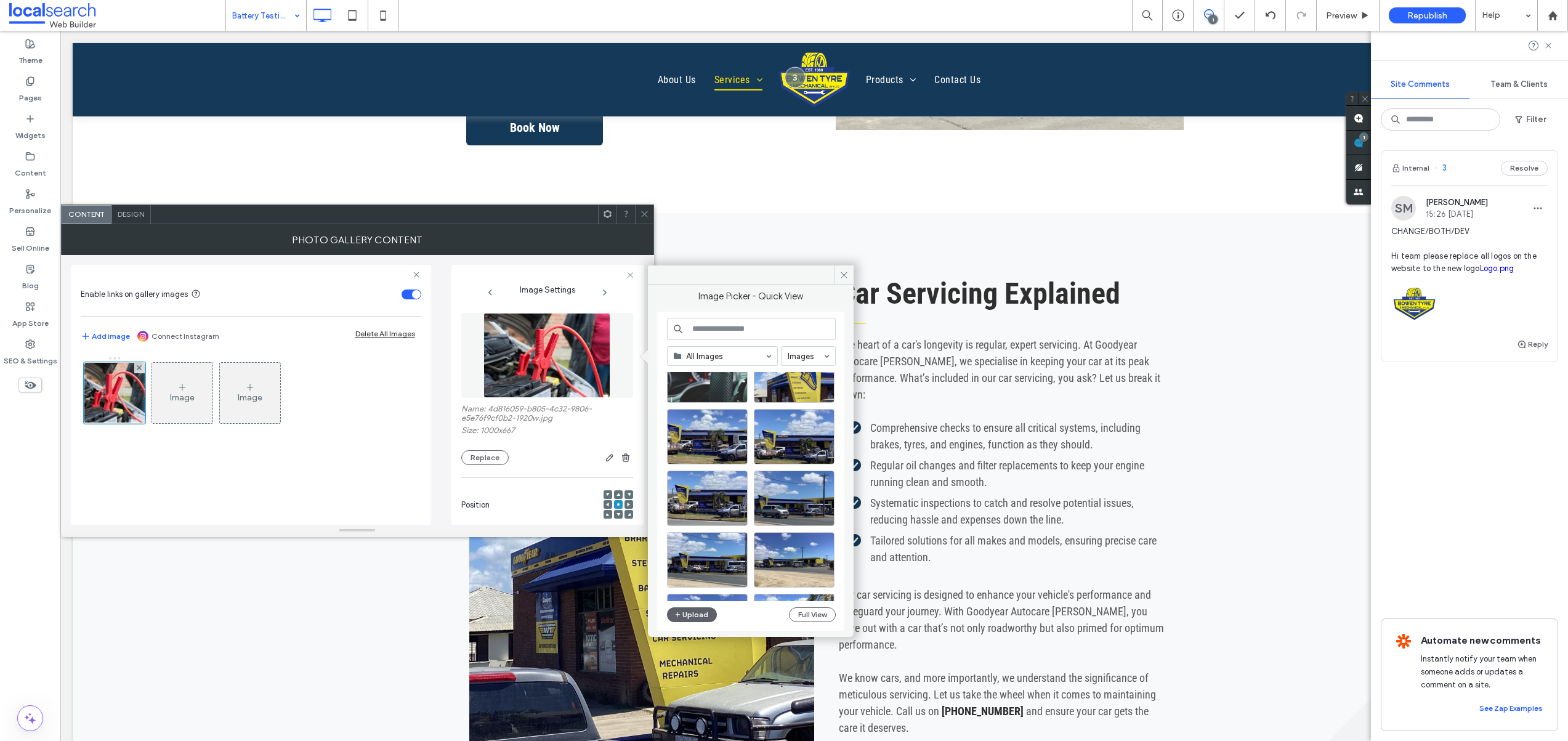
scroll to position [234, 0]
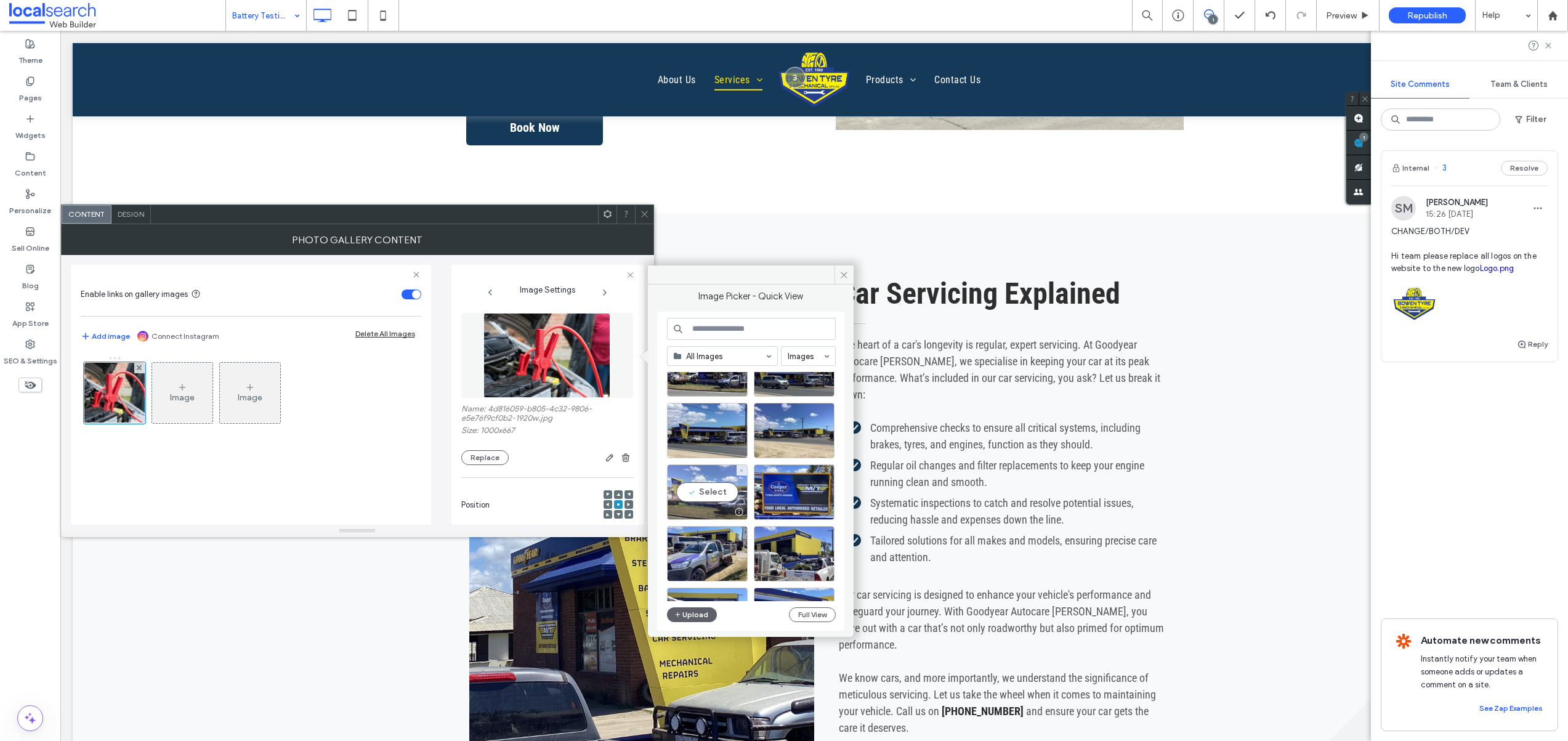
click at [710, 495] on div "Select" at bounding box center [708, 492] width 81 height 55
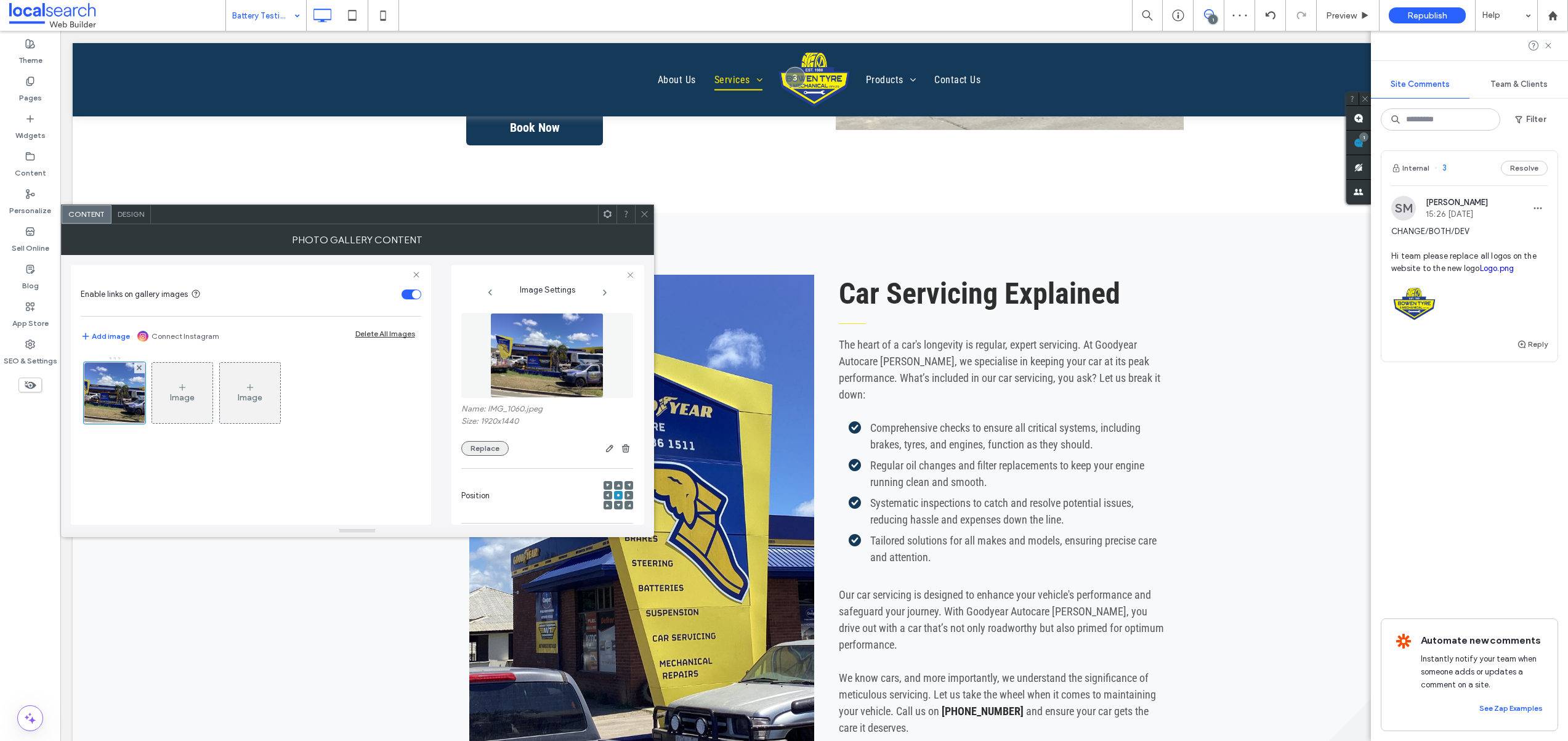
click at [484, 448] on button "Replace" at bounding box center [484, 448] width 47 height 15
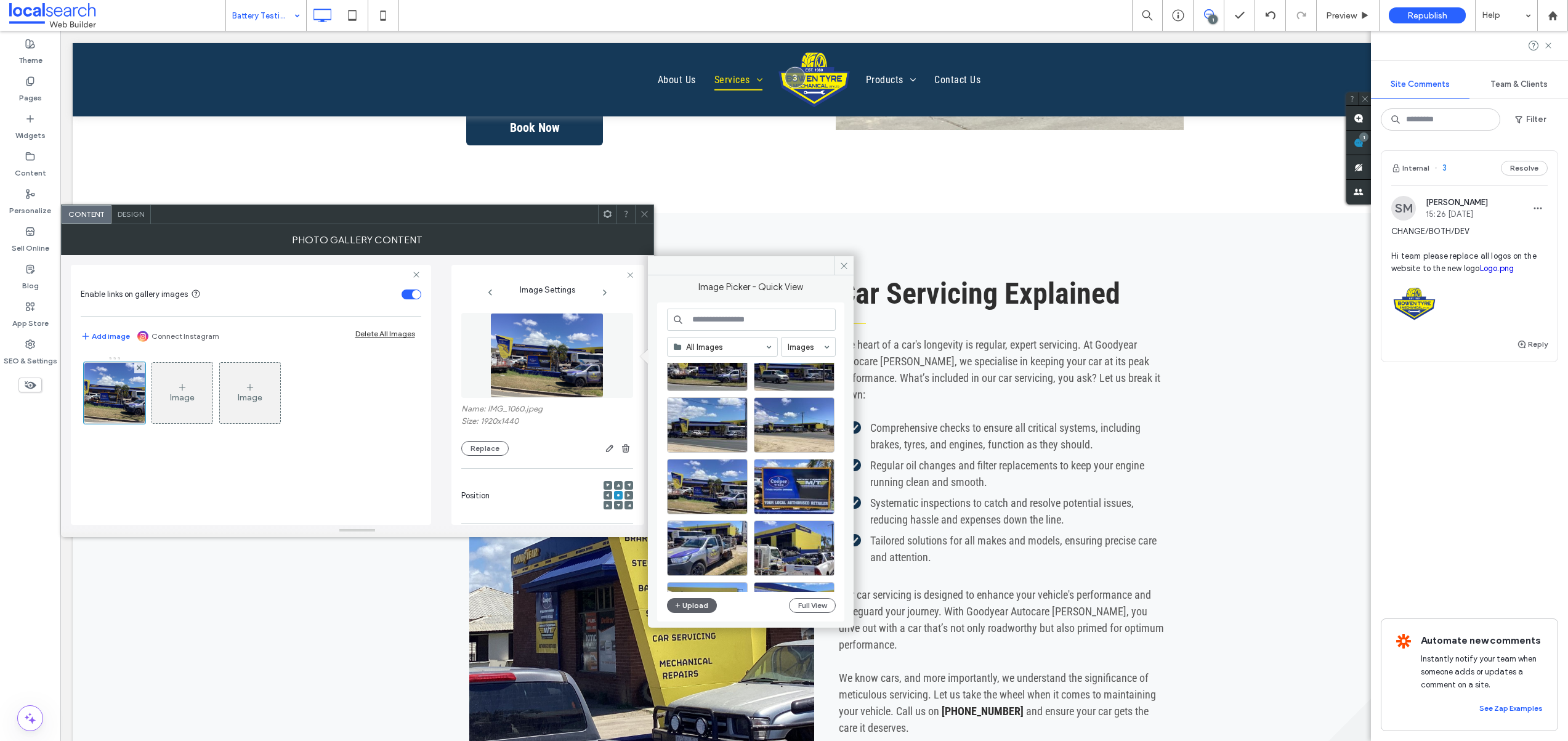
scroll to position [232, 0]
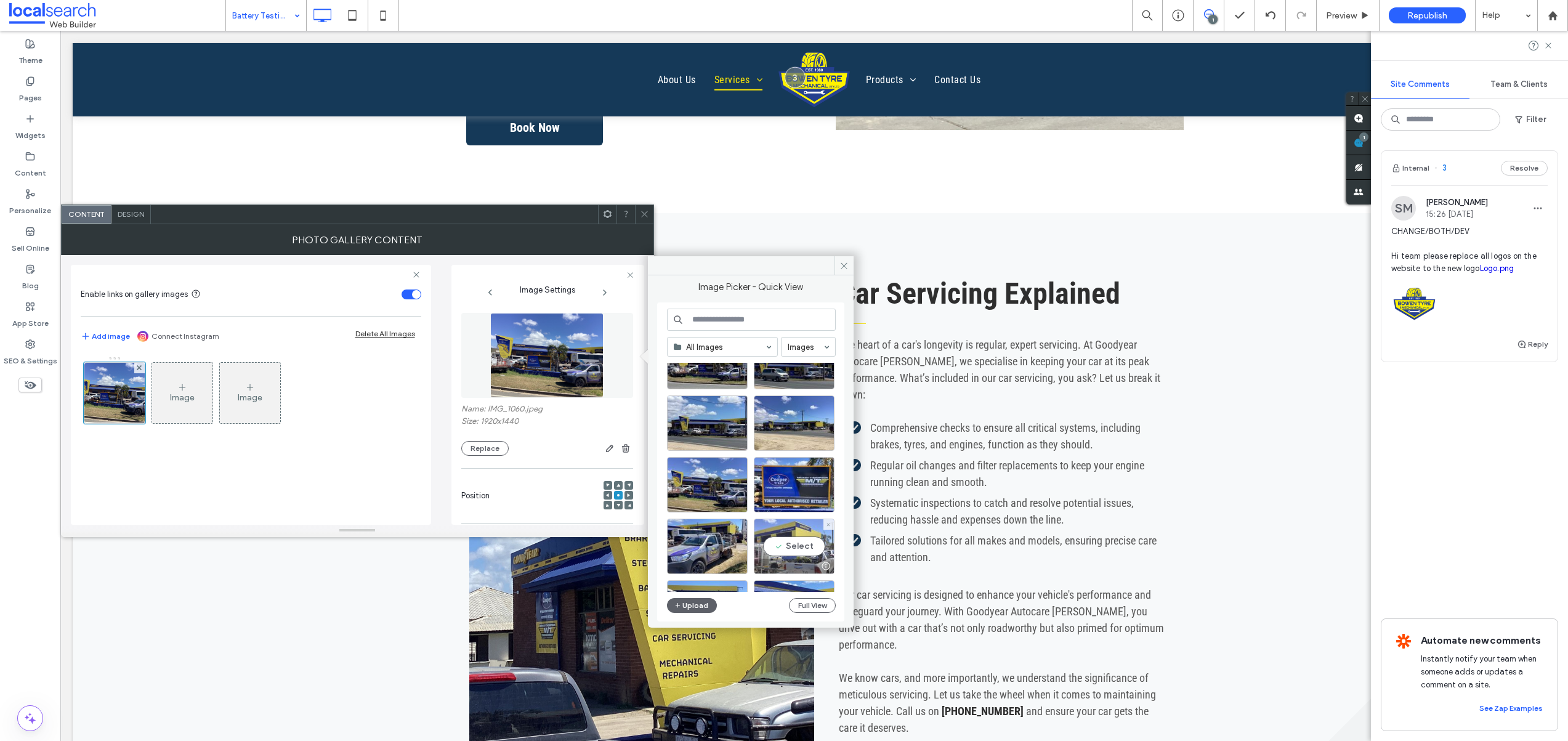
click at [799, 541] on div "Select" at bounding box center [795, 546] width 81 height 55
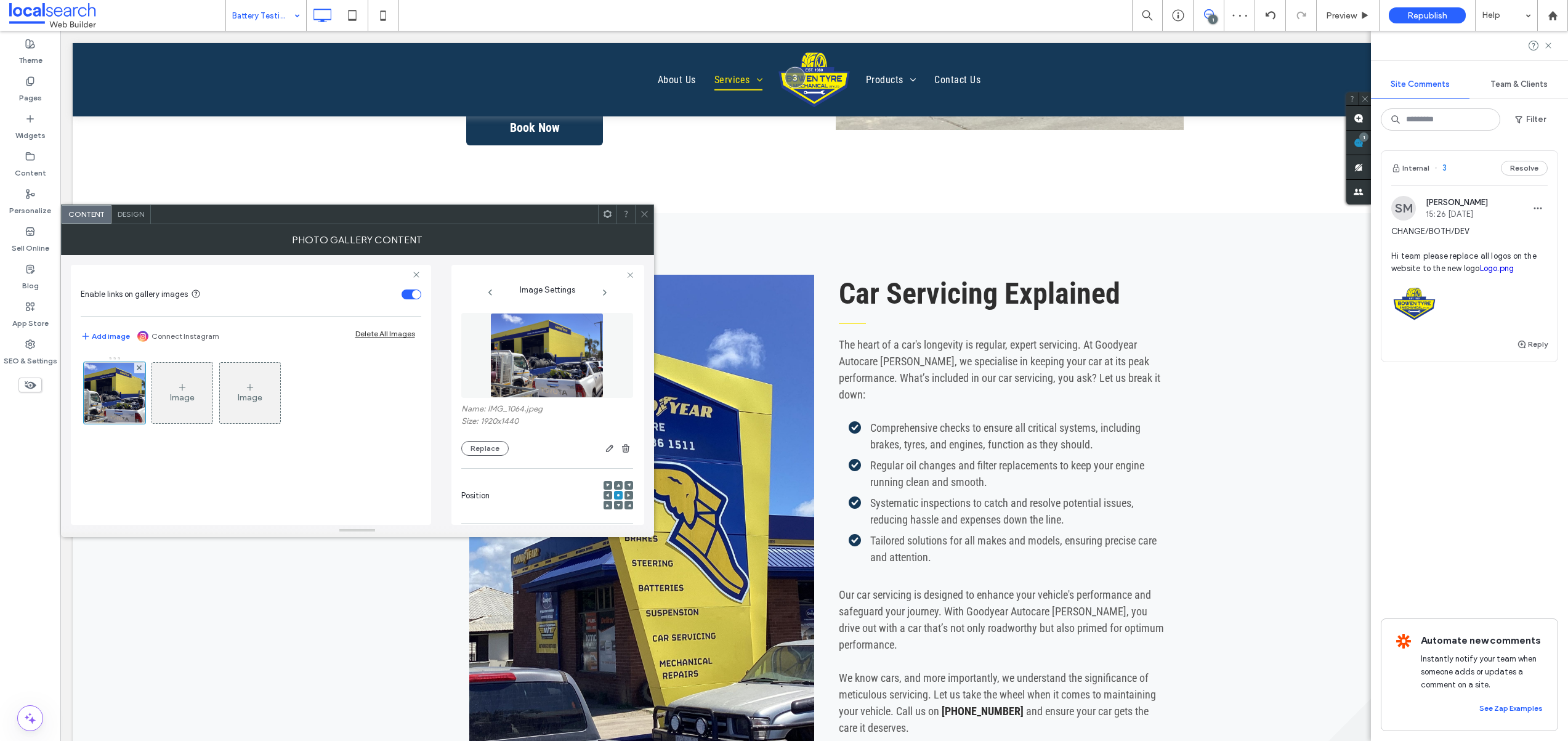
click at [644, 212] on icon at bounding box center [644, 213] width 9 height 9
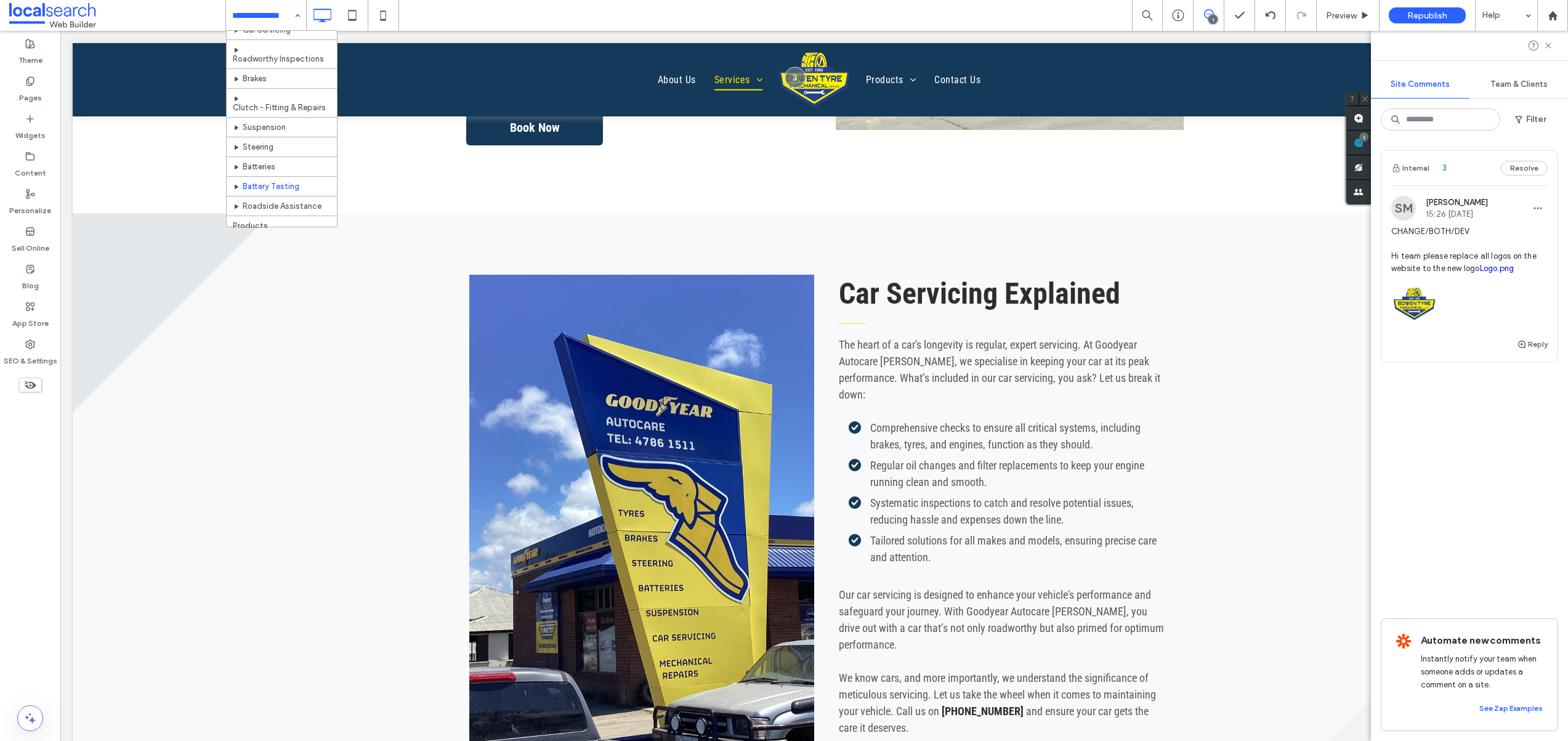
scroll to position [192, 0]
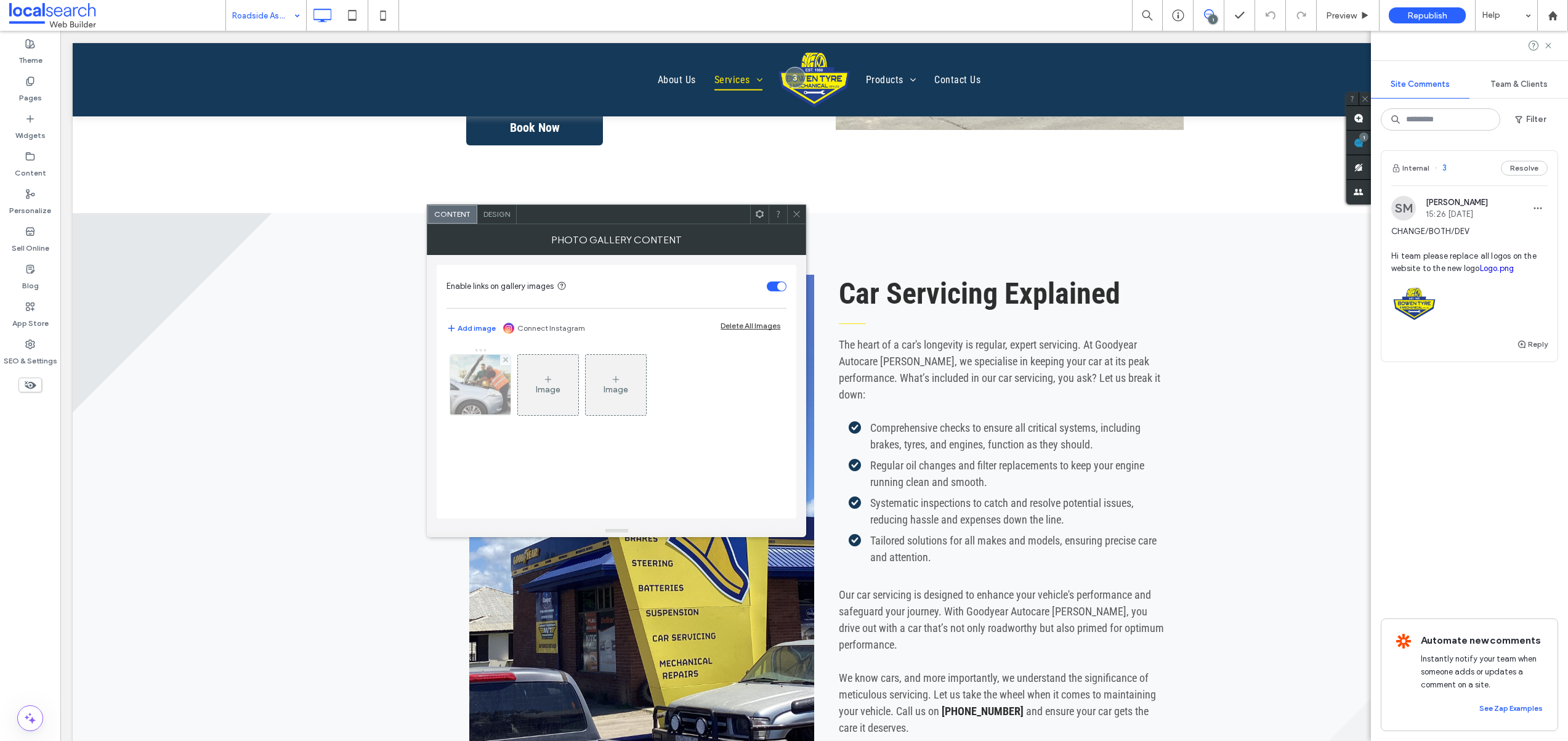
click at [498, 395] on img at bounding box center [481, 385] width 91 height 60
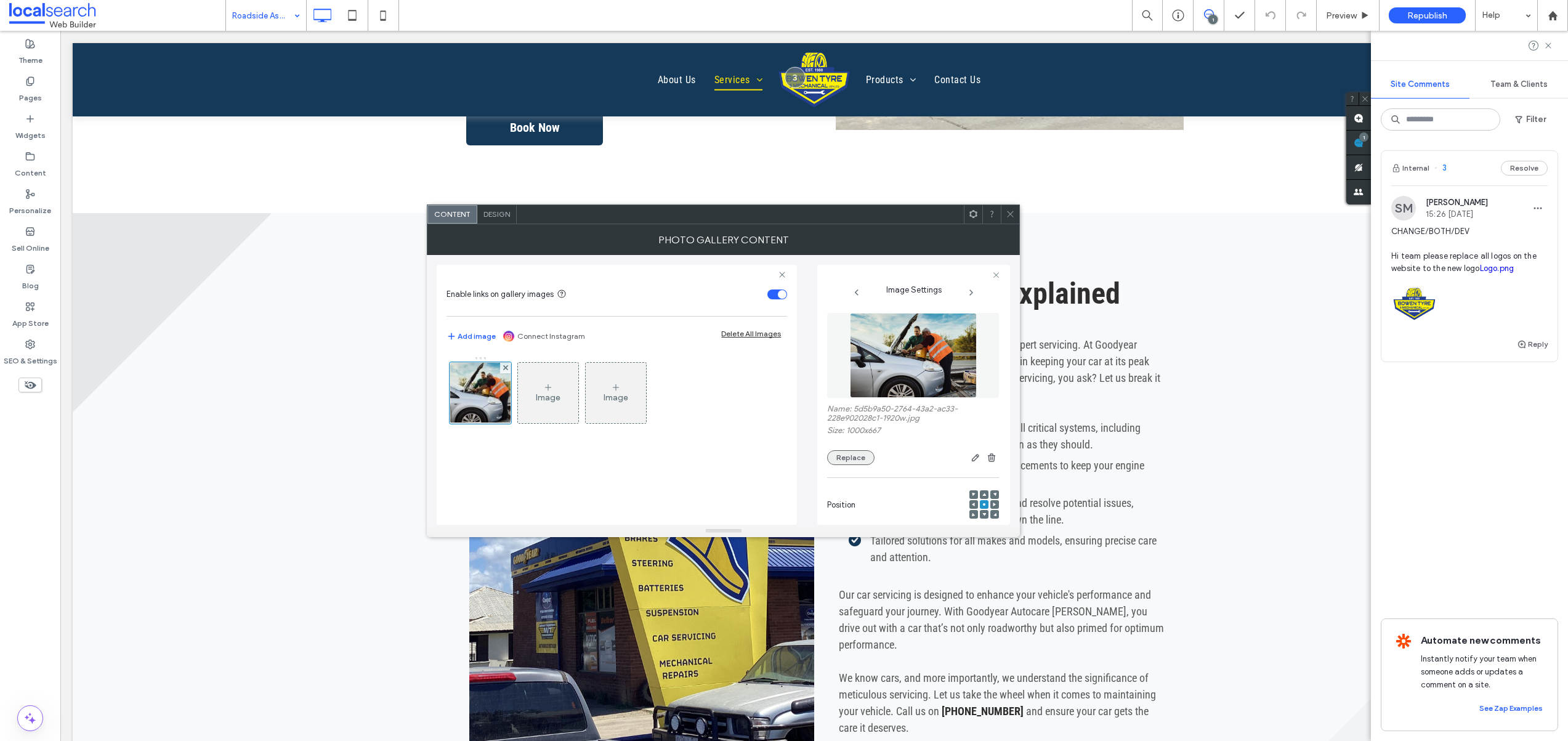
click at [836, 460] on button "Replace" at bounding box center [851, 457] width 47 height 15
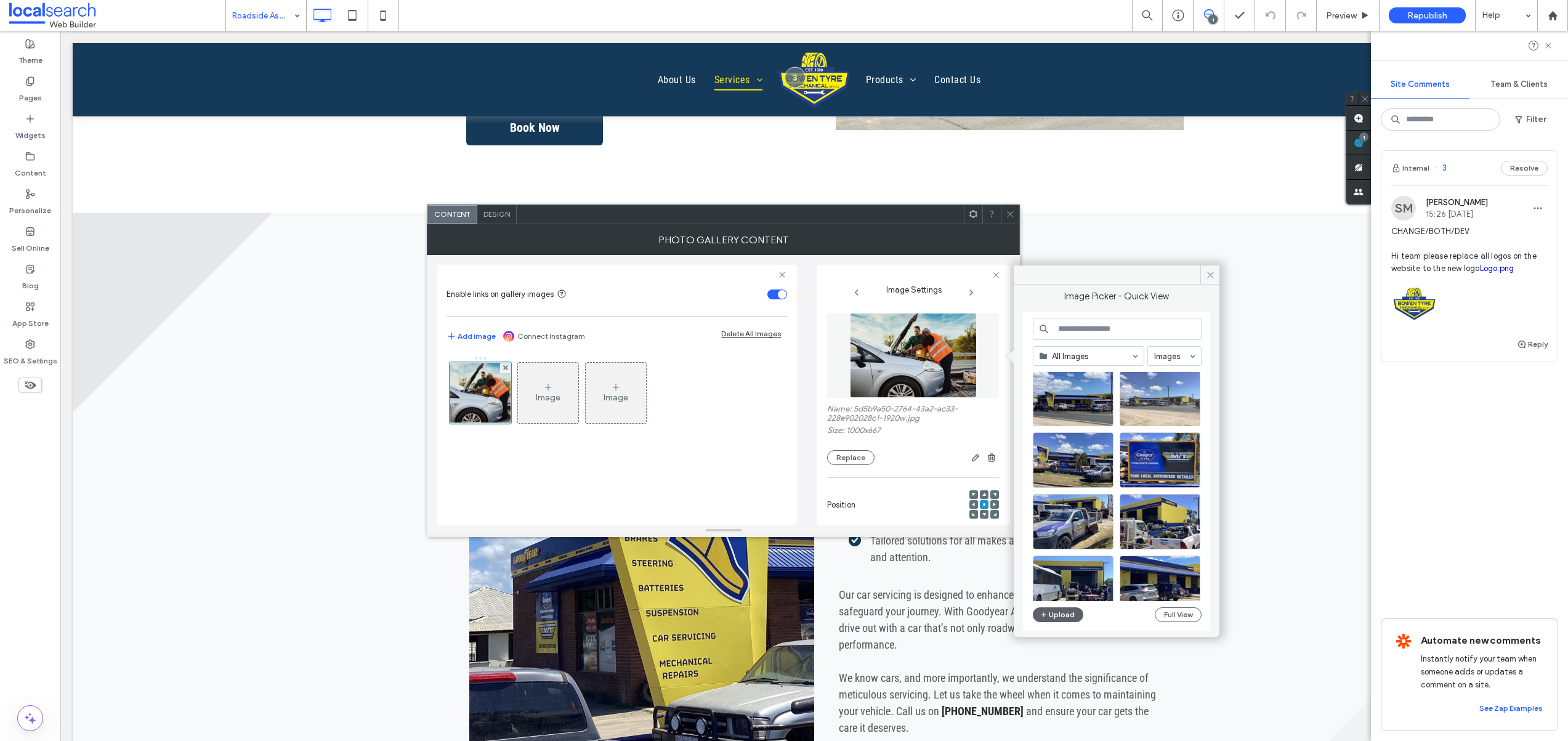
scroll to position [317, 0]
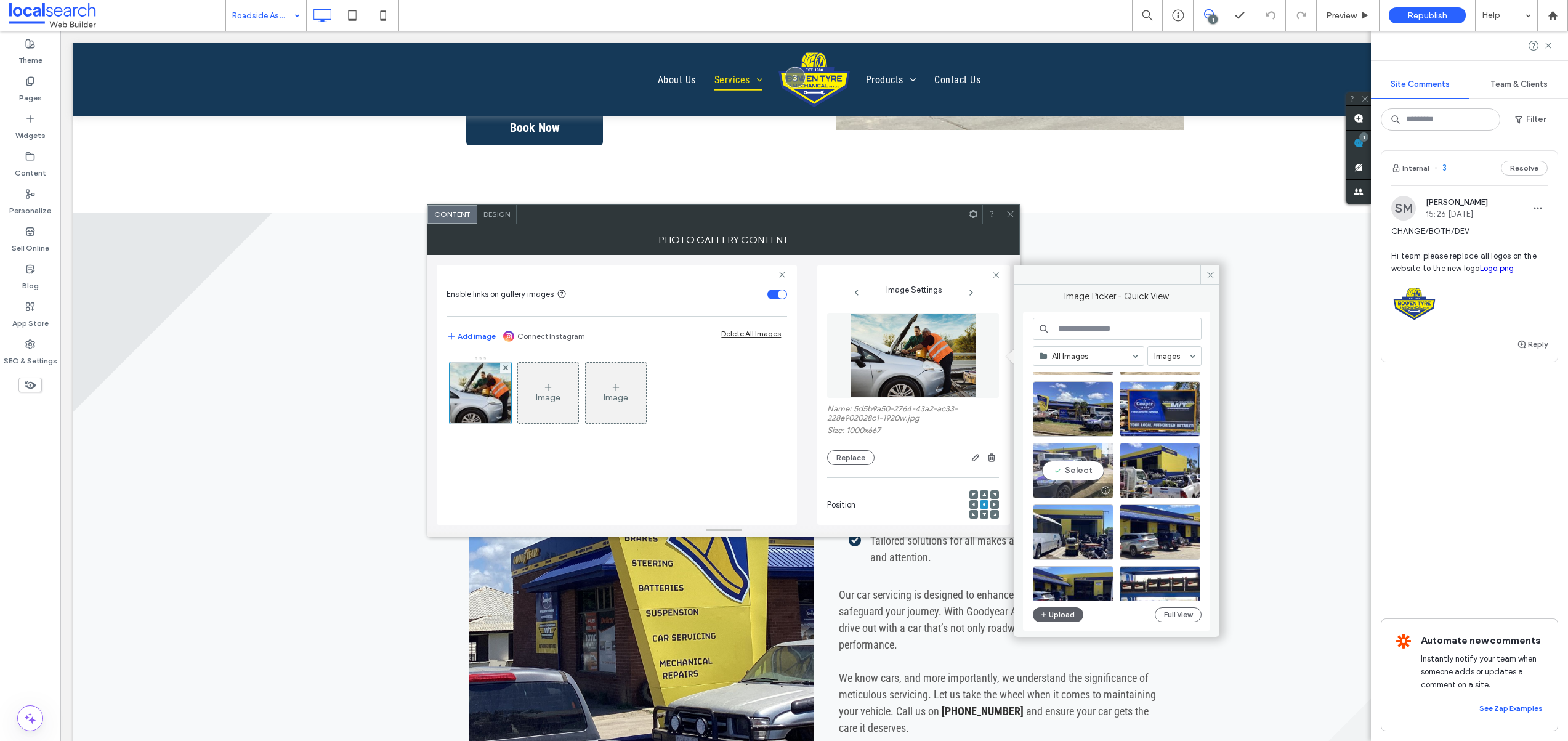
click at [1072, 468] on div "Select" at bounding box center [1073, 470] width 81 height 55
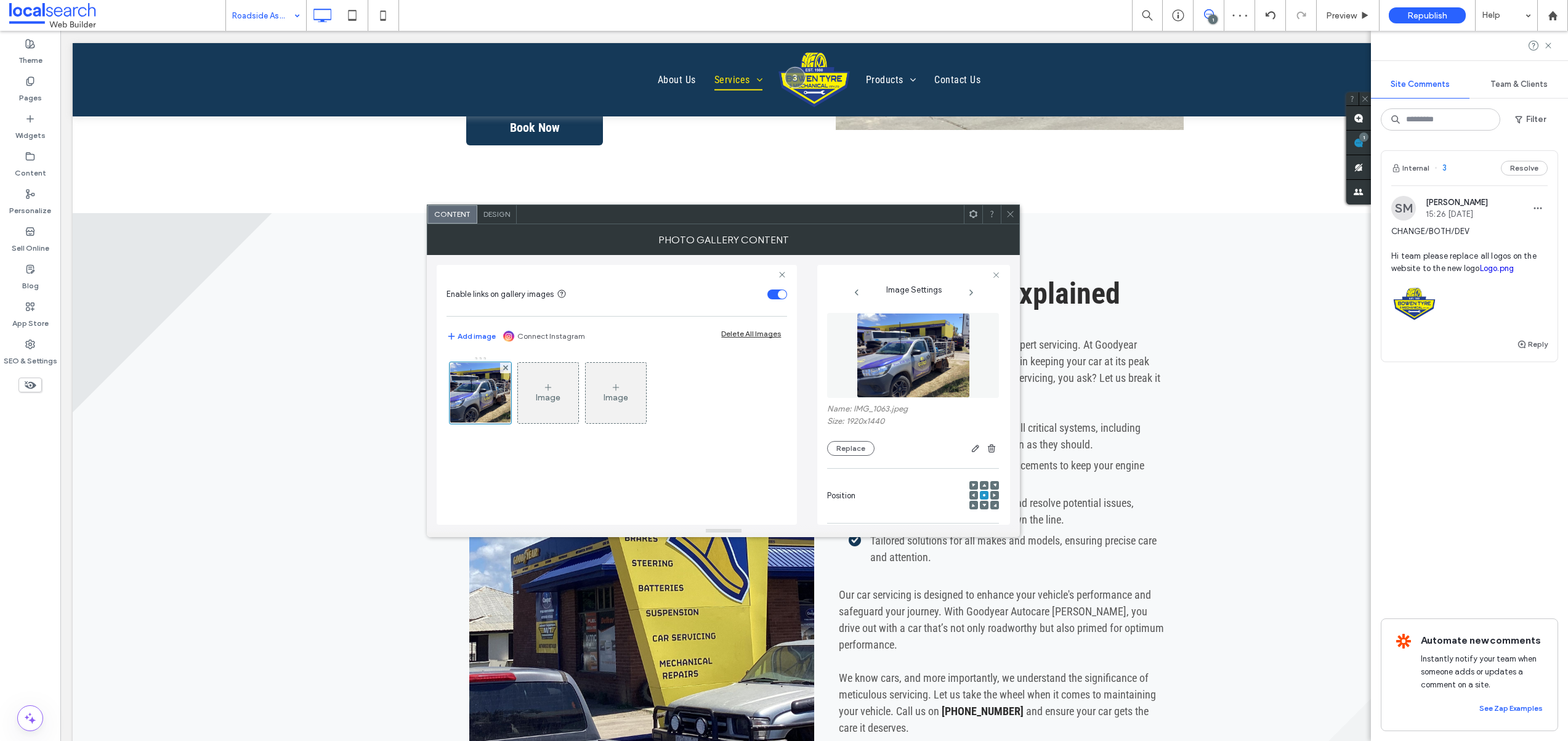
click at [1012, 216] on icon at bounding box center [1010, 213] width 9 height 9
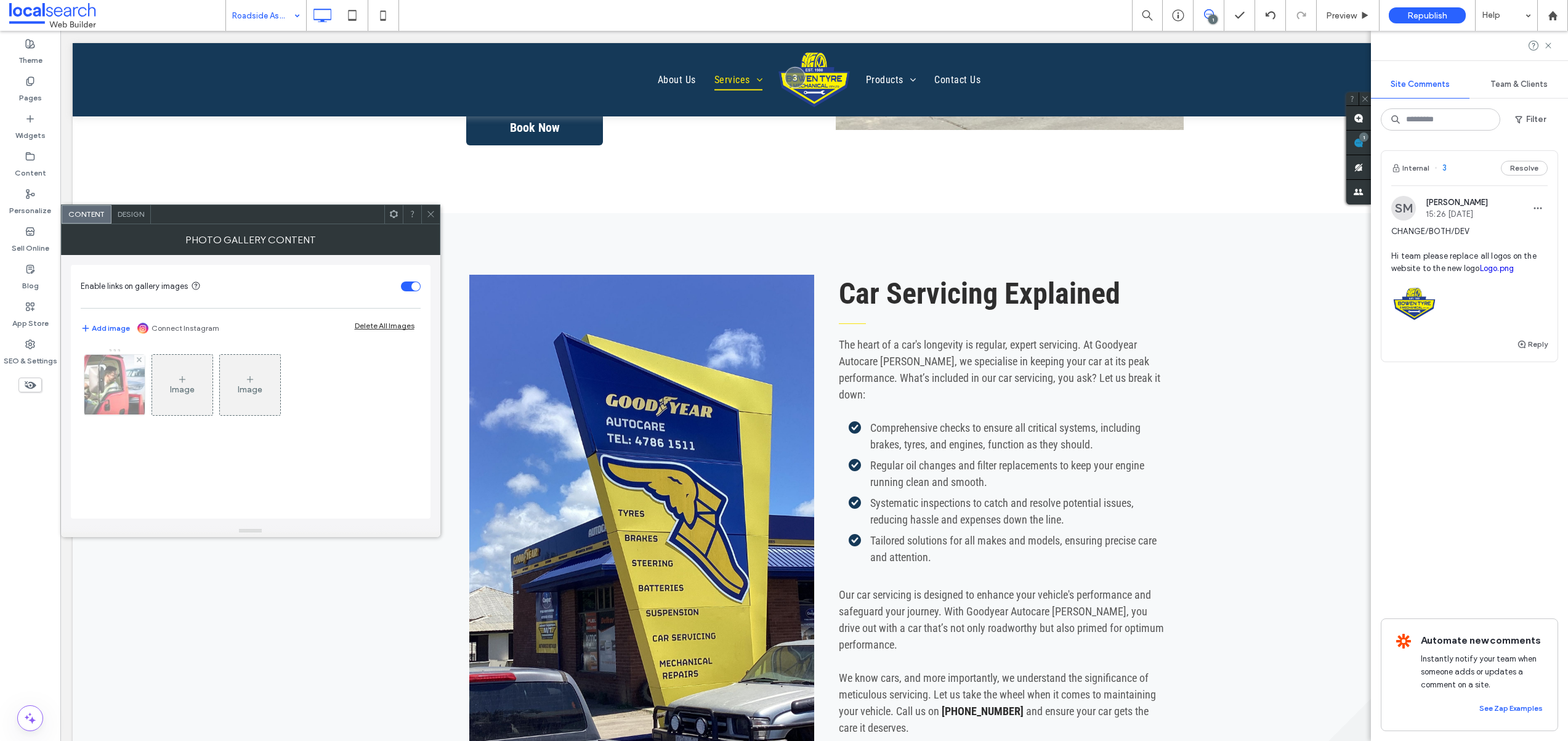
click at [116, 395] on img at bounding box center [114, 385] width 91 height 60
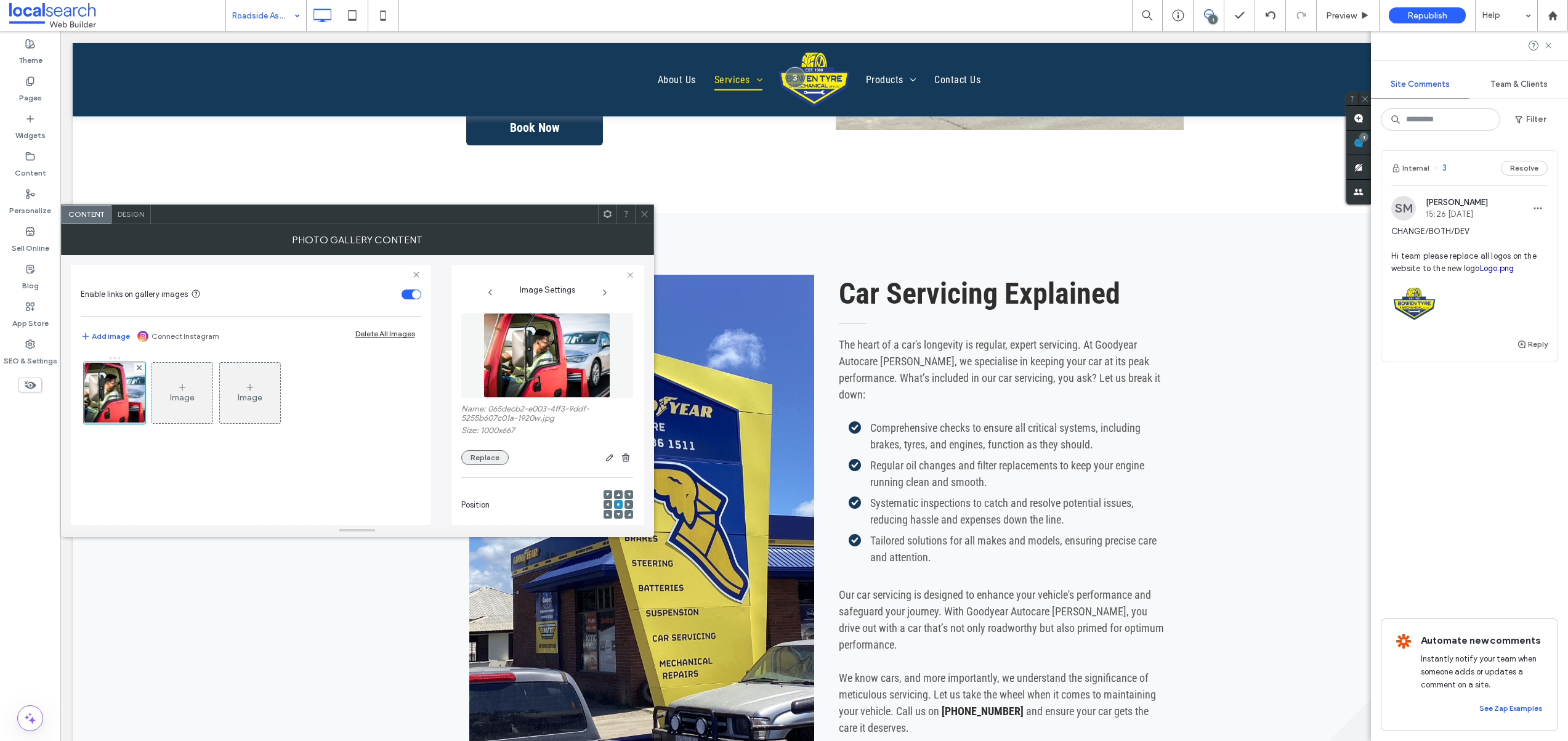
click at [481, 459] on button "Replace" at bounding box center [484, 457] width 47 height 15
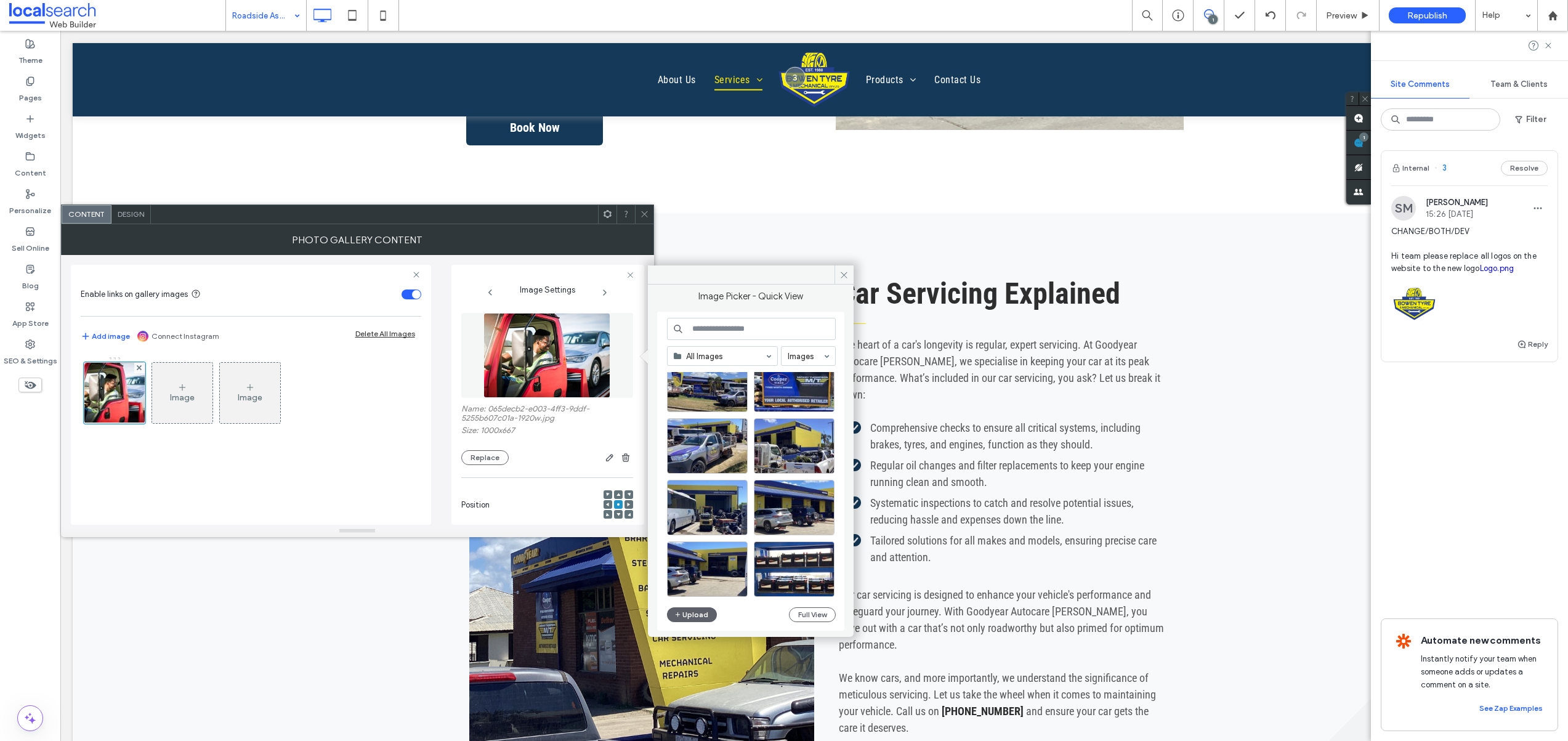
scroll to position [0, 0]
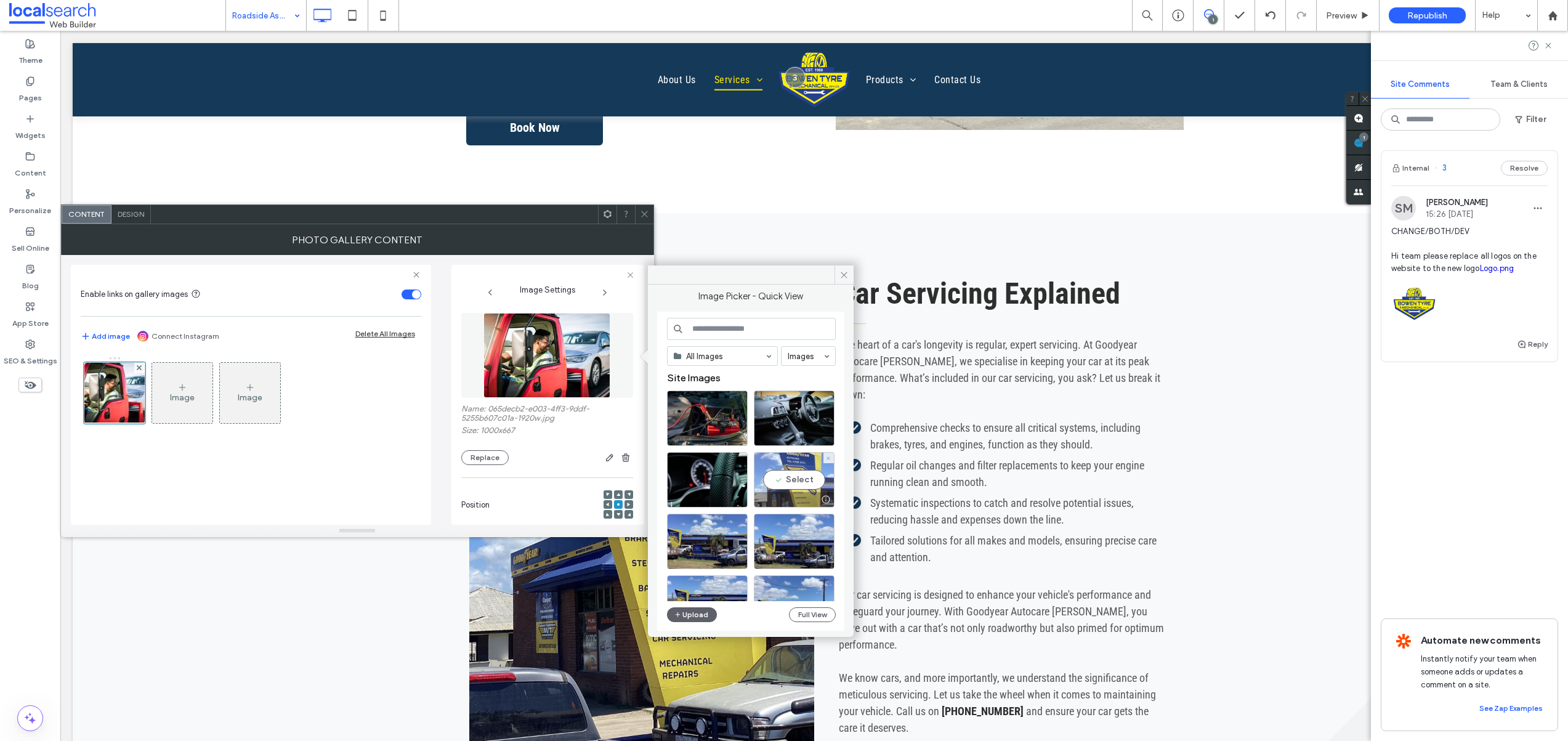
click at [814, 483] on div "Select" at bounding box center [795, 480] width 81 height 55
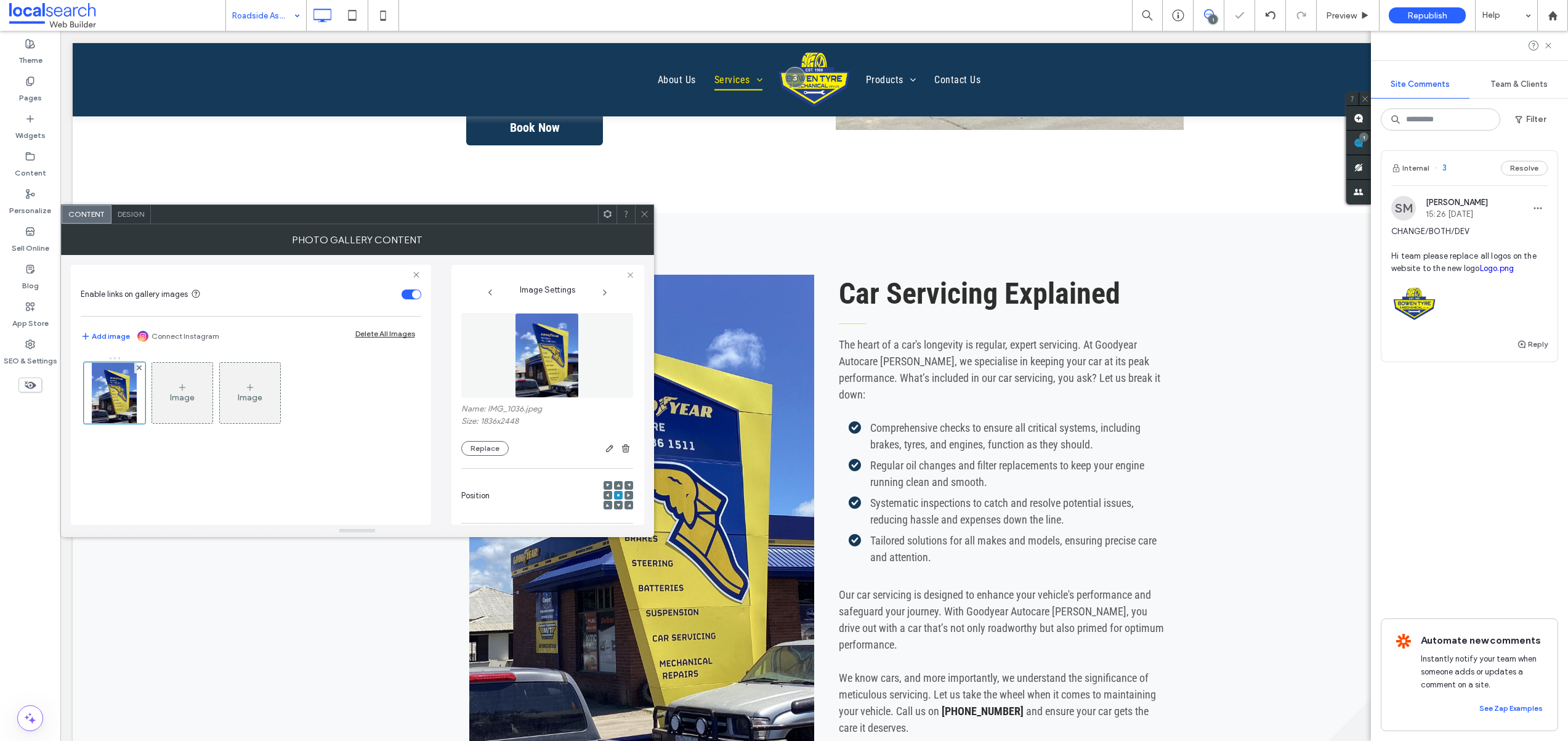
click at [647, 214] on icon at bounding box center [644, 213] width 9 height 9
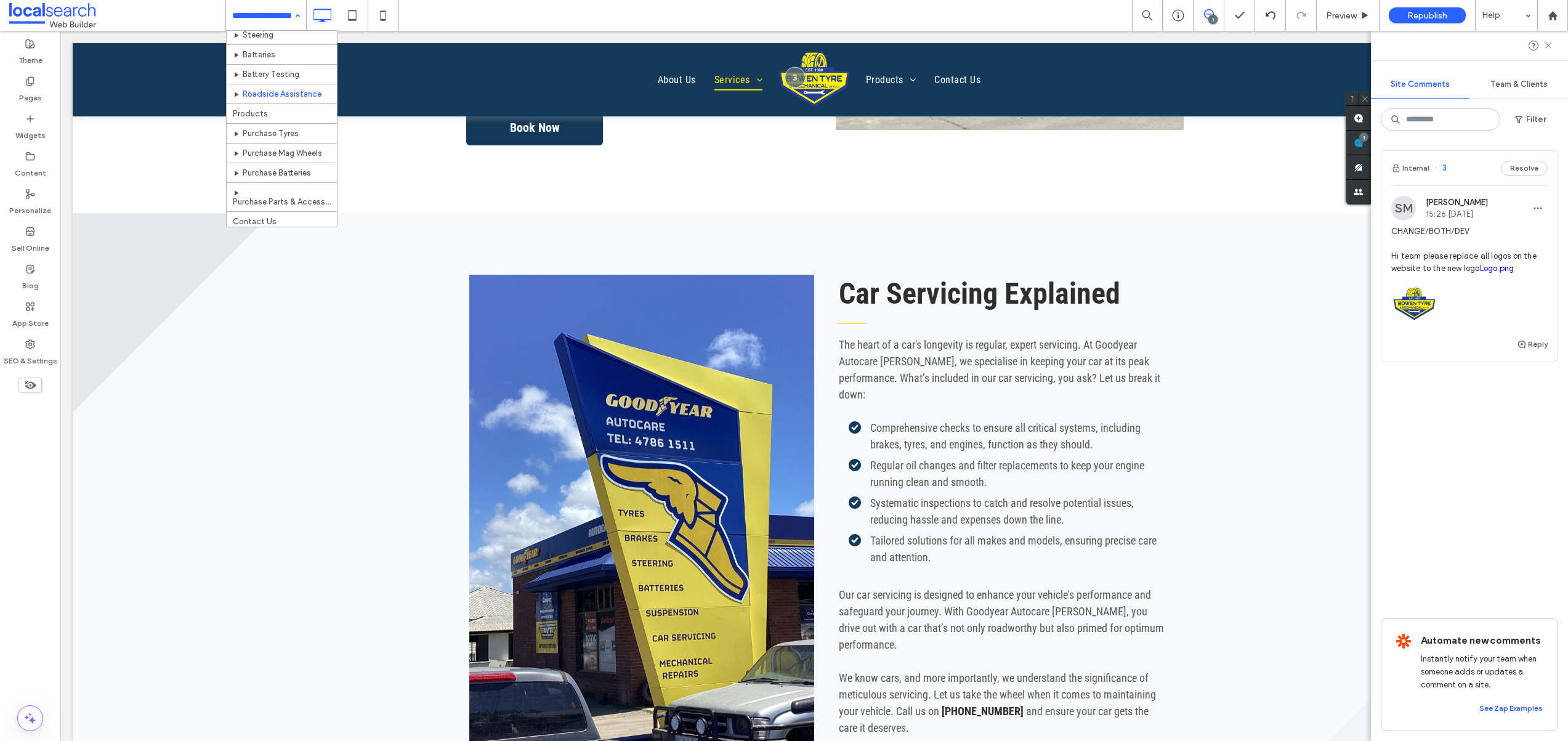
scroll to position [253, 0]
click at [266, 16] on input at bounding box center [263, 15] width 62 height 31
click at [1416, 14] on span "Republish" at bounding box center [1427, 15] width 40 height 10
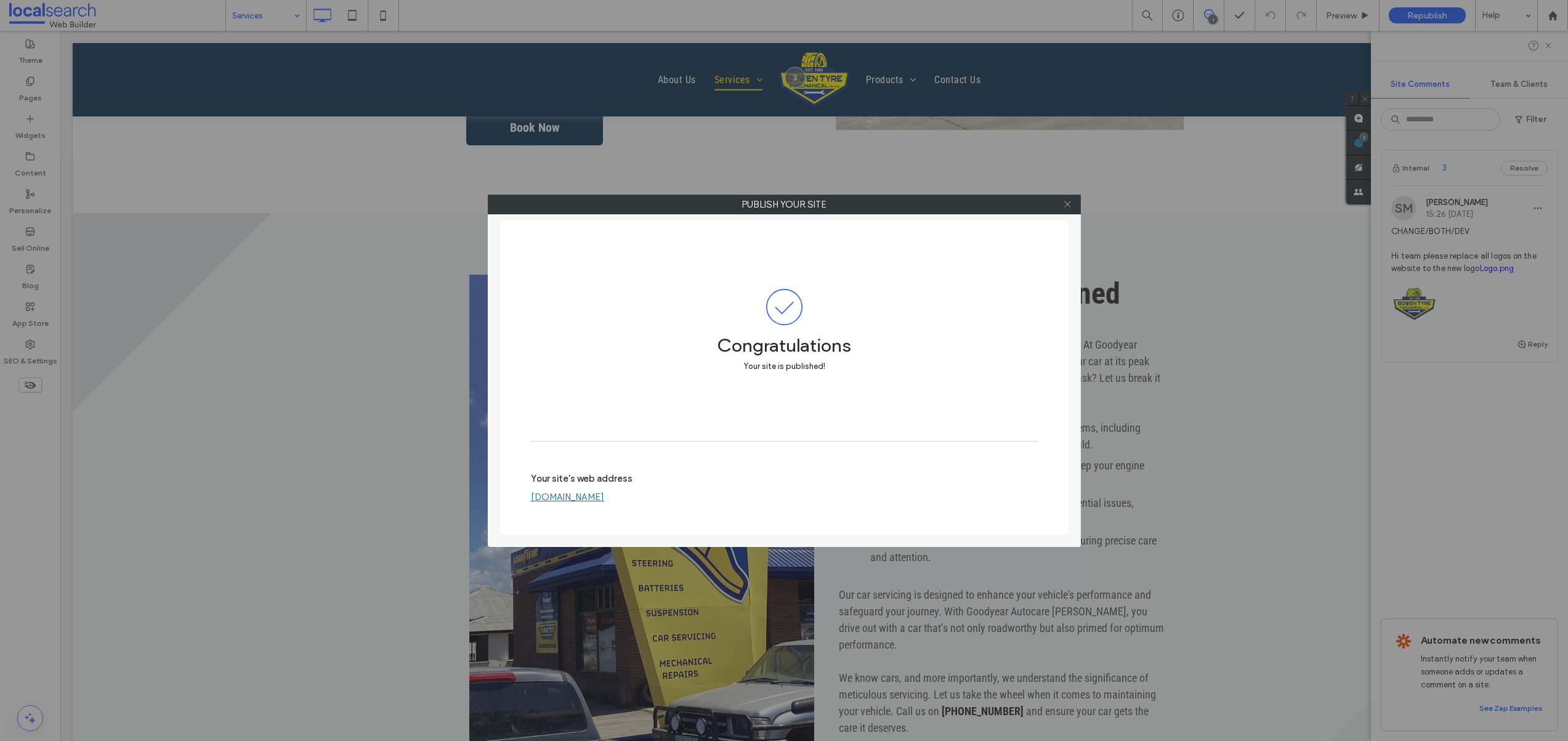
click at [1066, 205] on icon at bounding box center [1067, 204] width 9 height 9
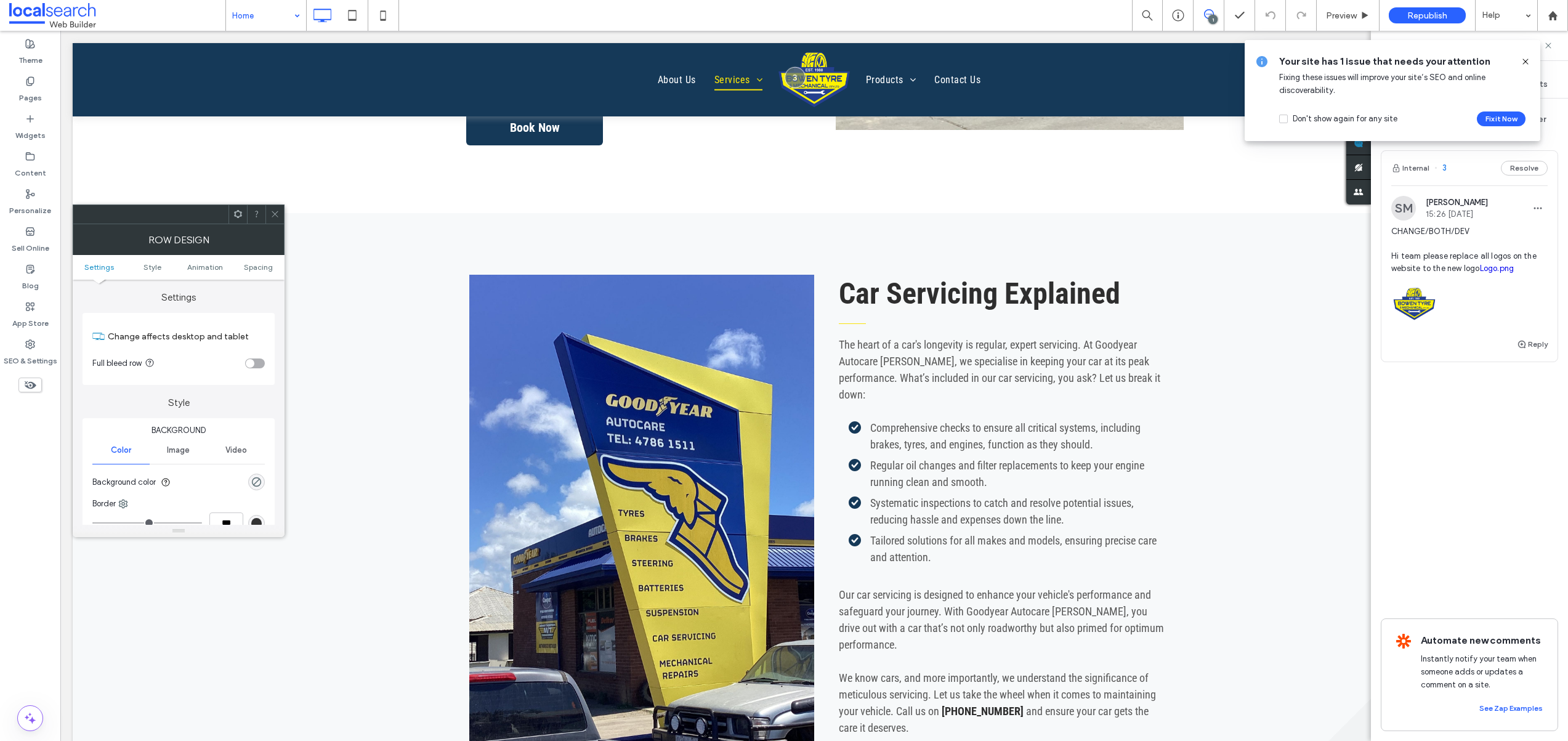
click at [1525, 60] on use at bounding box center [1525, 61] width 5 height 5
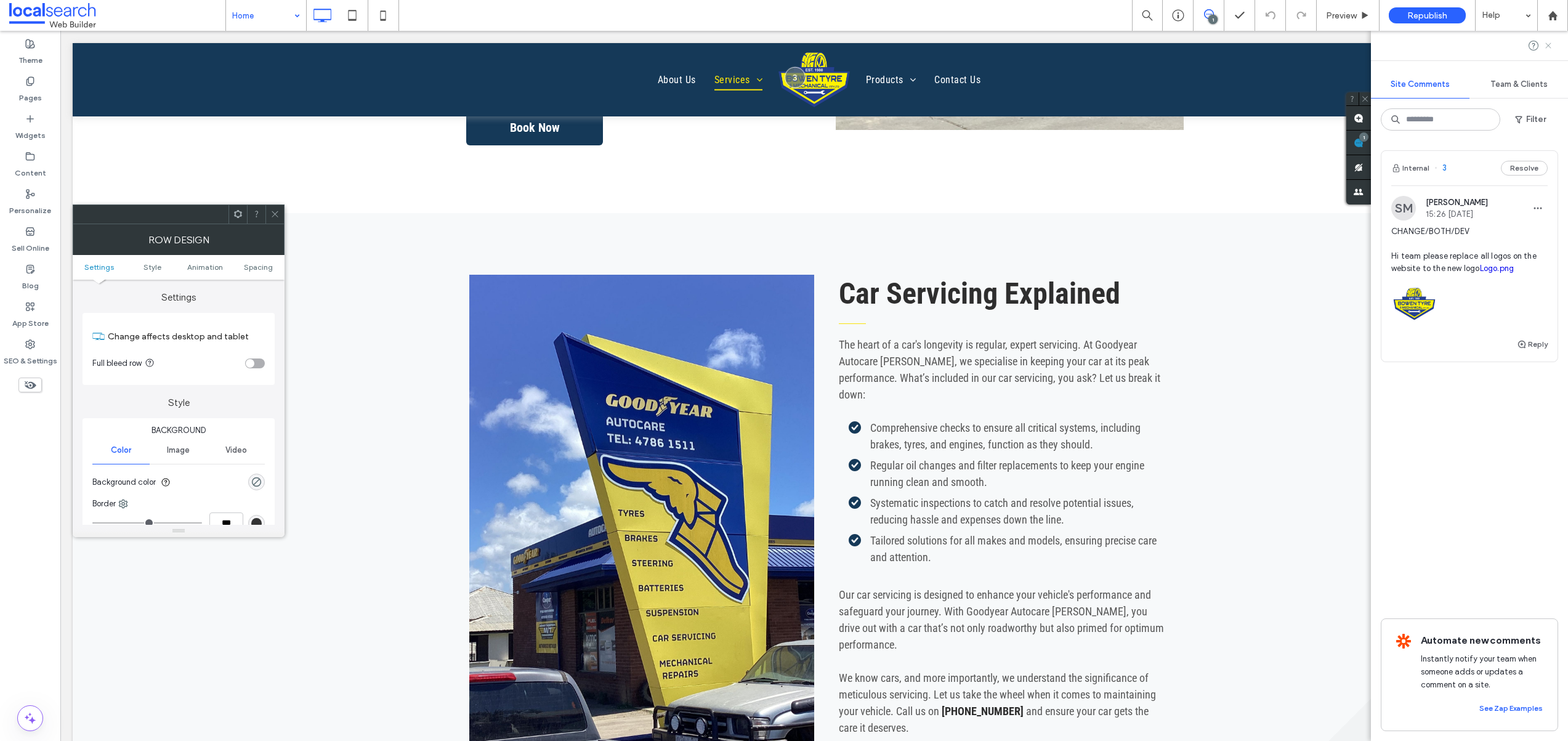
click at [1546, 46] on icon at bounding box center [1548, 45] width 9 height 9
